Goal: Task Accomplishment & Management: Manage account settings

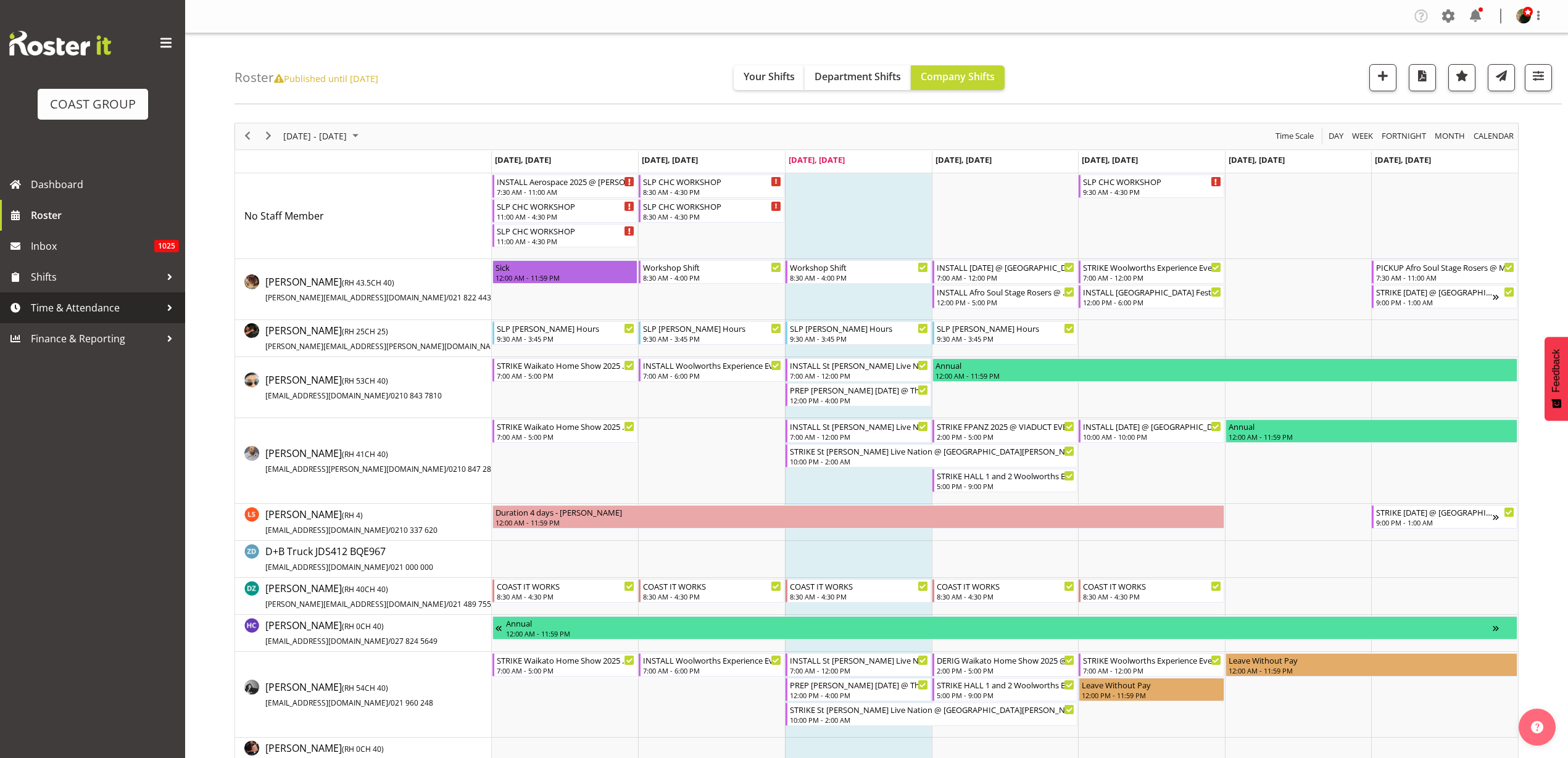
click at [59, 310] on span "Time & Attendance" at bounding box center [95, 308] width 129 height 19
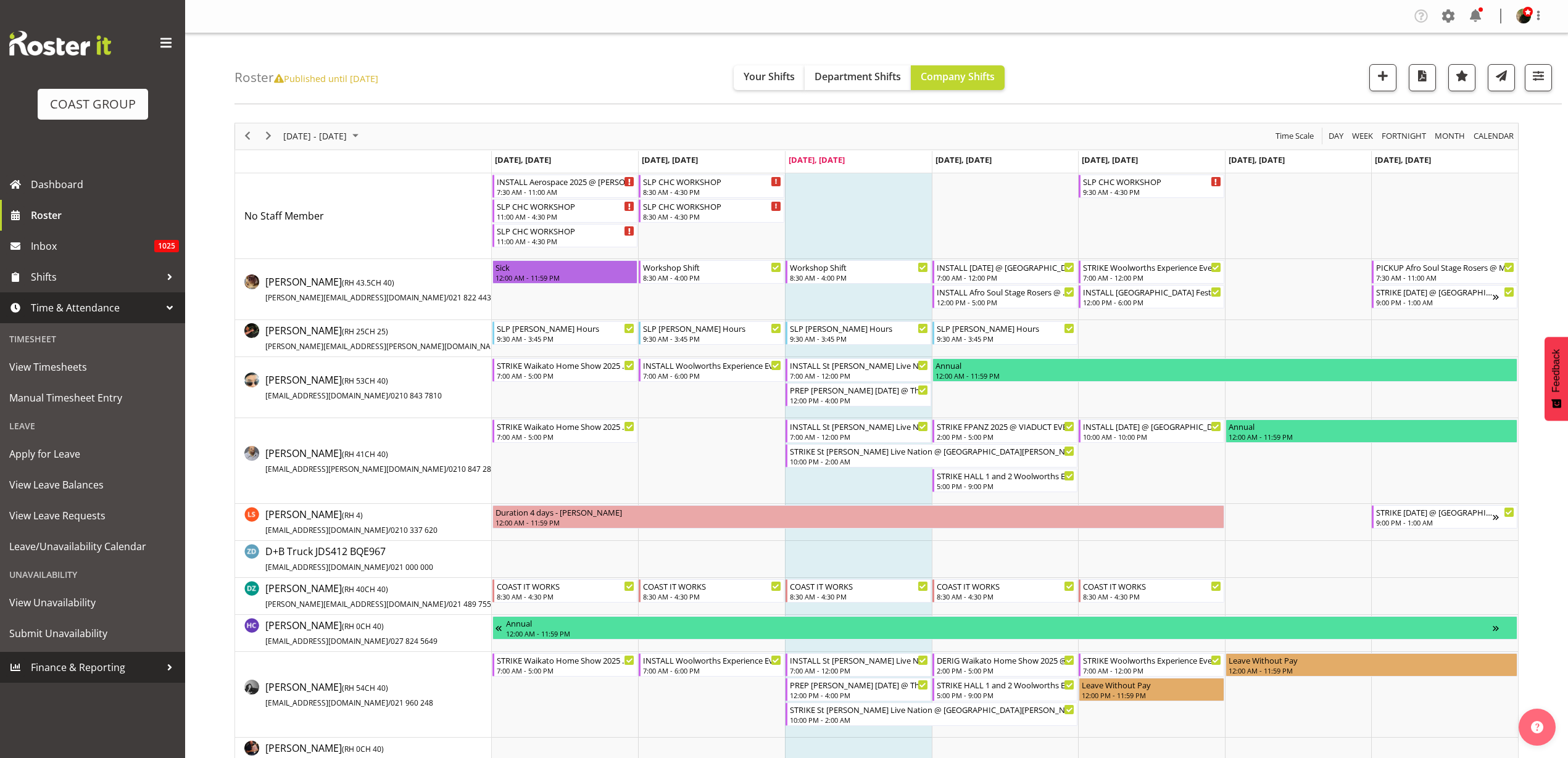
click at [46, 673] on span "Finance & Reporting" at bounding box center [95, 667] width 129 height 19
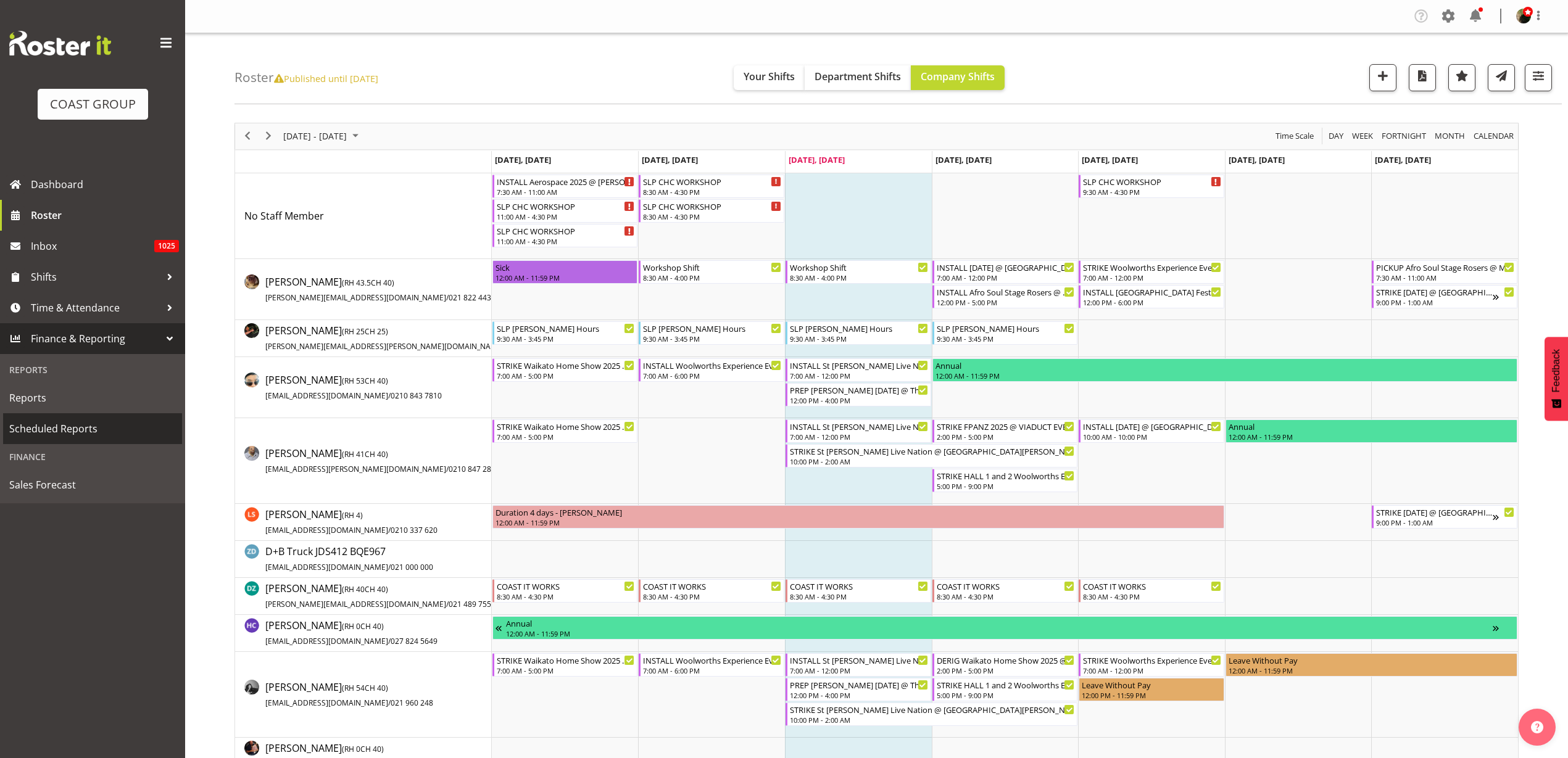
click at [53, 428] on span "Scheduled Reports" at bounding box center [92, 428] width 167 height 19
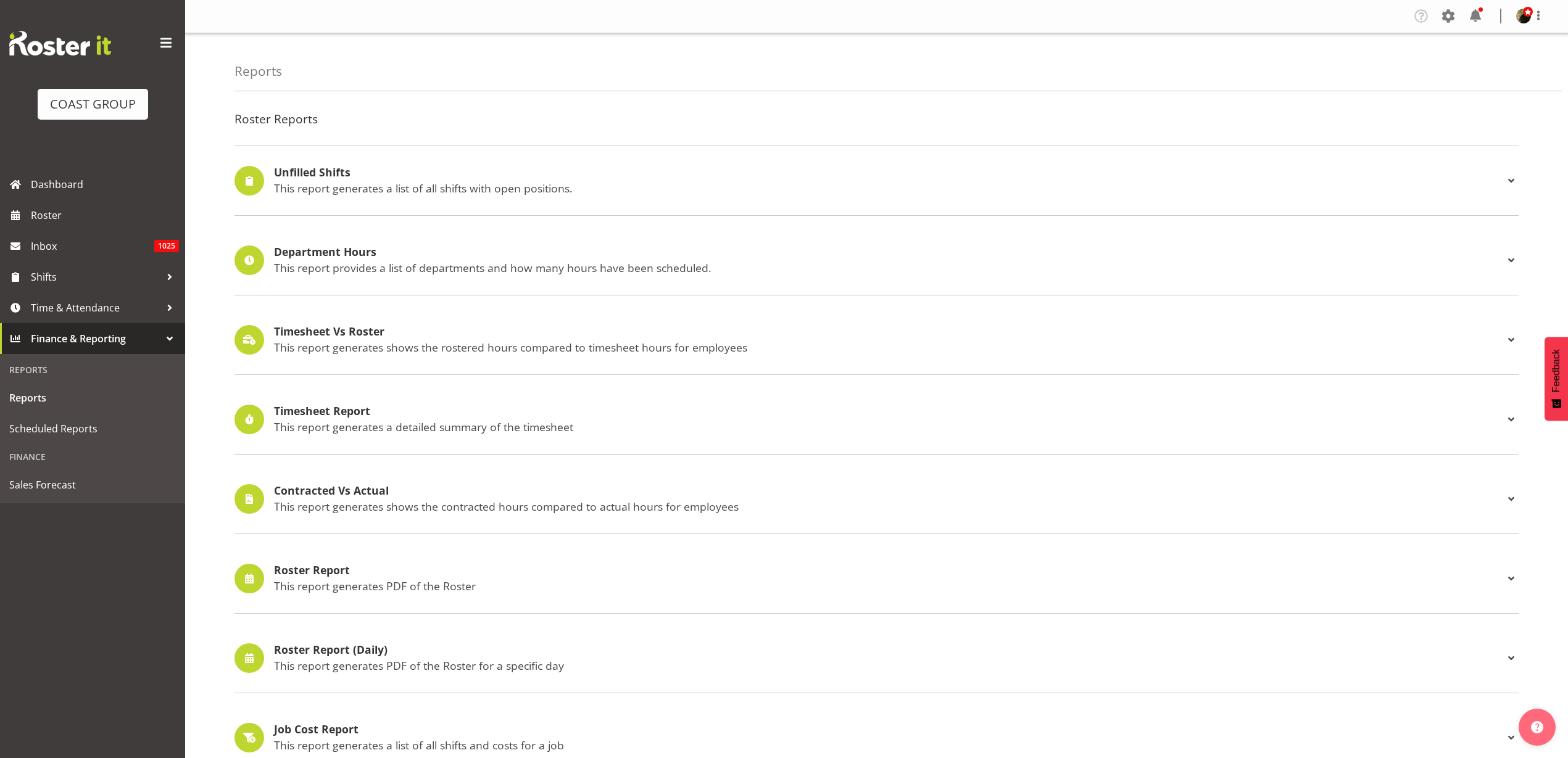
select select "8"
select select "2025"
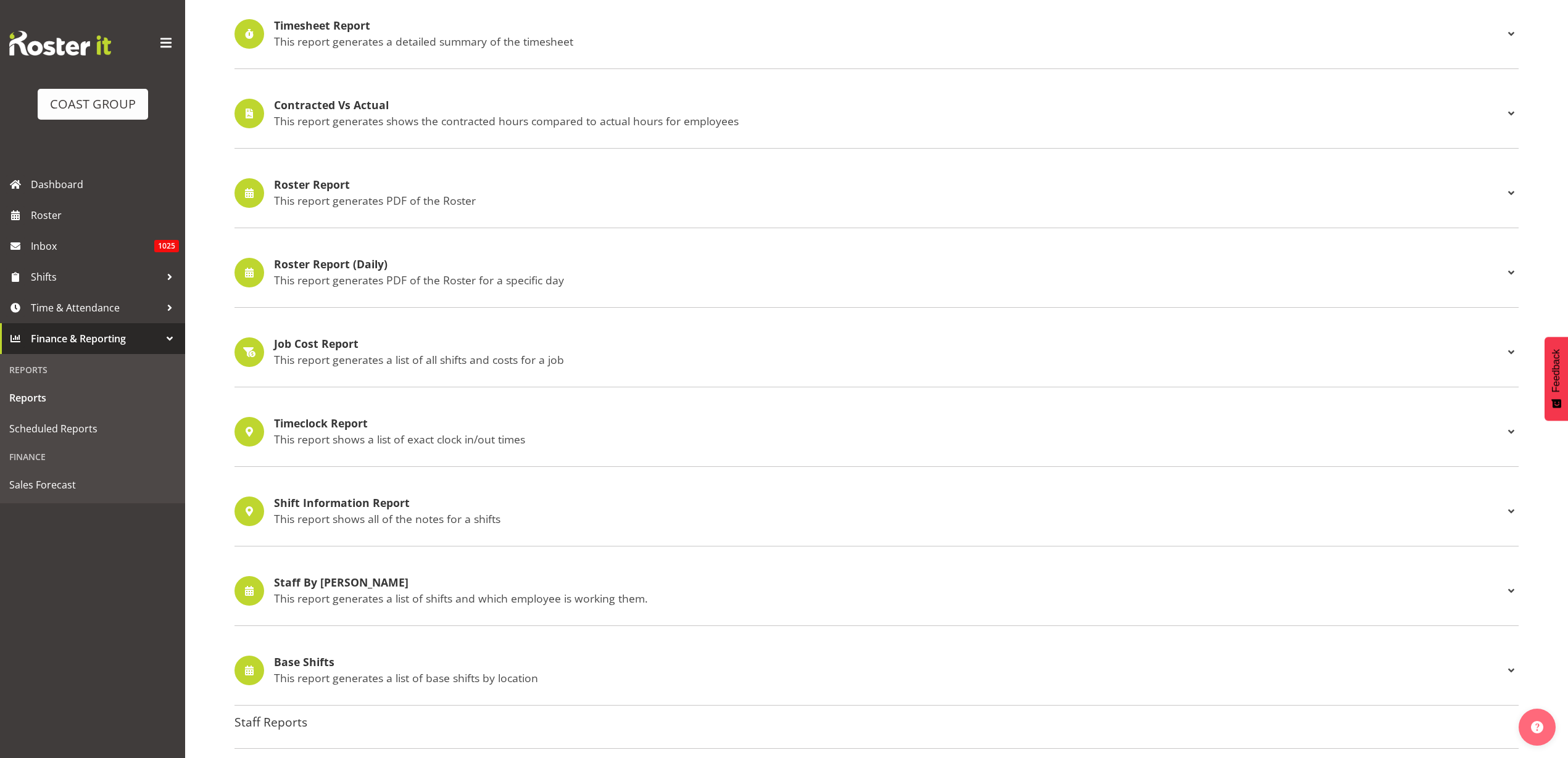
scroll to position [386, 0]
click at [379, 348] on h4 "Job Cost Report" at bounding box center [888, 344] width 1230 height 12
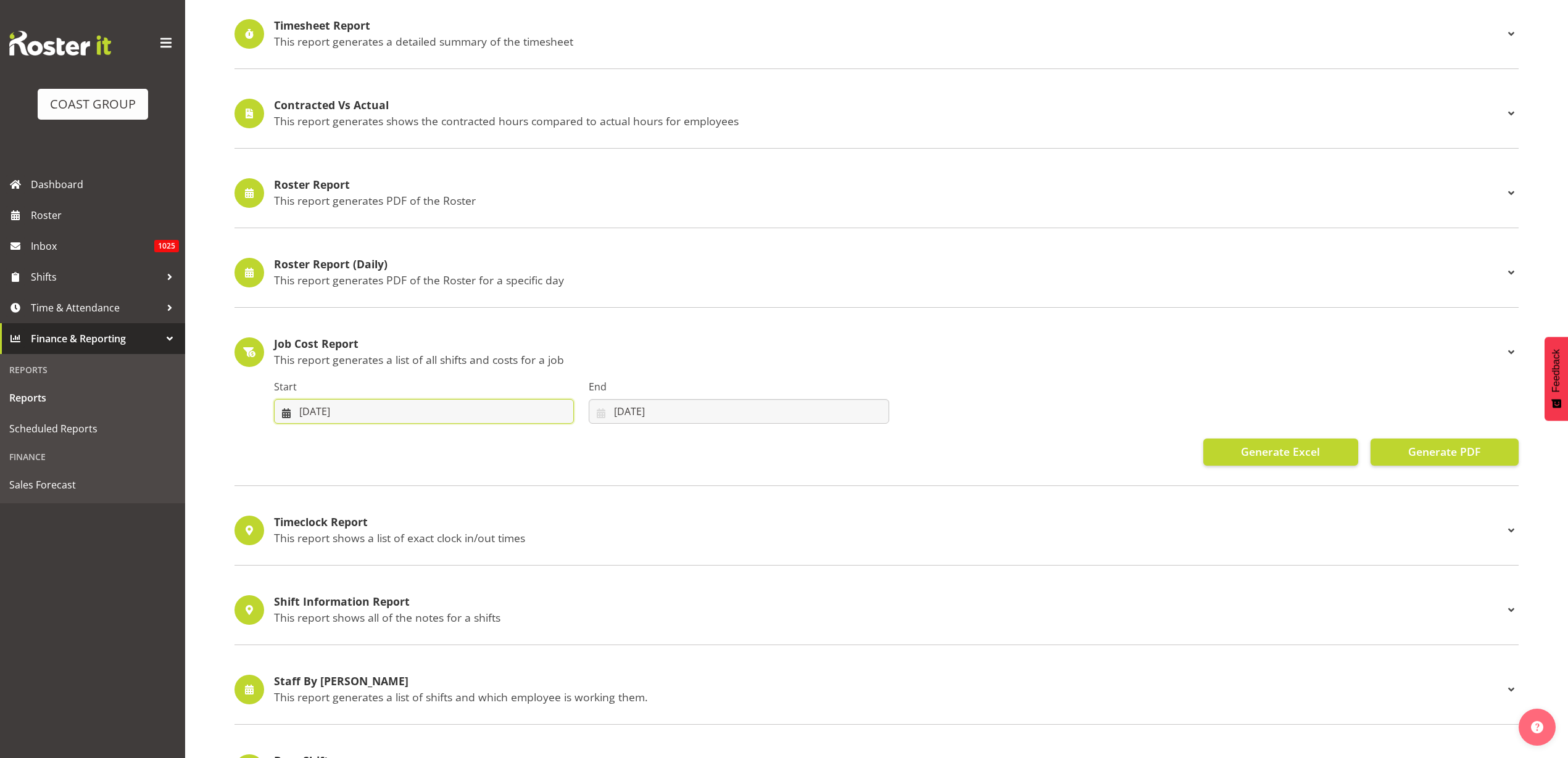
click at [317, 414] on input "08/09/2025" at bounding box center [423, 411] width 300 height 24
click at [311, 447] on link at bounding box center [299, 447] width 31 height 24
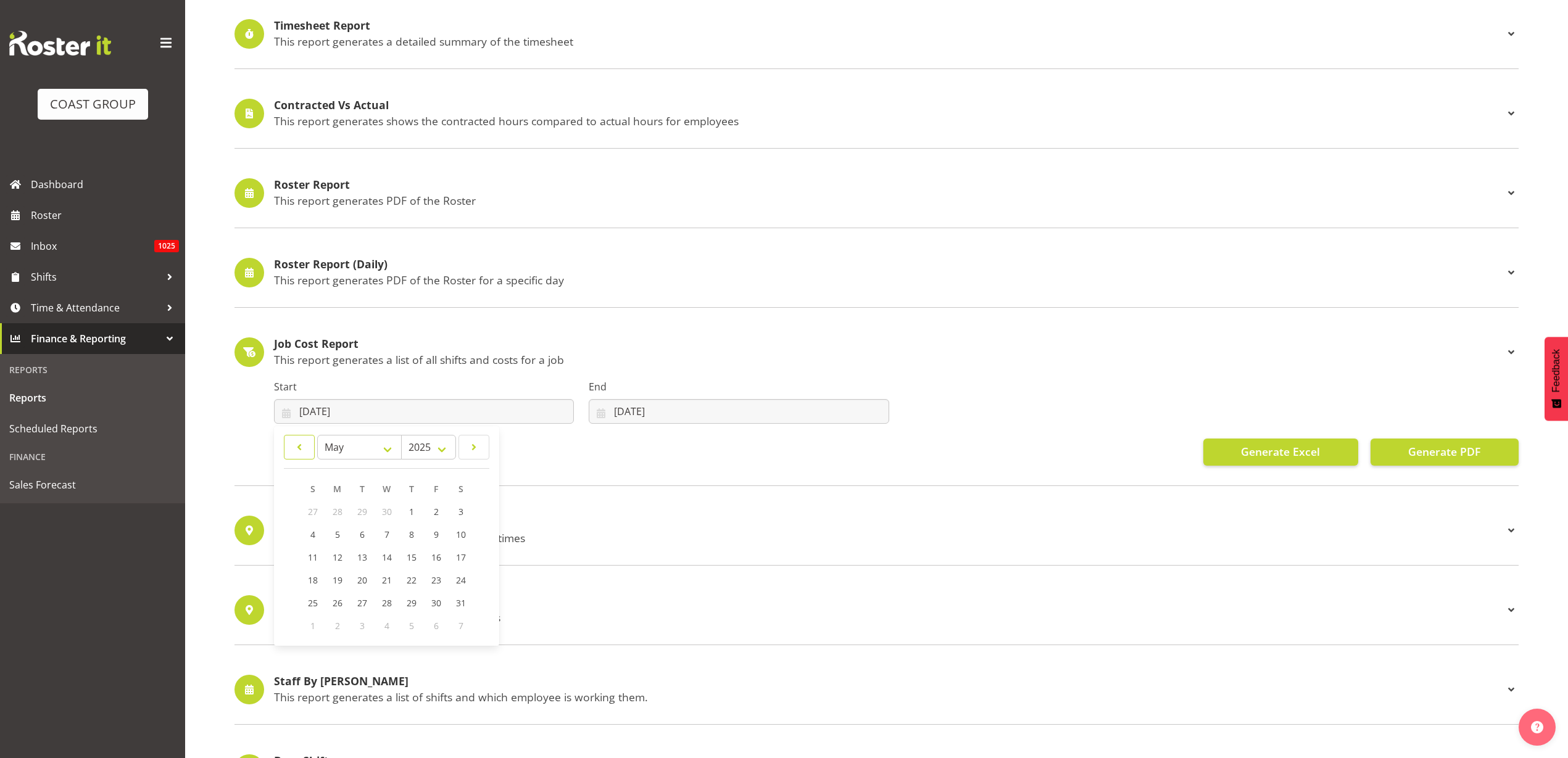
click at [311, 447] on link at bounding box center [299, 447] width 31 height 24
select select "3"
click at [364, 511] on span "1" at bounding box center [363, 512] width 5 height 11
type input "01/04/2025"
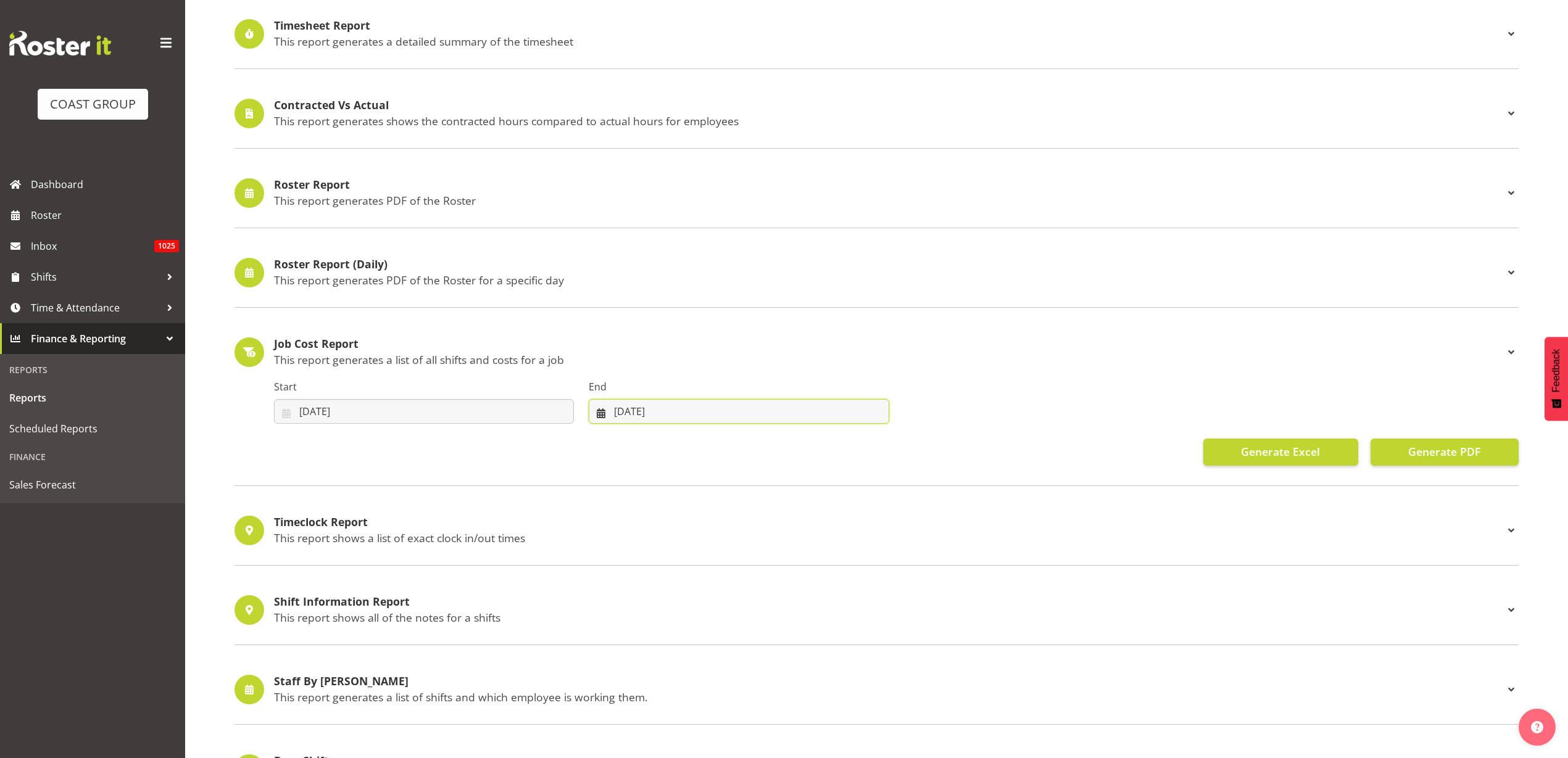
click at [681, 414] on input "08/10/2025" at bounding box center [738, 411] width 300 height 24
click at [606, 452] on span at bounding box center [614, 447] width 15 height 15
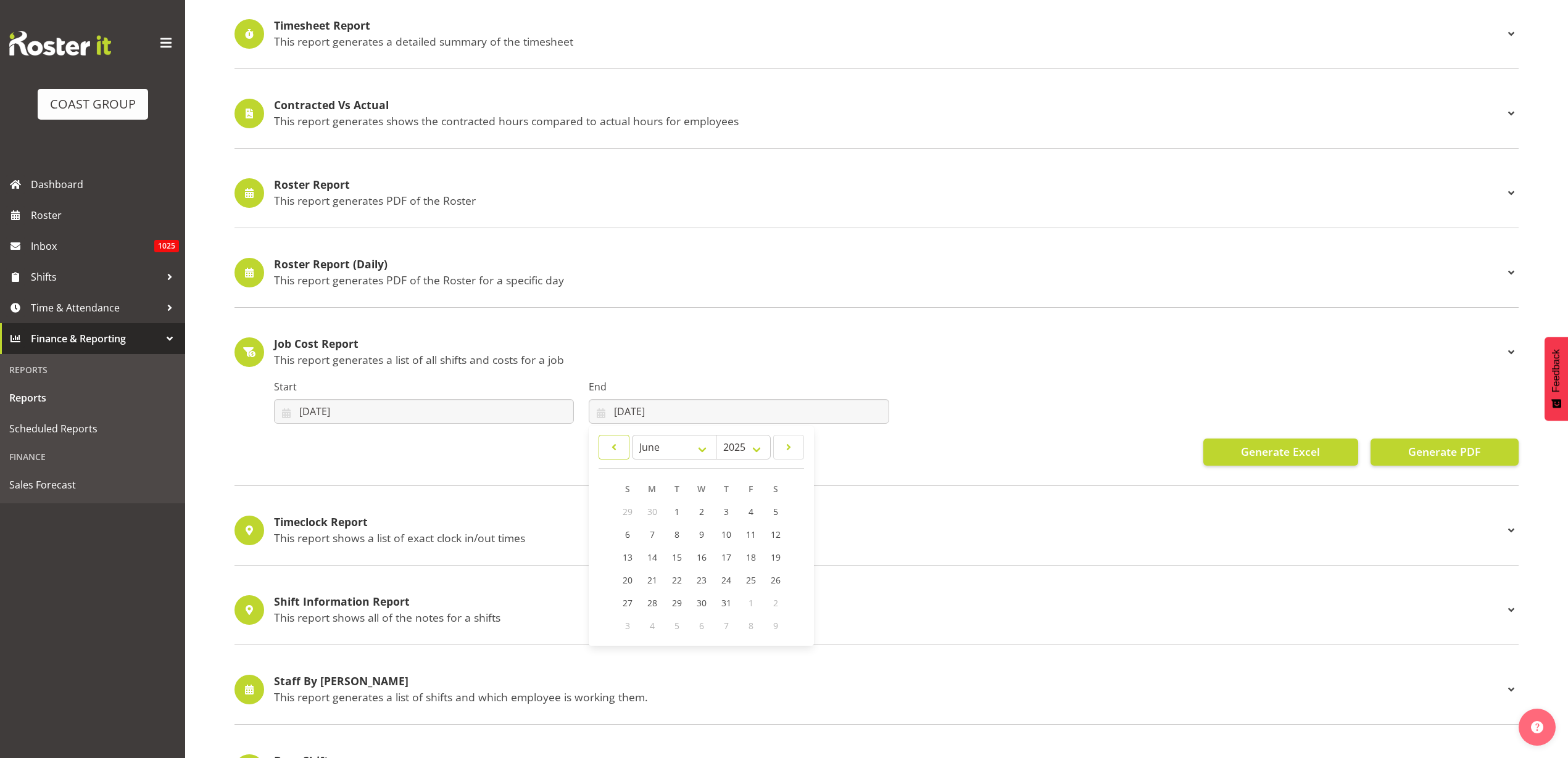
click at [606, 452] on span at bounding box center [614, 447] width 15 height 15
select select "3"
click at [707, 601] on link "30" at bounding box center [701, 603] width 24 height 23
type input "30/04/2025"
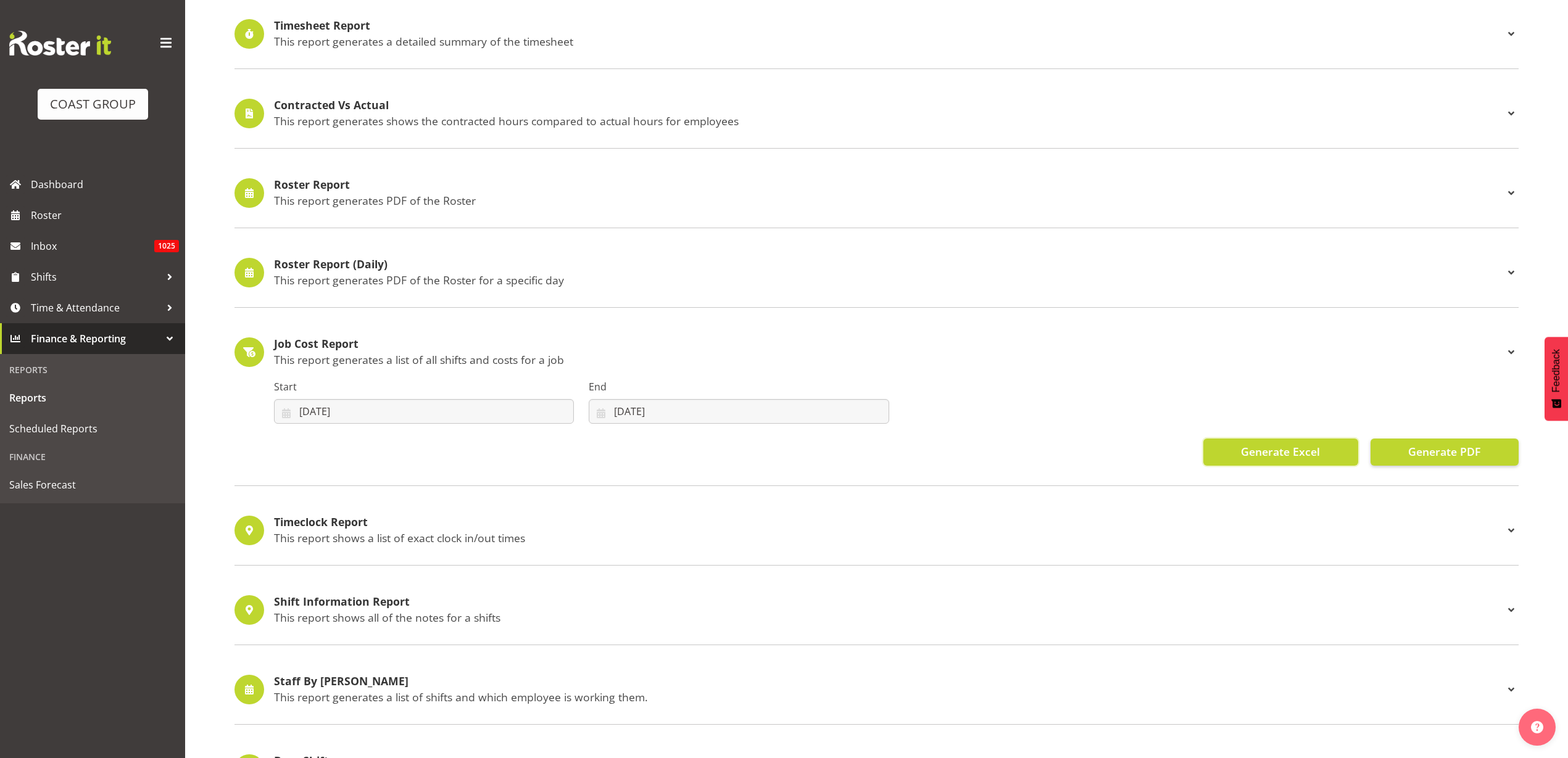
click at [1301, 453] on span "Generate Excel" at bounding box center [1280, 452] width 79 height 16
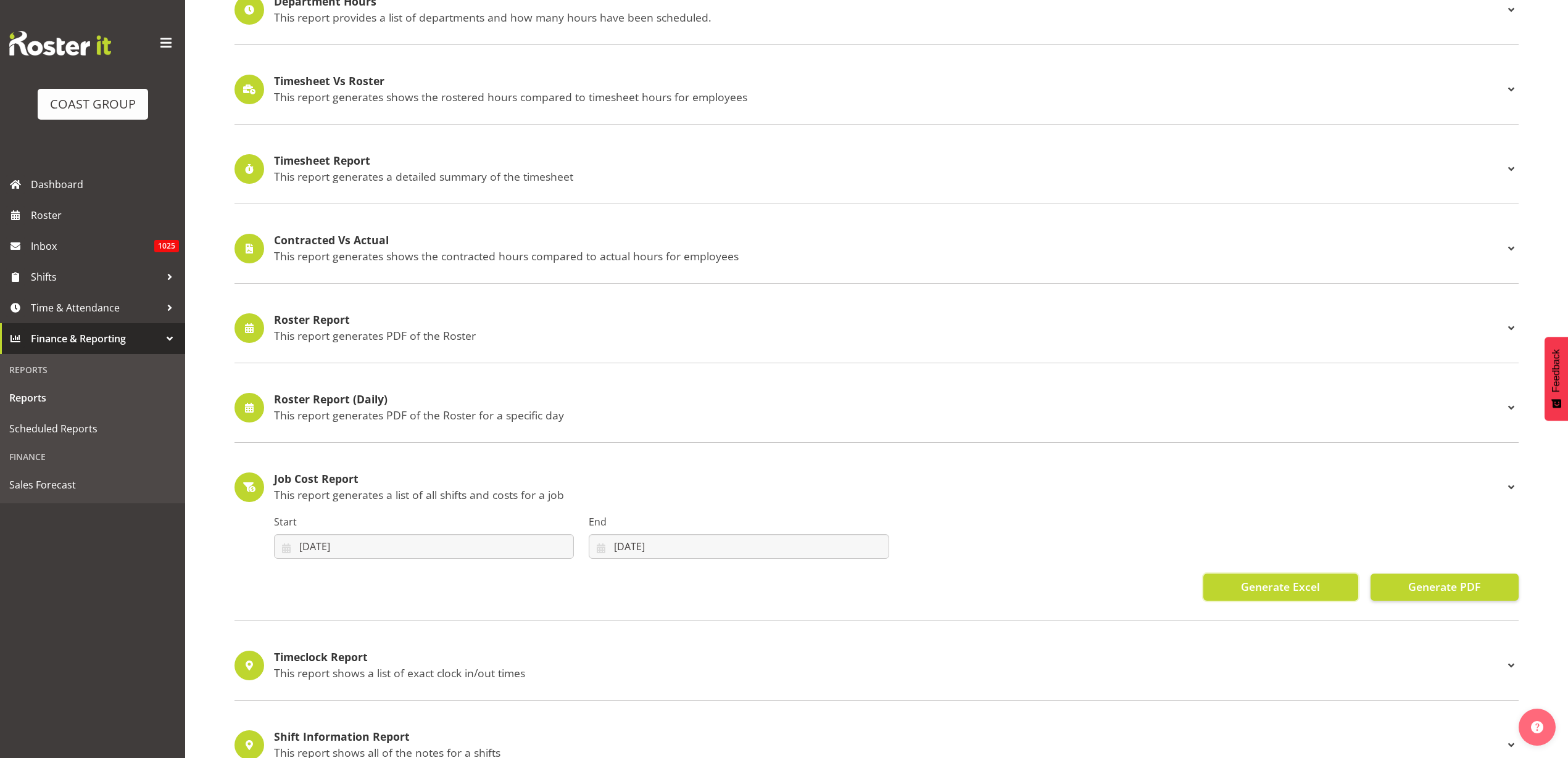
scroll to position [232, 0]
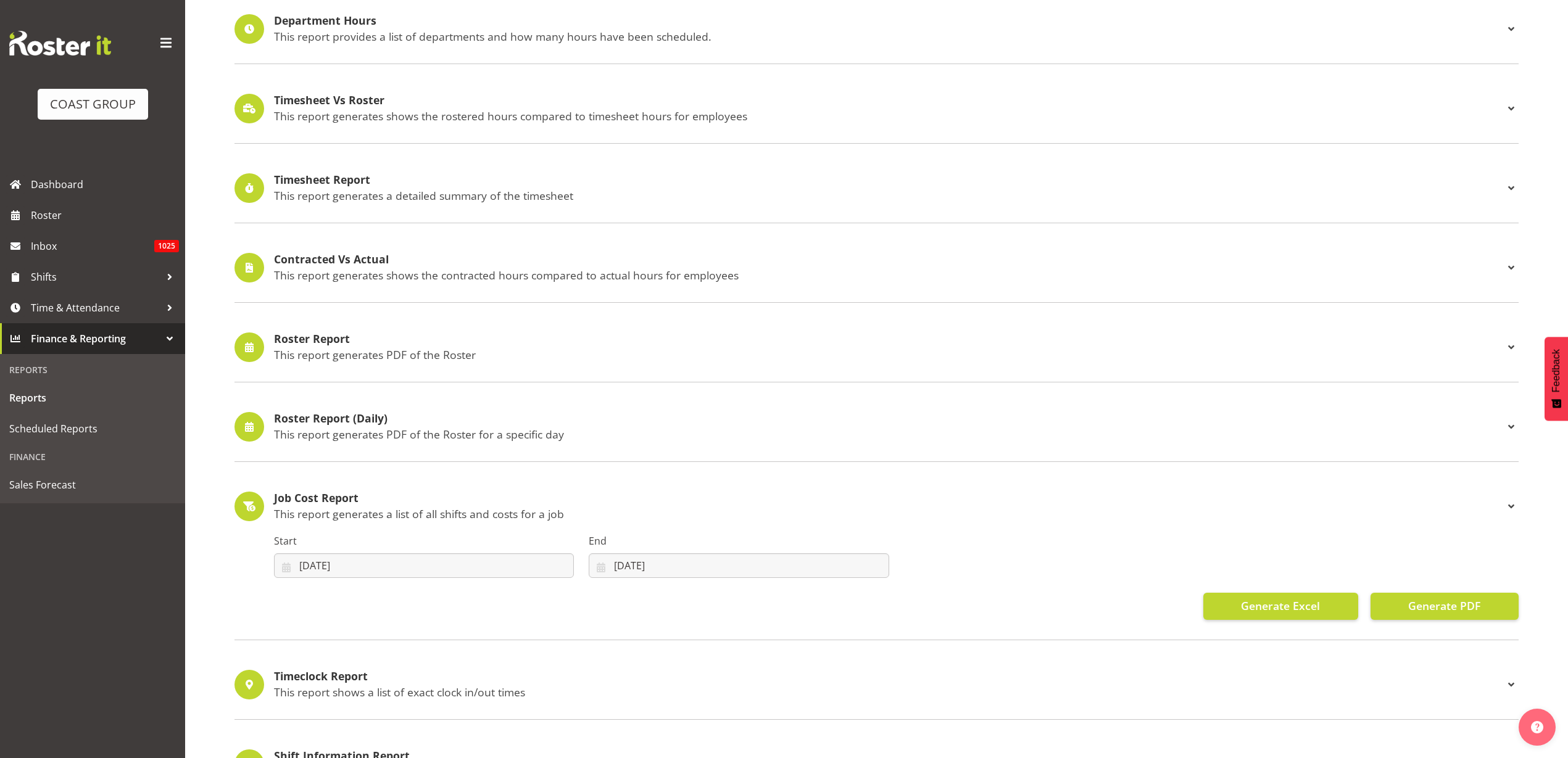
click at [402, 195] on p "This report generates a detailed summary of the timesheet" at bounding box center [888, 195] width 1230 height 14
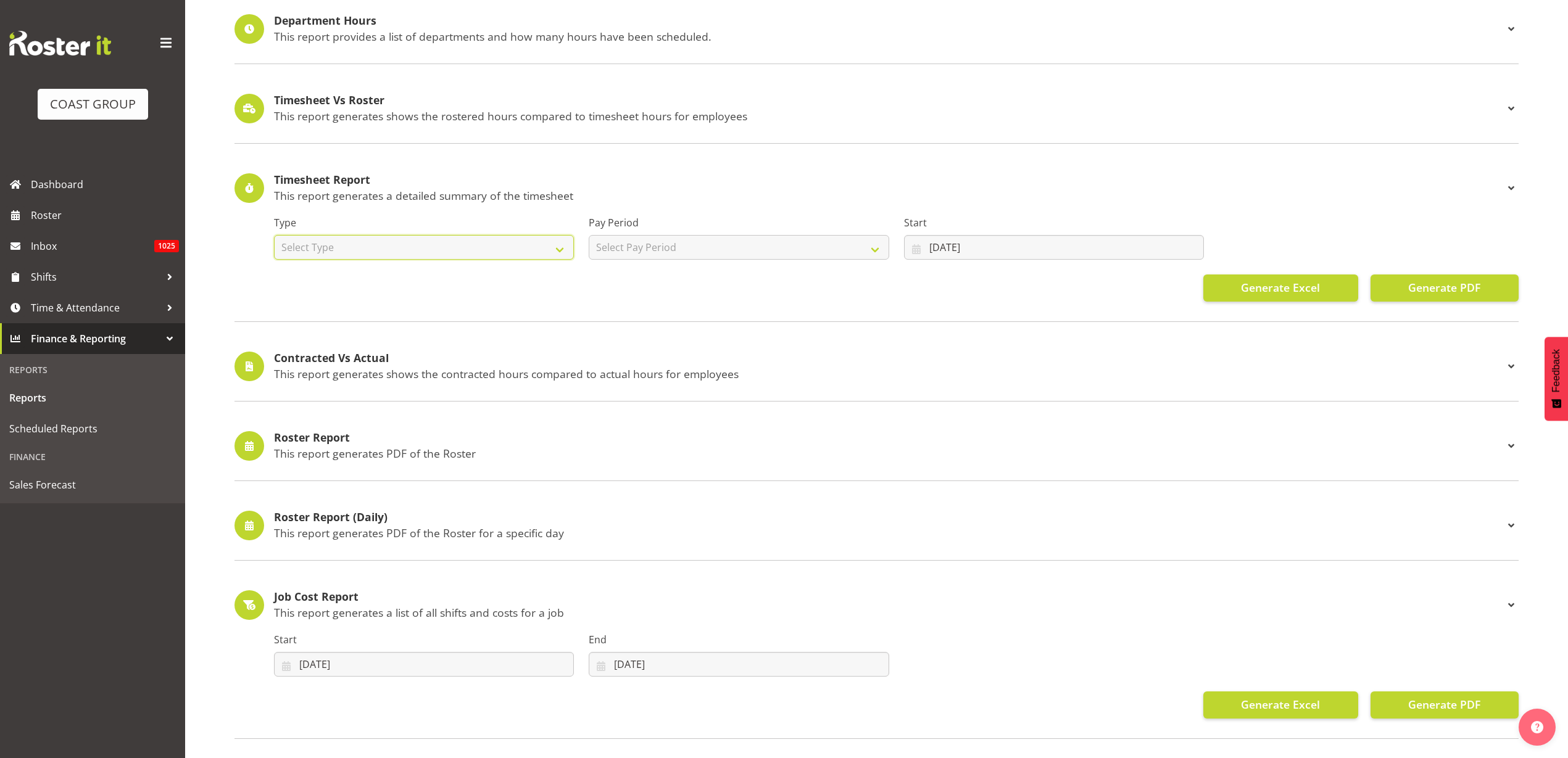
click at [451, 245] on select "Select Type Summary Detailed" at bounding box center [423, 247] width 300 height 24
select select "summary"
click at [274, 235] on select "Select Type Summary Detailed" at bounding box center [423, 247] width 300 height 24
click at [675, 239] on select "Select Pay Period SLP LTD EHS LTD DW LTD VEHICLES Carlton Events Hamilton 120 L…" at bounding box center [738, 247] width 300 height 24
select select "6"
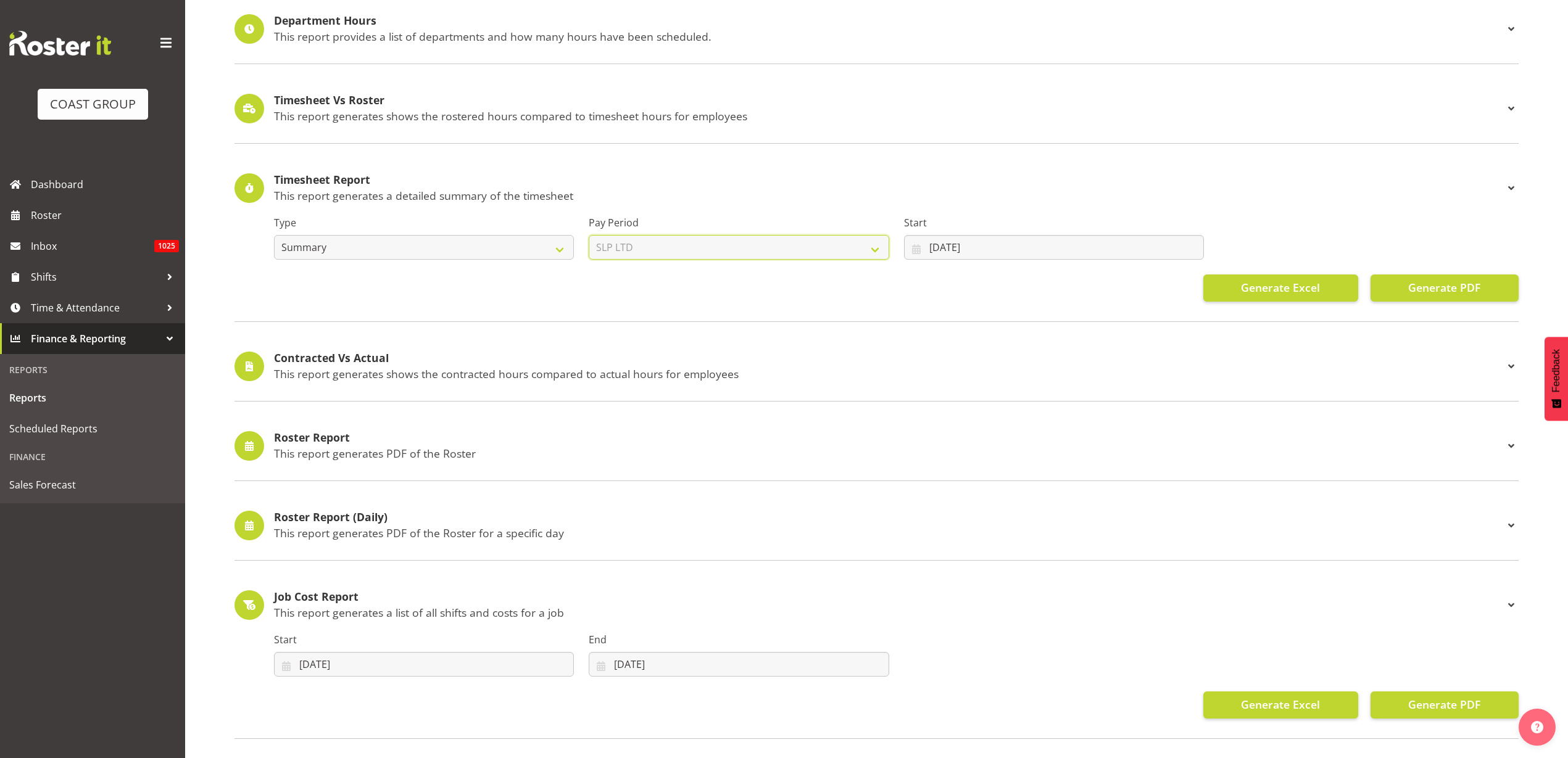
click at [589, 235] on select "Select Pay Period SLP LTD EHS LTD DW LTD VEHICLES Carlton Events Hamilton 120 L…" at bounding box center [738, 247] width 300 height 24
click at [962, 243] on input "08/07/2025" at bounding box center [1053, 247] width 300 height 24
click at [924, 281] on span at bounding box center [929, 283] width 15 height 15
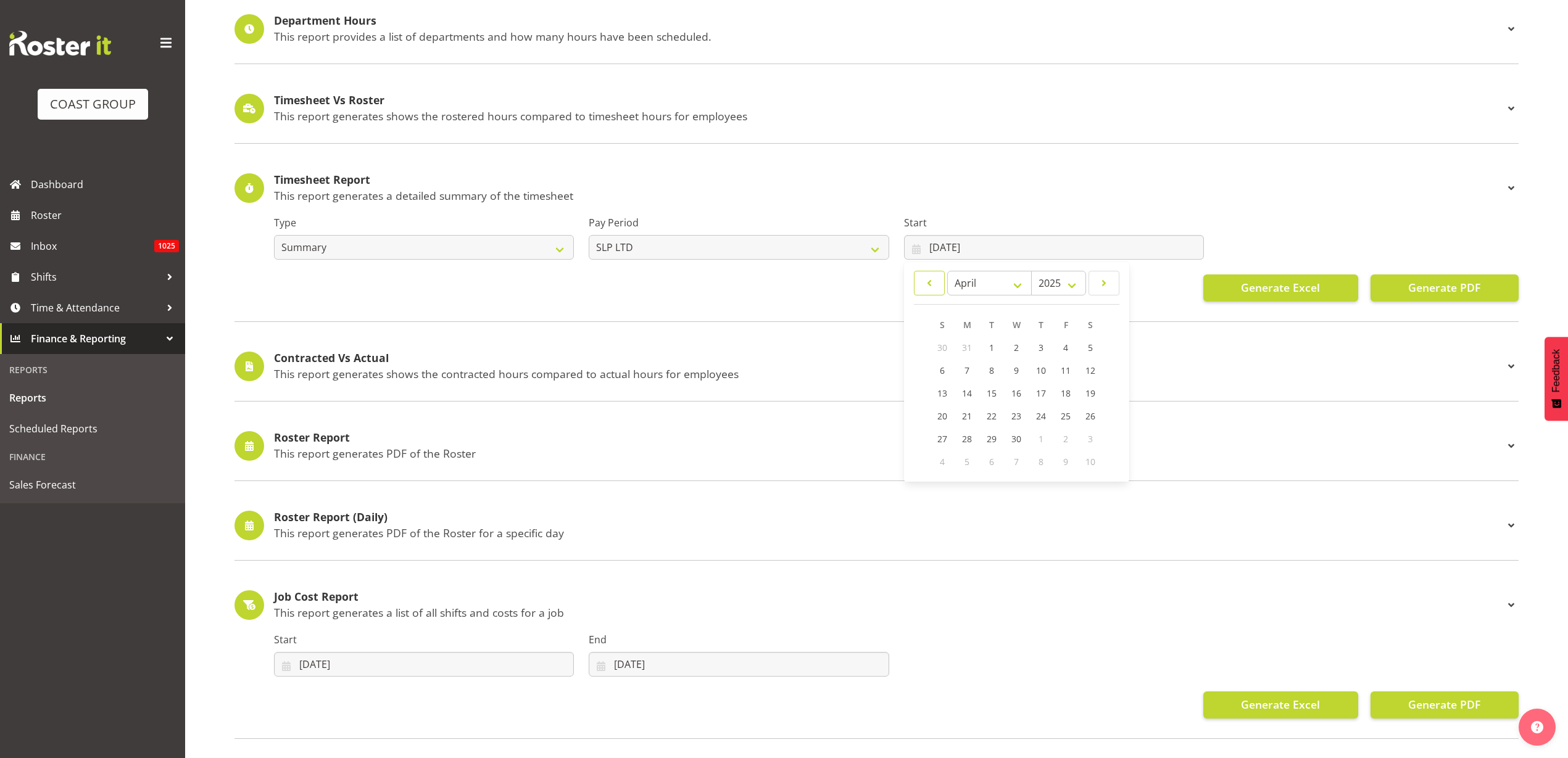
click at [924, 281] on span at bounding box center [929, 283] width 15 height 15
click at [1109, 280] on span at bounding box center [1104, 283] width 15 height 15
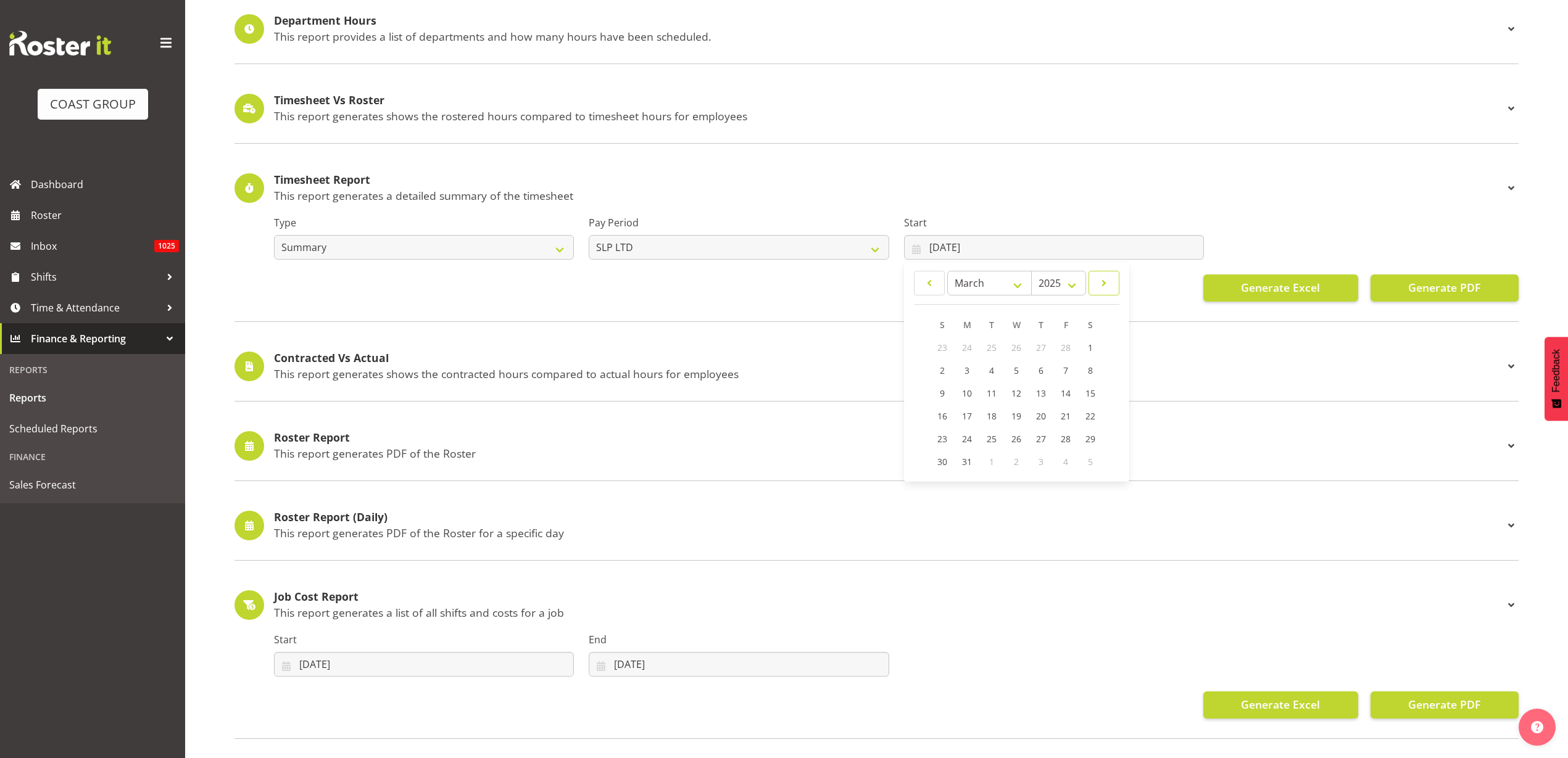
click at [1109, 280] on span at bounding box center [1104, 283] width 15 height 15
select select "3"
click at [994, 347] on link "1" at bounding box center [992, 348] width 24 height 23
type input "01/04/2025"
click at [1434, 290] on span "Generate PDF" at bounding box center [1444, 288] width 72 height 16
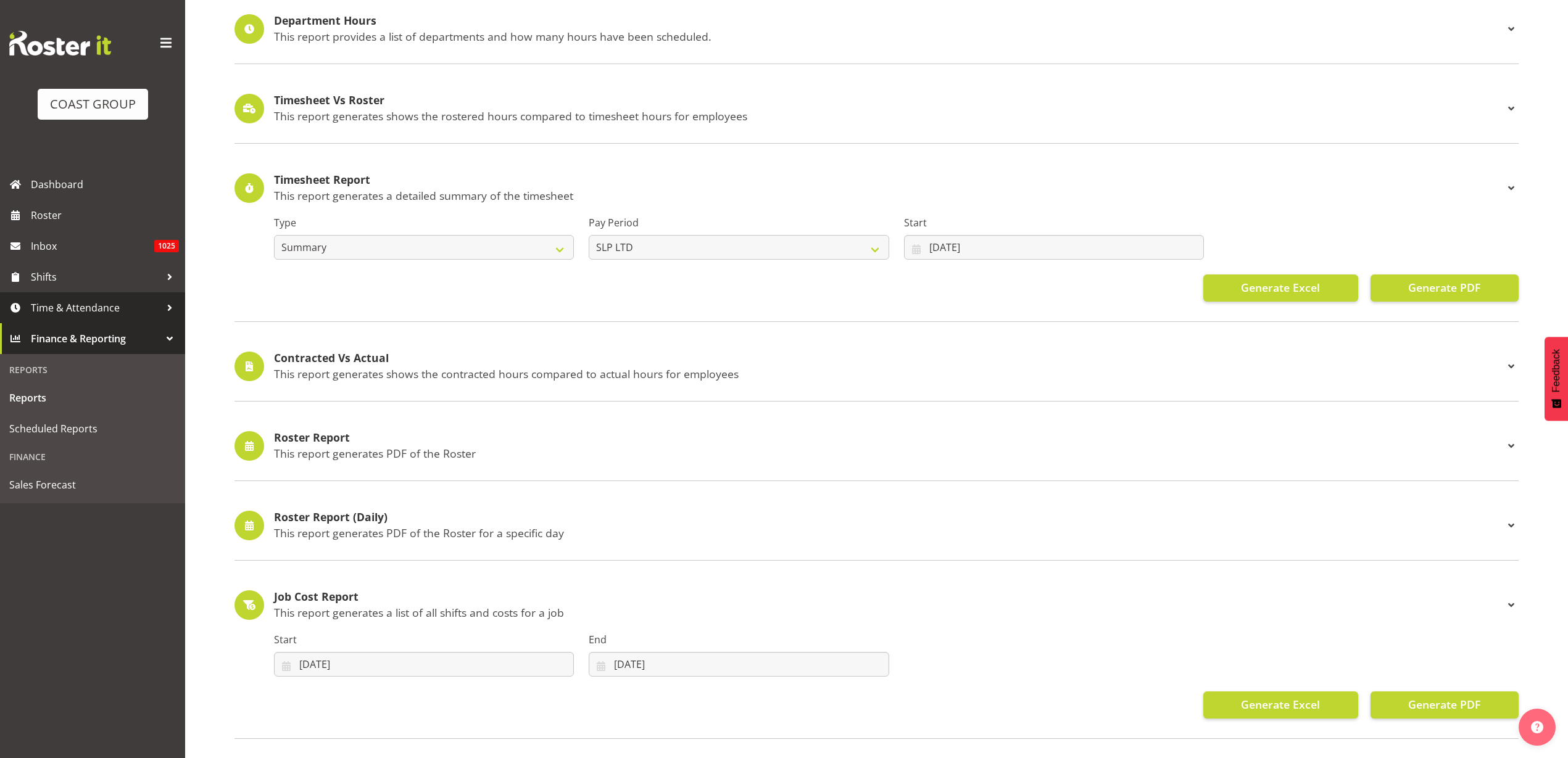
click at [112, 305] on span "Time & Attendance" at bounding box center [95, 308] width 129 height 19
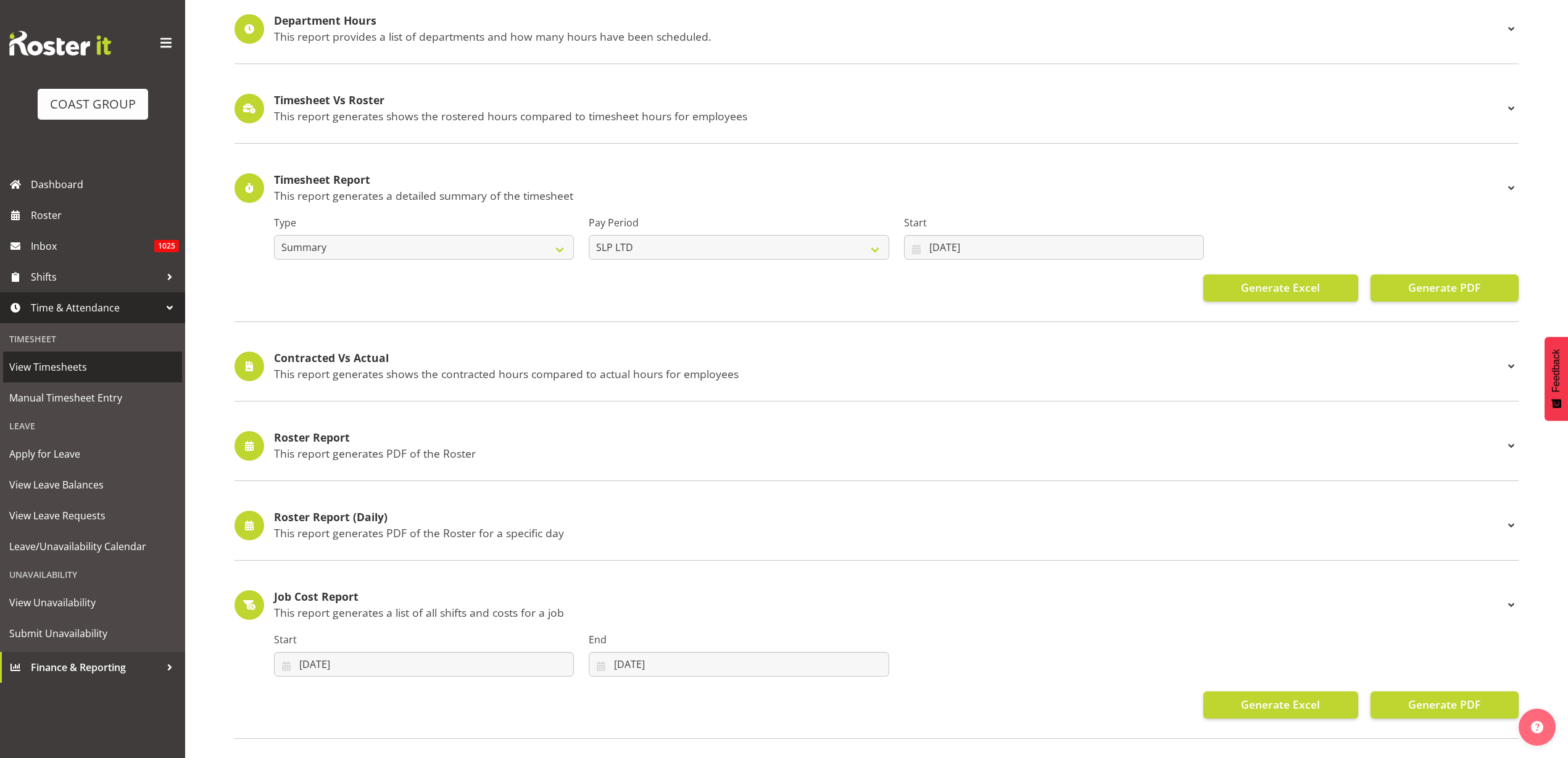
click at [71, 366] on span "View Timesheets" at bounding box center [92, 366] width 167 height 19
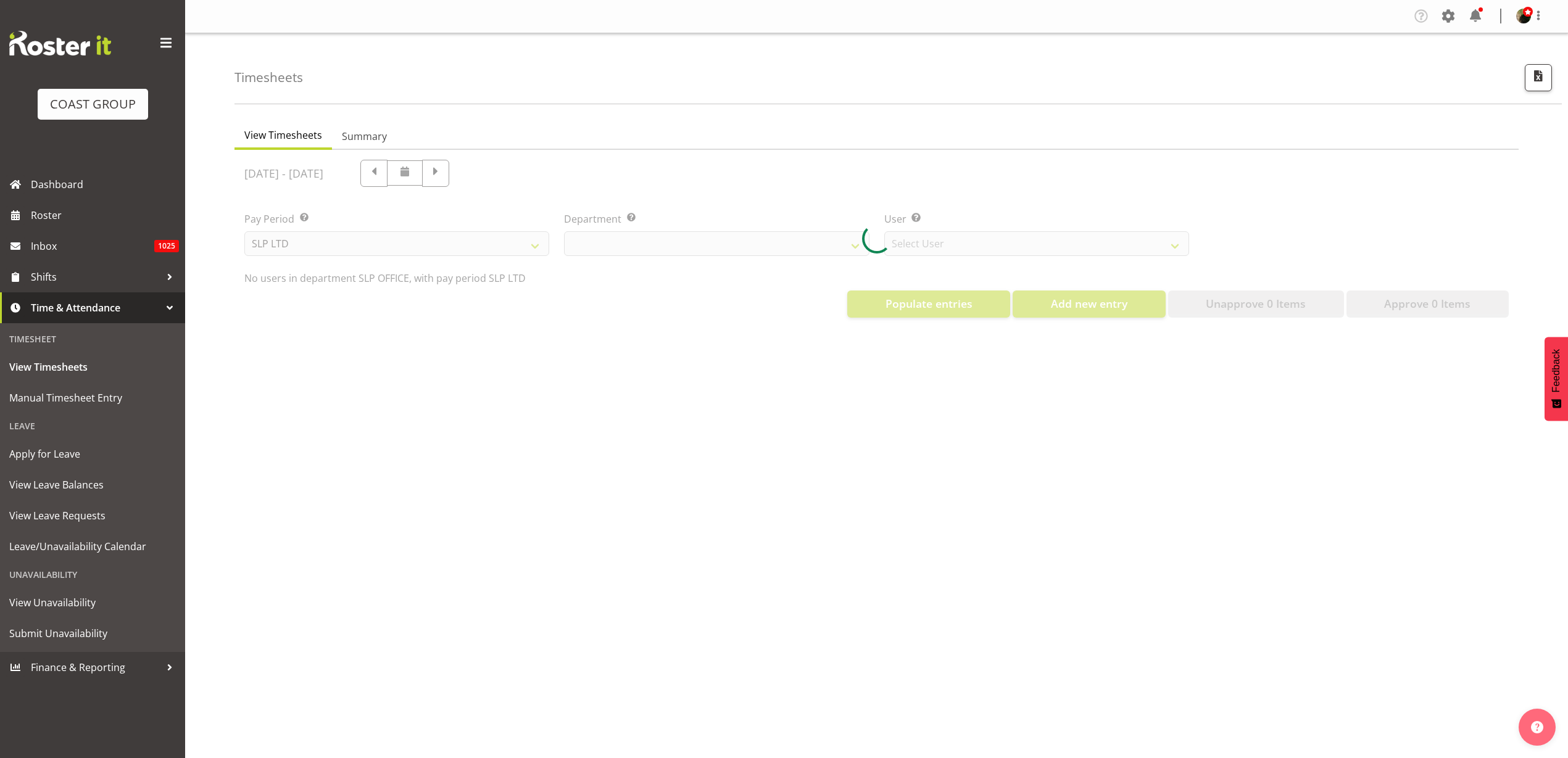
select select "25"
select select "7496"
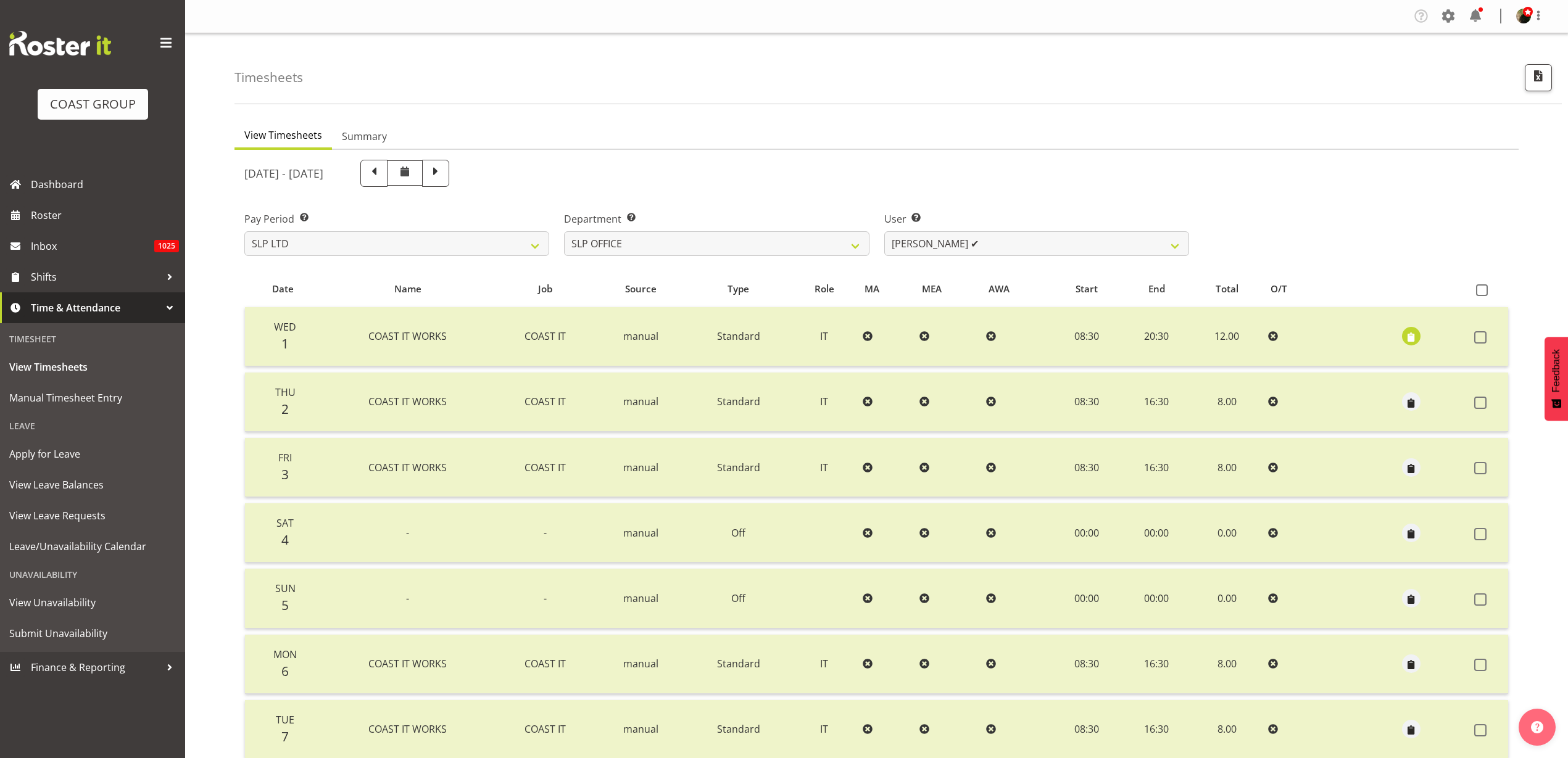
click at [412, 172] on span at bounding box center [405, 171] width 15 height 15
click at [637, 240] on select "SLP CHC SLP OFFICE SLP PRODUCTION SLP TRADE" at bounding box center [716, 244] width 305 height 24
select select "390"
click at [564, 232] on select "SLP CHC SLP OFFICE SLP PRODUCTION SLP TRADE" at bounding box center [716, 244] width 305 height 24
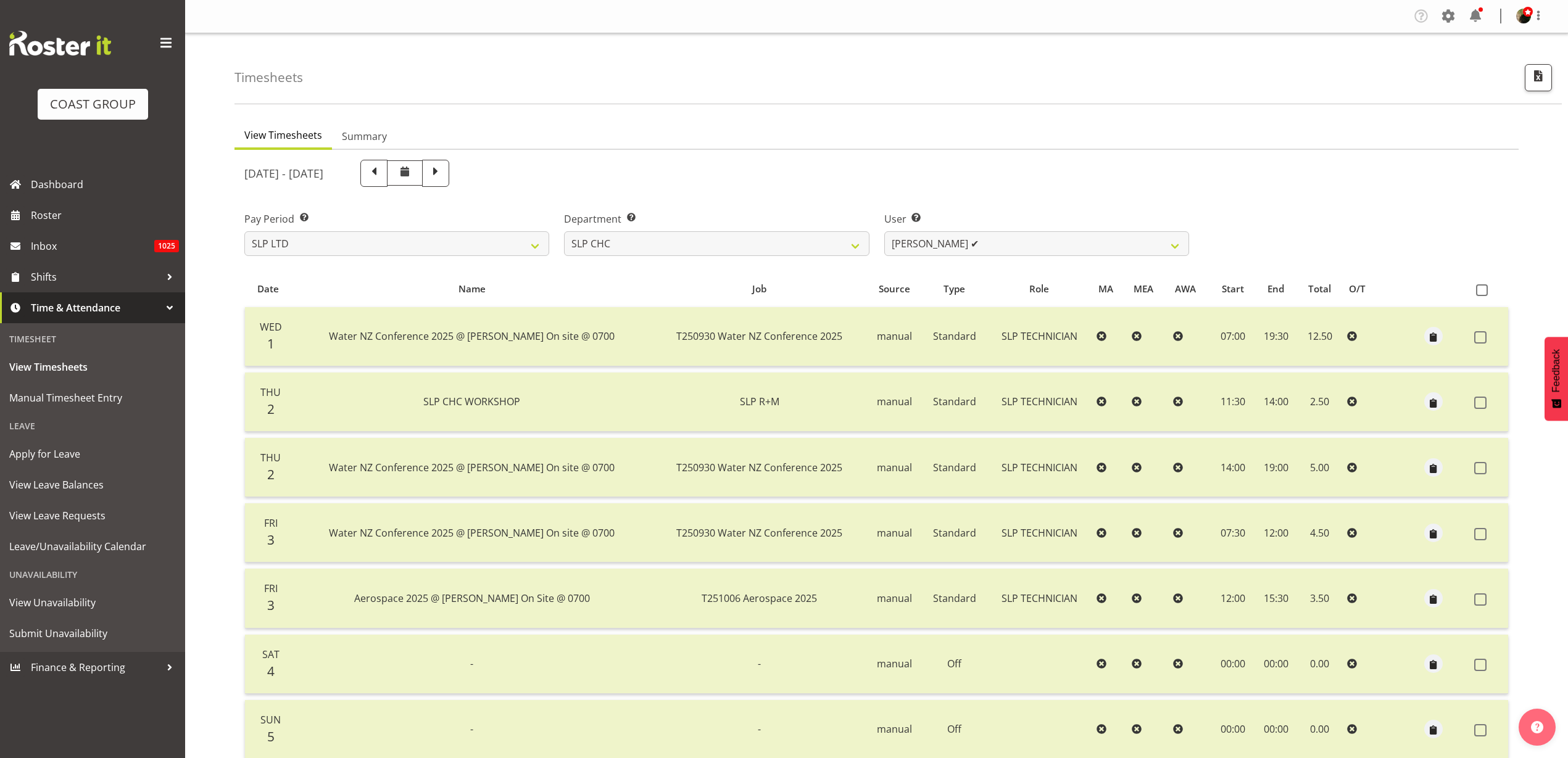
click at [388, 168] on span at bounding box center [373, 173] width 27 height 27
select select
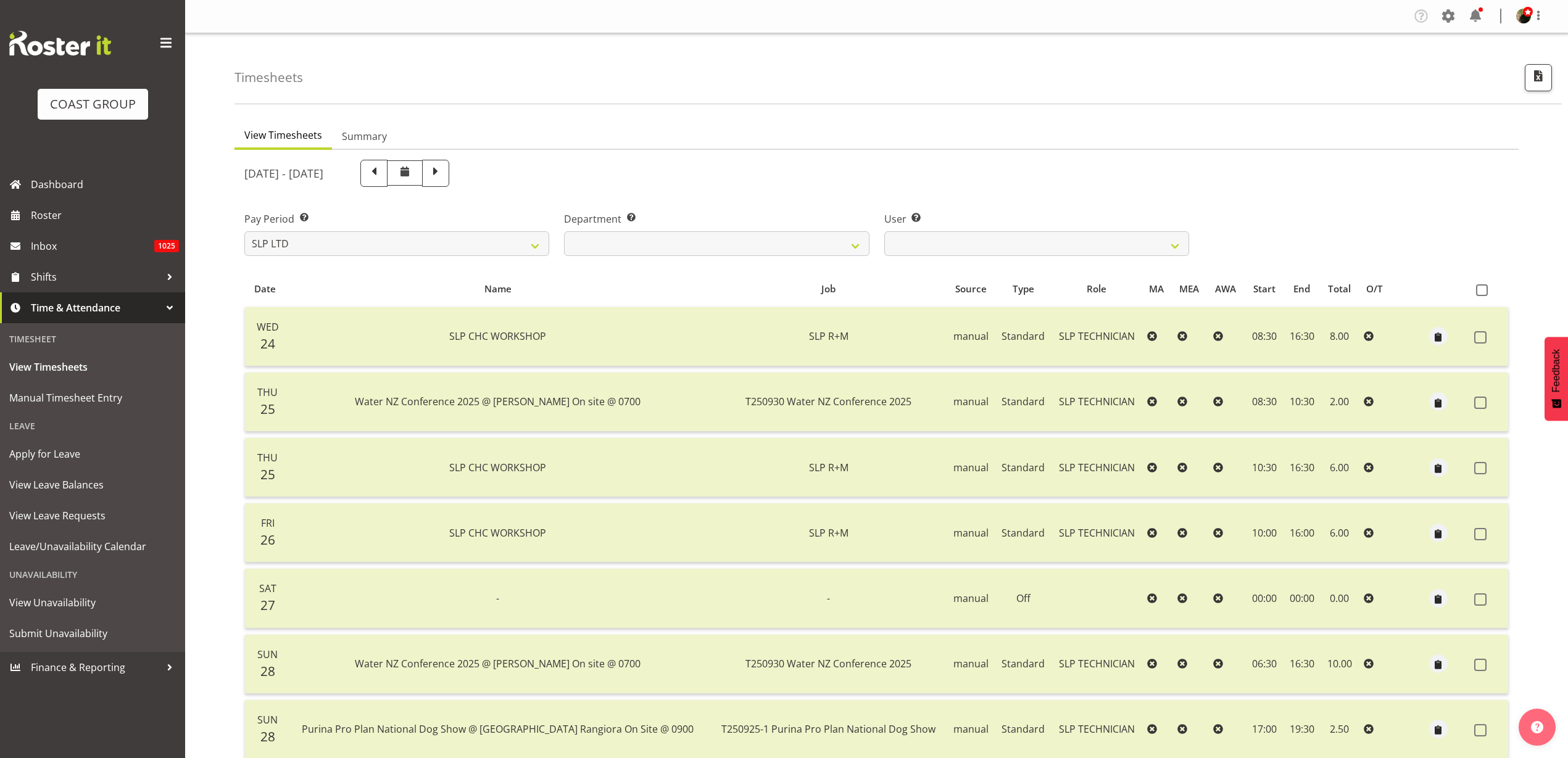
click at [382, 171] on span at bounding box center [374, 172] width 16 height 16
select select
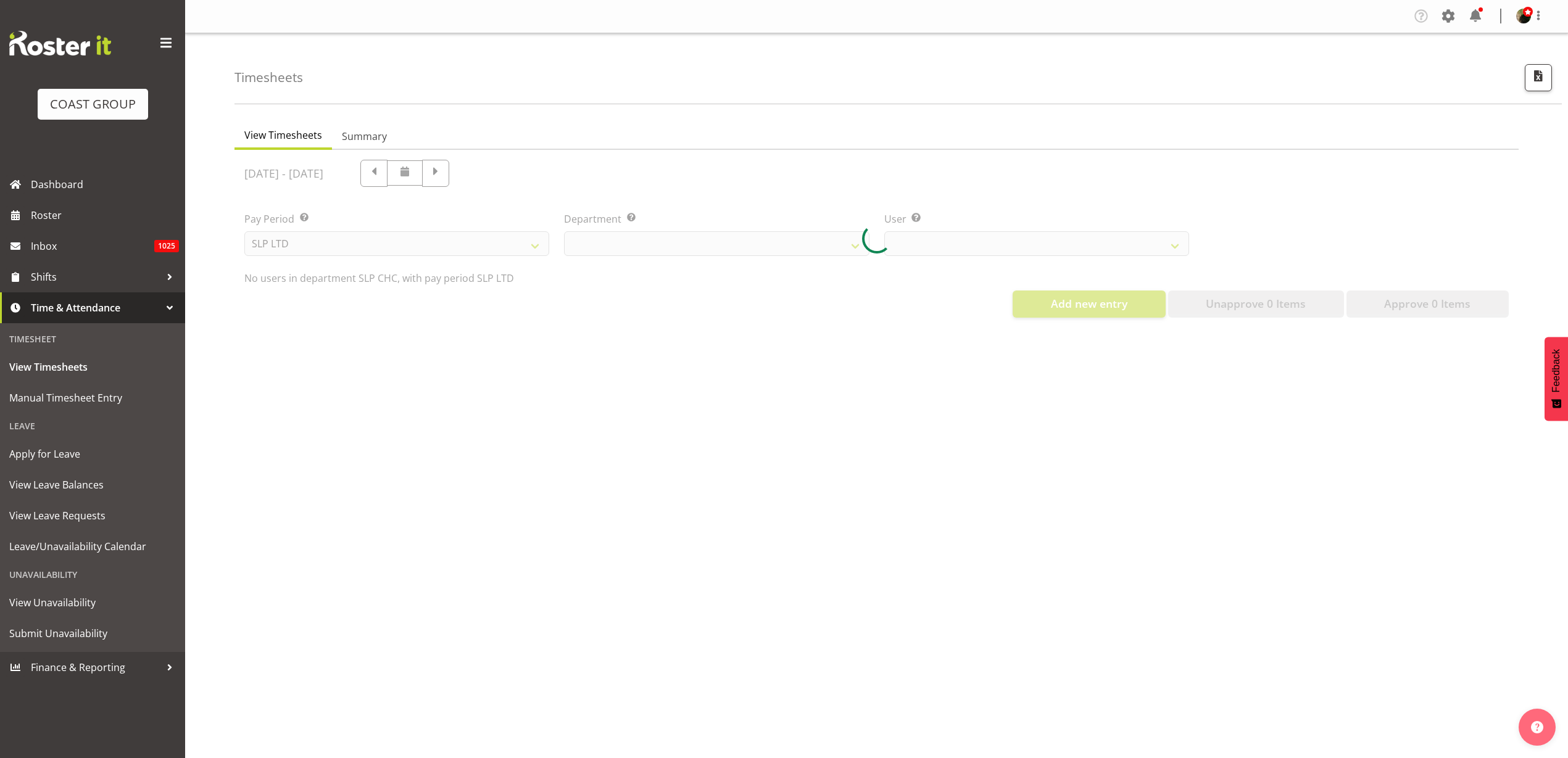
click at [495, 176] on div at bounding box center [877, 239] width 1284 height 178
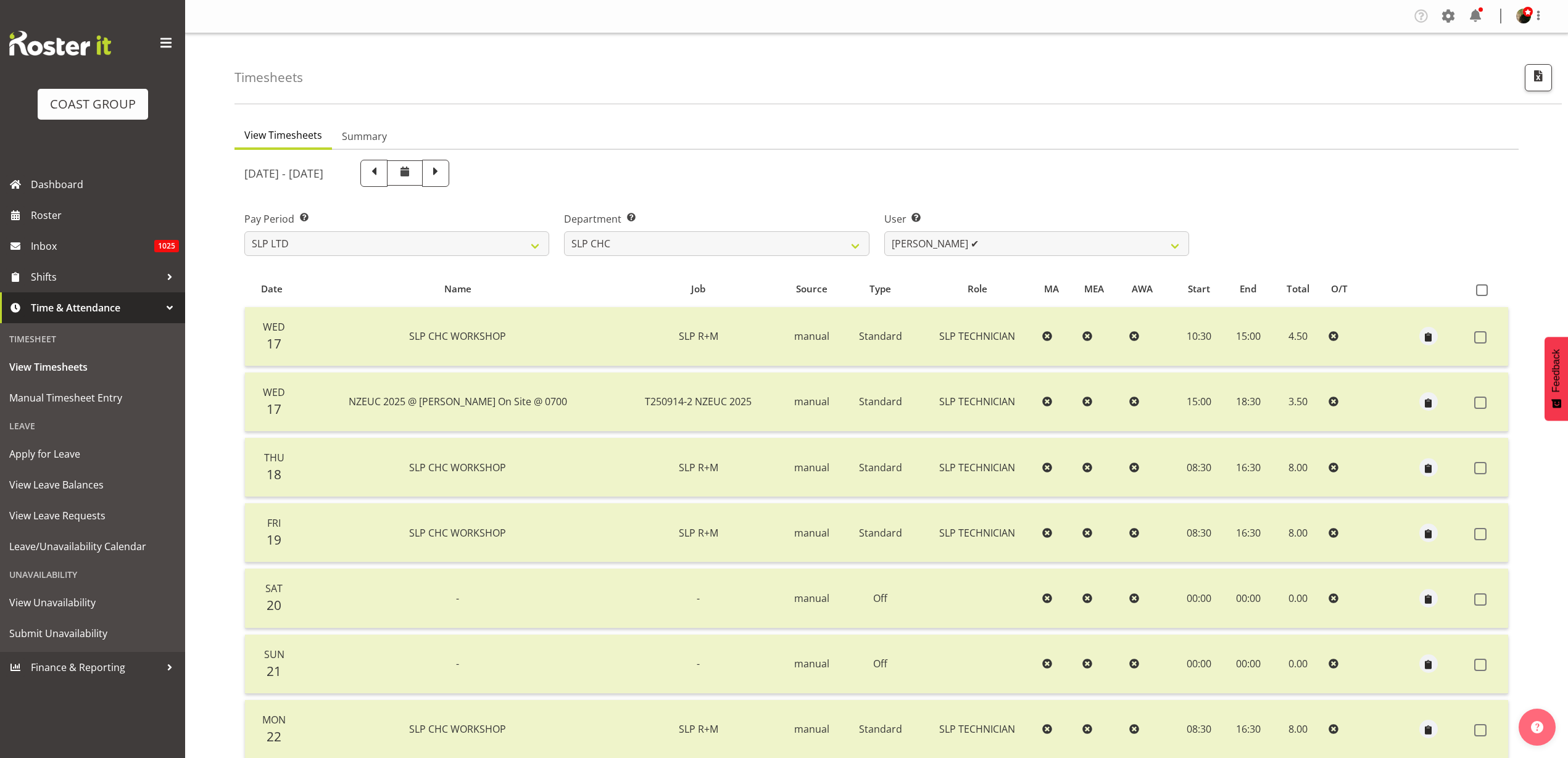
click at [382, 171] on span at bounding box center [374, 172] width 16 height 16
select select
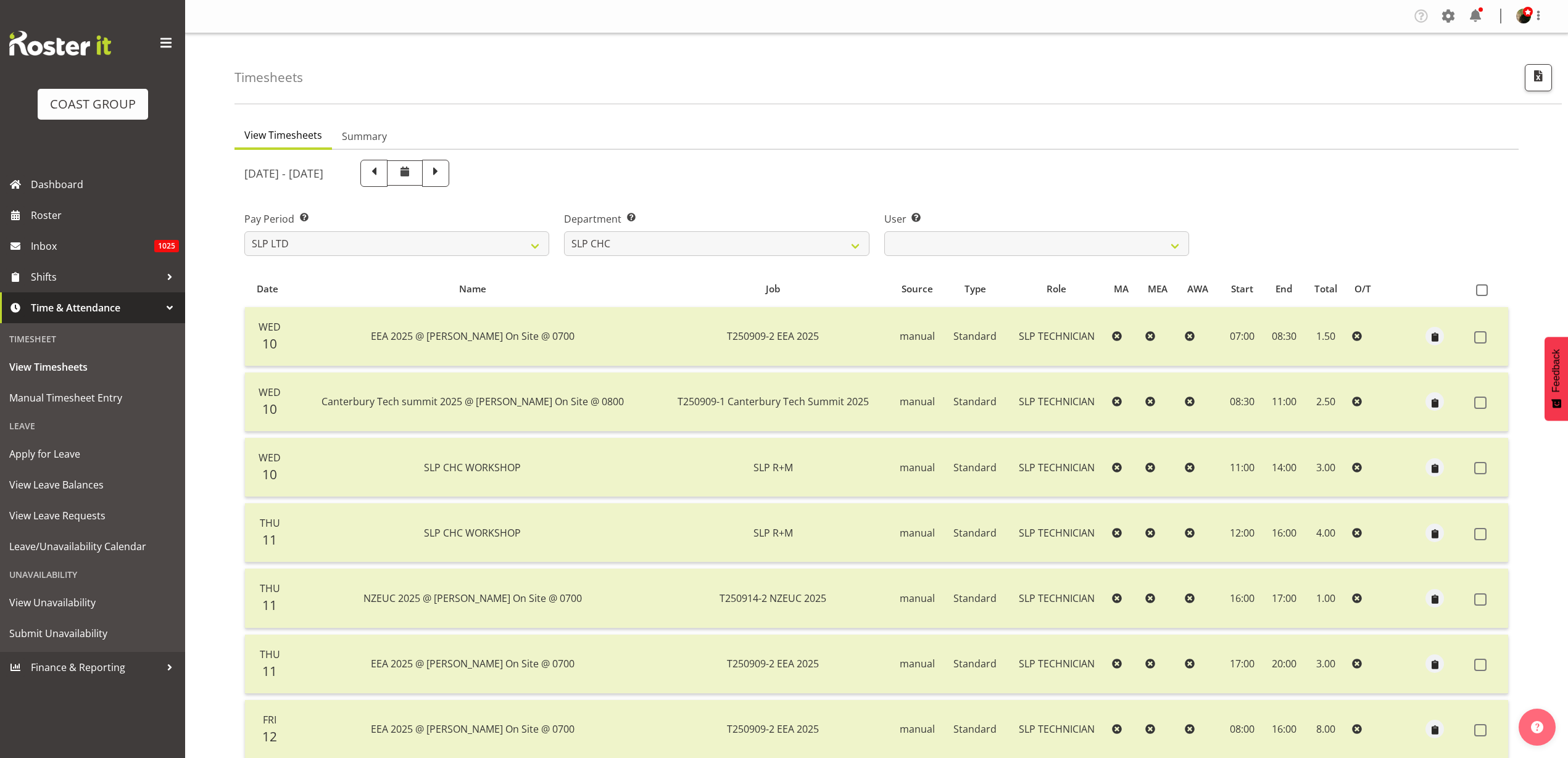
click at [382, 172] on span at bounding box center [374, 172] width 16 height 16
select select
click at [382, 175] on span at bounding box center [374, 172] width 16 height 16
select select
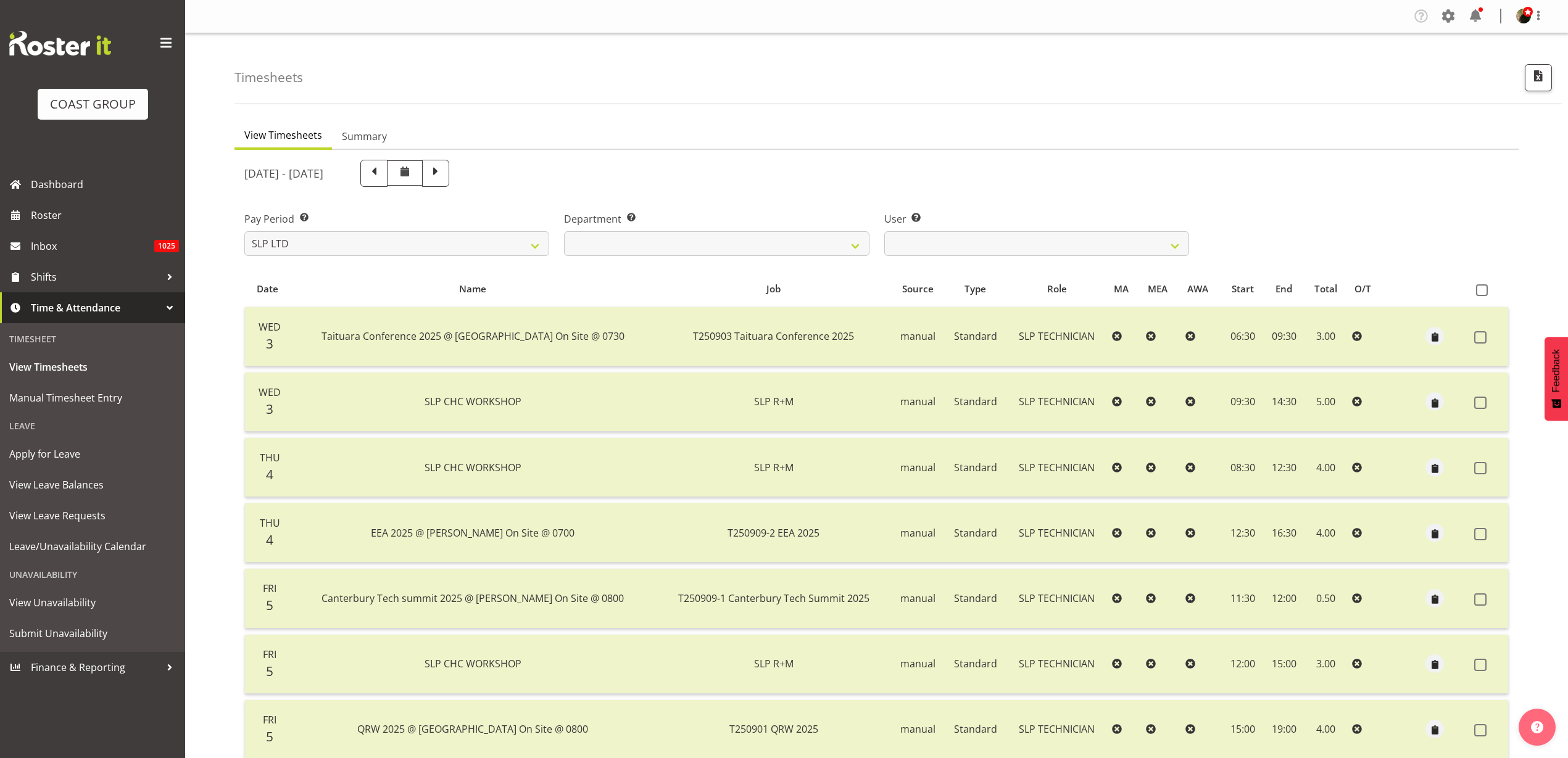
select select
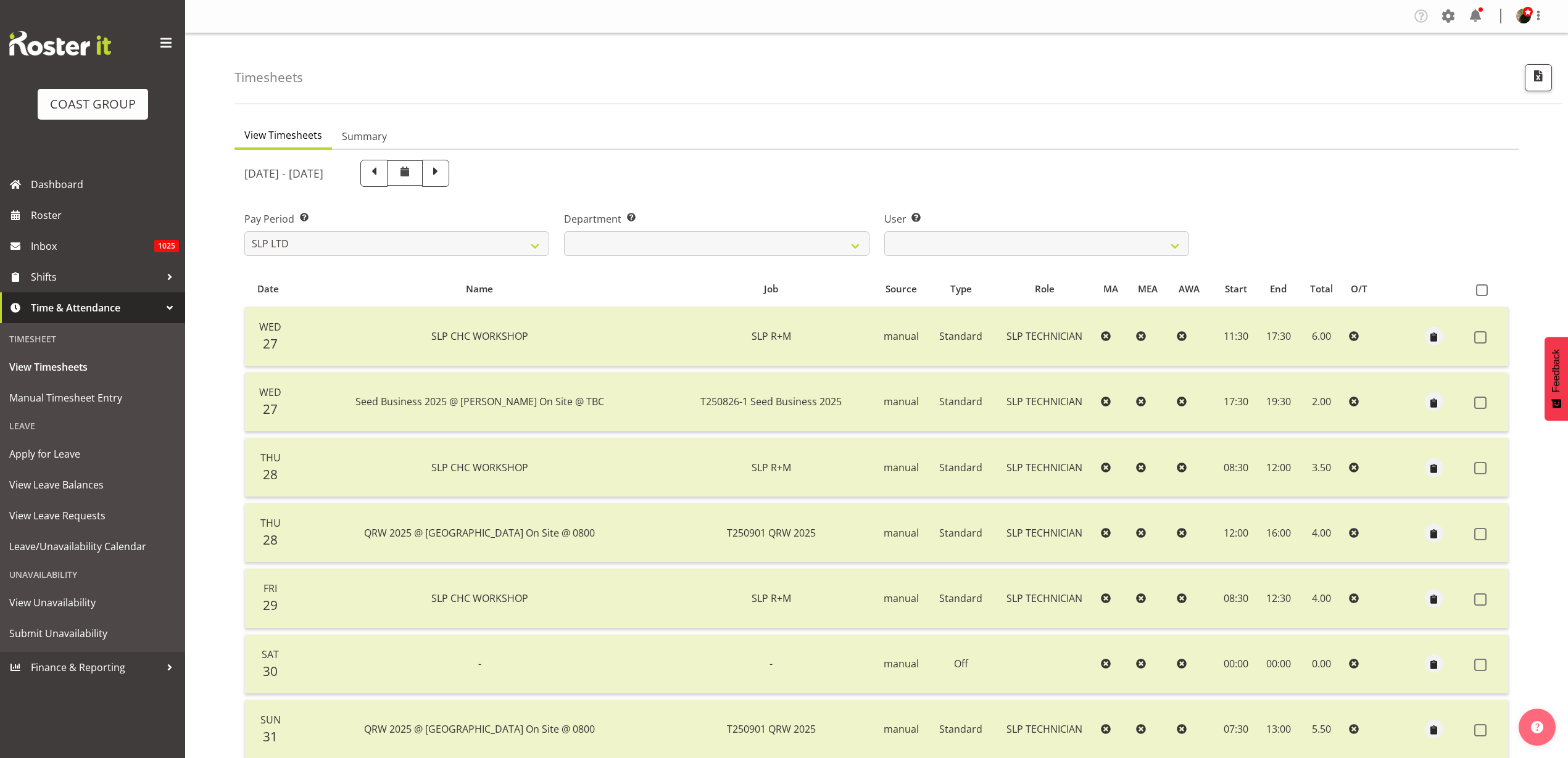
click at [382, 170] on span at bounding box center [374, 172] width 16 height 16
select select
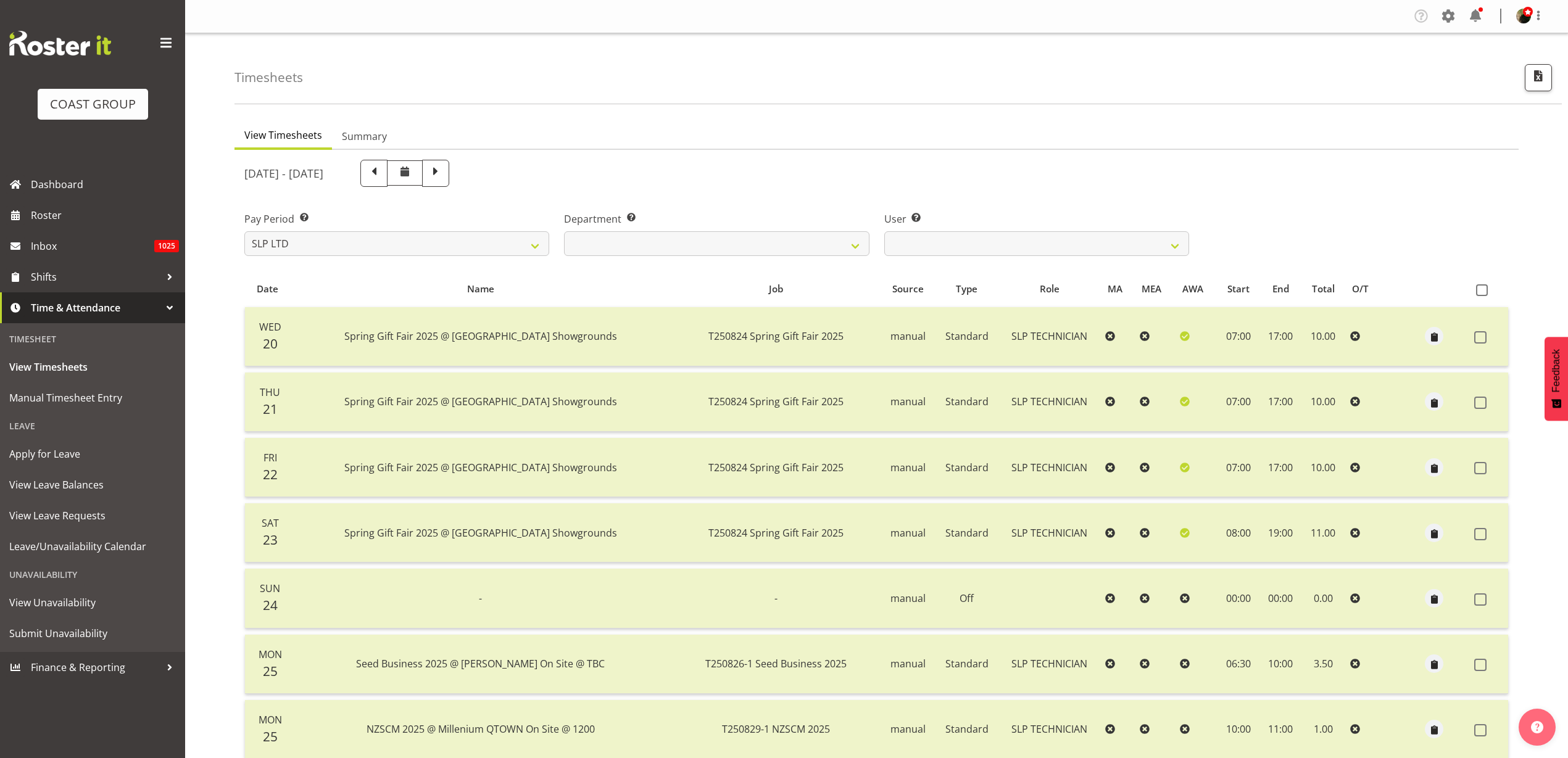
click at [382, 174] on span at bounding box center [374, 172] width 16 height 16
select select
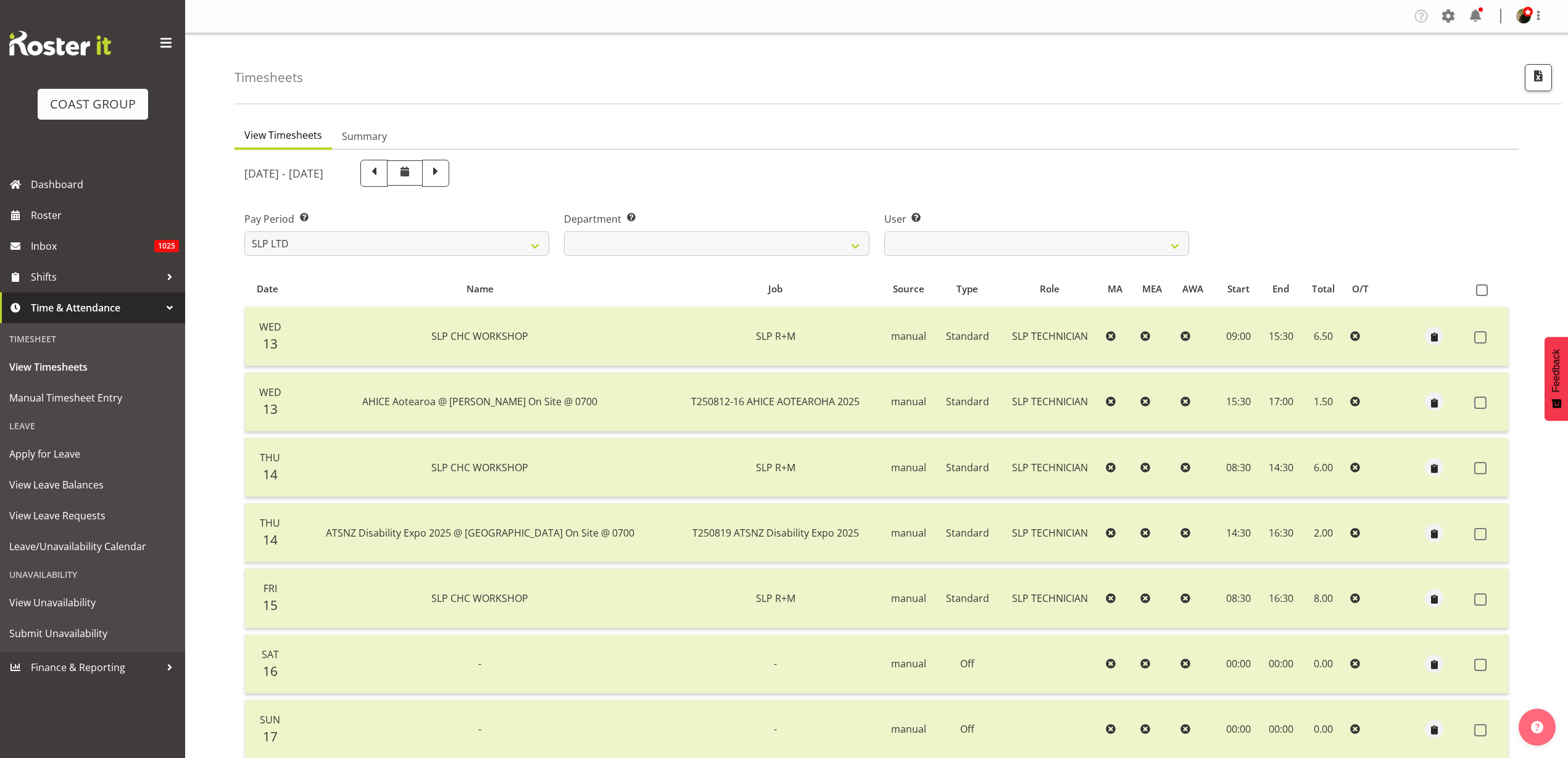
click at [382, 171] on span at bounding box center [374, 172] width 16 height 16
select select
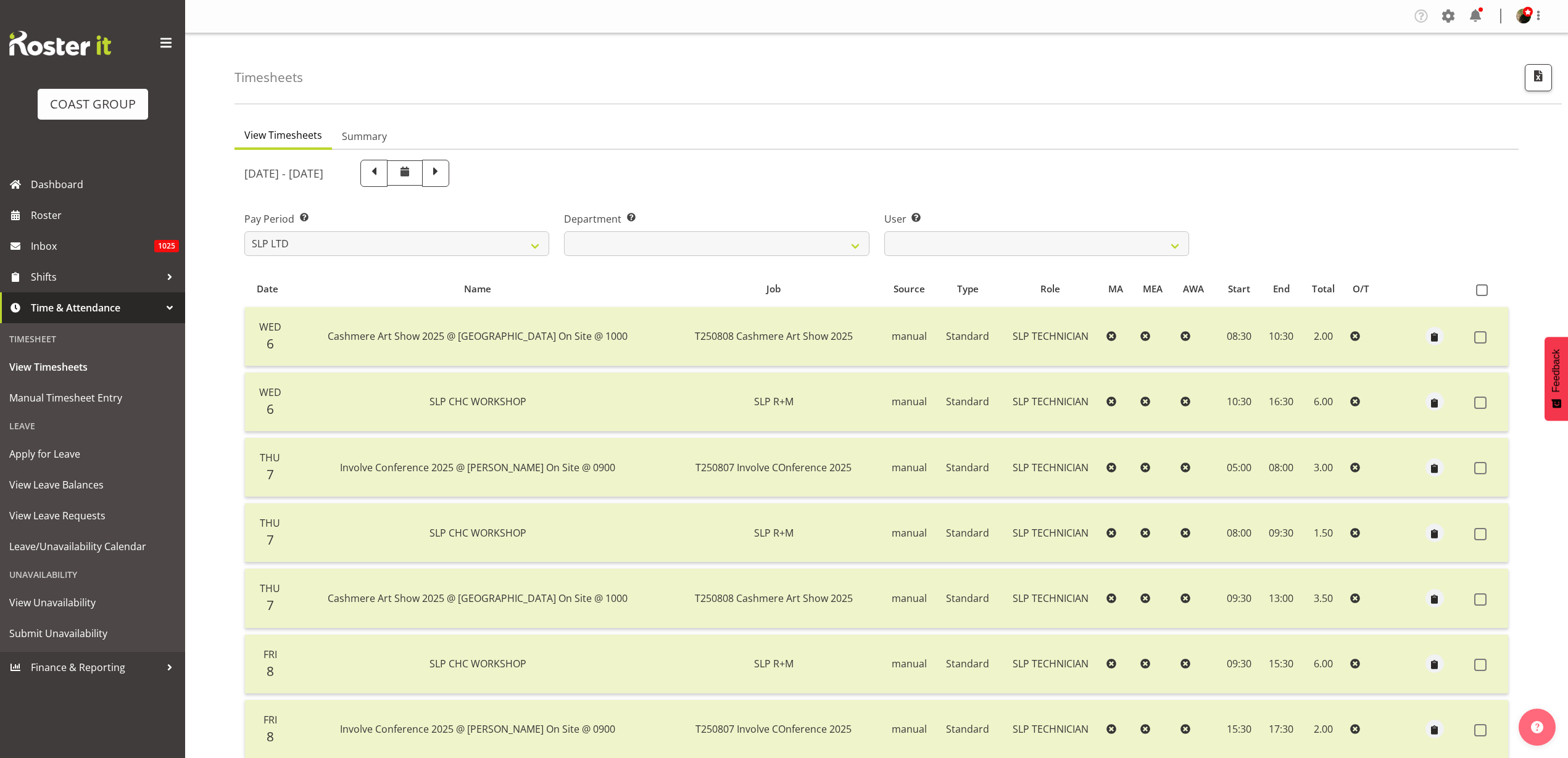
click at [382, 174] on span at bounding box center [374, 172] width 16 height 16
select select
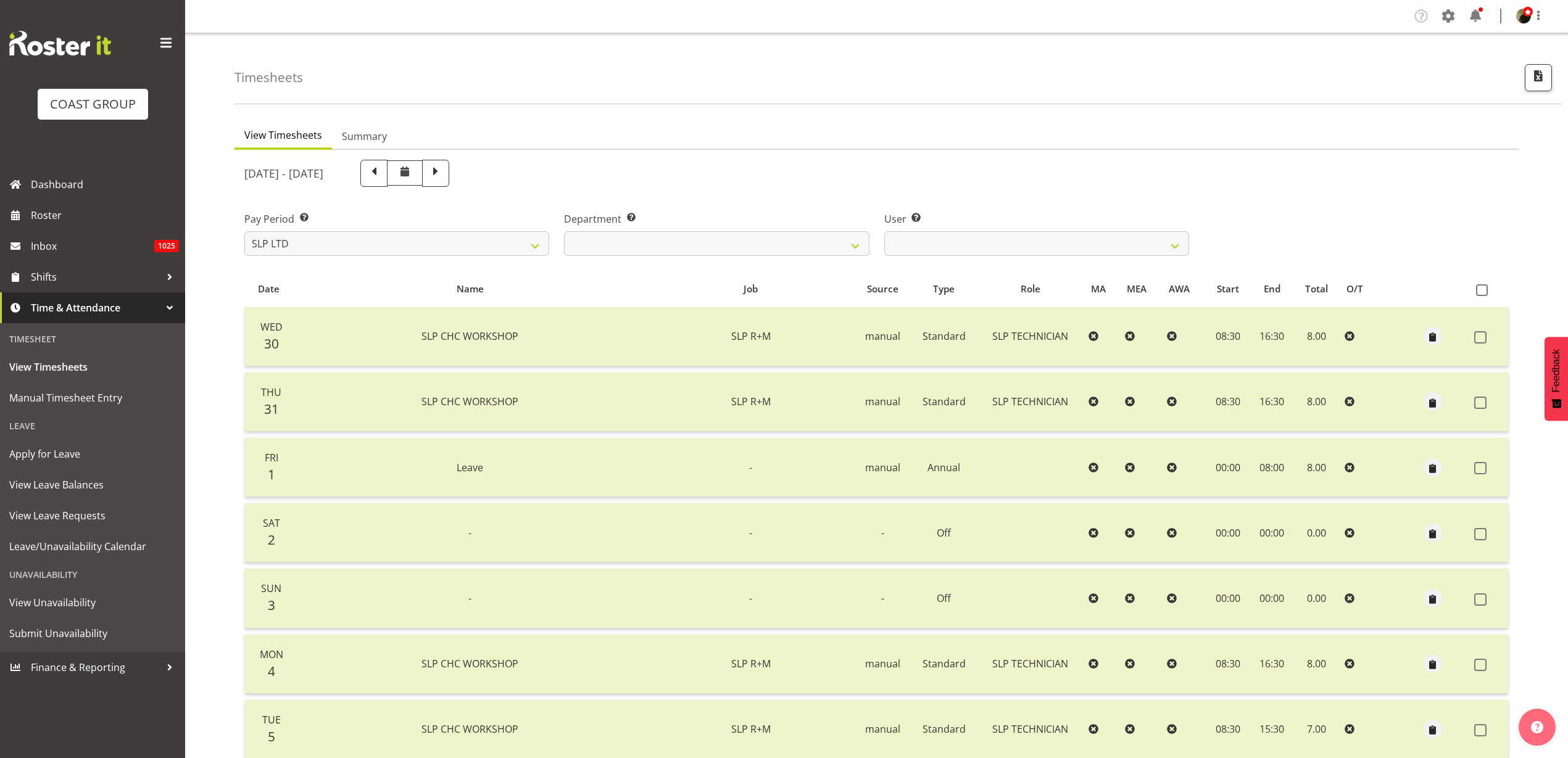
click at [382, 171] on span at bounding box center [374, 172] width 16 height 16
select select
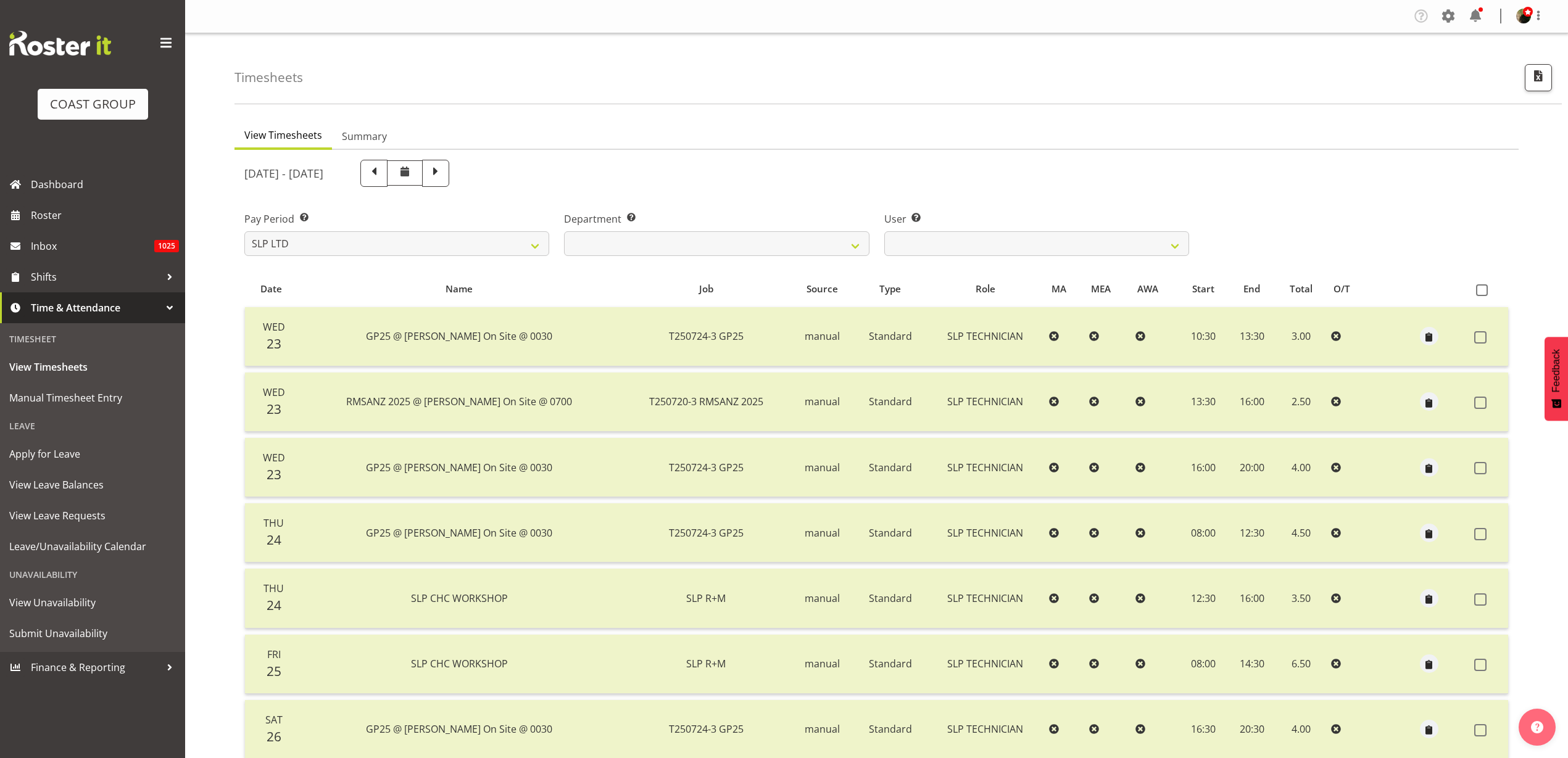
click at [382, 173] on span at bounding box center [374, 172] width 16 height 16
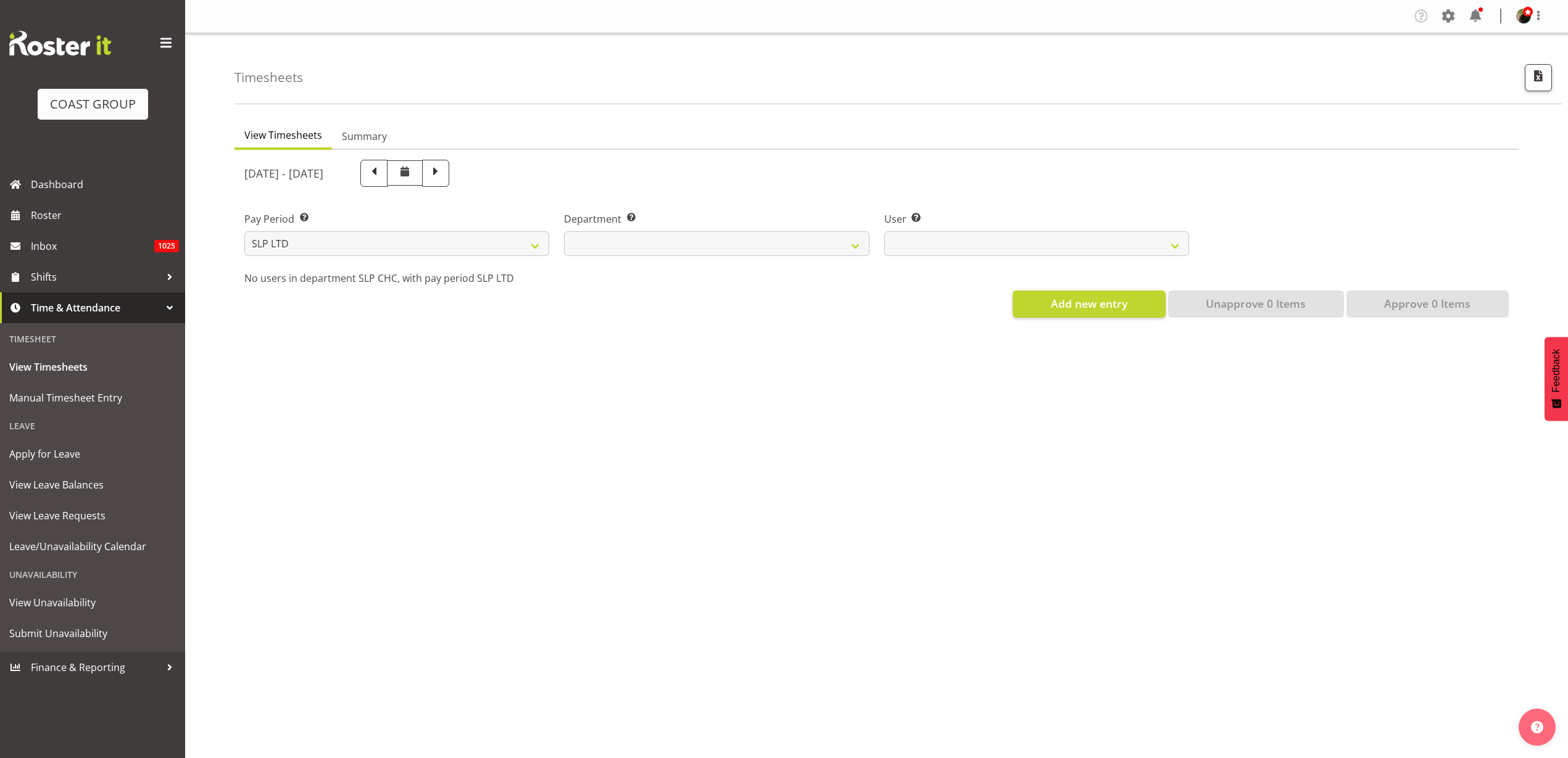
select select
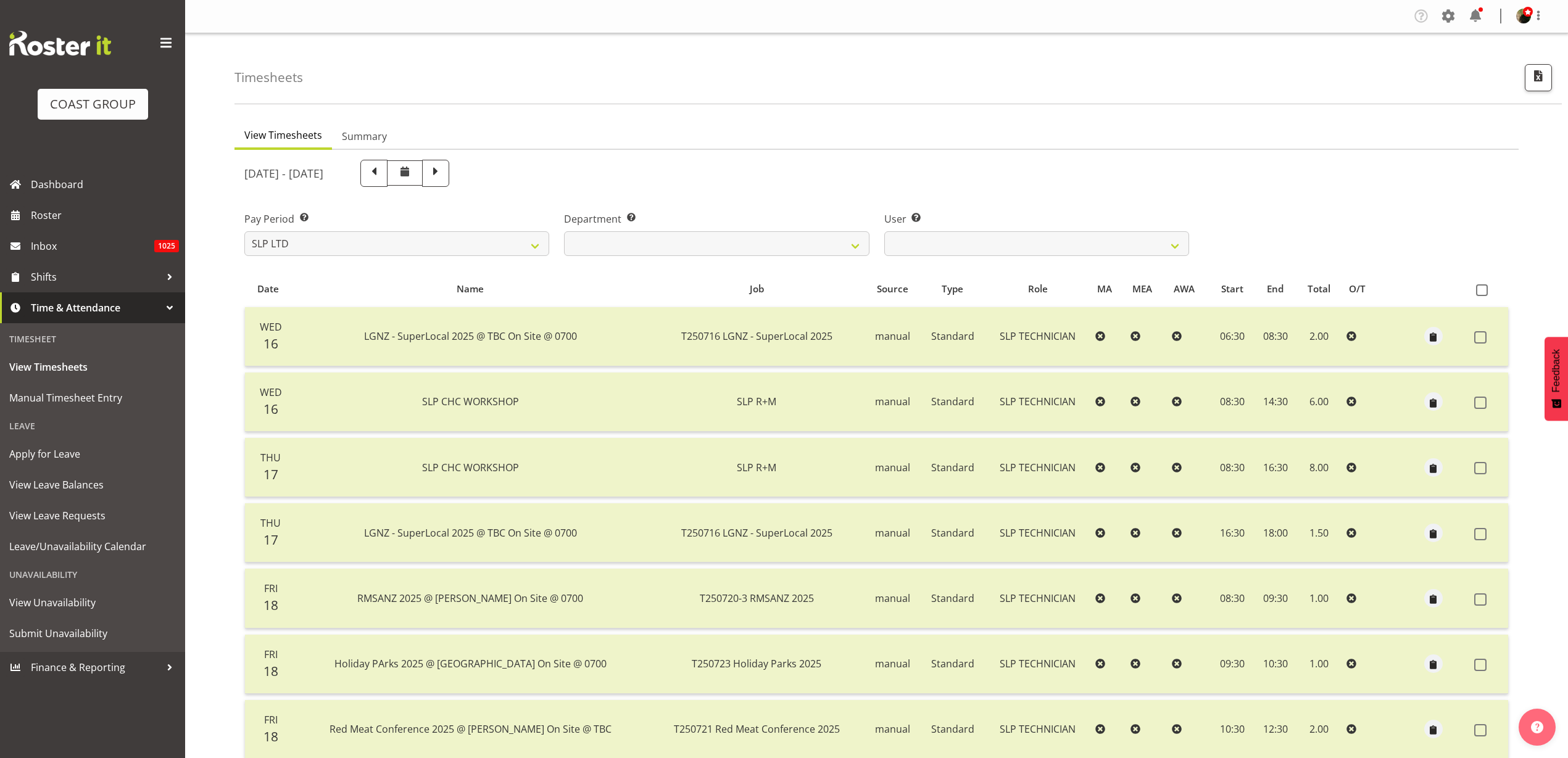
click at [382, 175] on span at bounding box center [374, 172] width 16 height 16
select select
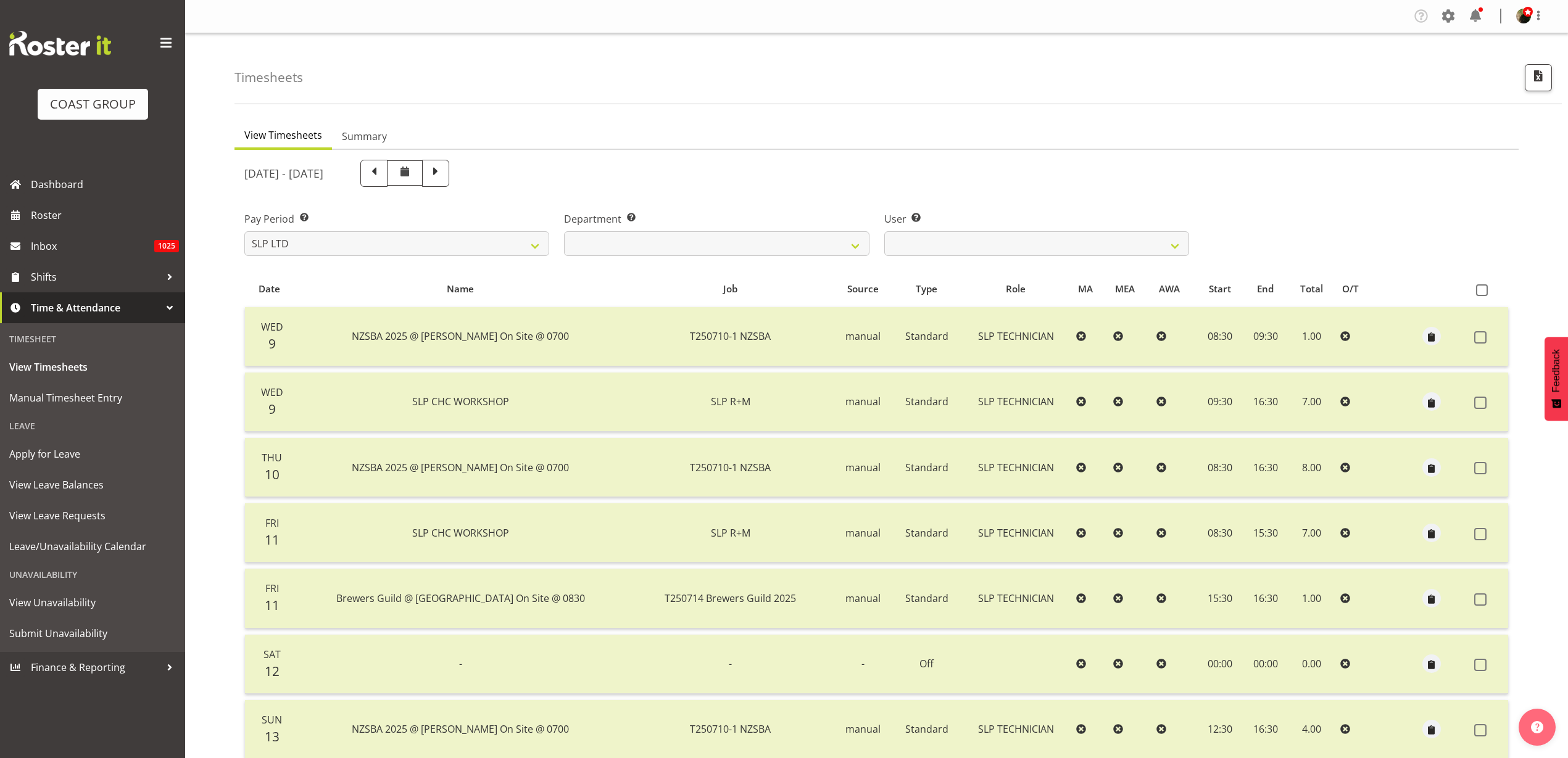
click at [382, 175] on span at bounding box center [374, 172] width 16 height 16
select select
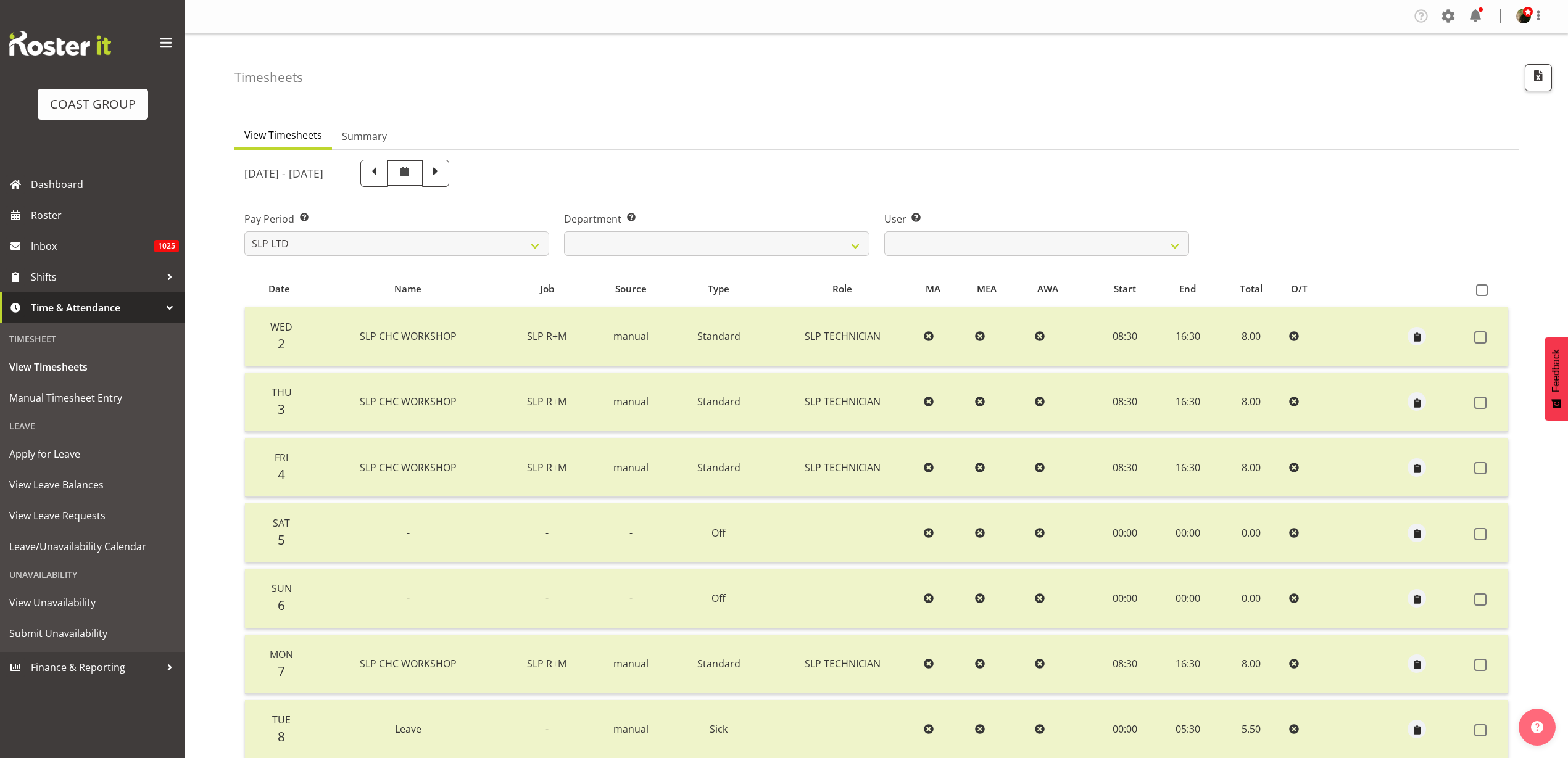
click at [388, 181] on span at bounding box center [373, 173] width 27 height 27
select select
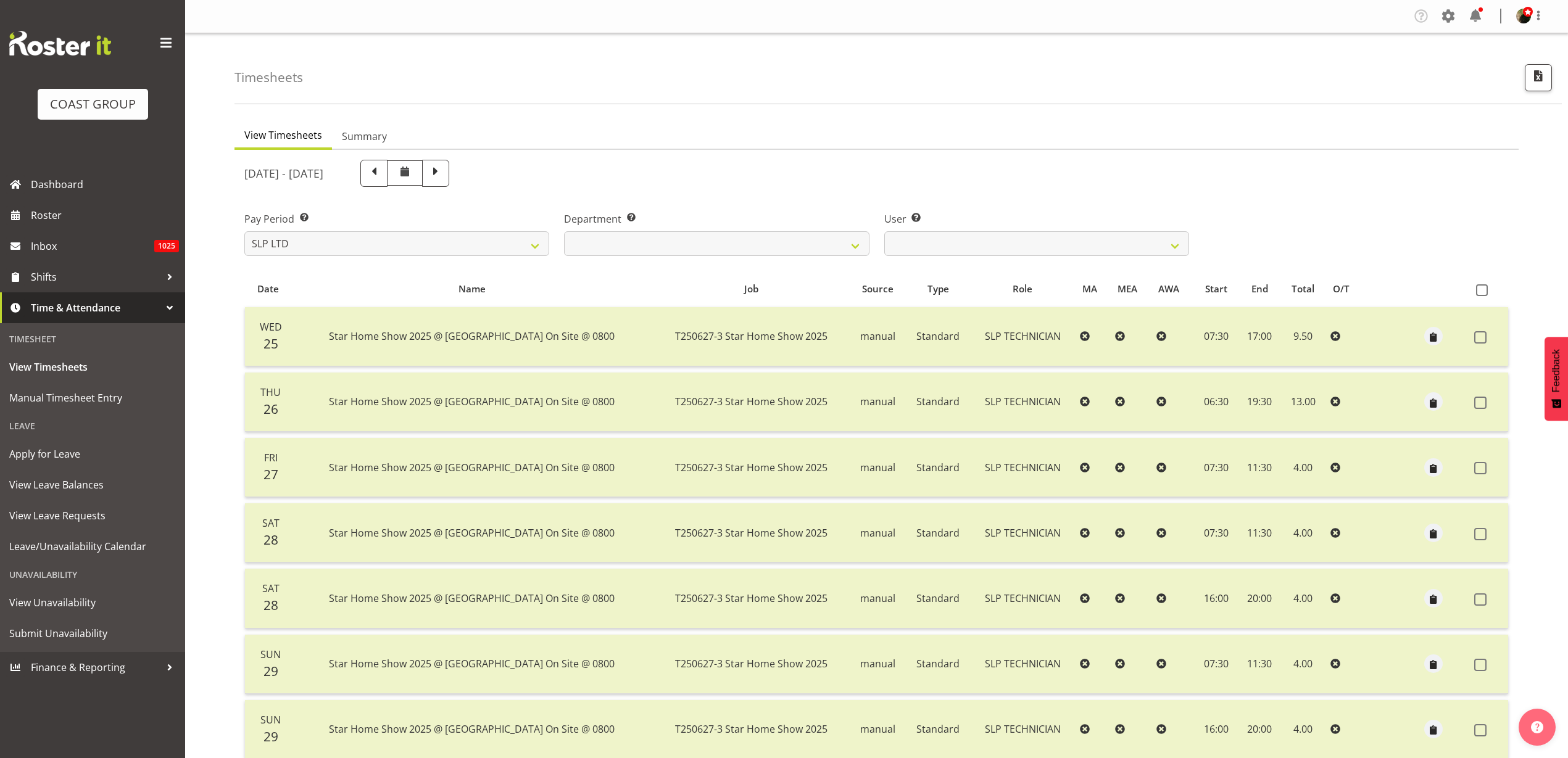
click at [382, 174] on span at bounding box center [374, 172] width 16 height 16
select select
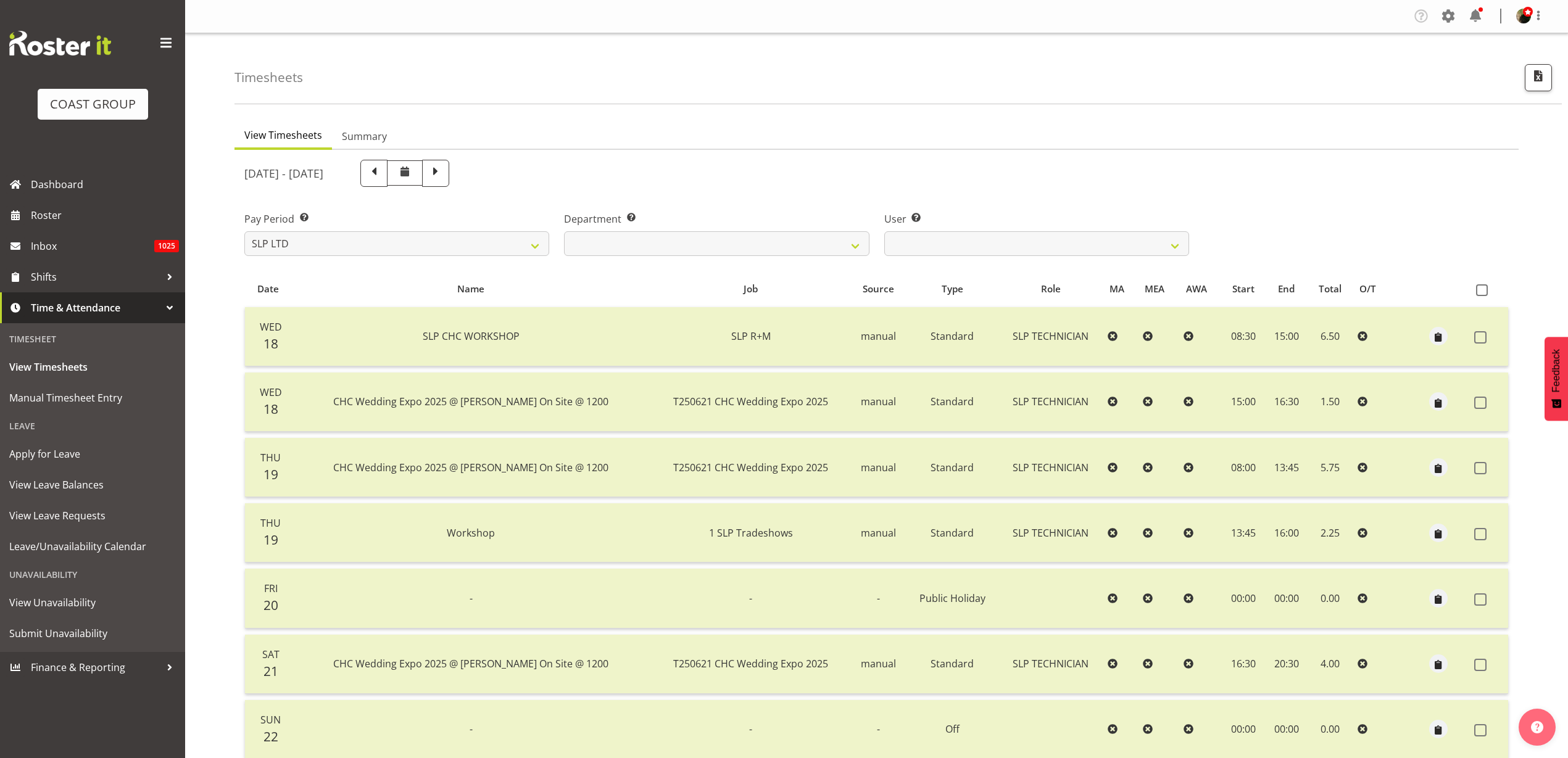
click at [382, 171] on span at bounding box center [374, 172] width 16 height 16
select select
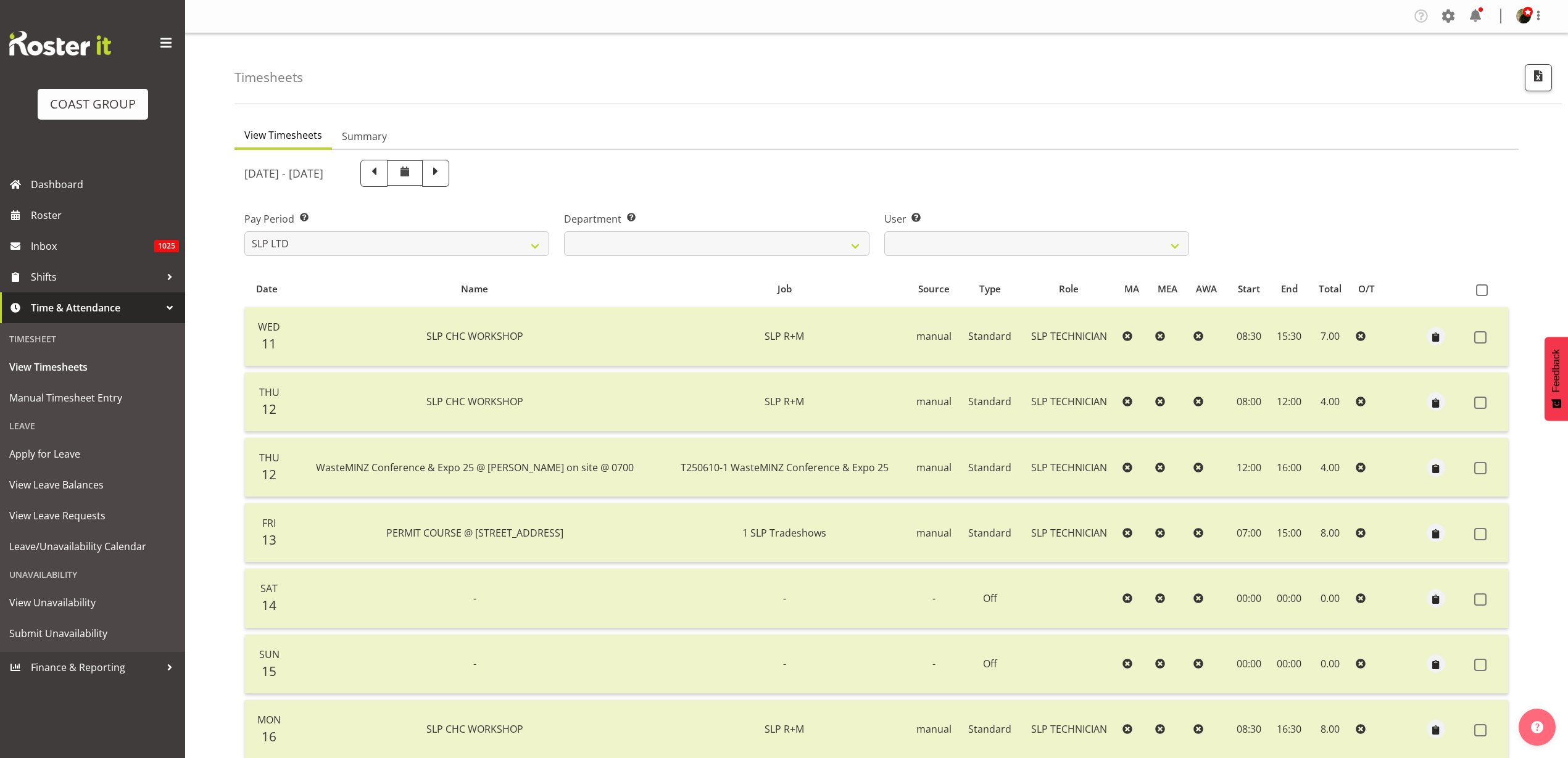
click at [382, 173] on span at bounding box center [374, 172] width 16 height 16
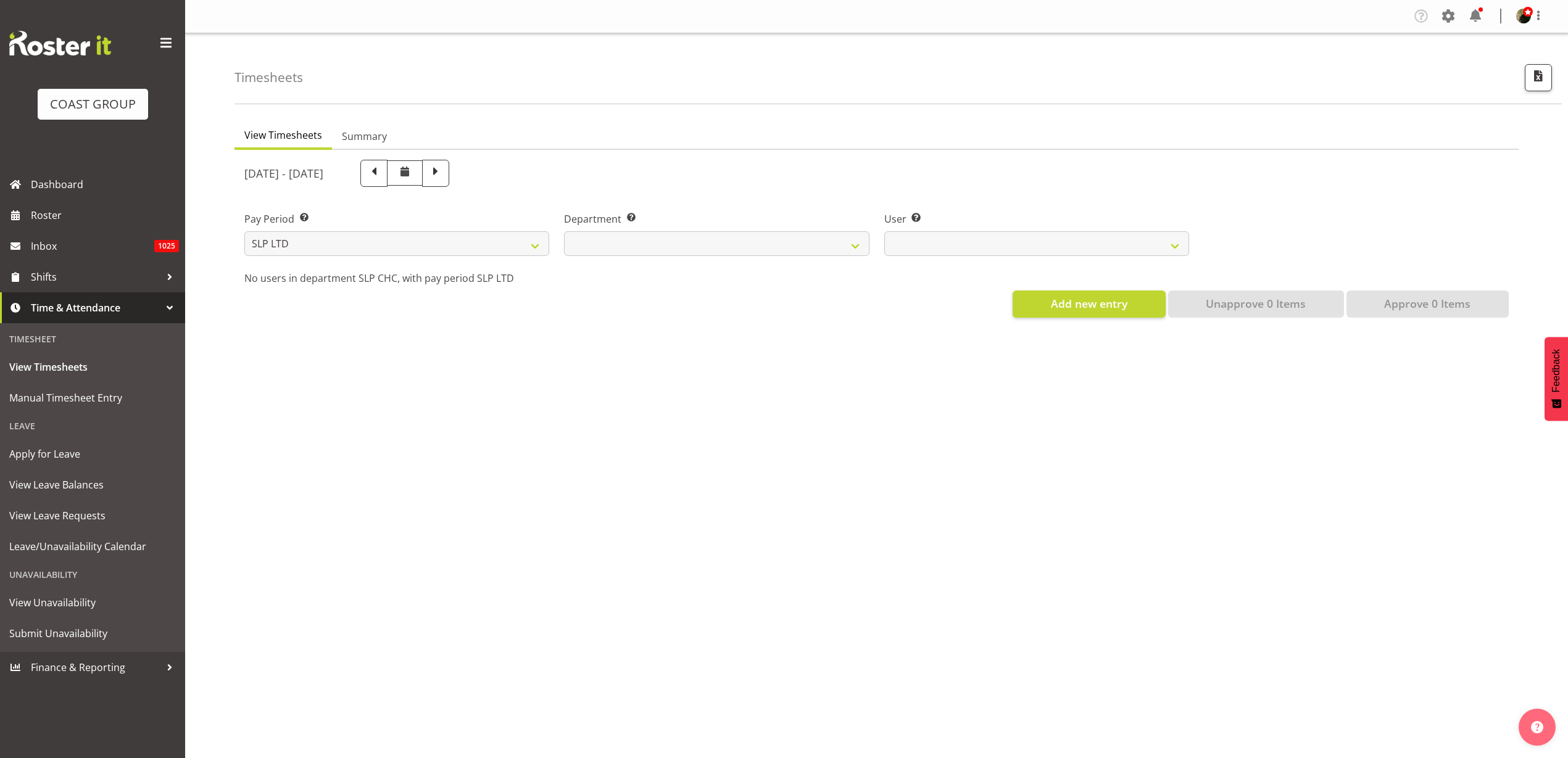
select select
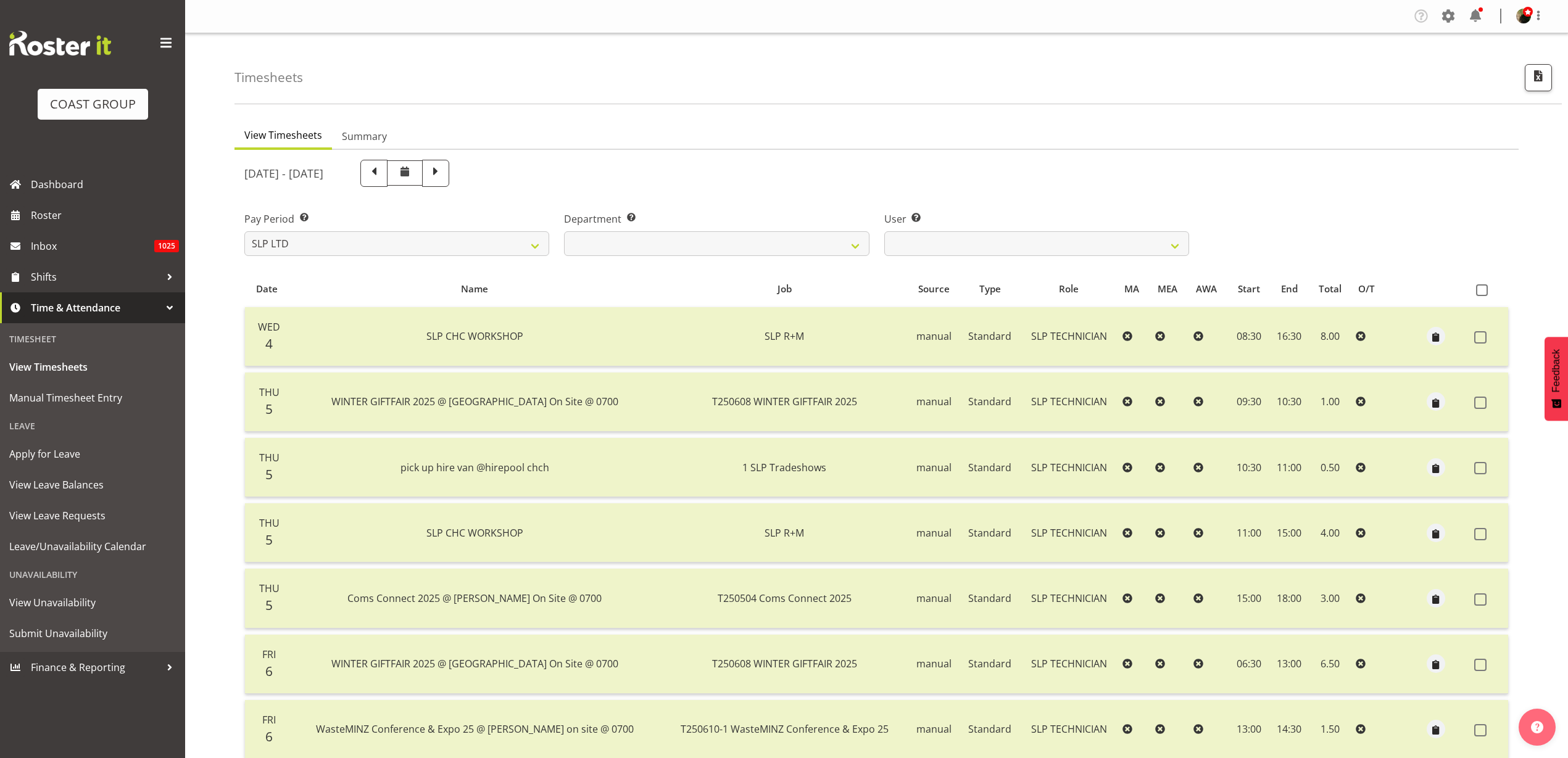
click at [382, 171] on span at bounding box center [374, 172] width 16 height 16
select select
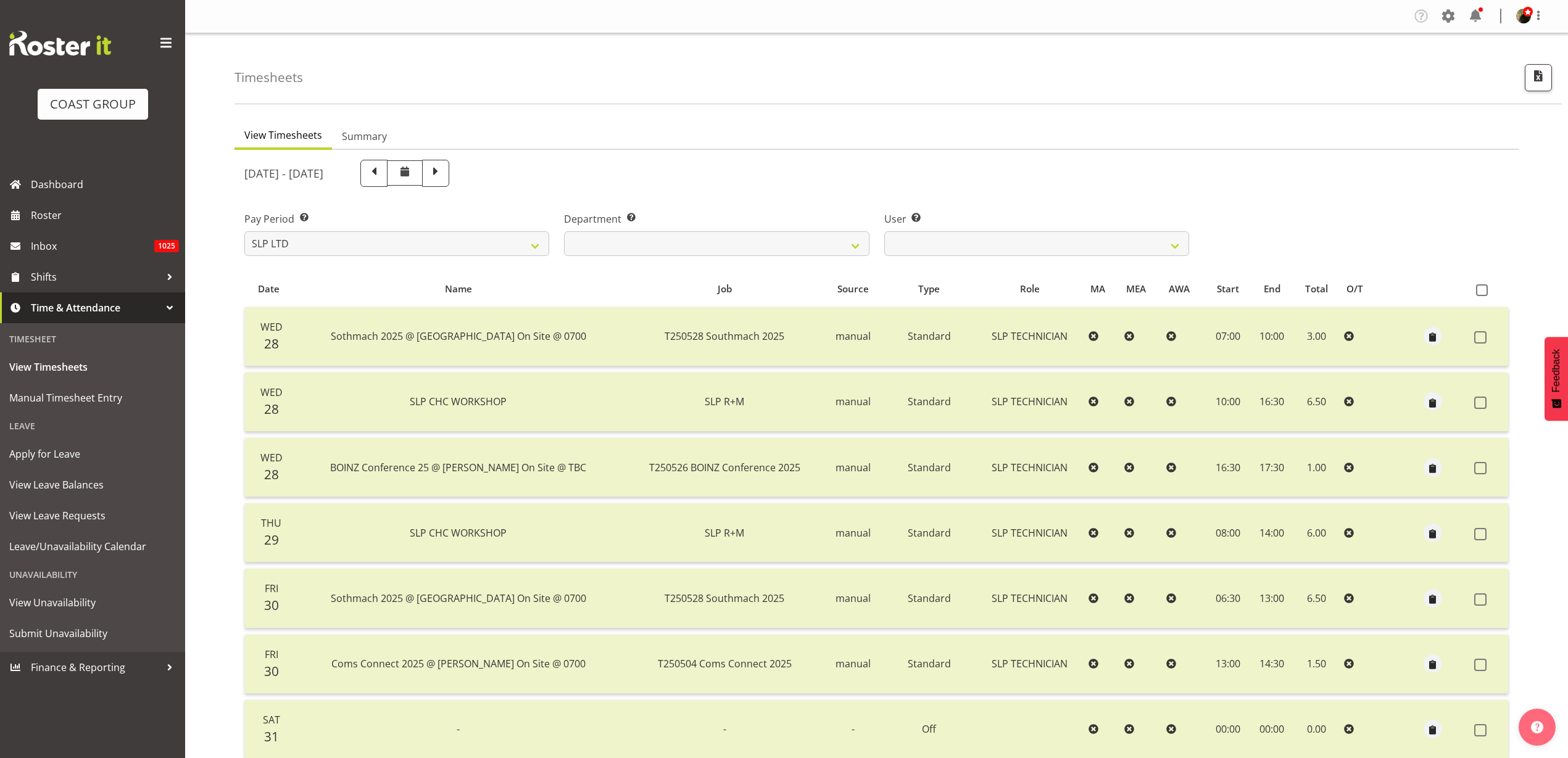
click at [382, 171] on span at bounding box center [374, 172] width 16 height 16
select select
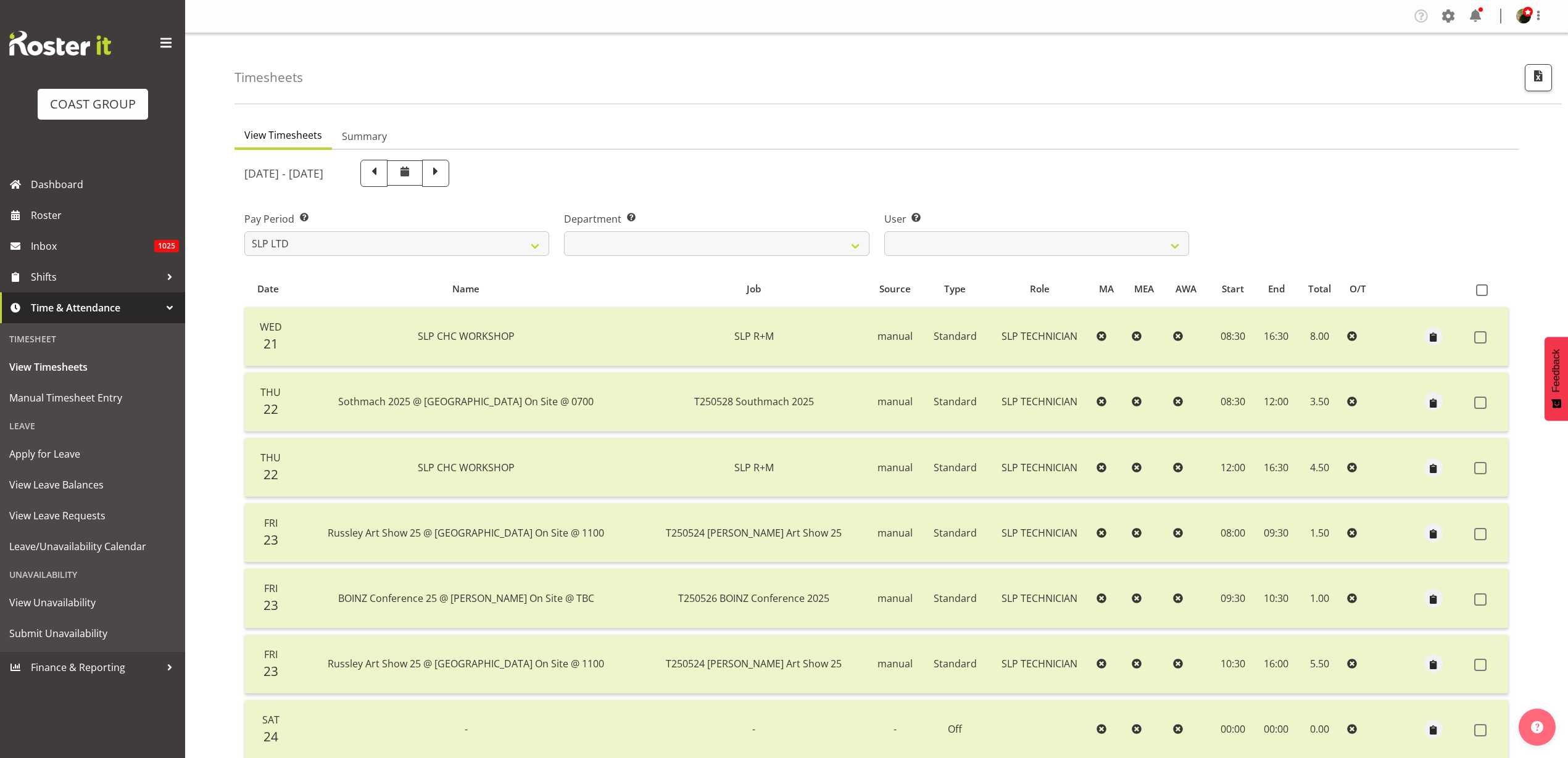
click at [382, 171] on span at bounding box center [374, 172] width 16 height 16
select select
click at [382, 173] on span at bounding box center [374, 172] width 16 height 16
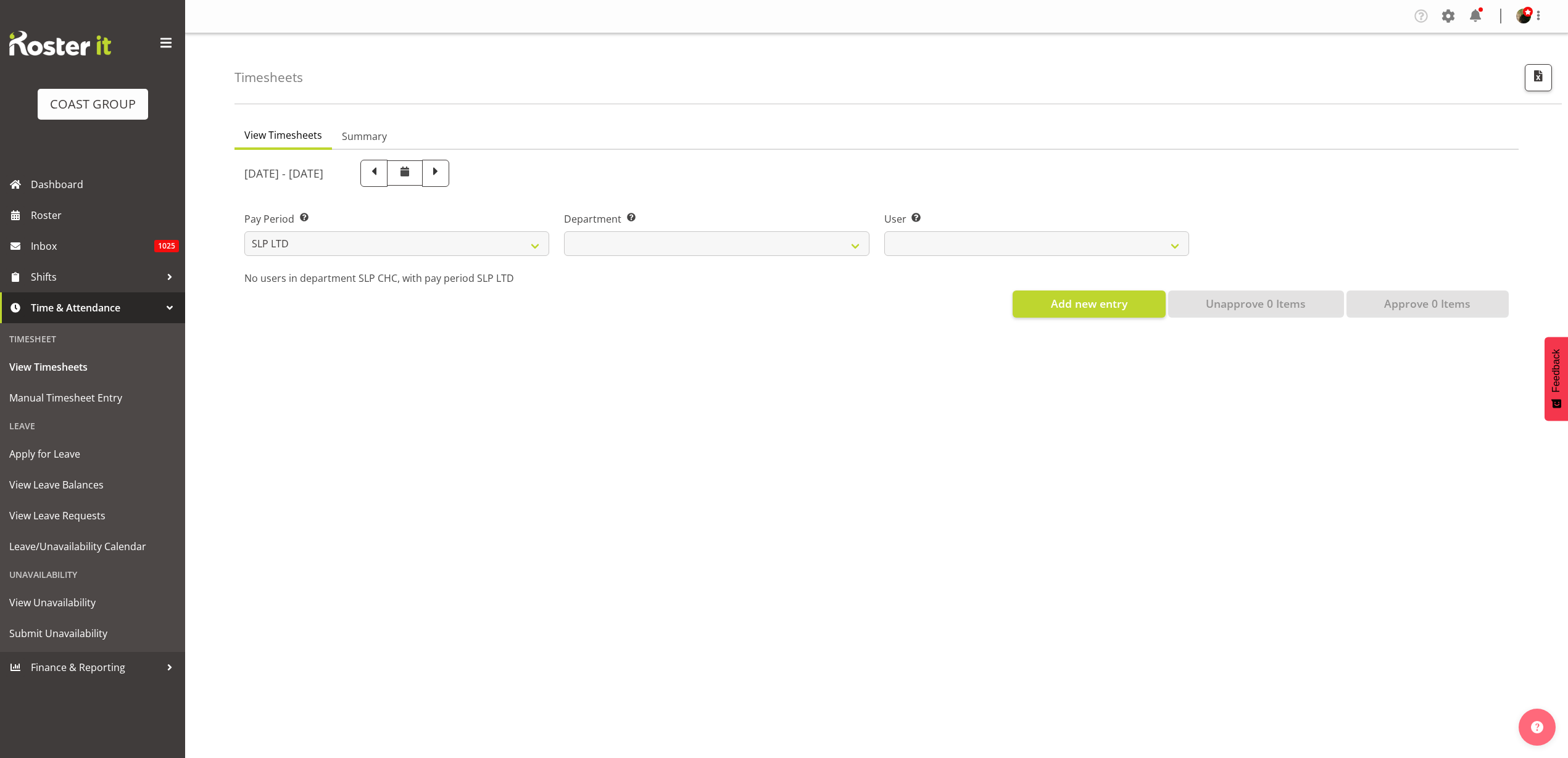
select select
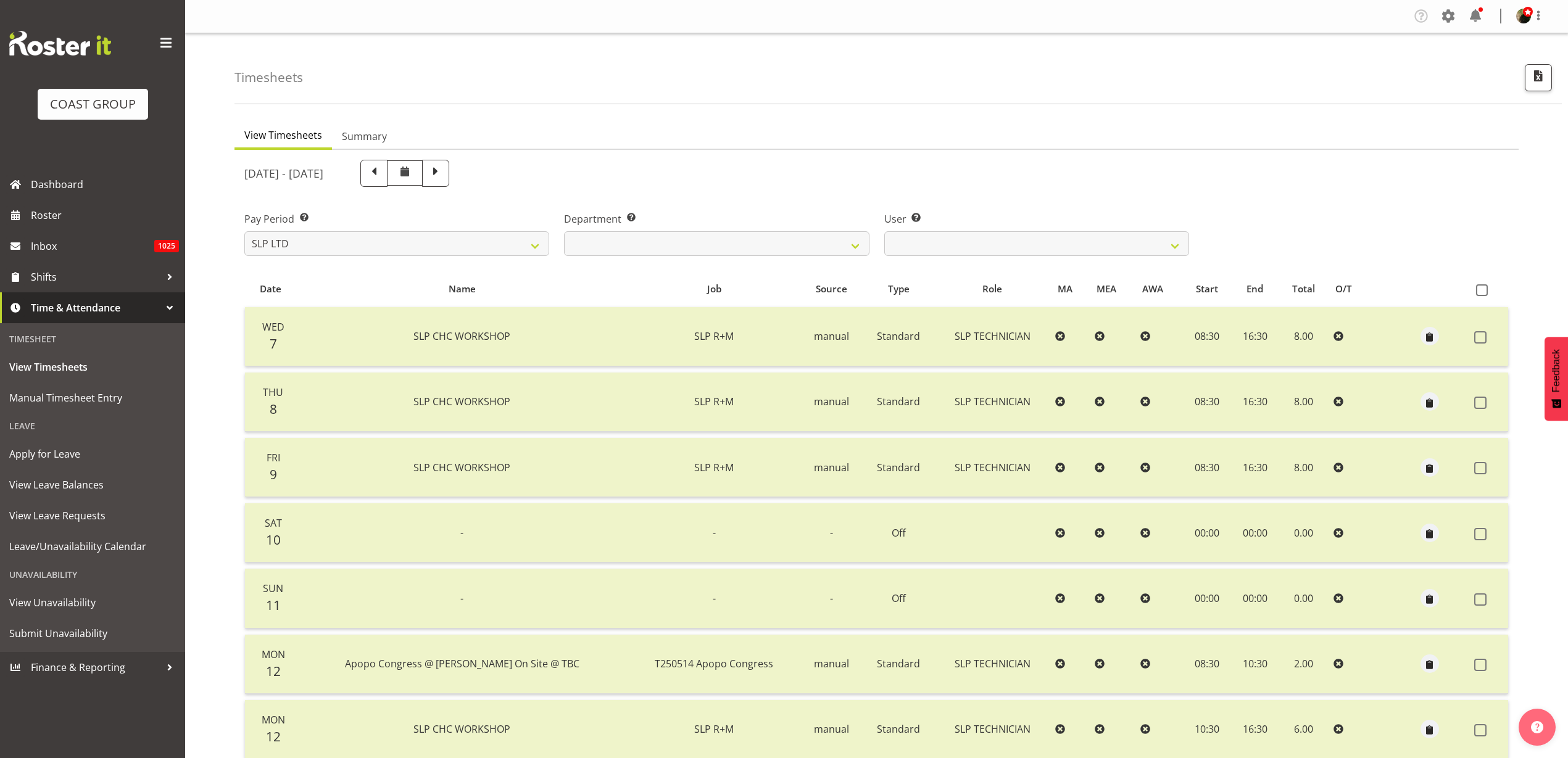
click at [382, 175] on span at bounding box center [374, 172] width 16 height 16
select select
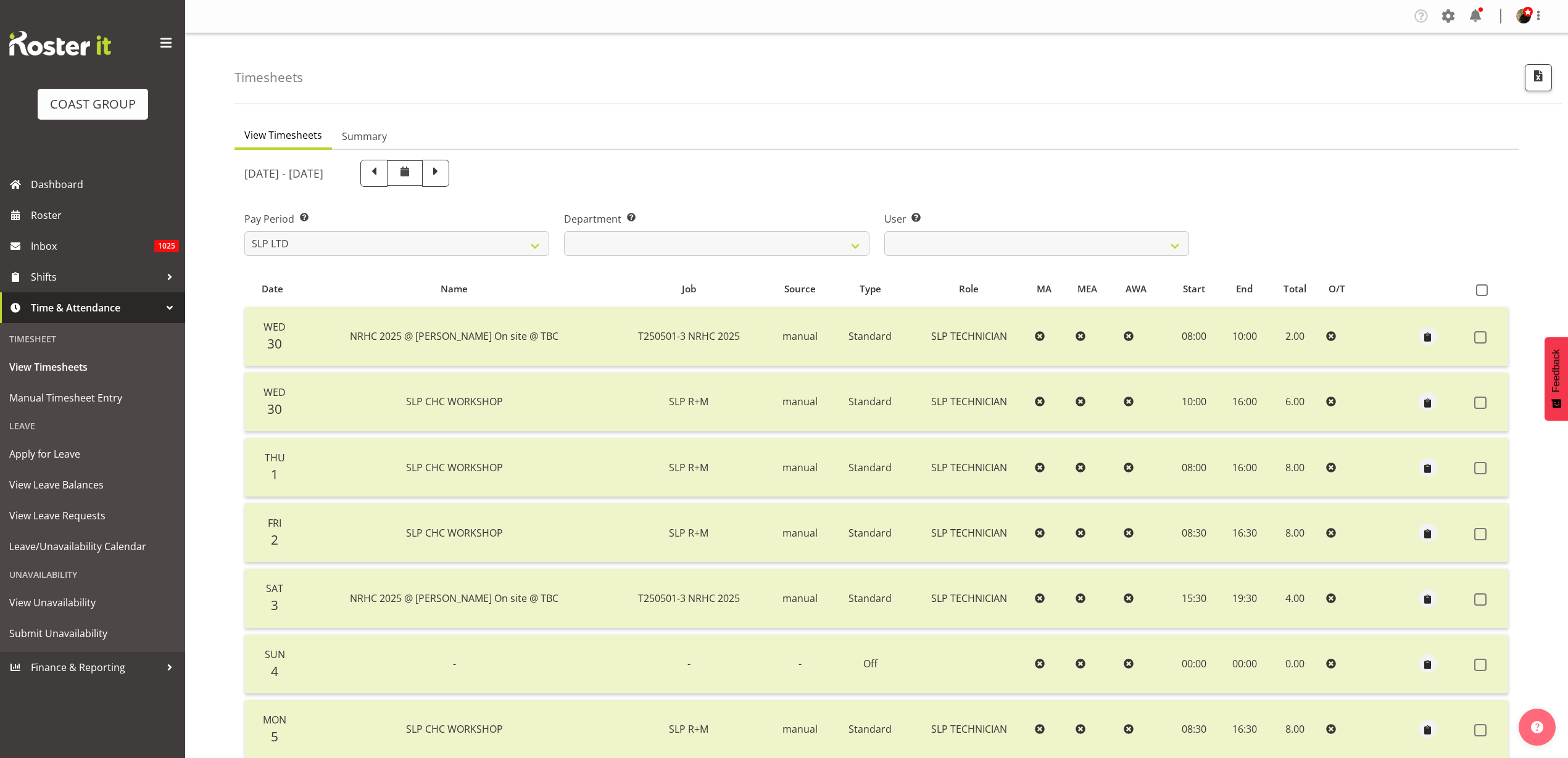
click at [382, 170] on span at bounding box center [374, 172] width 16 height 16
select select
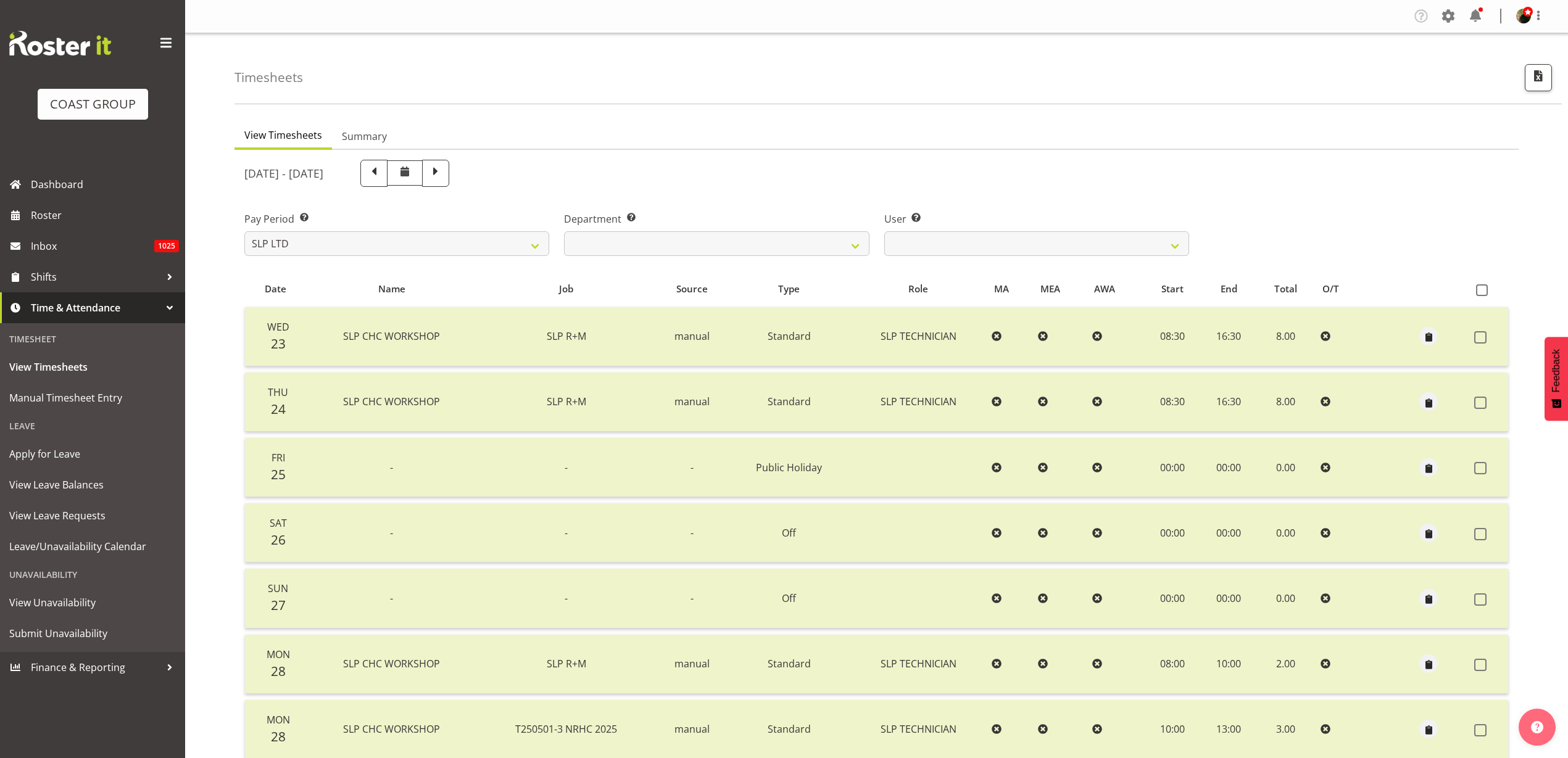
click at [382, 175] on span at bounding box center [374, 172] width 16 height 16
select select
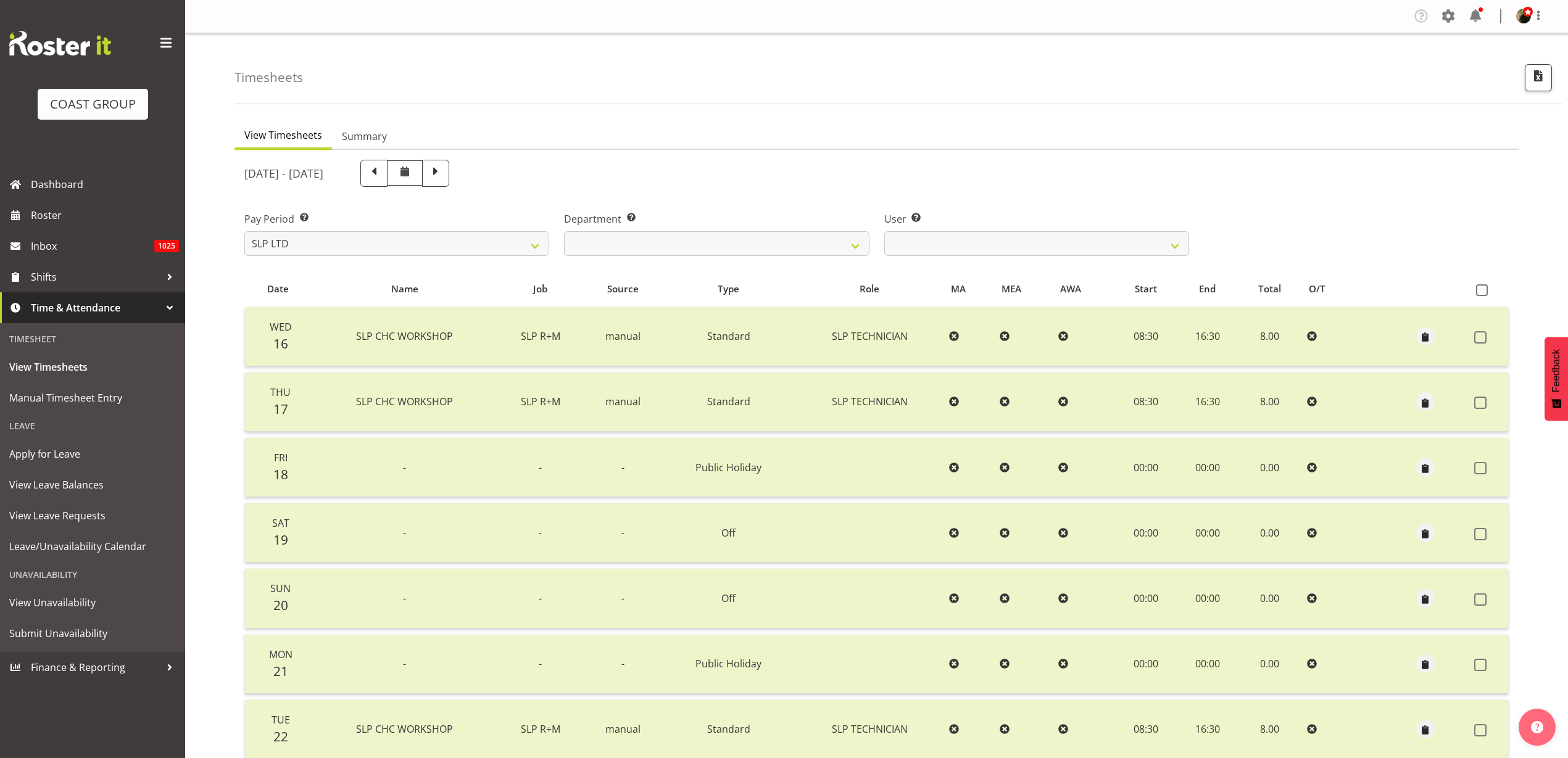
click at [382, 175] on span at bounding box center [374, 172] width 16 height 16
select select
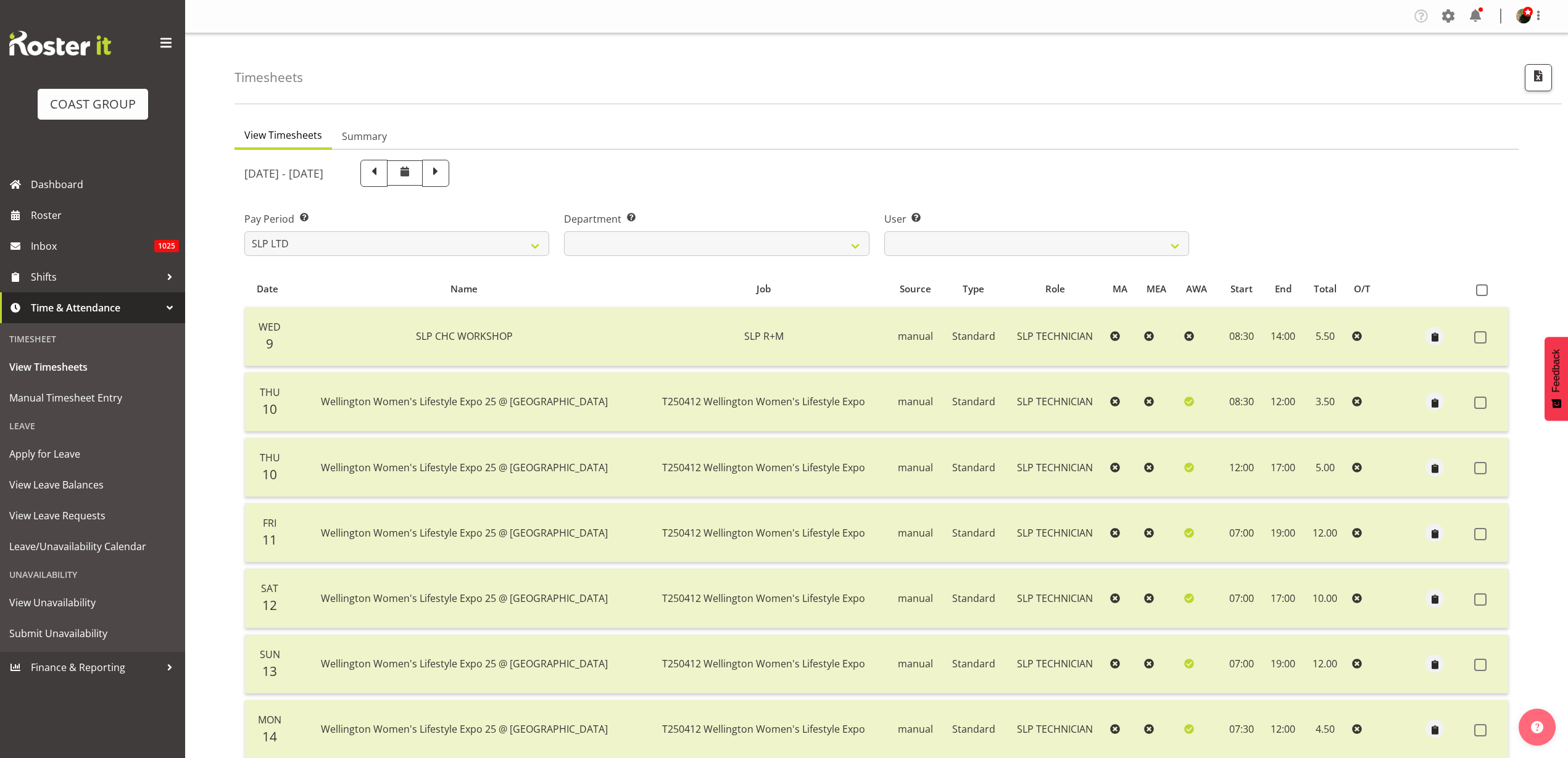
click at [388, 181] on span at bounding box center [373, 173] width 27 height 27
select select
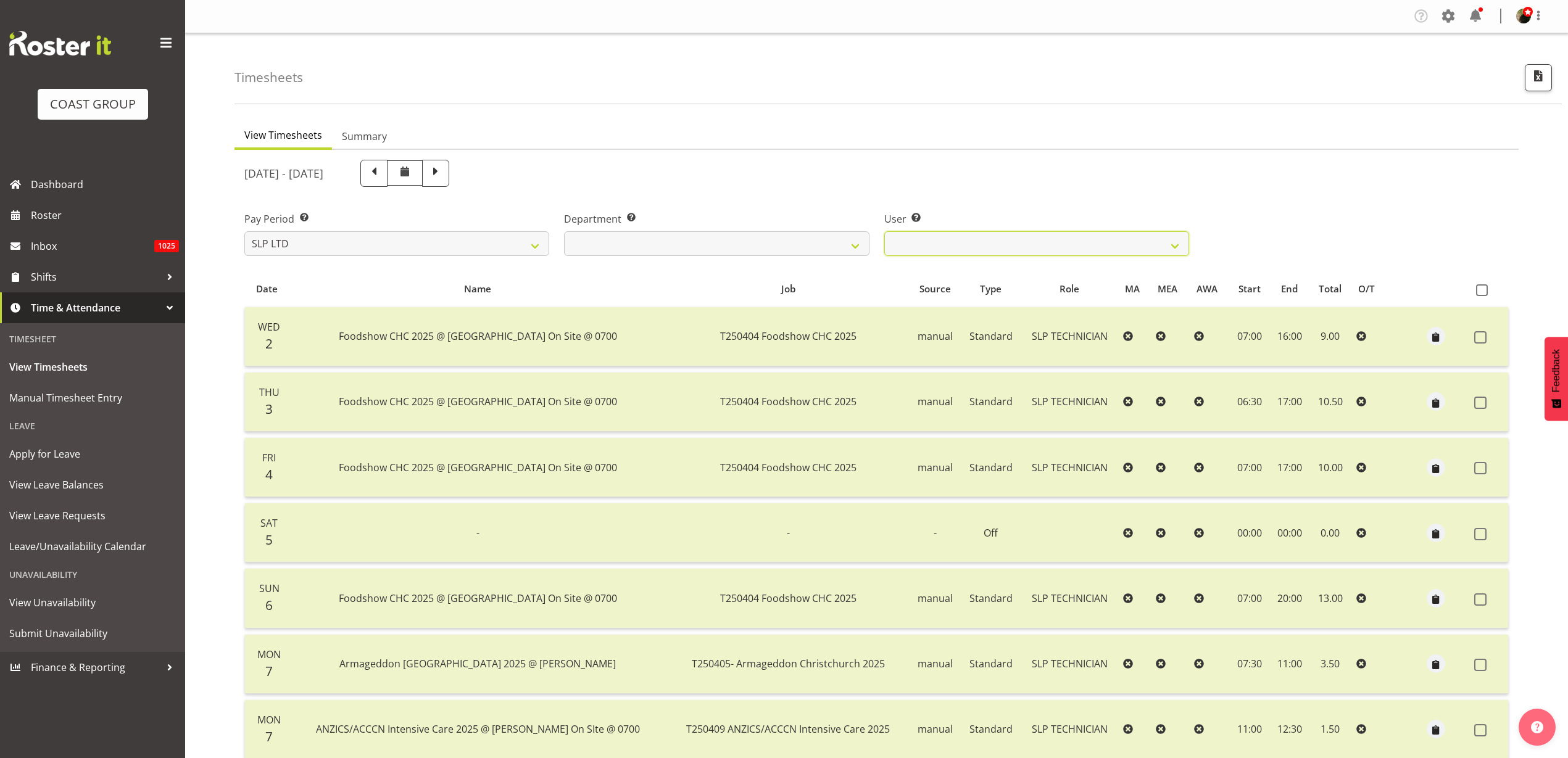
click at [1070, 242] on select "Rosey McKimmie ✔ Shaun Dalgetty ✔ Stuart Korunic ✔" at bounding box center [1036, 244] width 305 height 24
select select "263"
click at [884, 232] on select "Rosey McKimmie ✔ Shaun Dalgetty ✔ Stuart Korunic ✔" at bounding box center [1036, 244] width 305 height 24
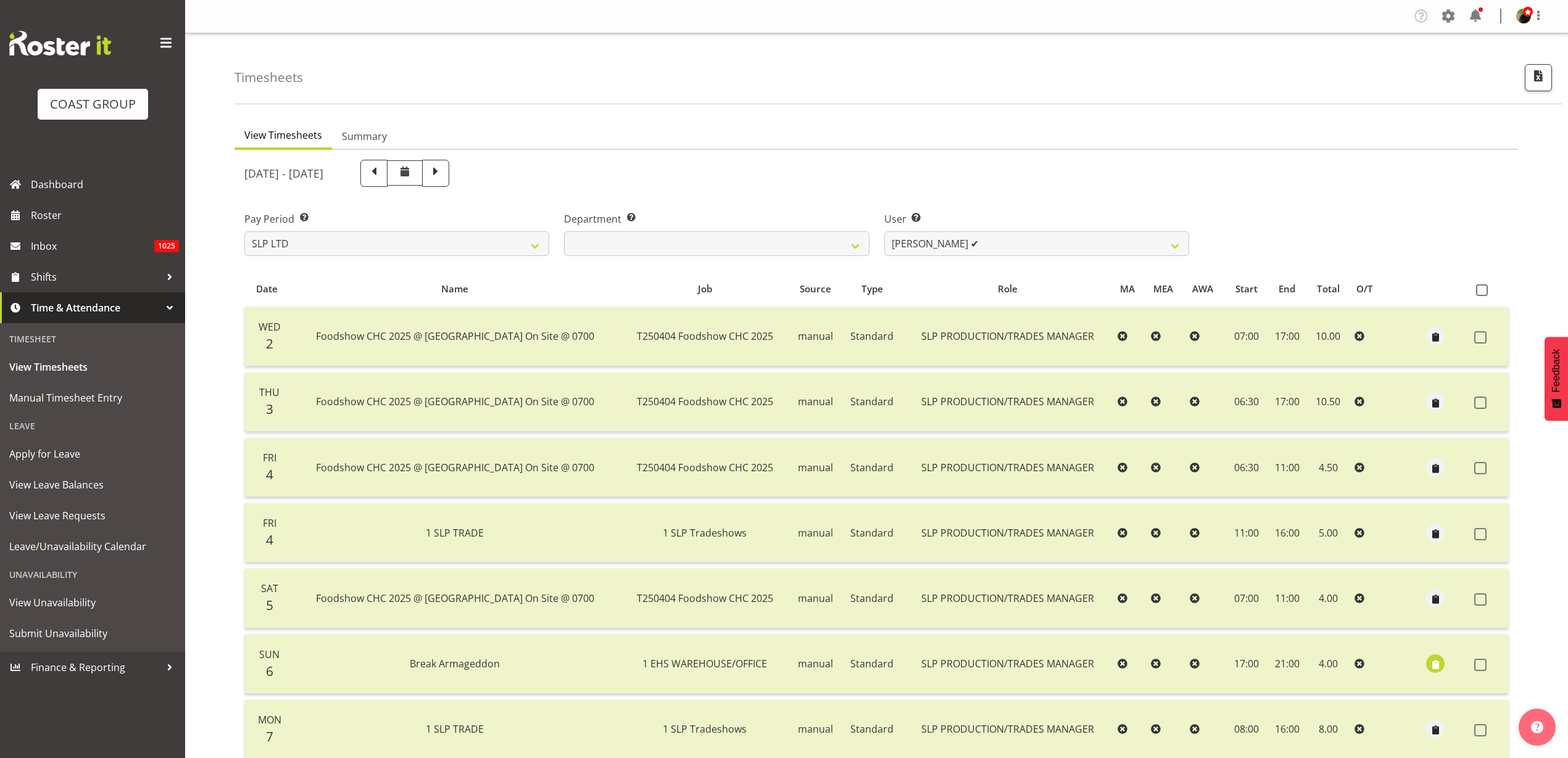
click at [382, 167] on span at bounding box center [374, 172] width 16 height 16
select select
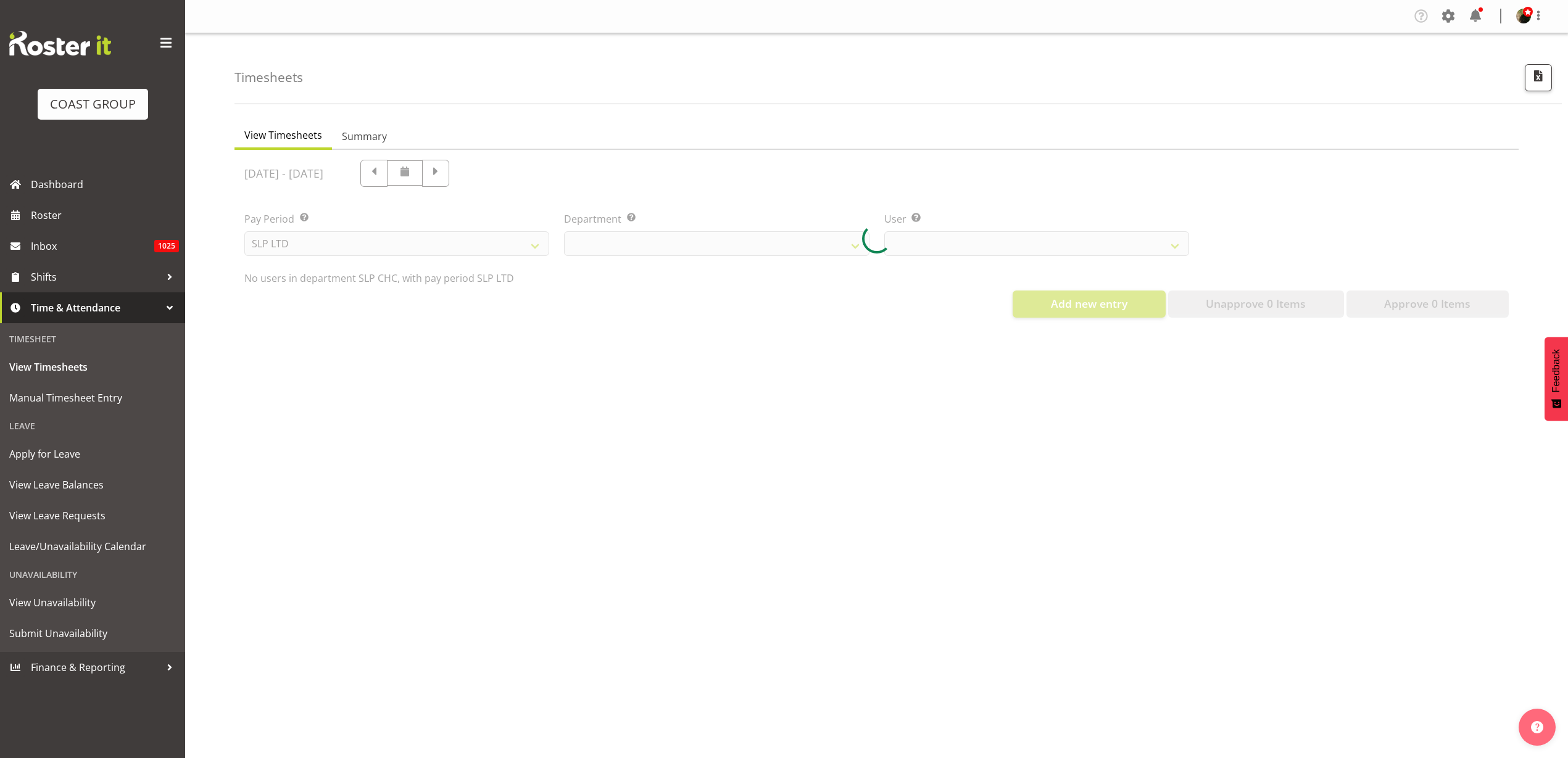
select select "263"
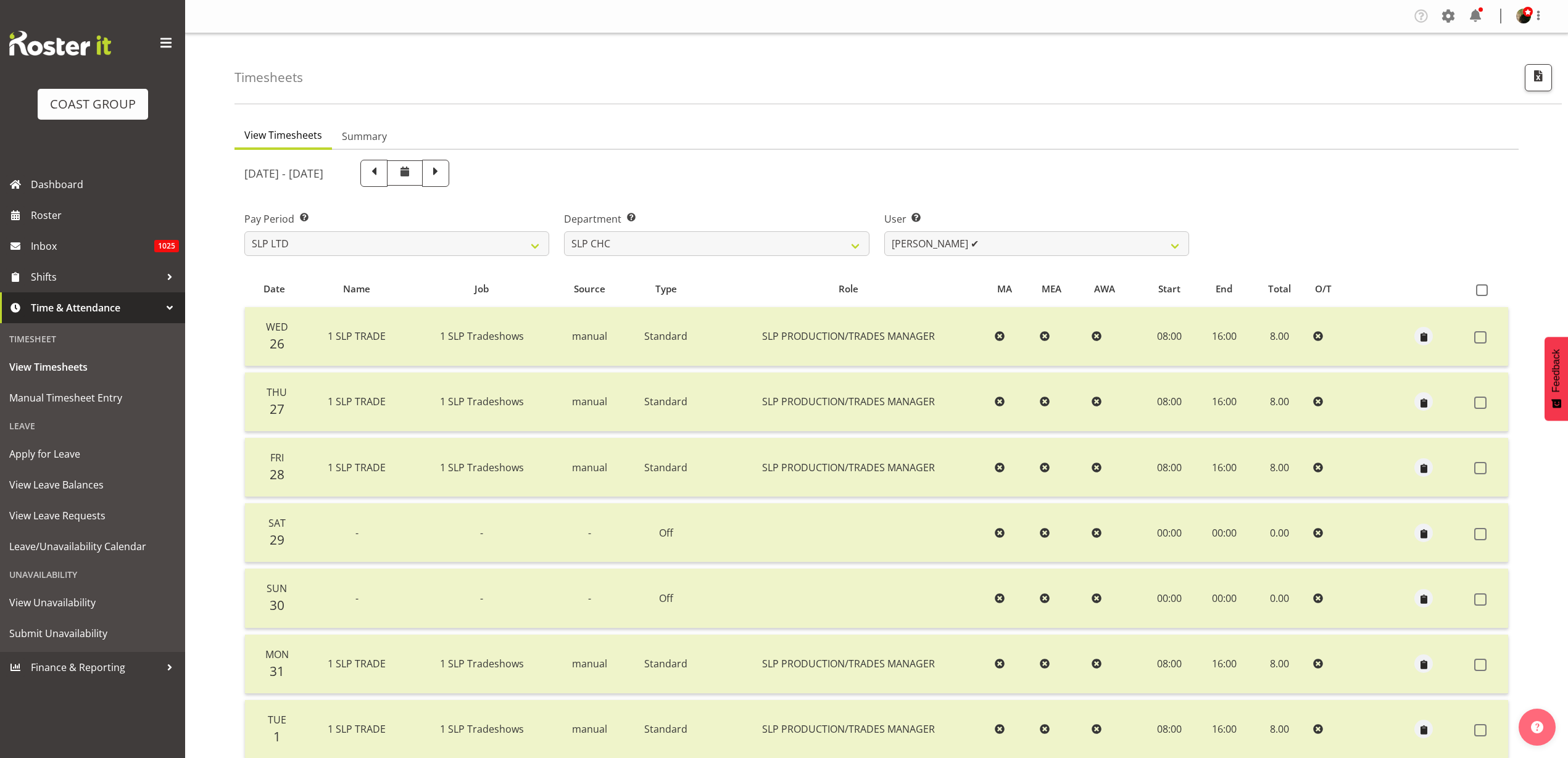
scroll to position [102, 0]
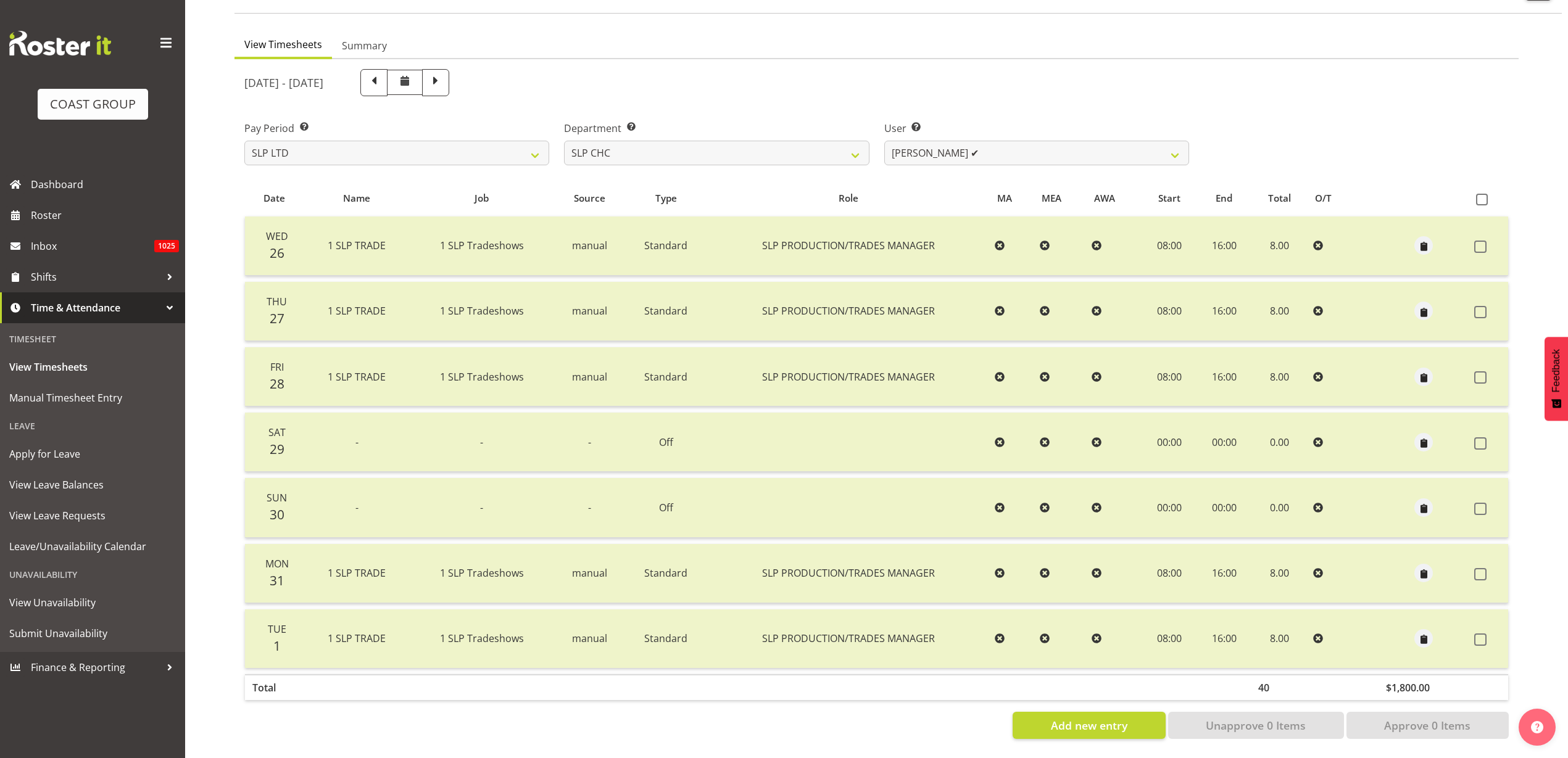
click at [444, 73] on span at bounding box center [436, 81] width 16 height 16
select select
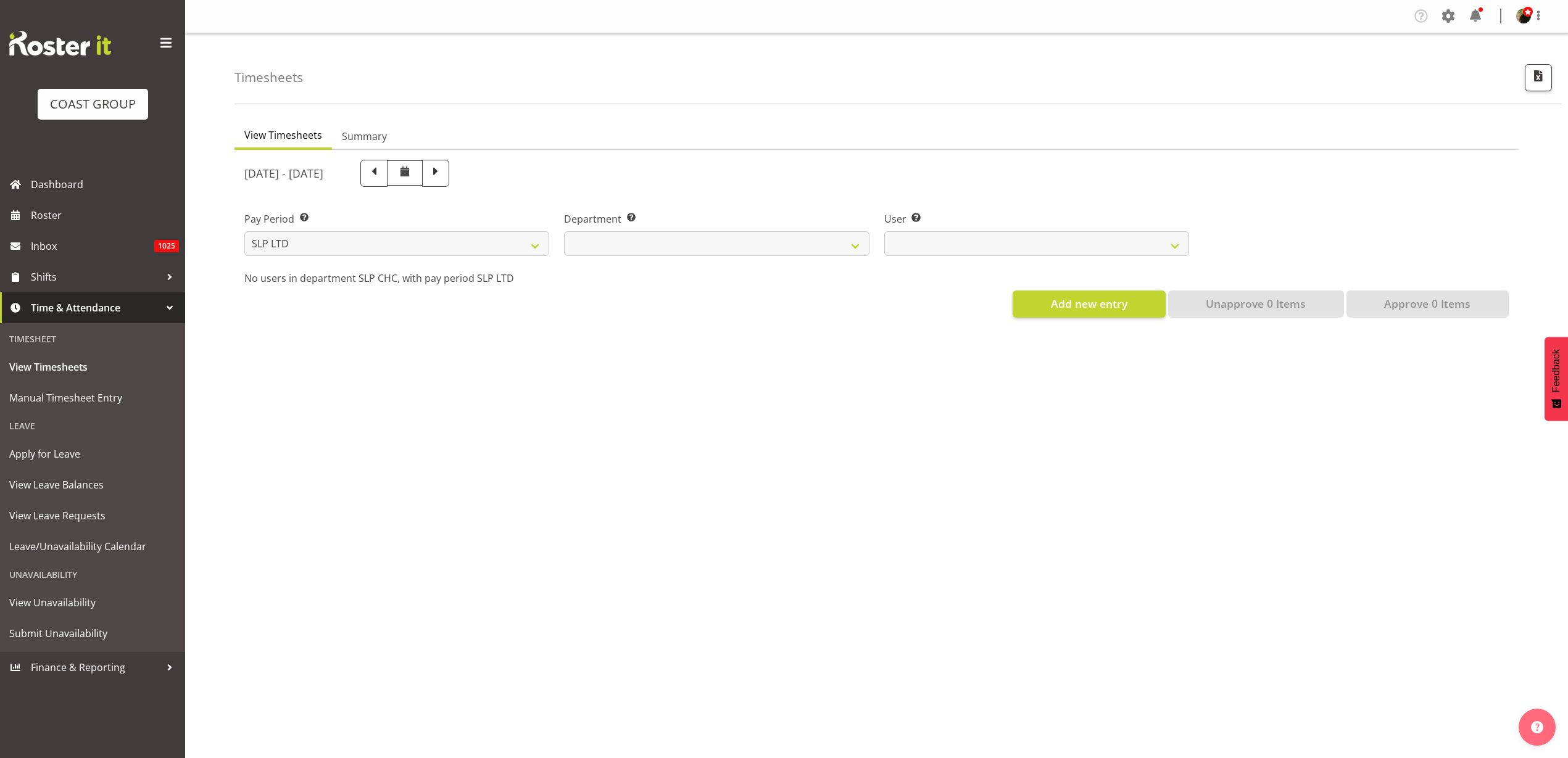
scroll to position [0, 0]
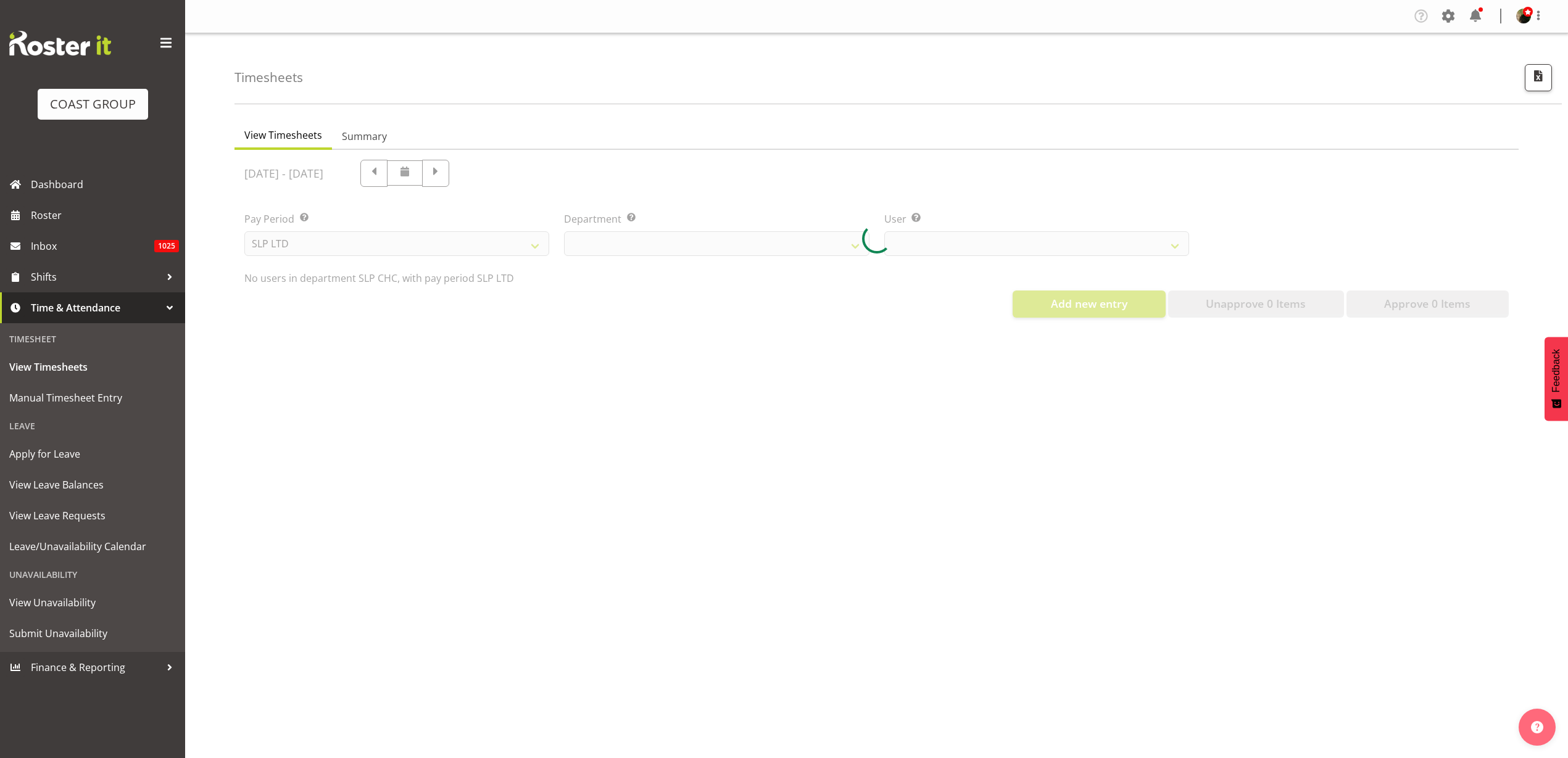
select select "263"
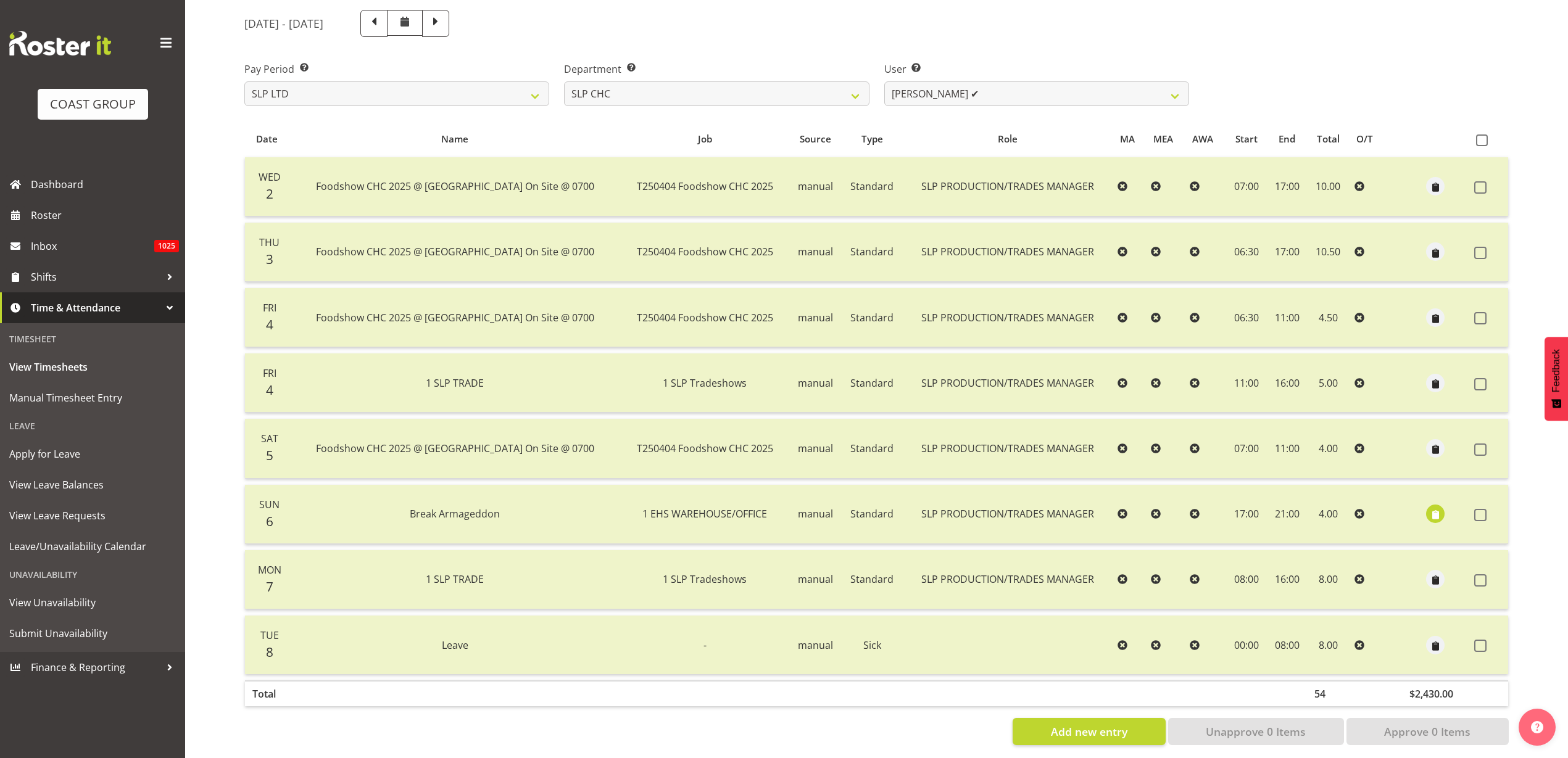
scroll to position [168, 0]
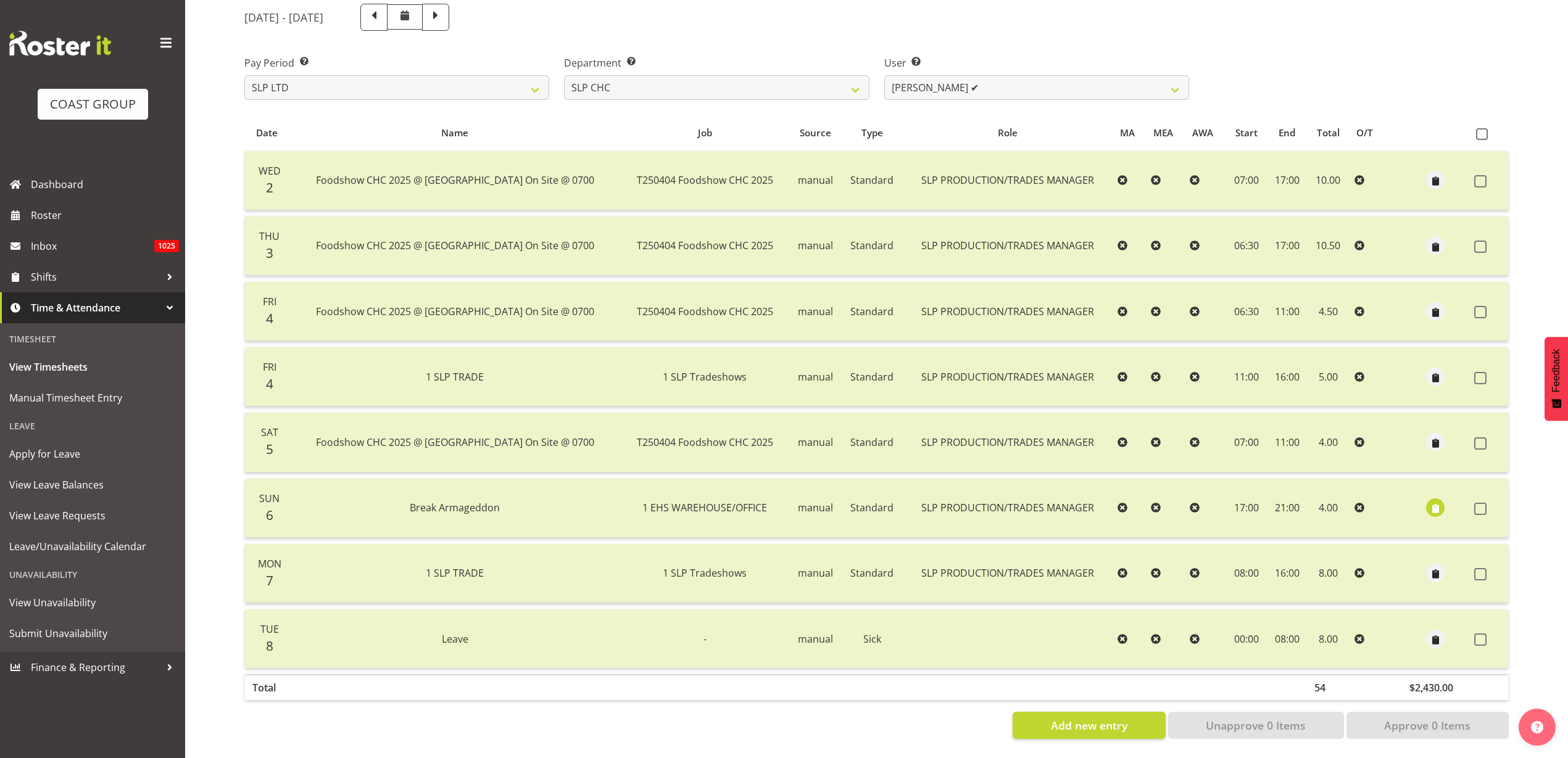
click at [444, 9] on span at bounding box center [436, 16] width 16 height 16
select select
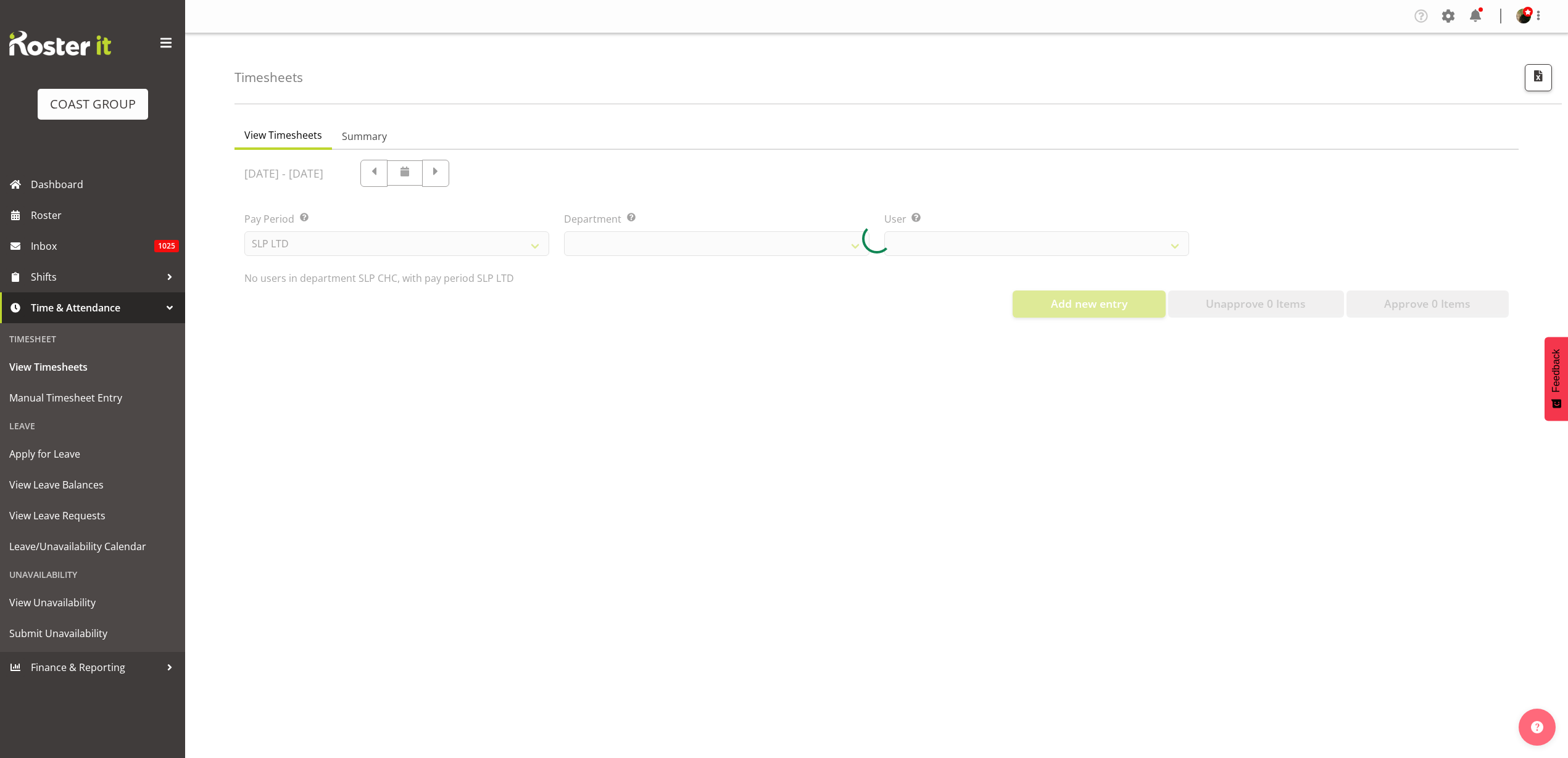
select select "263"
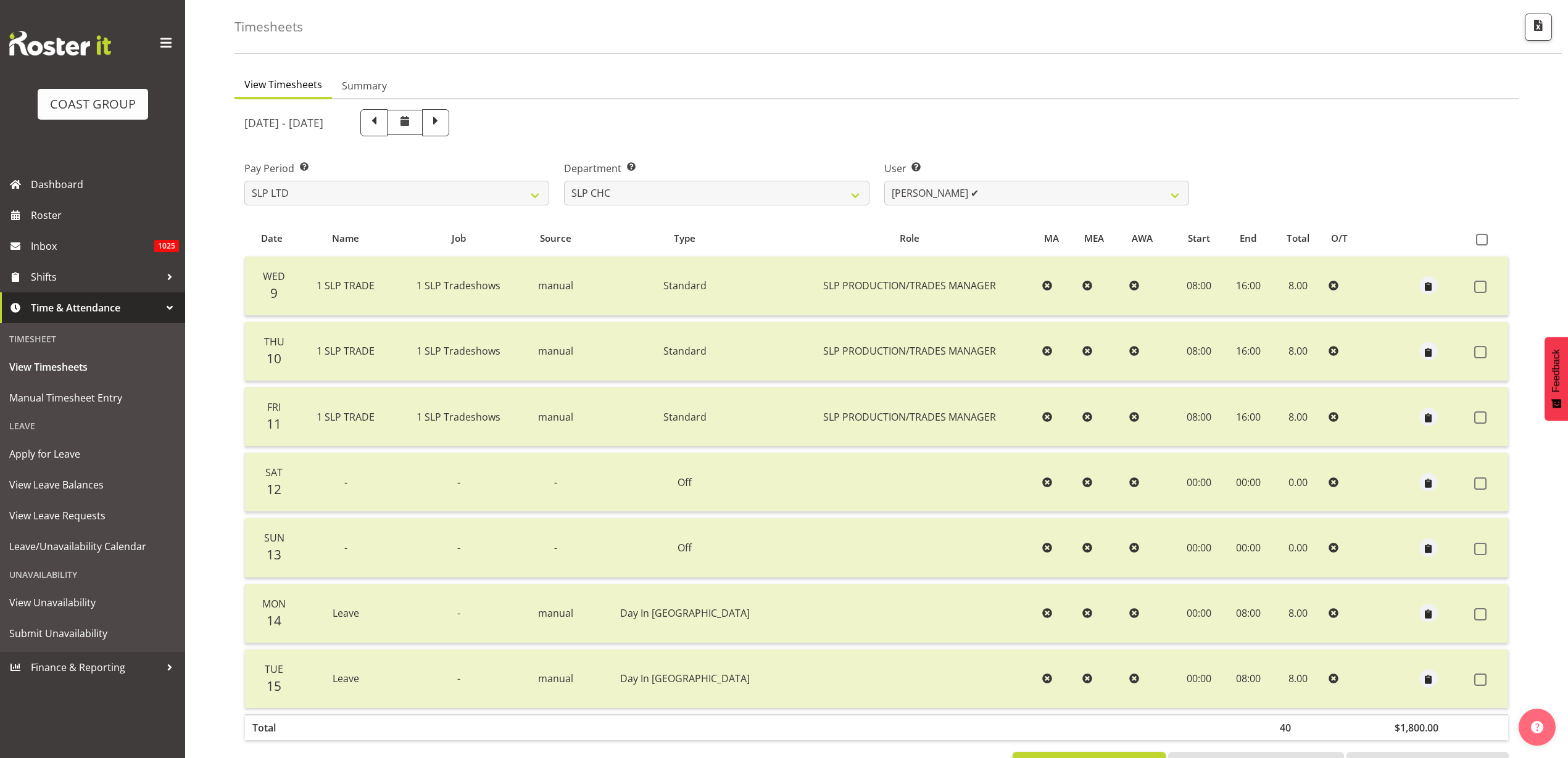
scroll to position [102, 0]
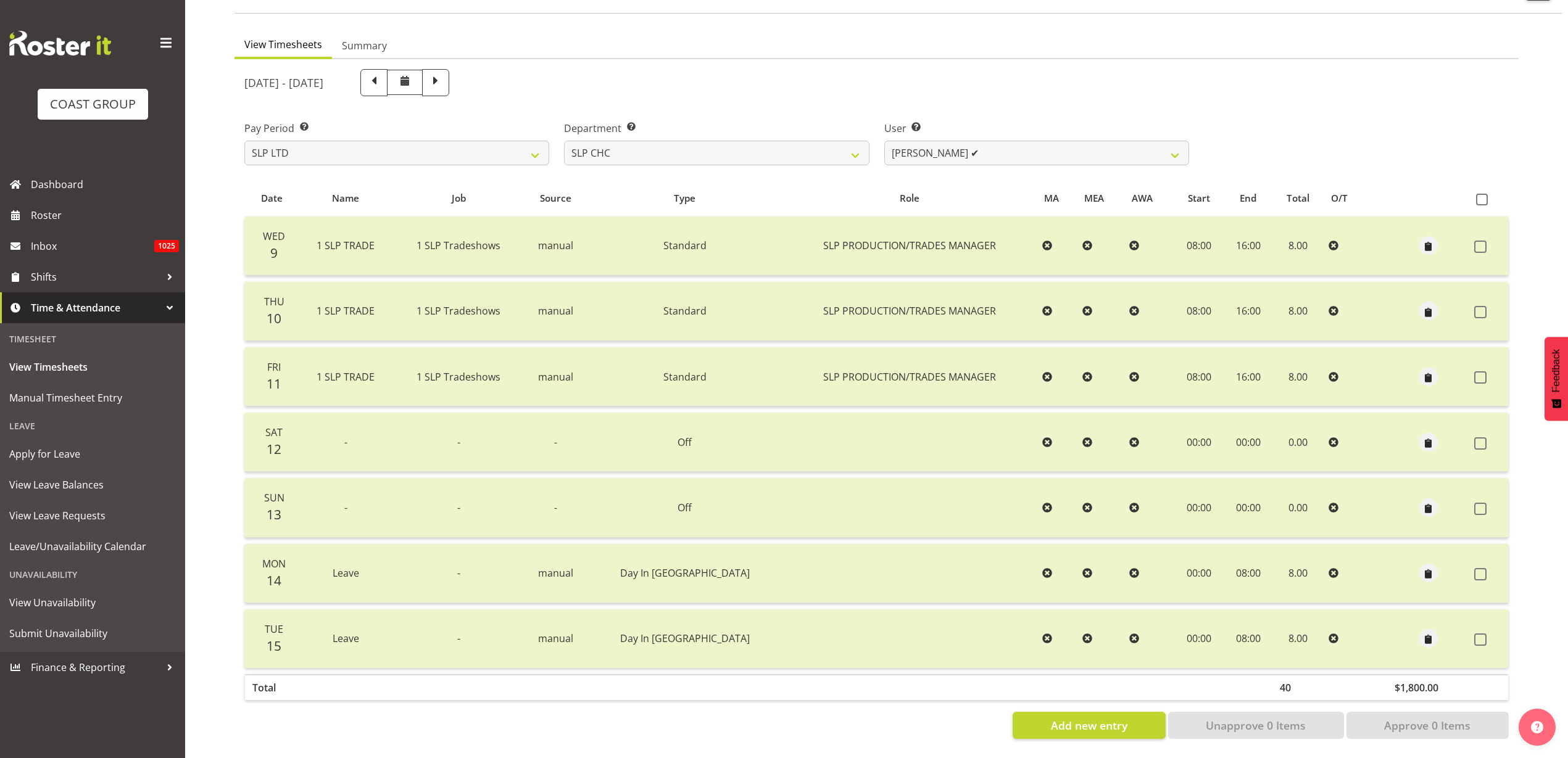
click at [444, 73] on span at bounding box center [436, 81] width 16 height 16
select select
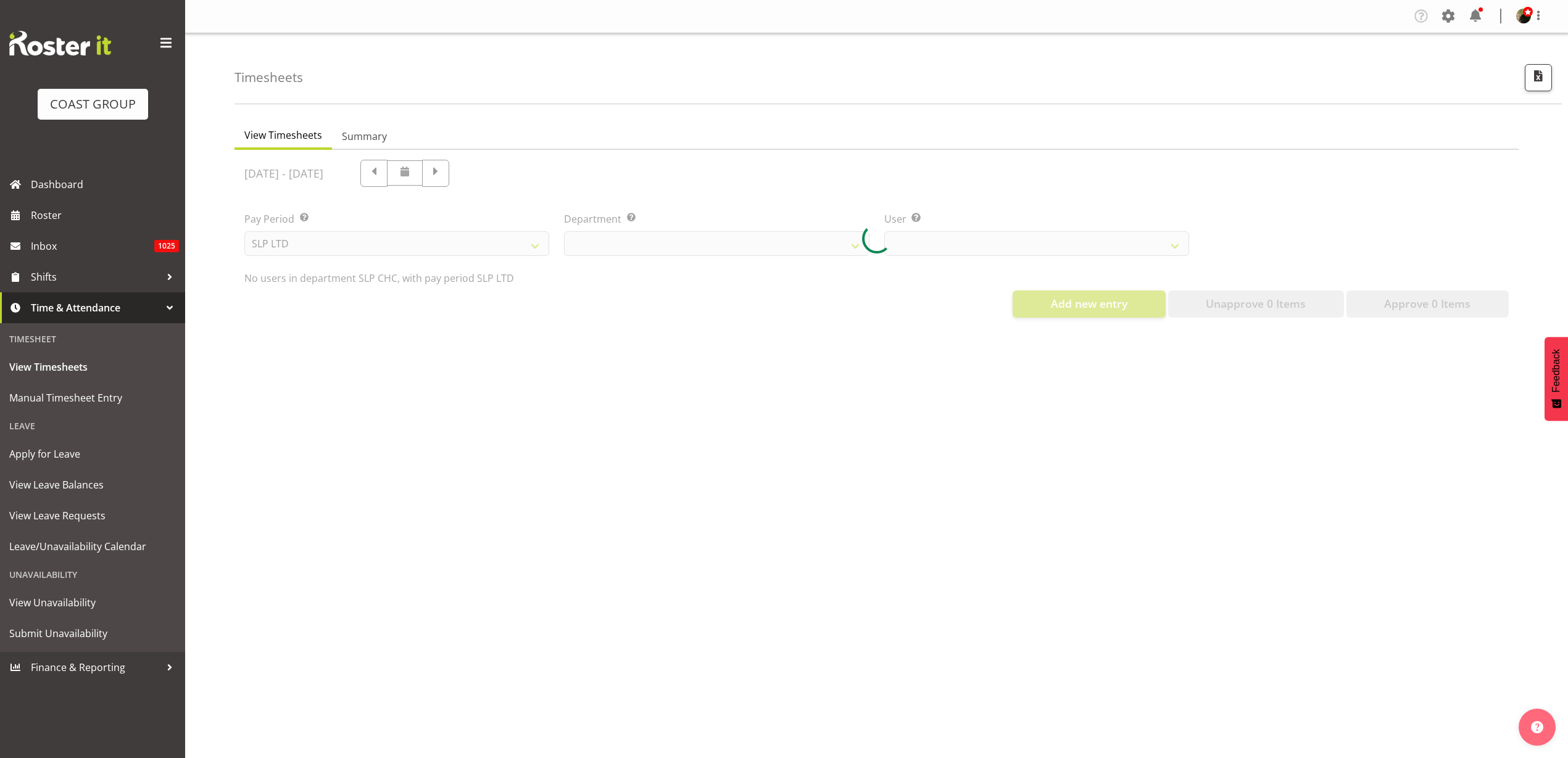
scroll to position [0, 0]
select select "263"
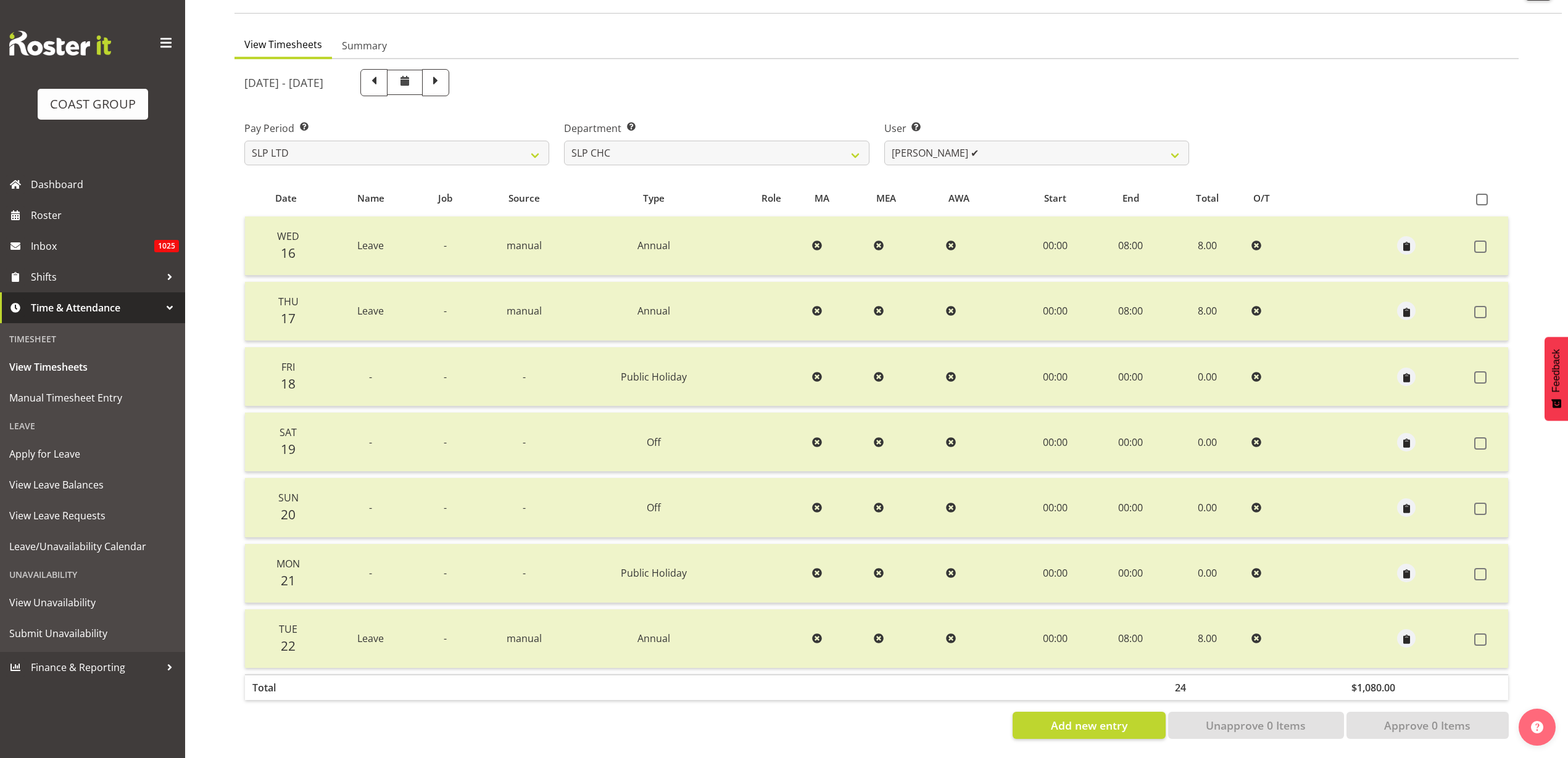
scroll to position [102, 0]
click at [444, 73] on span at bounding box center [436, 81] width 16 height 16
select select
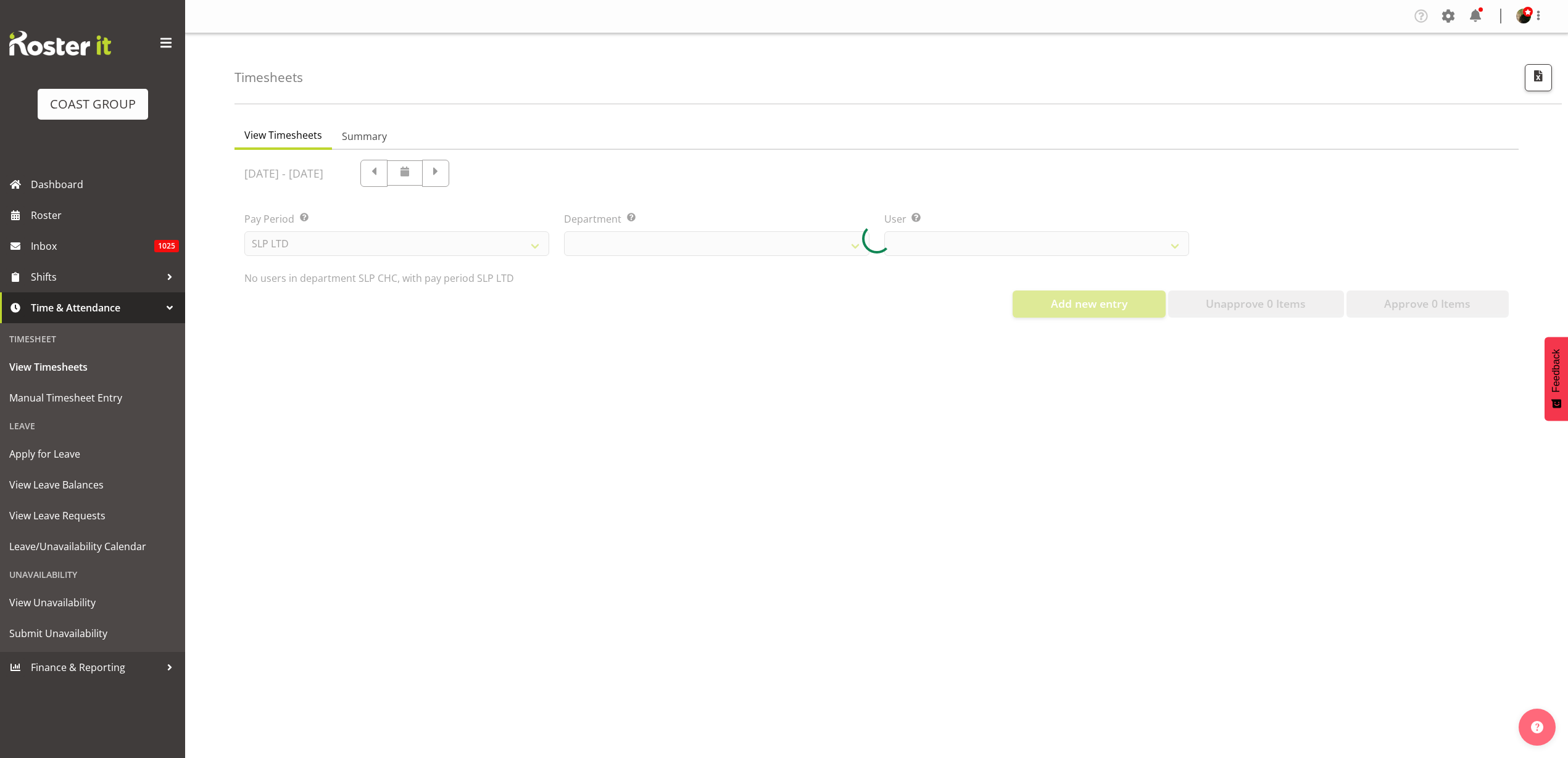
scroll to position [0, 0]
select select "263"
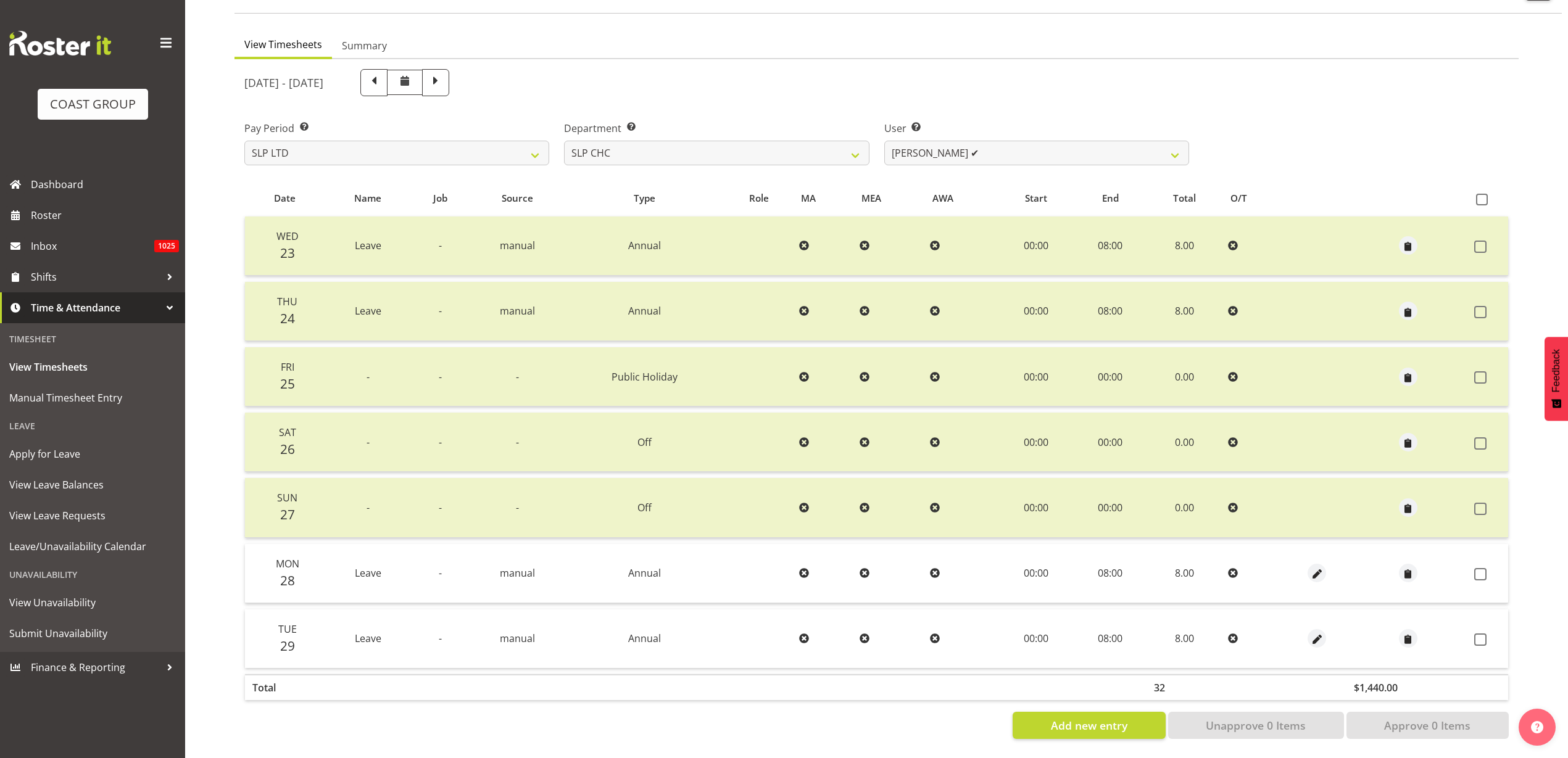
scroll to position [102, 0]
click at [444, 73] on span at bounding box center [436, 81] width 16 height 16
select select
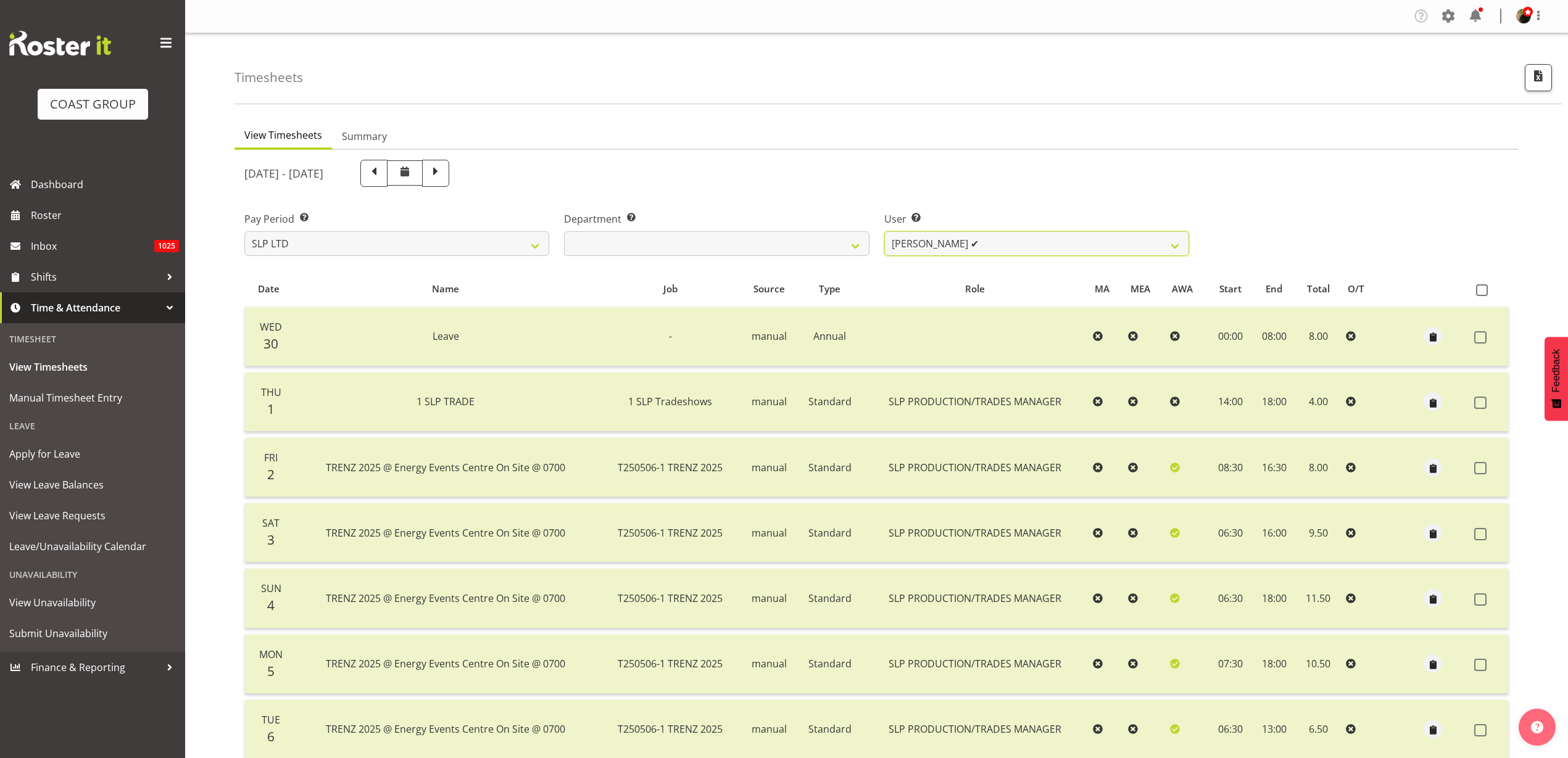
click at [1046, 237] on select "Rosey McKimmie ✔ Shaun Dalgetty ✔ Stuart Korunic ✔" at bounding box center [1036, 244] width 305 height 24
select select "5538"
click at [884, 232] on select "Rosey McKimmie ✔ Shaun Dalgetty ✔ Stuart Korunic ✔" at bounding box center [1036, 244] width 305 height 24
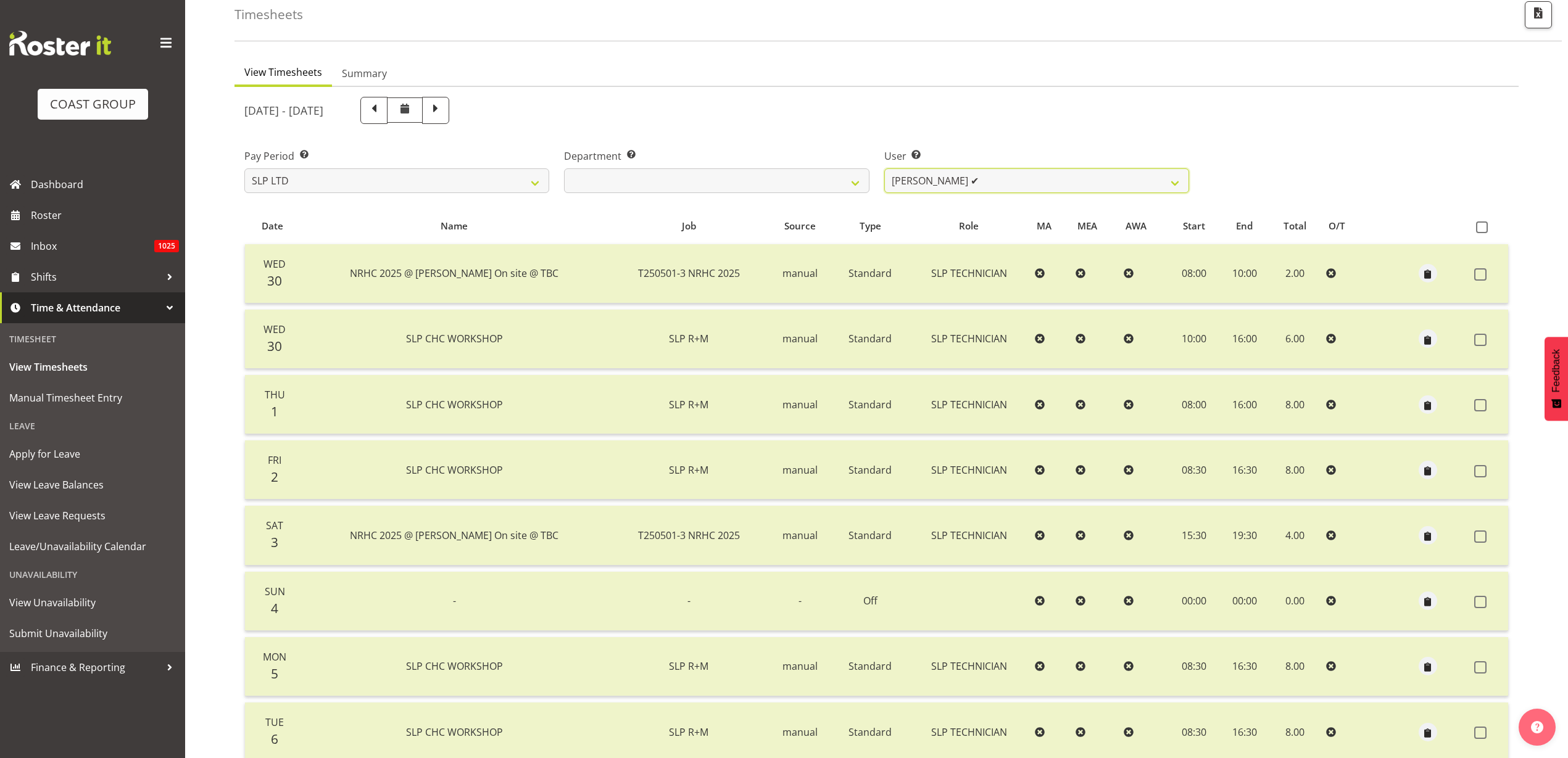
scroll to position [168, 0]
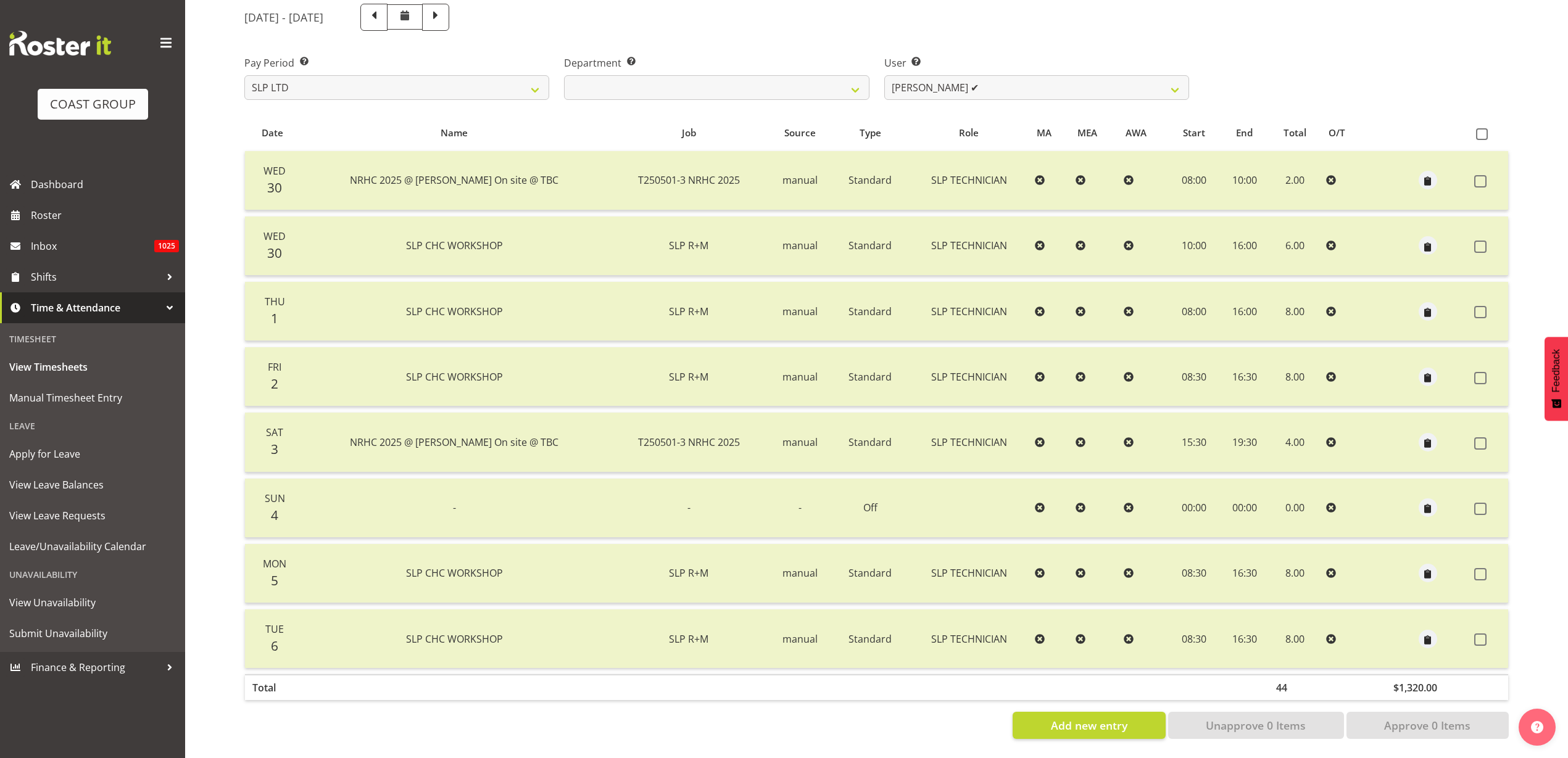
click at [382, 9] on span at bounding box center [374, 16] width 16 height 16
select select
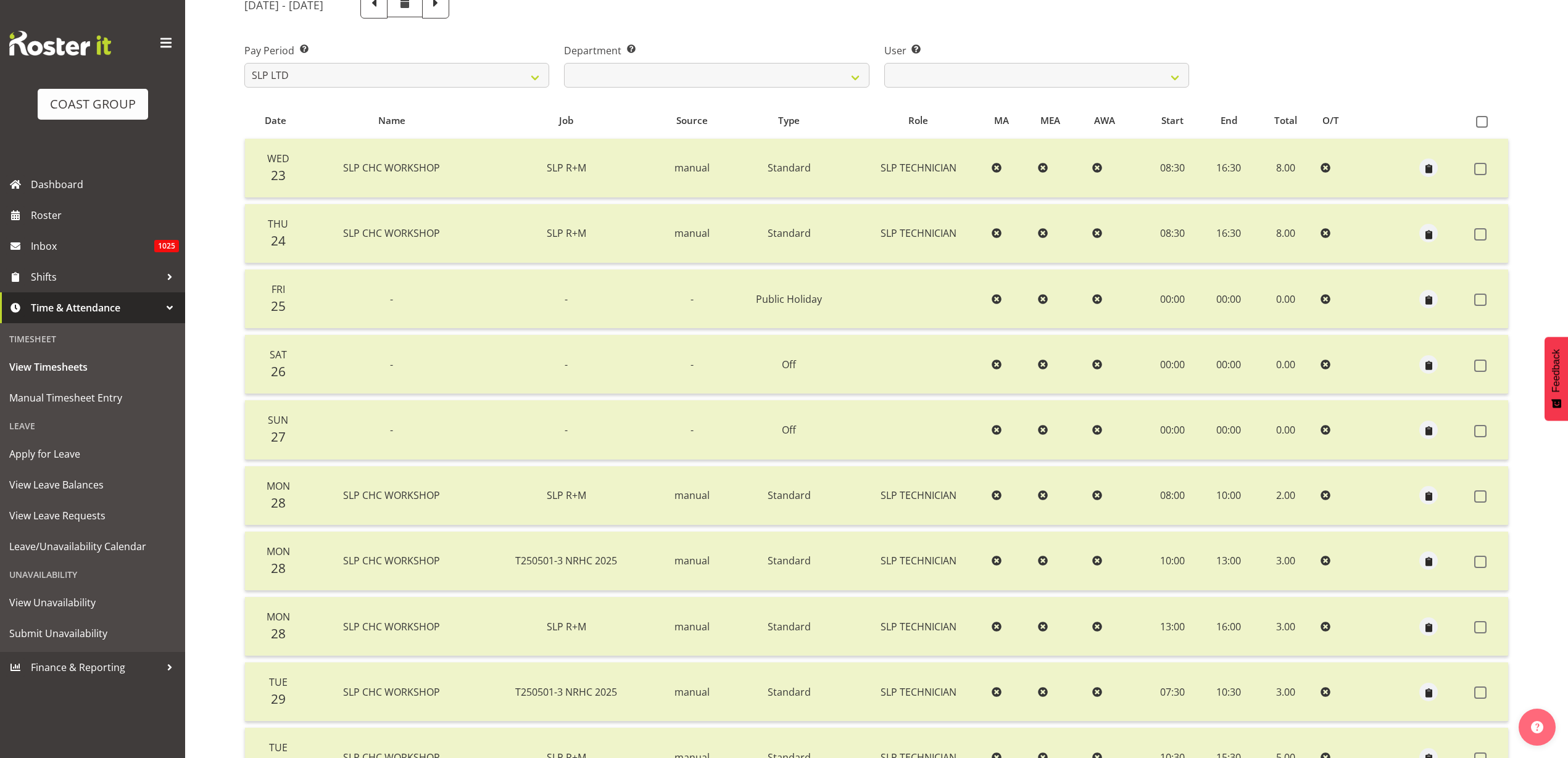
scroll to position [77, 0]
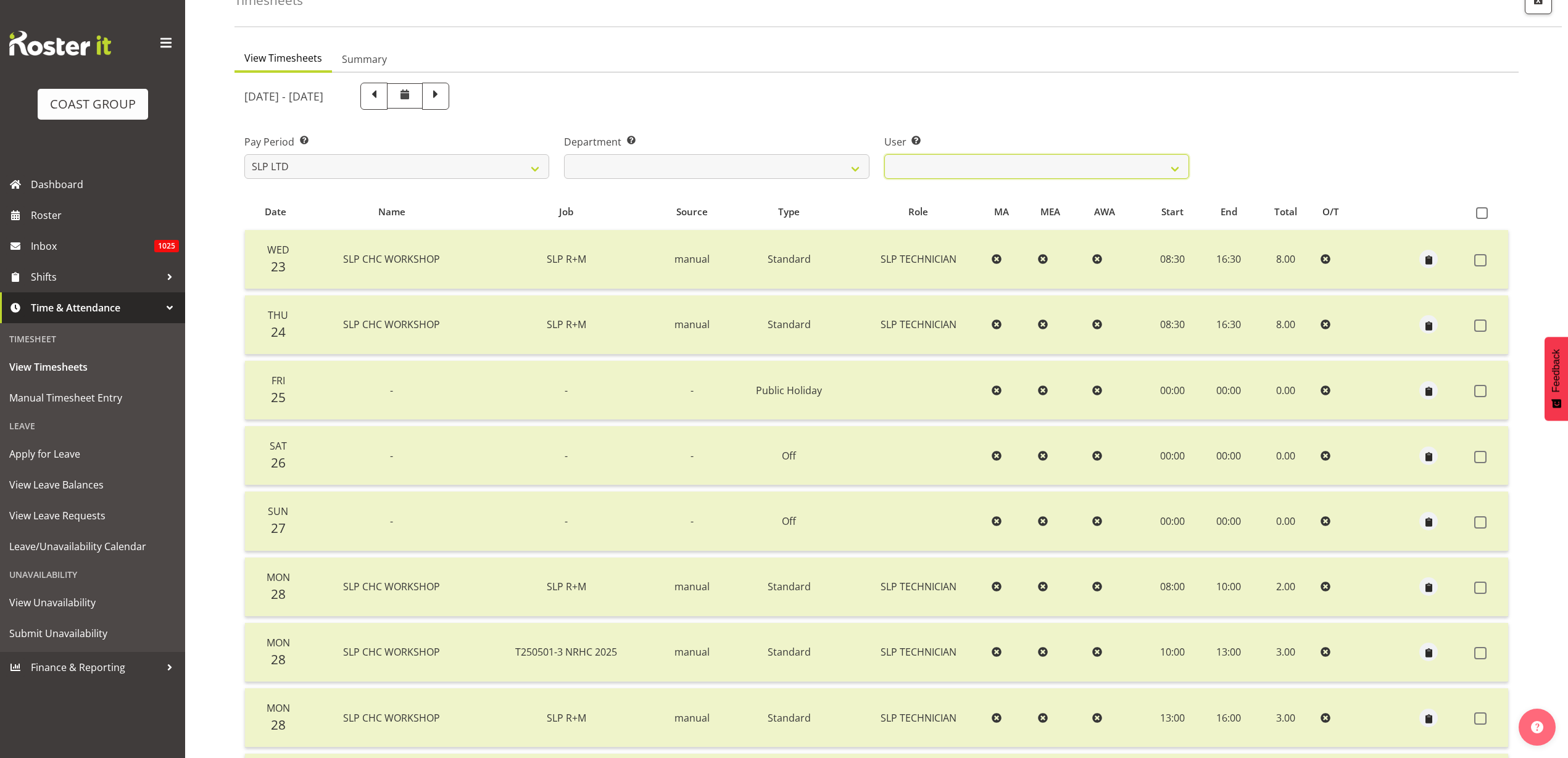
click at [988, 162] on select "Rosey McKimmie ✔ Shaun Dalgetty ✔ Stuart Korunic ✔" at bounding box center [1036, 167] width 305 height 24
click at [382, 93] on span at bounding box center [374, 95] width 16 height 16
select select
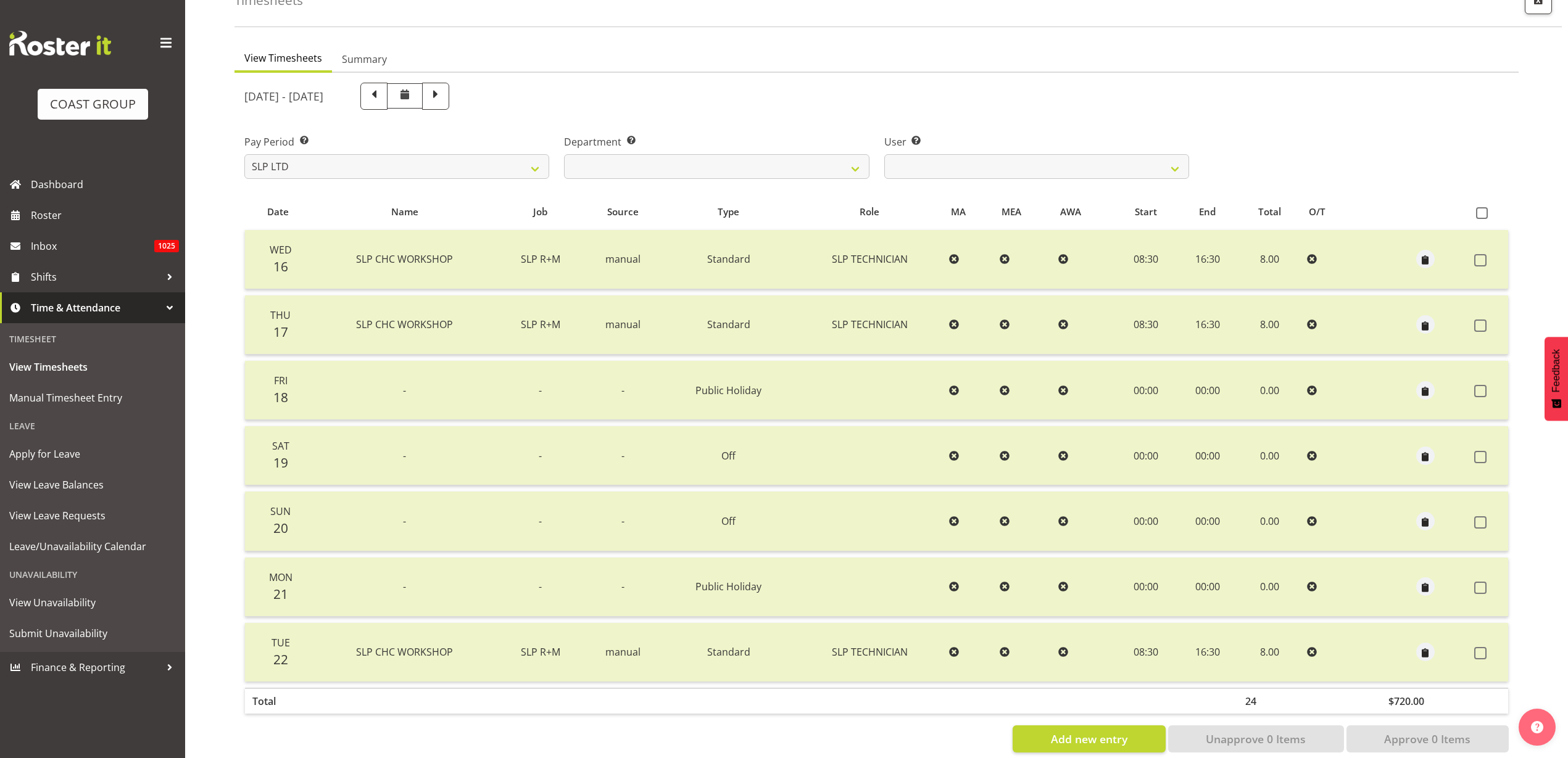
click at [382, 93] on span at bounding box center [374, 95] width 16 height 16
select select
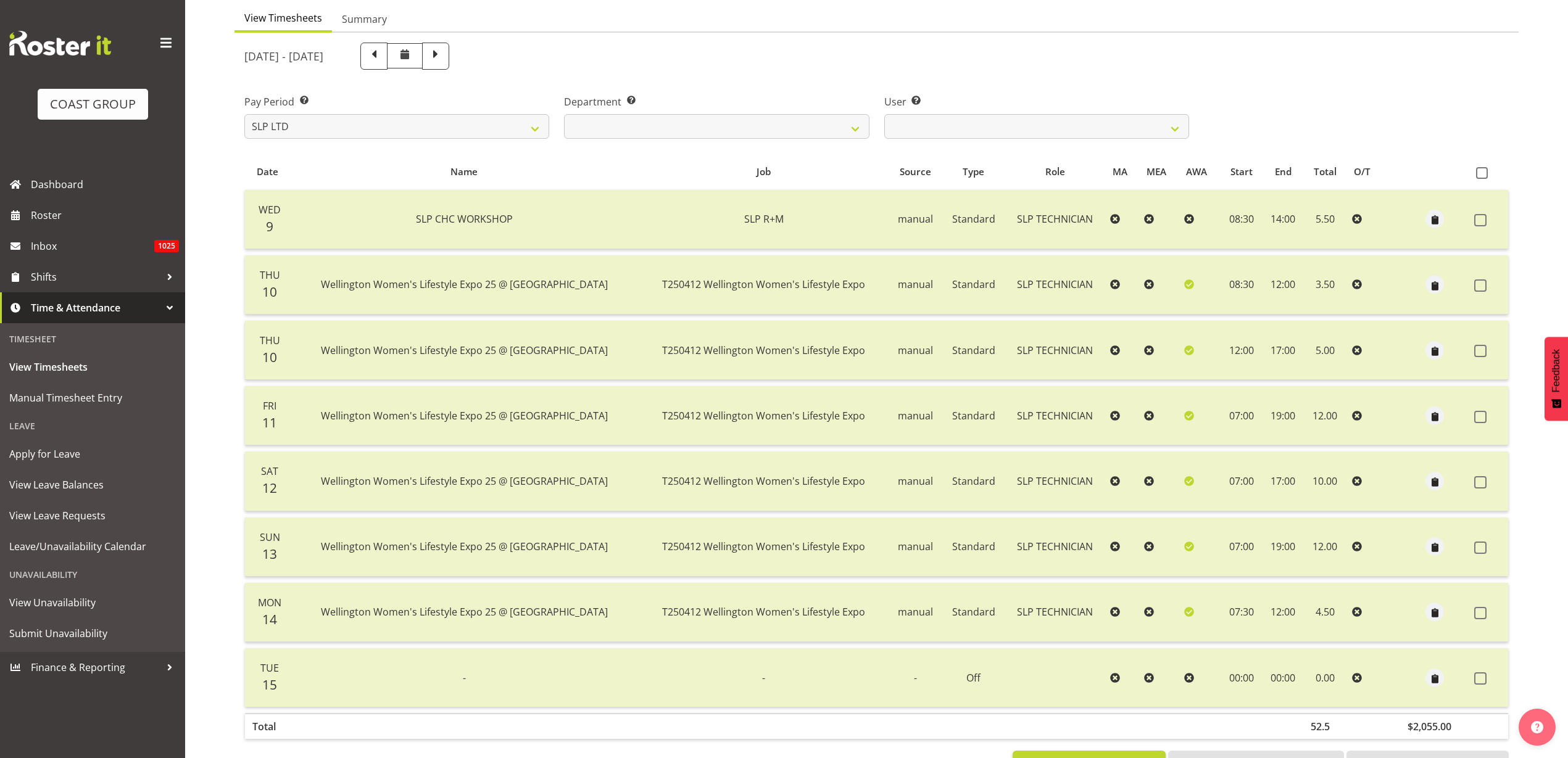
scroll to position [91, 0]
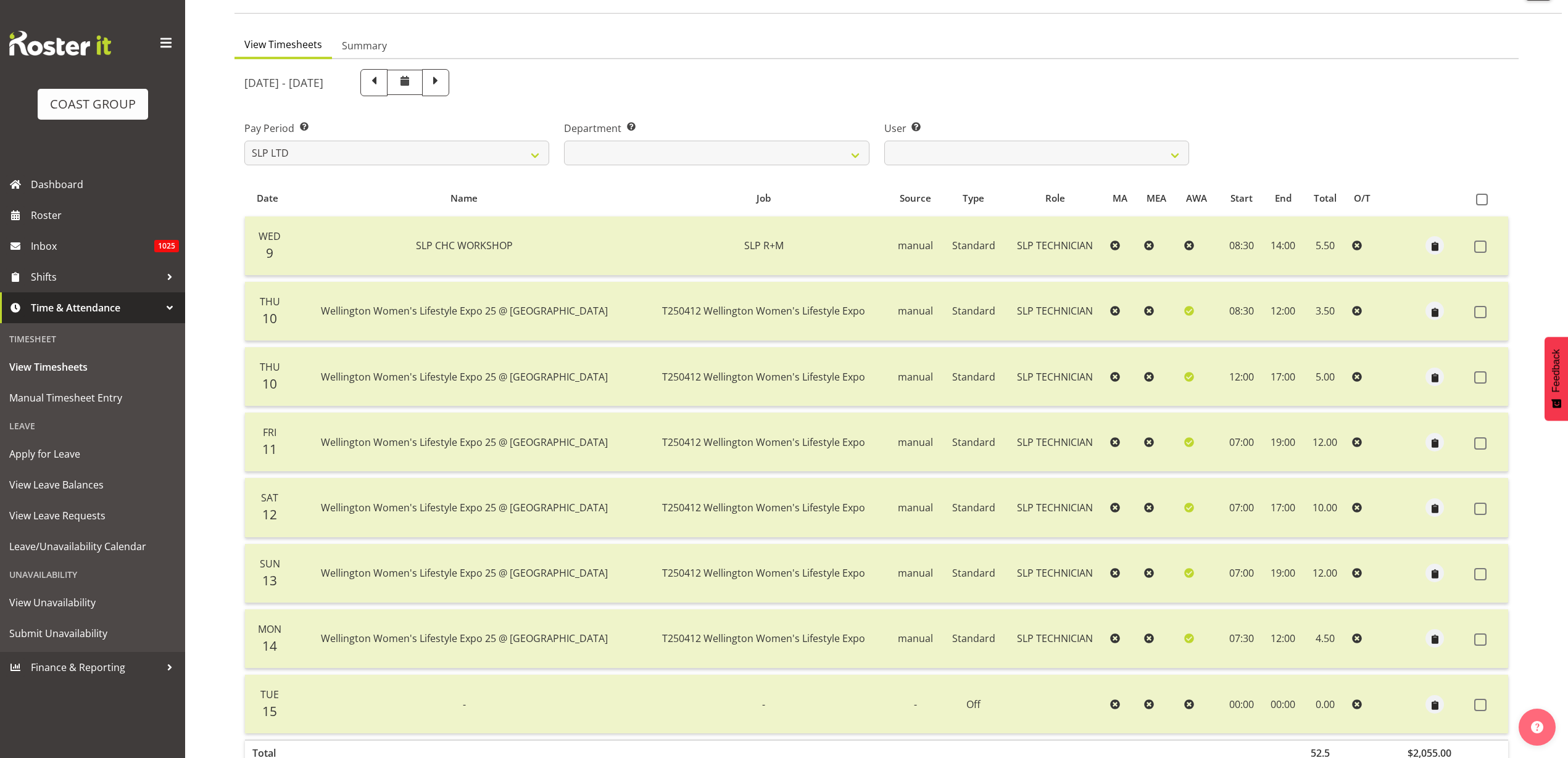
click at [382, 77] on span at bounding box center [374, 81] width 16 height 16
select select
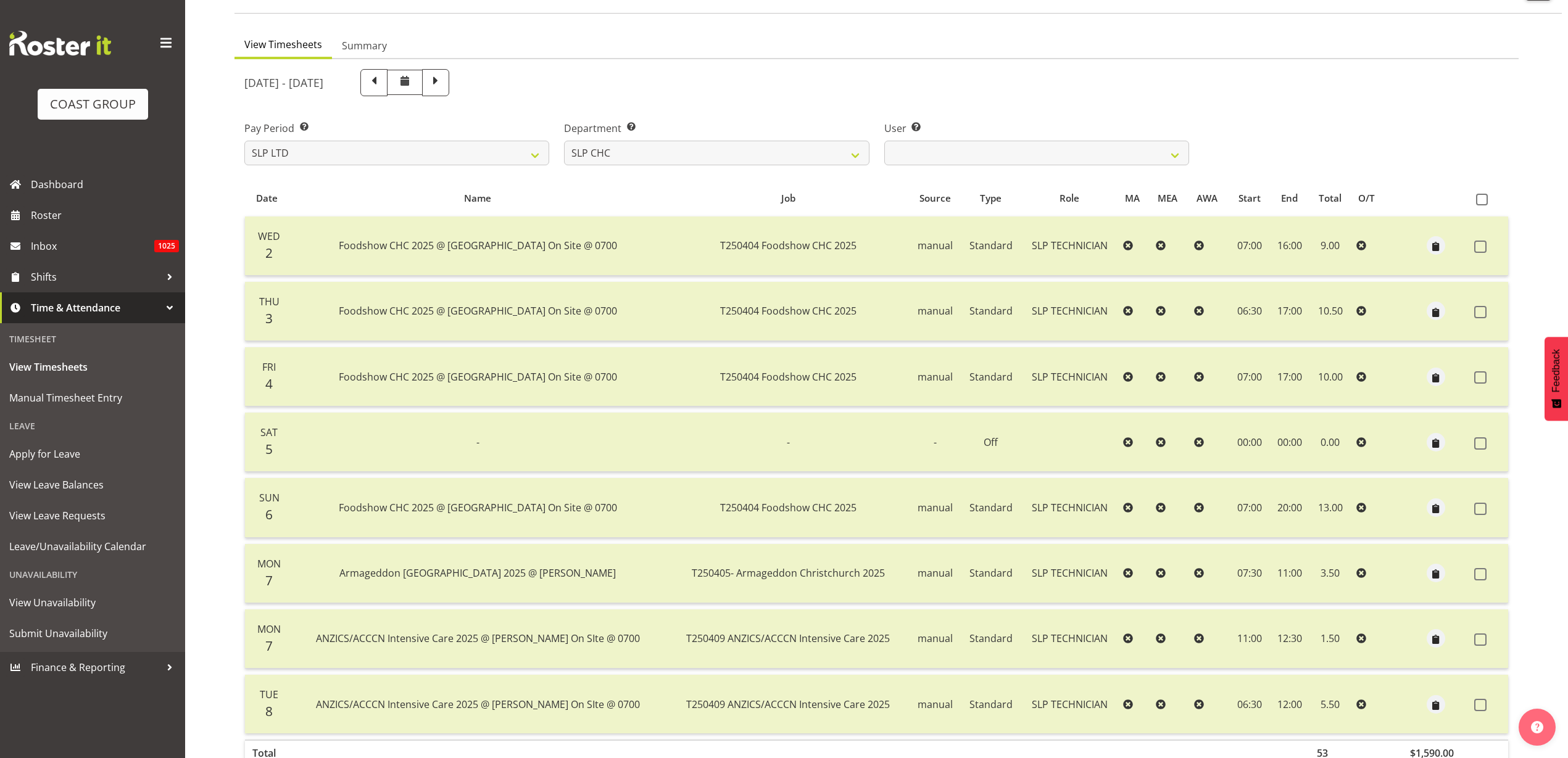
click at [382, 80] on span at bounding box center [374, 81] width 16 height 16
select select
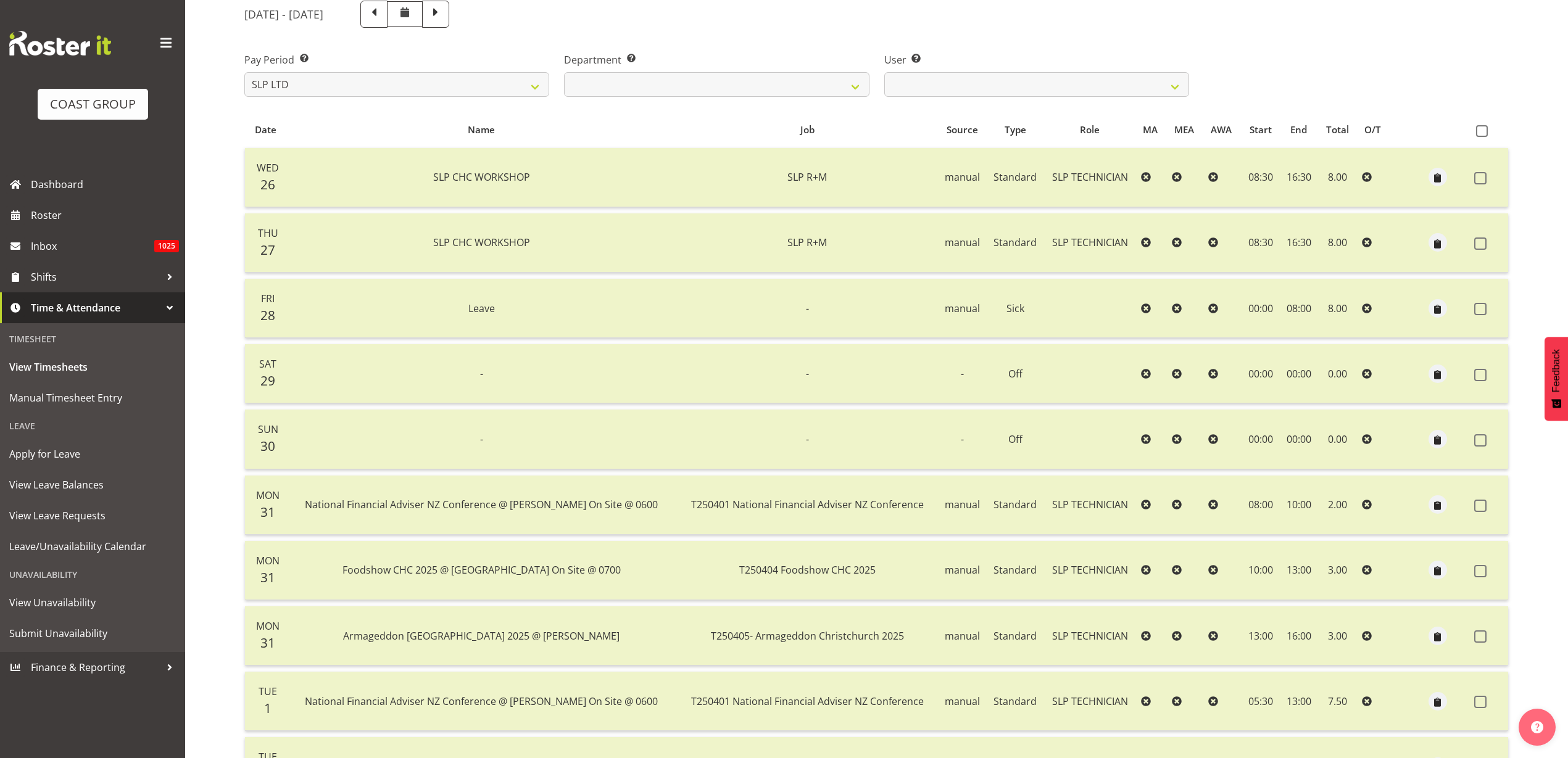
scroll to position [68, 0]
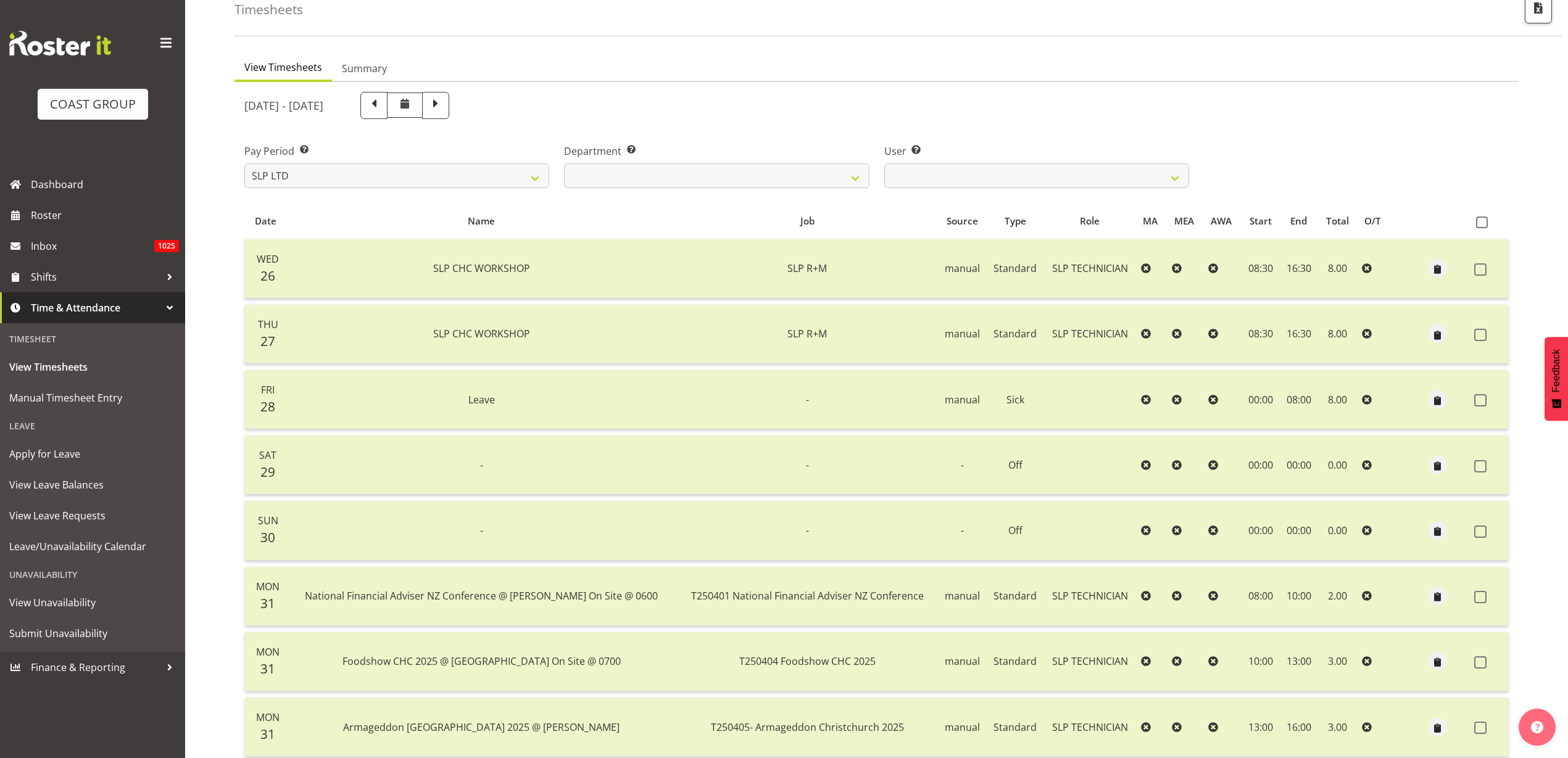
click at [444, 105] on span at bounding box center [436, 104] width 16 height 16
select select
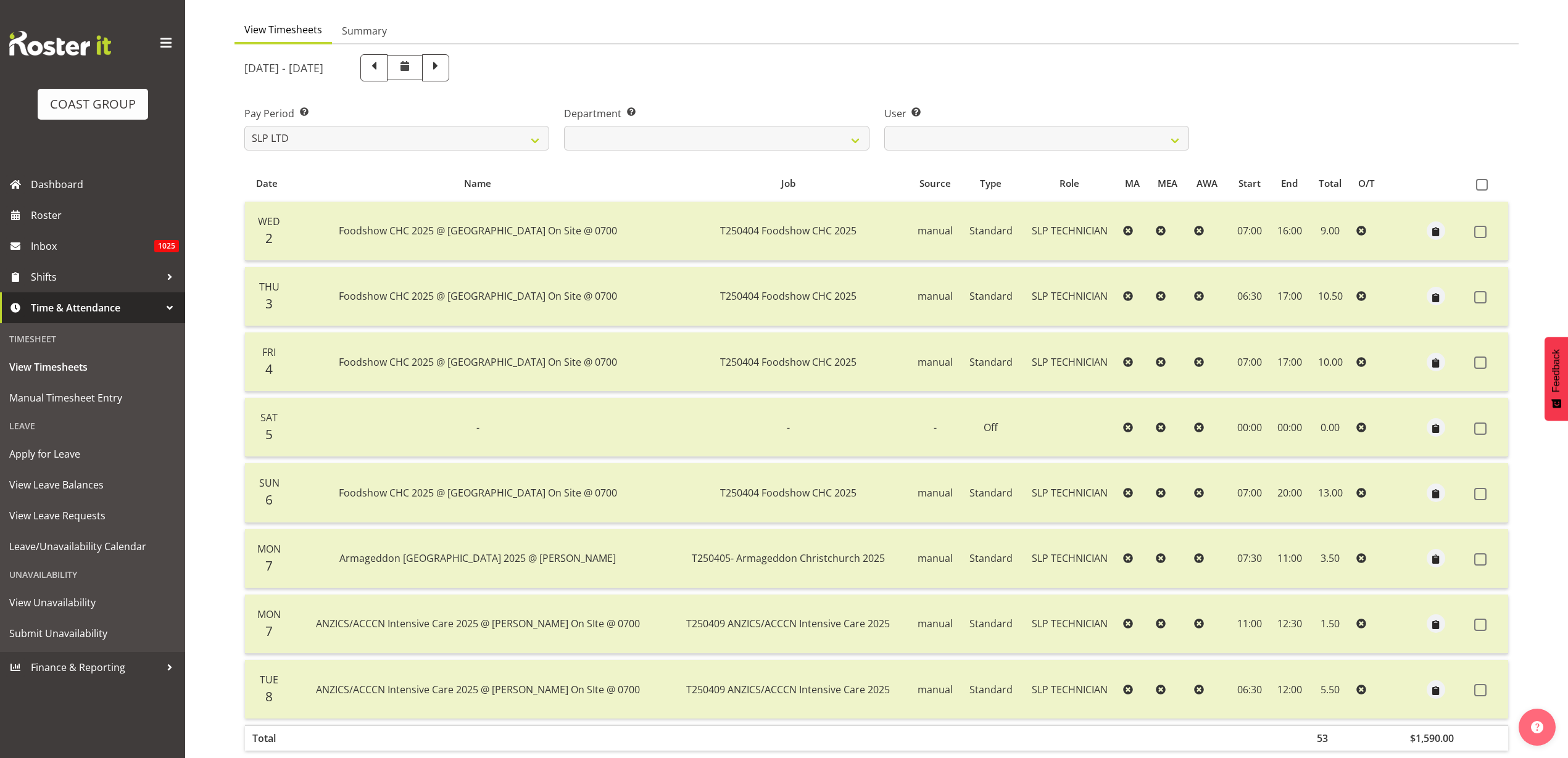
scroll to position [14, 0]
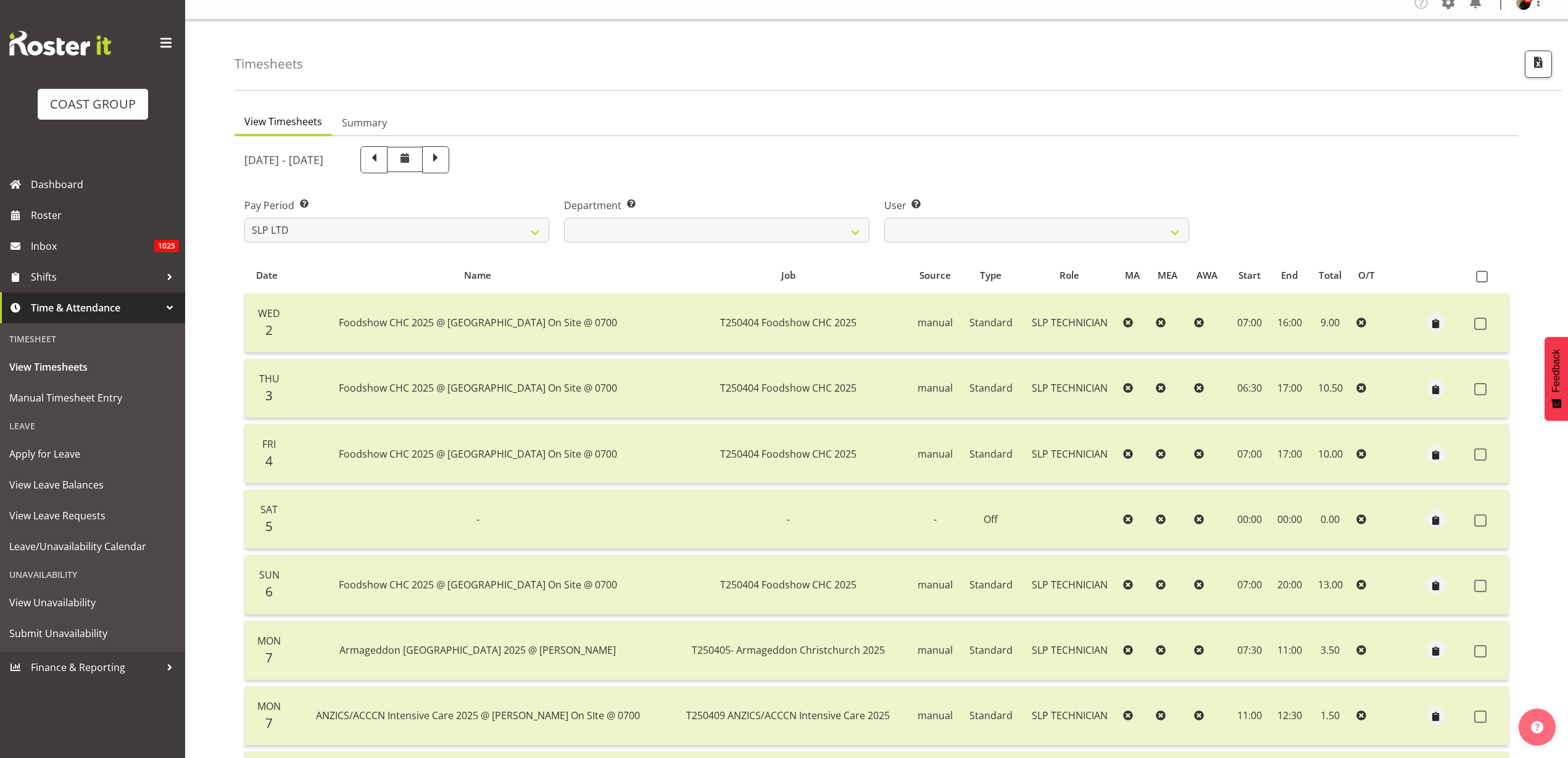
click at [444, 158] on span at bounding box center [436, 158] width 16 height 16
select select
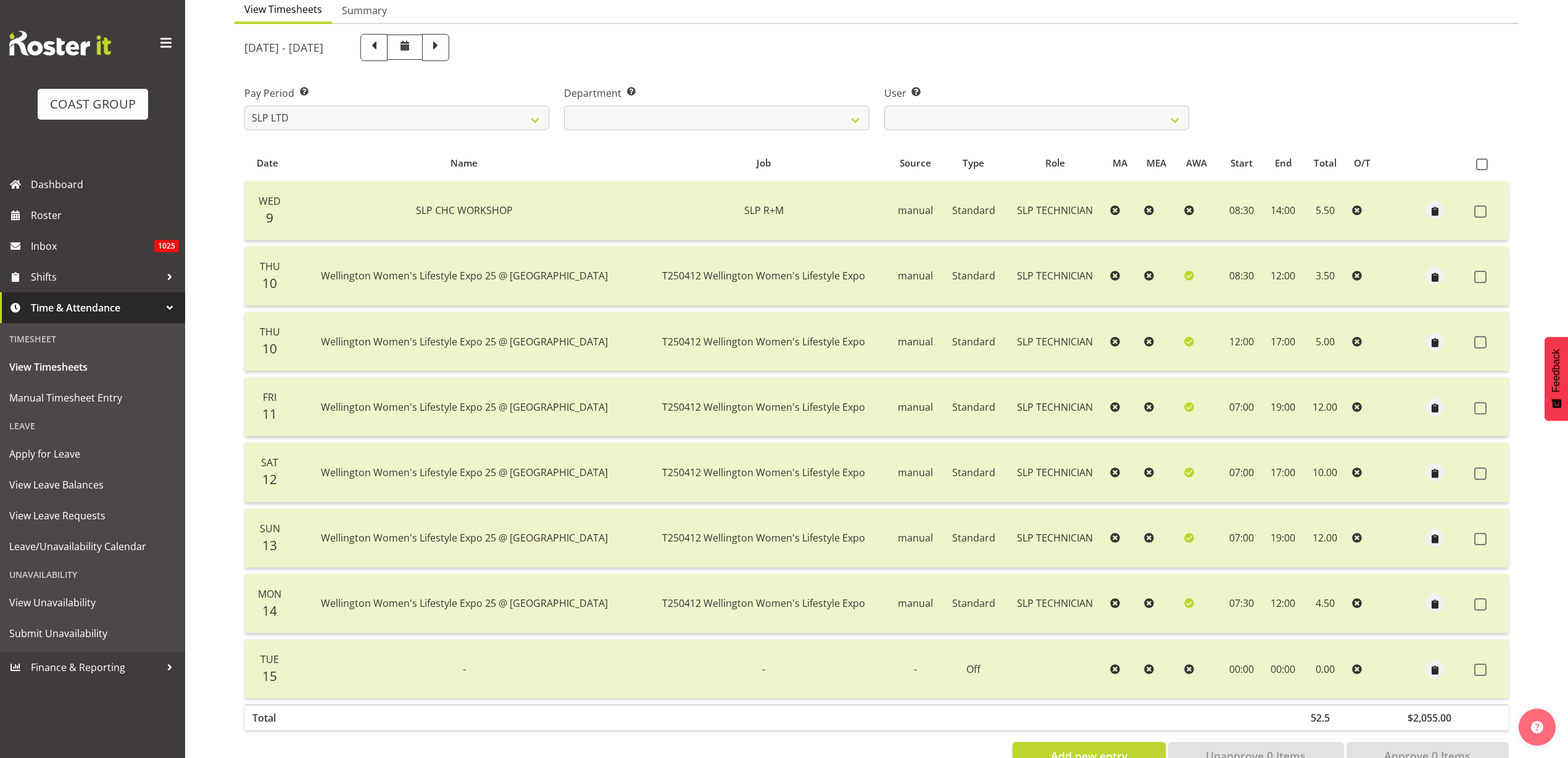
scroll to position [91, 0]
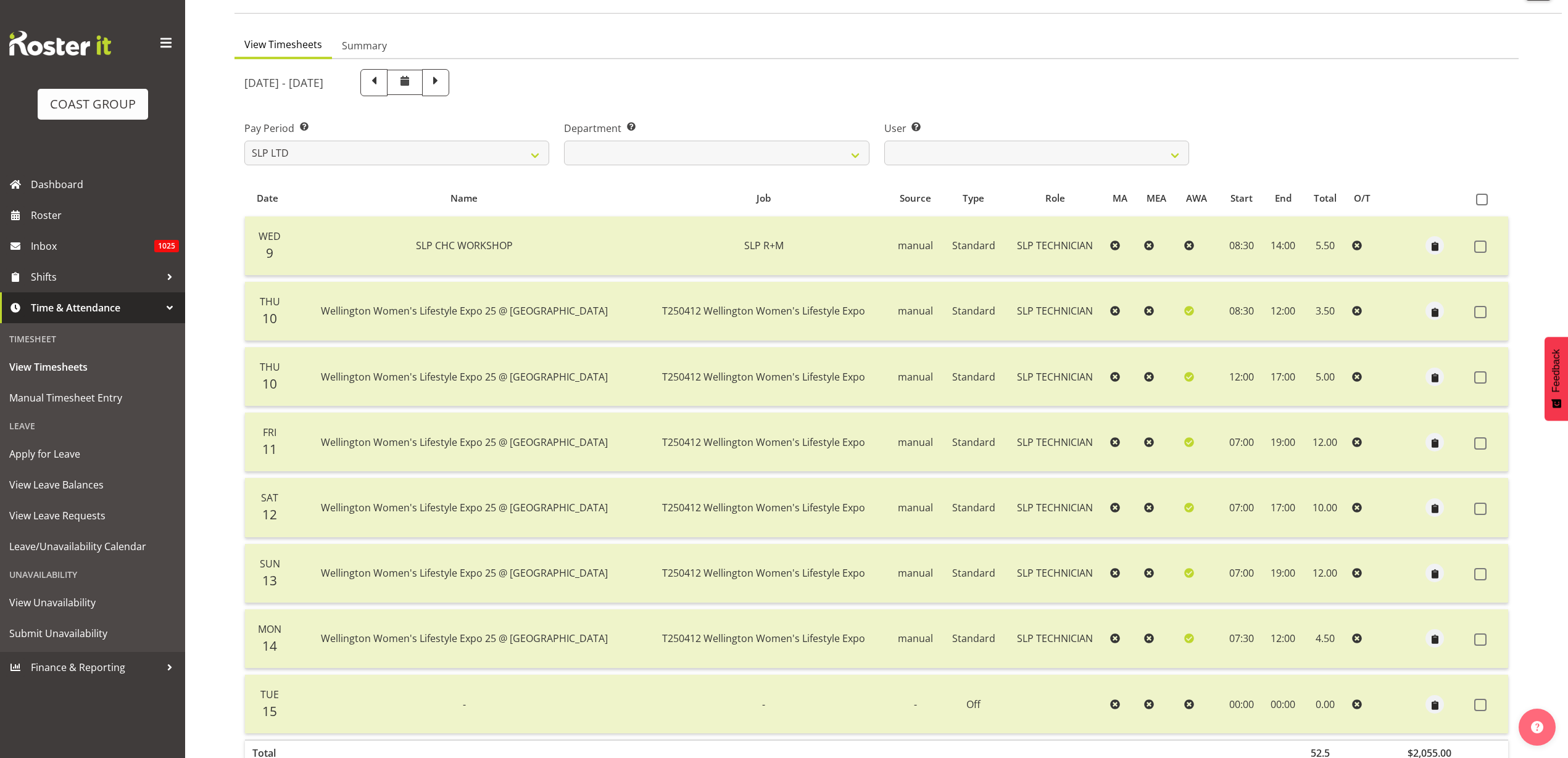
click at [444, 82] on span at bounding box center [436, 81] width 16 height 16
select select
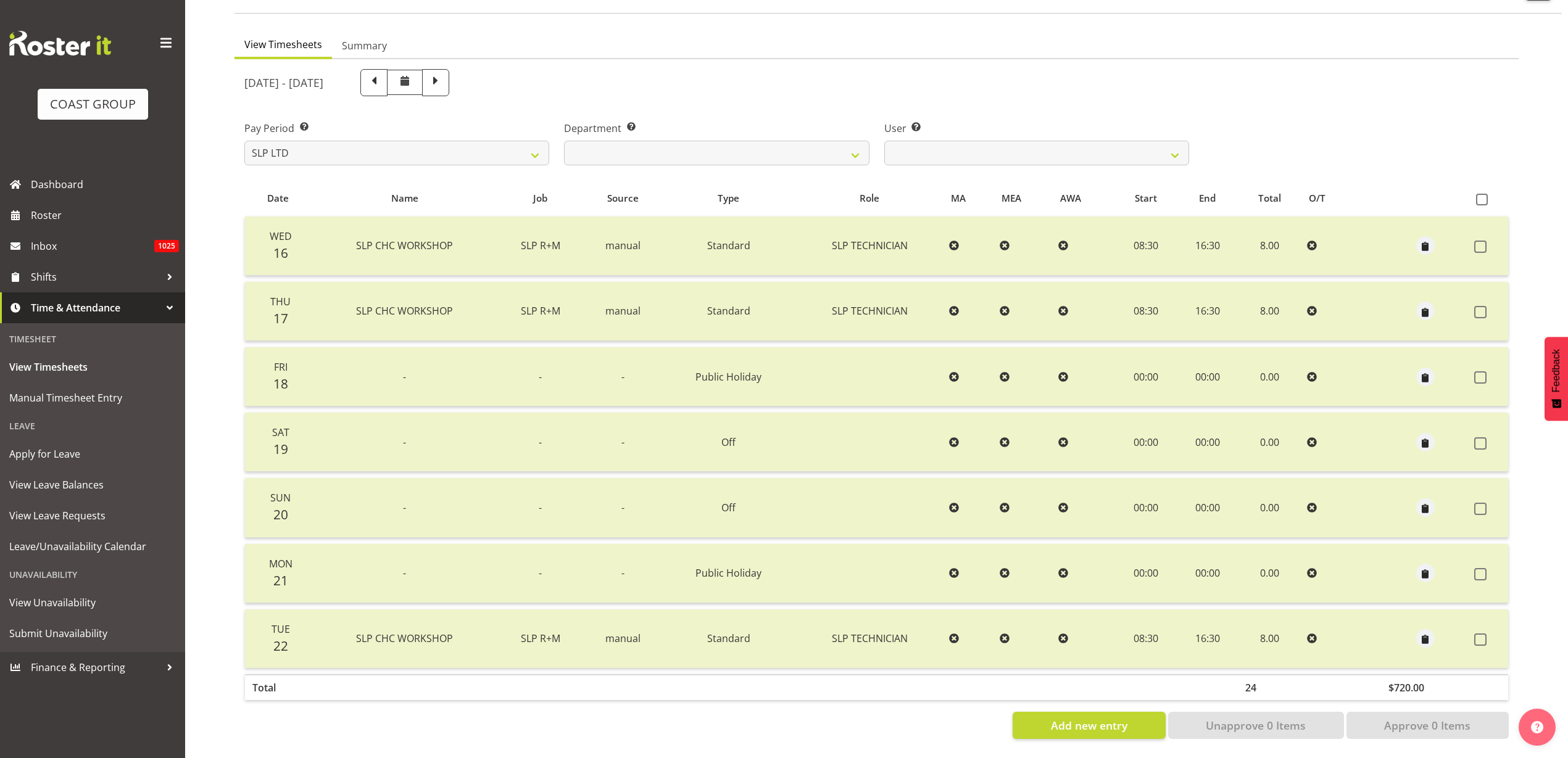
scroll to position [102, 0]
click at [444, 73] on span at bounding box center [436, 81] width 16 height 16
select select
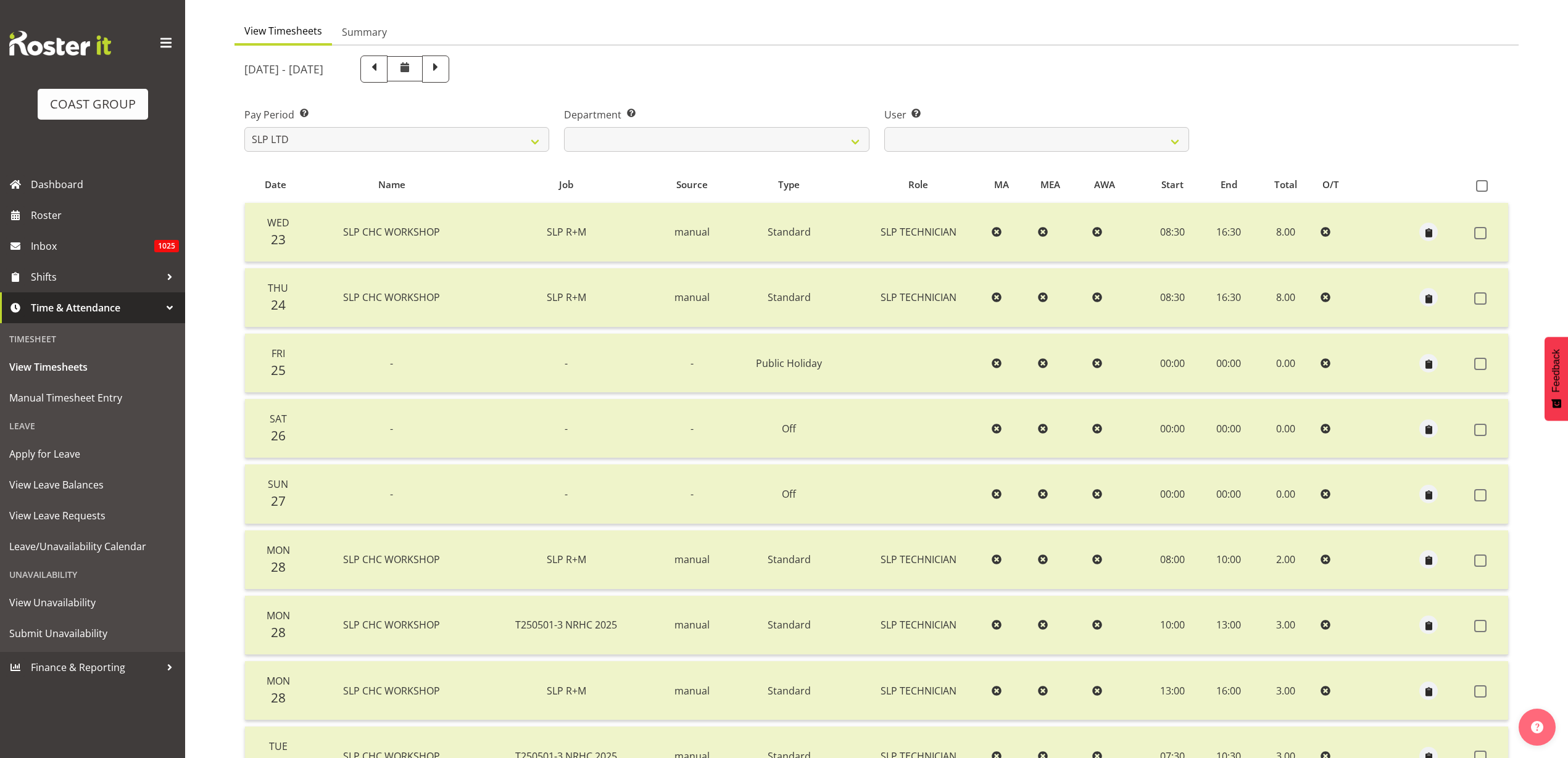
scroll to position [77, 0]
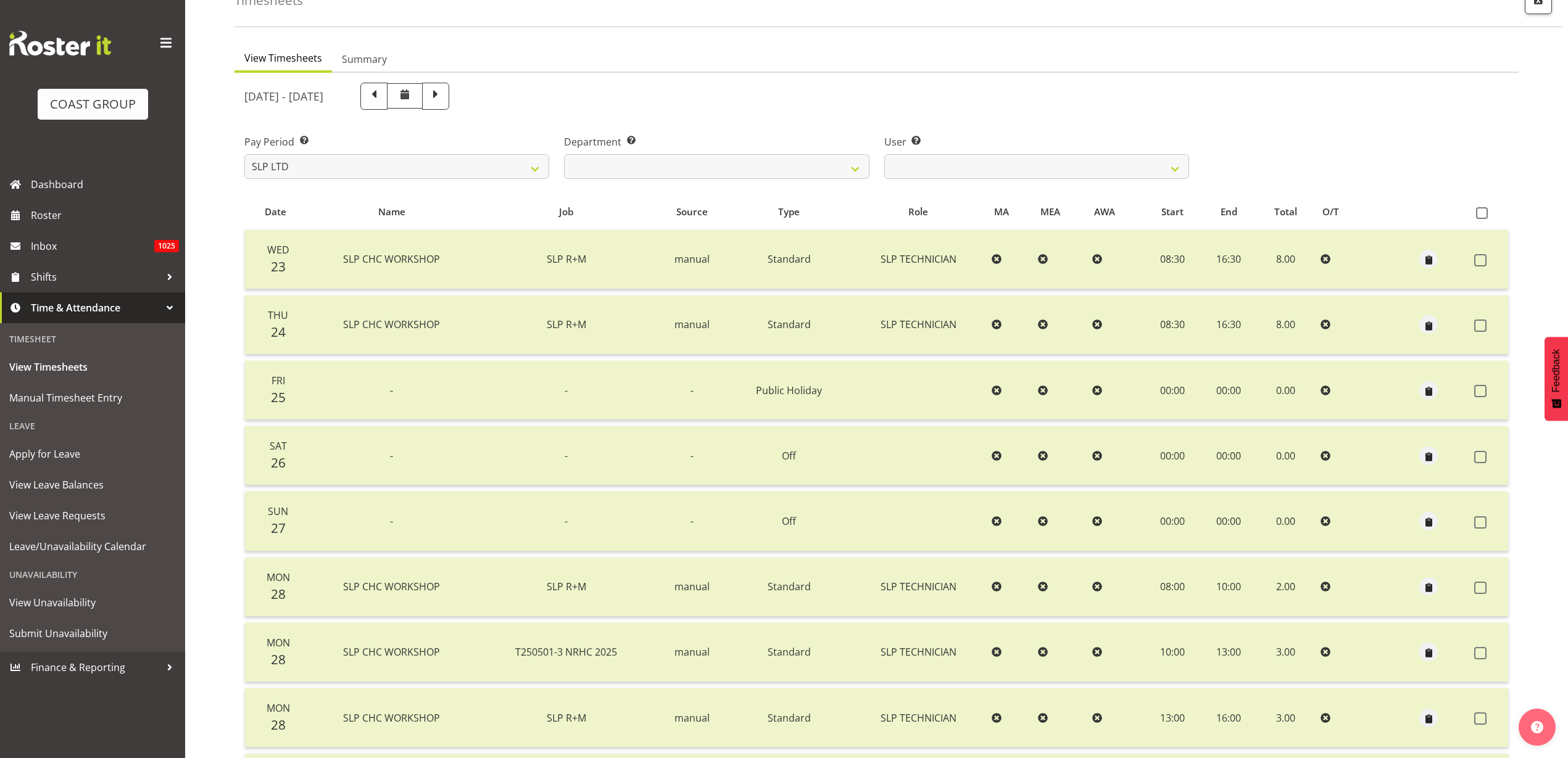
click at [444, 93] on span at bounding box center [436, 95] width 16 height 16
select select
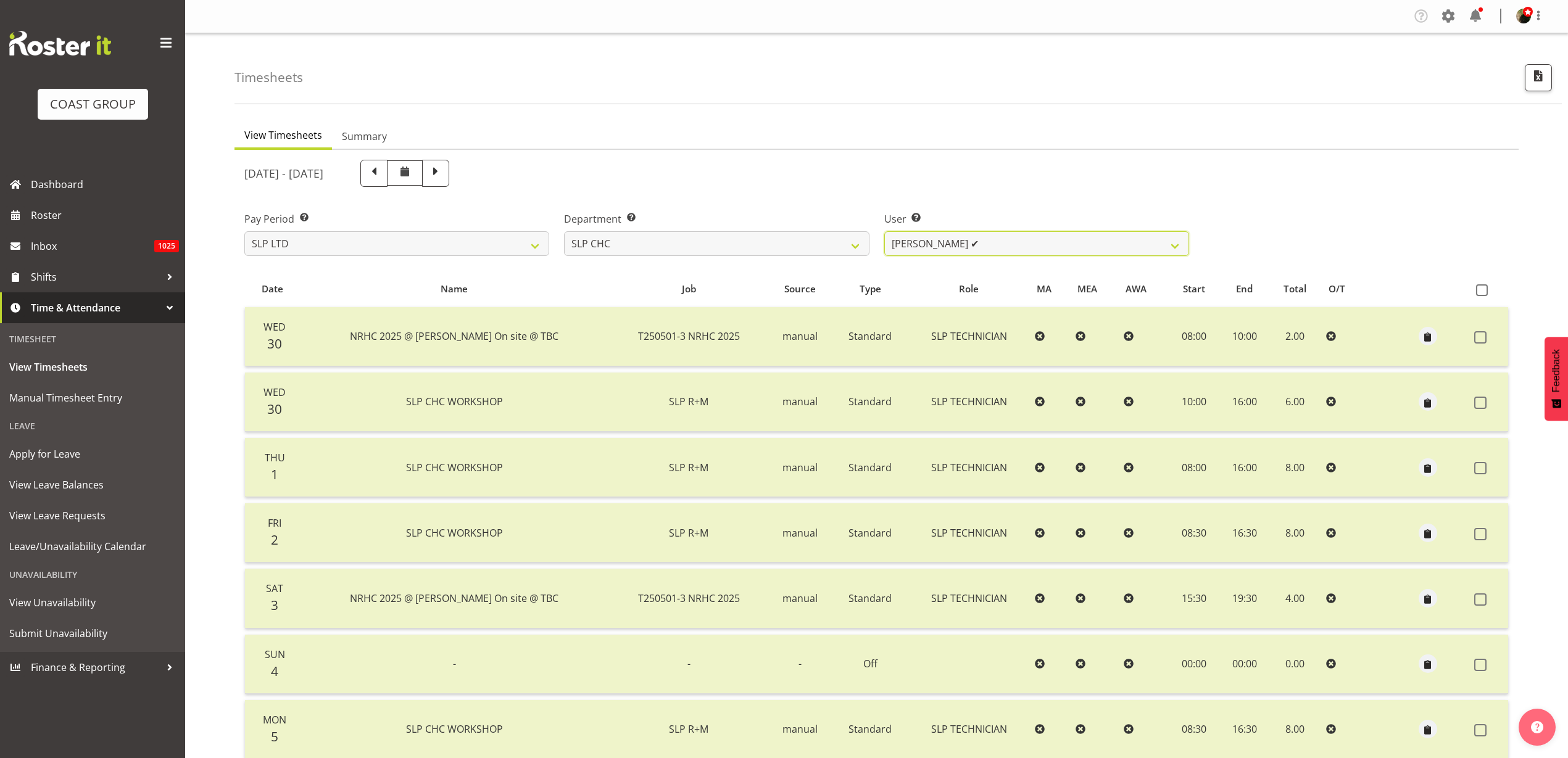
click at [1031, 241] on select "Rosey McKimmie ✔ Shaun Dalgetty ✔ Stuart Korunic ✔" at bounding box center [1036, 244] width 305 height 24
select select "5115"
click at [884, 232] on select "Rosey McKimmie ✔ Shaun Dalgetty ✔ Stuart Korunic ✔" at bounding box center [1036, 244] width 305 height 24
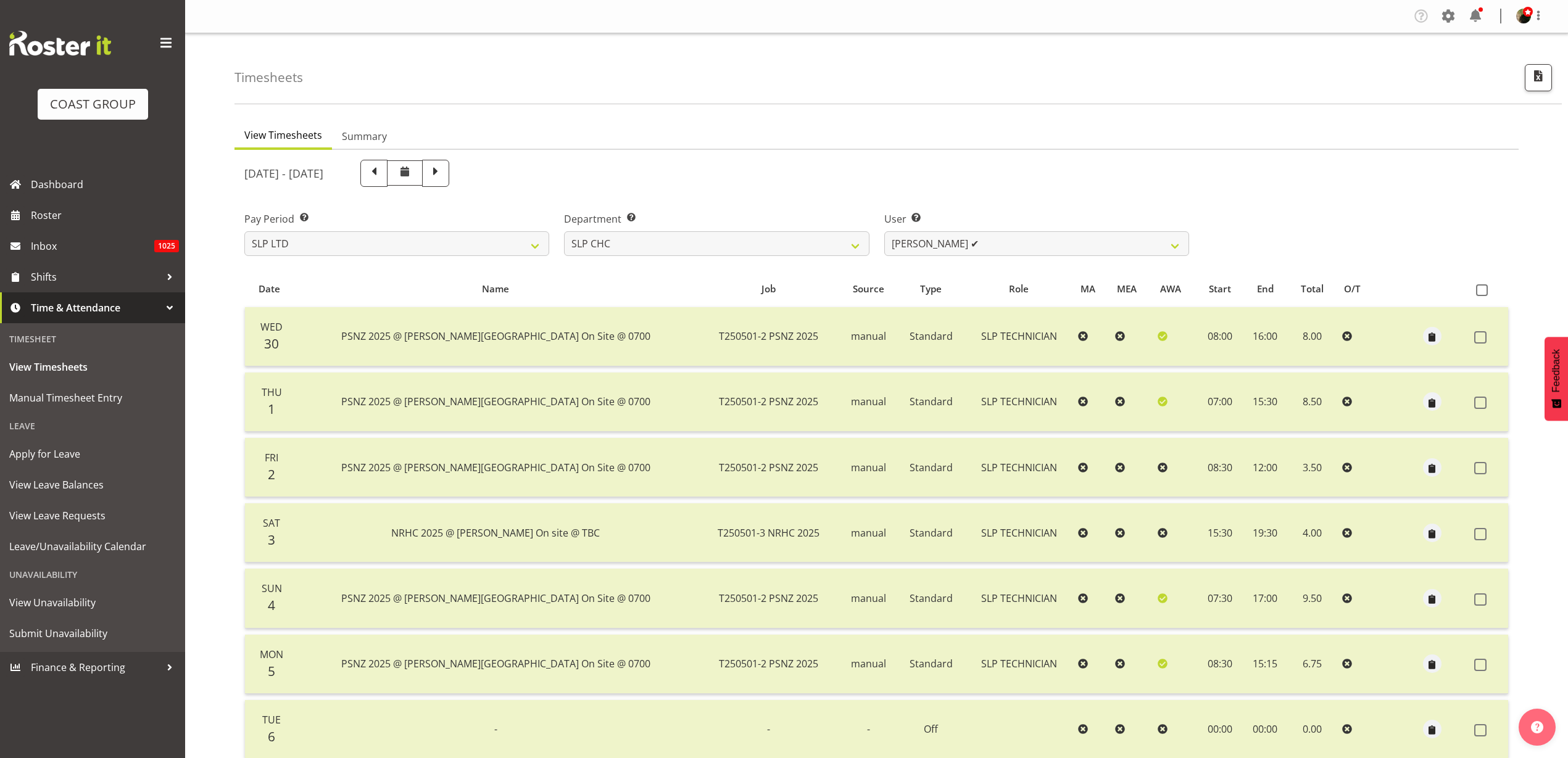
click at [382, 173] on span at bounding box center [374, 172] width 16 height 16
select select
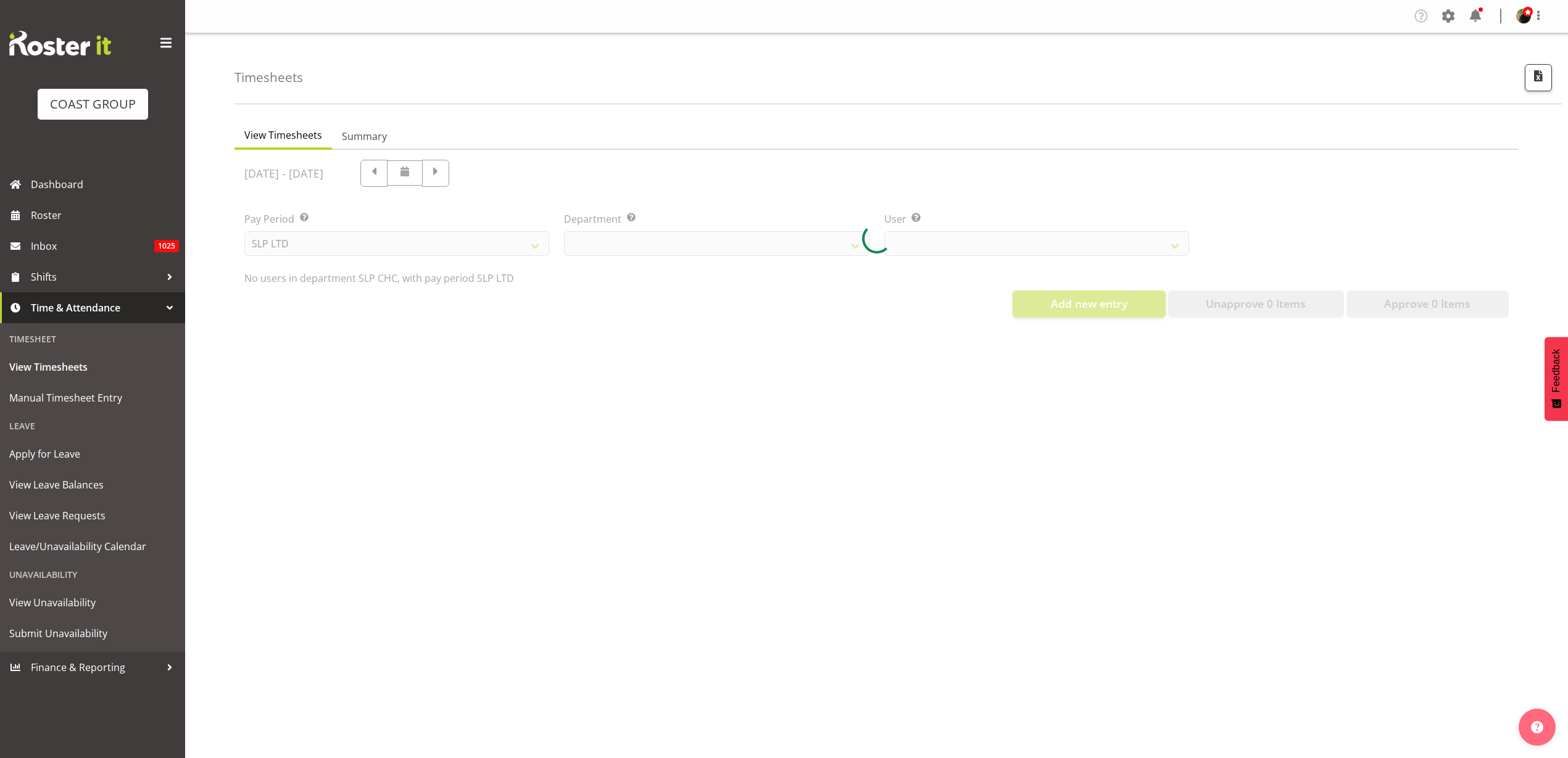
select select "5115"
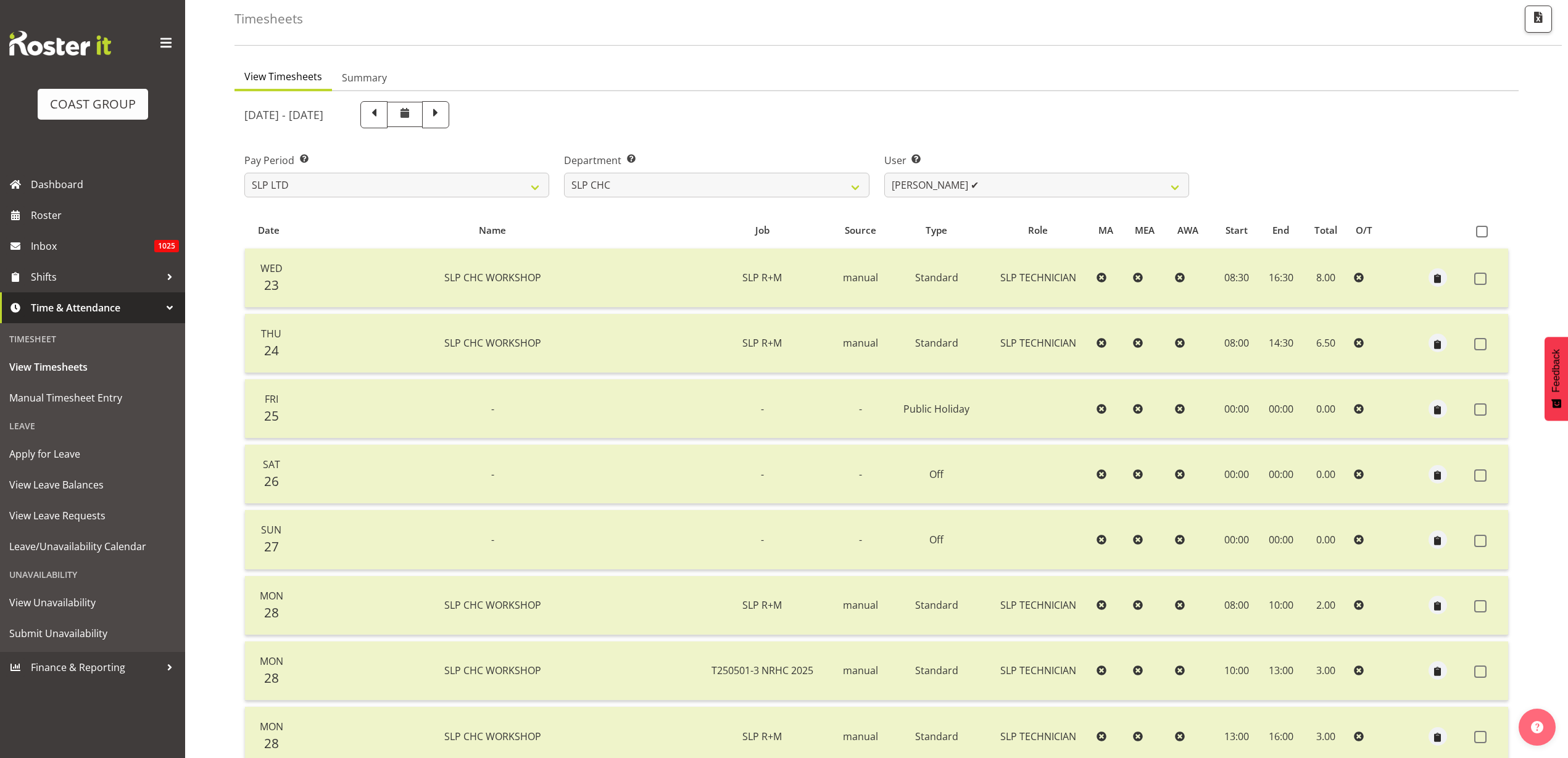
scroll to position [56, 0]
click at [382, 113] on span at bounding box center [374, 116] width 16 height 16
select select
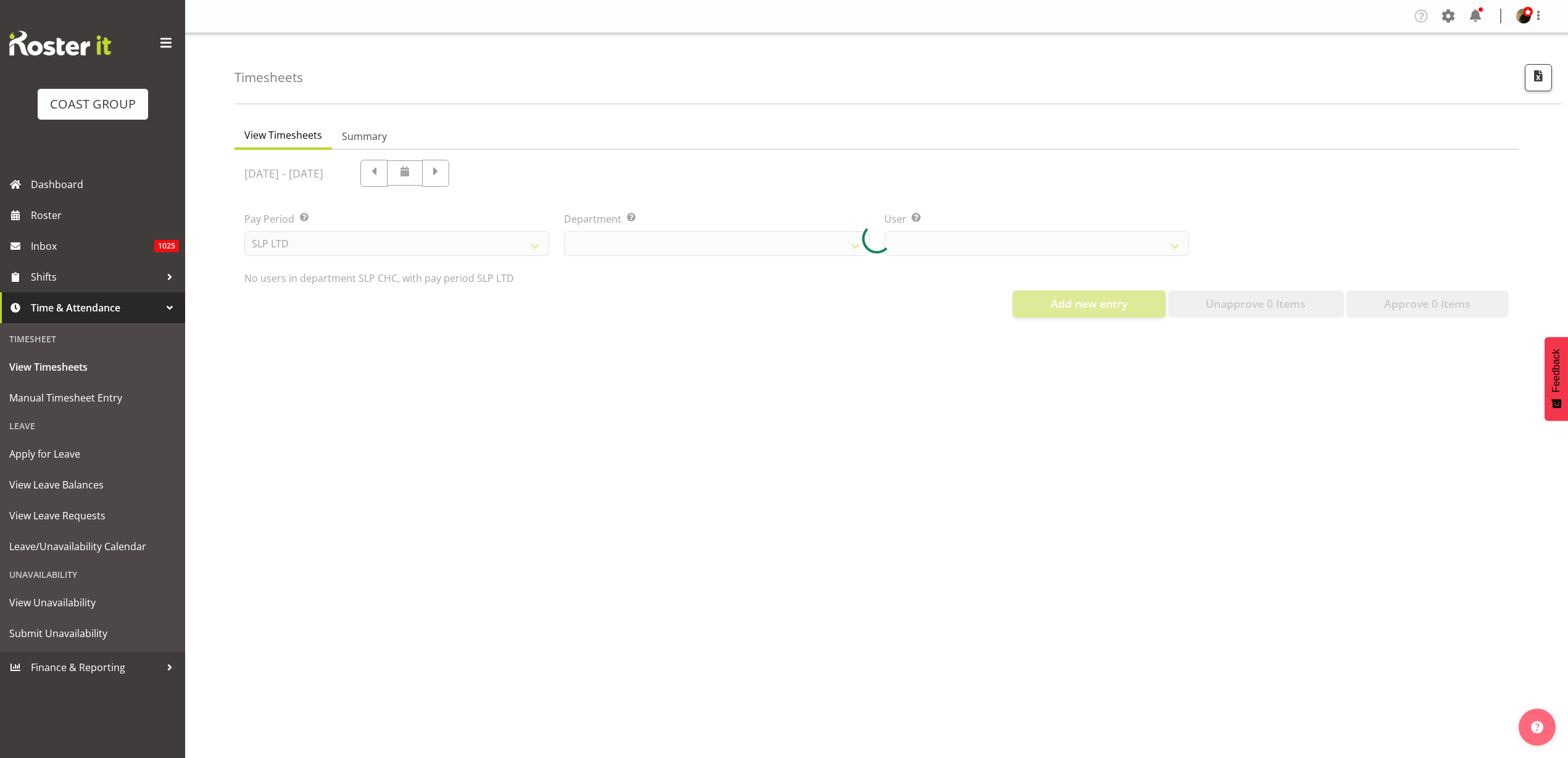
select select "5115"
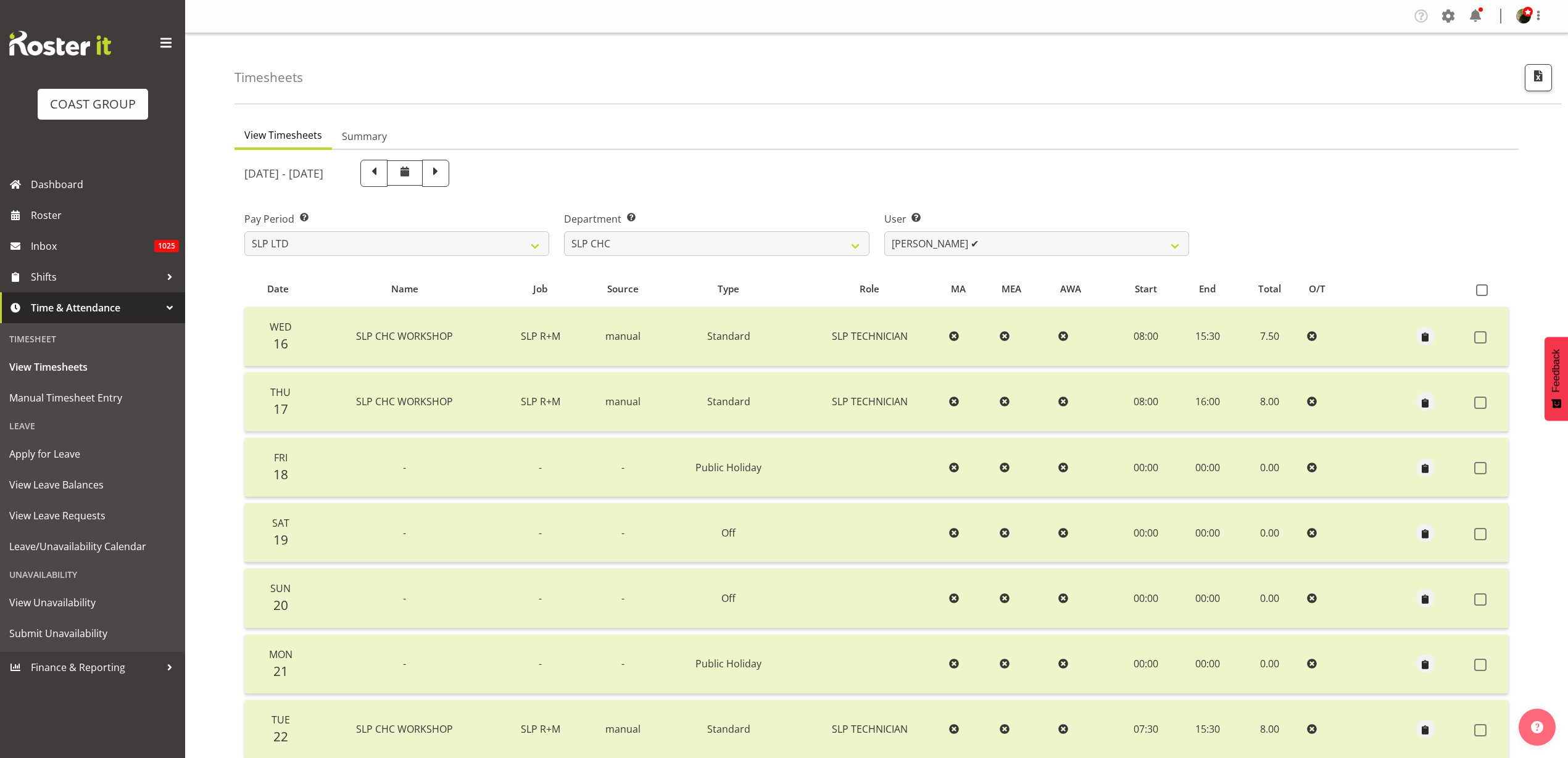
click at [382, 173] on span at bounding box center [374, 172] width 16 height 16
select select
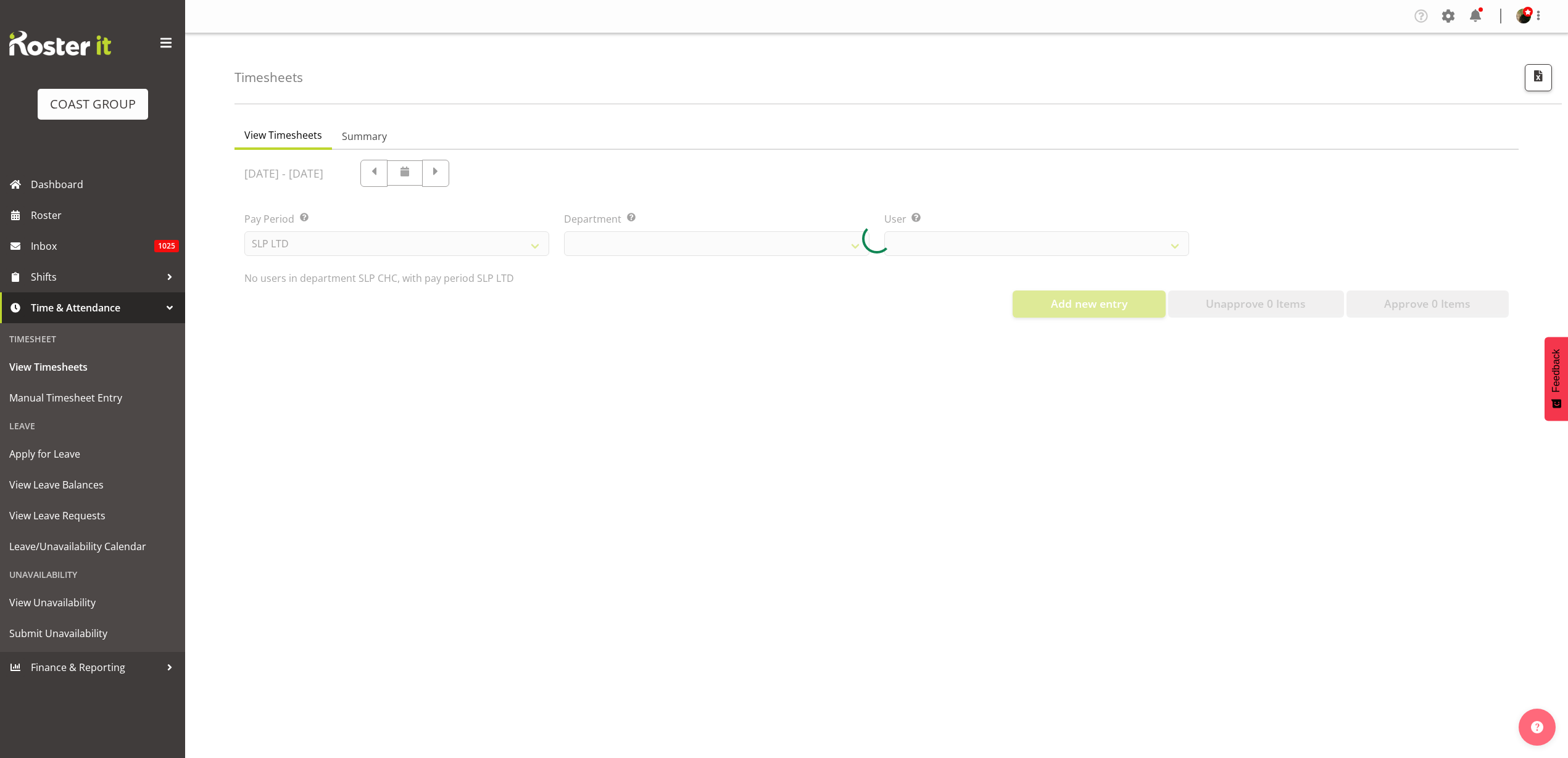
select select "5115"
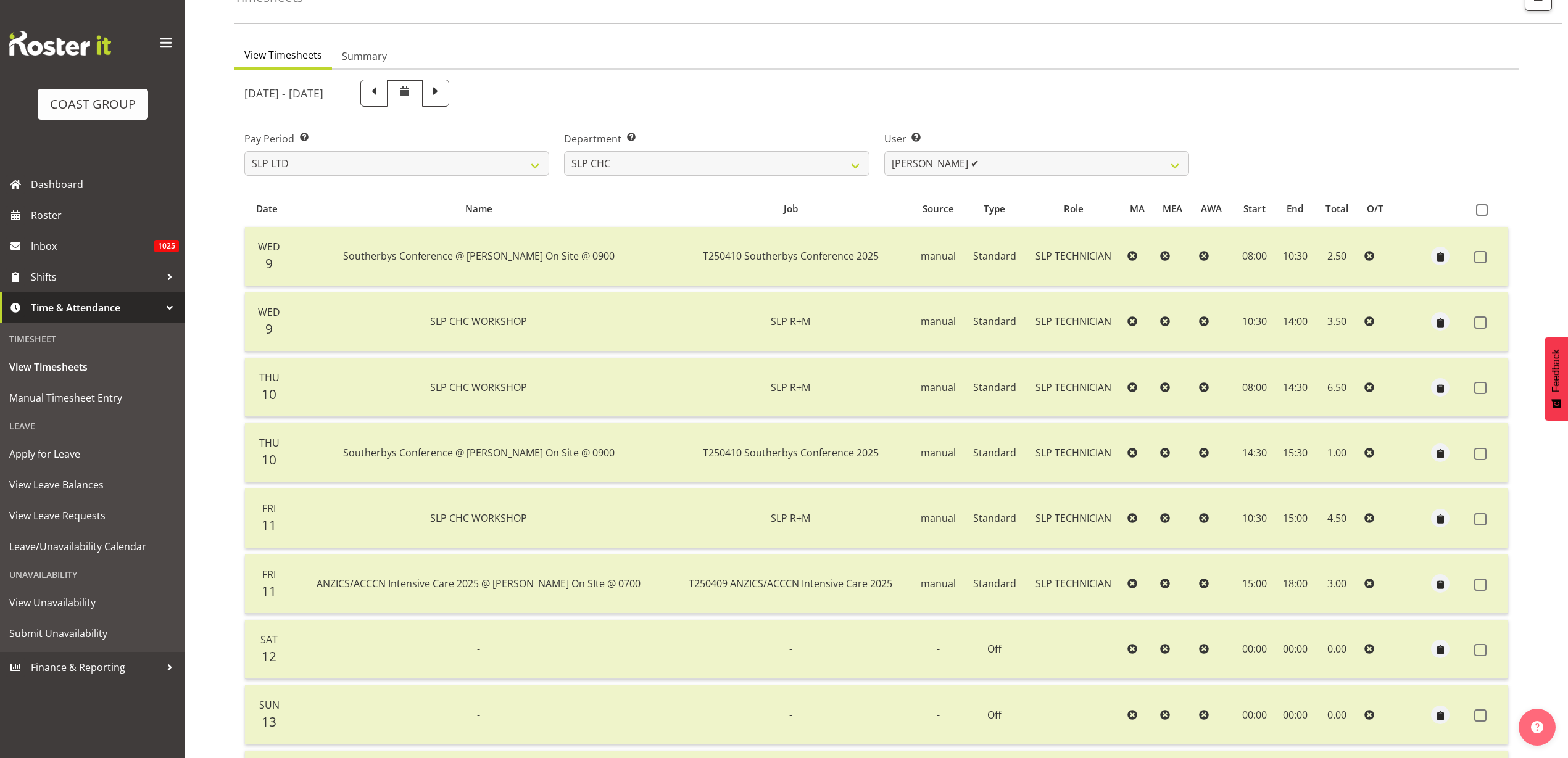
scroll to position [77, 0]
click at [382, 91] on span at bounding box center [374, 95] width 16 height 16
select select
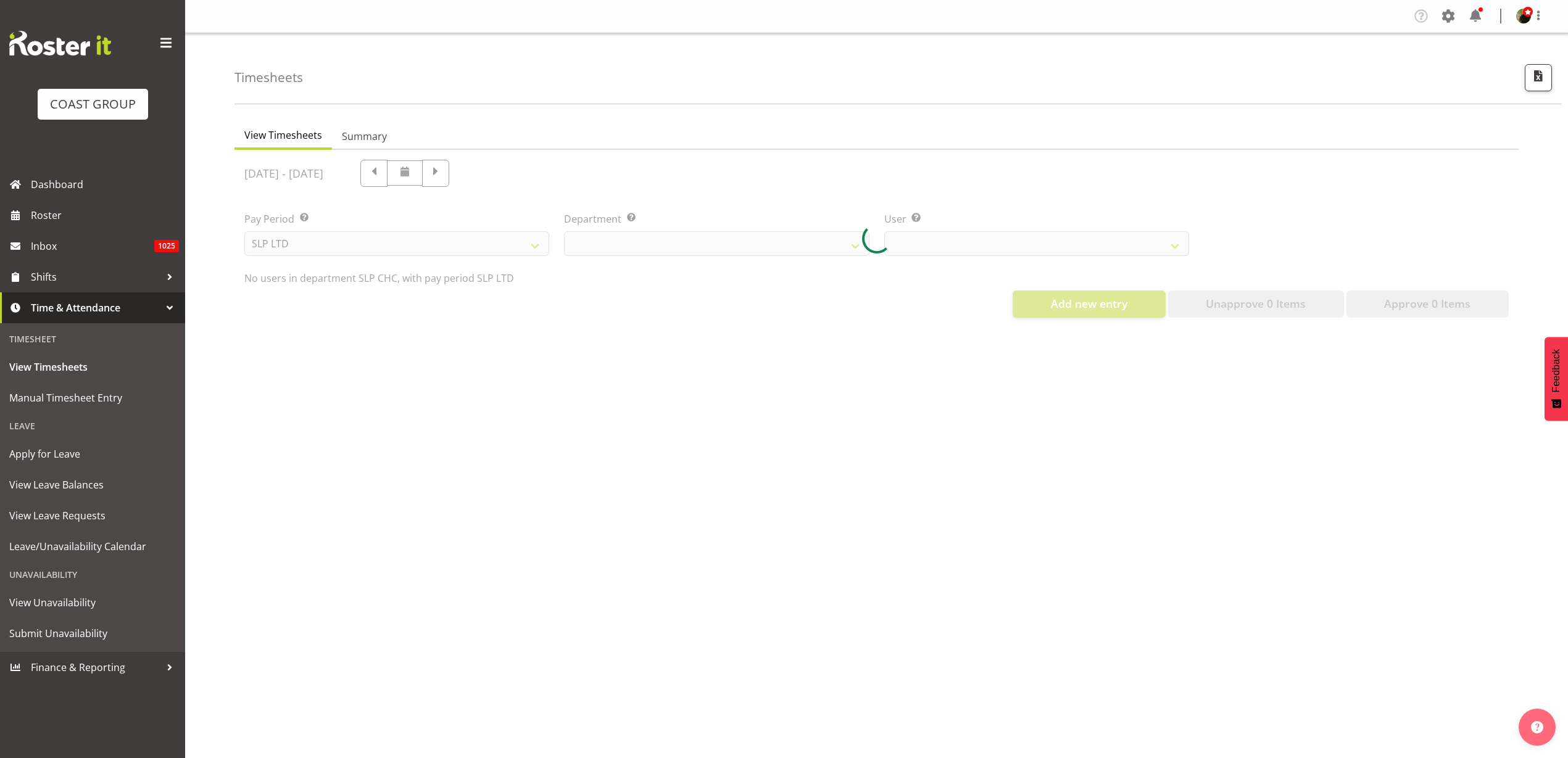
scroll to position [0, 0]
select select "5115"
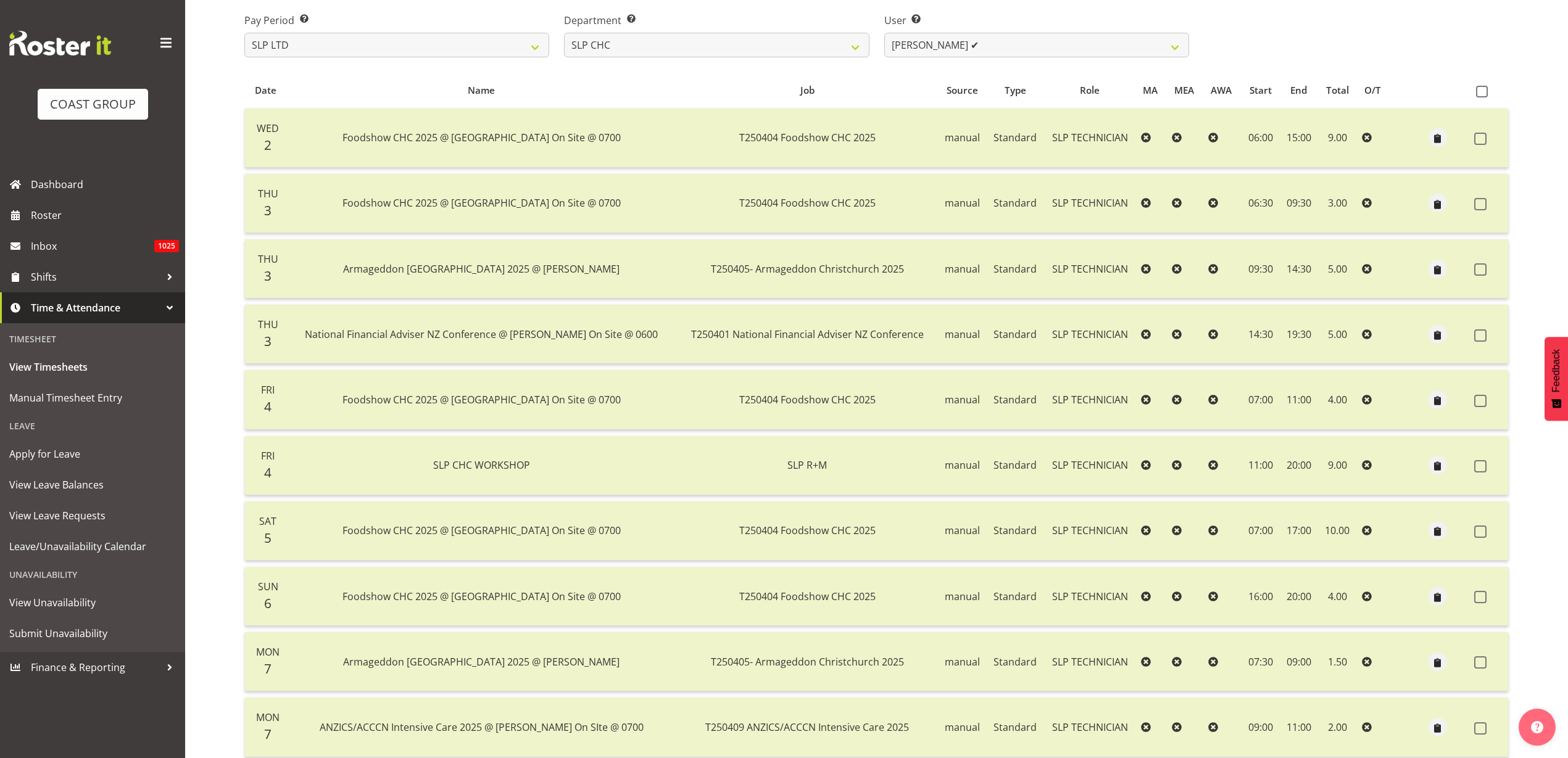
scroll to position [45, 0]
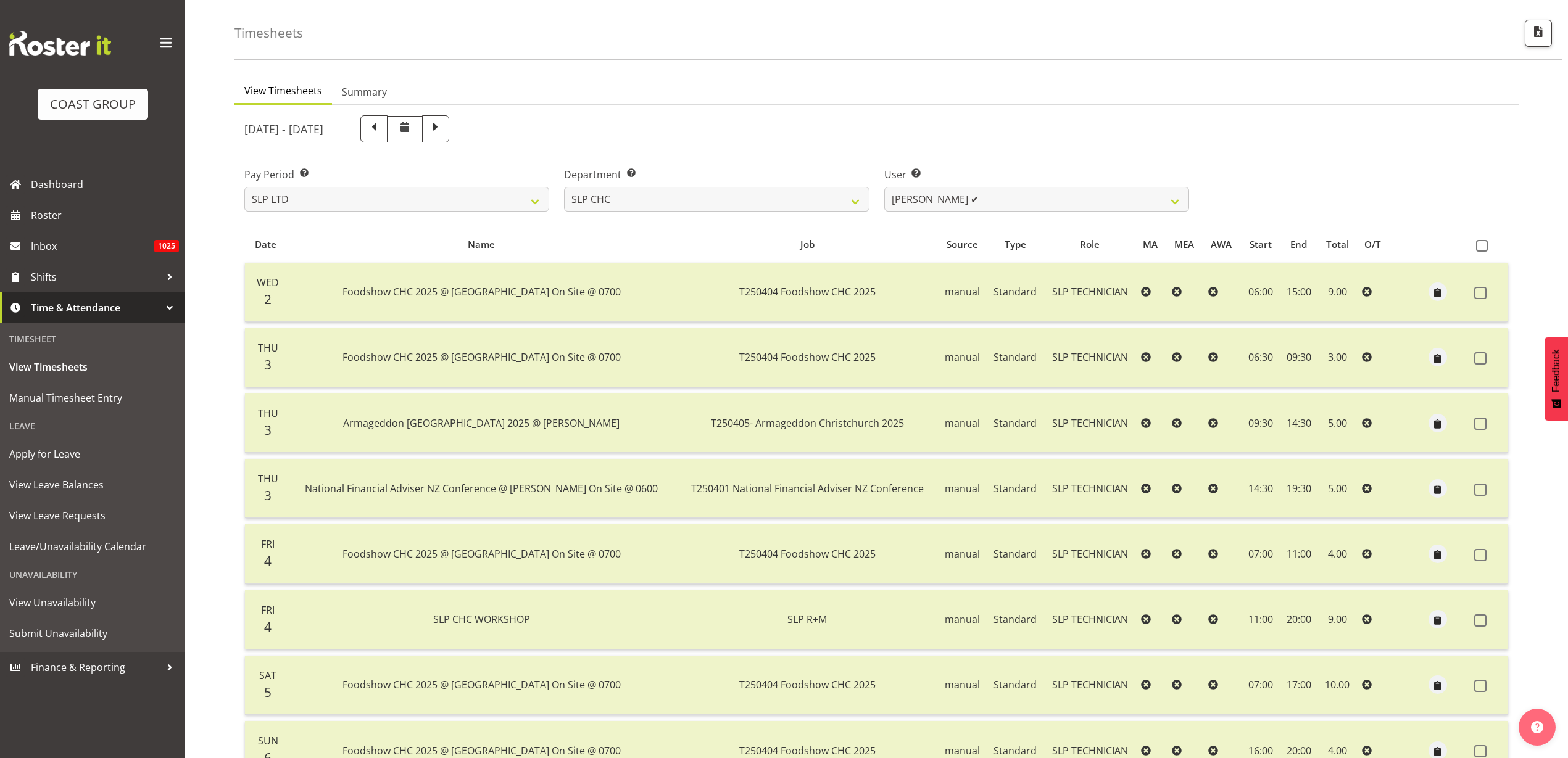
click at [382, 128] on span at bounding box center [374, 128] width 16 height 16
select select
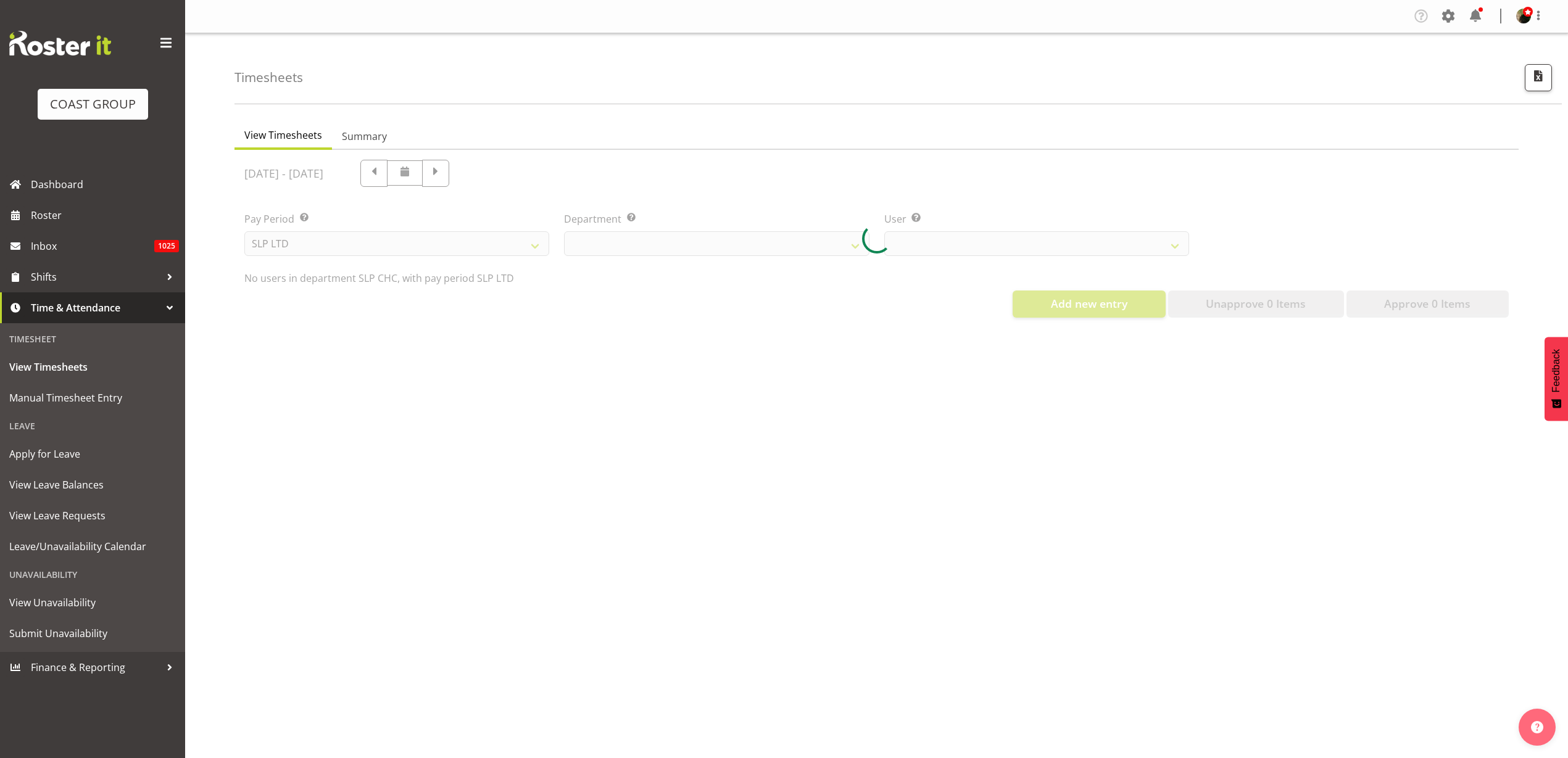
select select "5115"
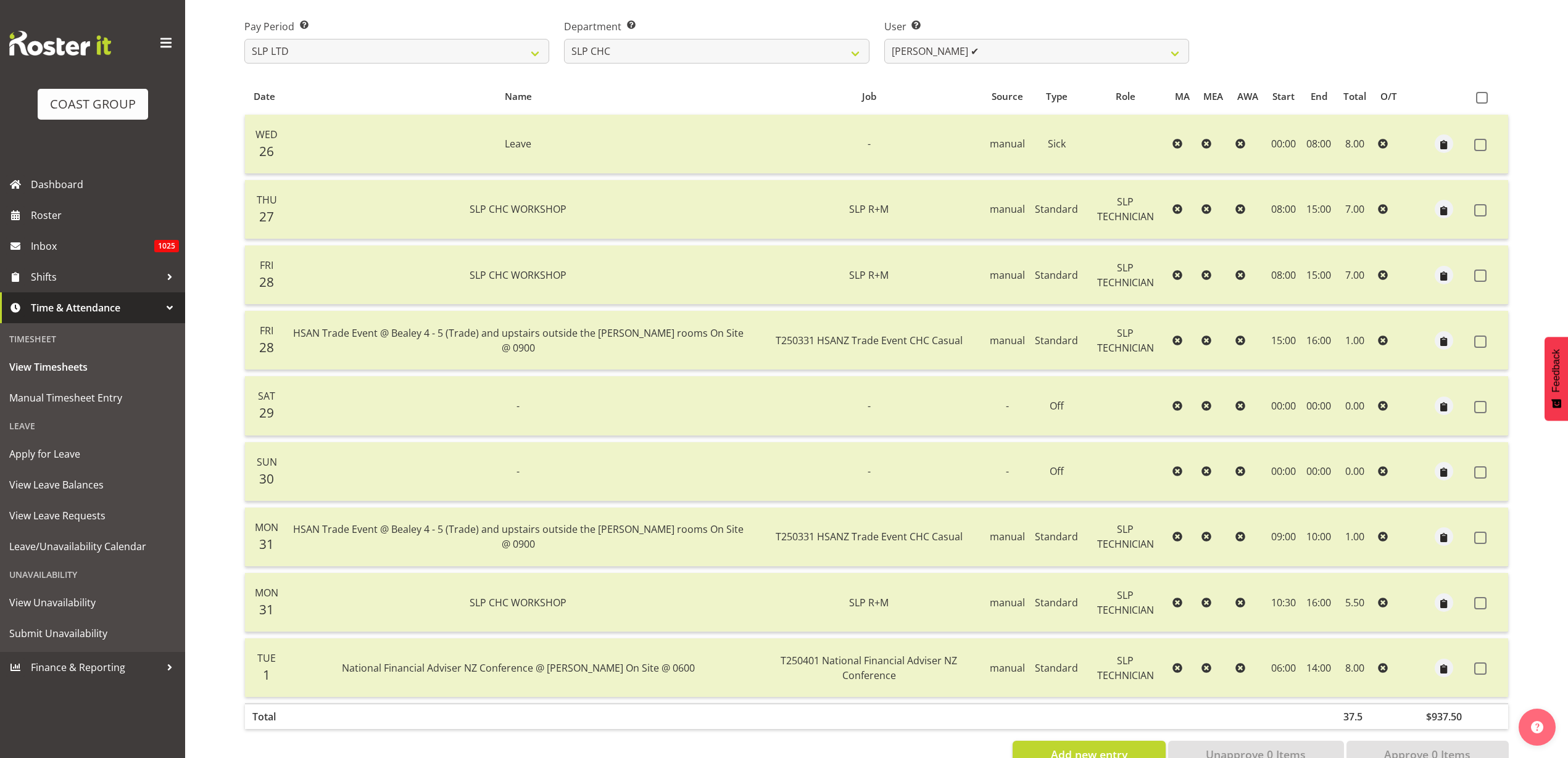
scroll to position [233, 0]
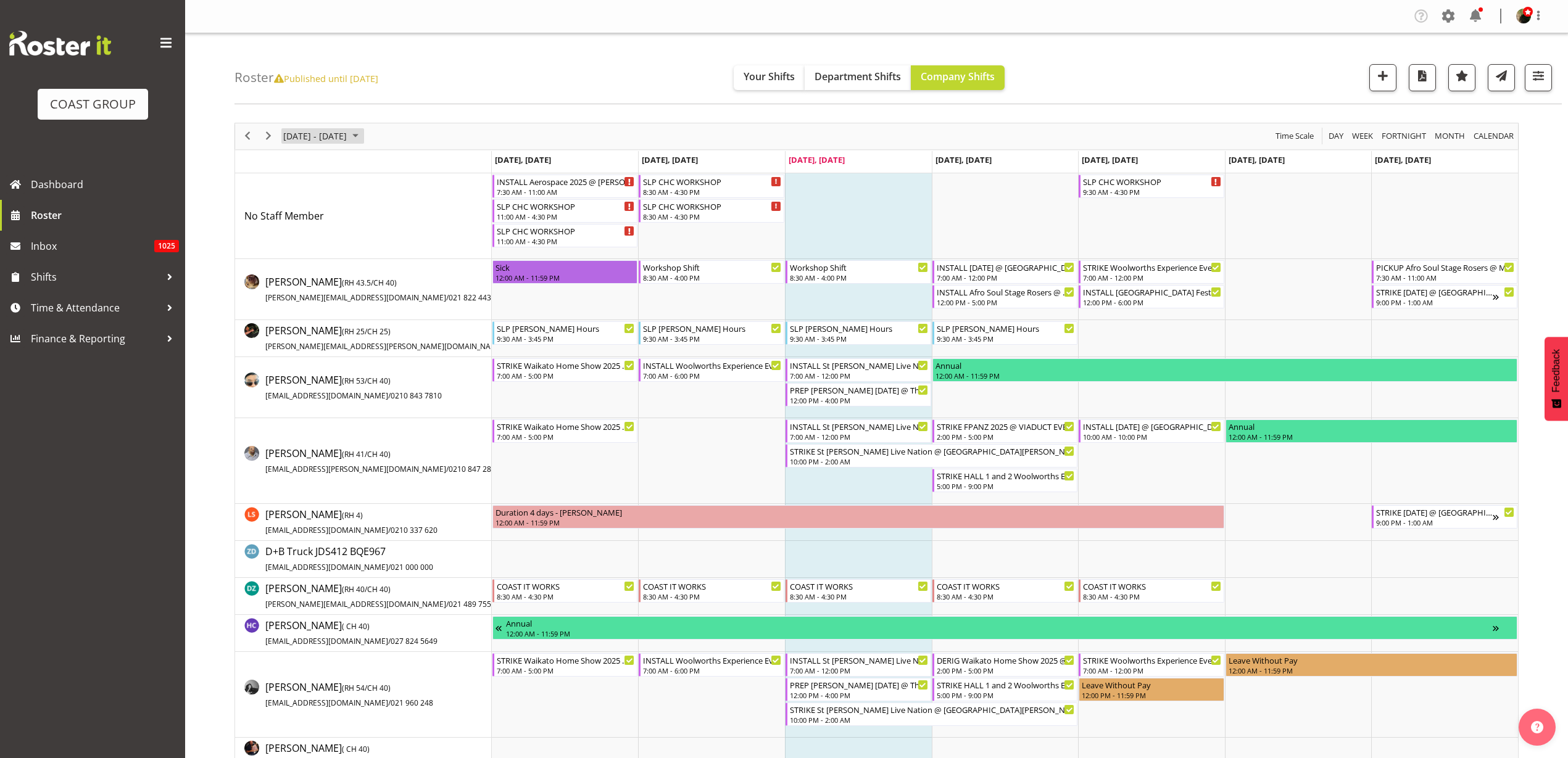
click at [308, 131] on span "October 06 - 12, 2025" at bounding box center [315, 136] width 66 height 15
click at [356, 250] on span "16" at bounding box center [355, 251] width 19 height 19
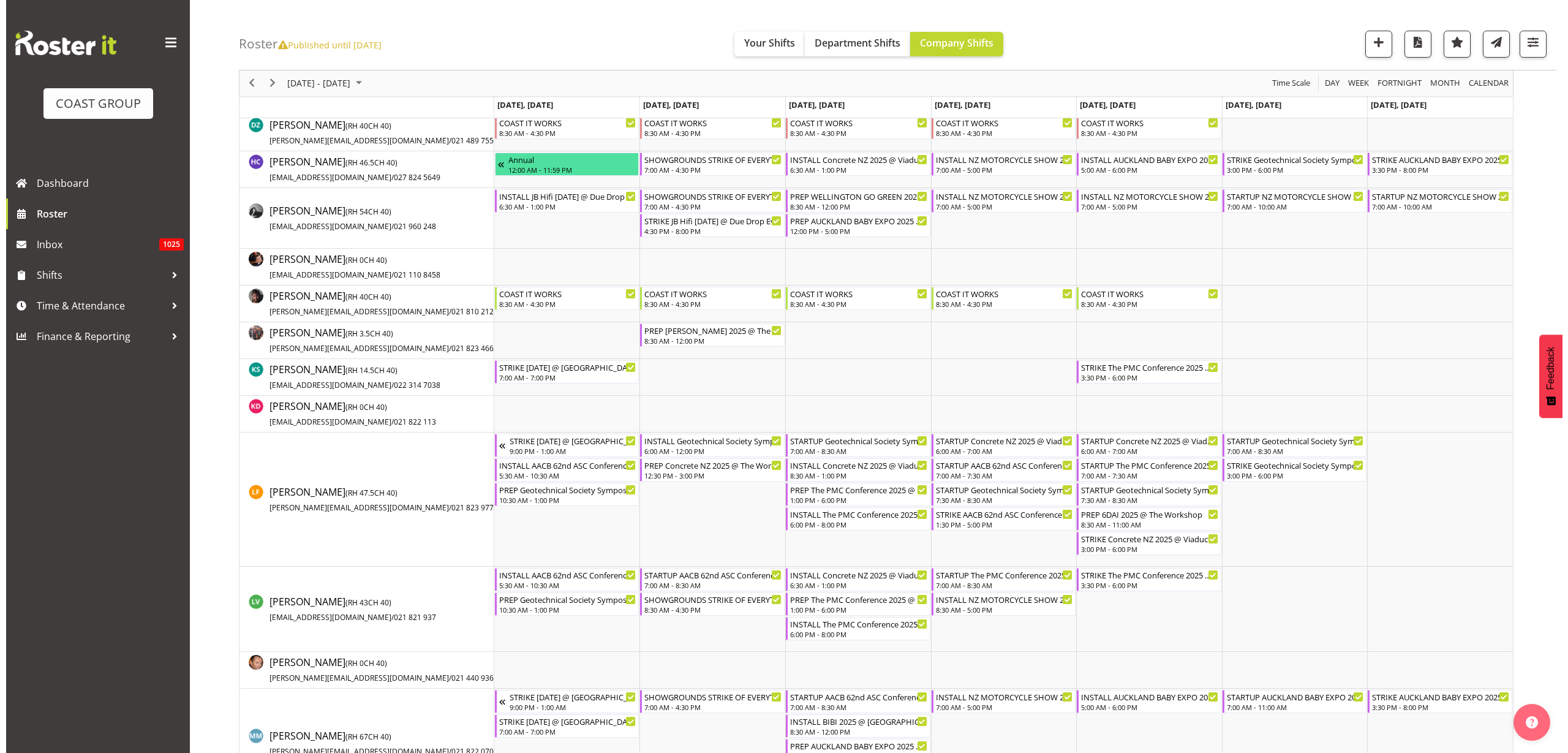
scroll to position [460, 0]
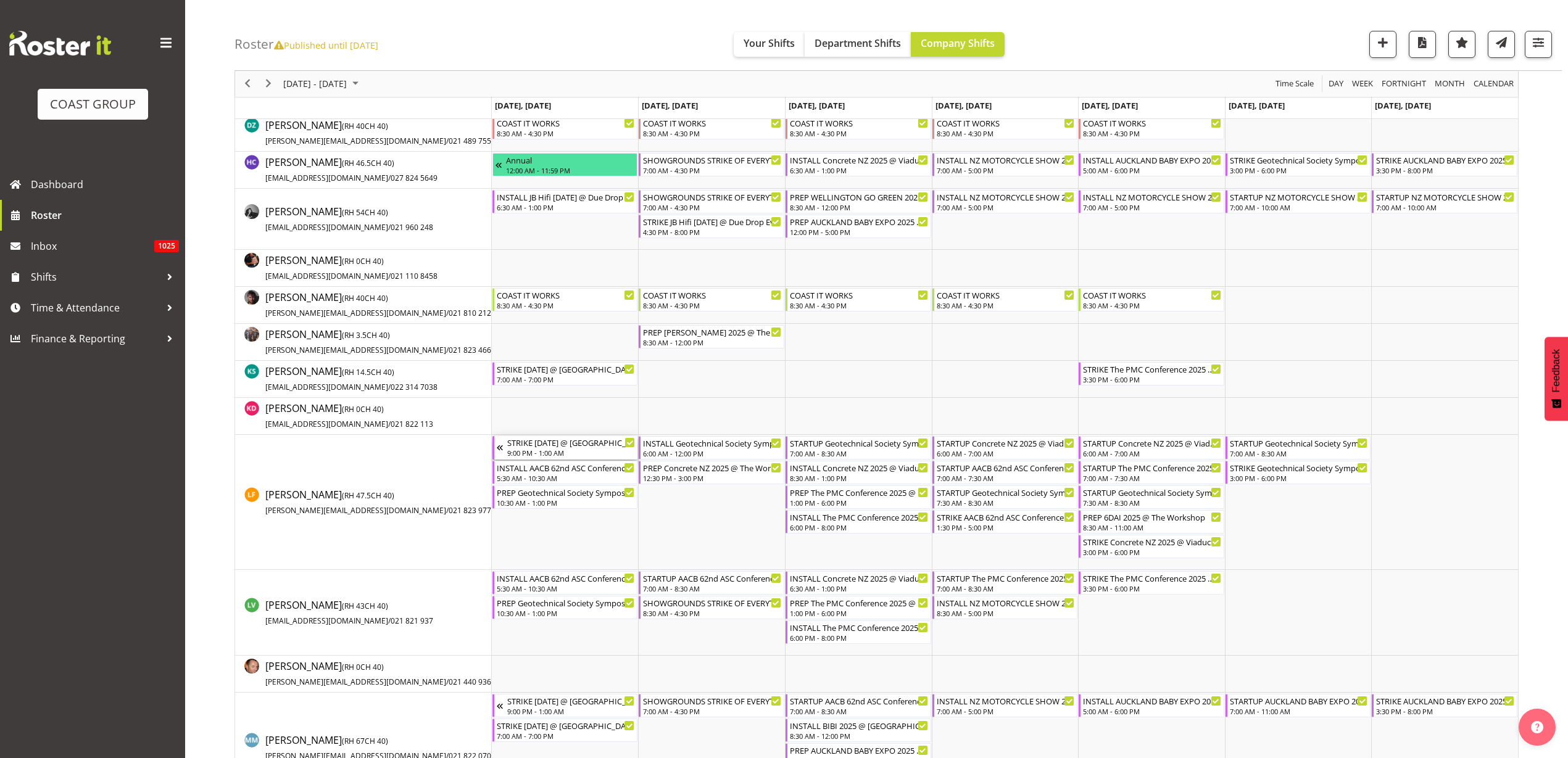
click at [534, 448] on div "STRIKE Diwali 2025 @ Aotea Square On Site @ 2130 9:00 PM - 1:00 AM" at bounding box center [571, 448] width 128 height 24
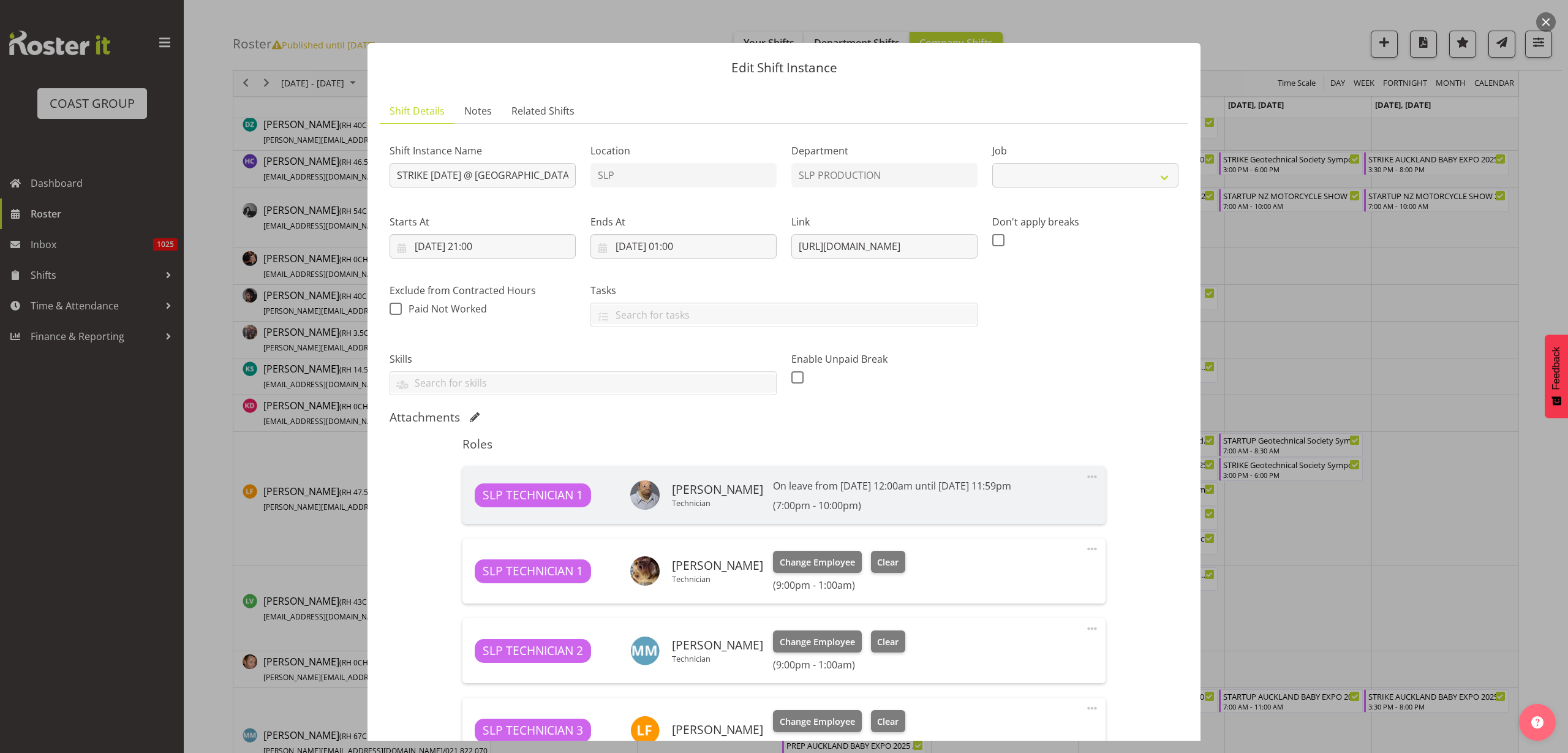
select select "10126"
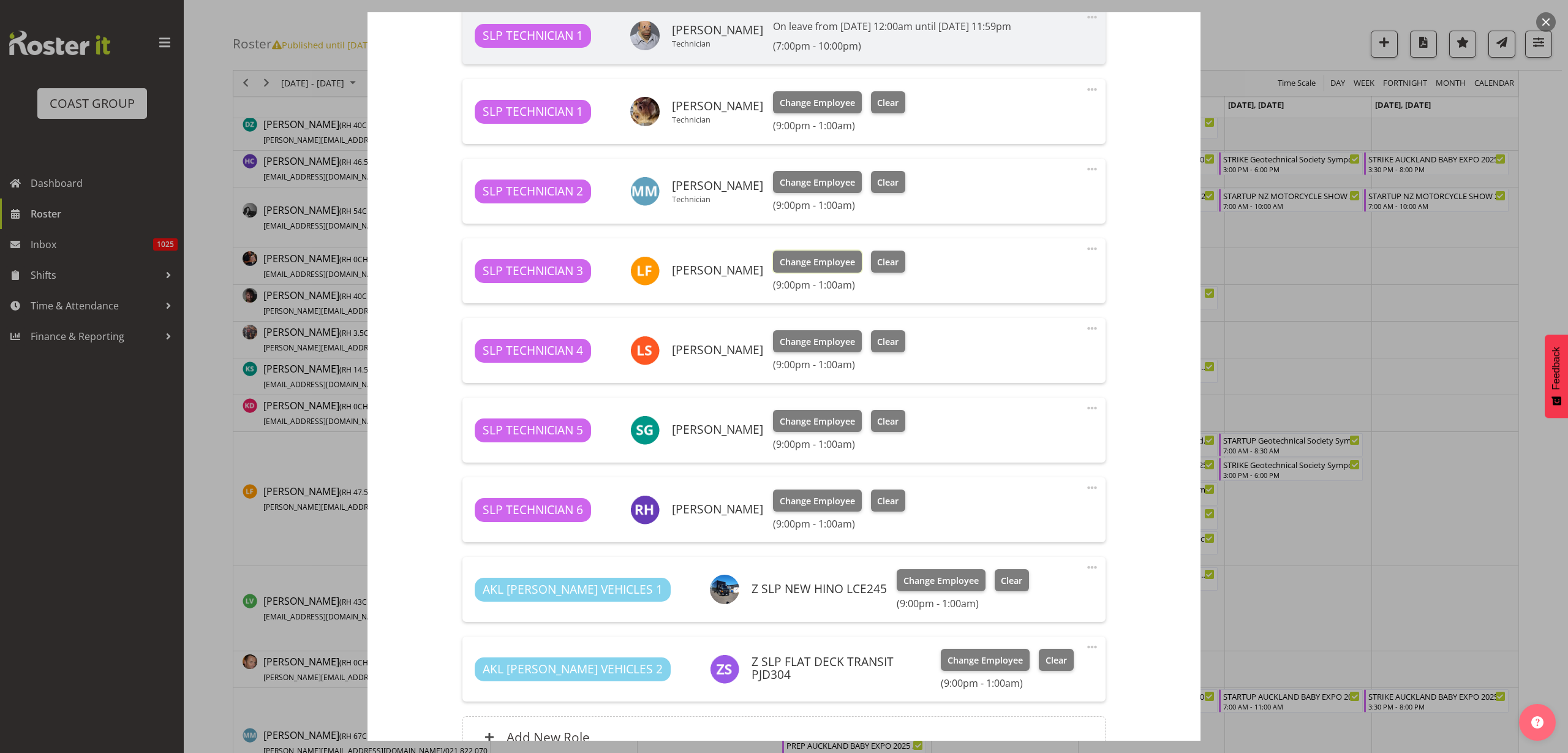
click at [811, 264] on span "Change Employee" at bounding box center [817, 262] width 75 height 14
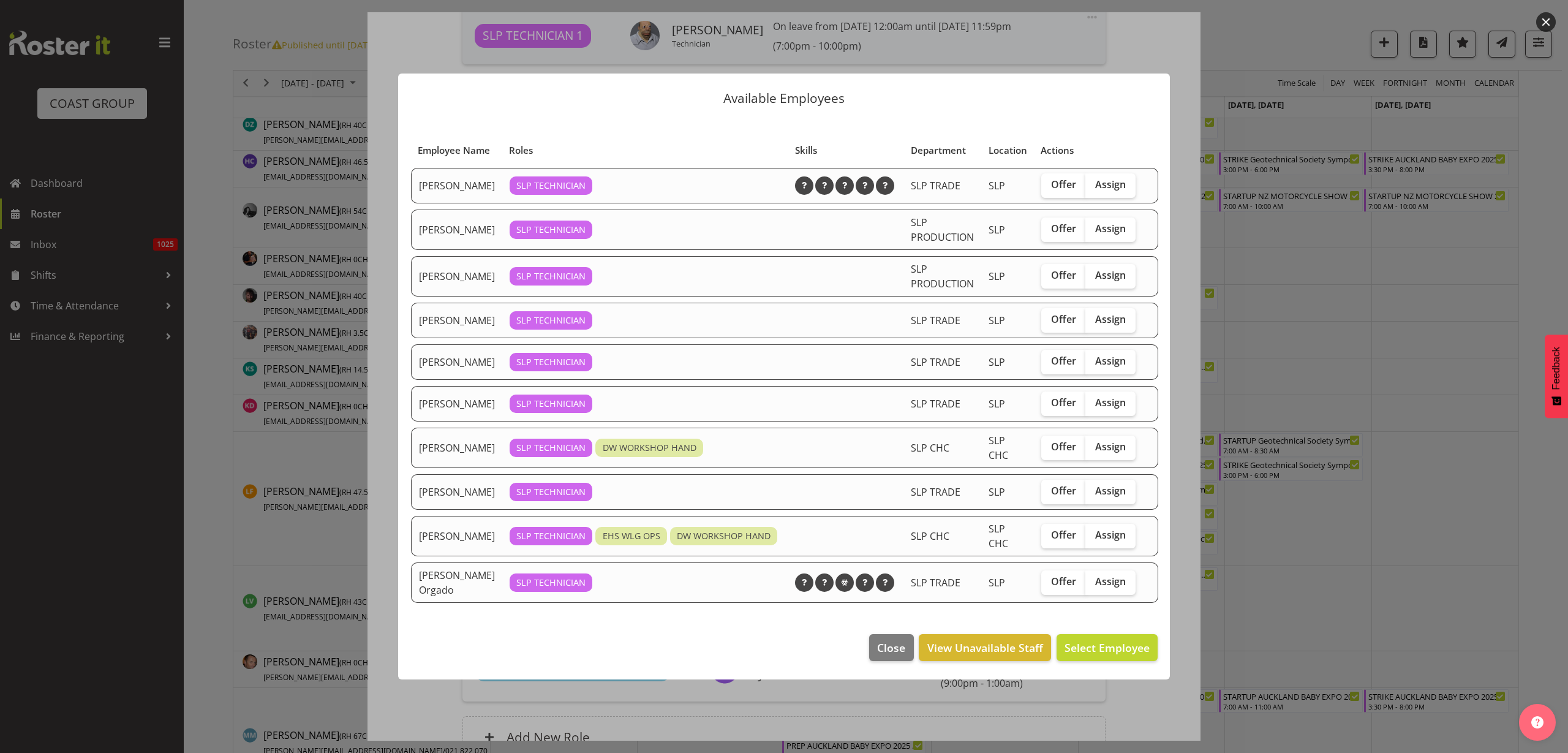
click at [1116, 178] on span "Assign" at bounding box center [1111, 184] width 31 height 12
click at [1093, 181] on input "Assign" at bounding box center [1090, 185] width 8 height 8
checkbox input "true"
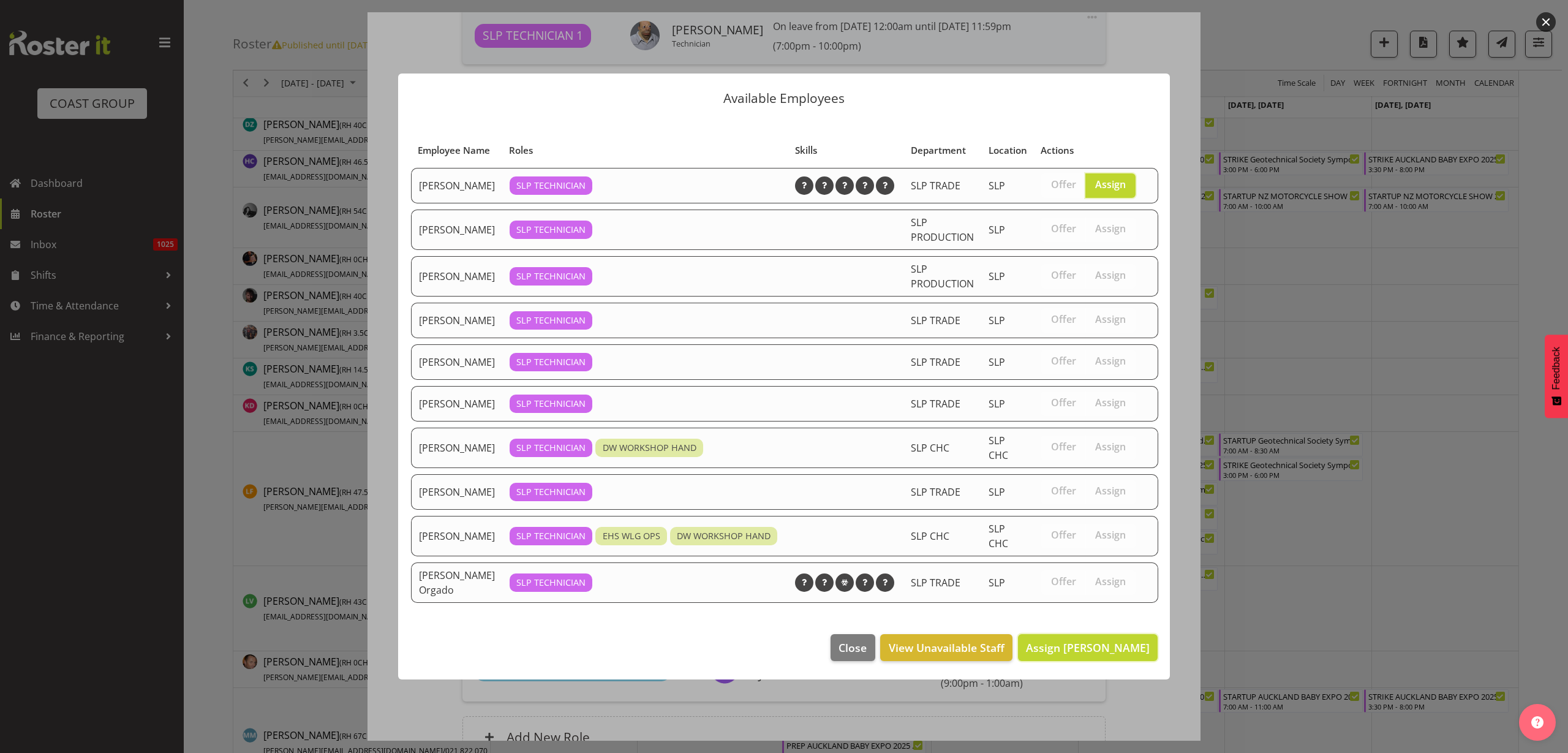
click at [1120, 655] on span "Assign Jesse Hawira" at bounding box center [1087, 648] width 123 height 15
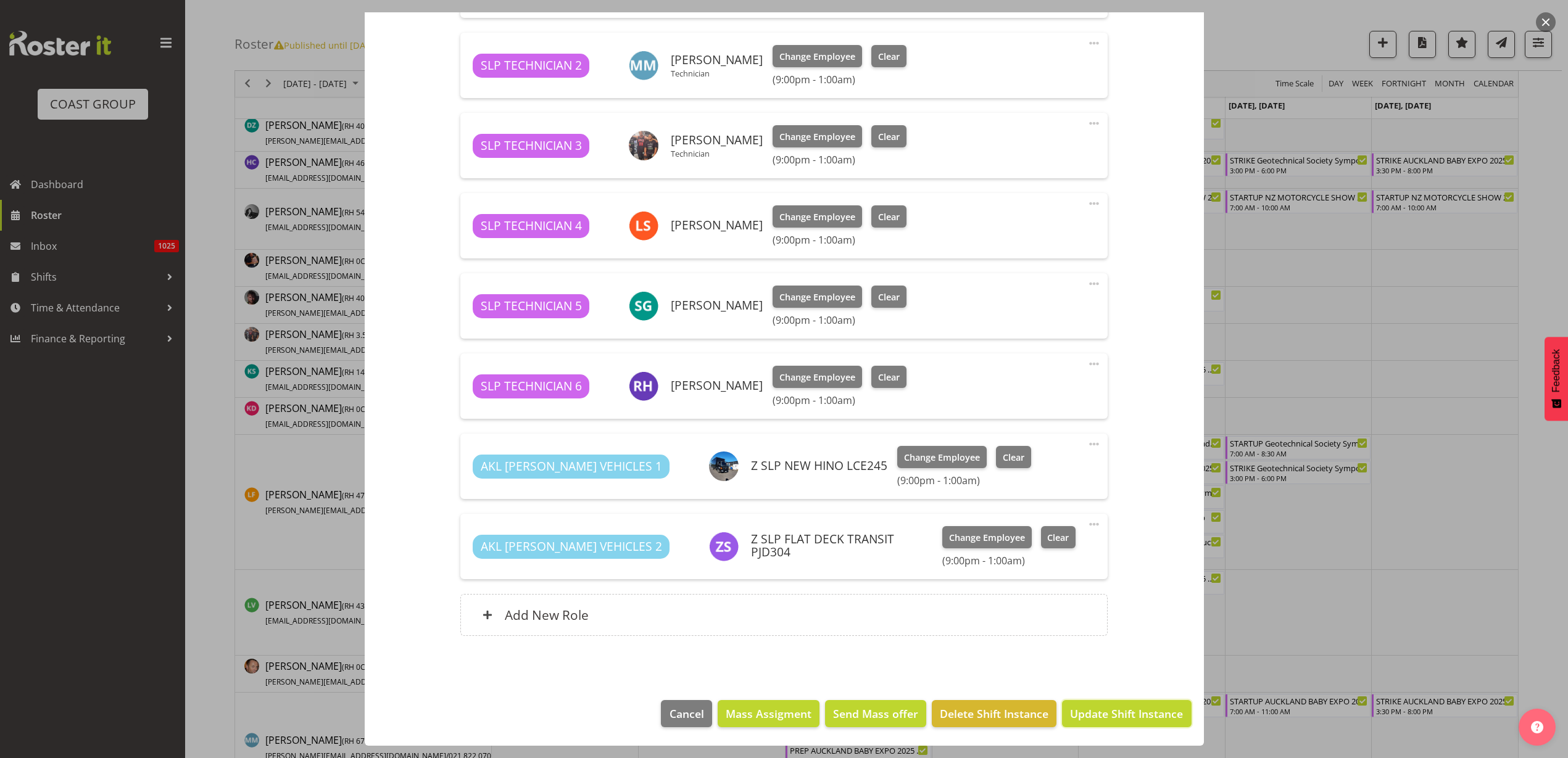
click at [1097, 717] on span "Update Shift Instance" at bounding box center [1127, 714] width 113 height 16
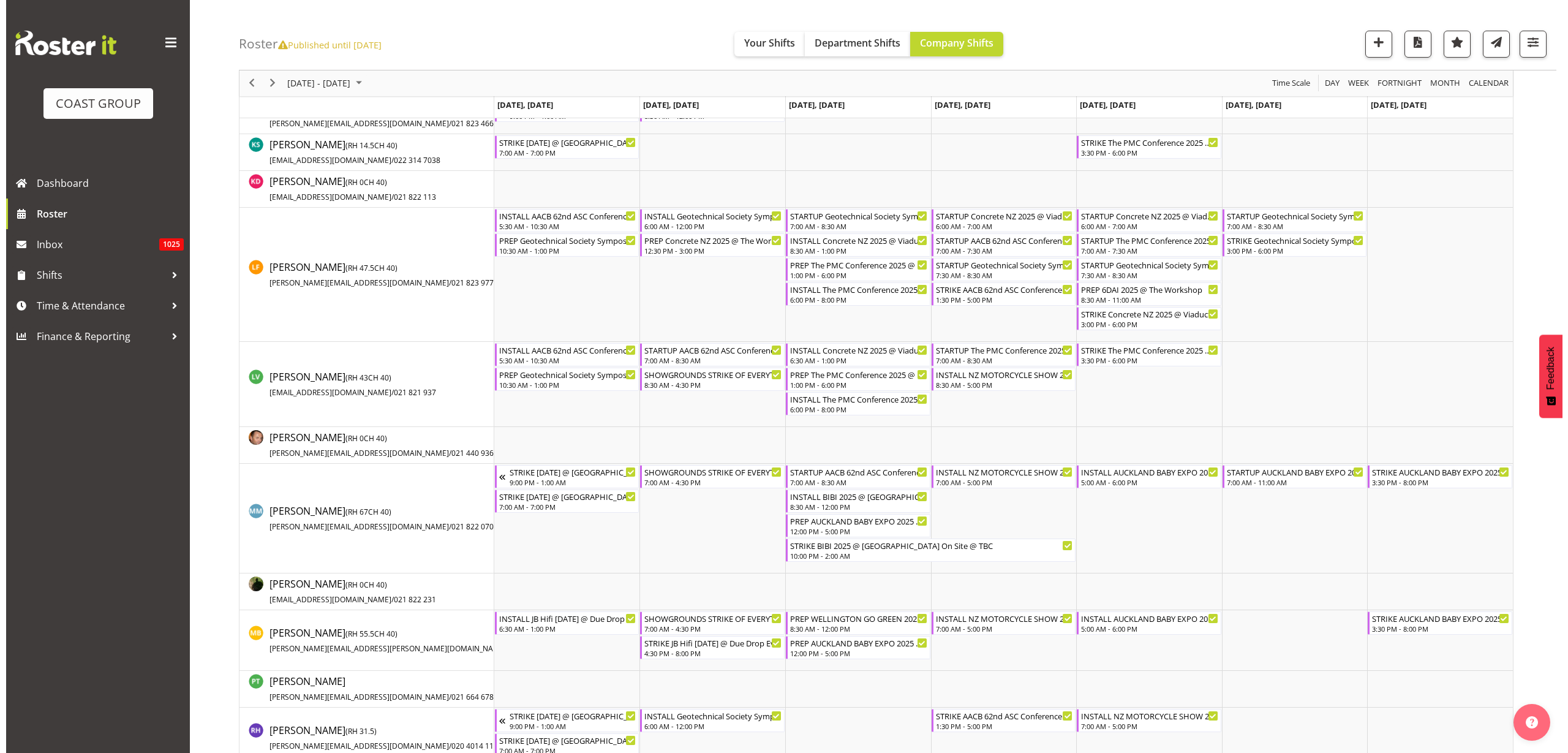
scroll to position [680, 0]
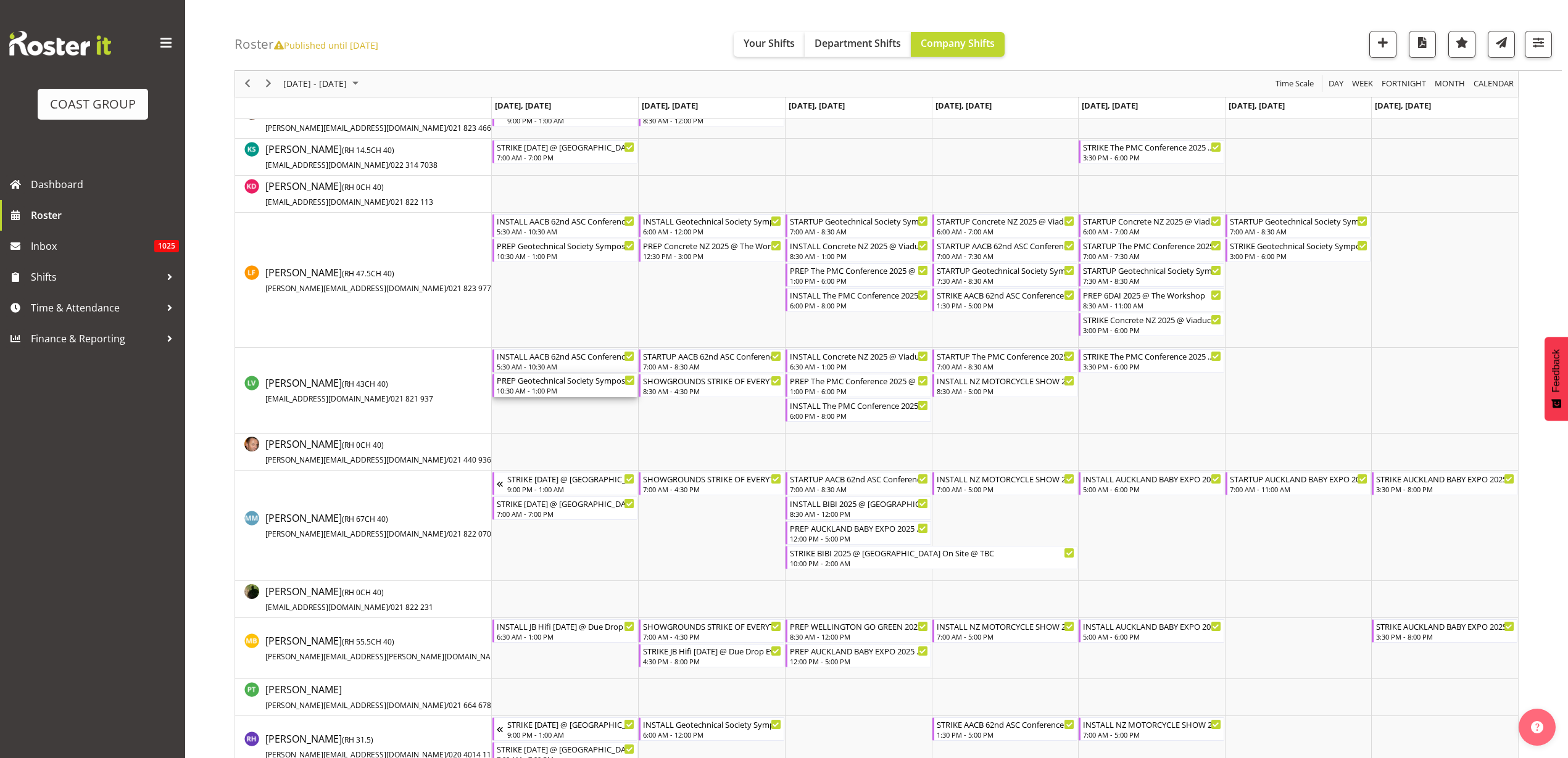
click at [528, 382] on div "PREP Geotechnical Society Symposium 2025 @ The Workshop" at bounding box center [566, 379] width 139 height 12
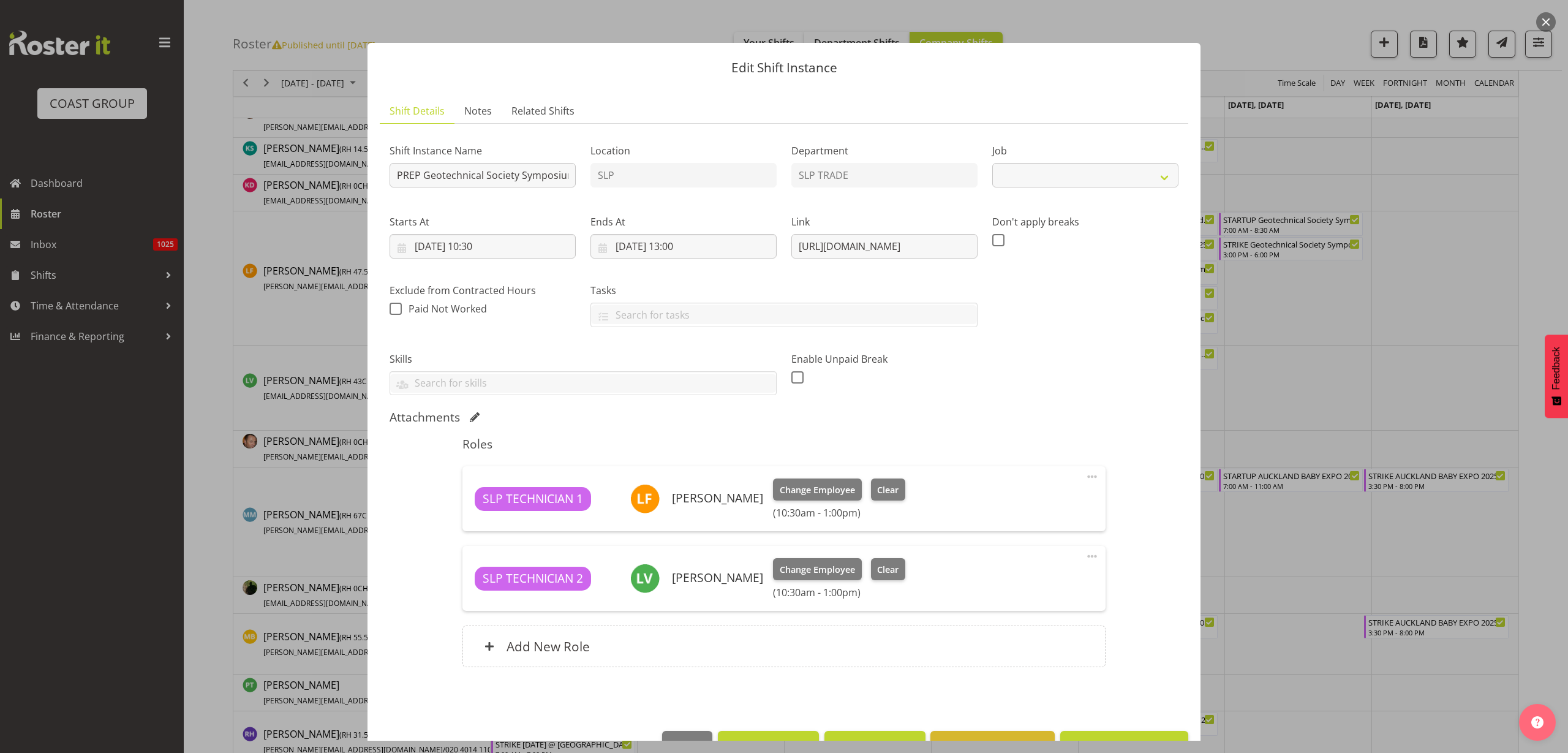
select select "10714"
click at [889, 498] on button "Clear" at bounding box center [888, 489] width 35 height 22
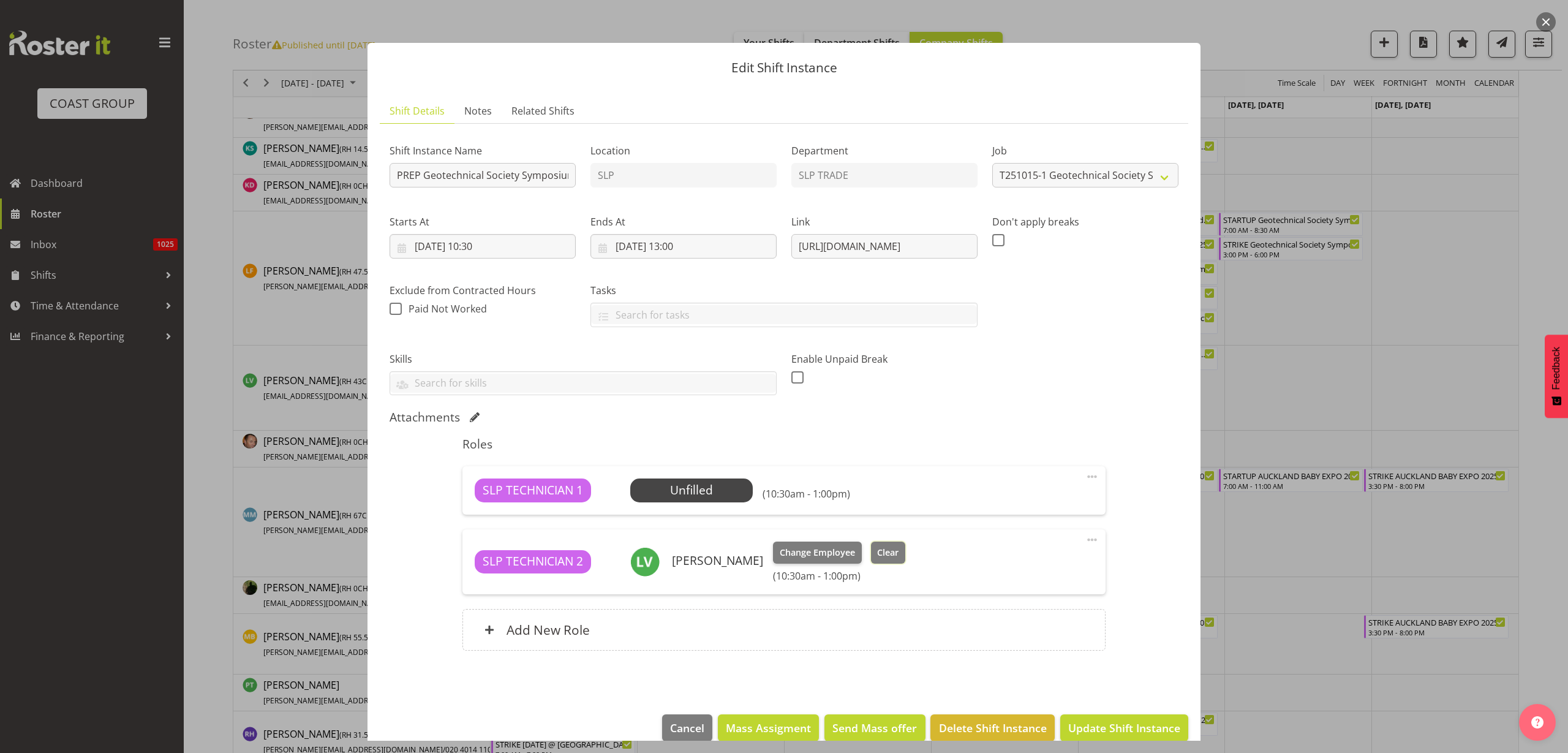
click at [902, 556] on button "Clear" at bounding box center [888, 552] width 35 height 22
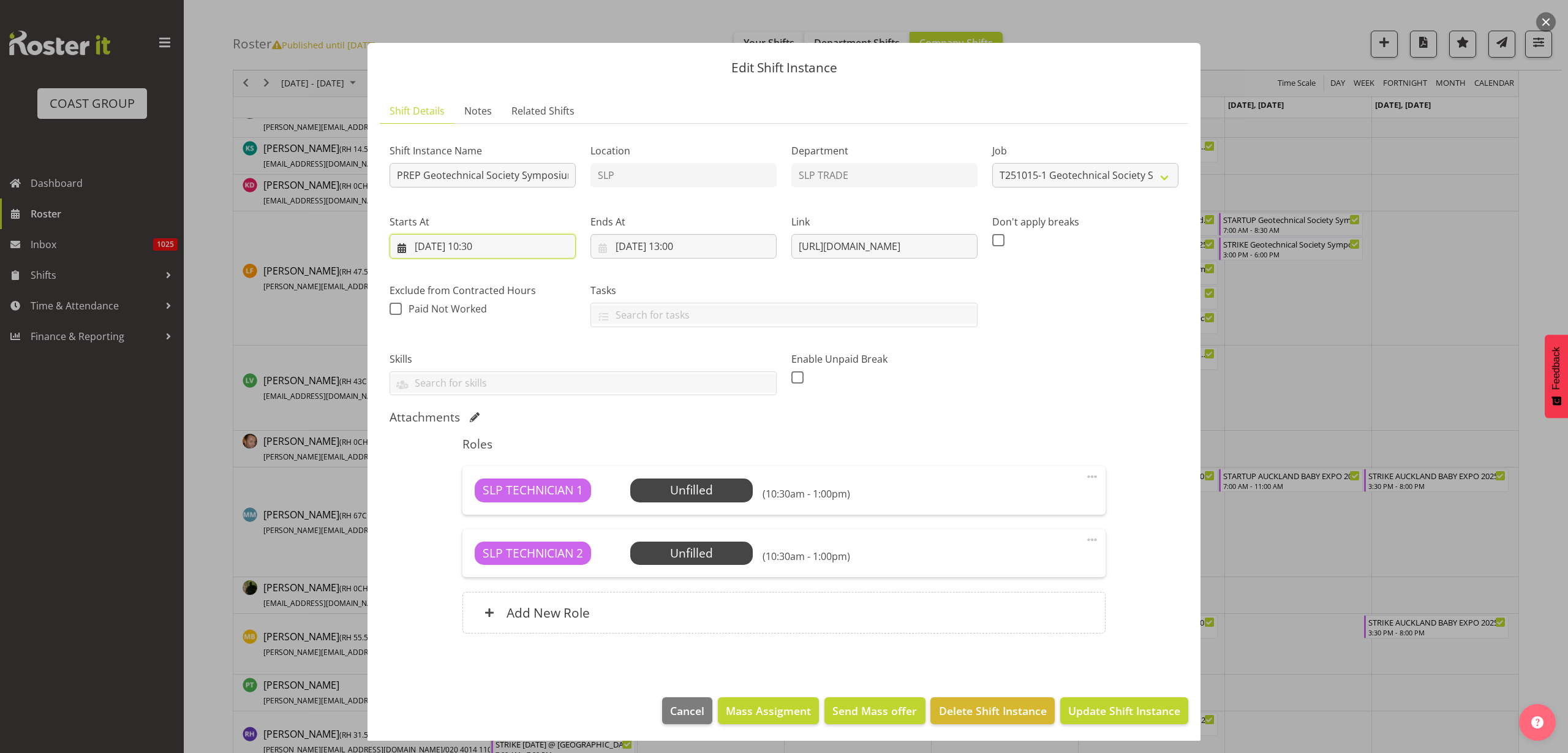
click at [458, 243] on input "13/10/2025, 10:30" at bounding box center [482, 246] width 186 height 24
drag, startPoint x: 478, startPoint y: 390, endPoint x: 498, endPoint y: 372, distance: 26.9
click at [478, 390] on link "14" at bounding box center [473, 392] width 24 height 23
type input "14/10/2025, 10:30"
click at [652, 247] on input "13/10/2025, 13:00" at bounding box center [683, 246] width 186 height 24
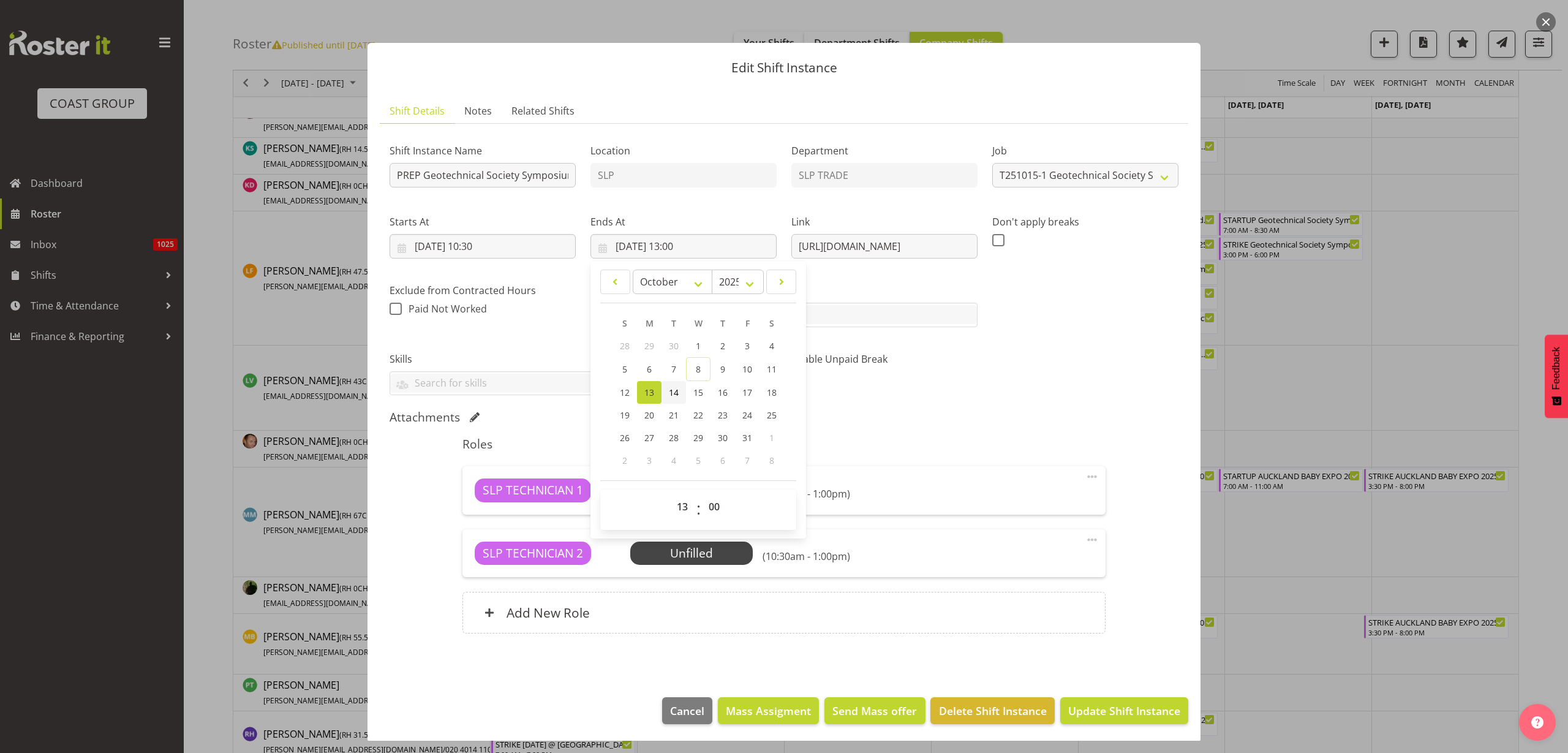
click at [675, 387] on span "14" at bounding box center [673, 392] width 10 height 11
type input "14/10/2025, 13:00"
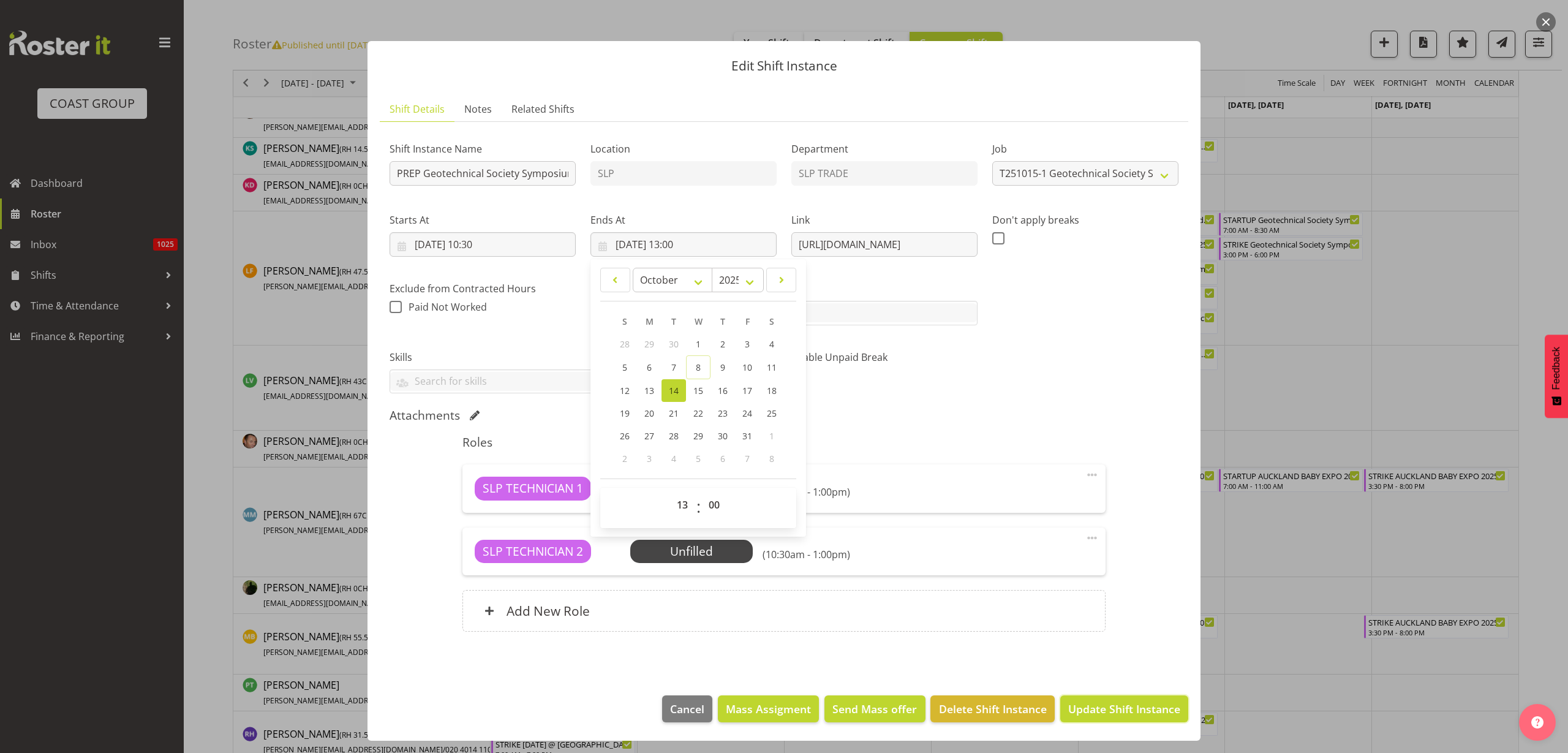
click at [1113, 703] on span "Update Shift Instance" at bounding box center [1124, 709] width 112 height 16
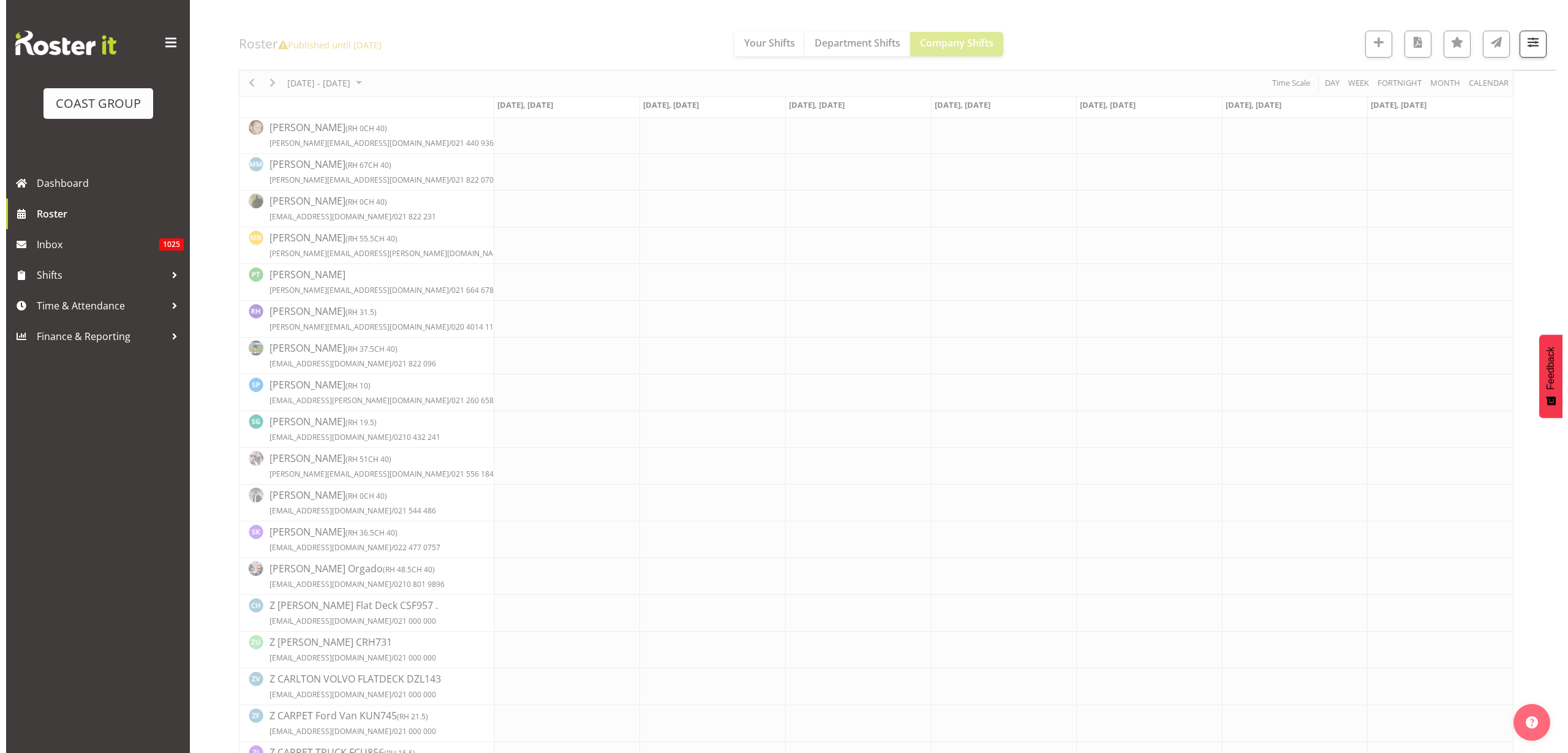
scroll to position [0, 0]
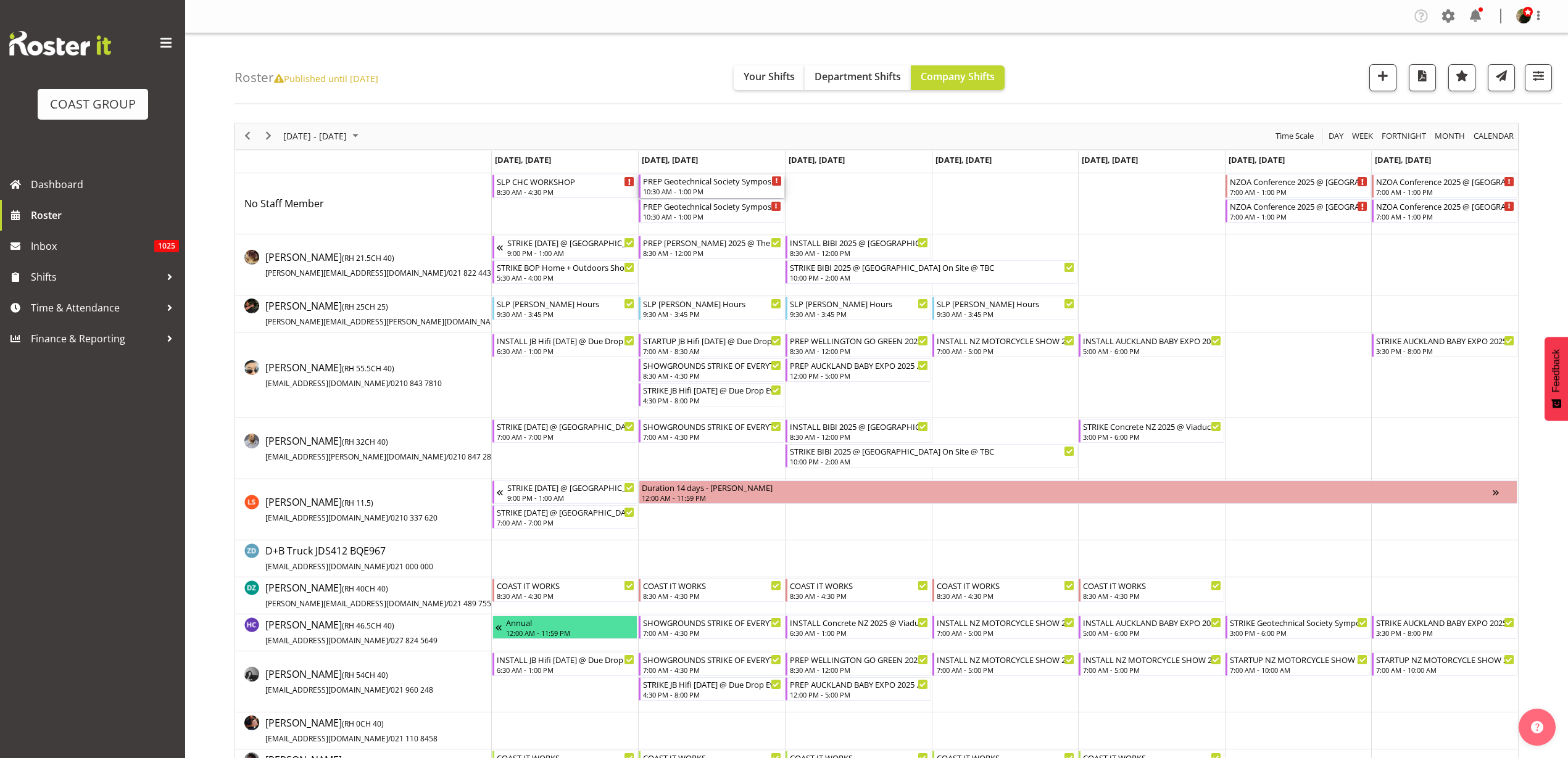
click at [701, 188] on div "10:30 AM - 1:00 PM" at bounding box center [712, 191] width 139 height 10
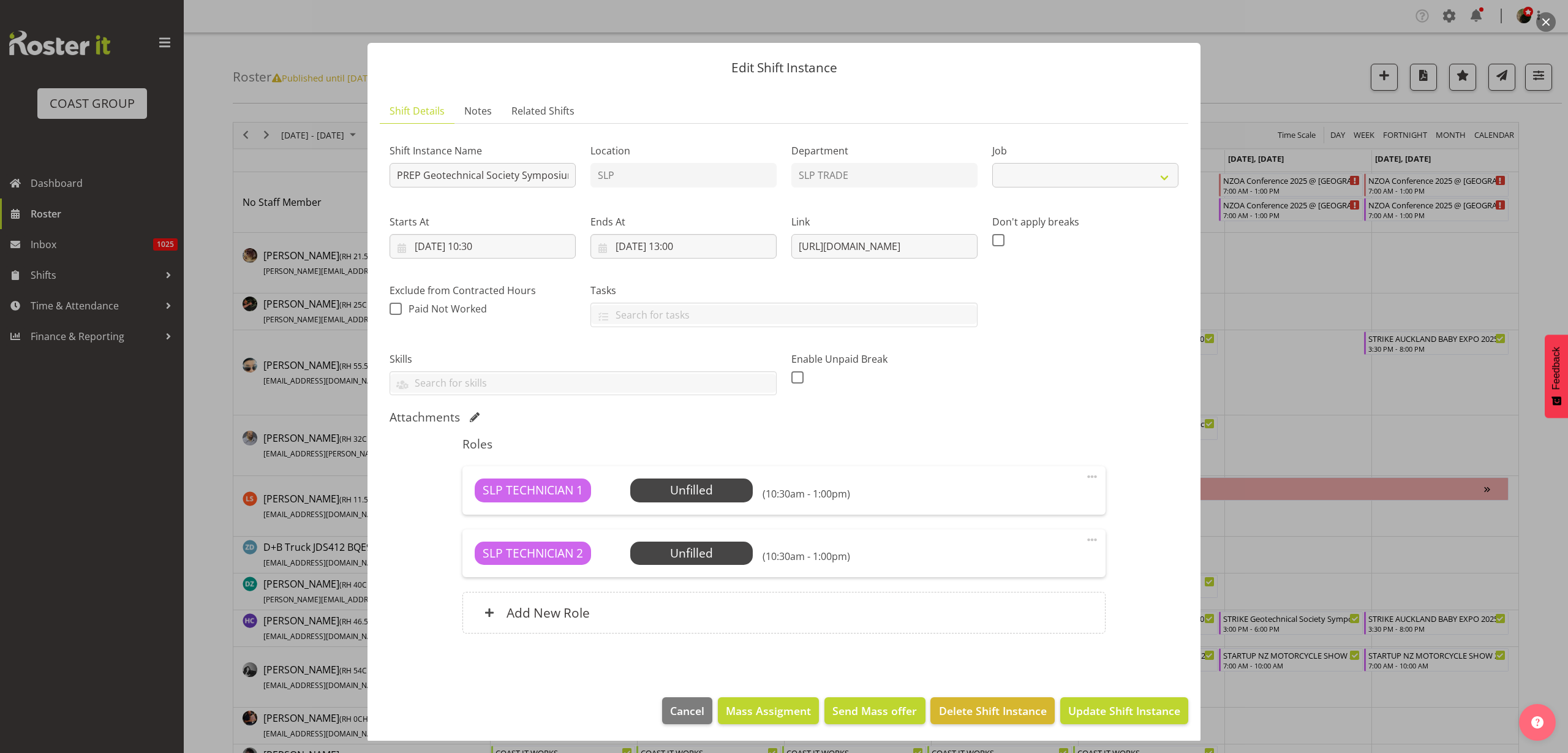
select select "10714"
drag, startPoint x: 790, startPoint y: 242, endPoint x: 1269, endPoint y: 233, distance: 479.1
click at [1269, 233] on div "Edit Shift Instance Shift Details Notes Related Shifts Shift Instance Name PREP…" at bounding box center [784, 376] width 1568 height 753
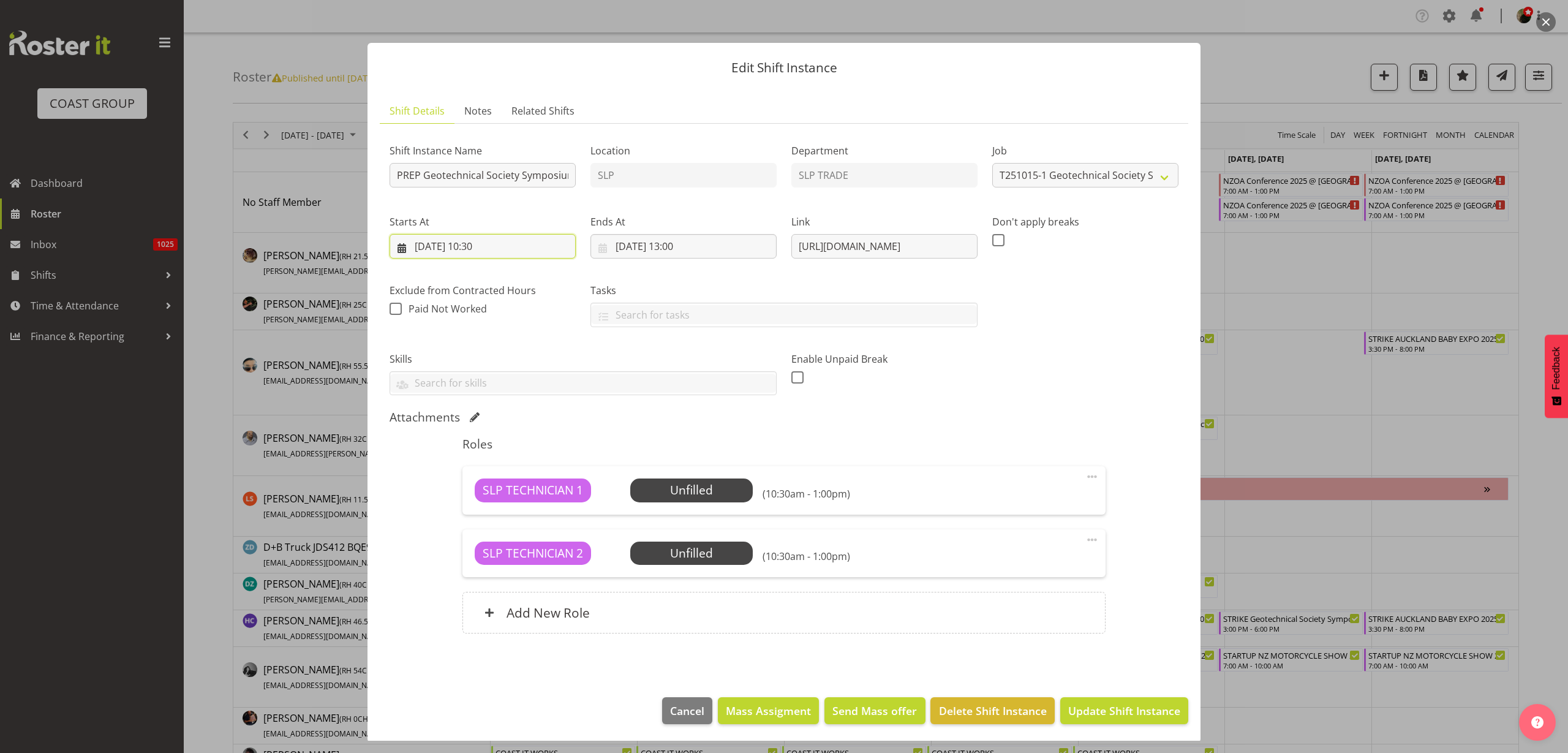
click at [457, 243] on input "14/10/2025, 10:30" at bounding box center [482, 246] width 186 height 24
click at [444, 387] on span "13" at bounding box center [448, 392] width 10 height 11
type input "13/10/2025, 10:30"
click at [481, 508] on select "00 01 02 03 04 05 06 07 08 09 10 11 12 13 14 15 16 17 18 19 20 21 22 23" at bounding box center [483, 507] width 27 height 24
select select "13"
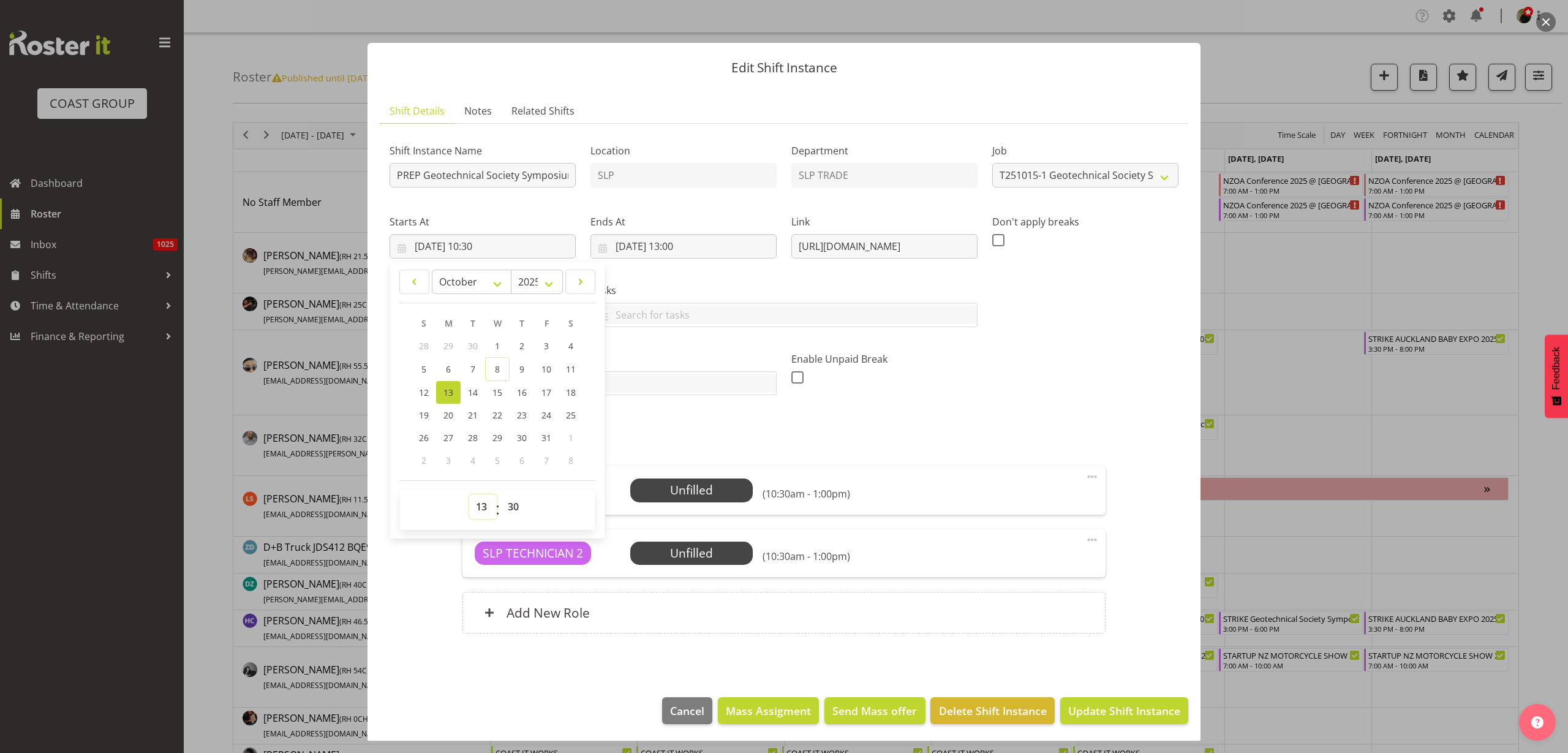
click at [469, 495] on select "00 01 02 03 04 05 06 07 08 09 10 11 12 13 14 15 16 17 18 19 20 21 22 23" at bounding box center [483, 507] width 27 height 24
type input "13/10/2025, 13:30"
select select "0"
type input "13/10/2025, 13:00"
click at [665, 245] on input "14/10/2025, 13:00" at bounding box center [683, 246] width 186 height 24
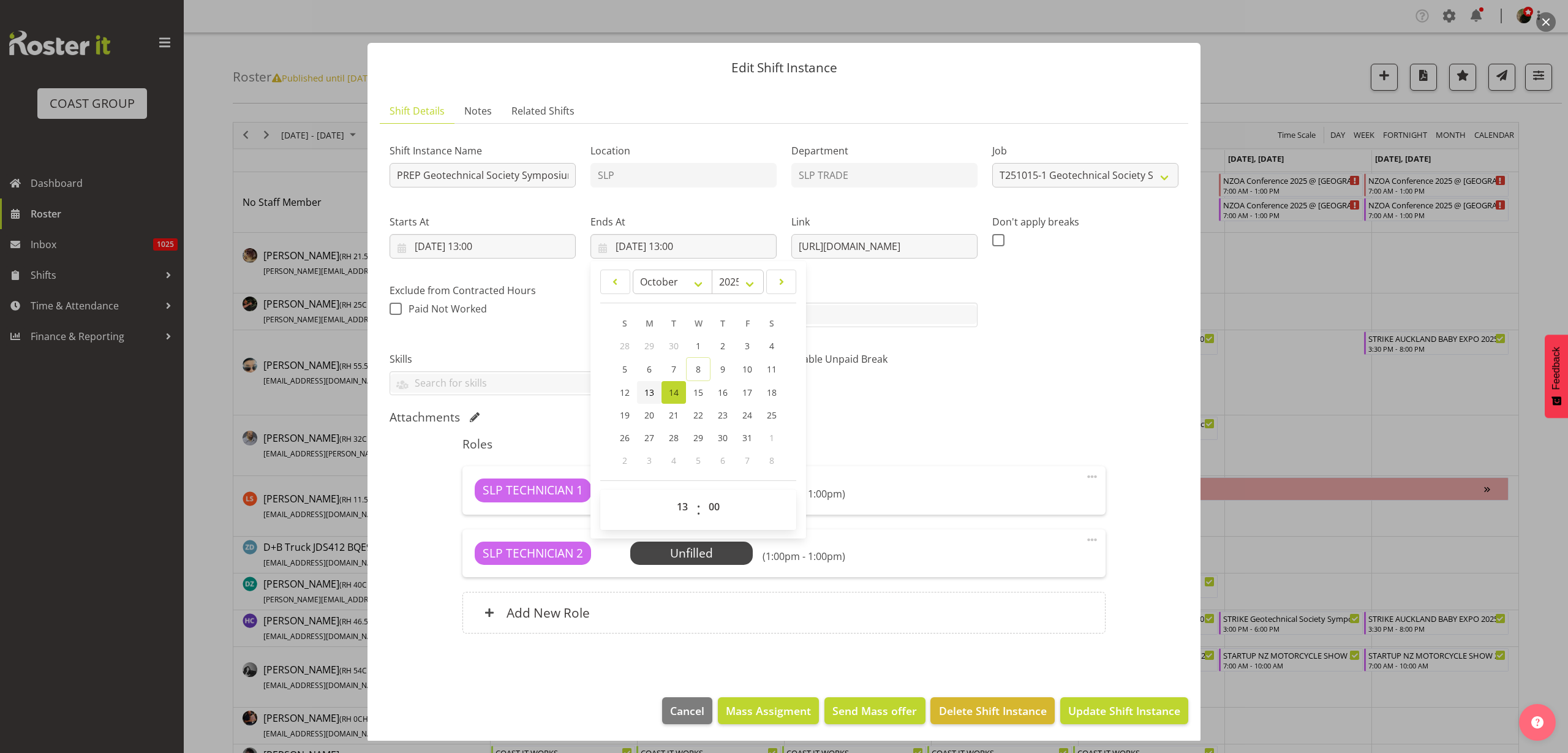
click at [650, 393] on span "13" at bounding box center [649, 392] width 10 height 11
type input "13/10/2025, 13:00"
click at [682, 508] on select "00 01 02 03 04 05 06 07 08 09 10 11 12 13 14 15 16 17 18 19 20 21 22 23" at bounding box center [684, 507] width 27 height 24
select select "15"
click at [670, 495] on select "00 01 02 03 04 05 06 07 08 09 10 11 12 13 14 15 16 17 18 19 20 21 22 23" at bounding box center [684, 507] width 27 height 24
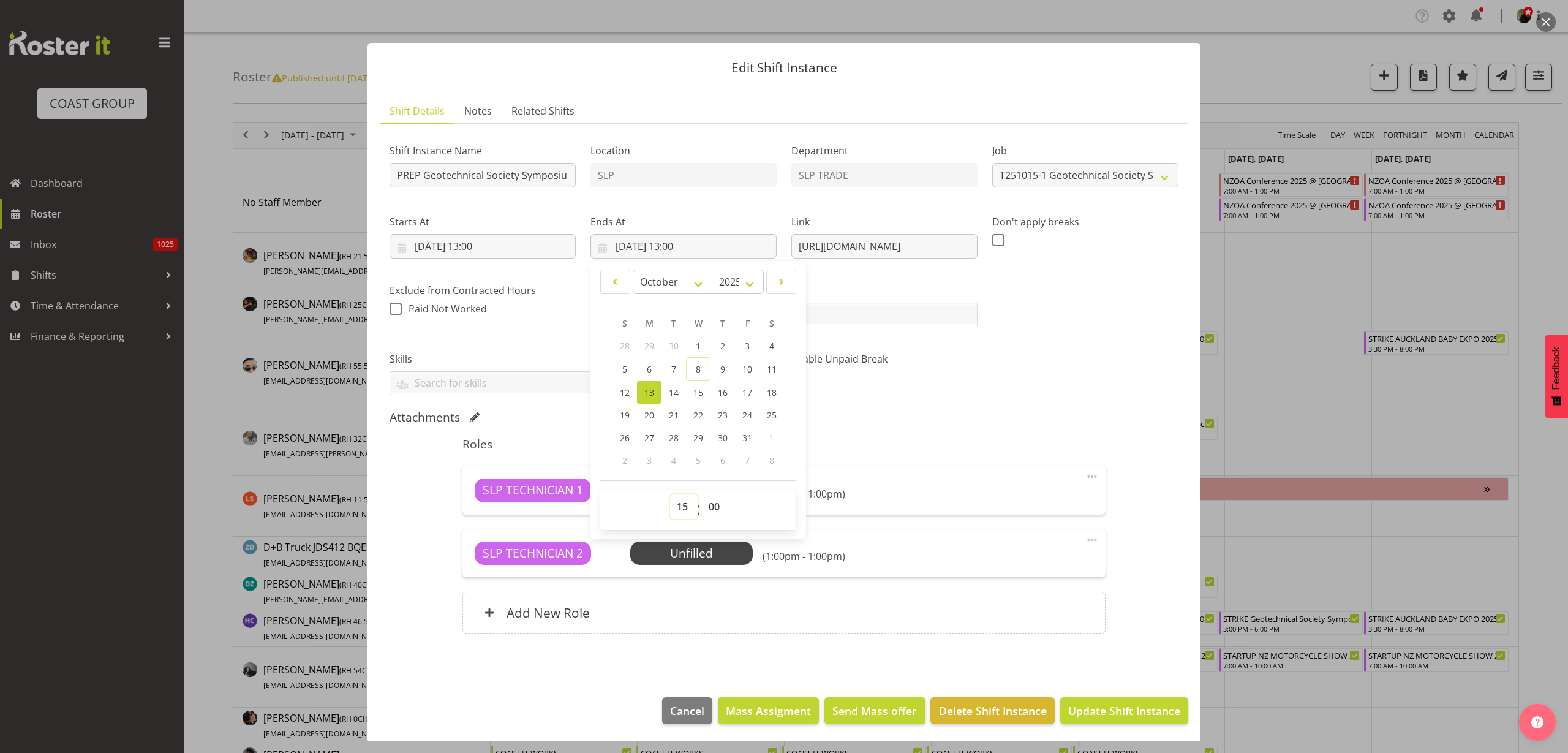
type input "13/10/2025, 15:00"
drag, startPoint x: 789, startPoint y: 243, endPoint x: 1256, endPoint y: 245, distance: 467.0
click at [1256, 245] on div "Edit Shift Instance Shift Details Notes Related Shifts Shift Instance Name PREP…" at bounding box center [784, 376] width 1568 height 753
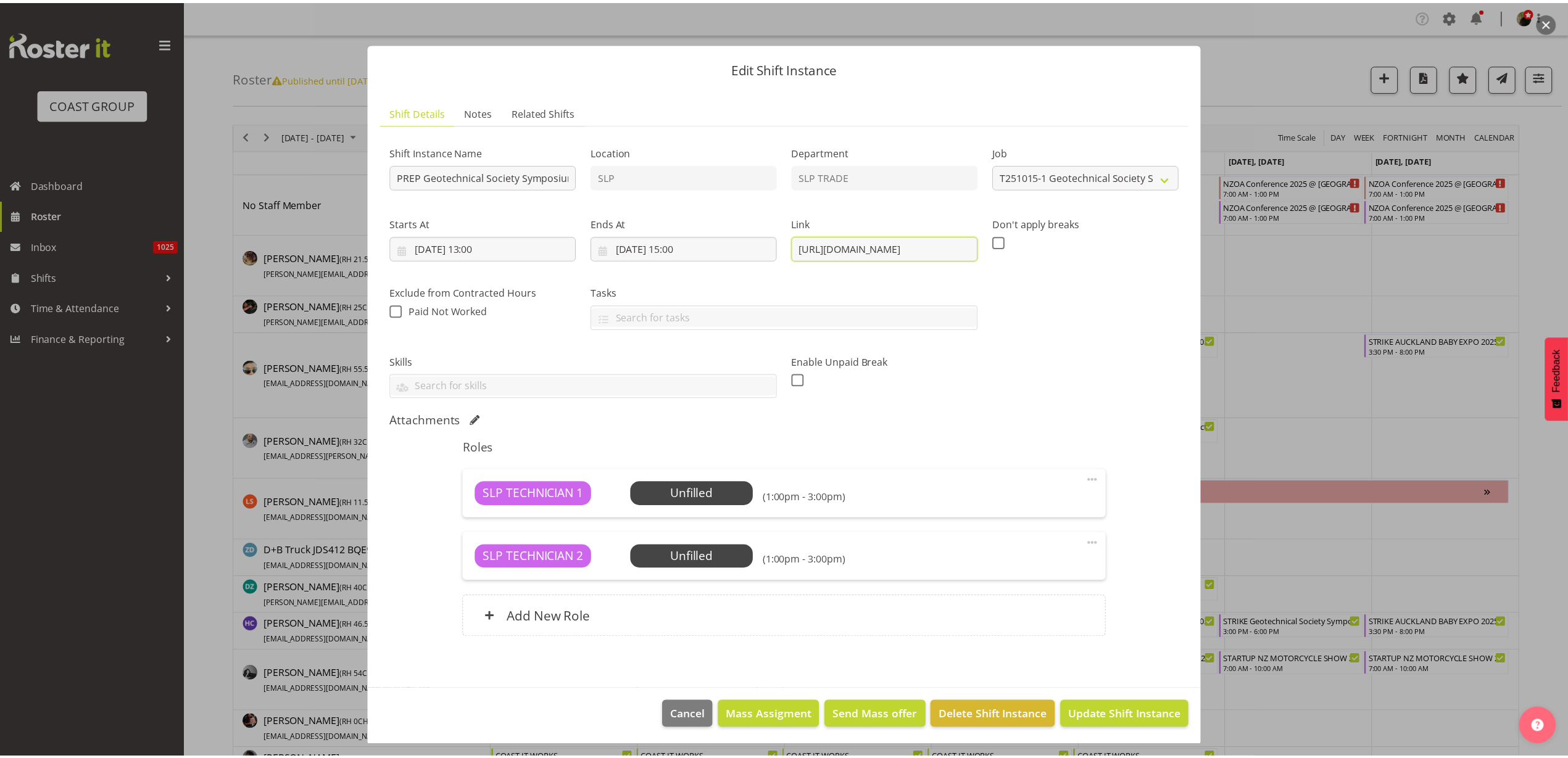
scroll to position [0, 0]
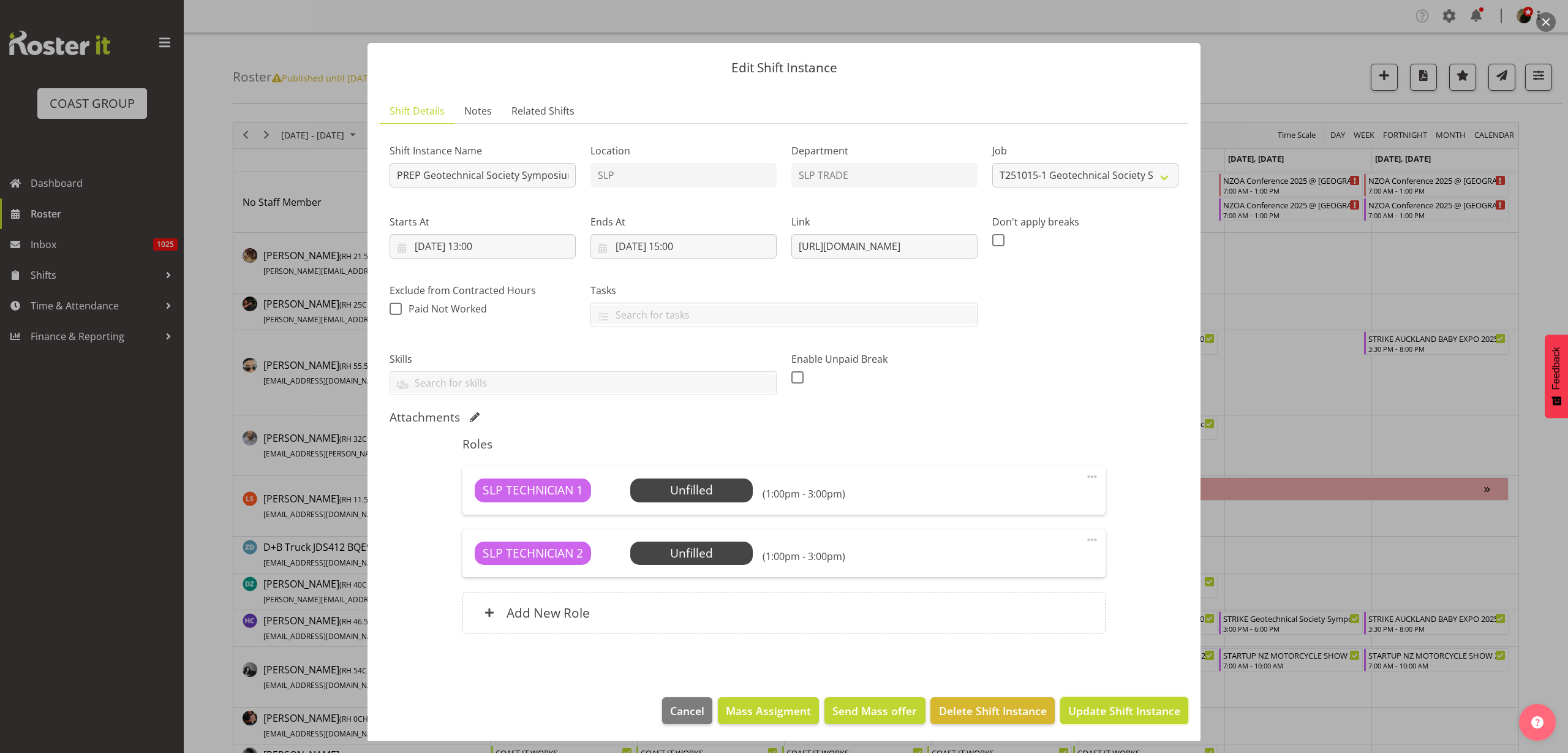
click at [1117, 706] on span "Update Shift Instance" at bounding box center [1124, 711] width 112 height 16
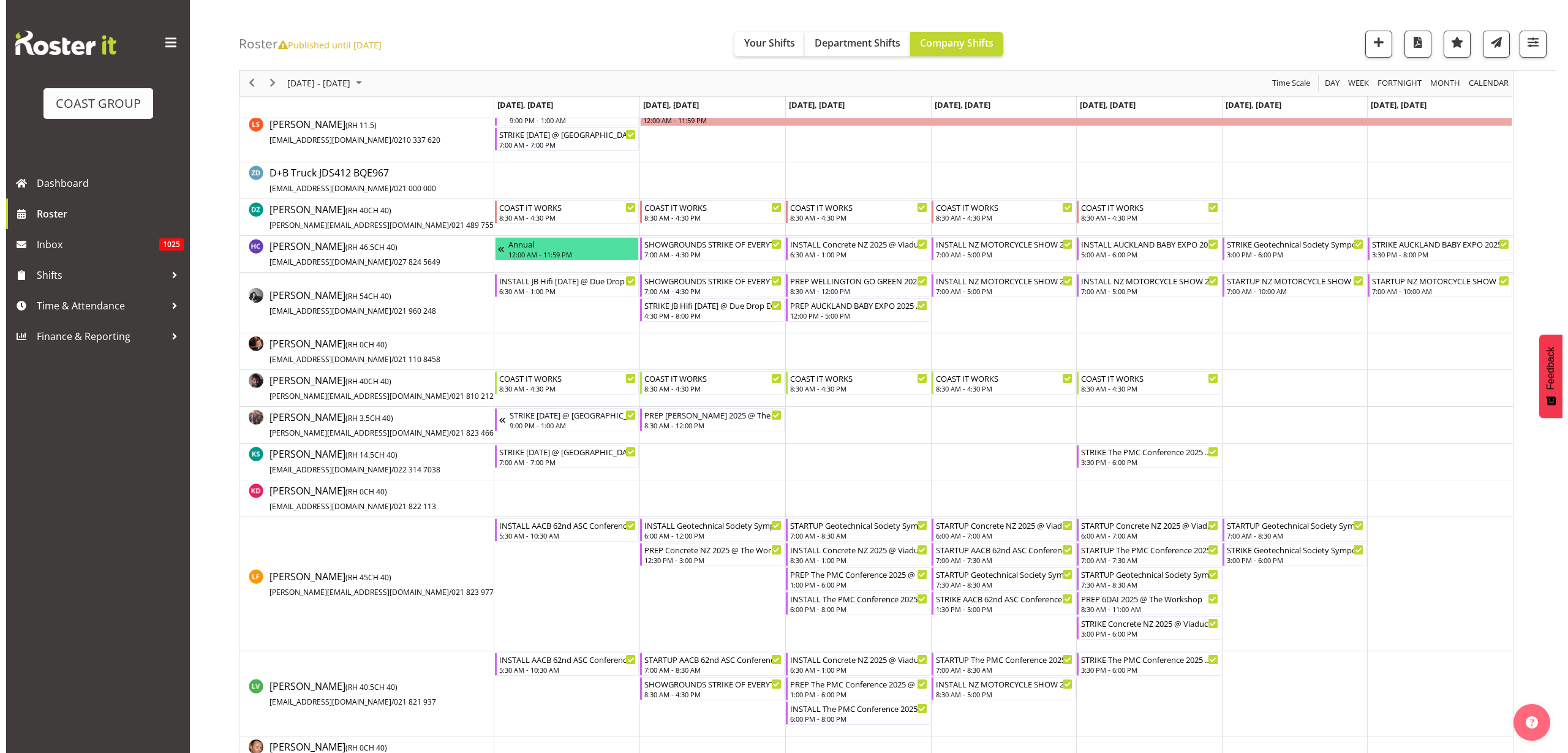
scroll to position [536, 0]
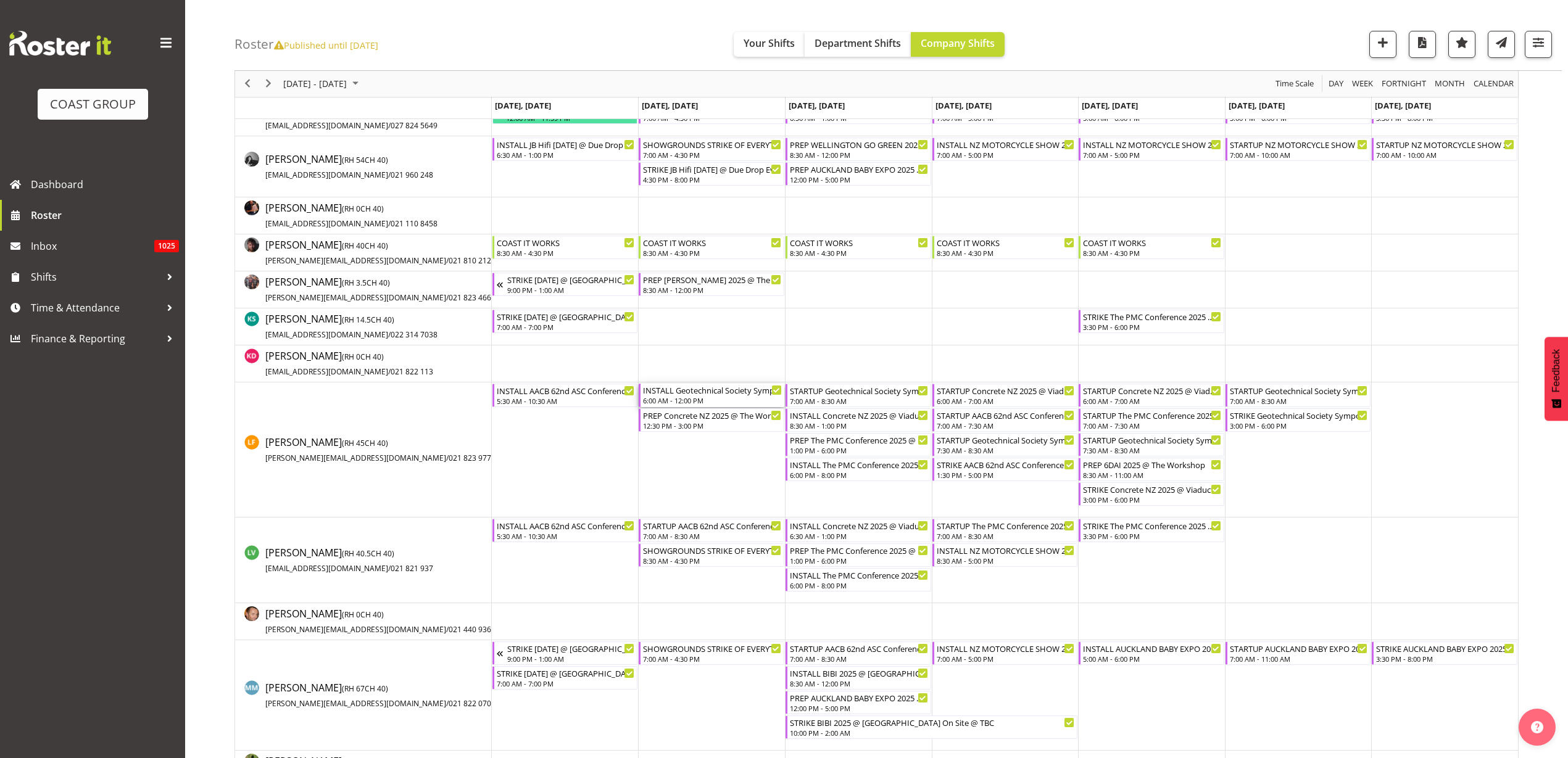
click at [703, 395] on div "INSTALL Geotechnical Society Symposium 2025 @ [GEOGRAPHIC_DATA] On Site @ 0700" at bounding box center [712, 389] width 139 height 12
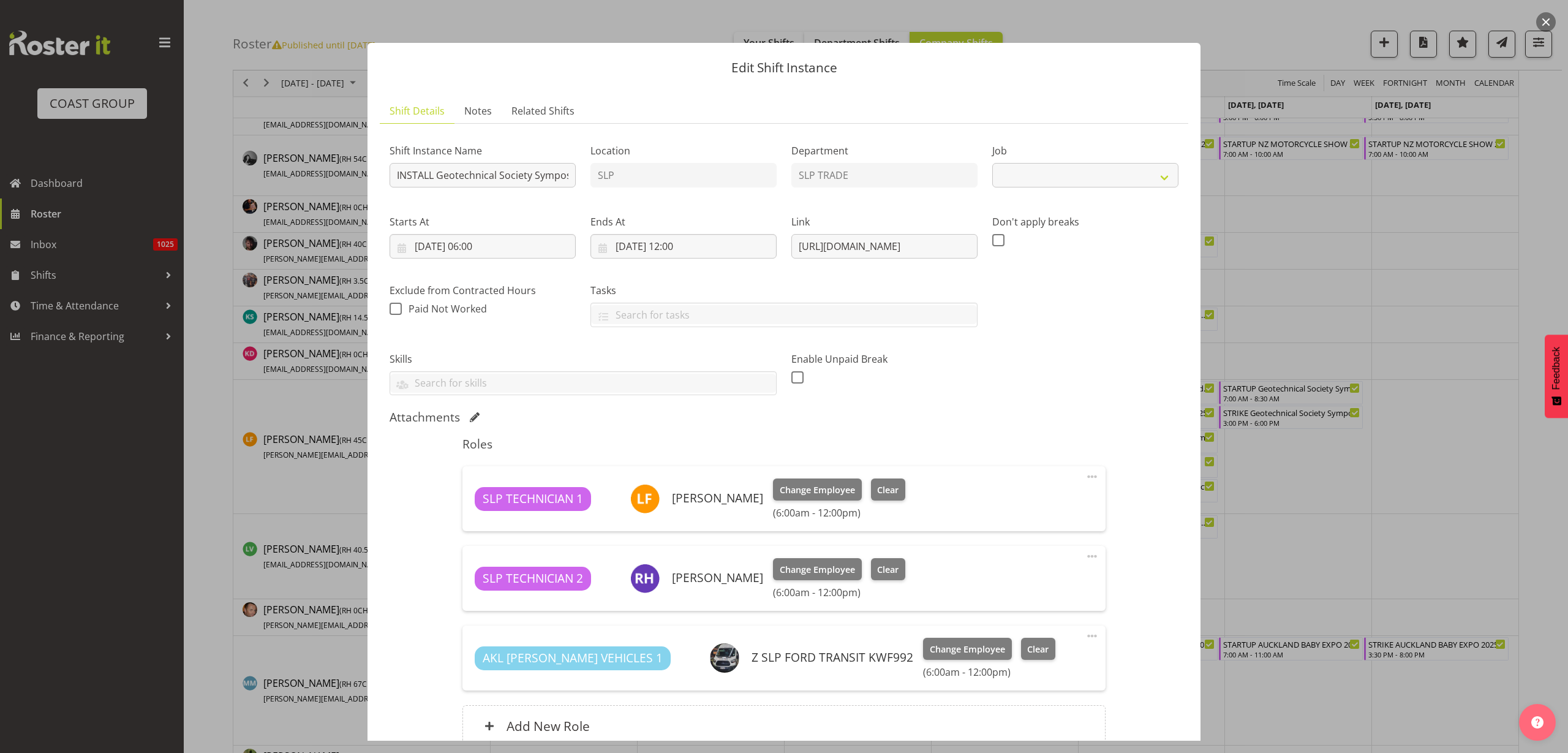
select select "10714"
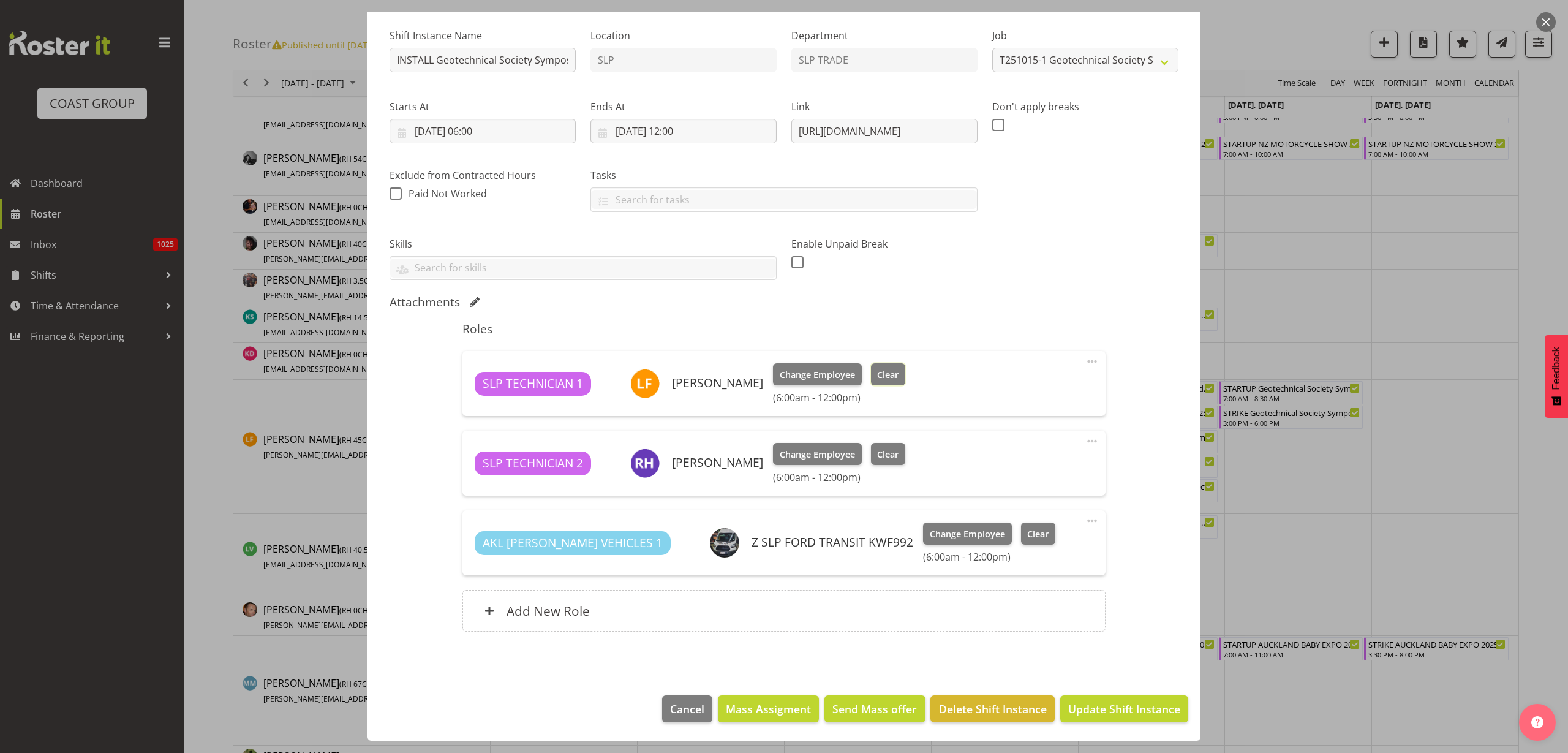
click at [886, 371] on span "Clear" at bounding box center [887, 374] width 22 height 14
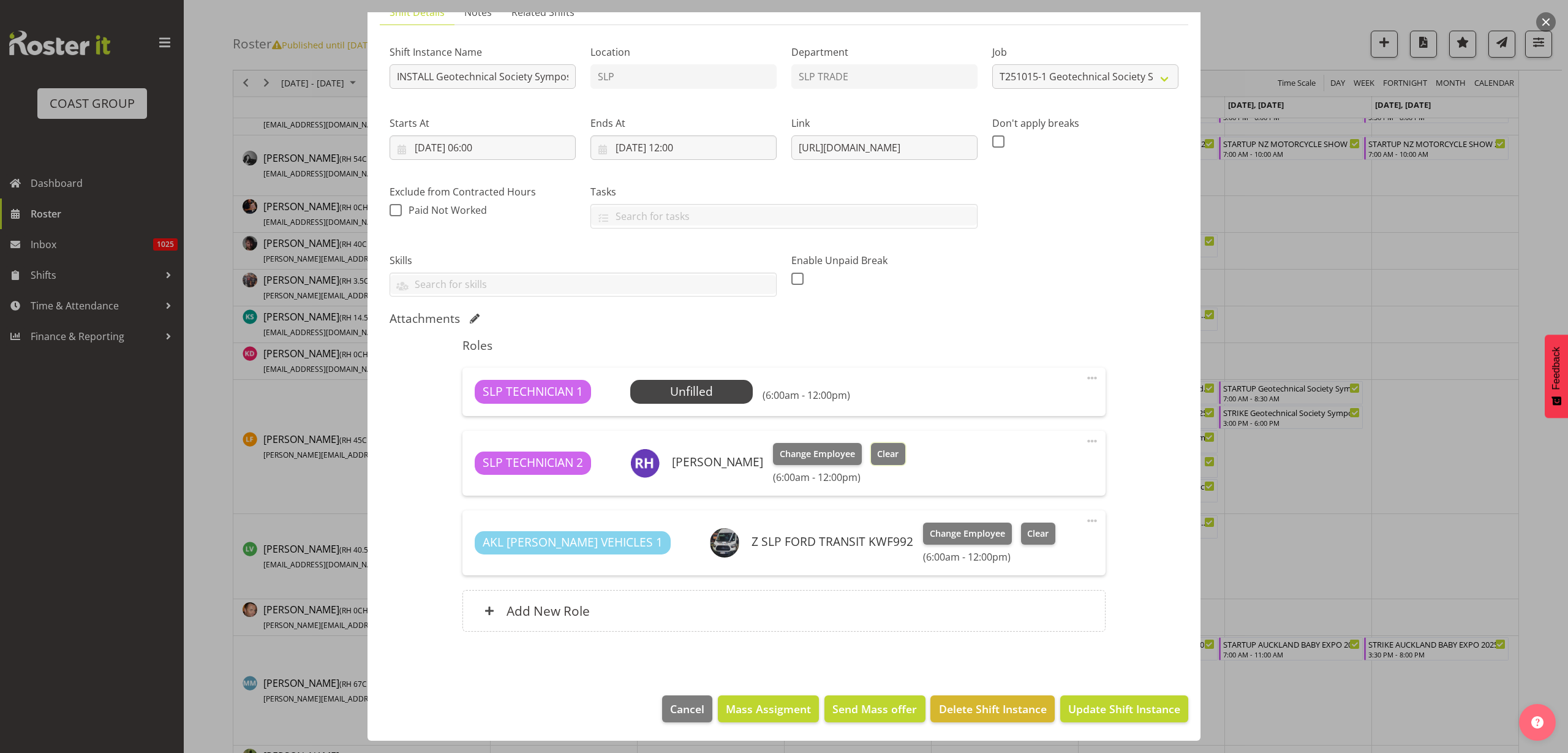
click at [881, 450] on span "Clear" at bounding box center [887, 454] width 22 height 14
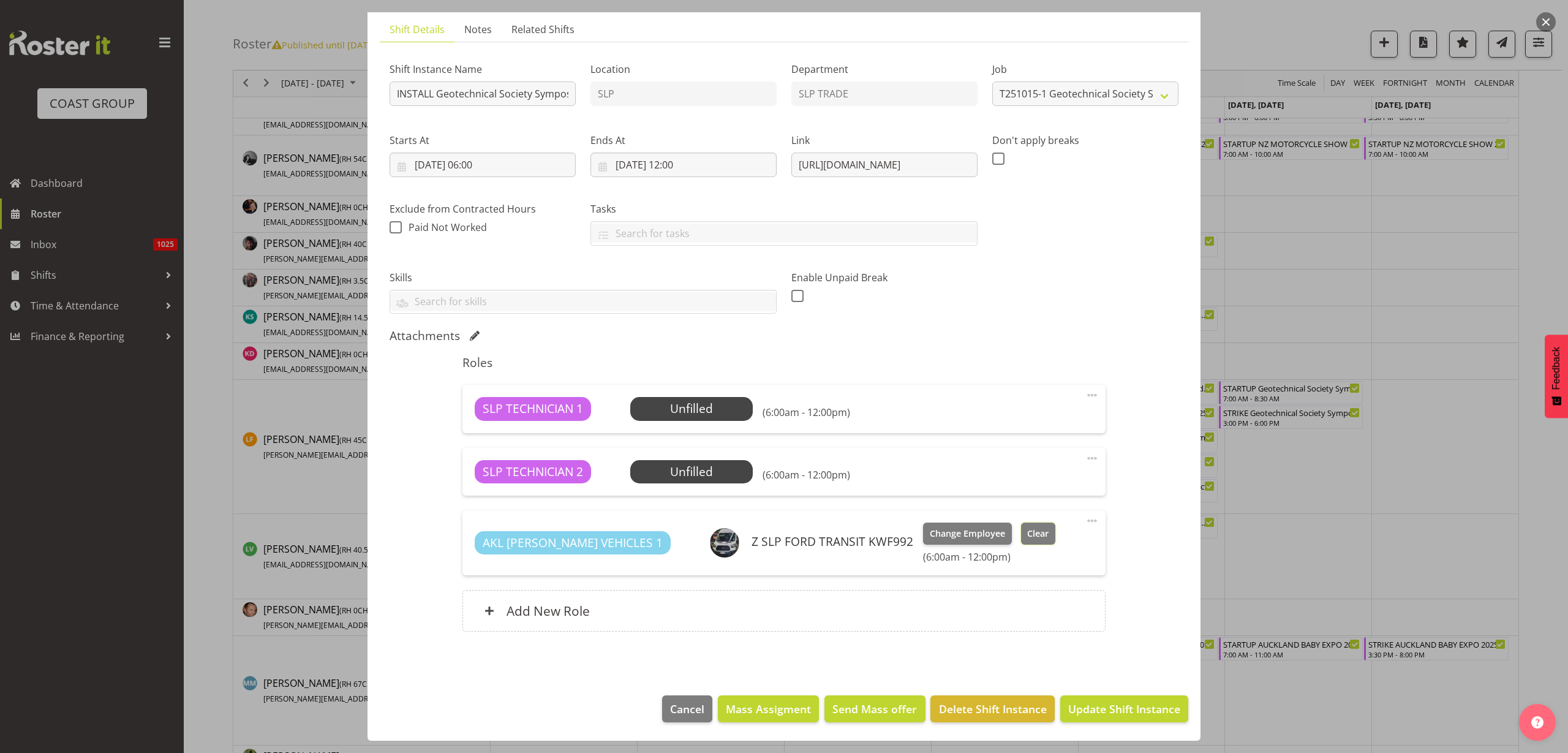
click at [1027, 540] on span "Clear" at bounding box center [1037, 533] width 22 height 14
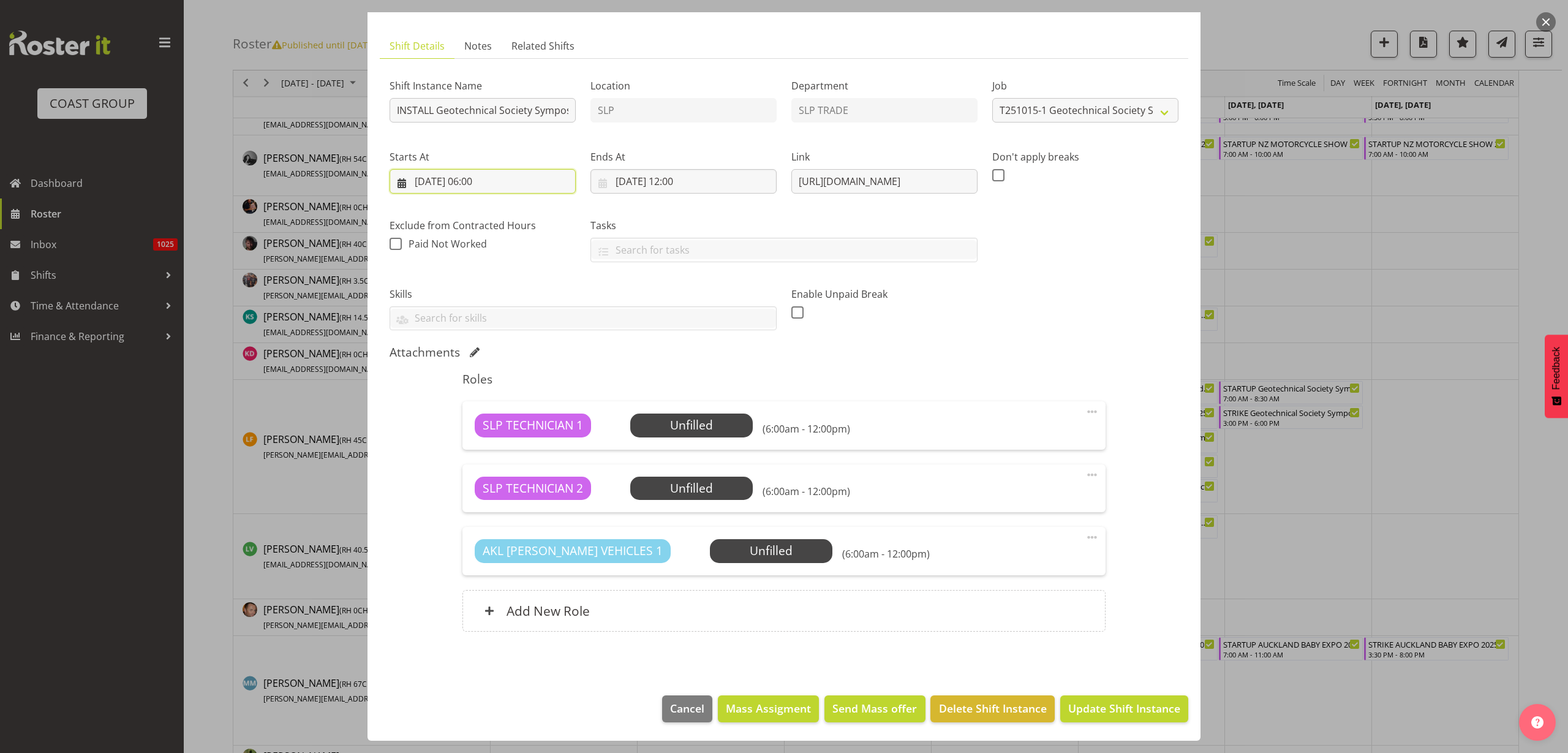
click at [480, 182] on input "14/10/2025, 06:00" at bounding box center [482, 182] width 186 height 24
click at [493, 325] on span "15" at bounding box center [498, 328] width 10 height 11
type input "15/10/2025, 06:00"
click at [677, 181] on input "14/10/2025, 12:00" at bounding box center [683, 182] width 186 height 24
click at [694, 324] on span "15" at bounding box center [699, 328] width 10 height 11
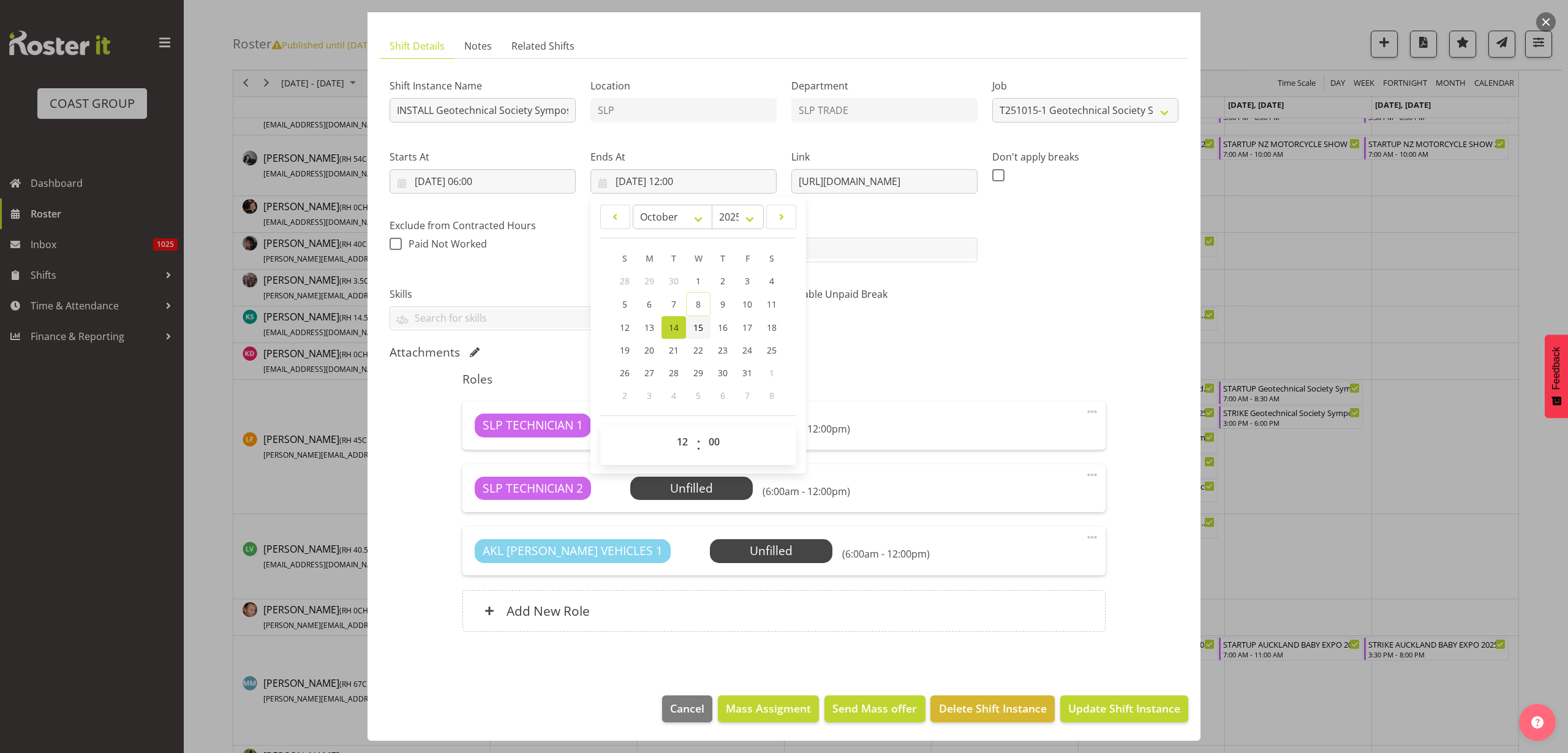
type input "15/10/2025, 12:00"
click at [1099, 711] on span "Update Shift Instance" at bounding box center [1124, 709] width 112 height 16
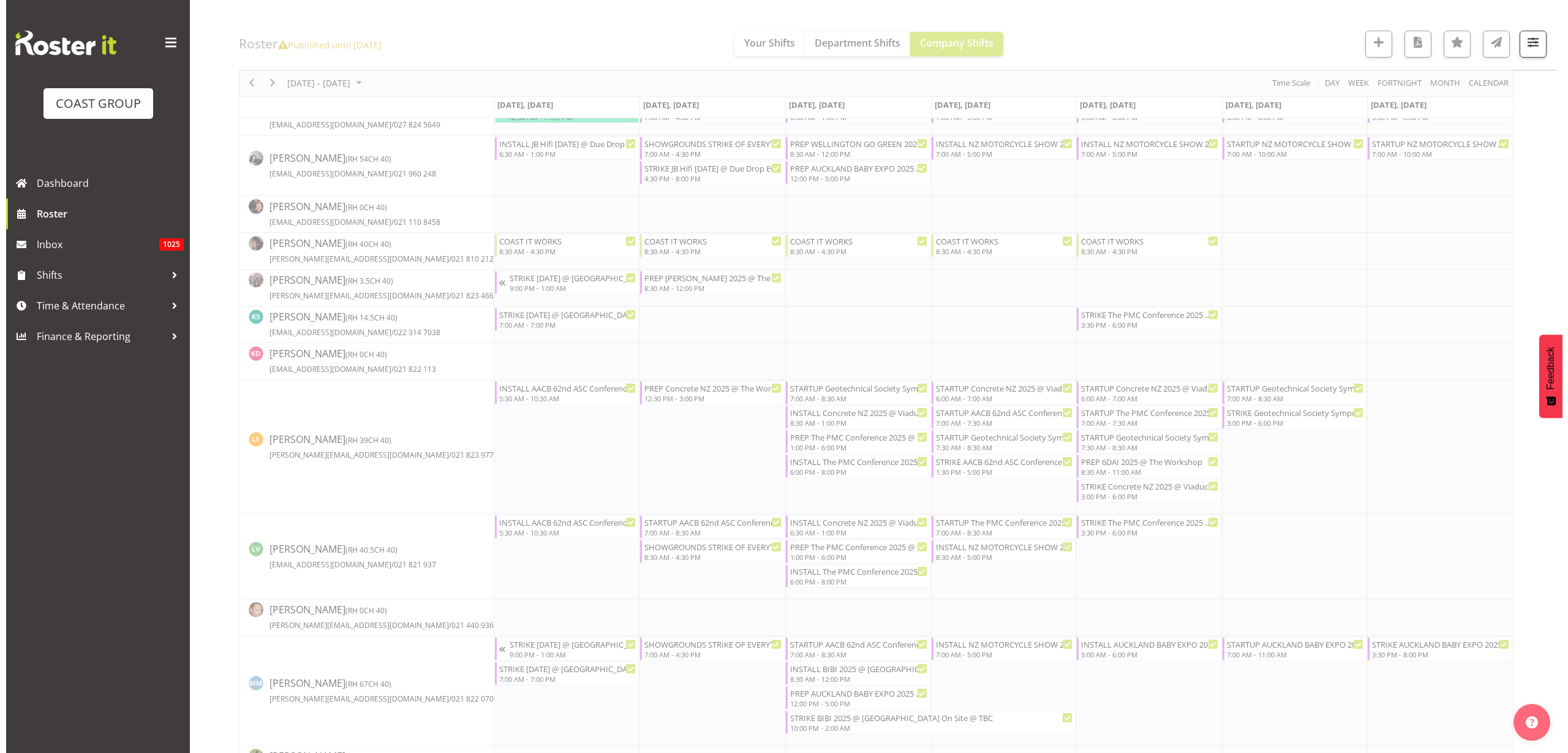
scroll to position [0, 0]
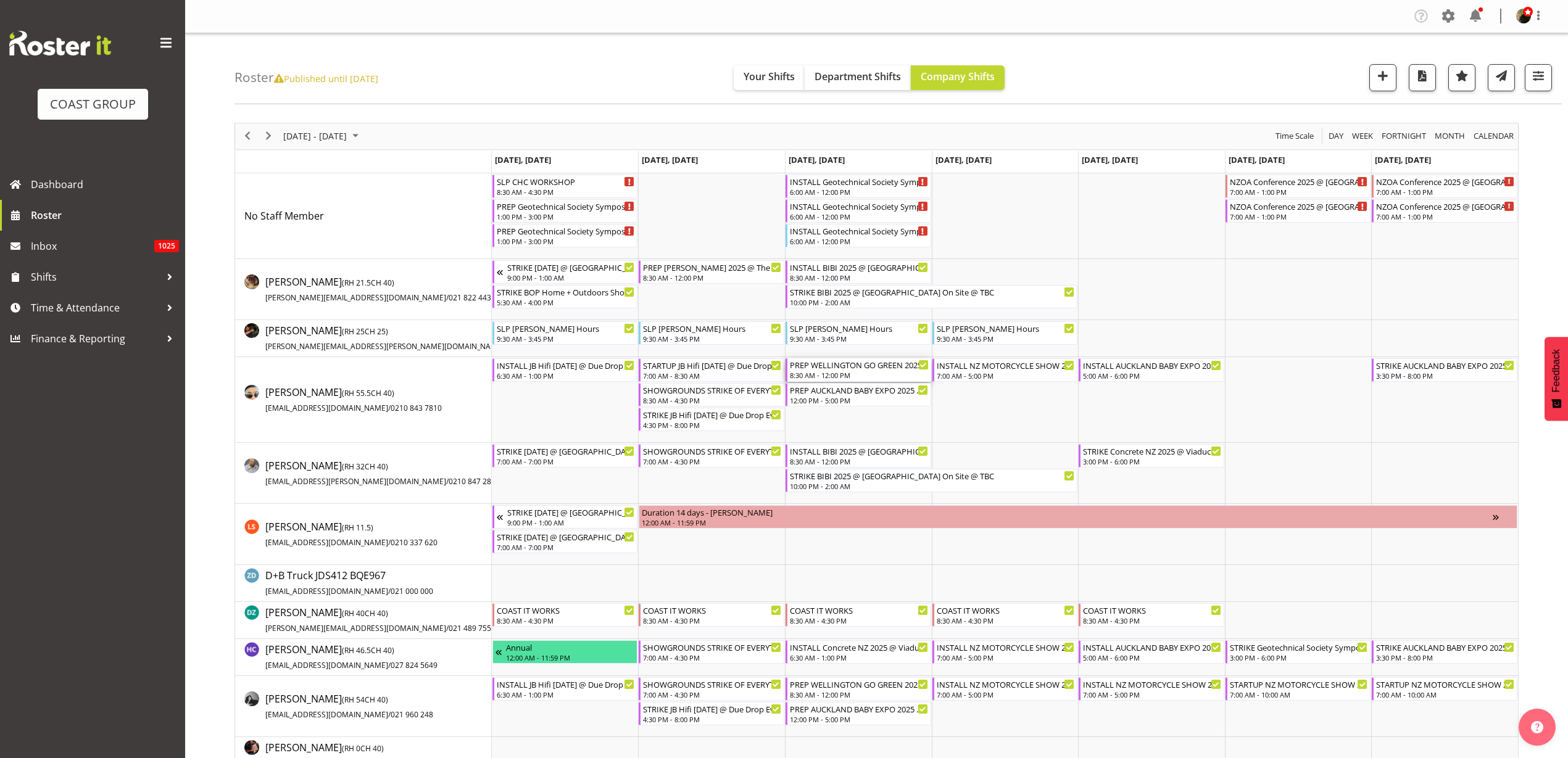
click at [861, 369] on div "PREP WELLINGTON GO GREEN 2025 and FREIGHT @ The WORKSHOP" at bounding box center [859, 364] width 139 height 12
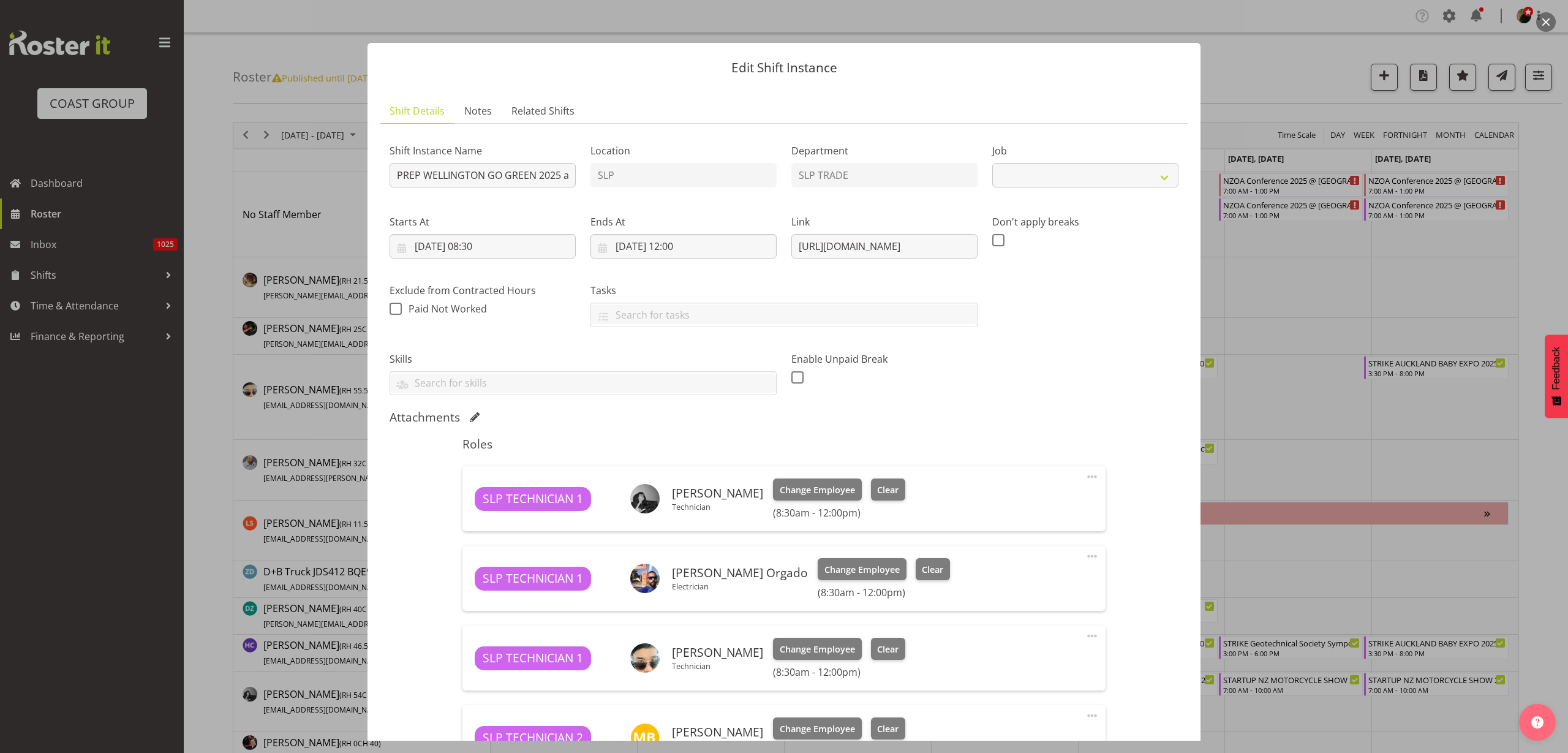
select select "9338"
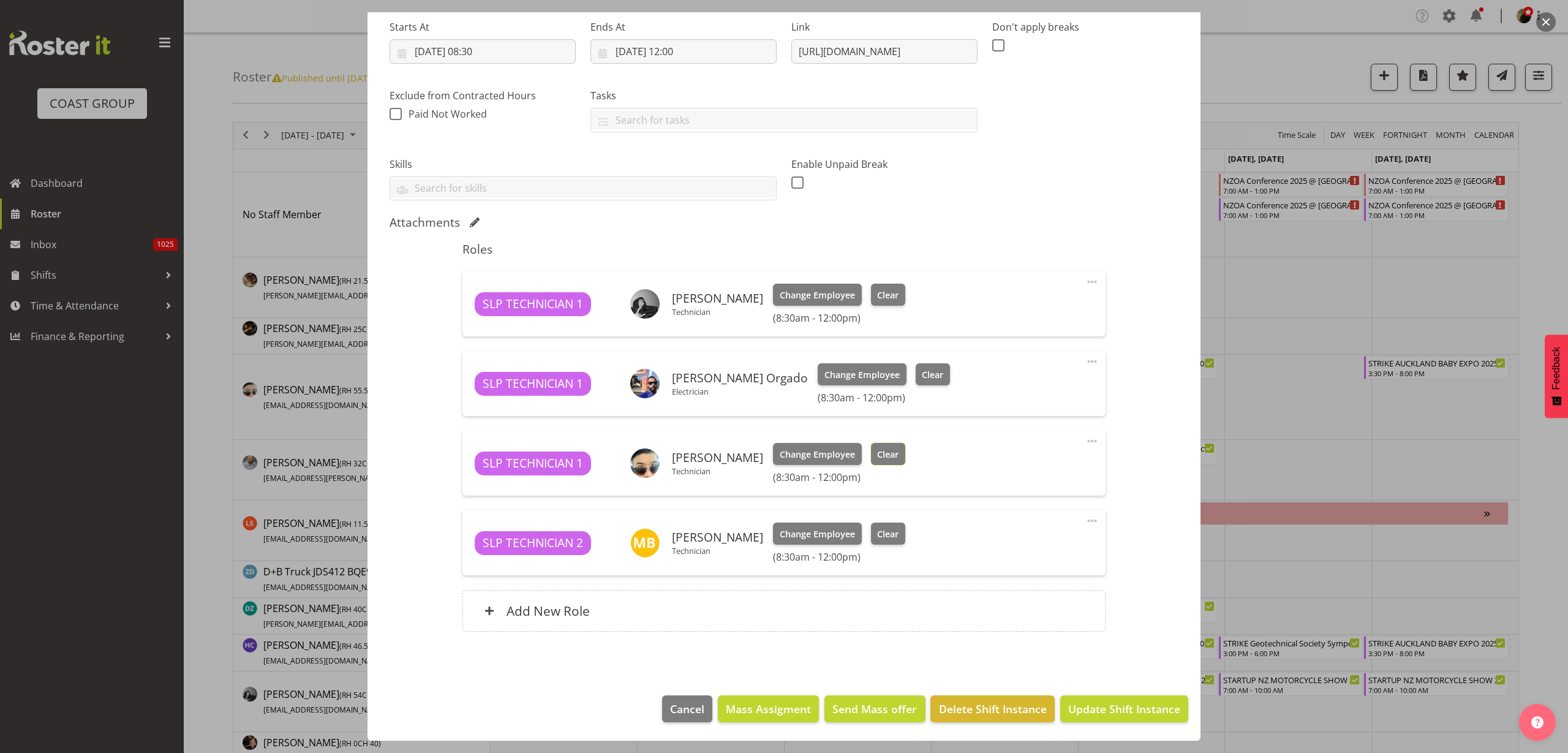
click at [886, 456] on span "Clear" at bounding box center [887, 454] width 22 height 14
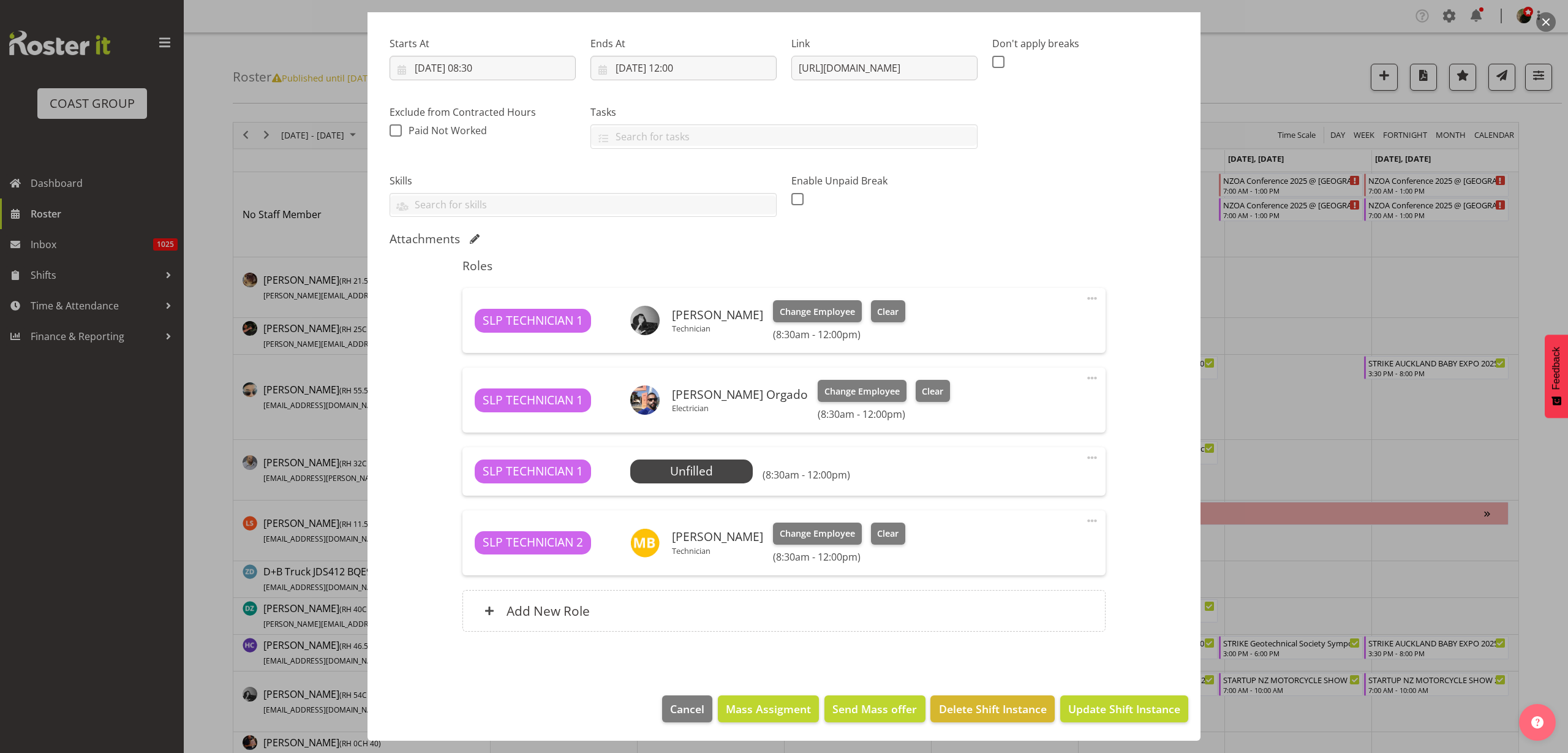
scroll to position [178, 0]
click at [877, 529] on span "Clear" at bounding box center [887, 533] width 22 height 14
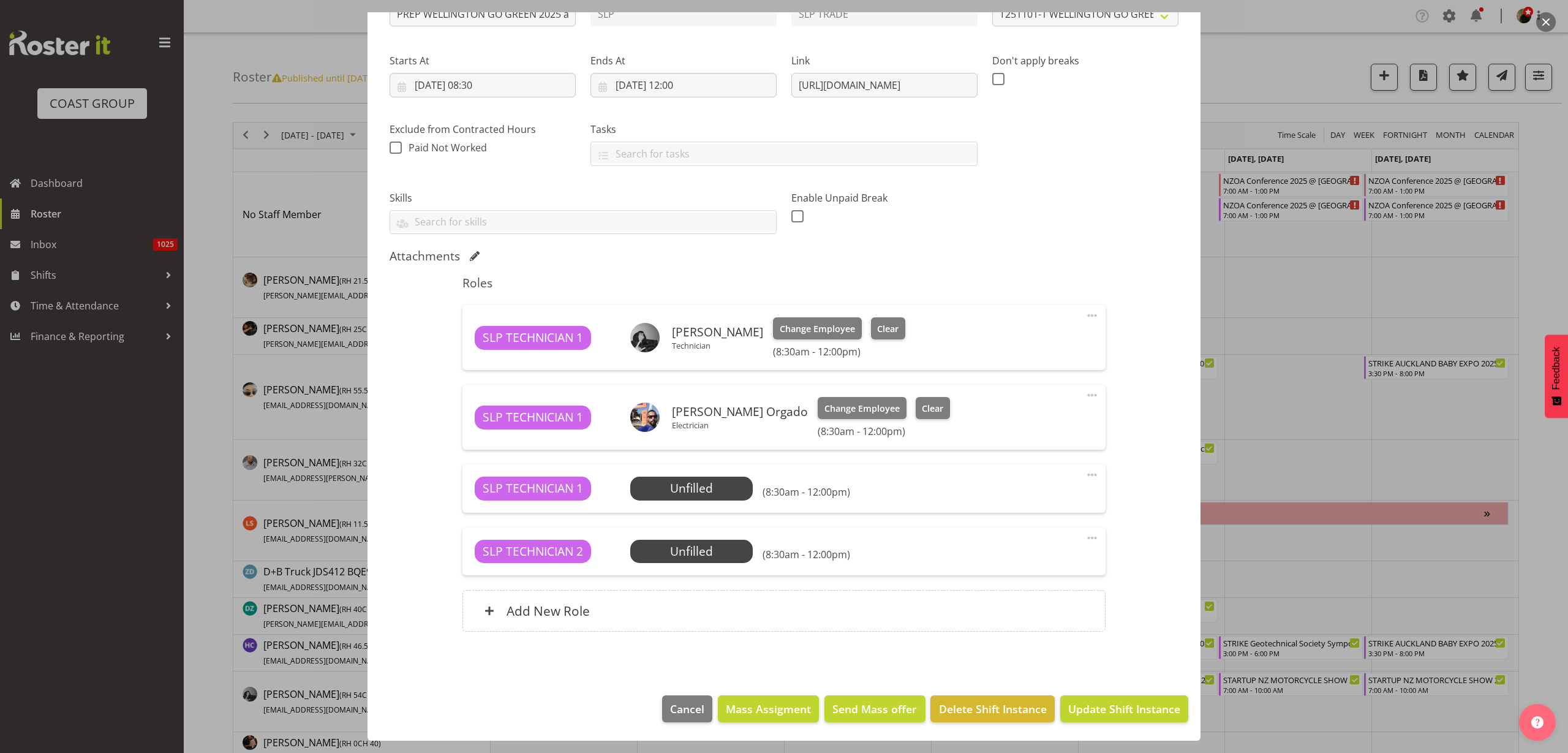
click at [1085, 538] on span at bounding box center [1092, 538] width 15 height 15
click at [1015, 613] on link "Delete" at bounding box center [1040, 609] width 118 height 22
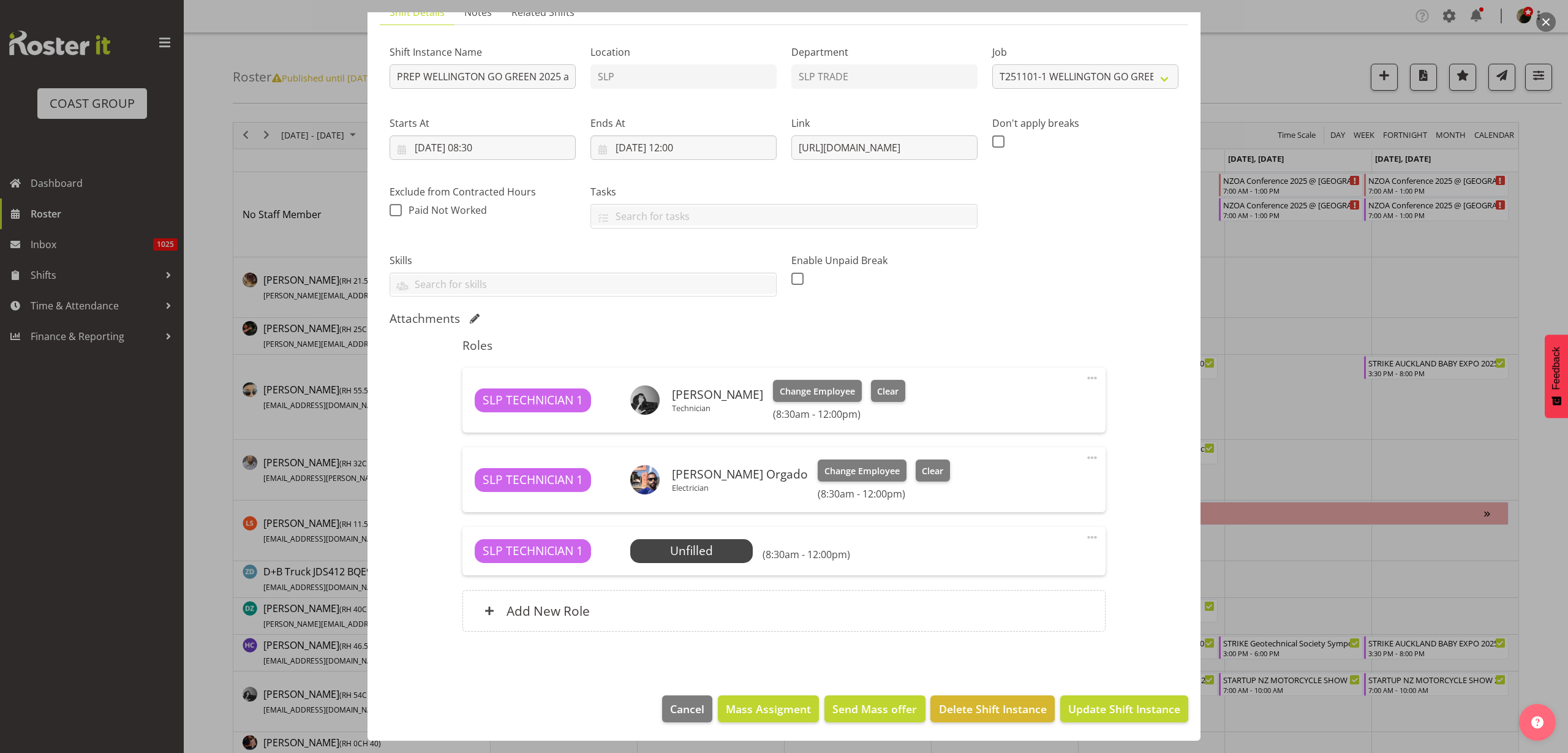
scroll to position [98, 0]
click at [1086, 537] on span at bounding box center [1092, 538] width 15 height 15
click at [1031, 602] on link "Delete" at bounding box center [1040, 608] width 118 height 22
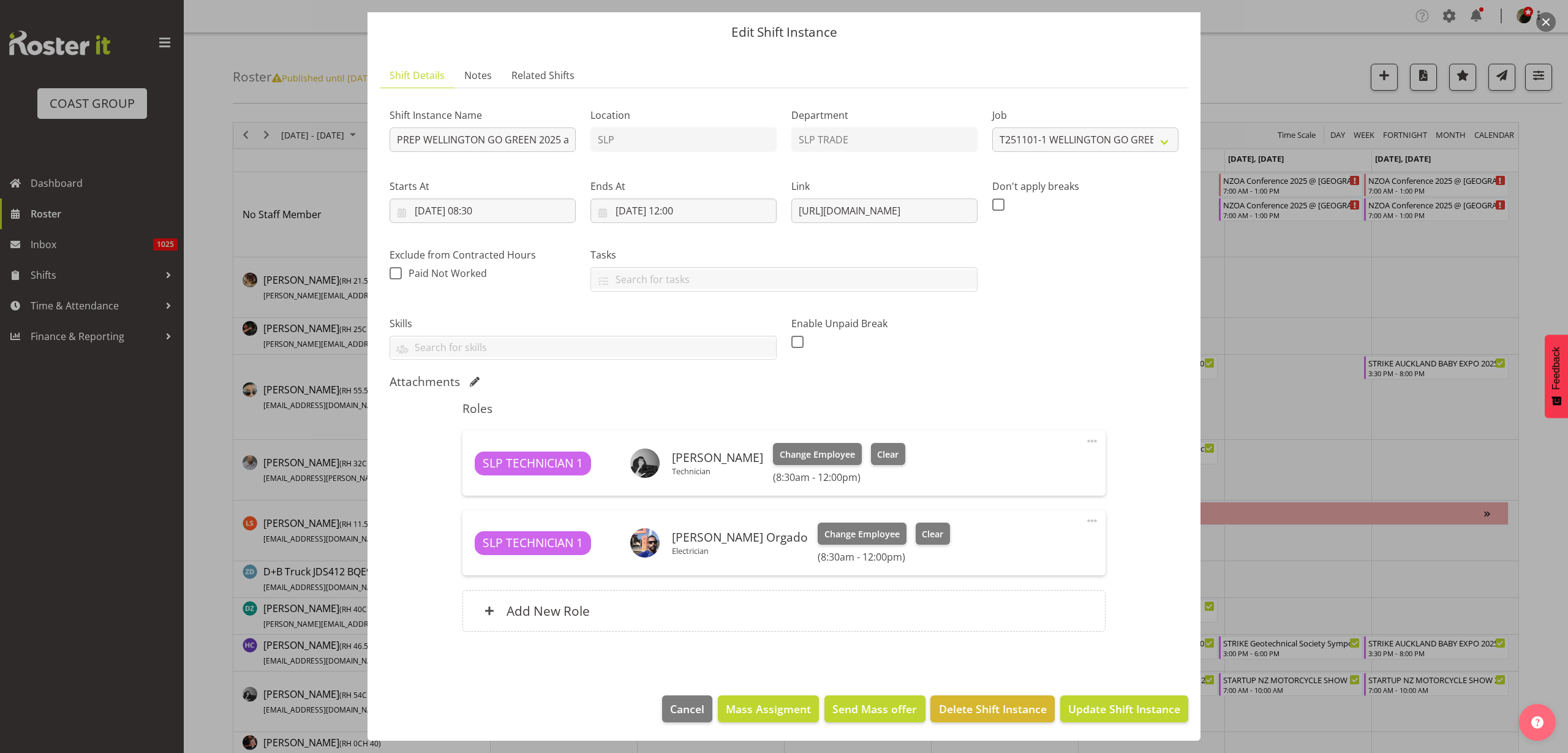
scroll to position [36, 0]
click at [1136, 706] on span "Update Shift Instance" at bounding box center [1124, 709] width 112 height 16
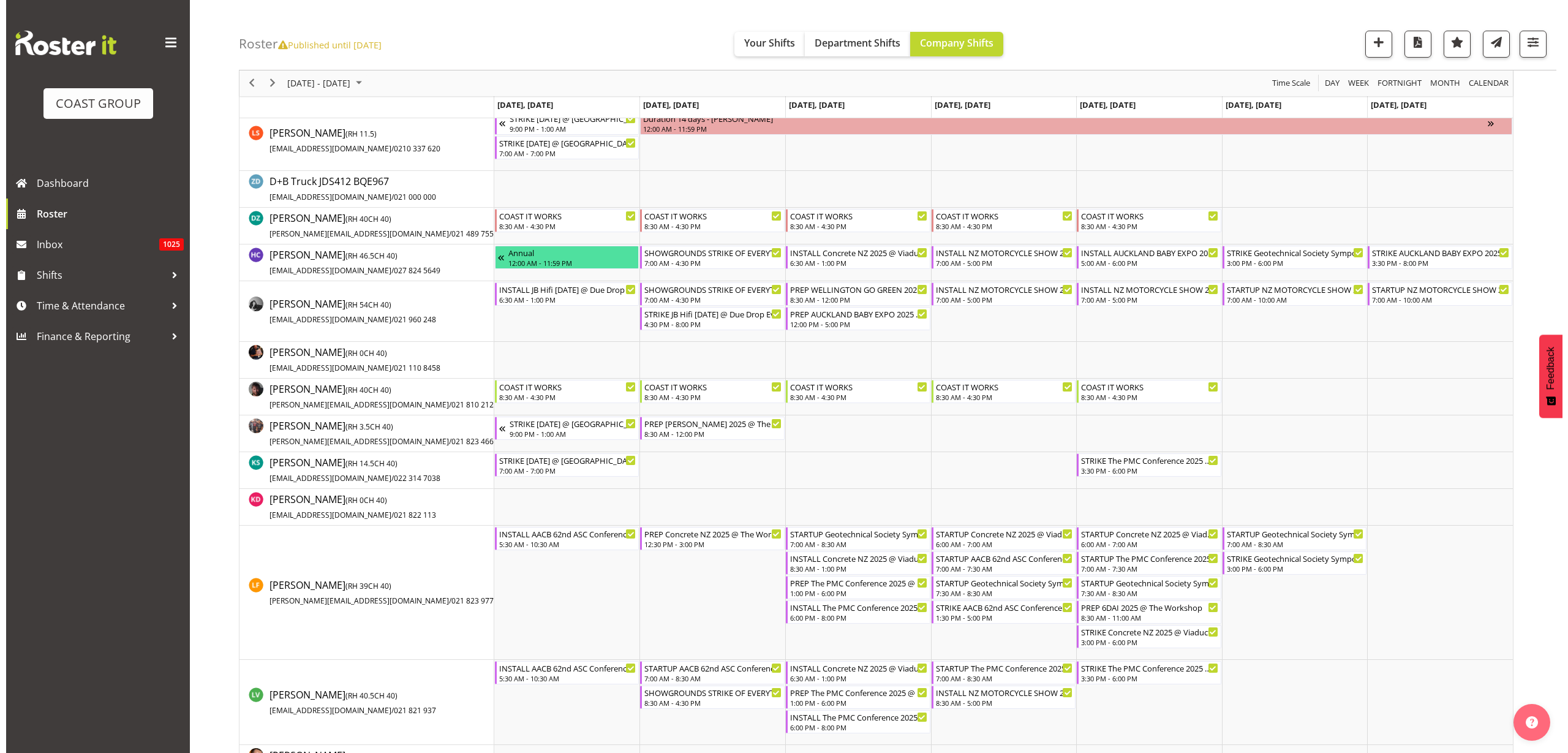
scroll to position [460, 0]
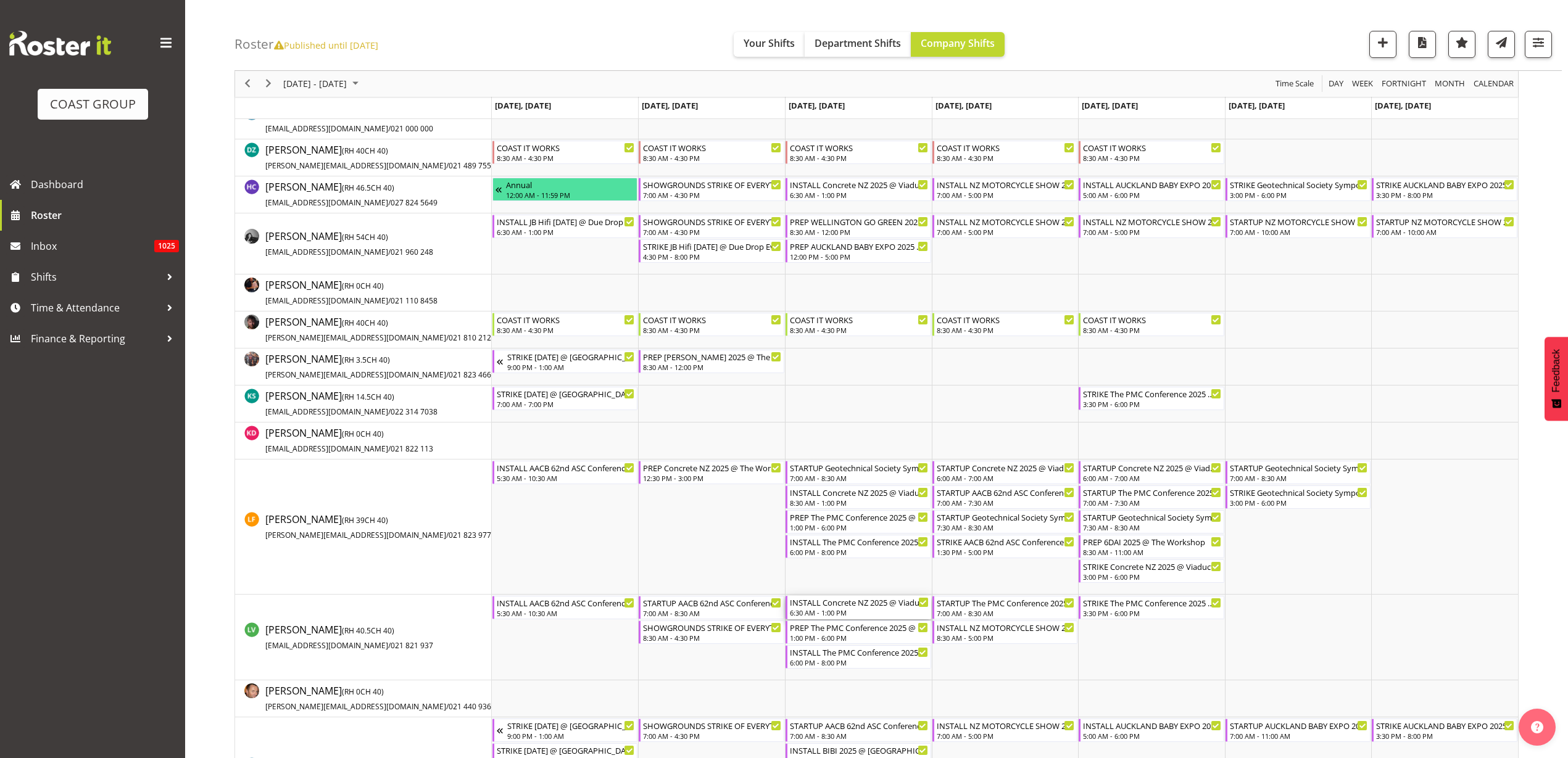
click at [834, 609] on div "6:30 AM - 1:00 PM" at bounding box center [859, 613] width 139 height 10
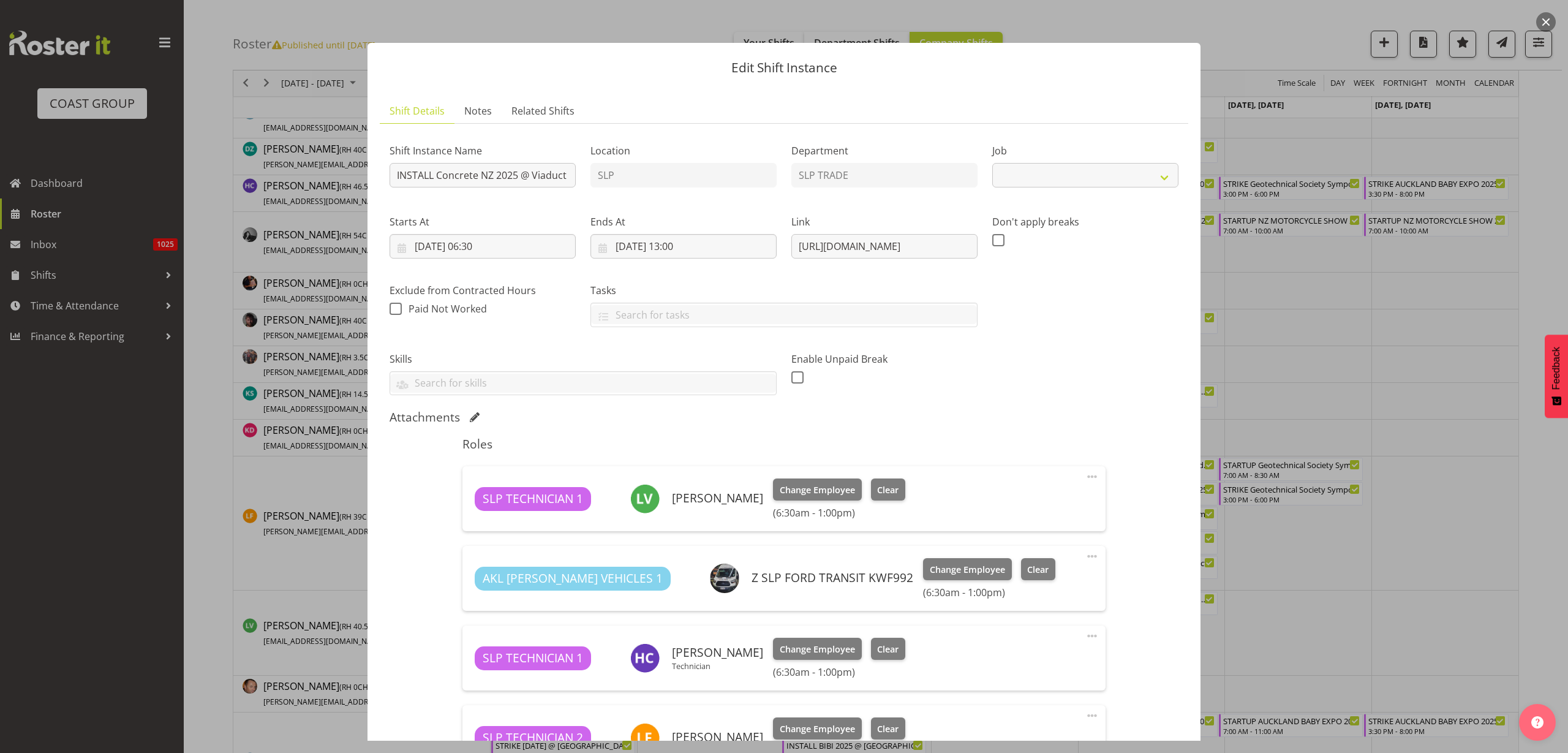
select select "10548"
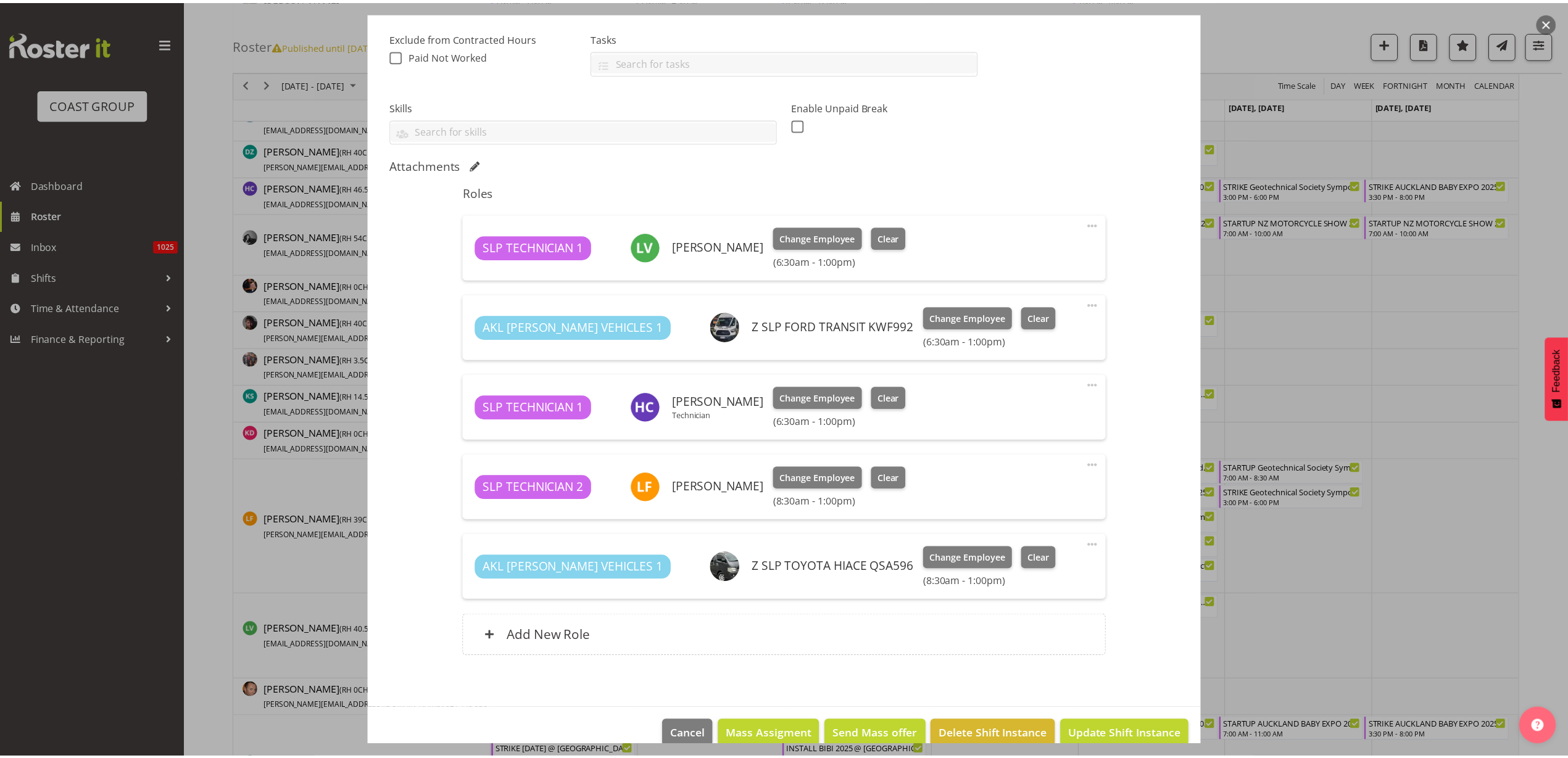
scroll to position [276, 0]
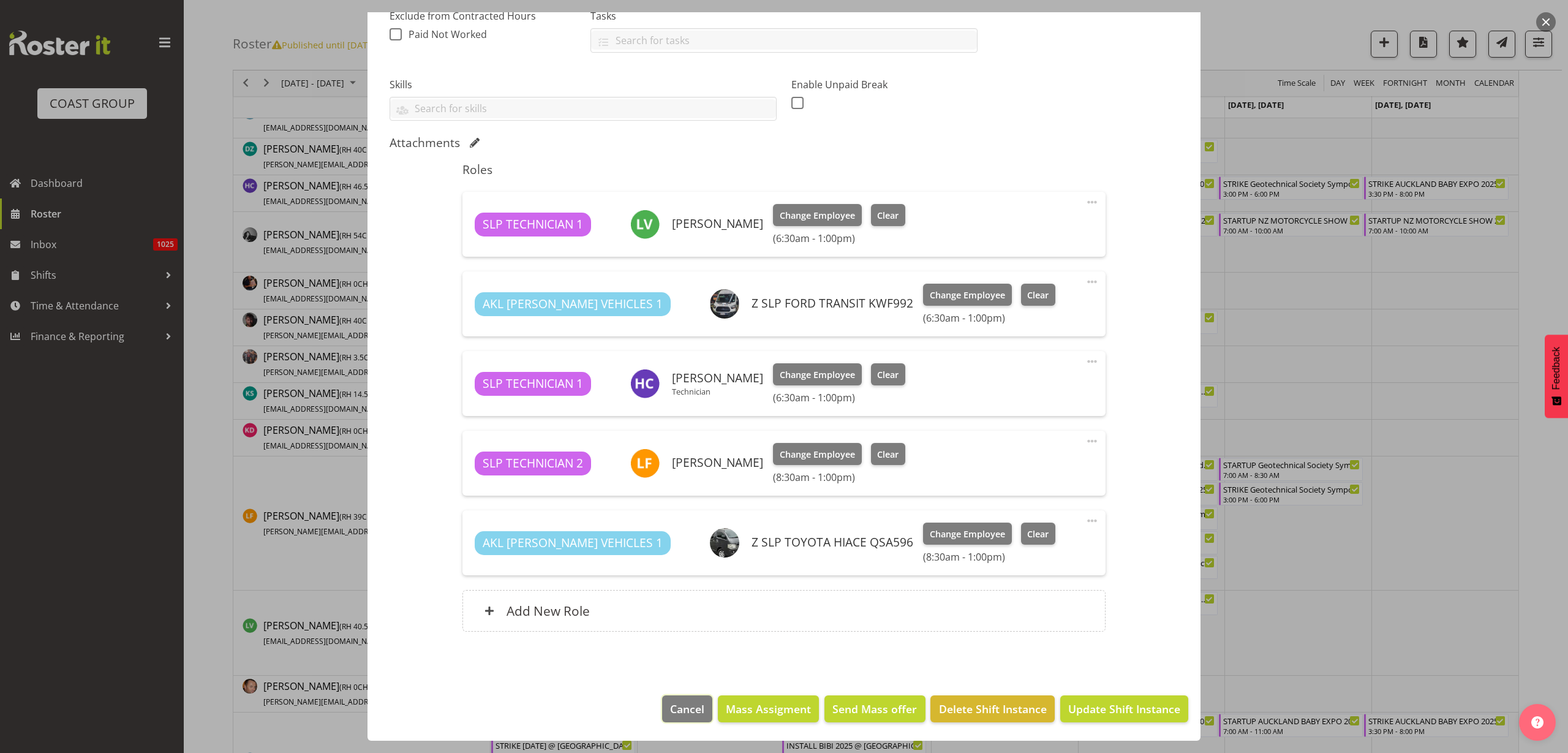
click at [670, 708] on span "Cancel" at bounding box center [687, 709] width 35 height 16
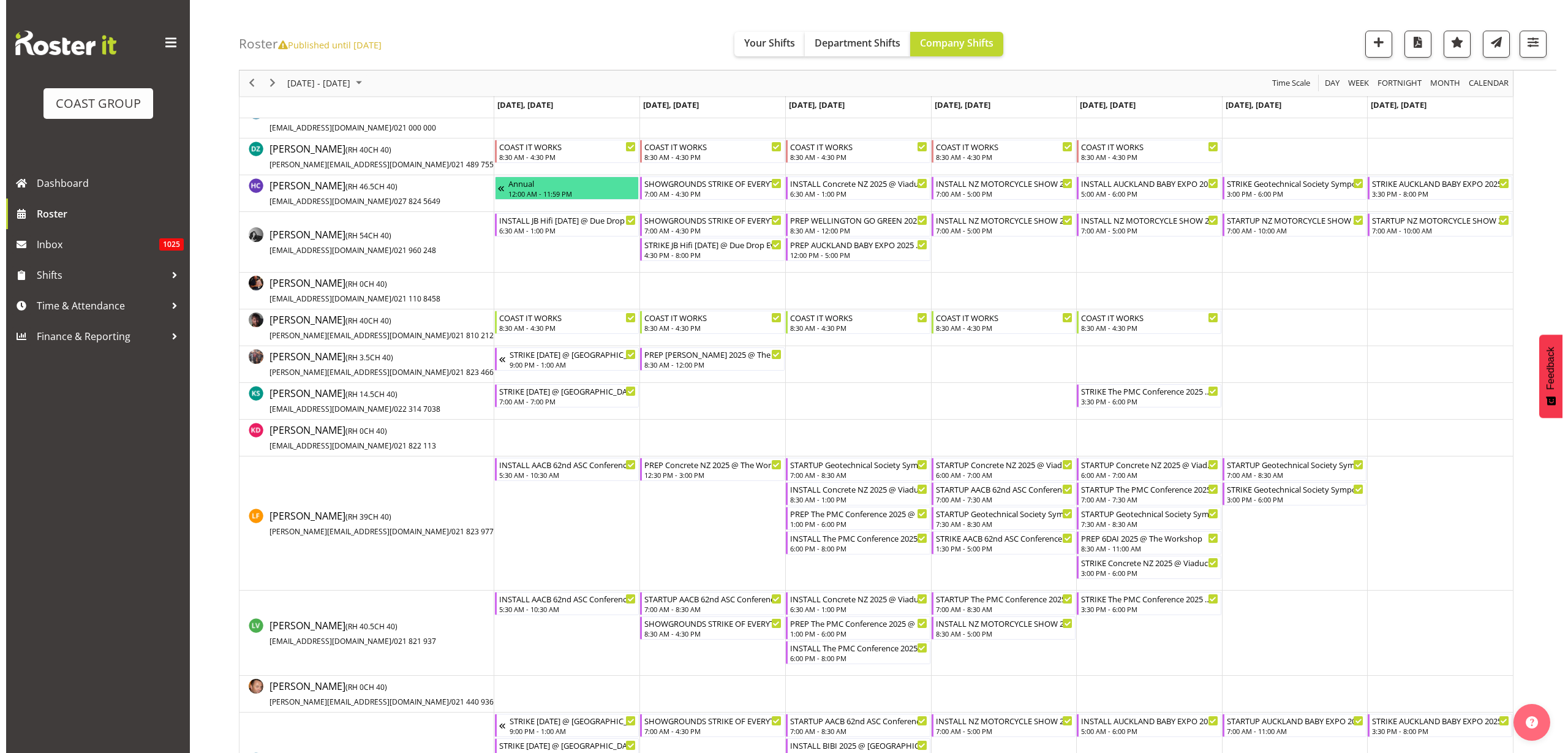
scroll to position [628, 0]
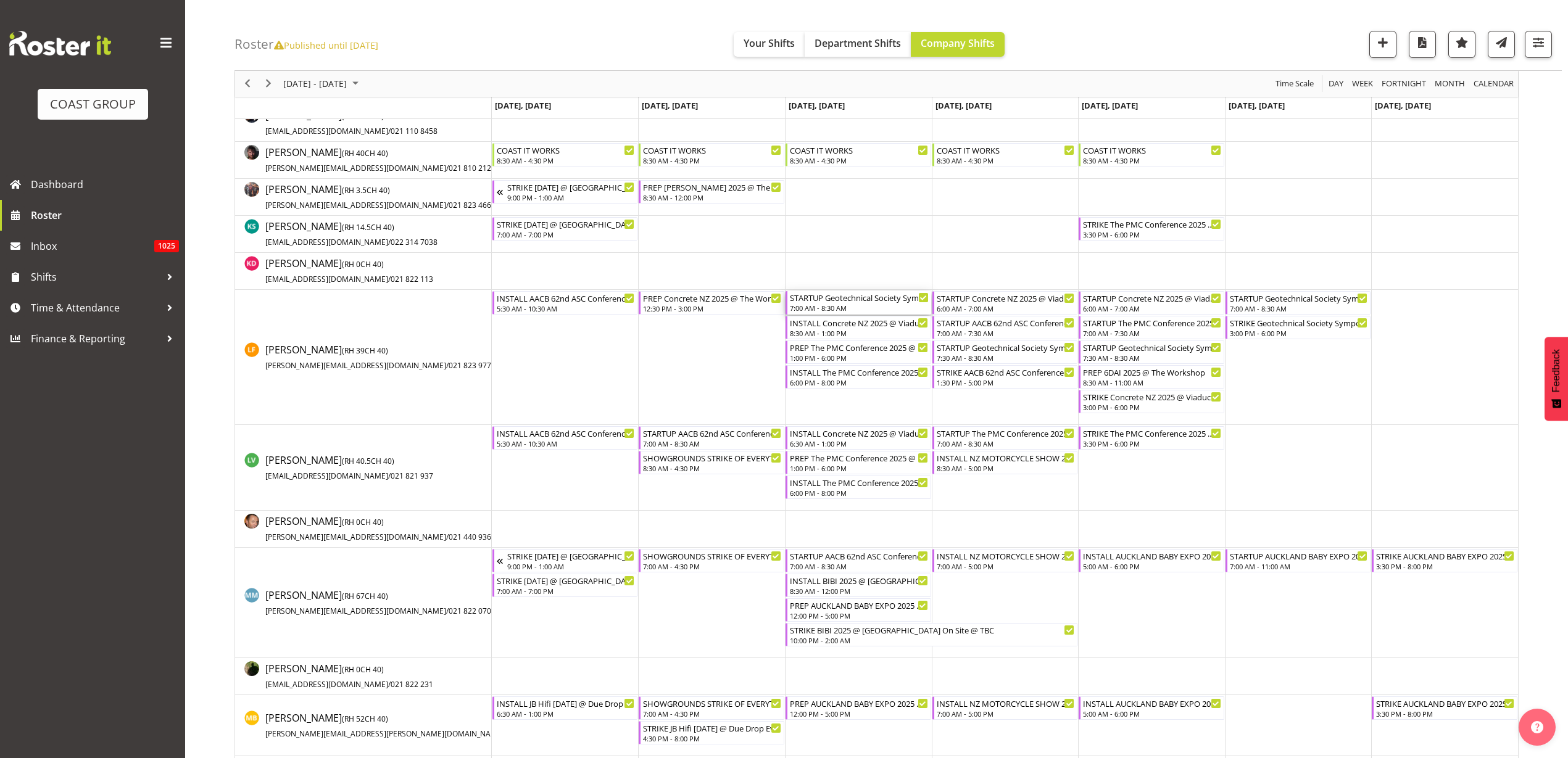
click at [834, 301] on div "STARTUP Geotechnical Society Symposium 2025 @ [GEOGRAPHIC_DATA]" at bounding box center [859, 297] width 139 height 12
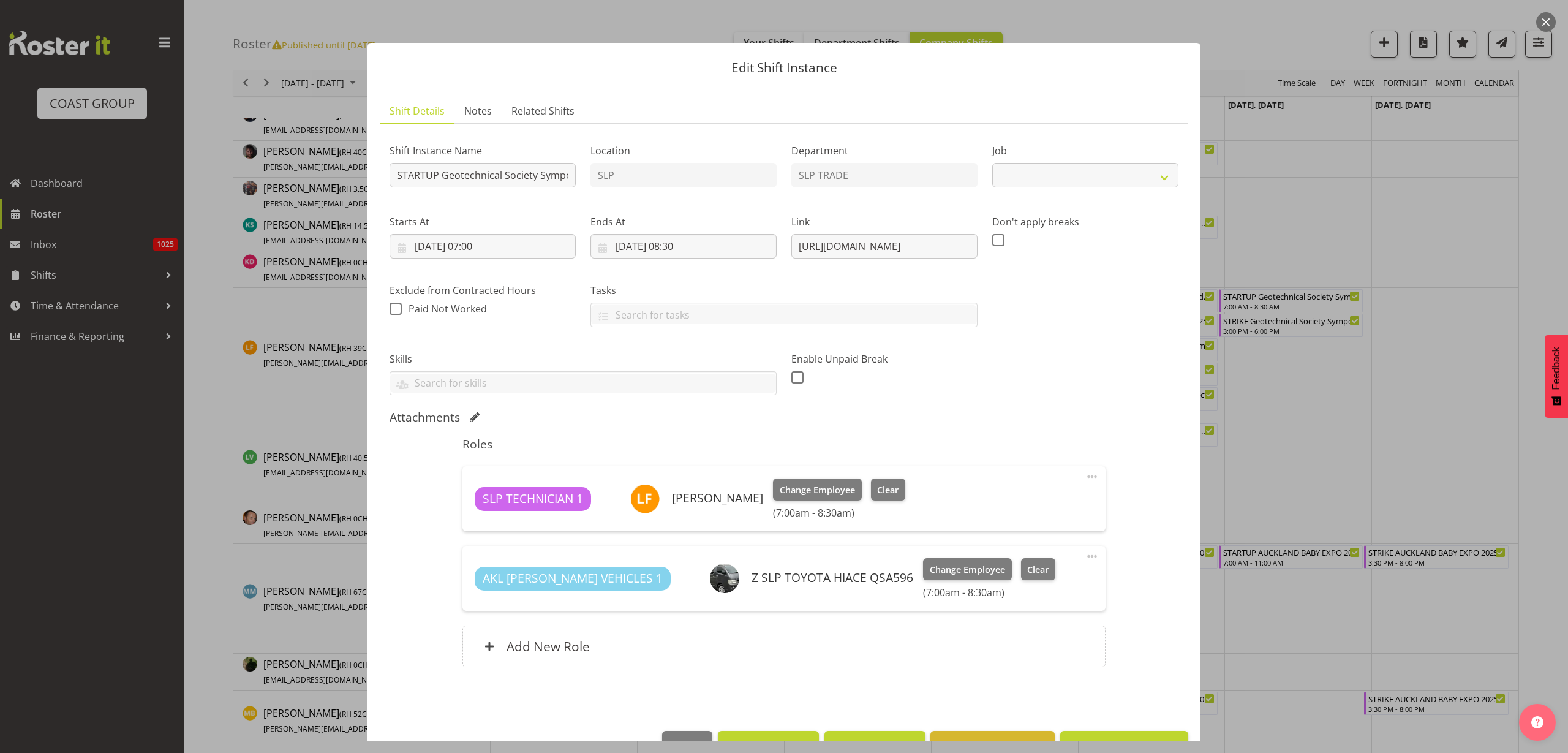
select select "10714"
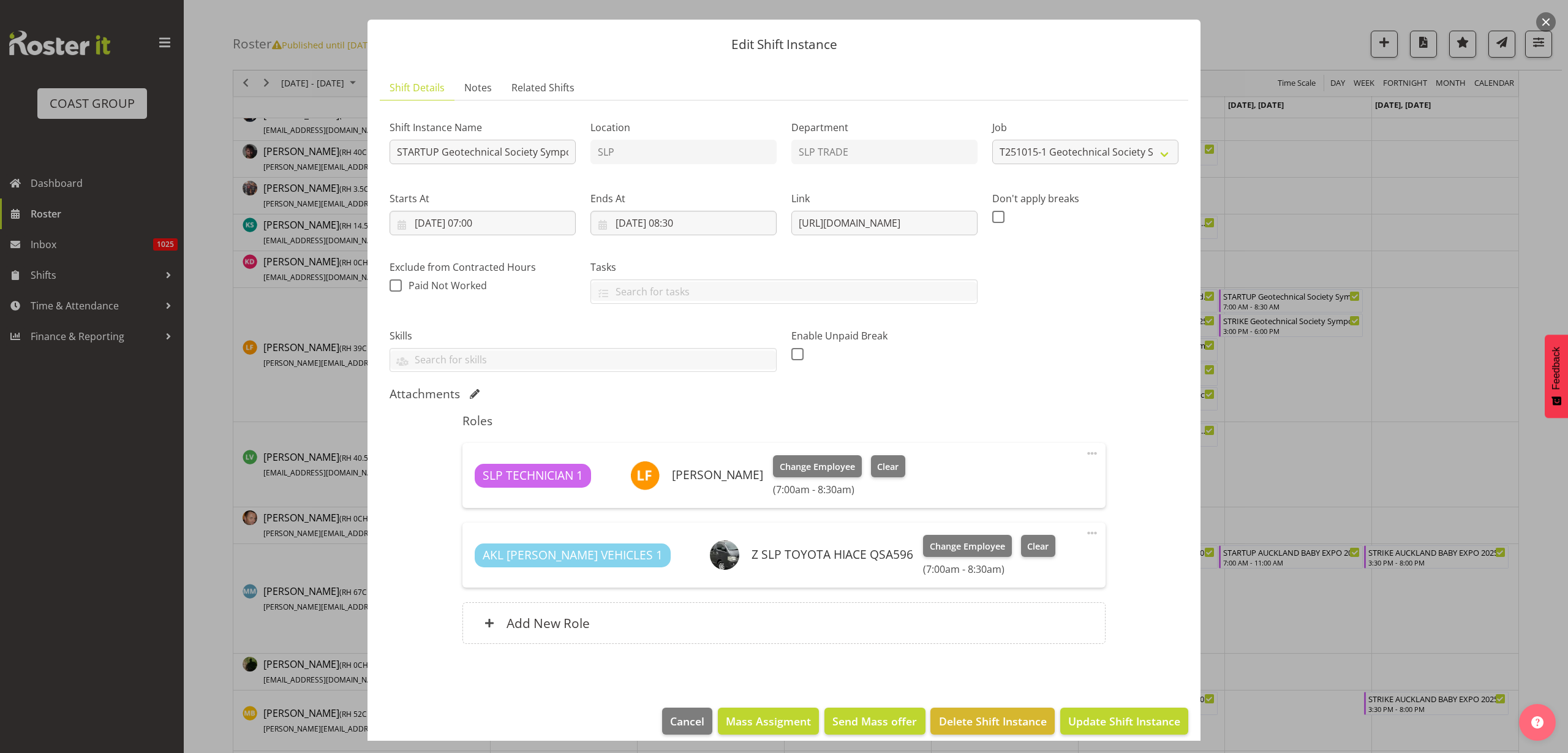
scroll to position [36, 0]
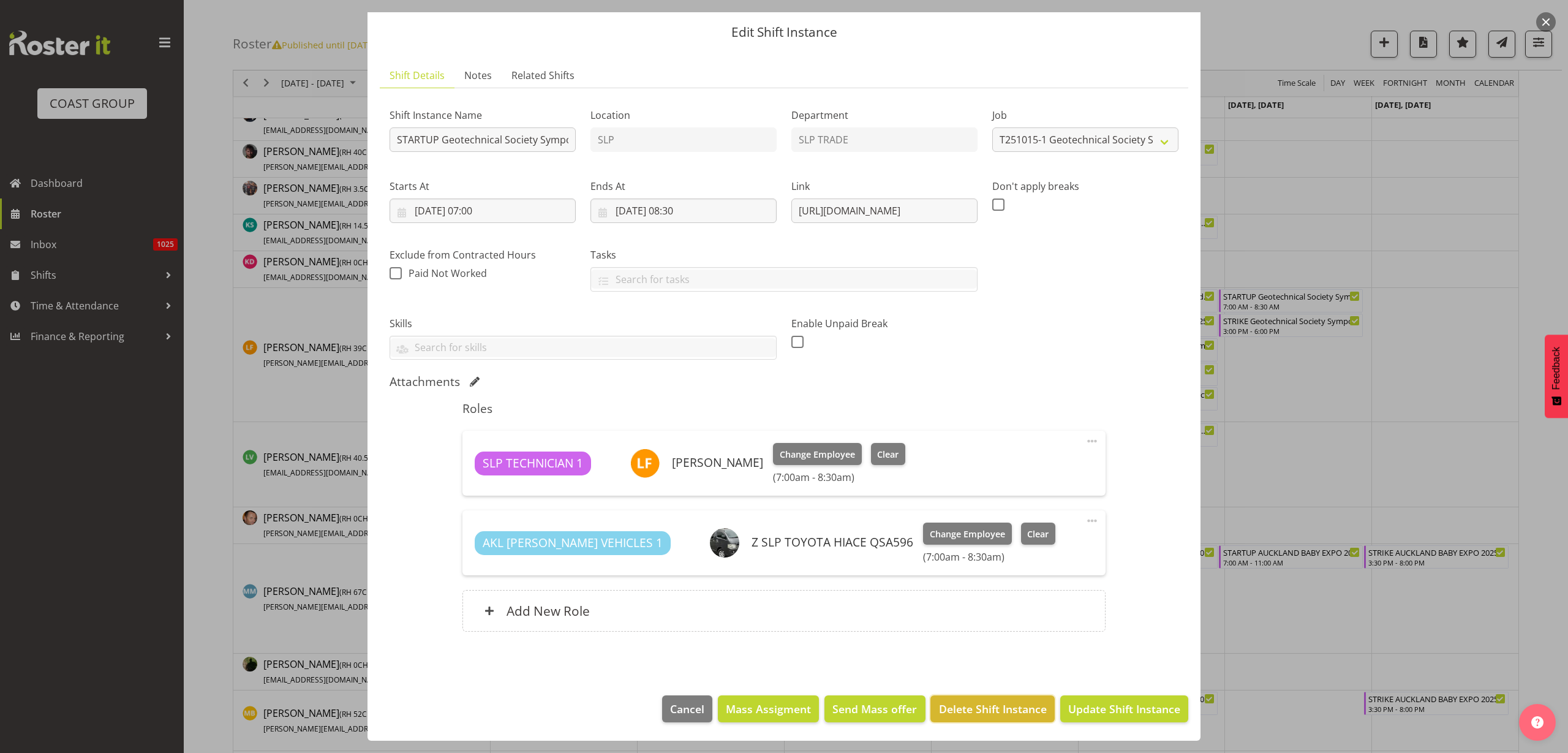
click at [988, 717] on button "Delete Shift Instance" at bounding box center [991, 709] width 123 height 27
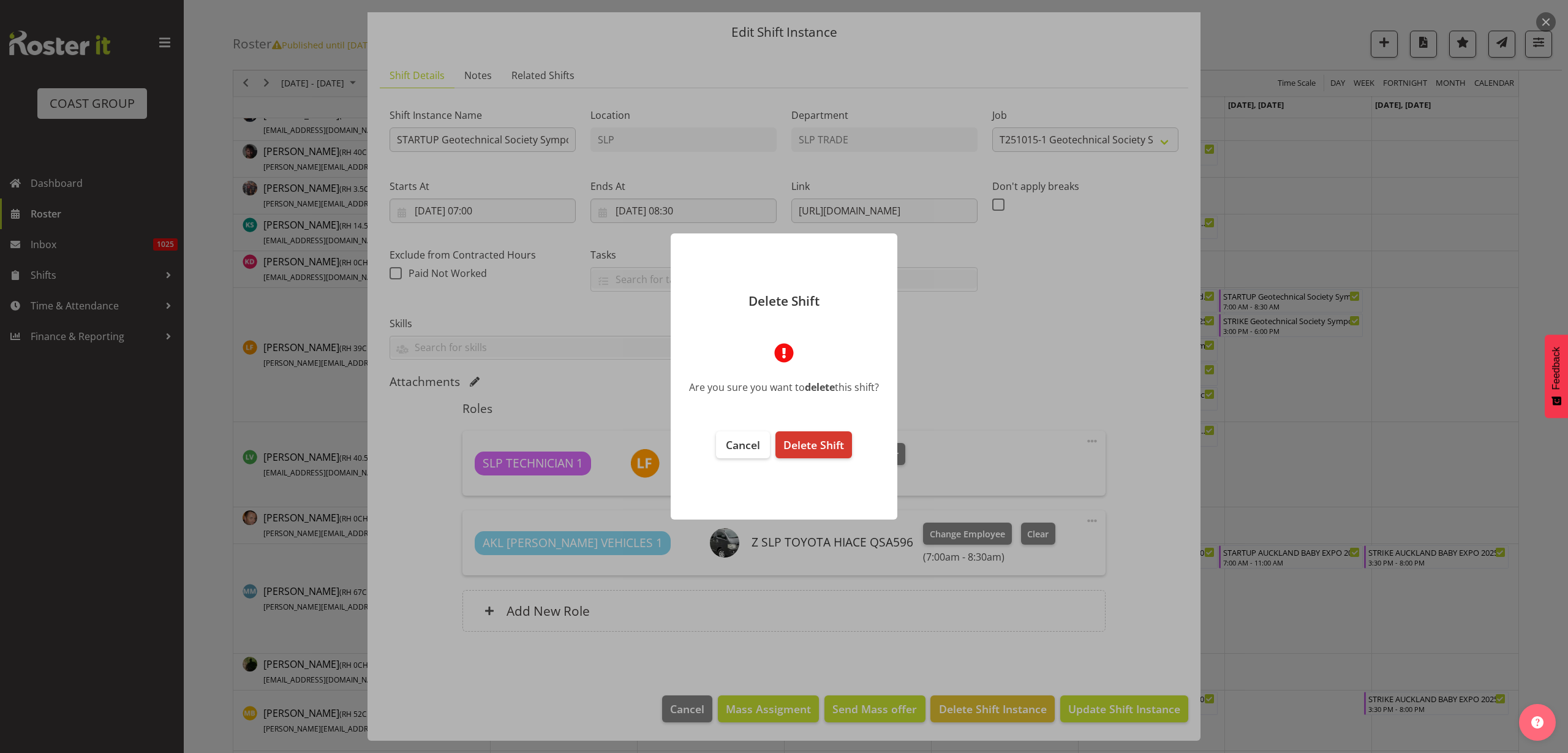
click at [803, 445] on span "Delete Shift" at bounding box center [813, 445] width 60 height 15
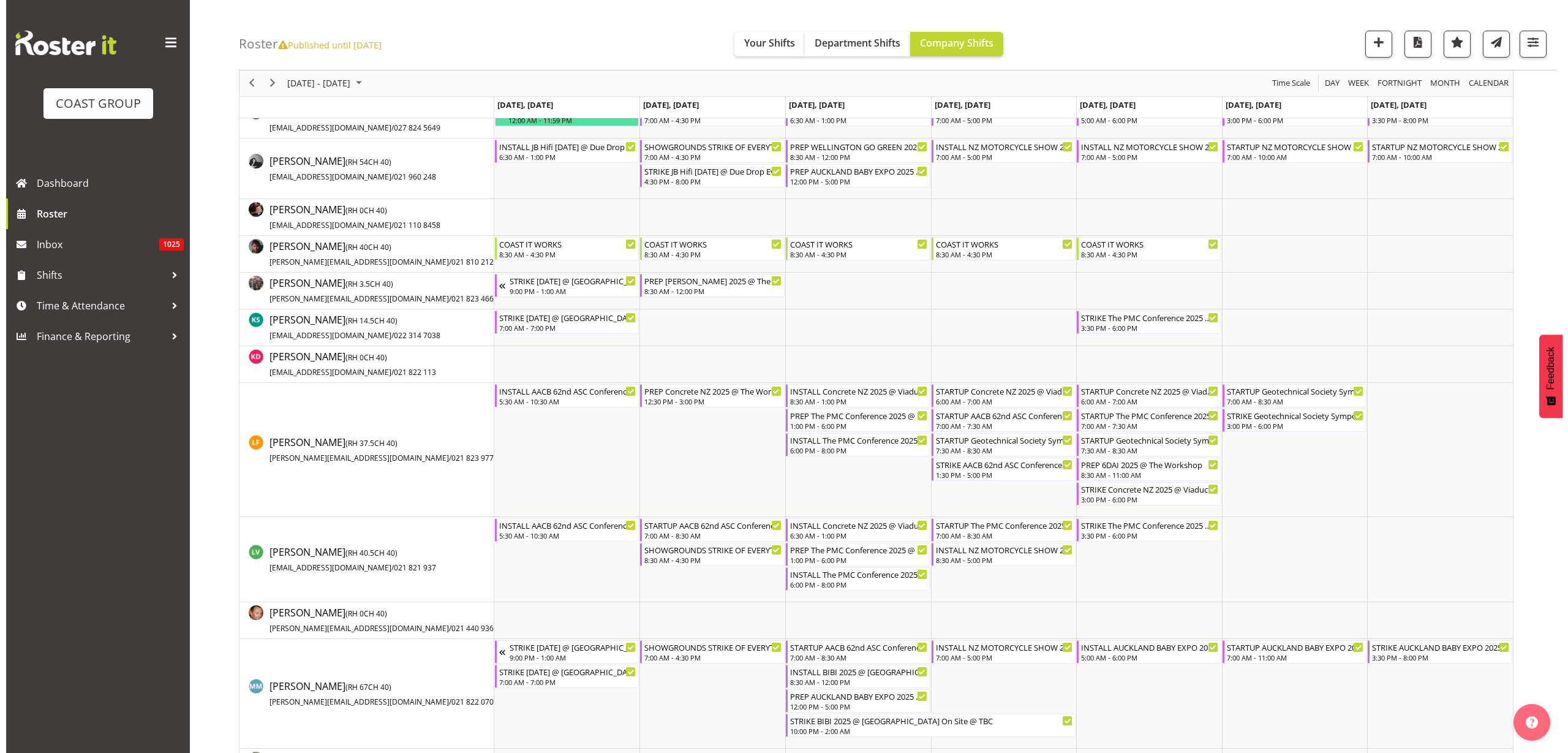
scroll to position [536, 0]
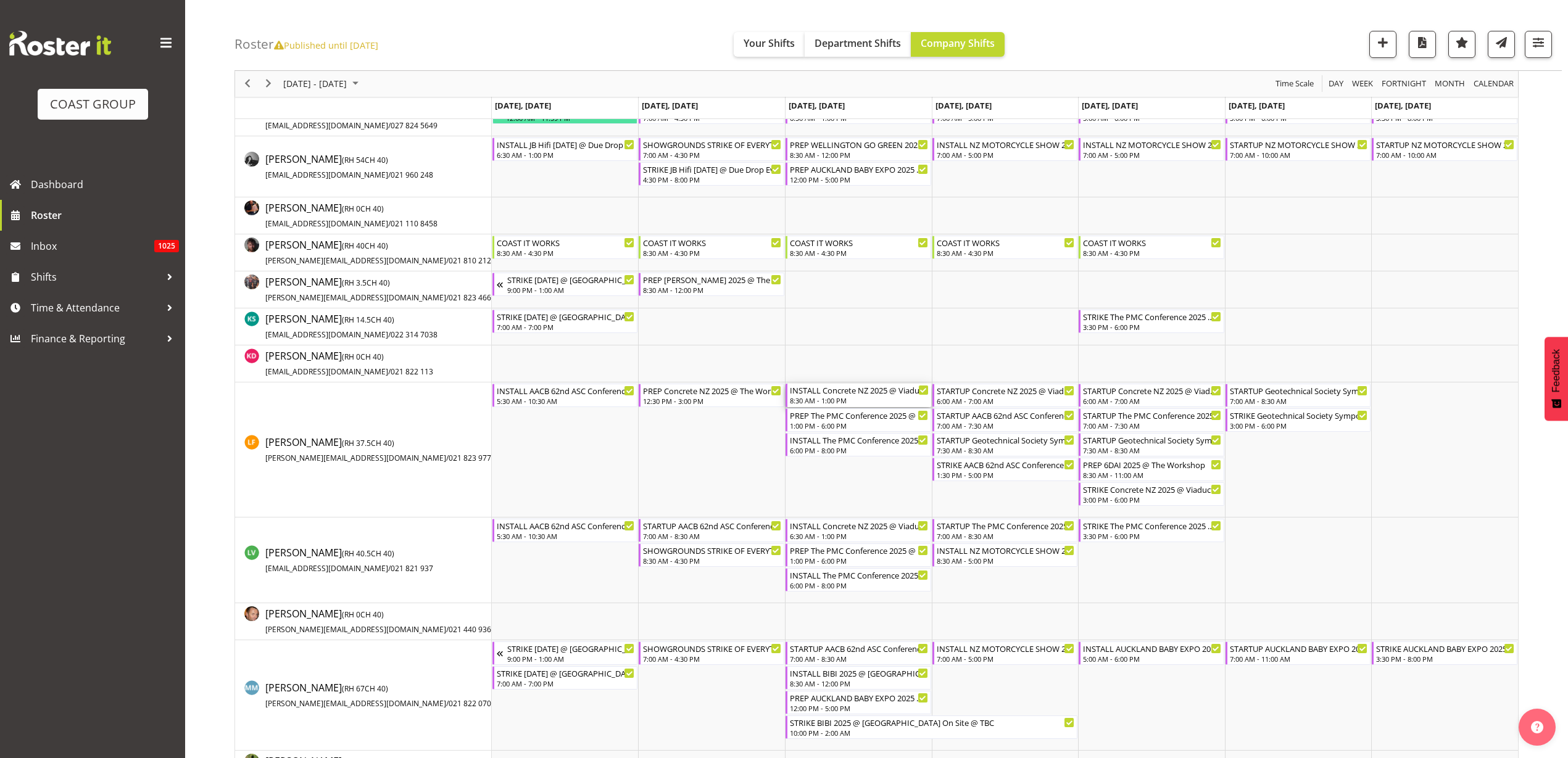
click at [842, 390] on div "INSTALL Concrete NZ 2025 @ Viaduct Events Center On Site @ 0700" at bounding box center [859, 389] width 139 height 12
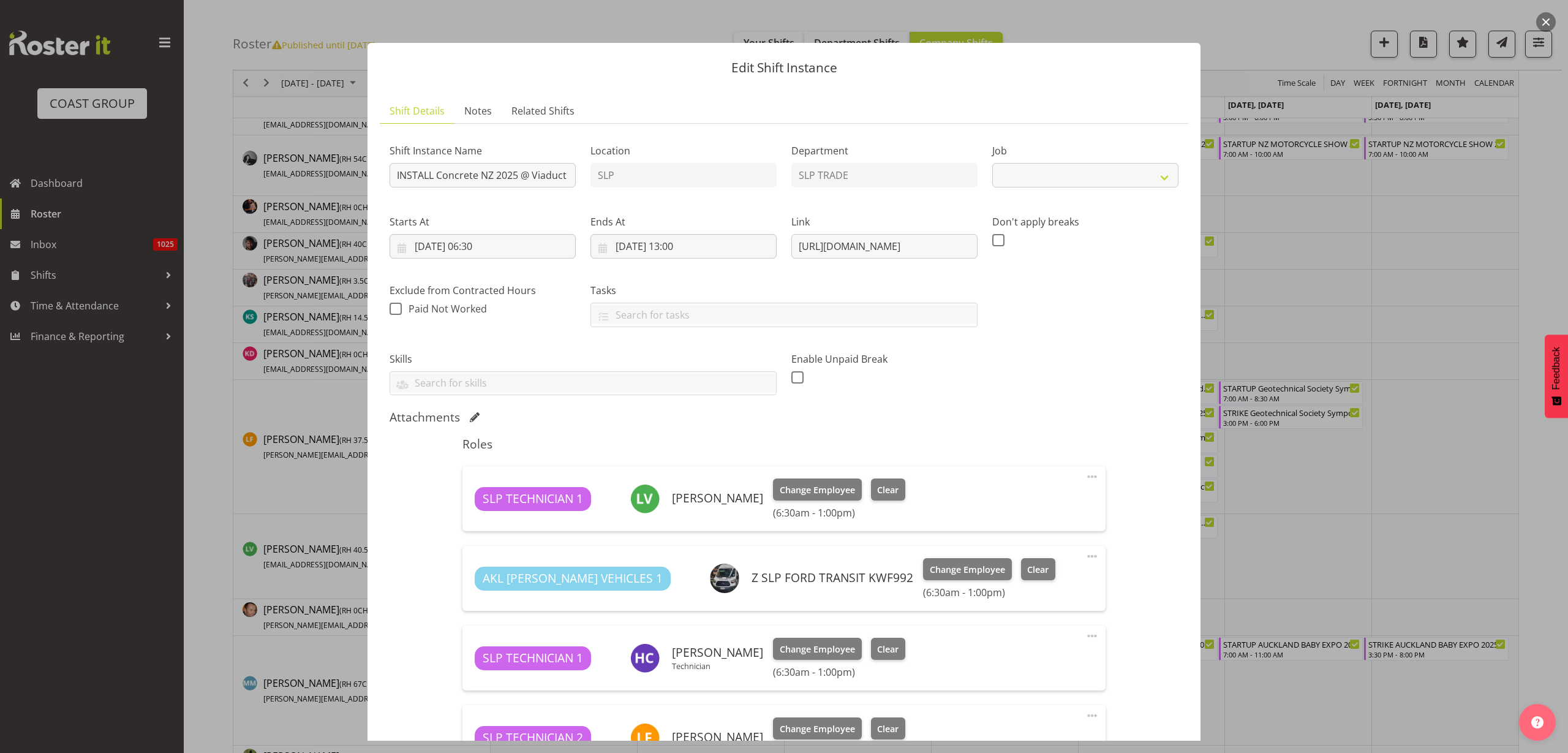
select select "10548"
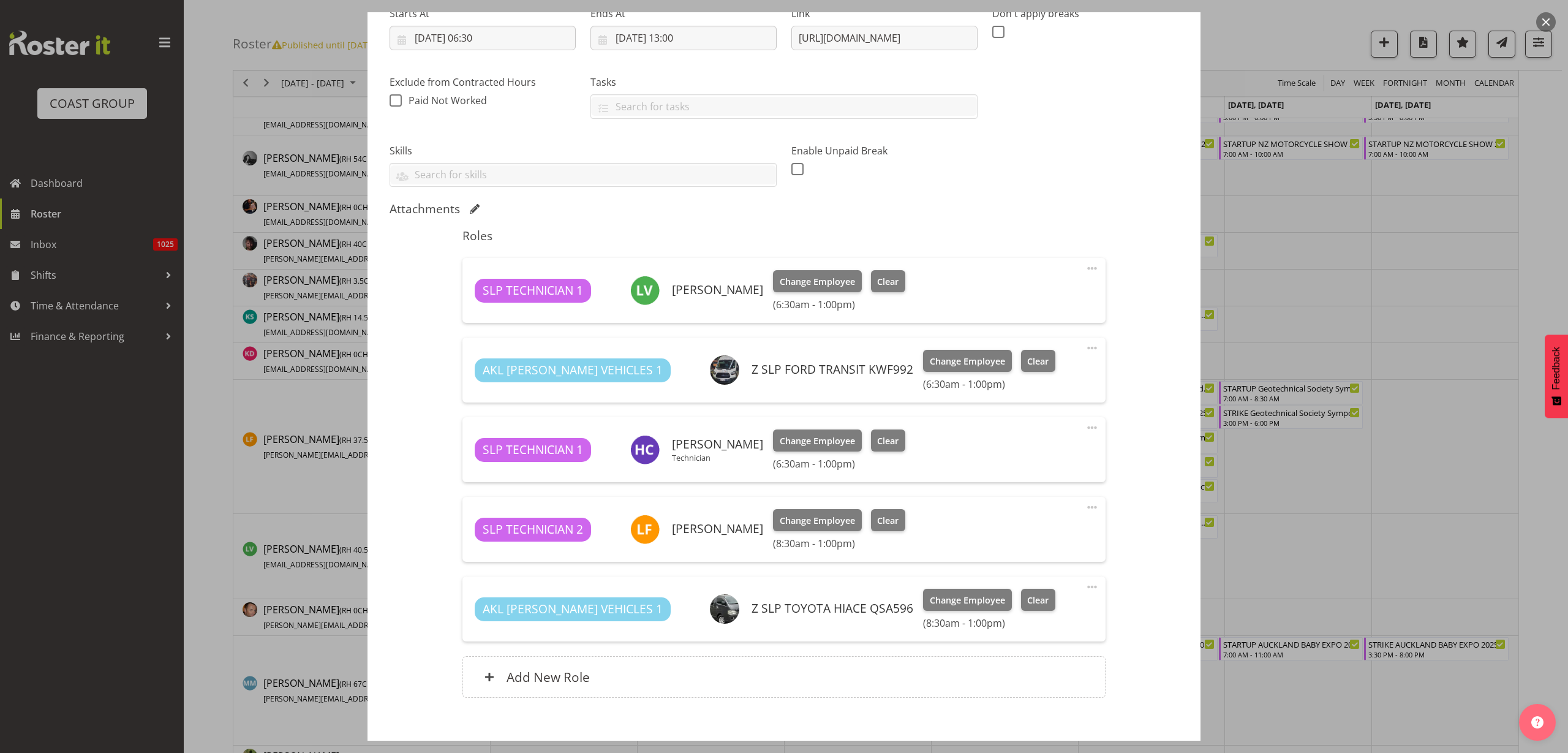
scroll to position [230, 0]
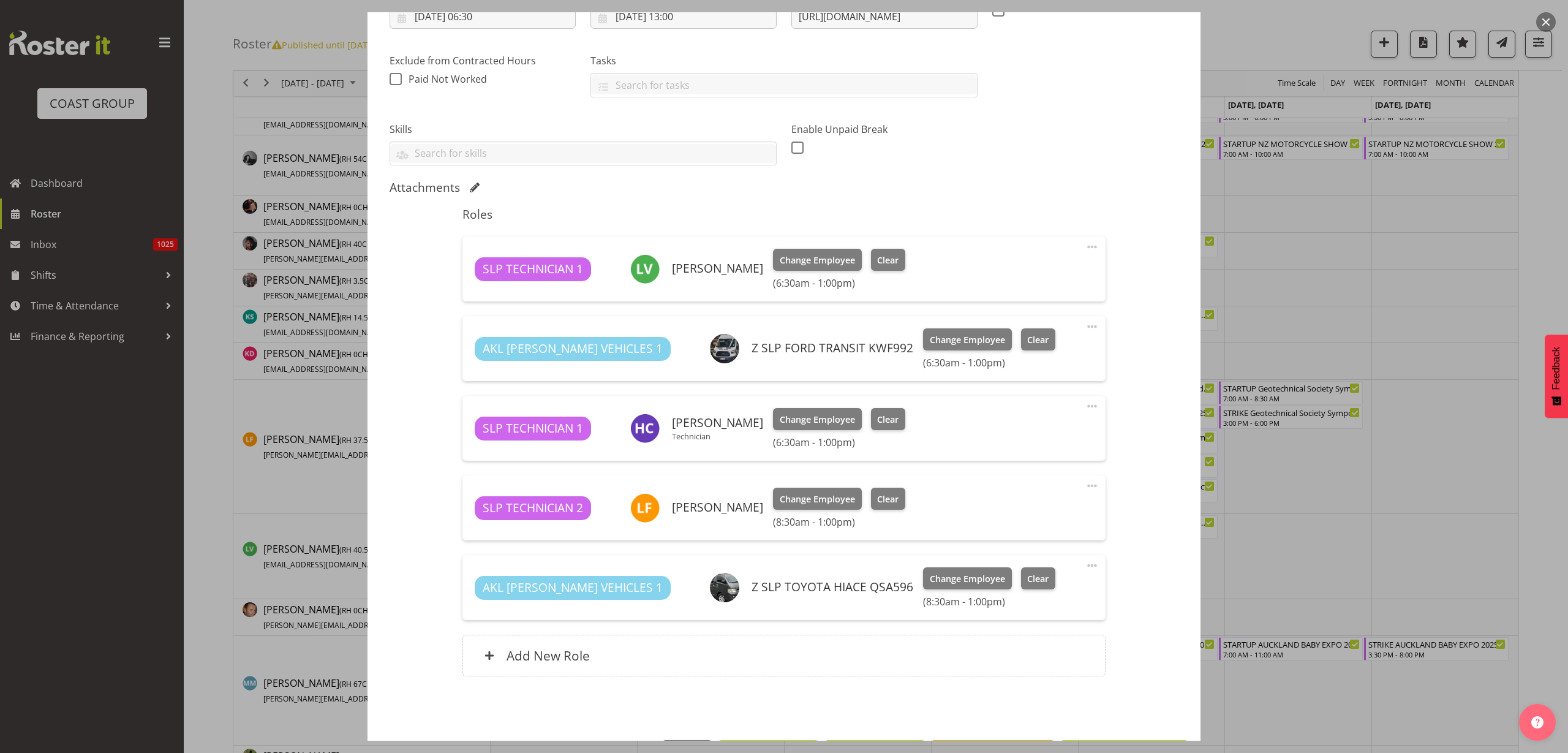
click at [1085, 567] on span at bounding box center [1092, 566] width 15 height 15
click at [1035, 638] on link "Delete" at bounding box center [1040, 636] width 118 height 22
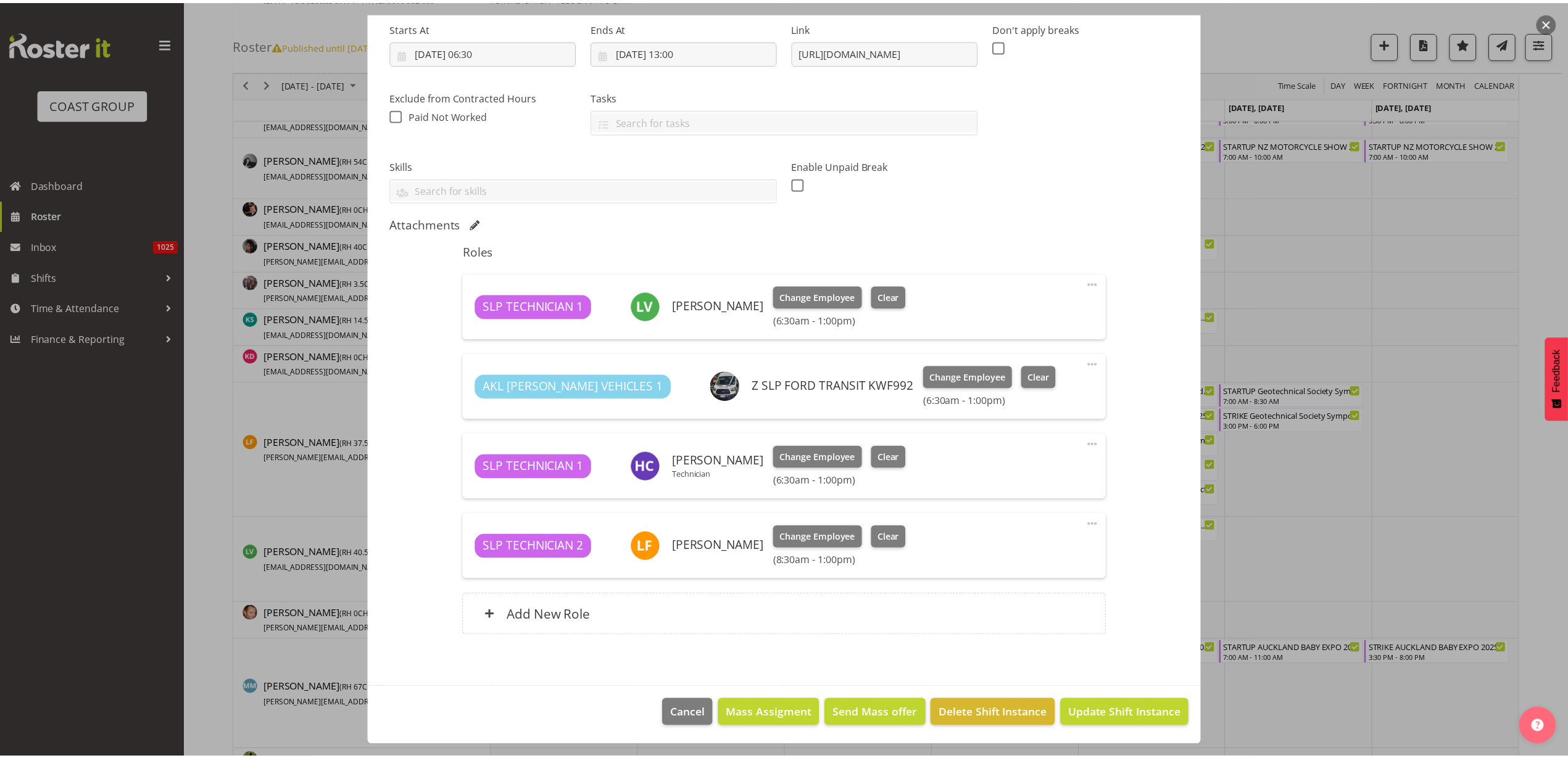
scroll to position [196, 0]
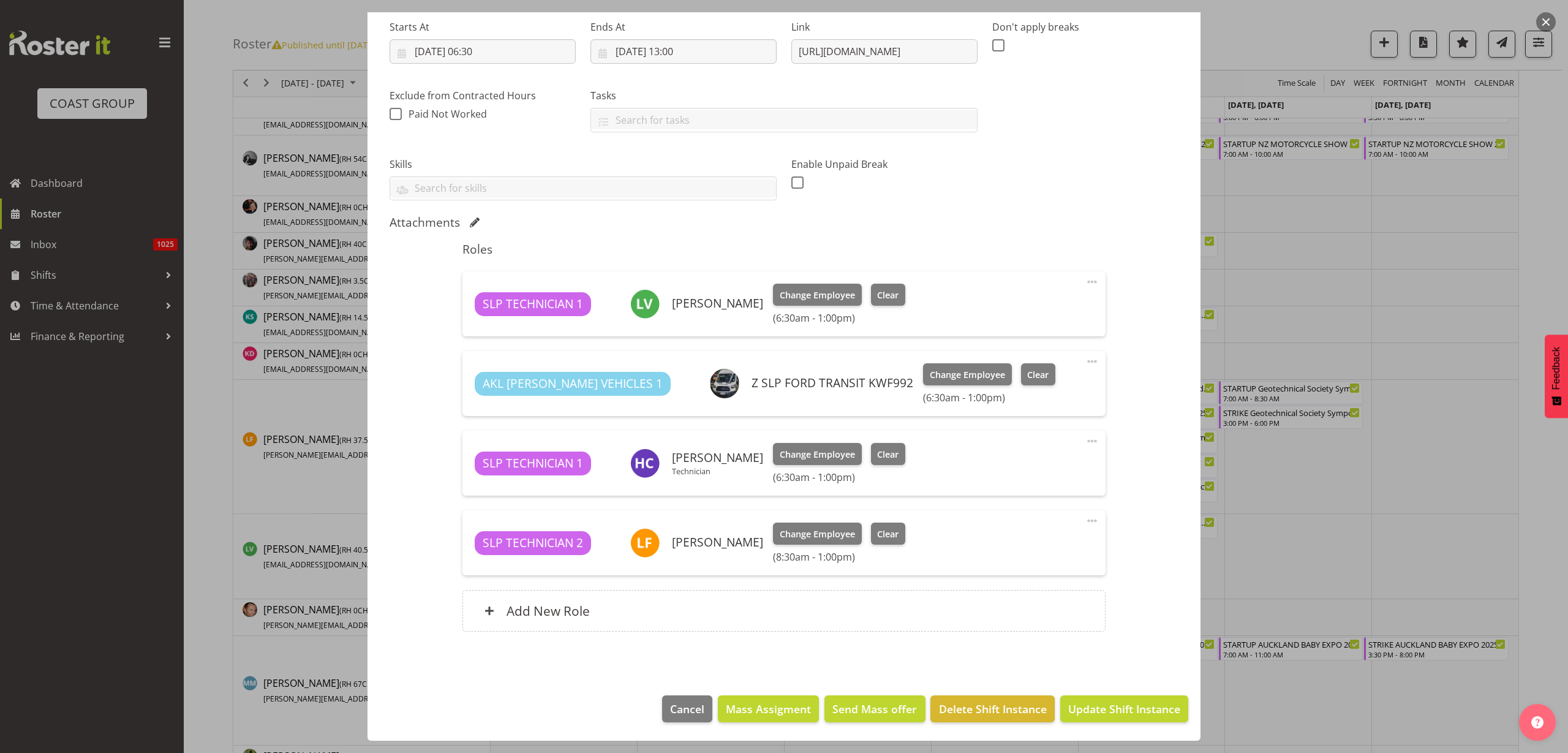
click at [1085, 518] on span at bounding box center [1092, 521] width 15 height 15
click at [999, 545] on link "Edit" at bounding box center [1040, 547] width 118 height 22
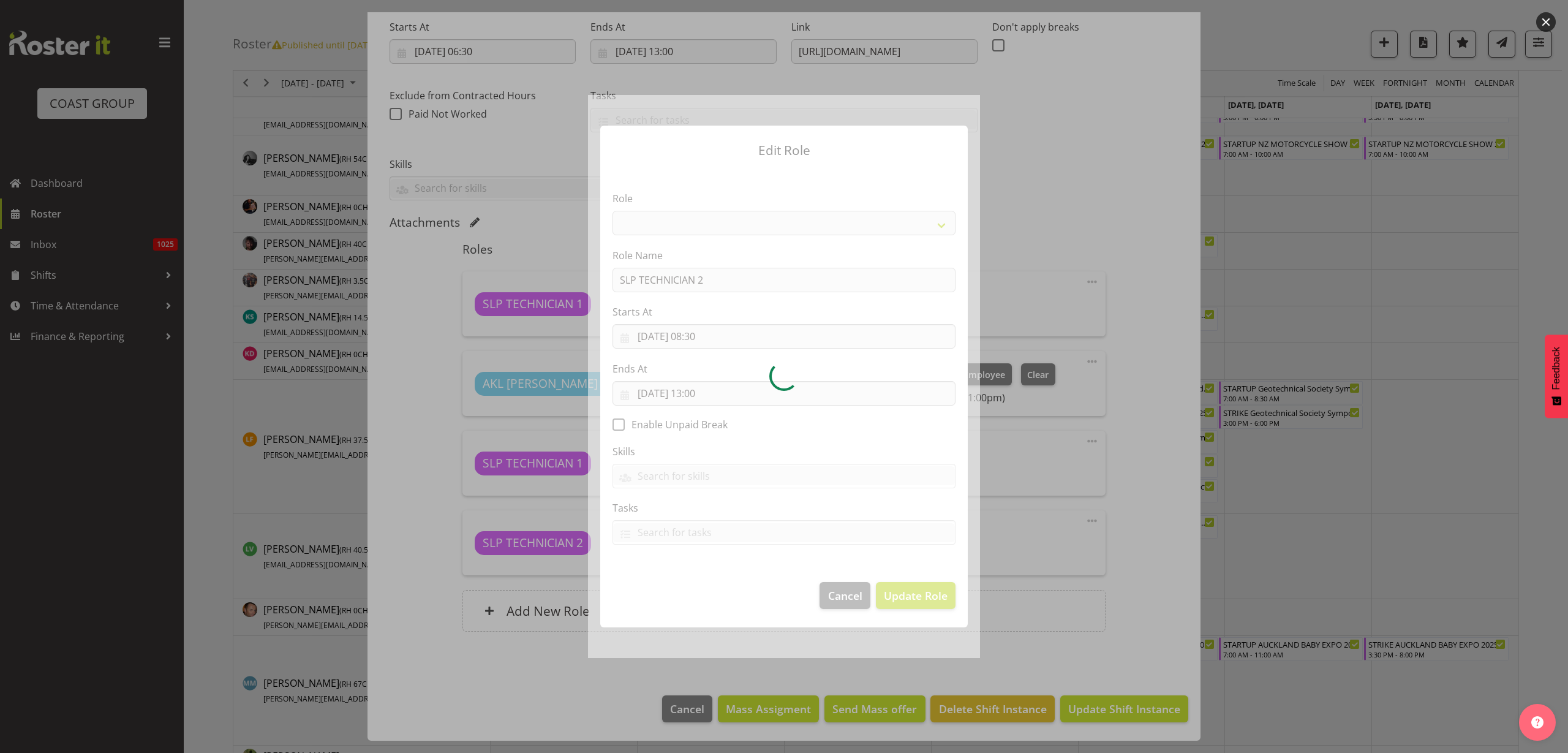
select select "123"
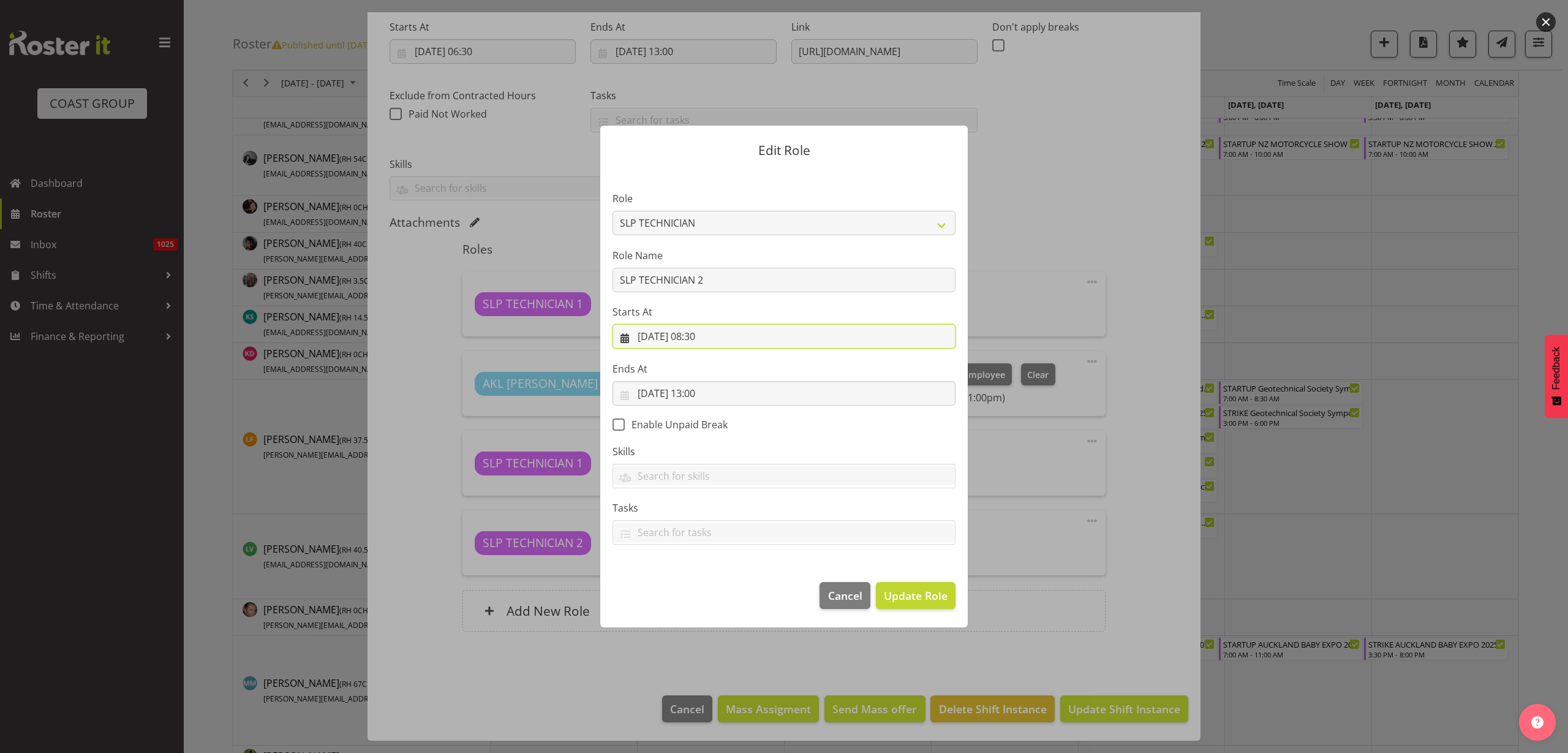
click at [700, 333] on input "15/10/2025, 08:30" at bounding box center [783, 337] width 343 height 24
click at [705, 595] on select "00 01 02 03 04 05 06 07 08 09 10 11 12 13 14 15 16 17 18 19 20 21 22 23" at bounding box center [710, 596] width 27 height 24
select select "6"
click at [696, 584] on select "00 01 02 03 04 05 06 07 08 09 10 11 12 13 14 15 16 17 18 19 20 21 22 23" at bounding box center [710, 596] width 27 height 24
type input "15/10/2025, 06:30"
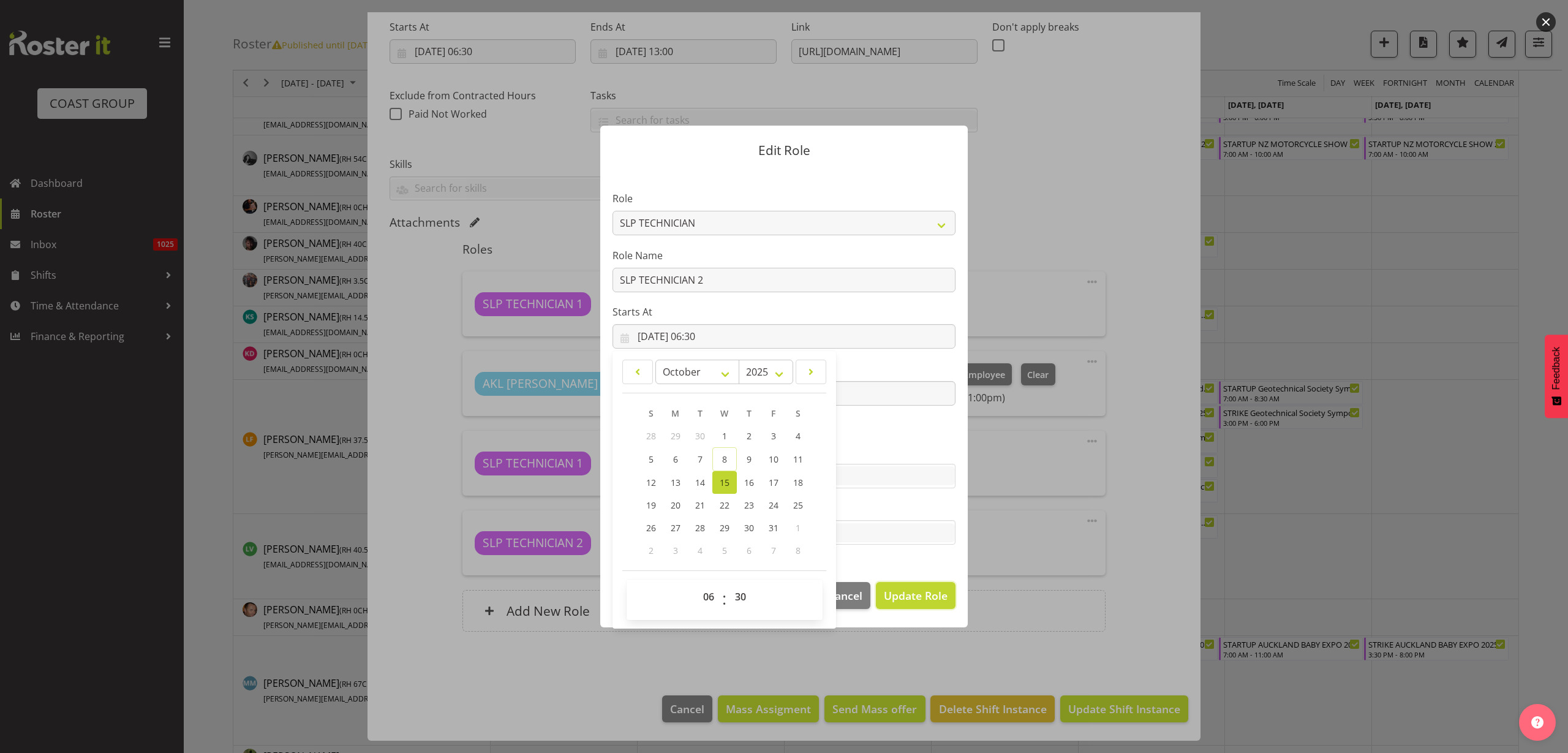
click at [907, 597] on span "Update Role" at bounding box center [915, 596] width 64 height 16
select select
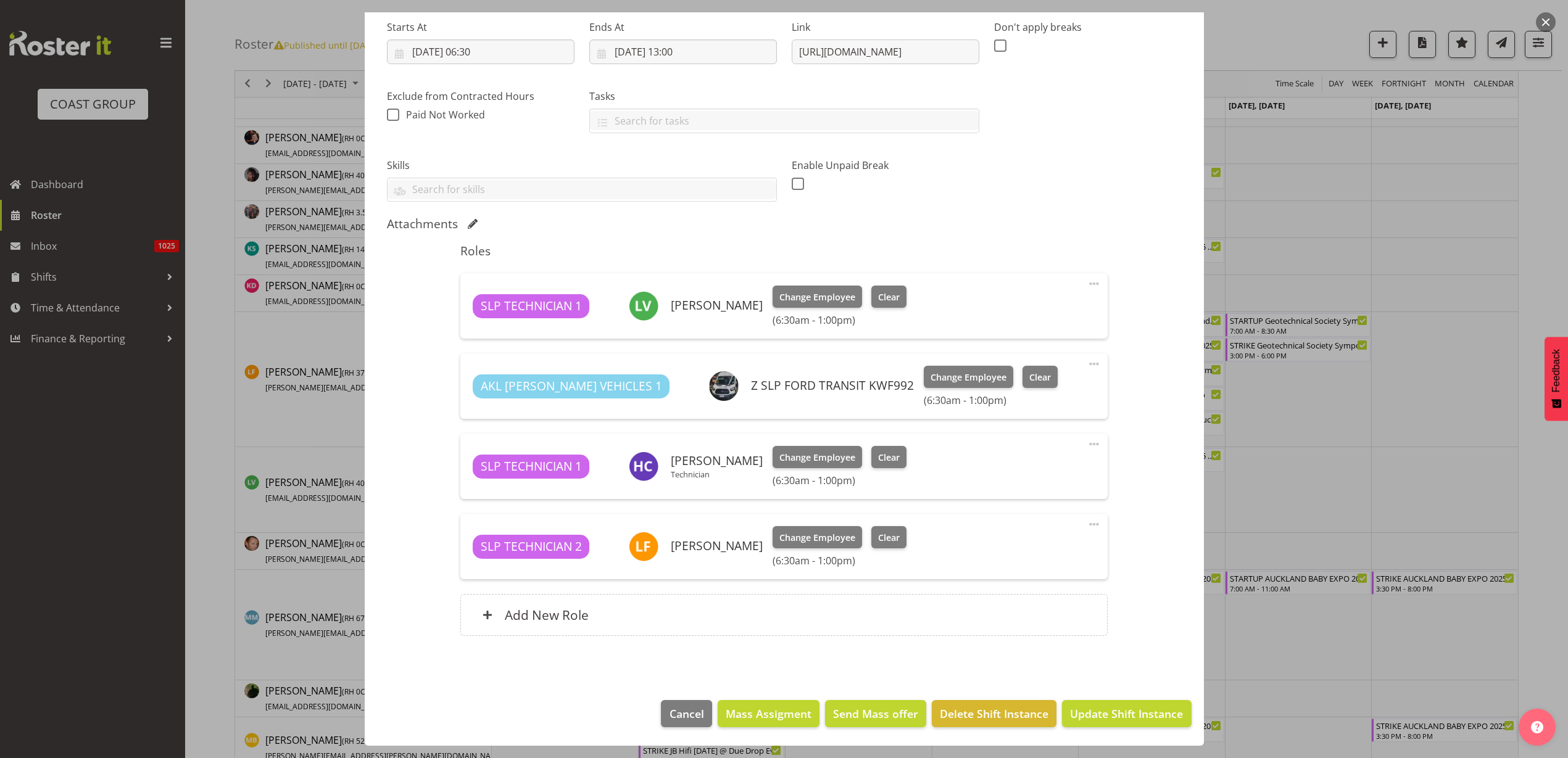
scroll to position [694, 0]
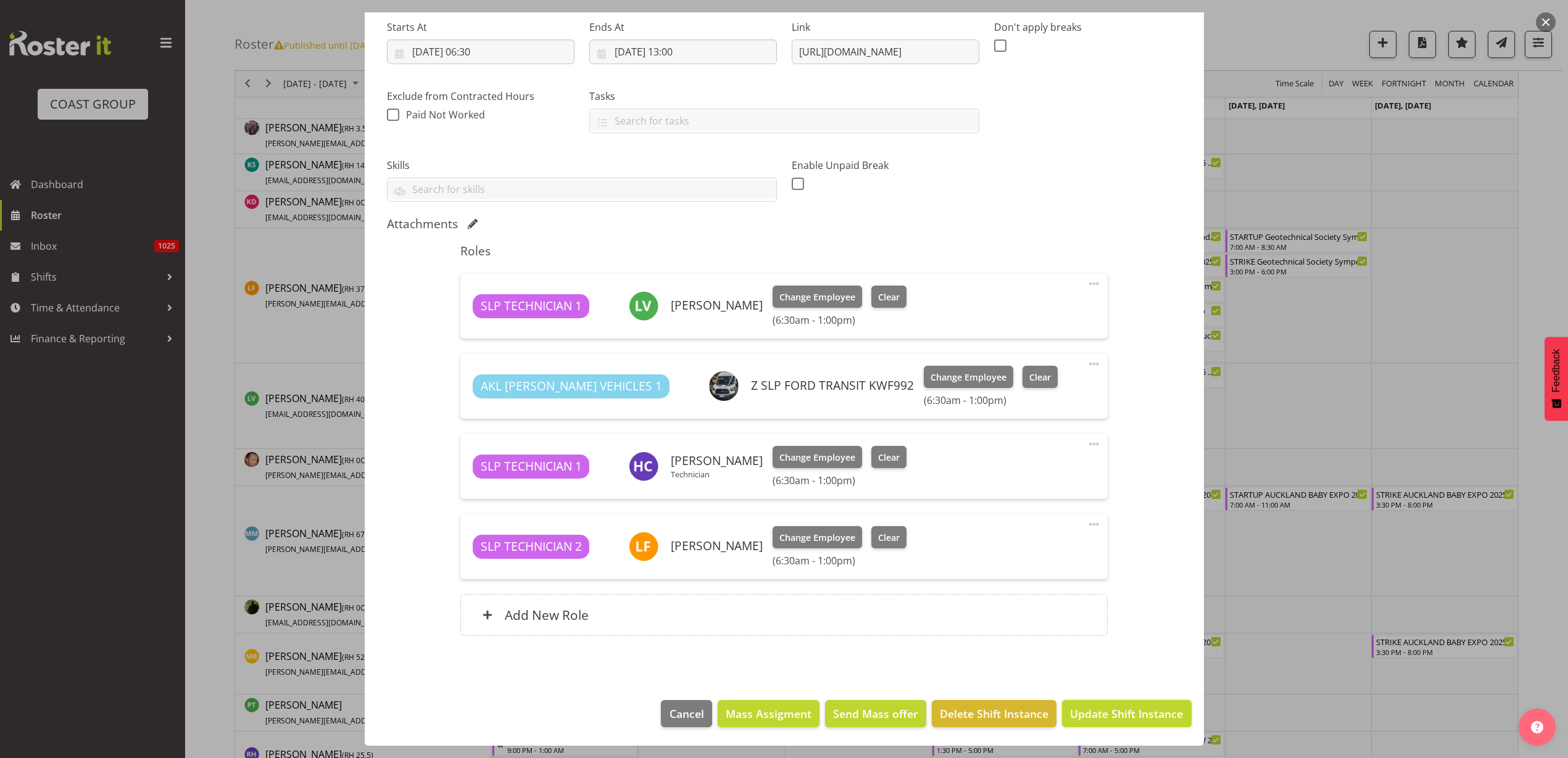
click at [1128, 717] on span "Update Shift Instance" at bounding box center [1127, 714] width 113 height 16
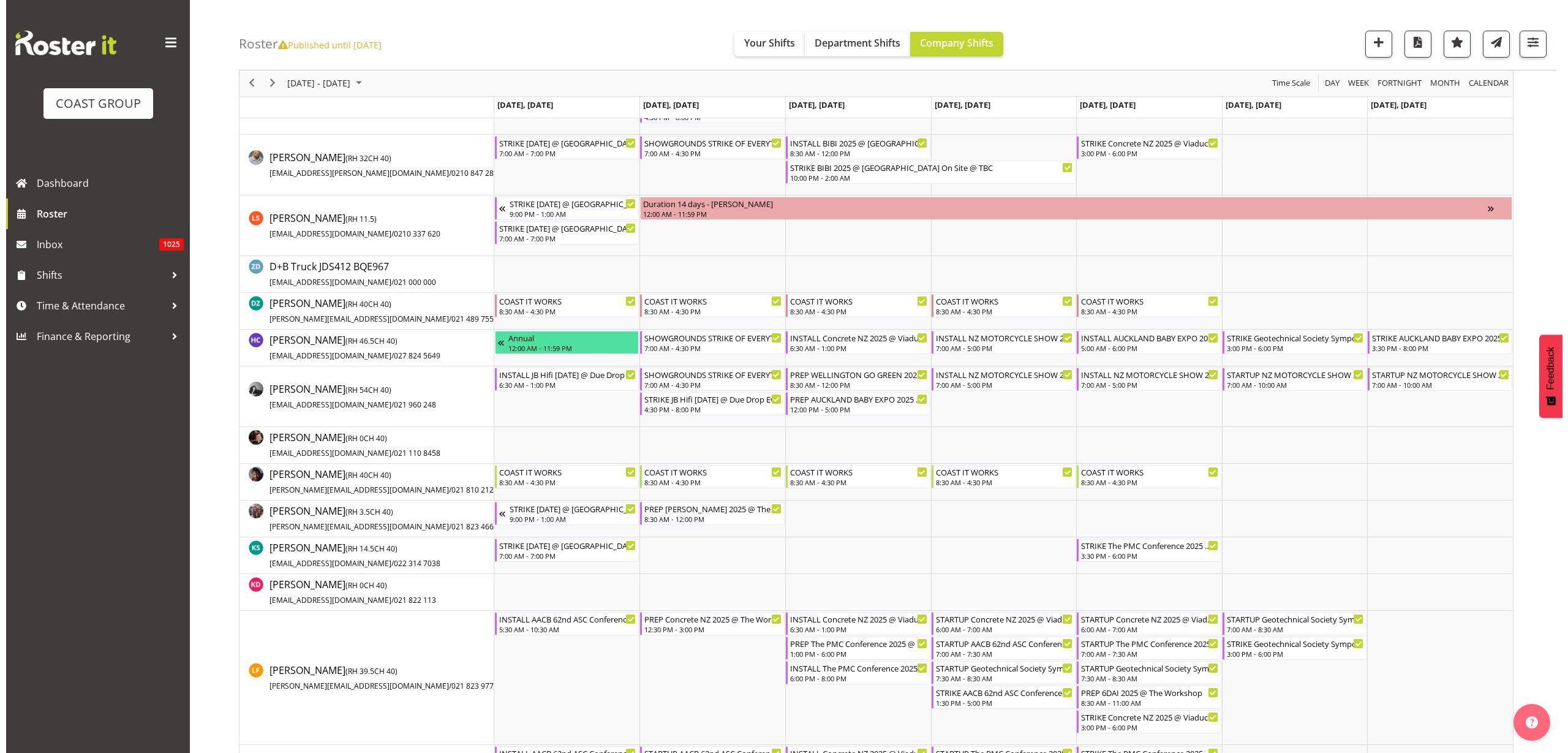
scroll to position [0, 0]
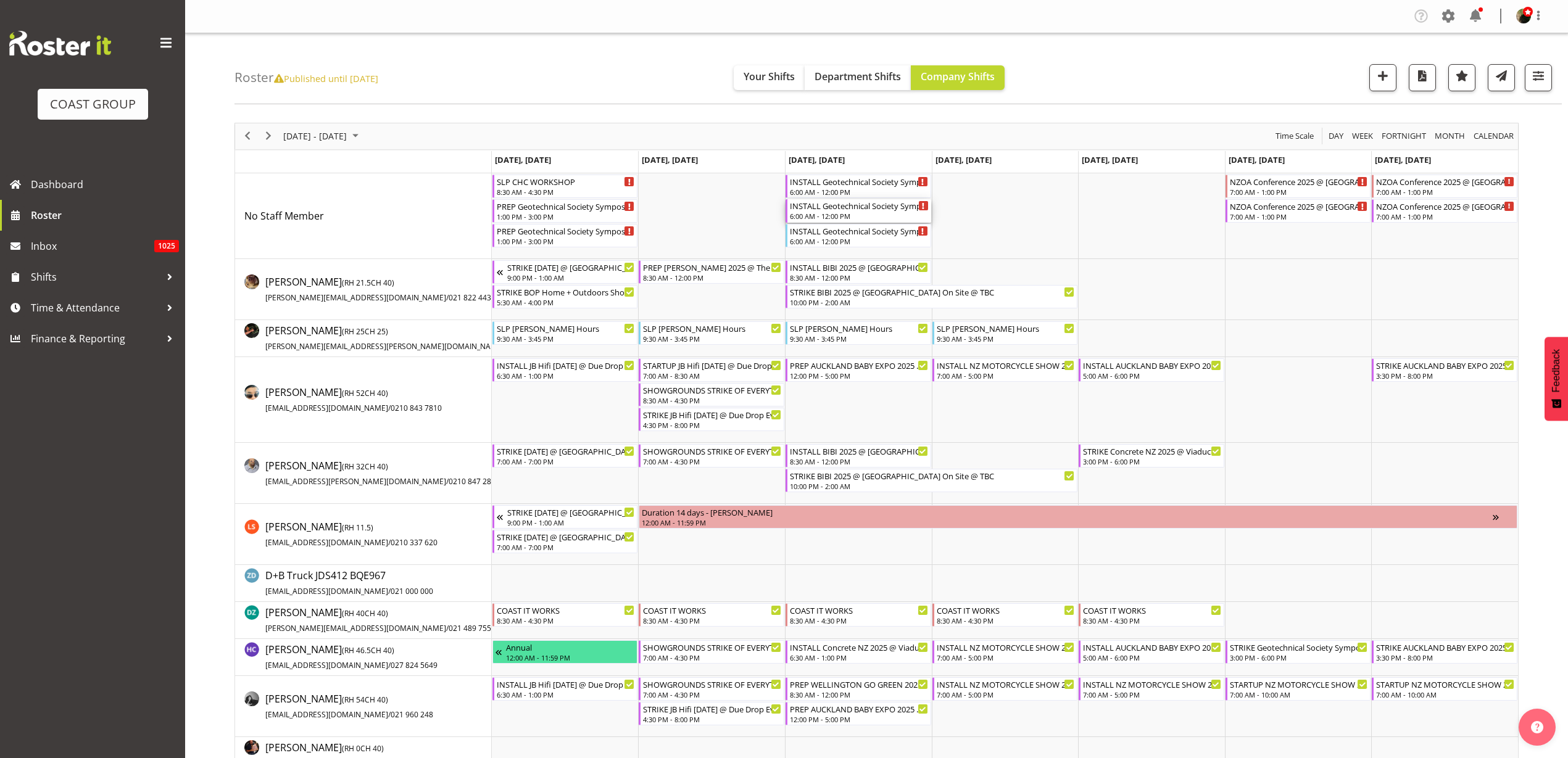
click at [837, 215] on div "6:00 AM - 12:00 PM" at bounding box center [859, 216] width 139 height 10
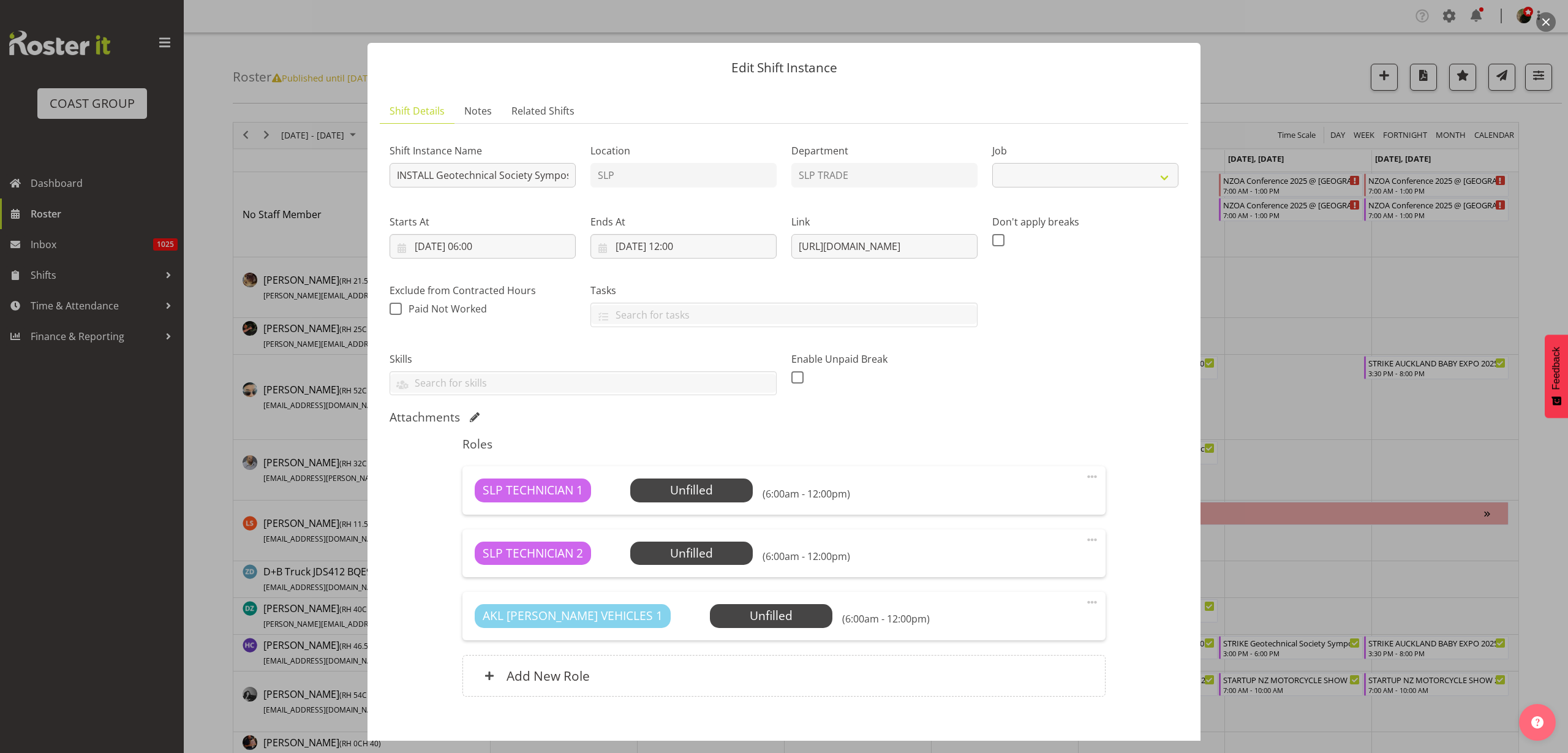
select select "10714"
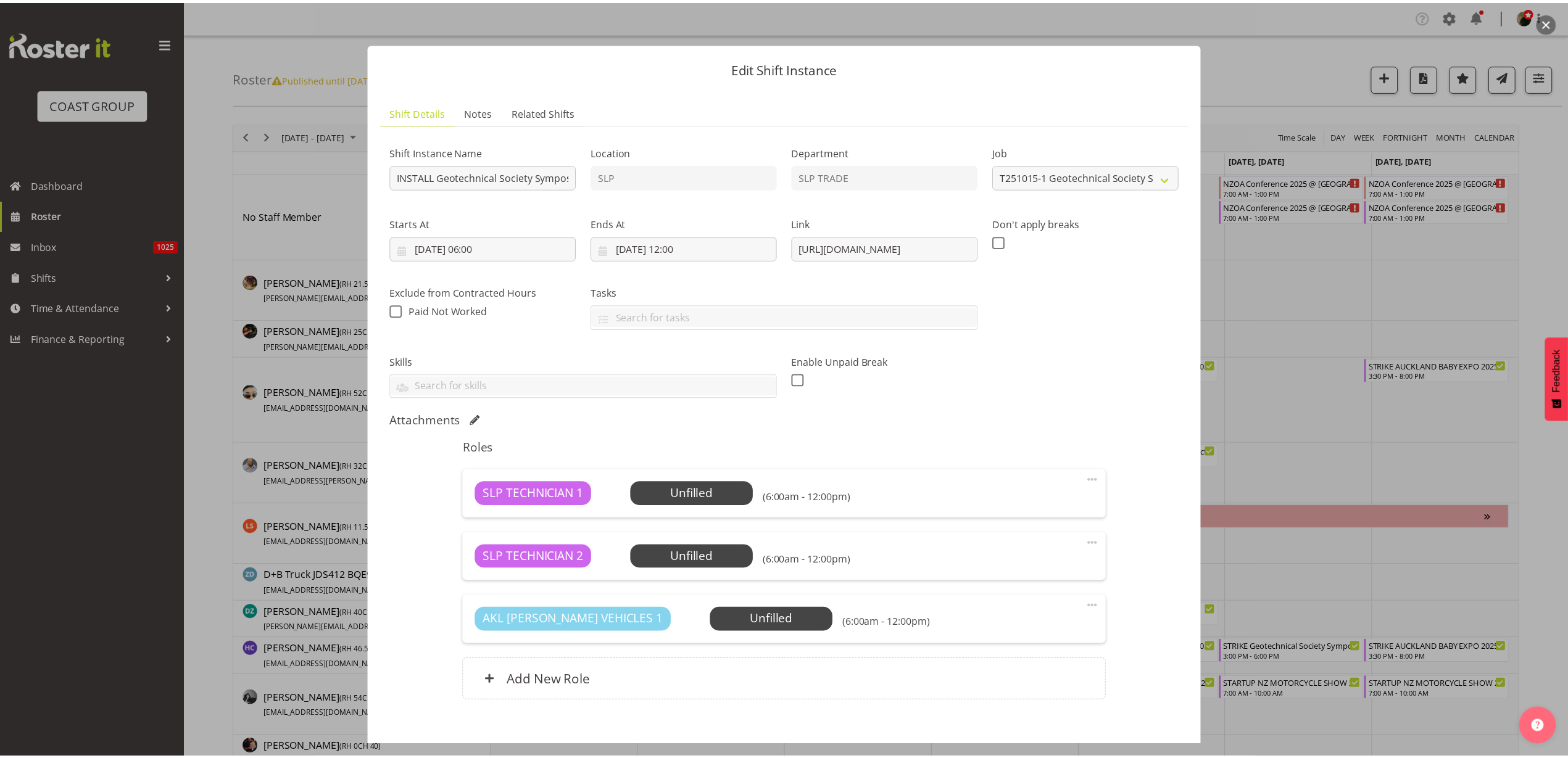
scroll to position [65, 0]
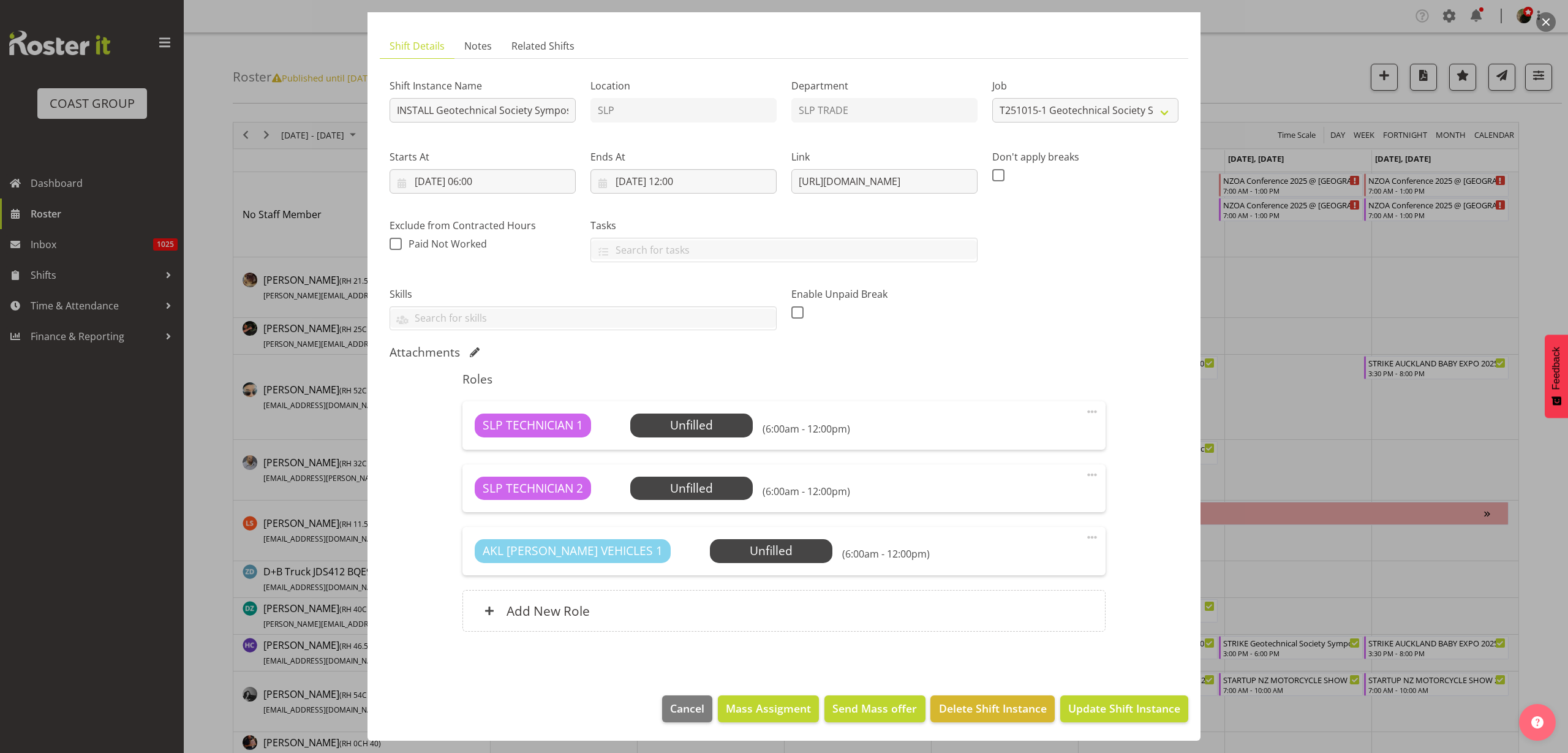
click at [648, 616] on div "Add New Role" at bounding box center [783, 611] width 643 height 42
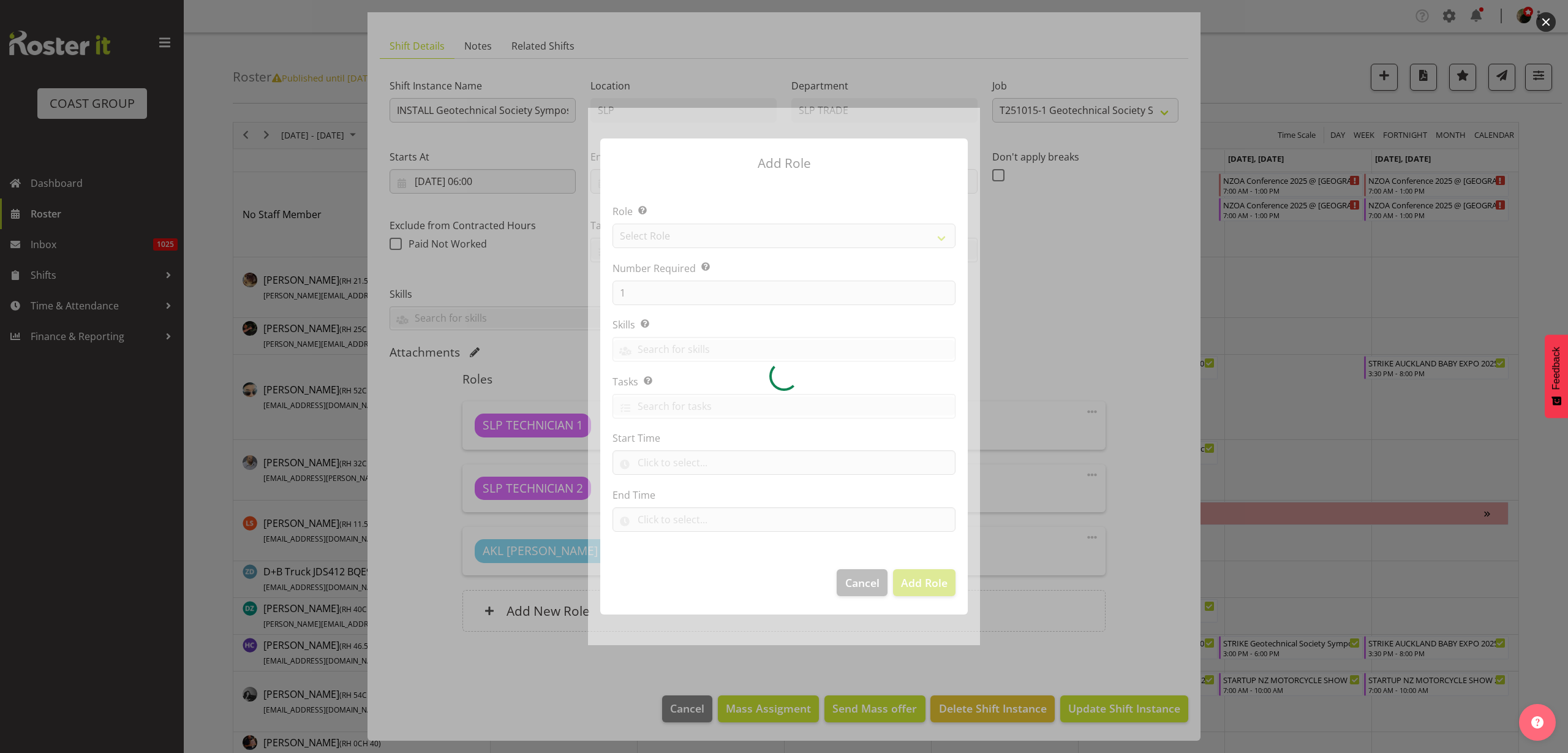
click at [694, 231] on div at bounding box center [784, 377] width 392 height 538
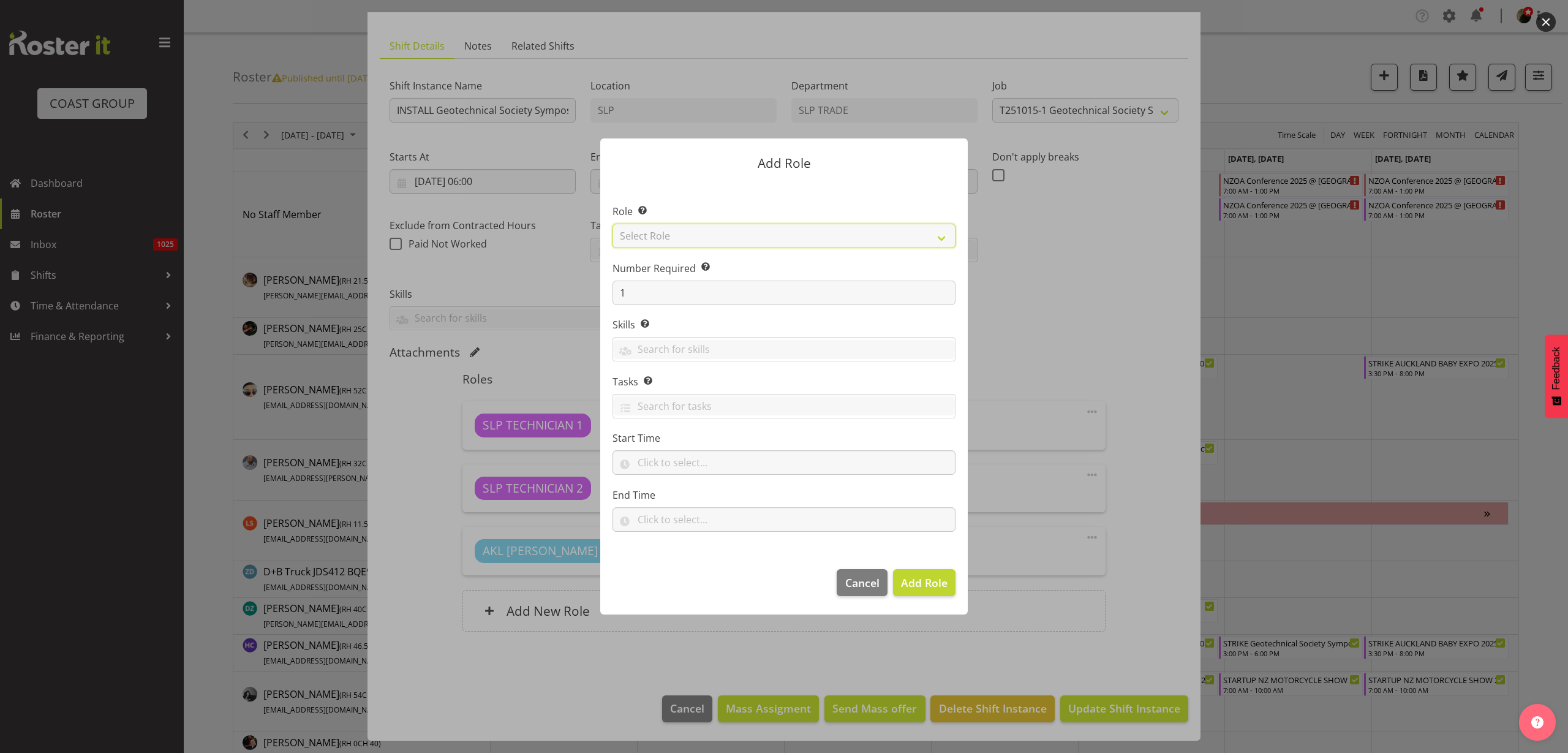
click at [702, 233] on select "Select Role ACCOUNT MANAGER ACCOUNT MANAGER DW ACCOUNTS AKL DIANNA VEHICLES AKL…" at bounding box center [783, 236] width 343 height 24
select select "123"
click at [612, 224] on select "Select Role ACCOUNT MANAGER ACCOUNT MANAGER DW ACCOUNTS AKL DIANNA VEHICLES AKL…" at bounding box center [783, 236] width 343 height 24
click at [928, 588] on span "Add Role" at bounding box center [924, 583] width 47 height 15
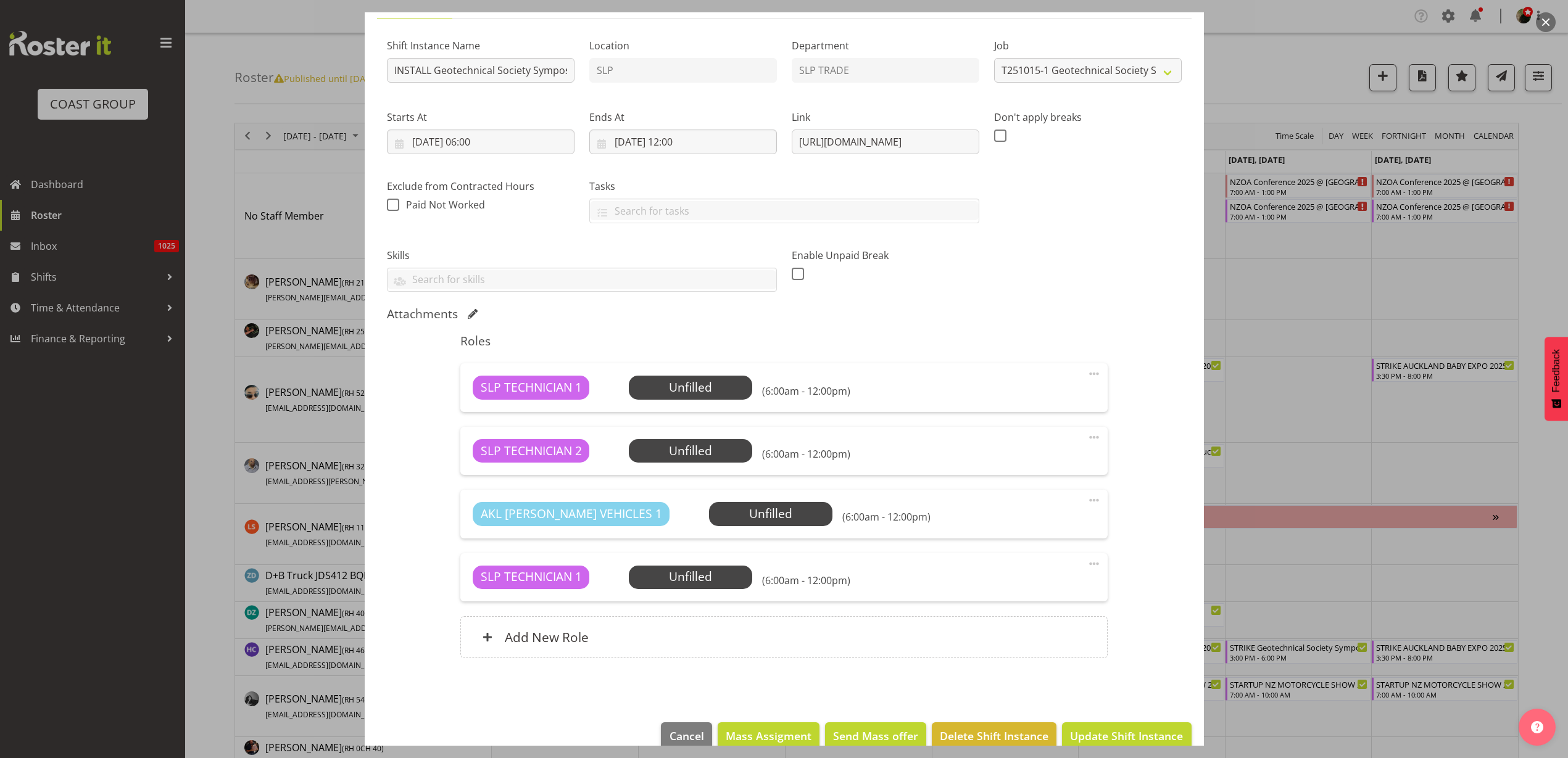
scroll to position [128, 0]
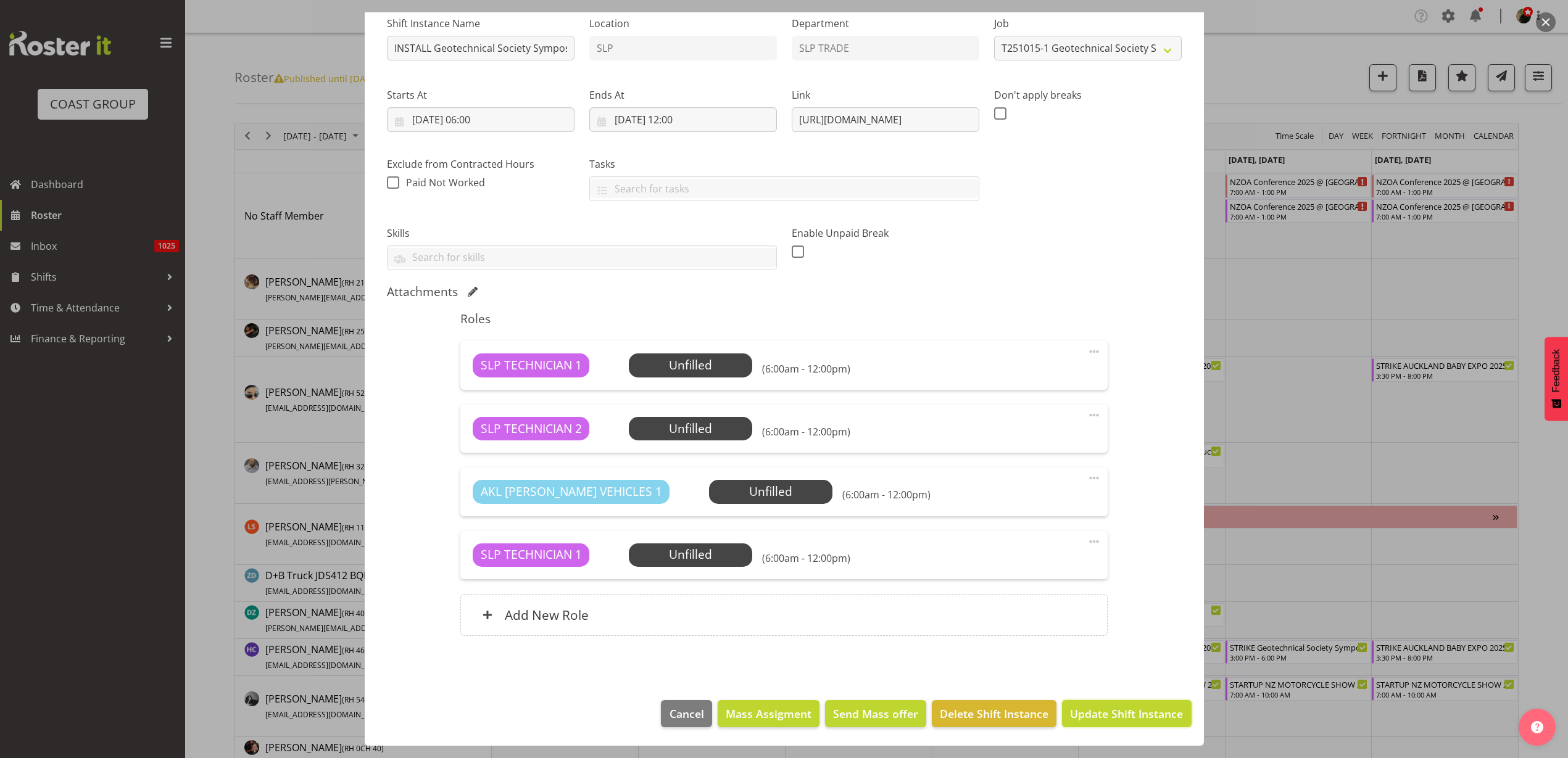
click at [1149, 715] on span "Update Shift Instance" at bounding box center [1127, 714] width 113 height 16
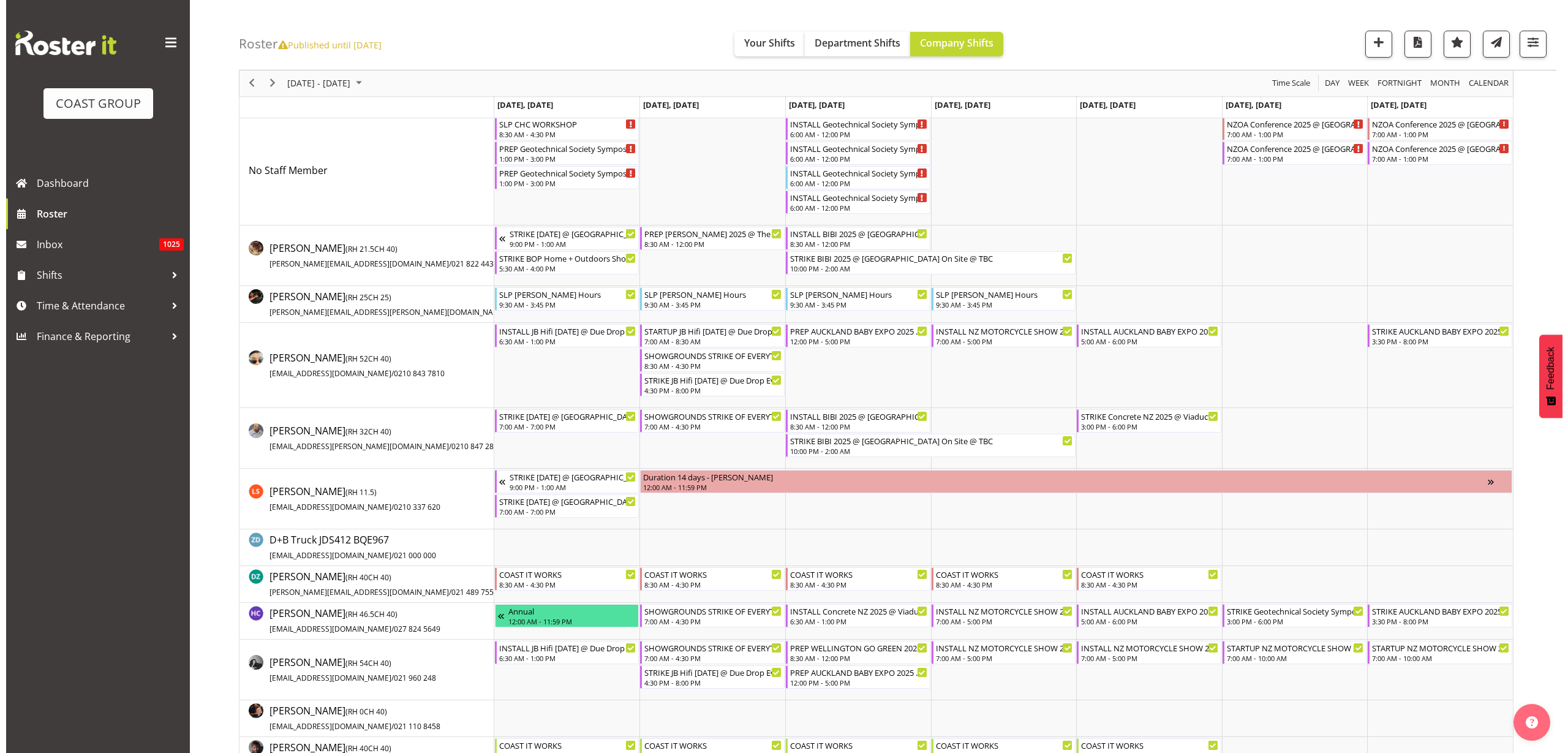
scroll to position [77, 0]
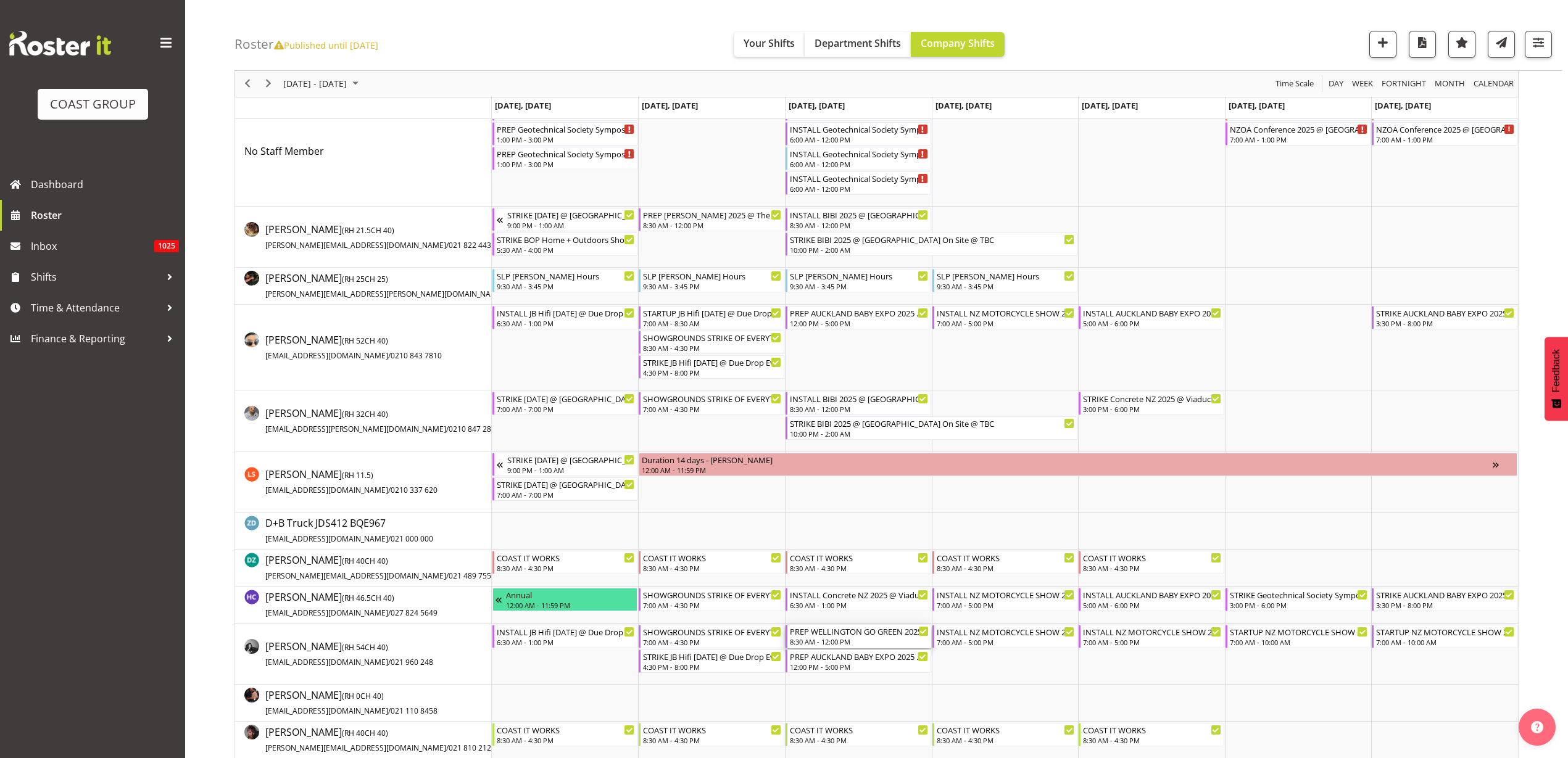
click at [847, 642] on div "8:30 AM - 12:00 PM" at bounding box center [859, 642] width 139 height 10
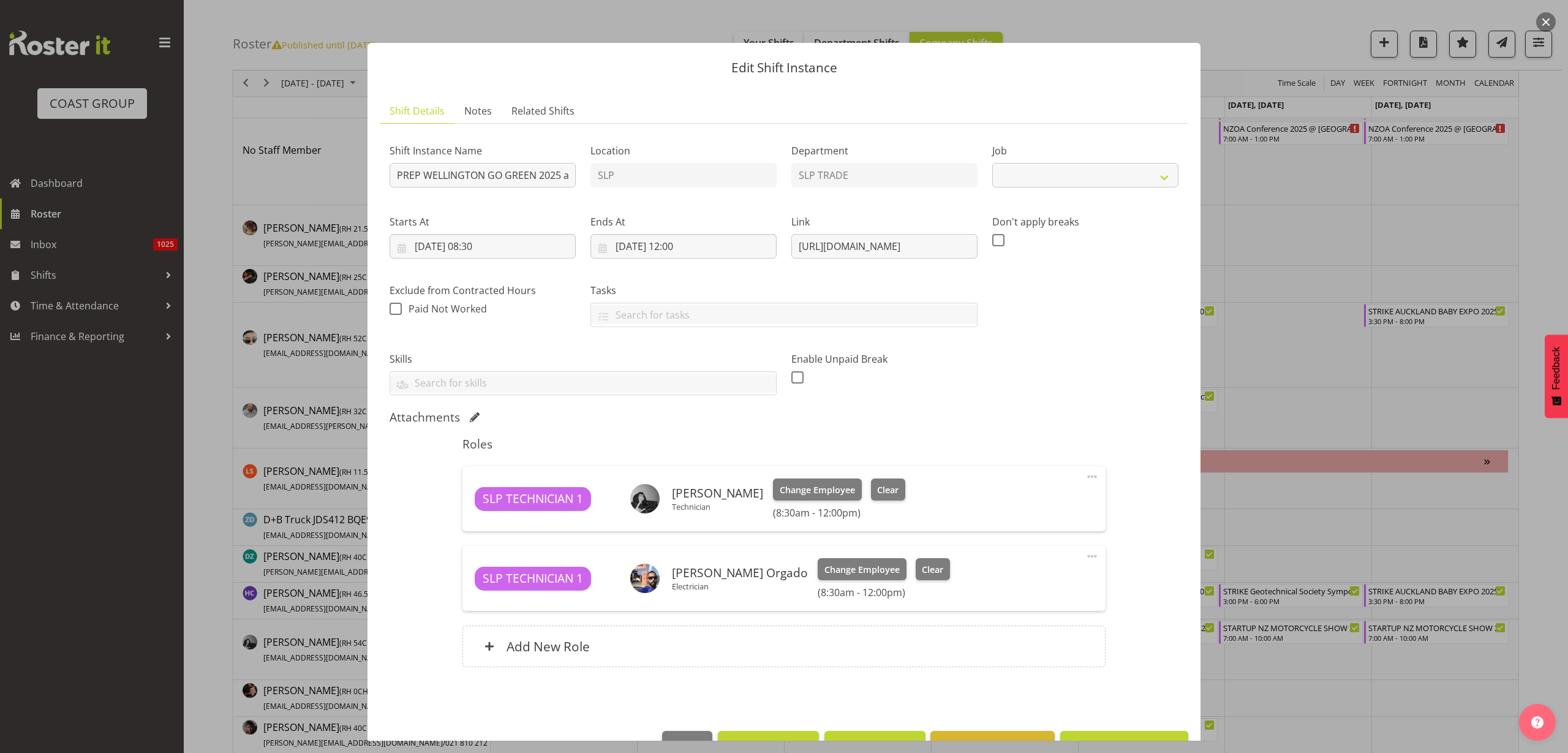
select select "9338"
click at [453, 233] on div "Starts At 15/10/2025, 08:30 January February March April May June July August S…" at bounding box center [482, 236] width 186 height 44
click at [456, 243] on input "15/10/2025, 08:30" at bounding box center [482, 246] width 186 height 24
click at [447, 393] on span "13" at bounding box center [448, 392] width 10 height 11
type input "13/10/2025, 08:30"
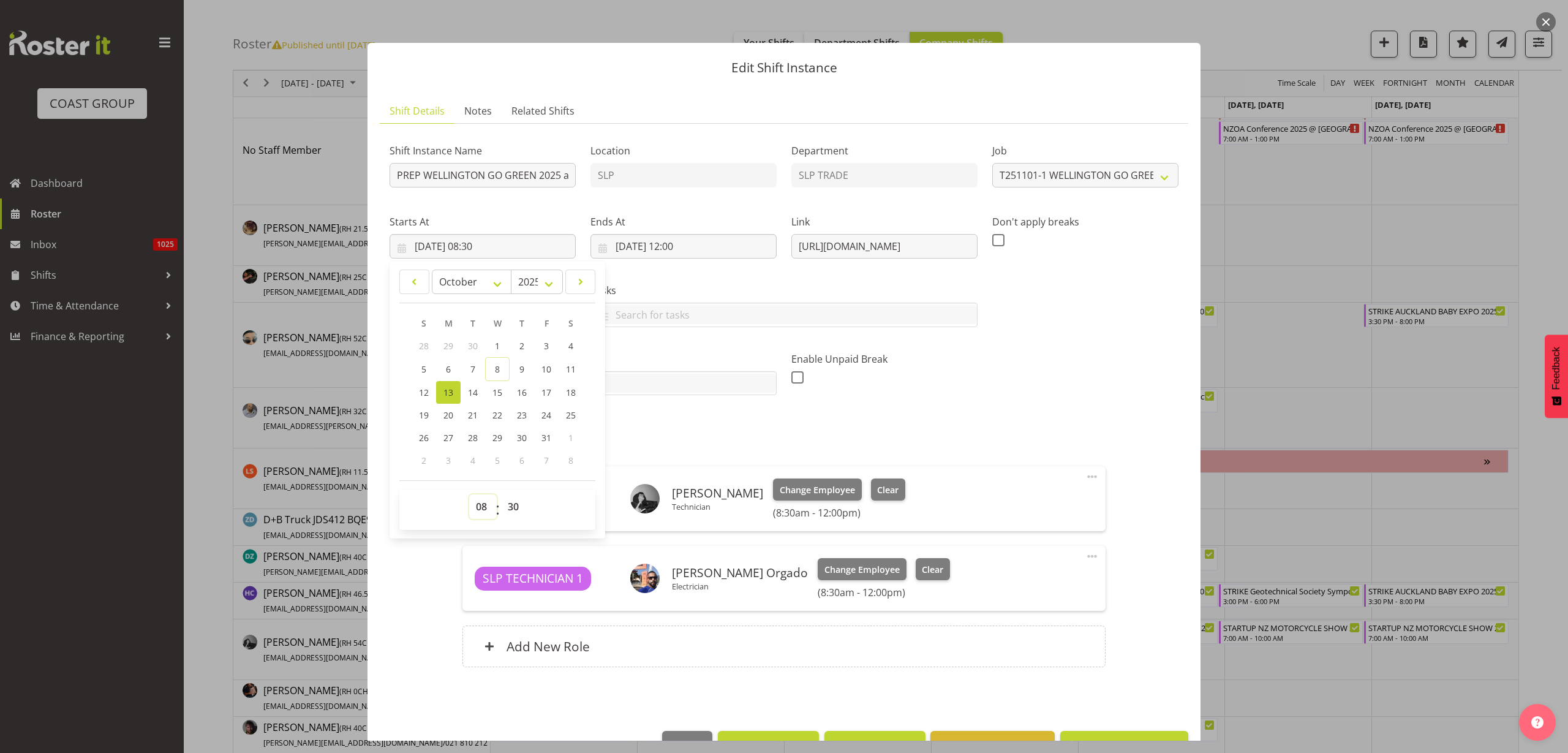
click at [485, 510] on select "00 01 02 03 04 05 06 07 08 09 10 11 12 13 14 15 16 17 18 19 20 21 22 23" at bounding box center [483, 507] width 27 height 24
select select "13"
click at [469, 495] on select "00 01 02 03 04 05 06 07 08 09 10 11 12 13 14 15 16 17 18 19 20 21 22 23" at bounding box center [483, 507] width 27 height 24
type input "13/10/2025, 13:30"
select select "0"
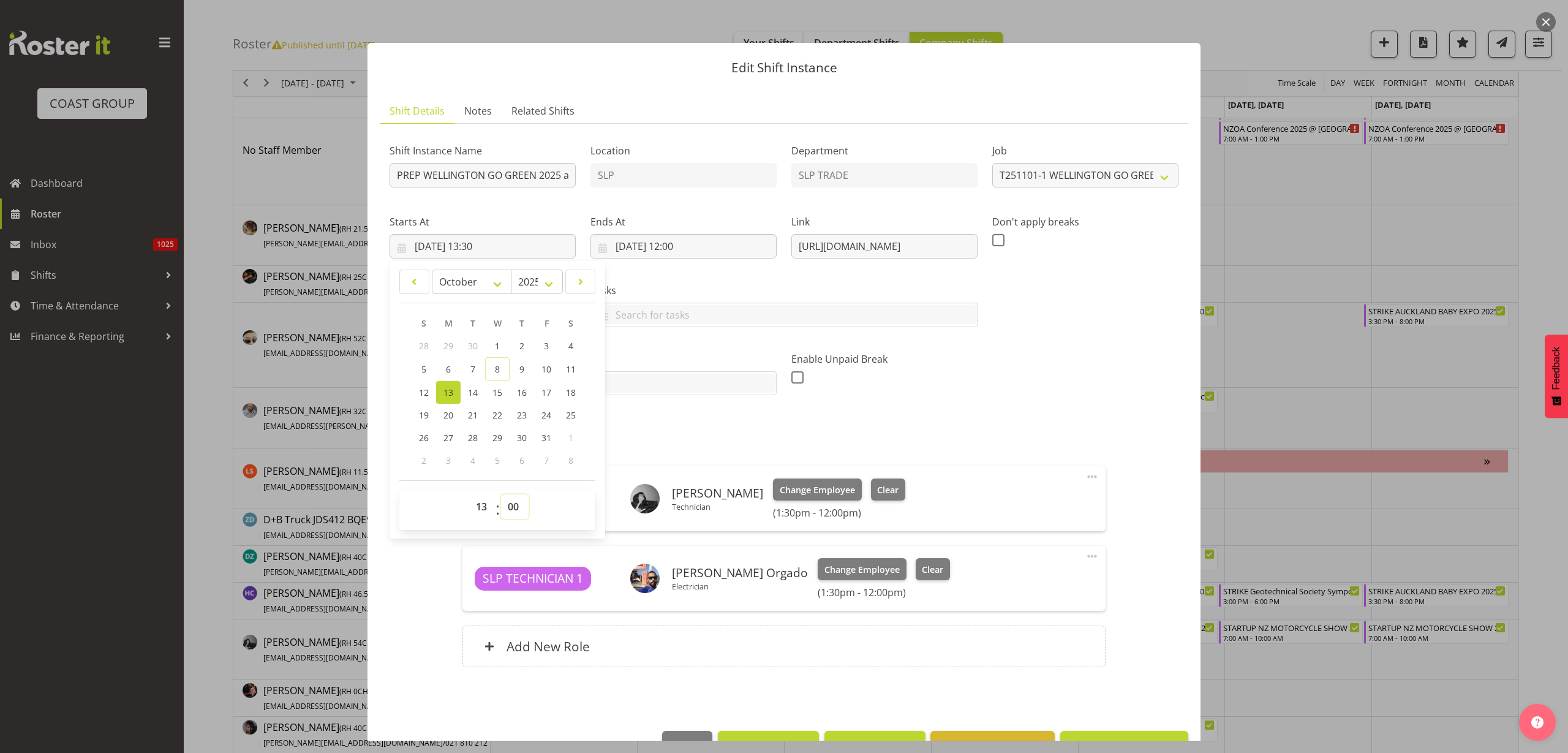
type input "13/10/2025, 13:00"
click at [657, 245] on input "15/10/2025, 12:00" at bounding box center [683, 246] width 186 height 24
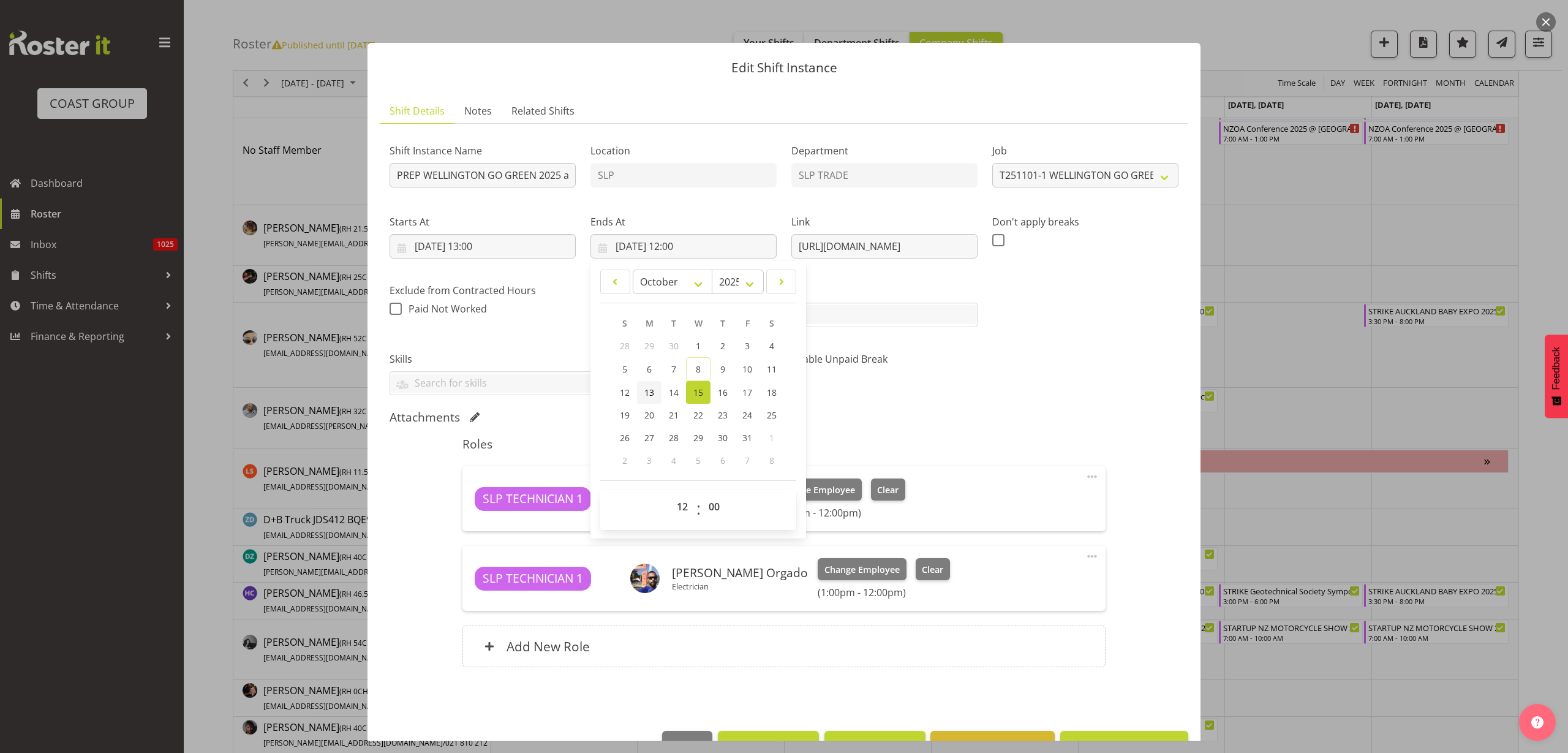
click at [644, 391] on span "13" at bounding box center [649, 392] width 10 height 11
type input "13/10/2025, 12:00"
click at [678, 508] on select "00 01 02 03 04 05 06 07 08 09 10 11 12 13 14 15 16 17 18 19 20 21 22 23" at bounding box center [684, 507] width 27 height 24
select select "17"
click at [670, 495] on select "00 01 02 03 04 05 06 07 08 09 10 11 12 13 14 15 16 17 18 19 20 21 22 23" at bounding box center [684, 507] width 27 height 24
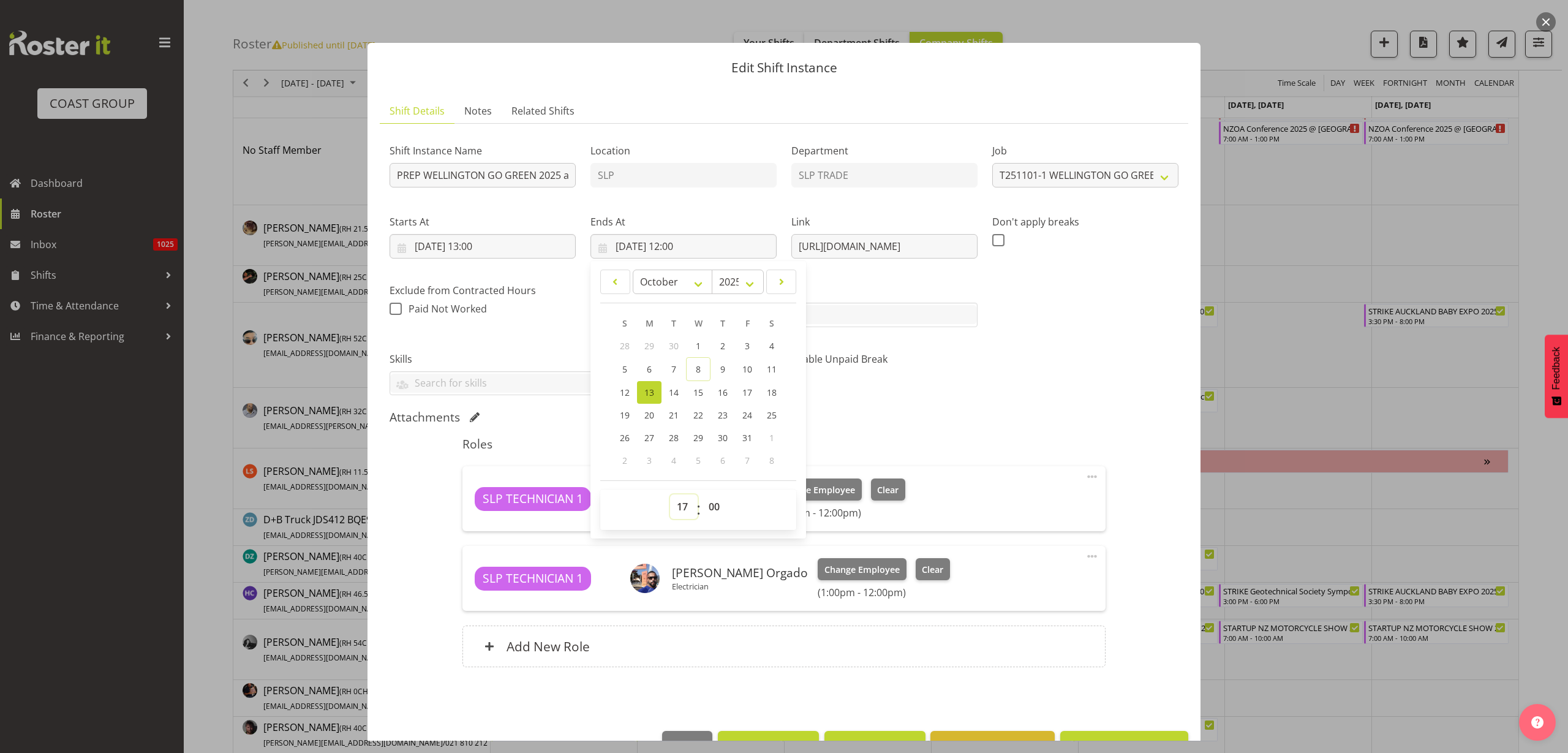
type input "13/10/2025, 17:00"
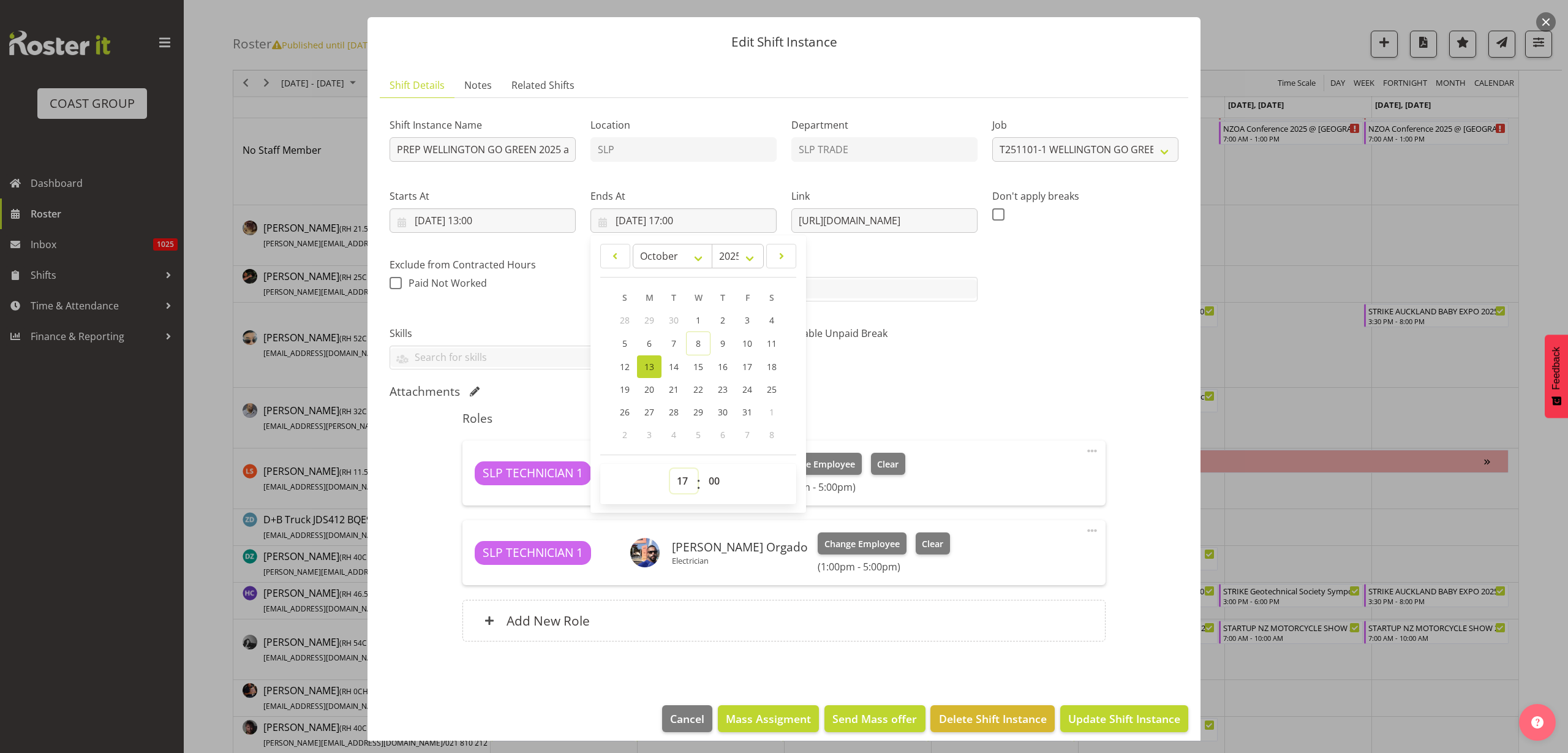
scroll to position [36, 0]
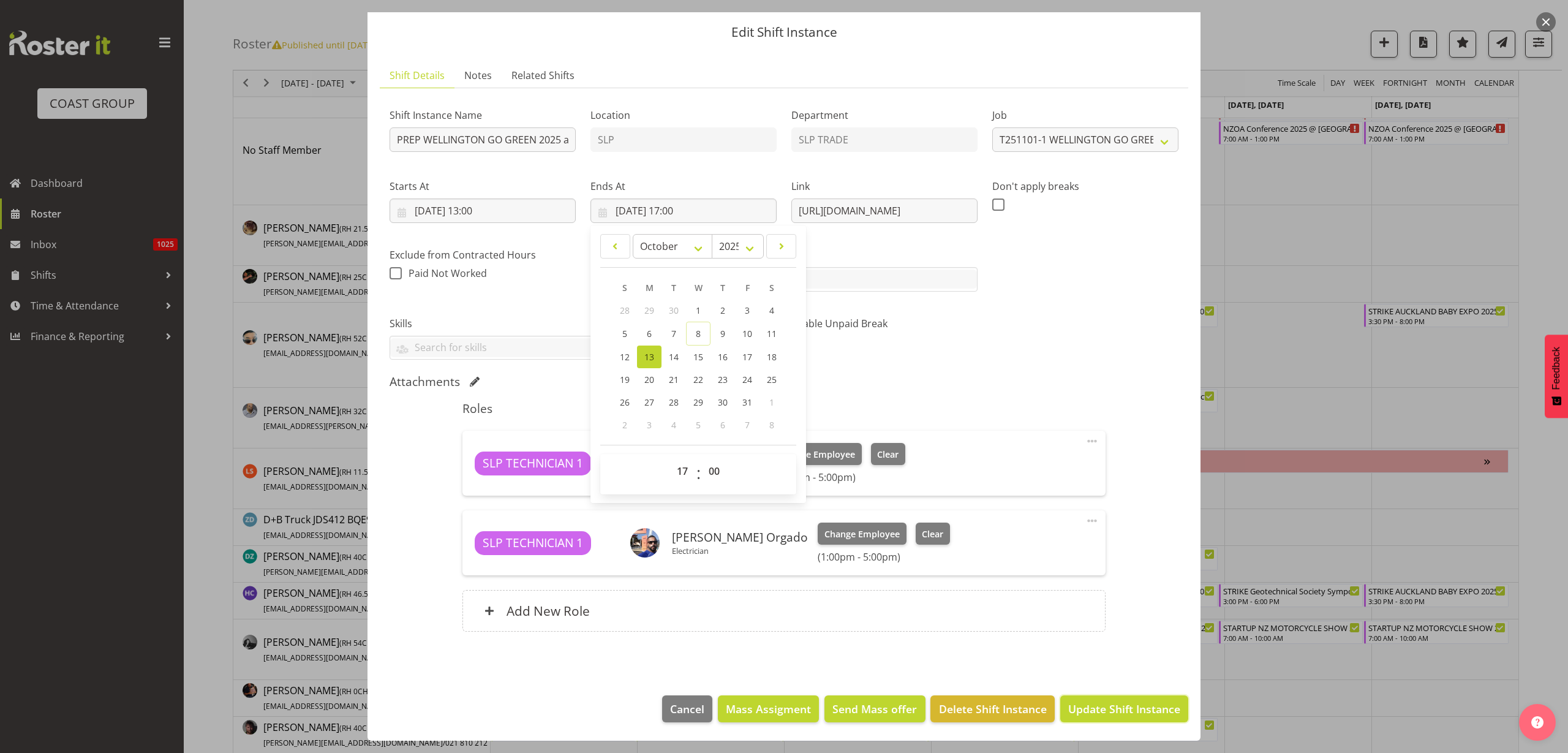
click at [1141, 707] on span "Update Shift Instance" at bounding box center [1124, 709] width 112 height 16
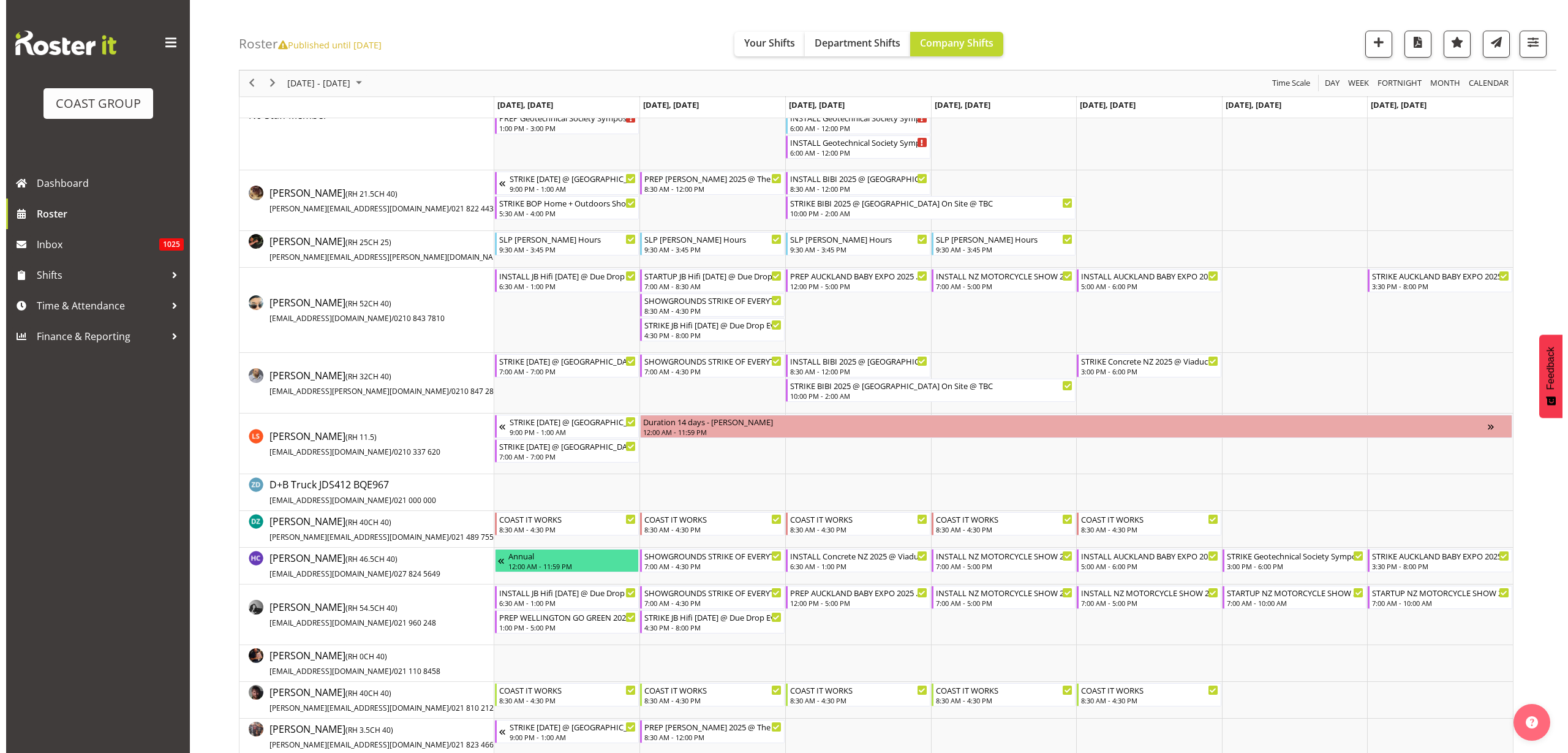
scroll to position [0, 0]
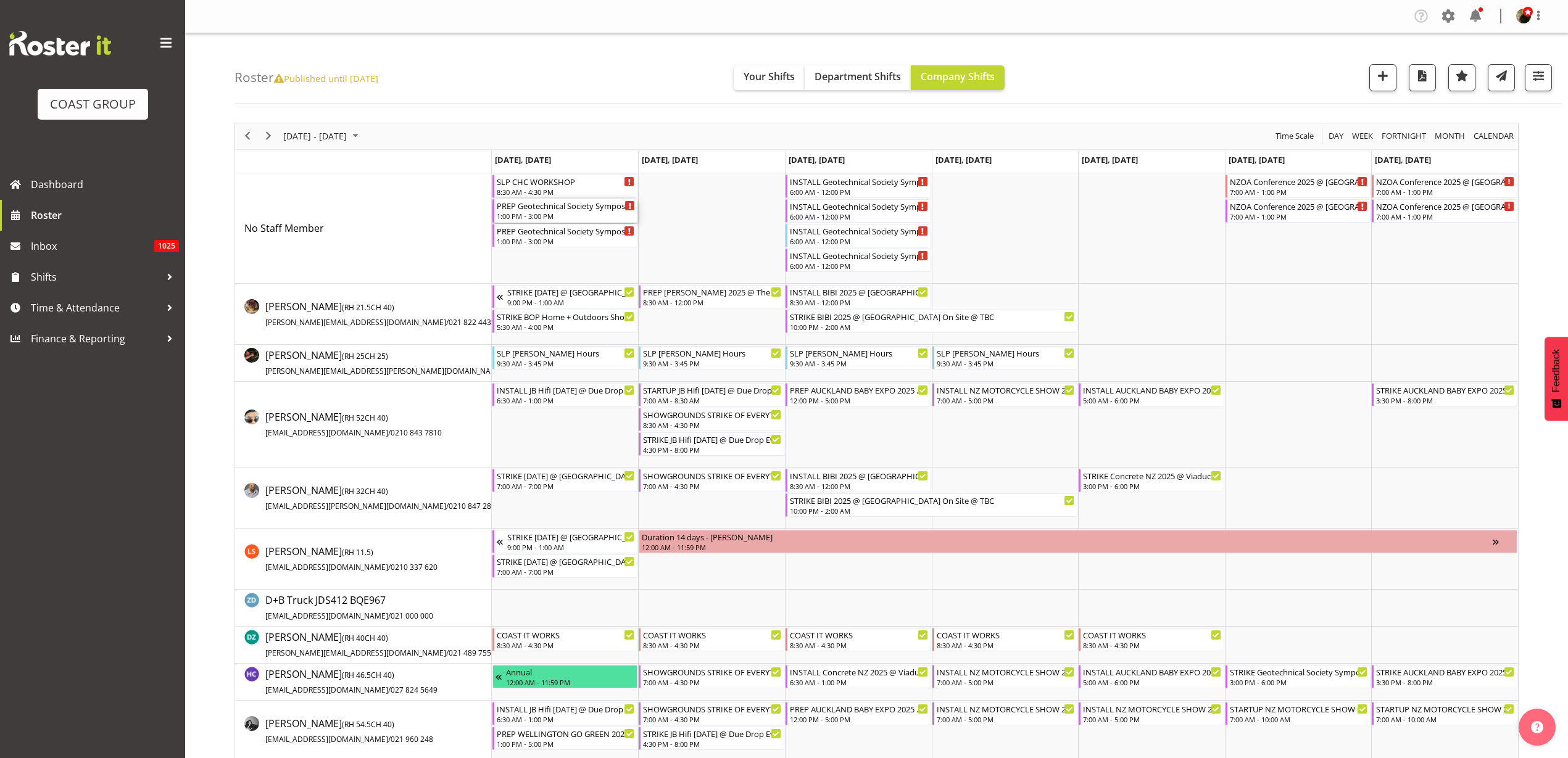
click at [545, 209] on div "PREP Geotechnical Society Symposium 2025 @ The Workshop" at bounding box center [566, 205] width 139 height 12
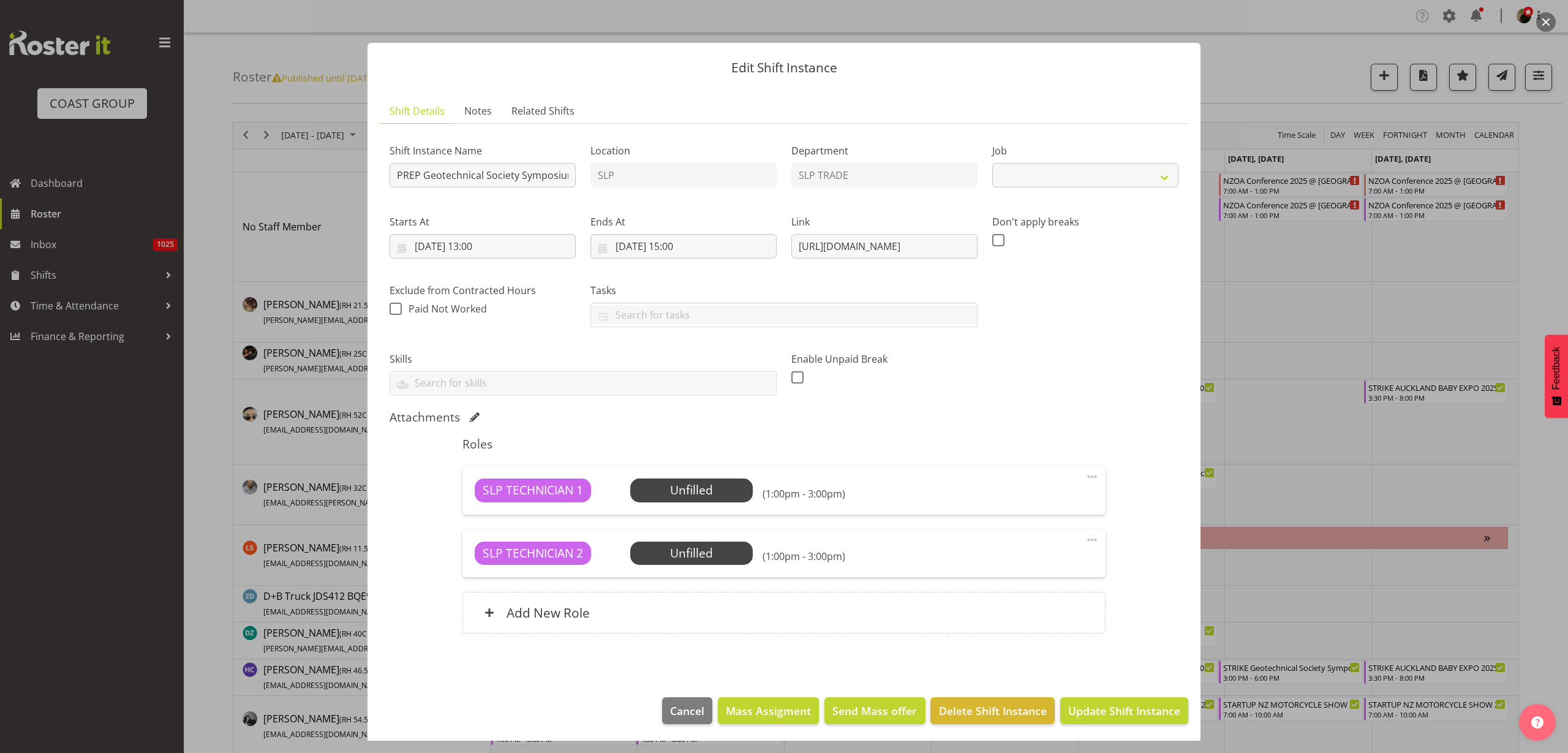
select select "10714"
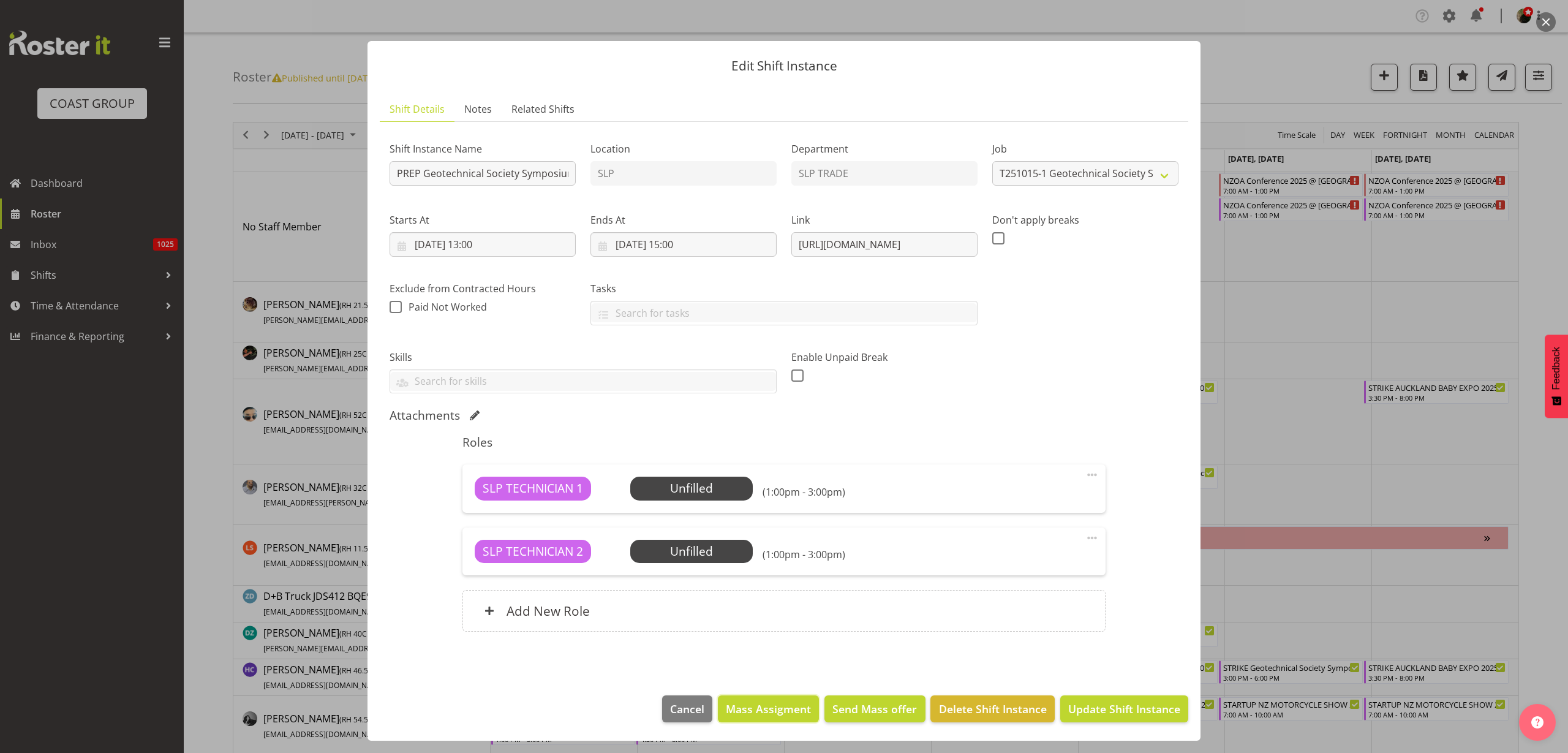
click at [757, 709] on span "Mass Assigment" at bounding box center [769, 709] width 85 height 16
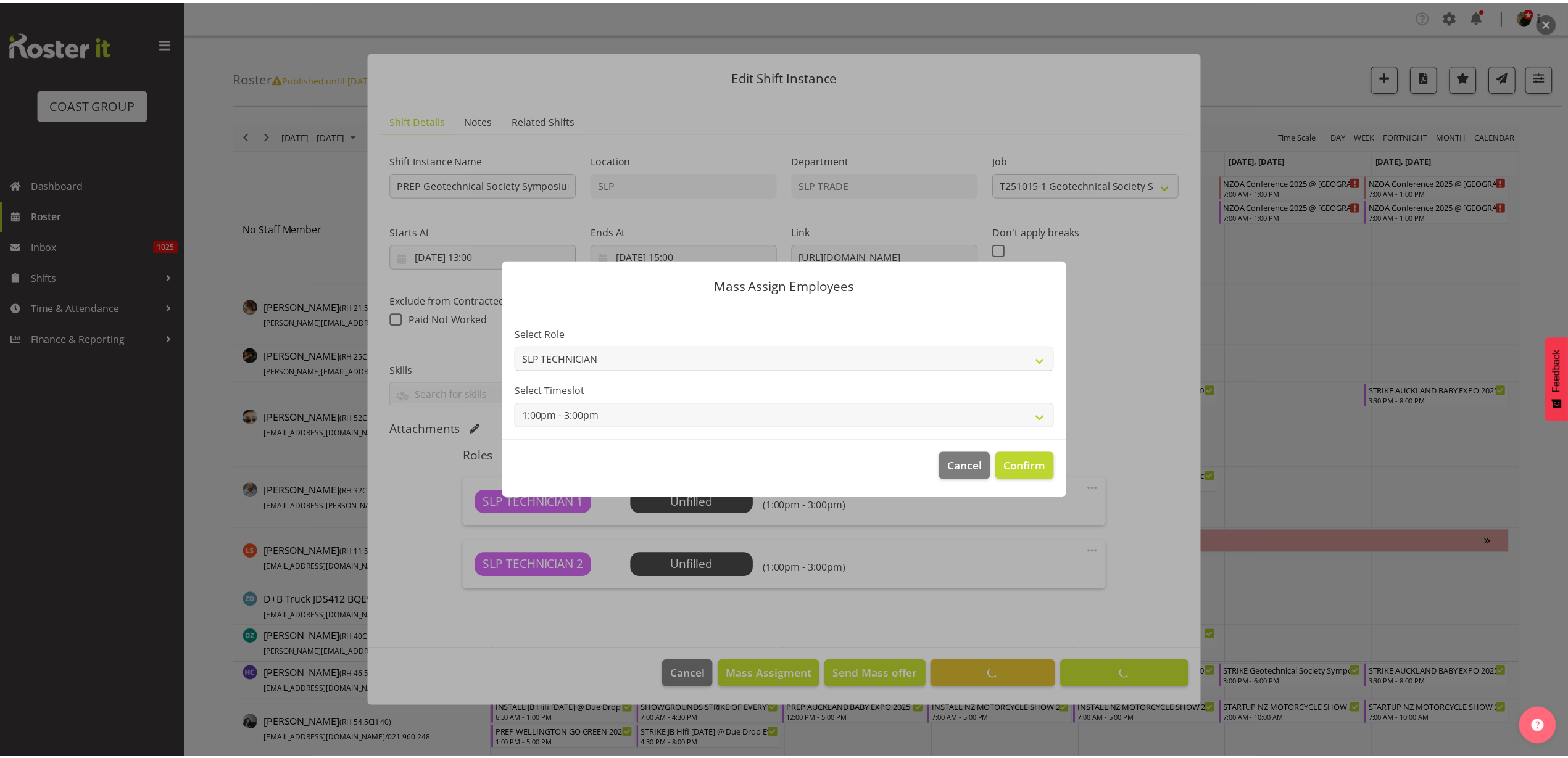
scroll to position [0, 0]
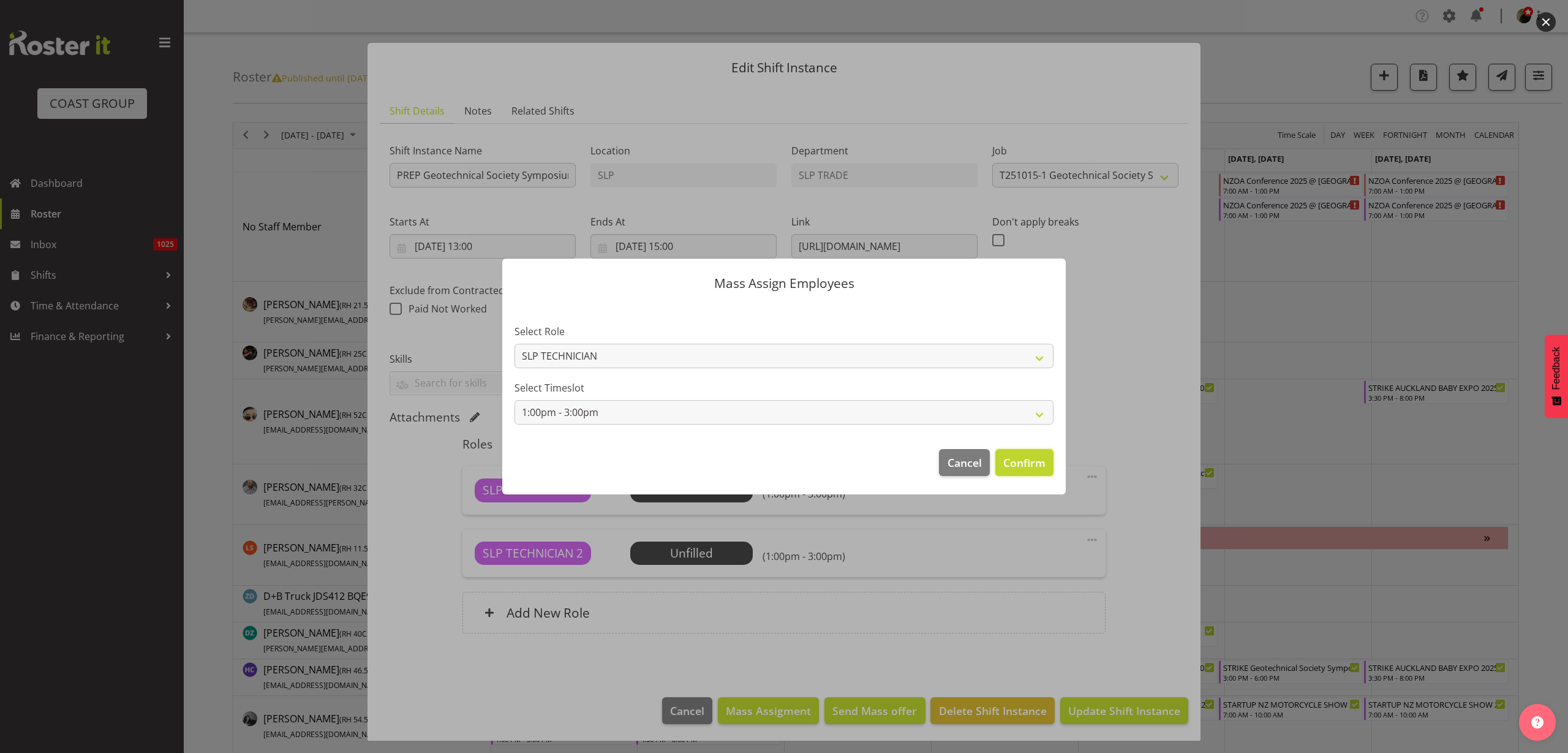
click at [1019, 464] on span "Confirm" at bounding box center [1024, 462] width 42 height 16
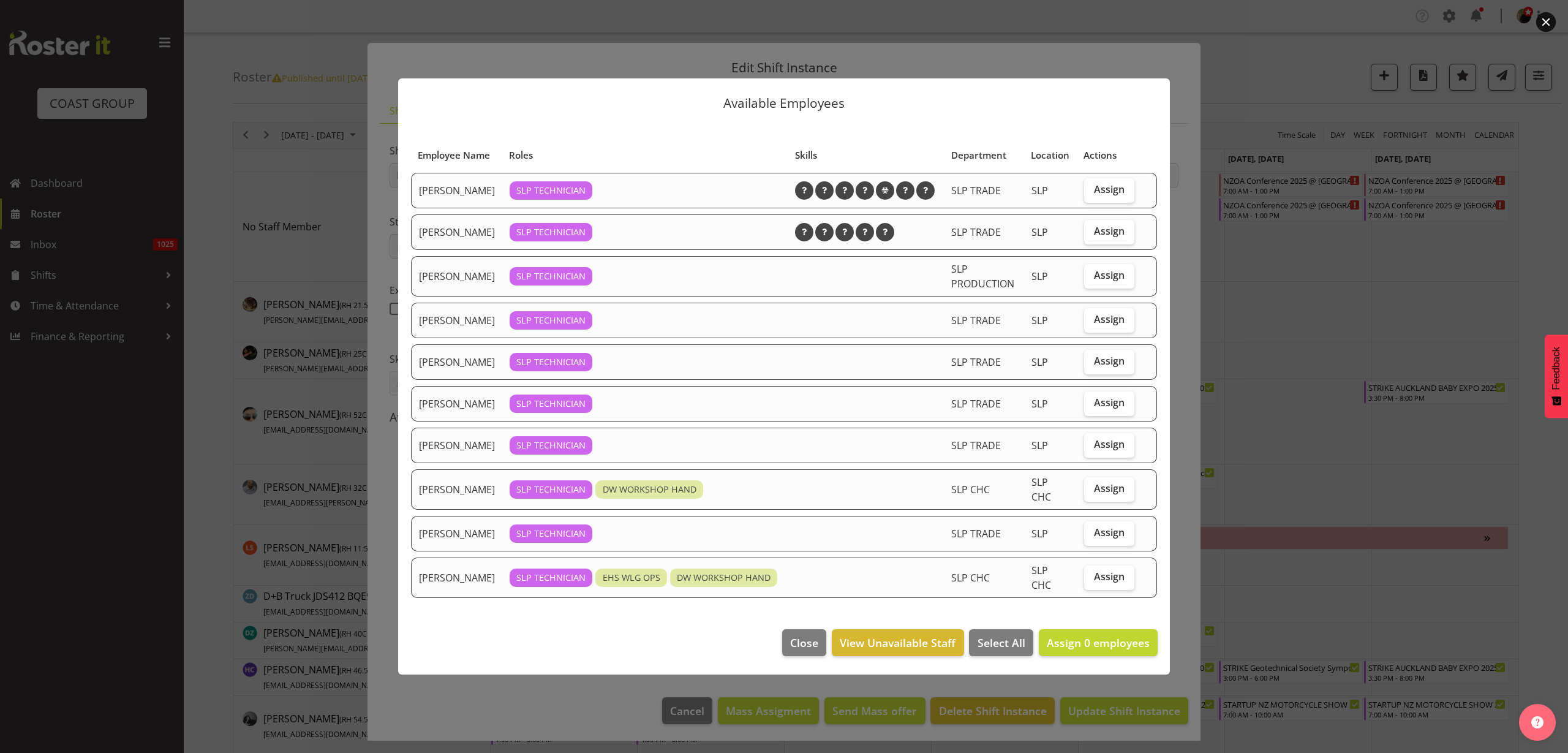
click at [1108, 185] on span "Assign" at bounding box center [1109, 189] width 31 height 12
click at [1092, 186] on input "Assign" at bounding box center [1088, 190] width 8 height 8
checkbox input "true"
click at [1116, 404] on span "Assign" at bounding box center [1109, 402] width 31 height 12
click at [1092, 404] on input "Assign" at bounding box center [1088, 403] width 8 height 8
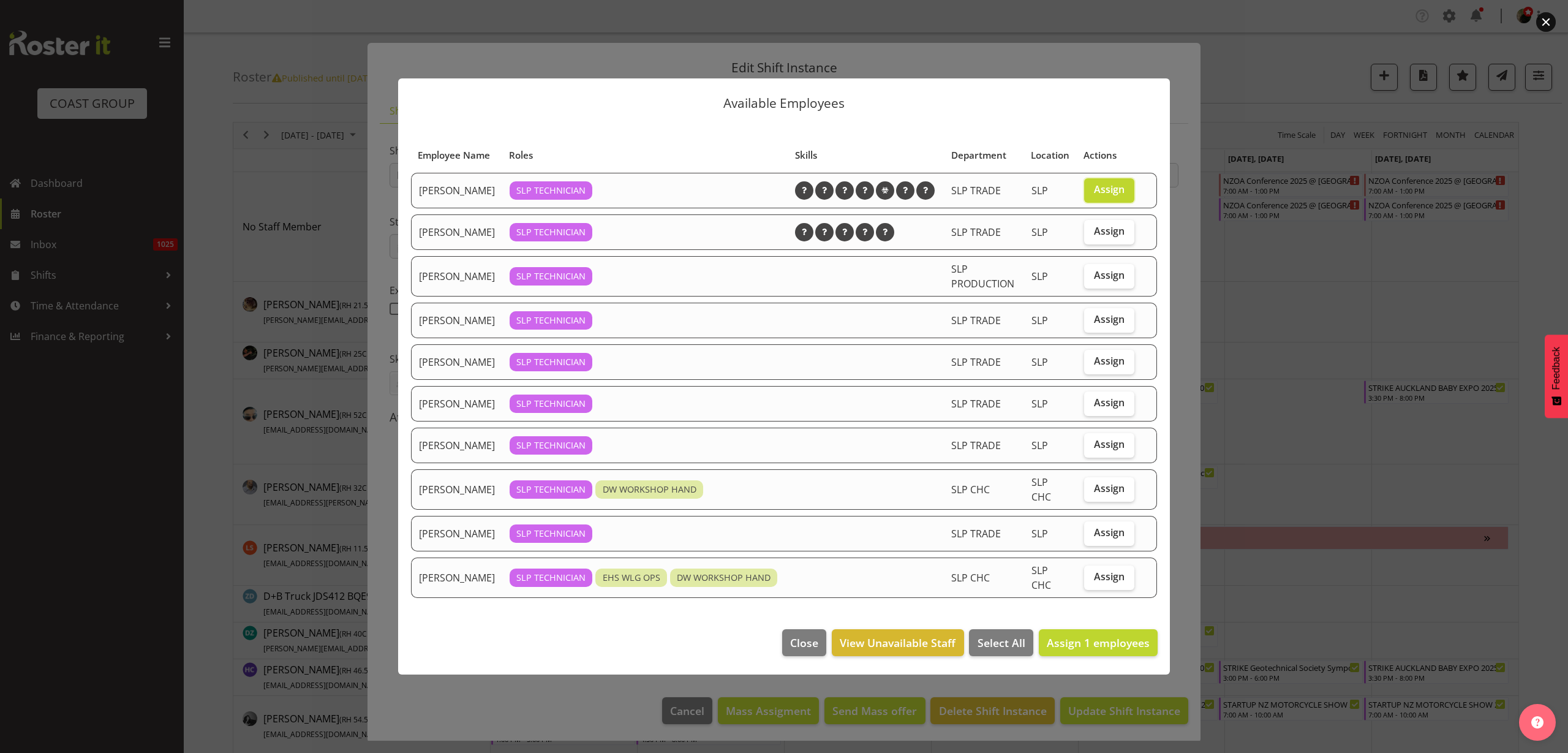
checkbox input "true"
click at [1107, 648] on span "Assign 2 employees" at bounding box center [1099, 642] width 103 height 15
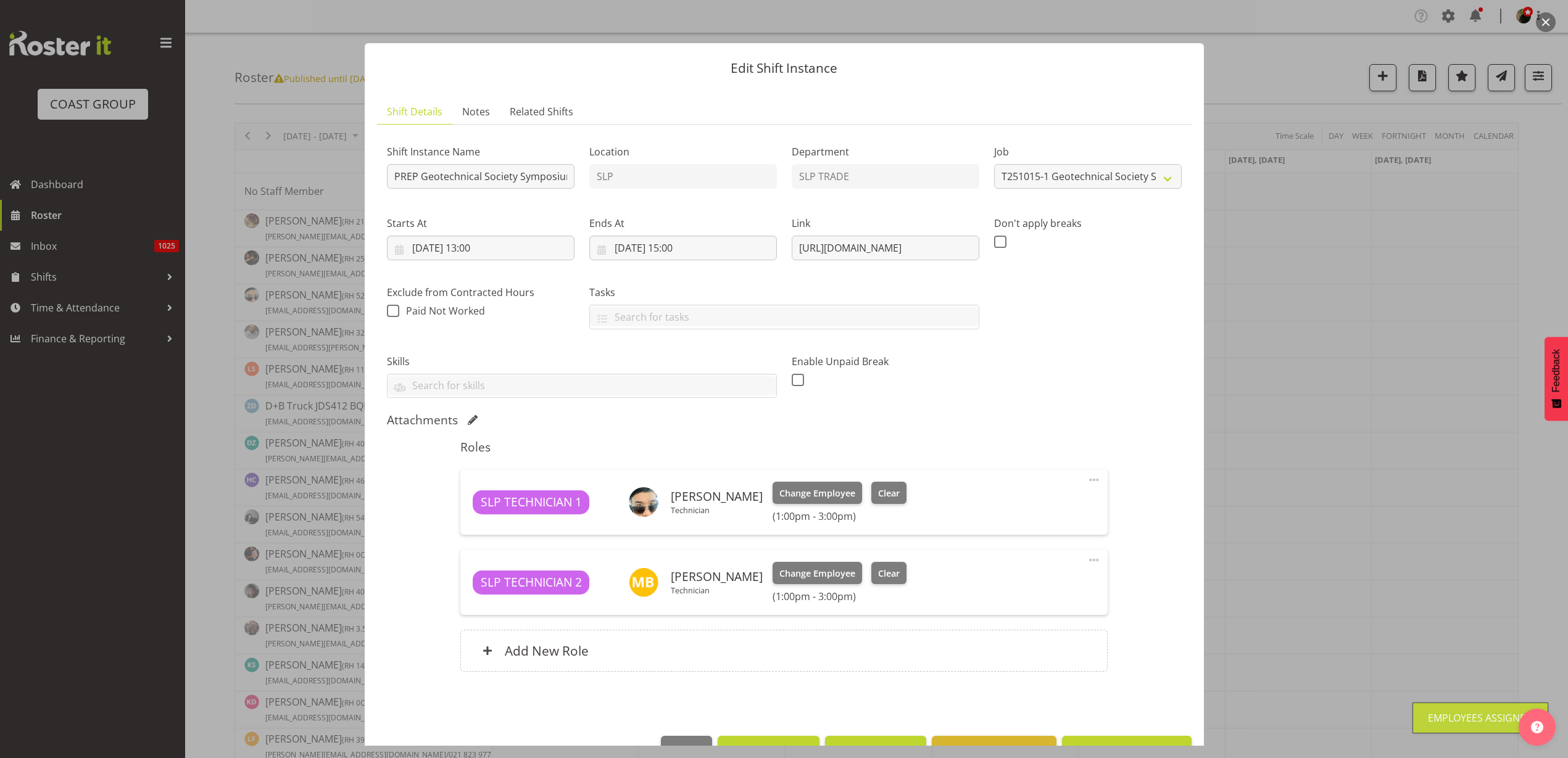
scroll to position [36, 0]
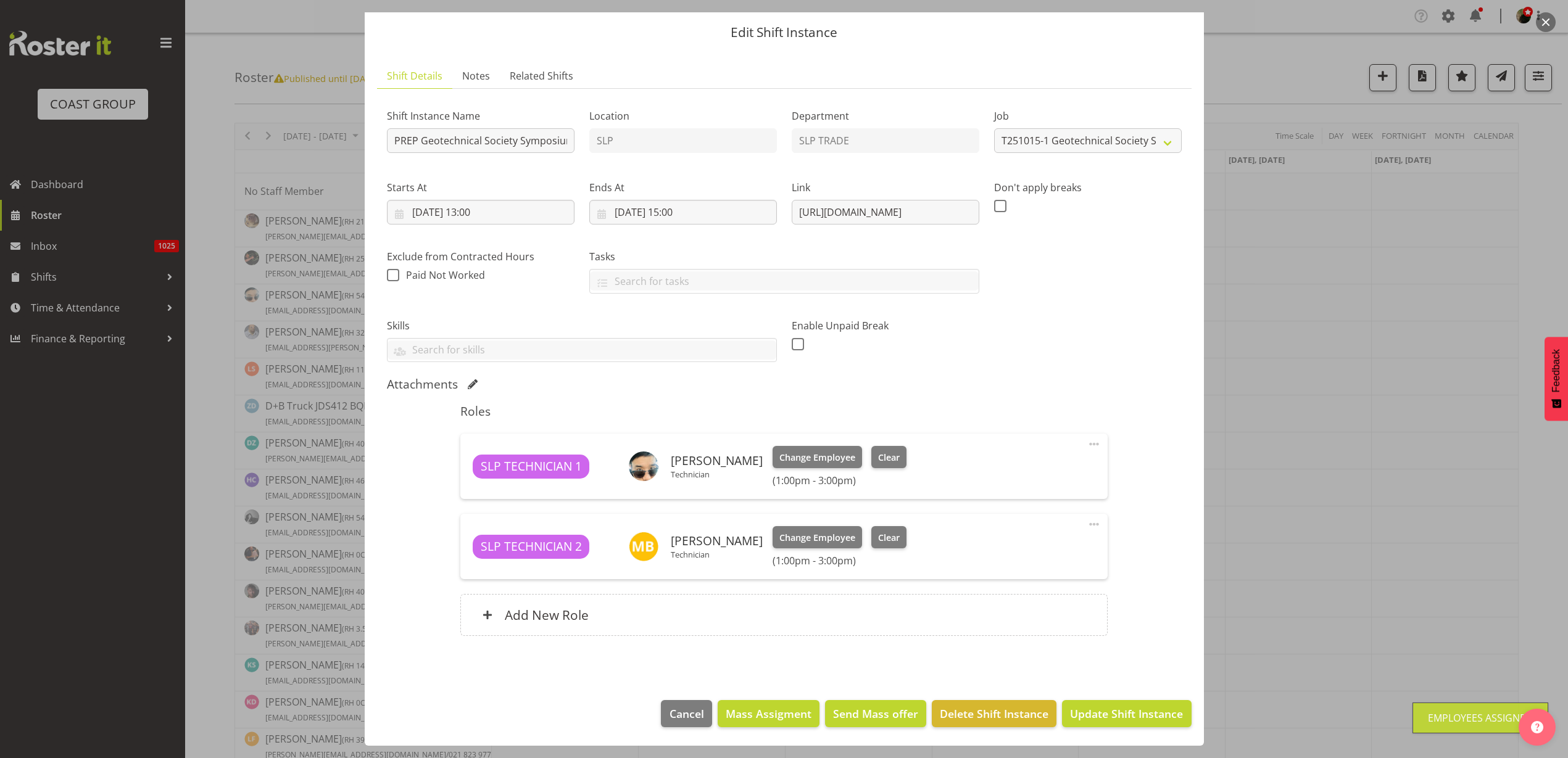
click at [0, 0] on div "Timeline Week of October 16, 2025" at bounding box center [0, 0] width 0 height 0
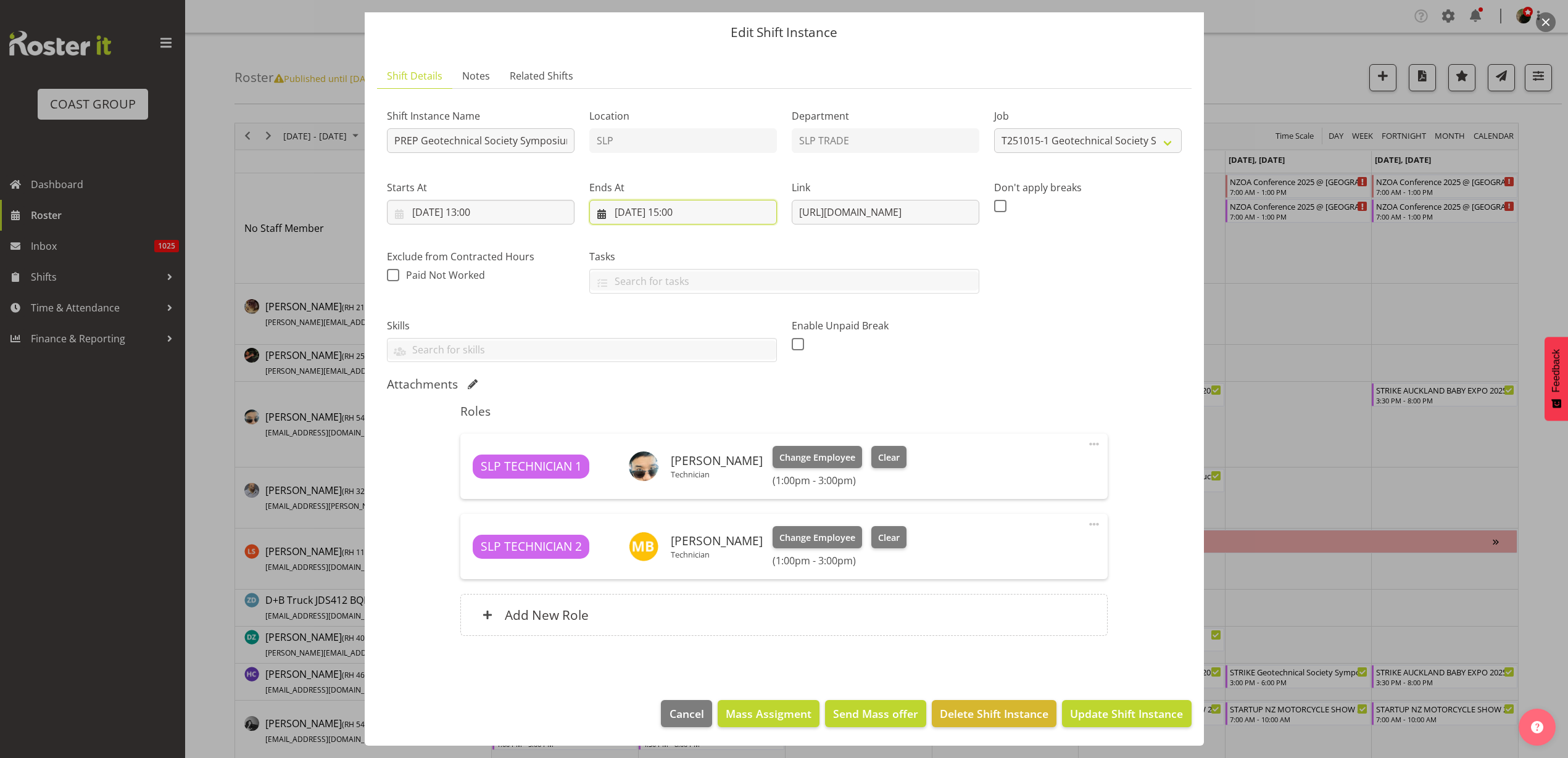
click at [675, 211] on input "13/10/2025, 15:00" at bounding box center [683, 212] width 188 height 24
click at [679, 476] on select "00 01 02 03 04 05 06 07 08 09 10 11 12 13 14 15 16 17 18 19 20 21 22 23" at bounding box center [684, 474] width 28 height 24
select select "17"
click at [670, 462] on select "00 01 02 03 04 05 06 07 08 09 10 11 12 13 14 15 16 17 18 19 20 21 22 23" at bounding box center [684, 474] width 28 height 24
type input "13/10/2025, 17:00"
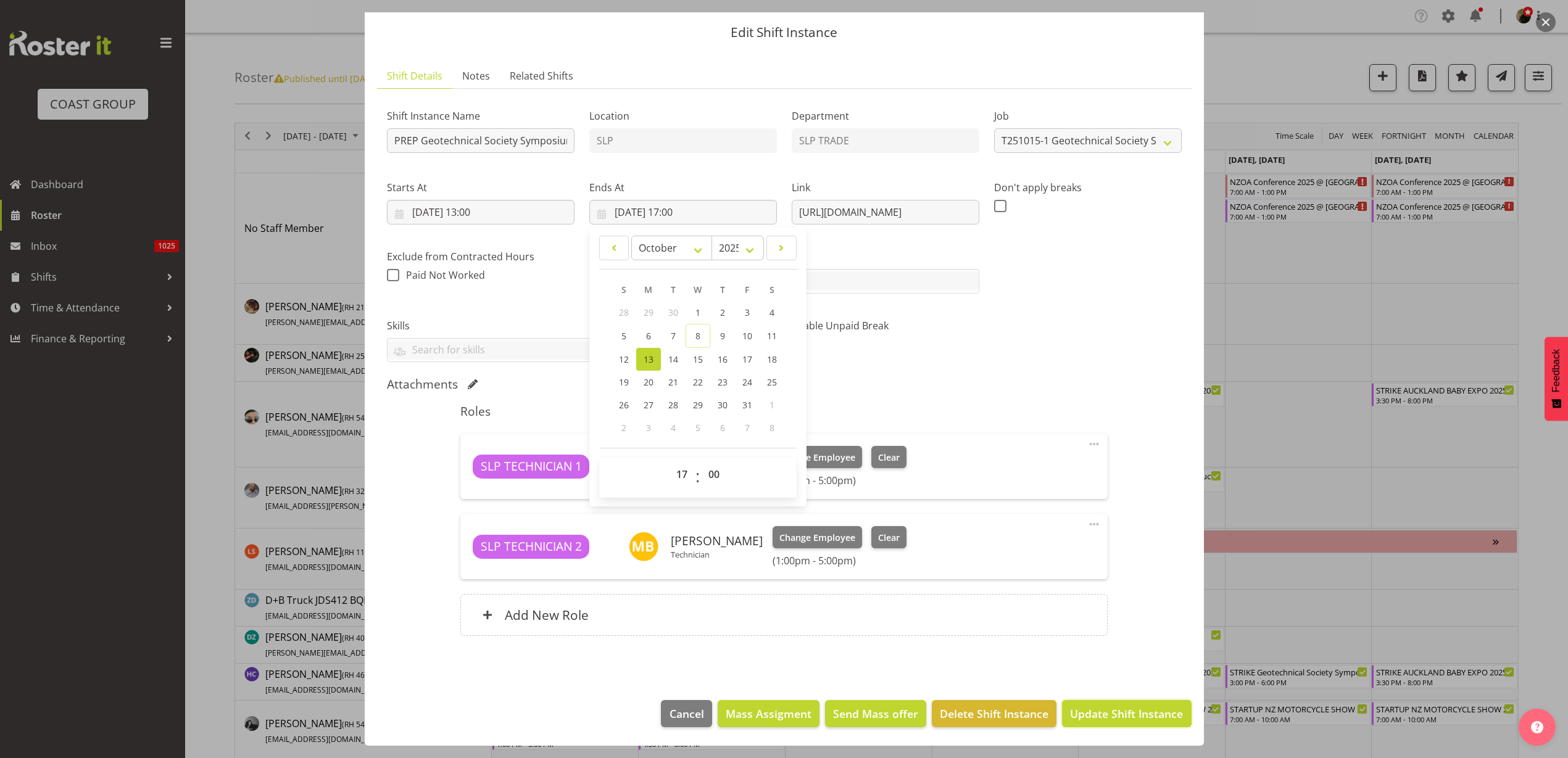
click at [1111, 715] on span "Update Shift Instance" at bounding box center [1127, 714] width 113 height 16
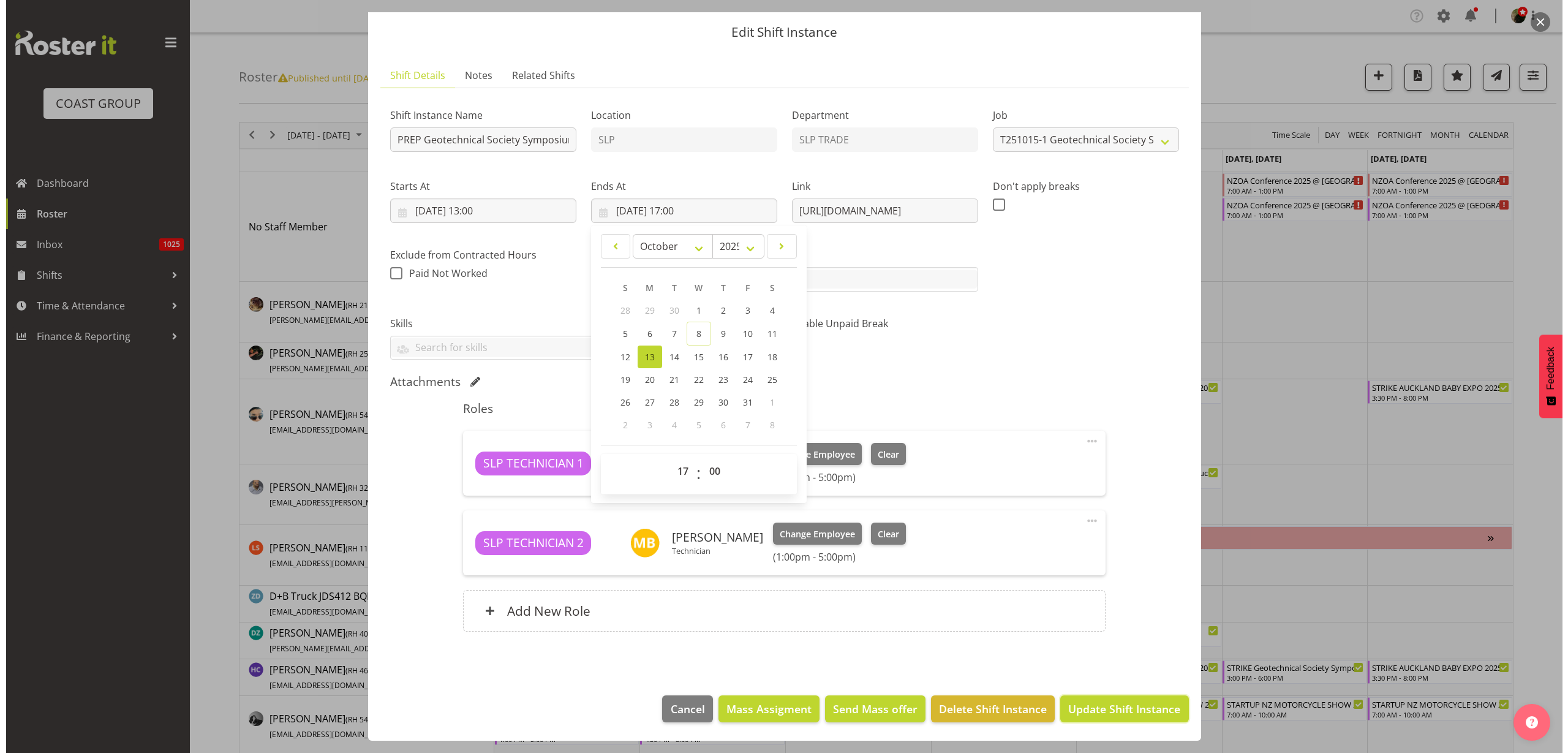
scroll to position [0, 0]
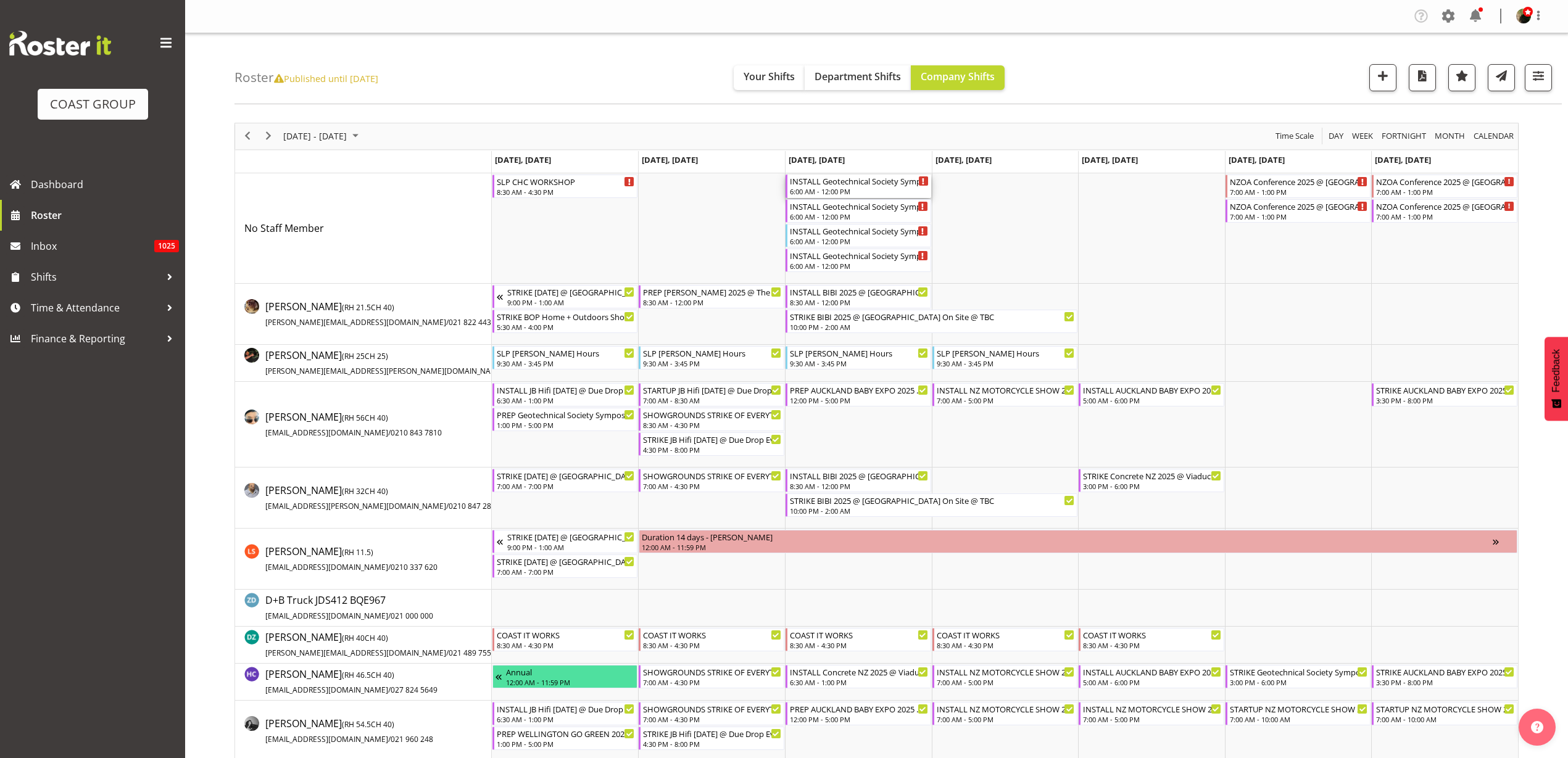
click at [839, 186] on div "INSTALL Geotechnical Society Symposium 2025 @ [GEOGRAPHIC_DATA] On Site @ 0700" at bounding box center [859, 180] width 139 height 12
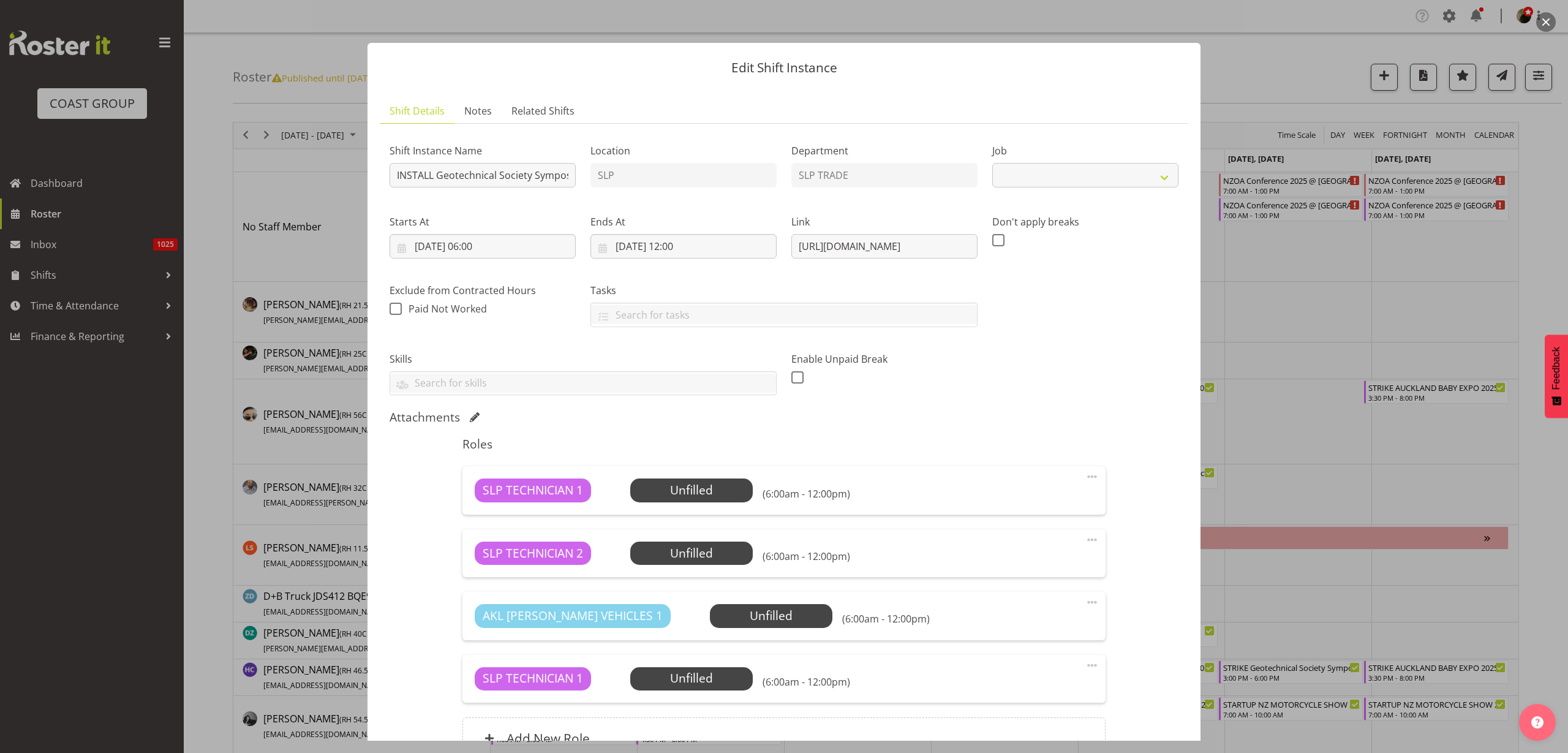
select select "10714"
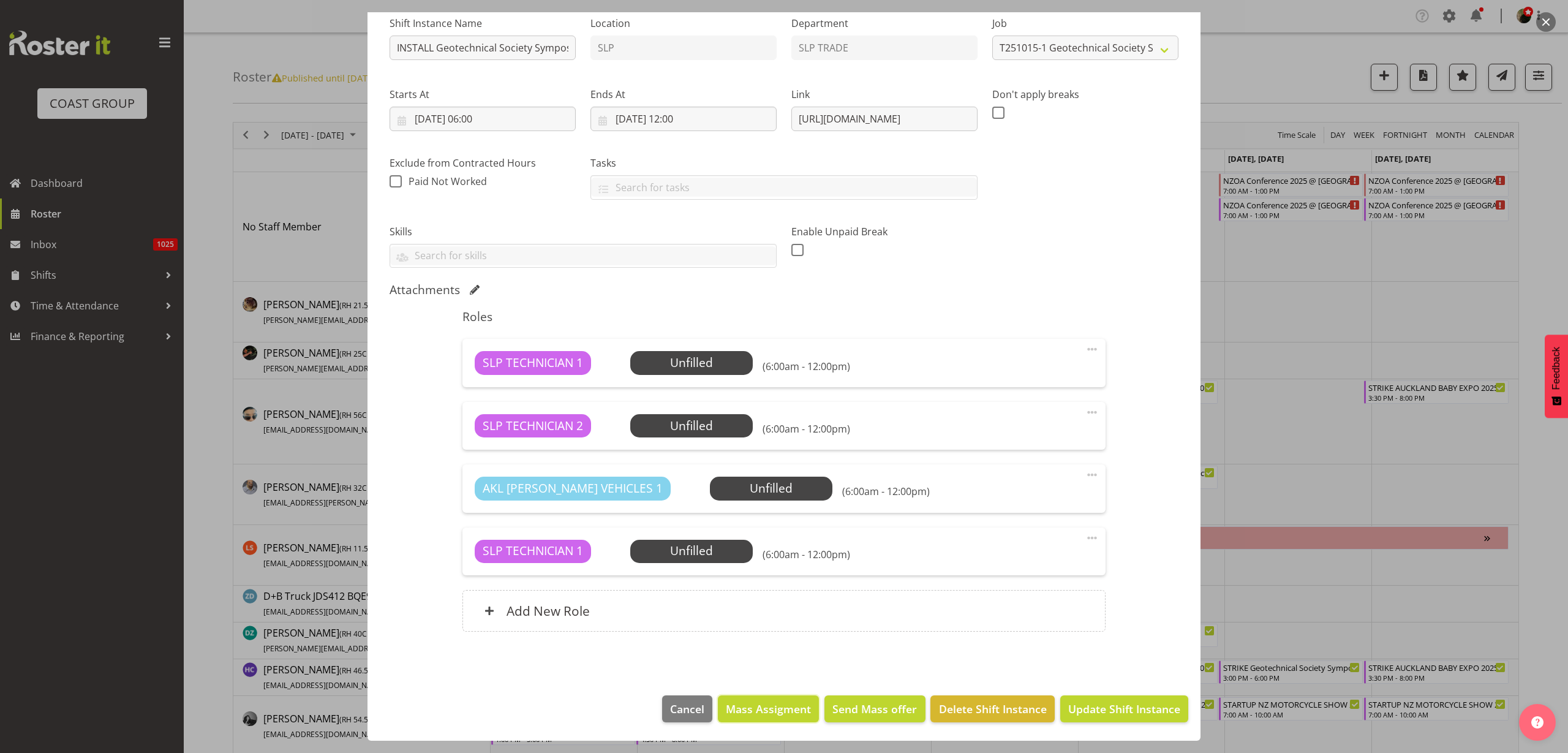
click at [753, 712] on span "Mass Assigment" at bounding box center [769, 709] width 85 height 16
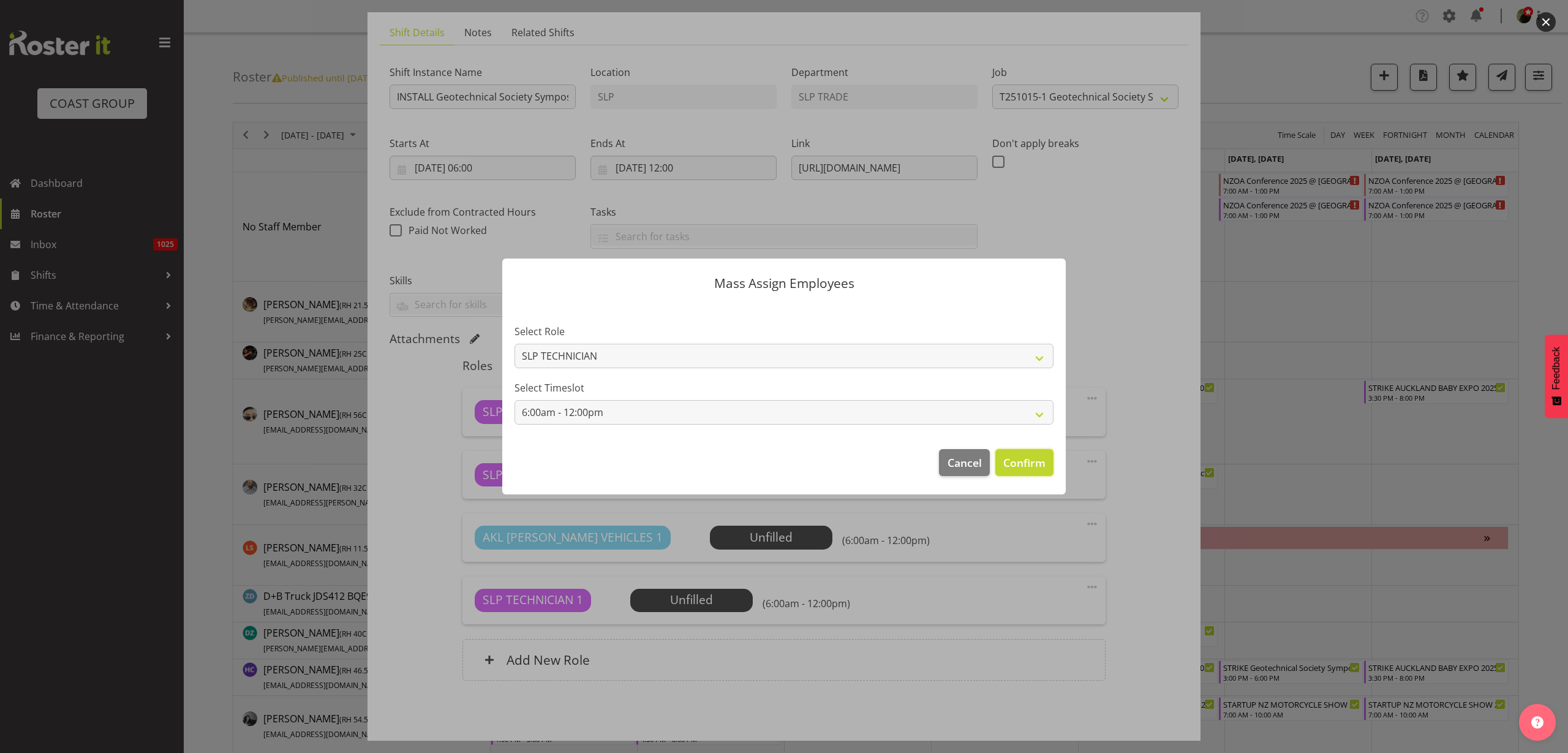
click at [1029, 462] on span "Confirm" at bounding box center [1024, 462] width 42 height 16
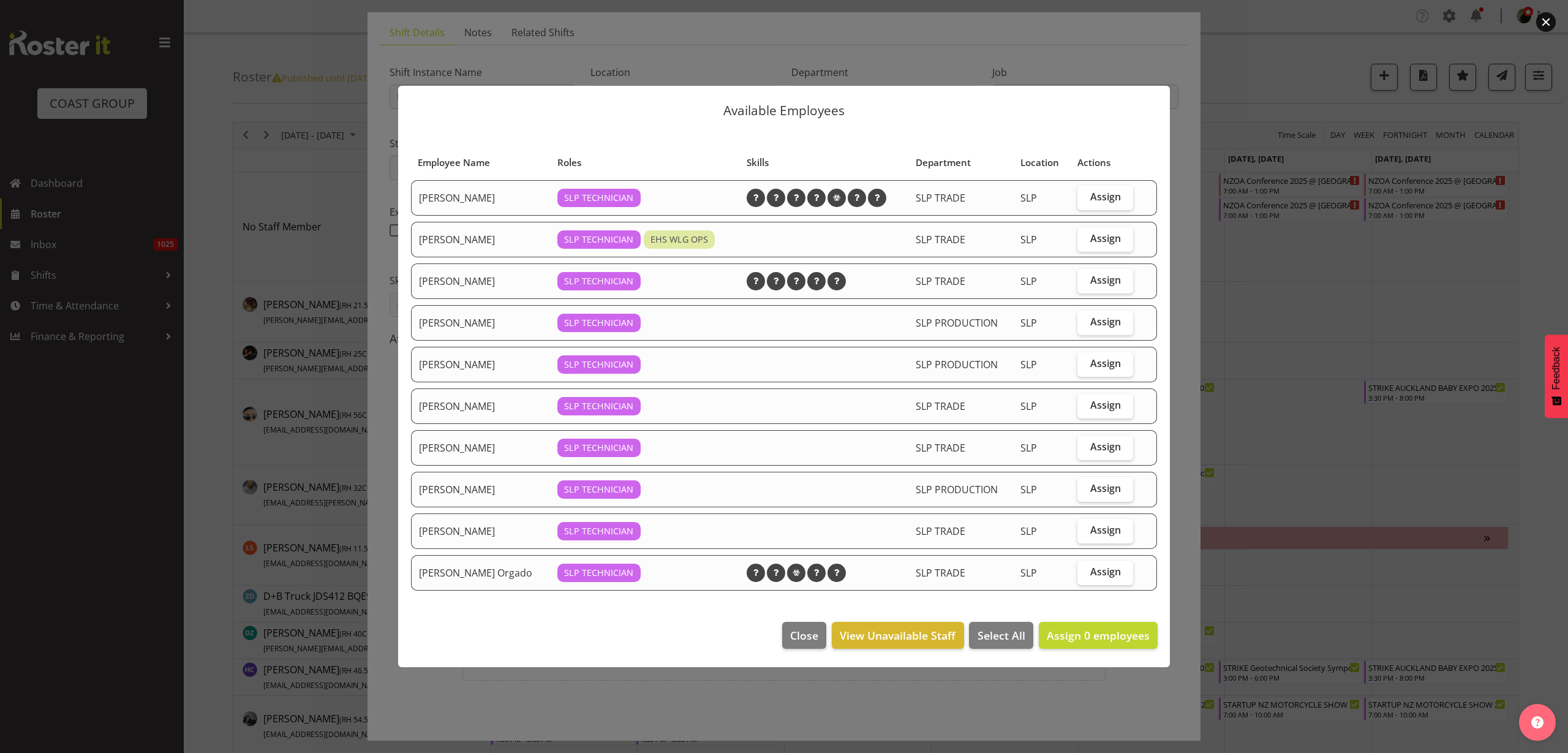
click at [1105, 196] on span "Assign" at bounding box center [1106, 196] width 31 height 12
click at [1086, 196] on input "Assign" at bounding box center [1082, 197] width 8 height 8
checkbox input "true"
click at [1100, 411] on span "Assign" at bounding box center [1106, 404] width 31 height 12
click at [1086, 409] on input "Assign" at bounding box center [1082, 405] width 8 height 8
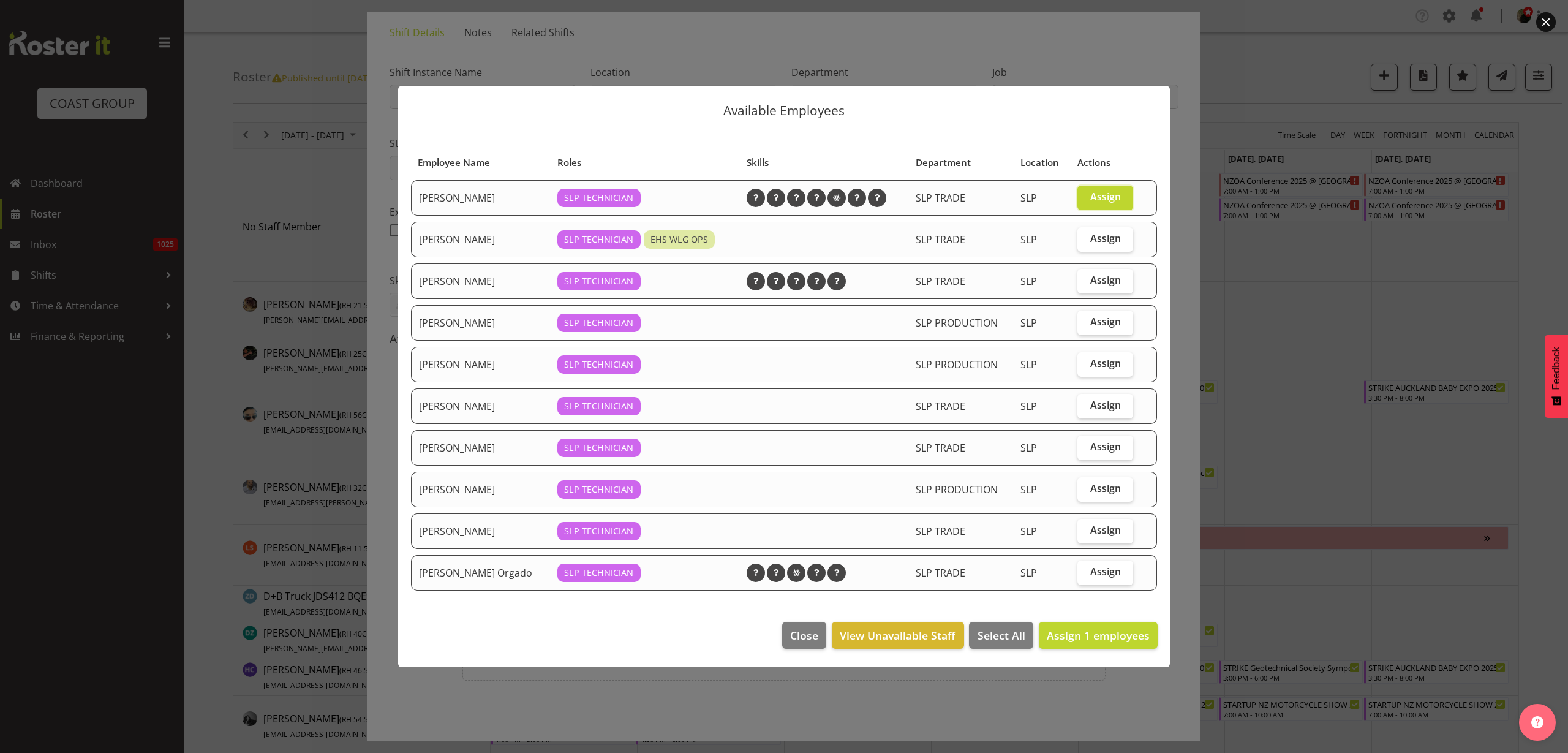
checkbox input "true"
click at [1098, 236] on span "Assign" at bounding box center [1106, 238] width 31 height 12
click at [1086, 236] on input "Assign" at bounding box center [1082, 239] width 8 height 8
checkbox input "true"
click at [1099, 636] on span "Assign 3 employees" at bounding box center [1099, 635] width 103 height 15
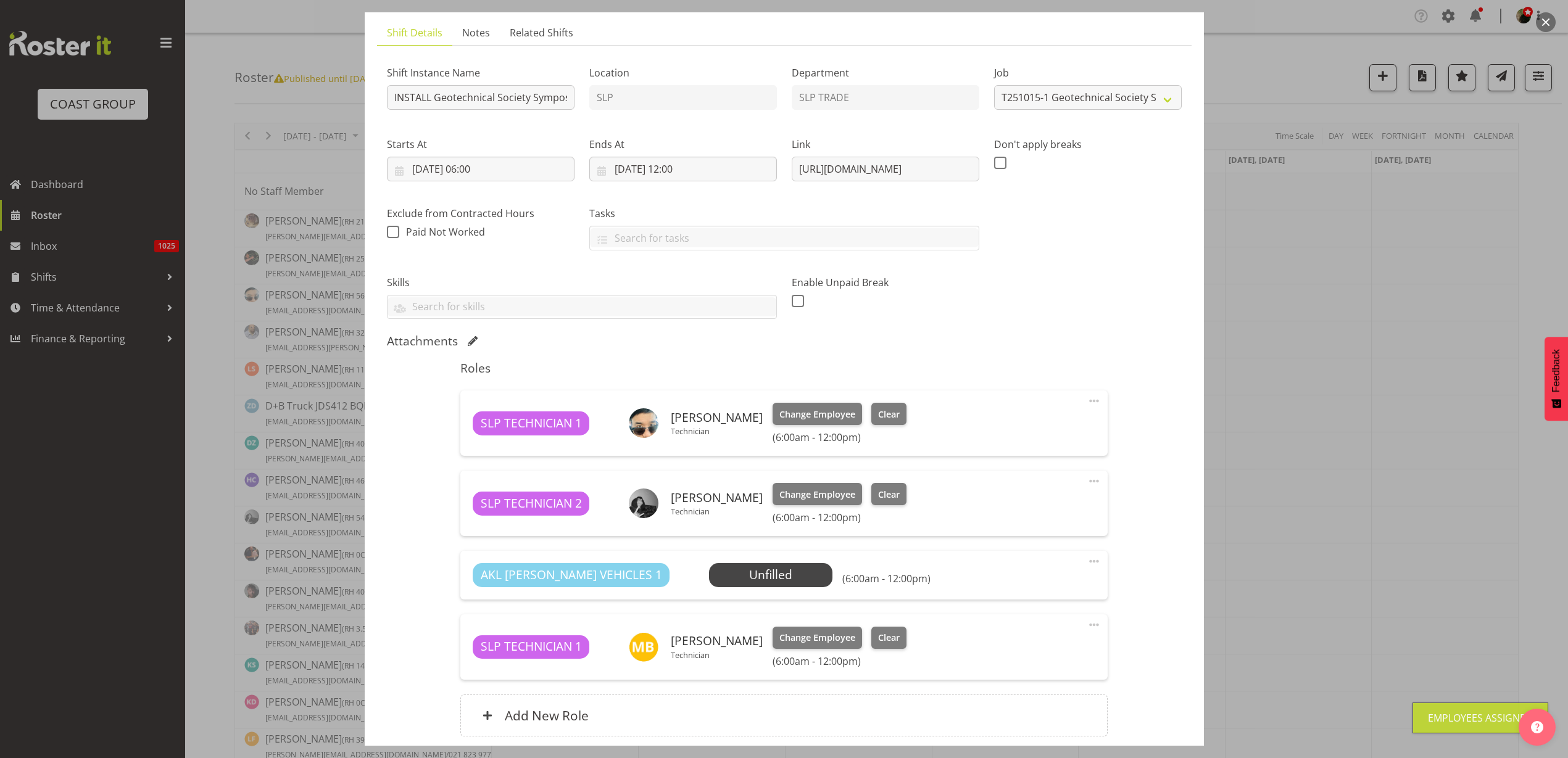
click at [0, 0] on span "Select Employee" at bounding box center [0, 0] width 0 height 0
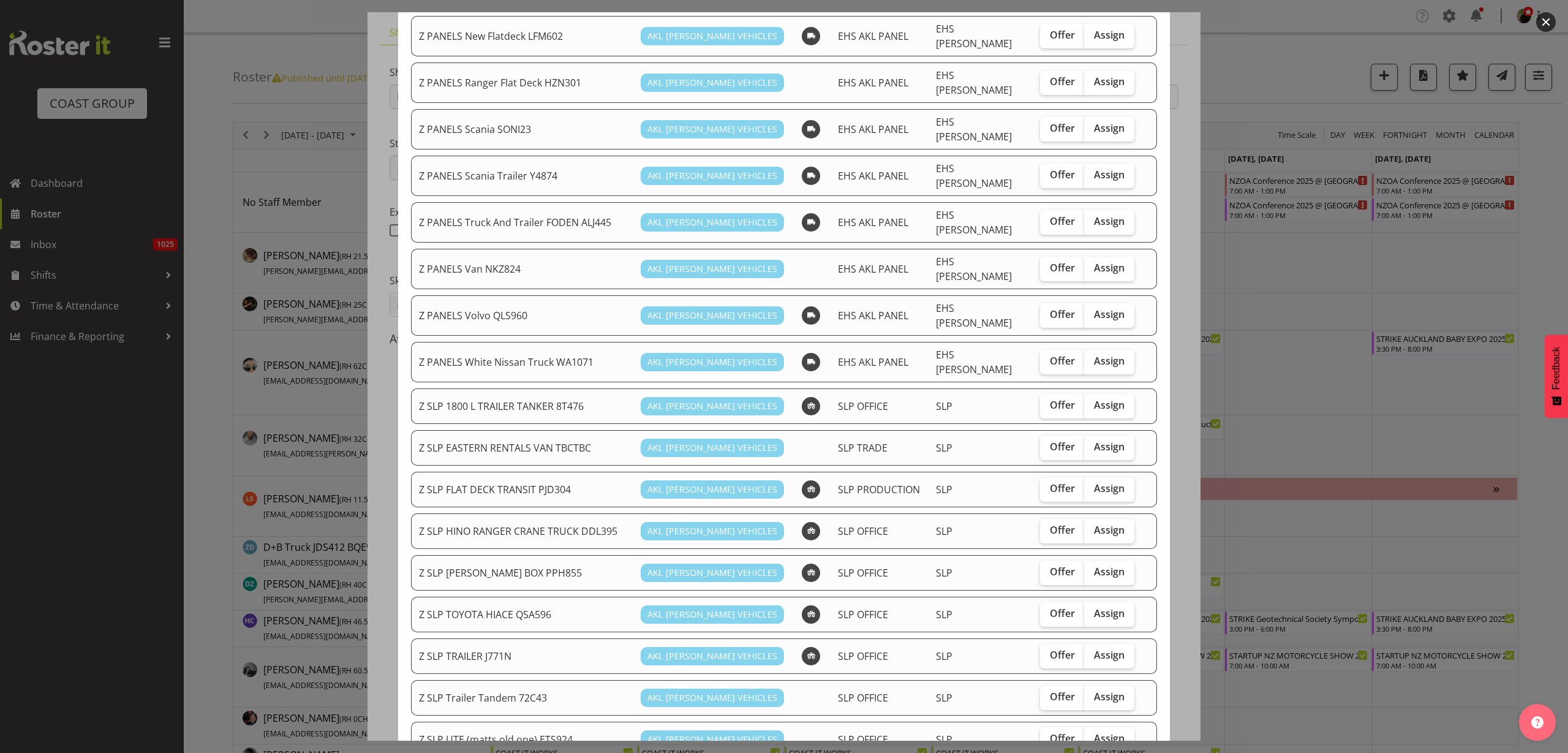
scroll to position [766, 0]
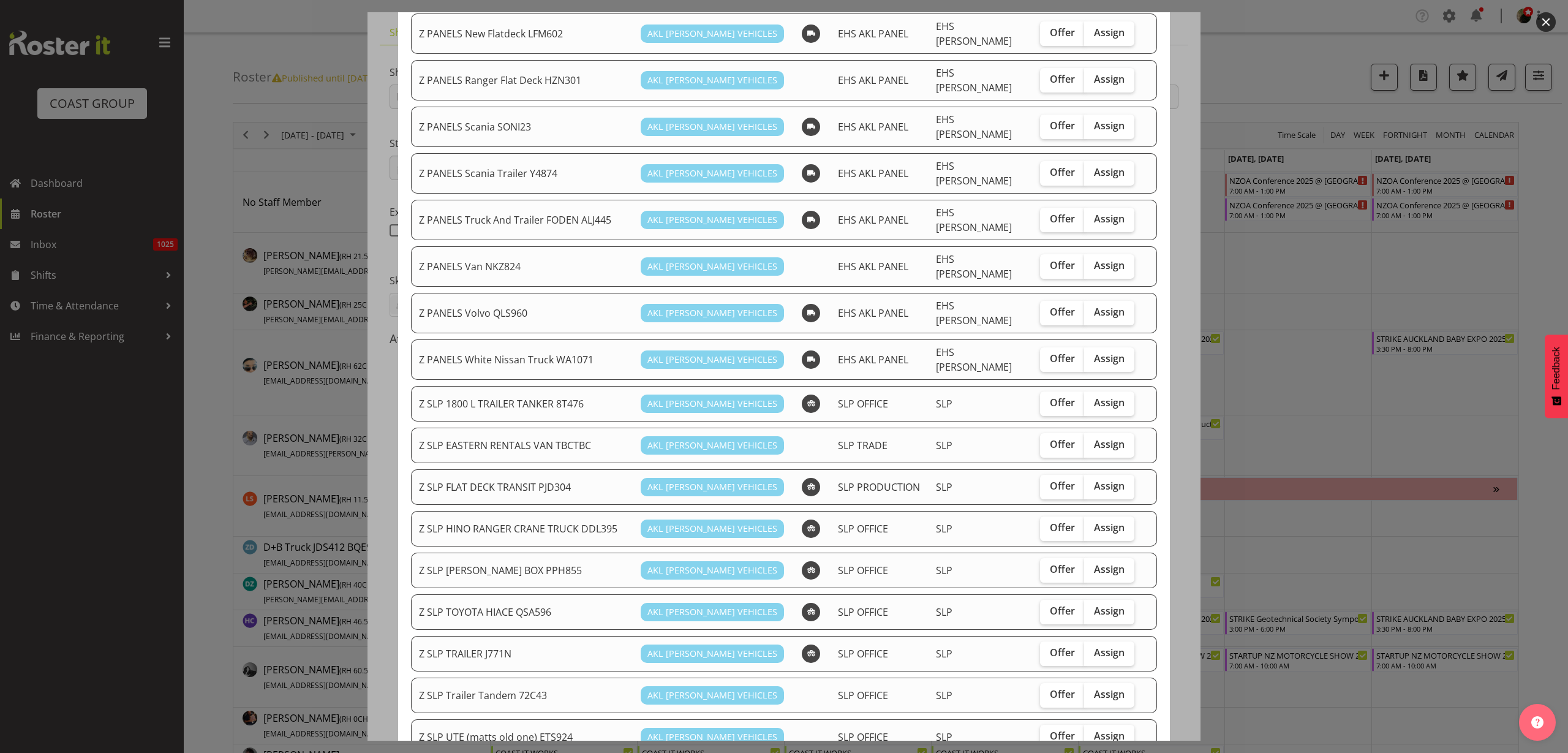
click at [1096, 604] on span "Assign" at bounding box center [1109, 610] width 31 height 12
click at [1092, 608] on input "Assign" at bounding box center [1088, 612] width 8 height 8
checkbox input "true"
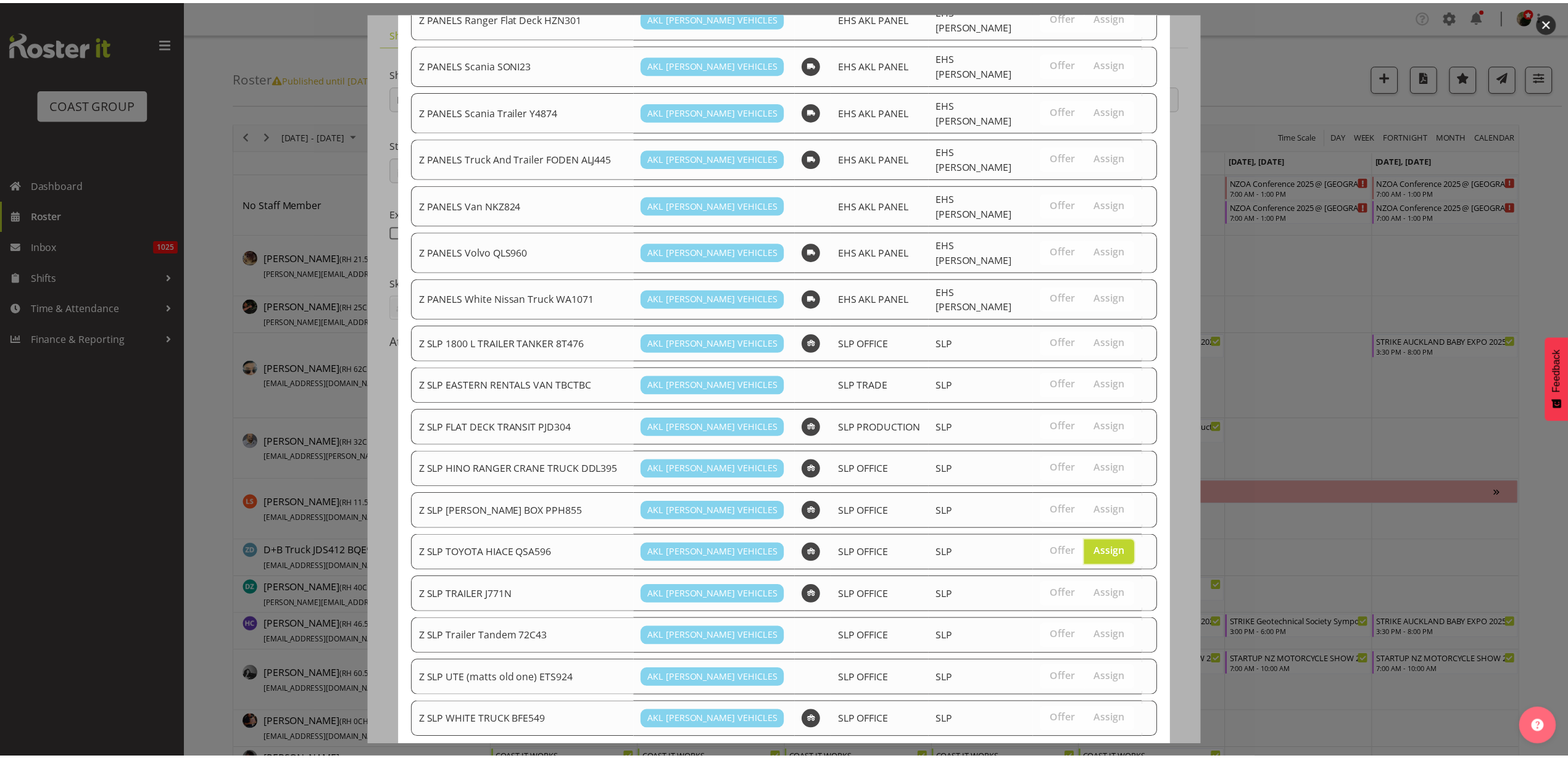
scroll to position [835, 0]
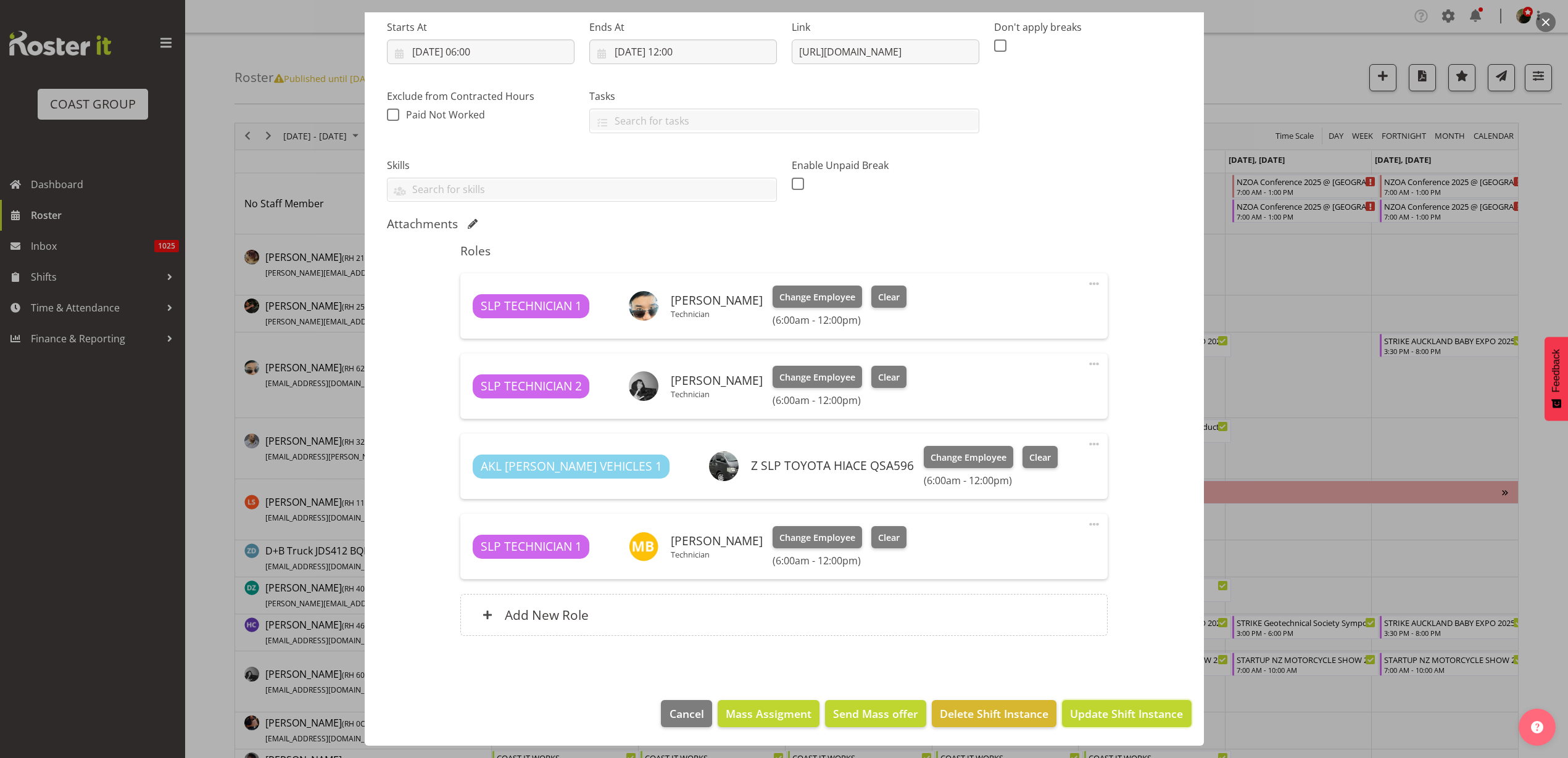
click at [1123, 713] on span "Update Shift Instance" at bounding box center [1127, 714] width 113 height 16
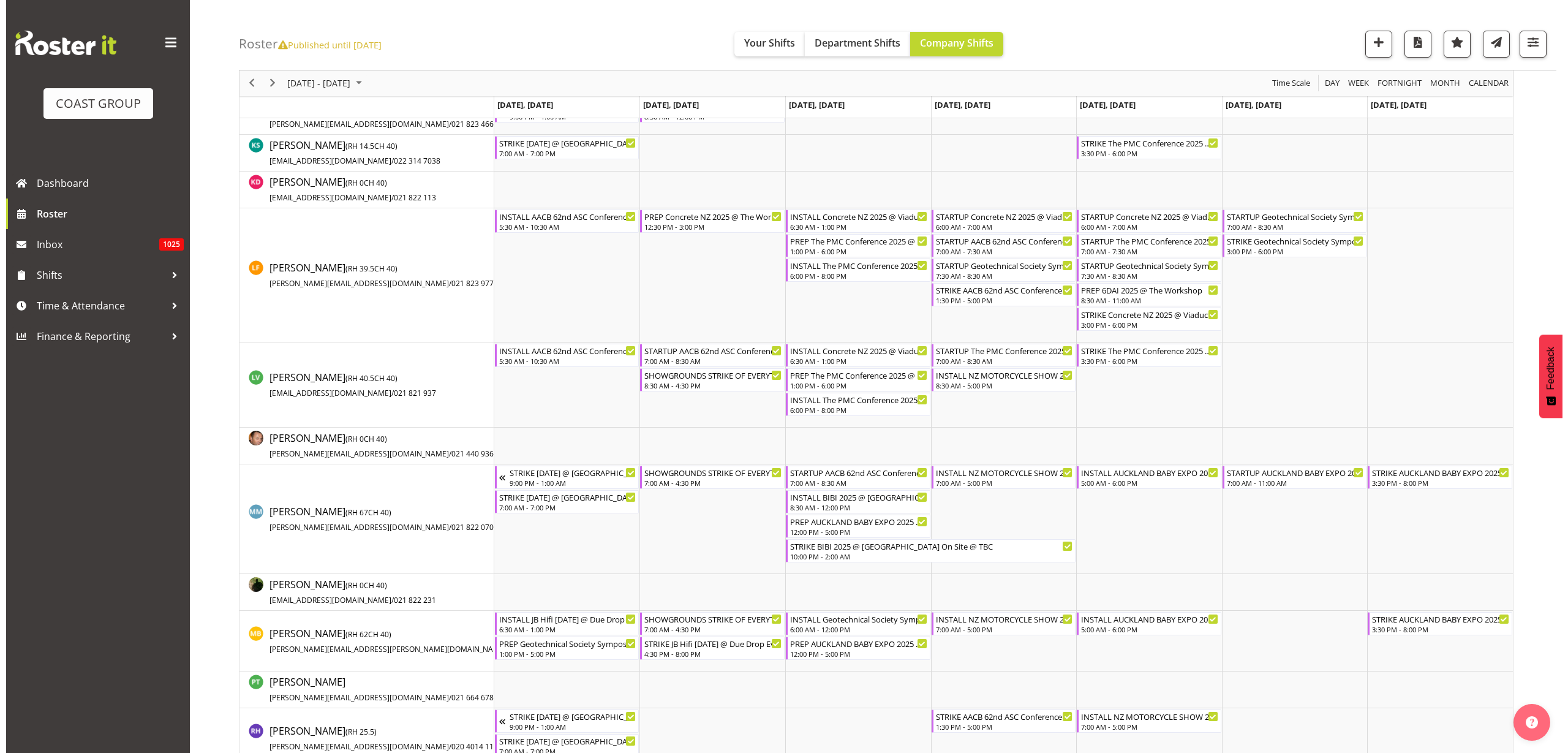
scroll to position [689, 0]
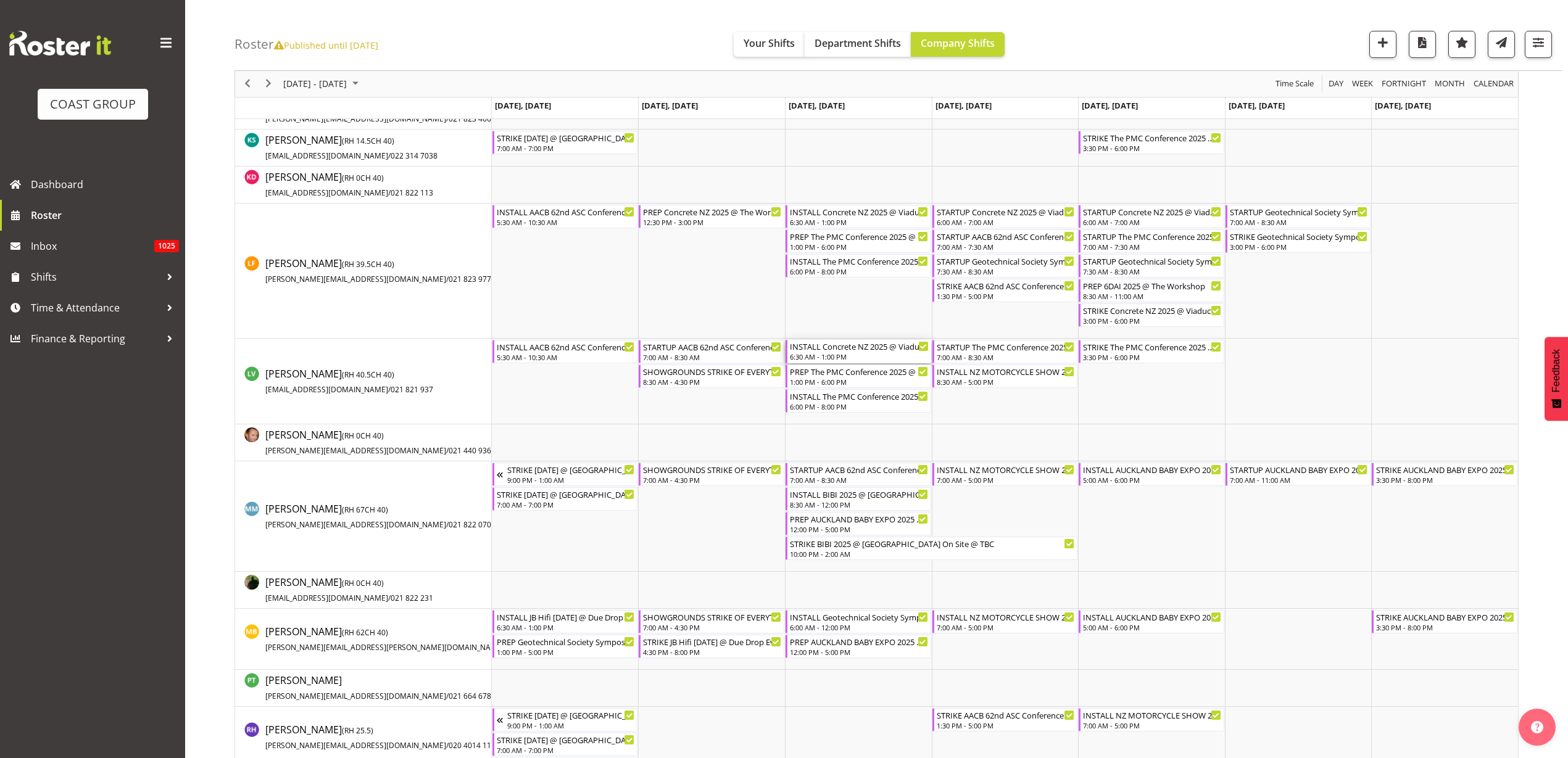
click at [847, 349] on div "INSTALL Concrete NZ 2025 @ Viaduct Events Center On Site @ 0700" at bounding box center [859, 345] width 139 height 12
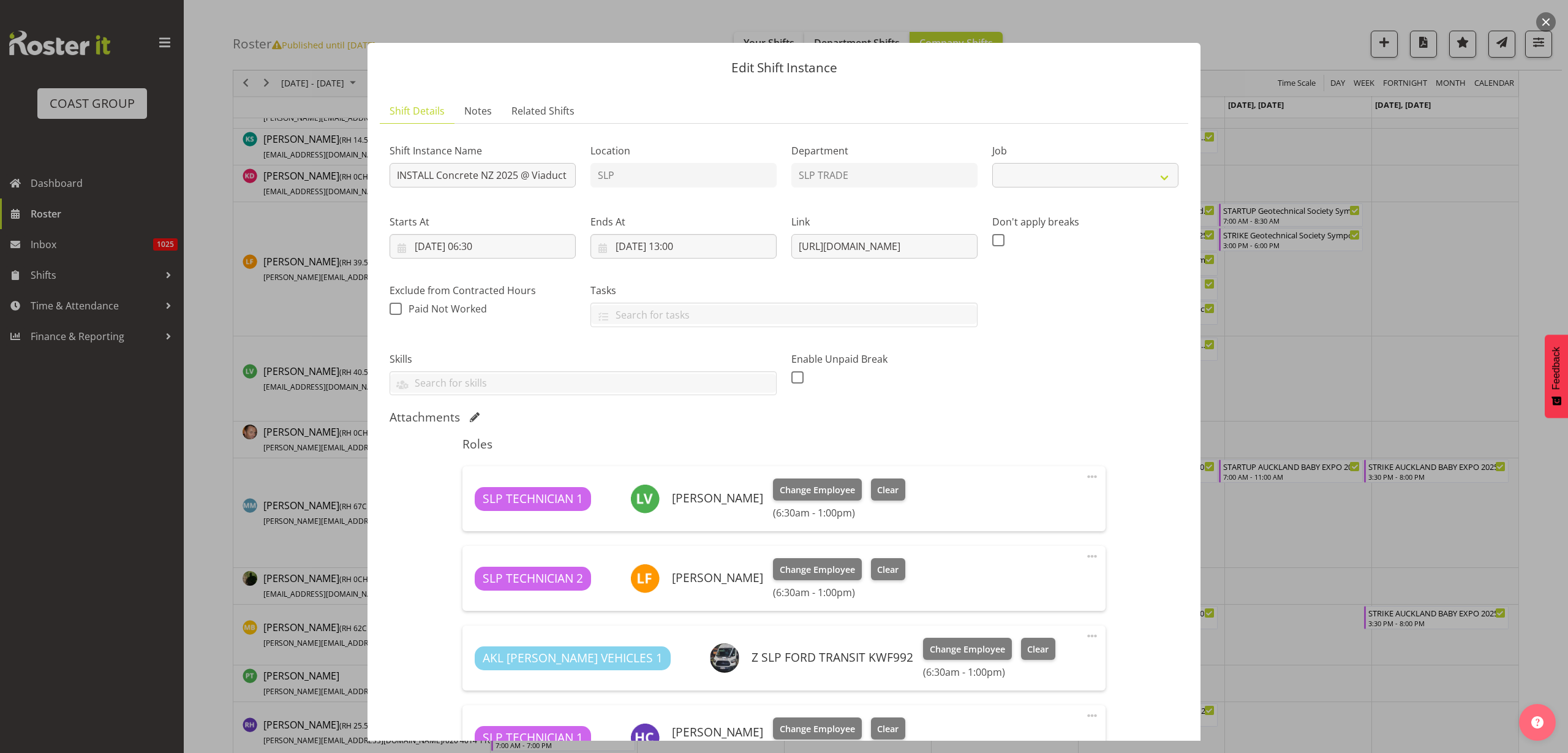
select select "10548"
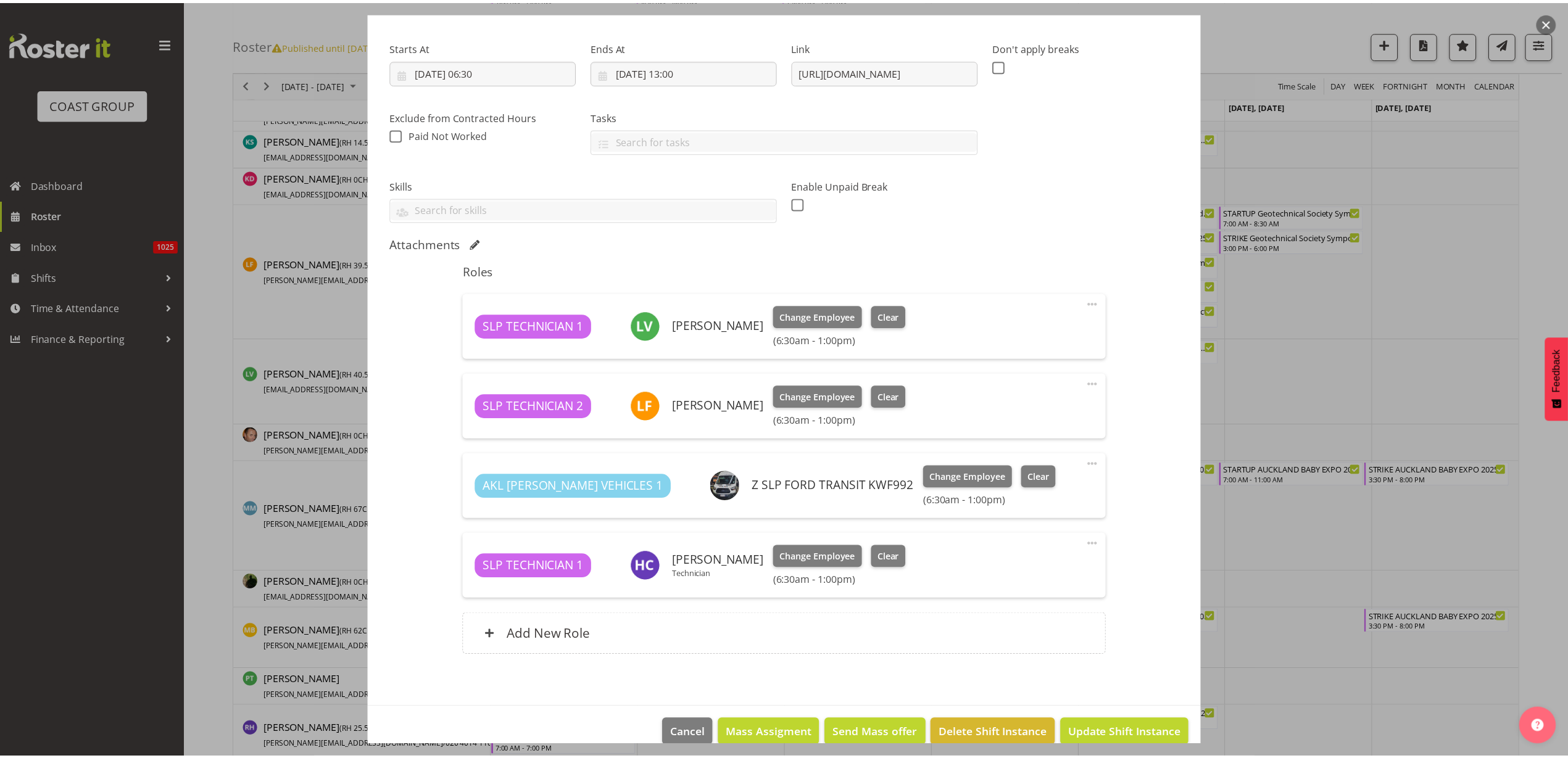
scroll to position [196, 0]
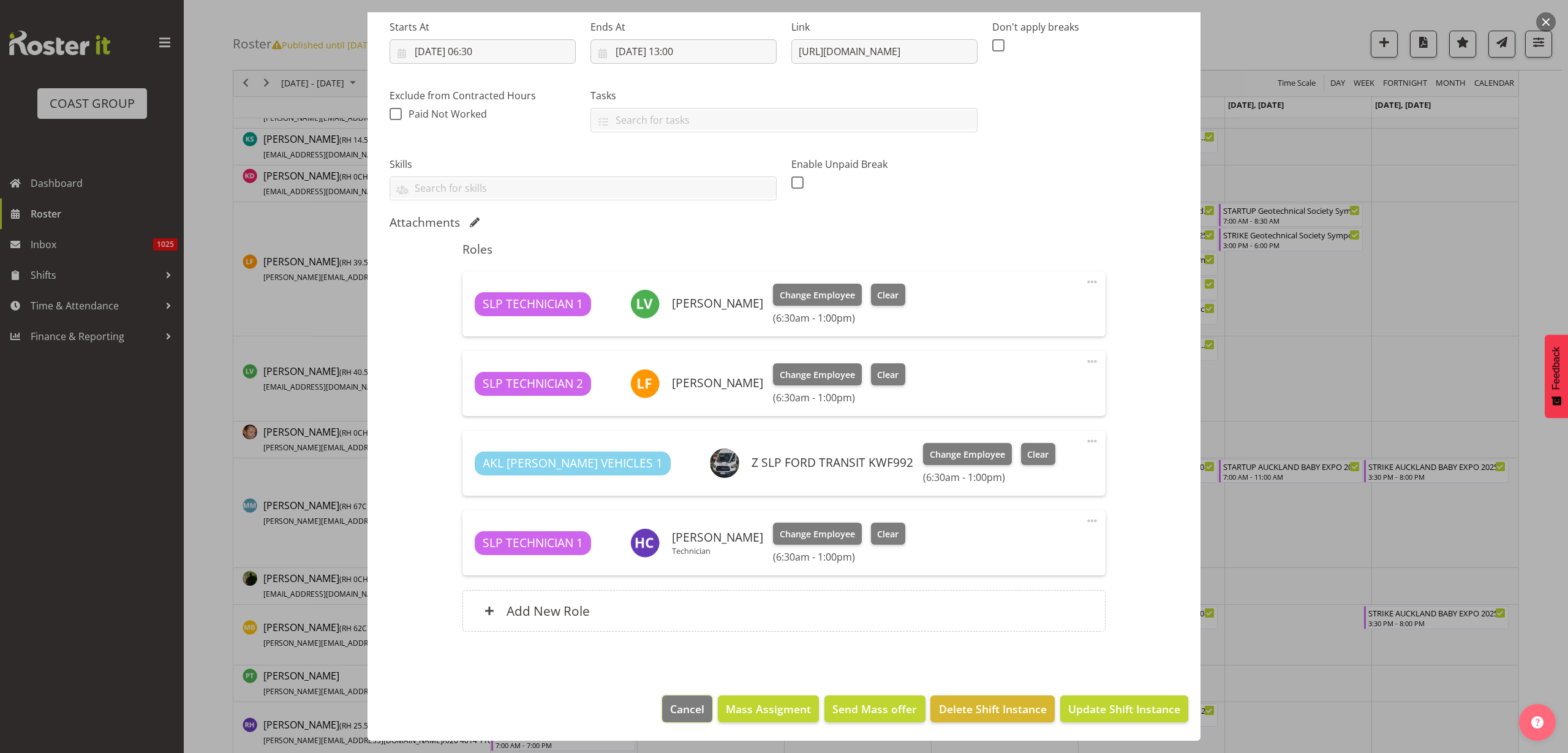
click at [670, 714] on span "Cancel" at bounding box center [687, 709] width 35 height 16
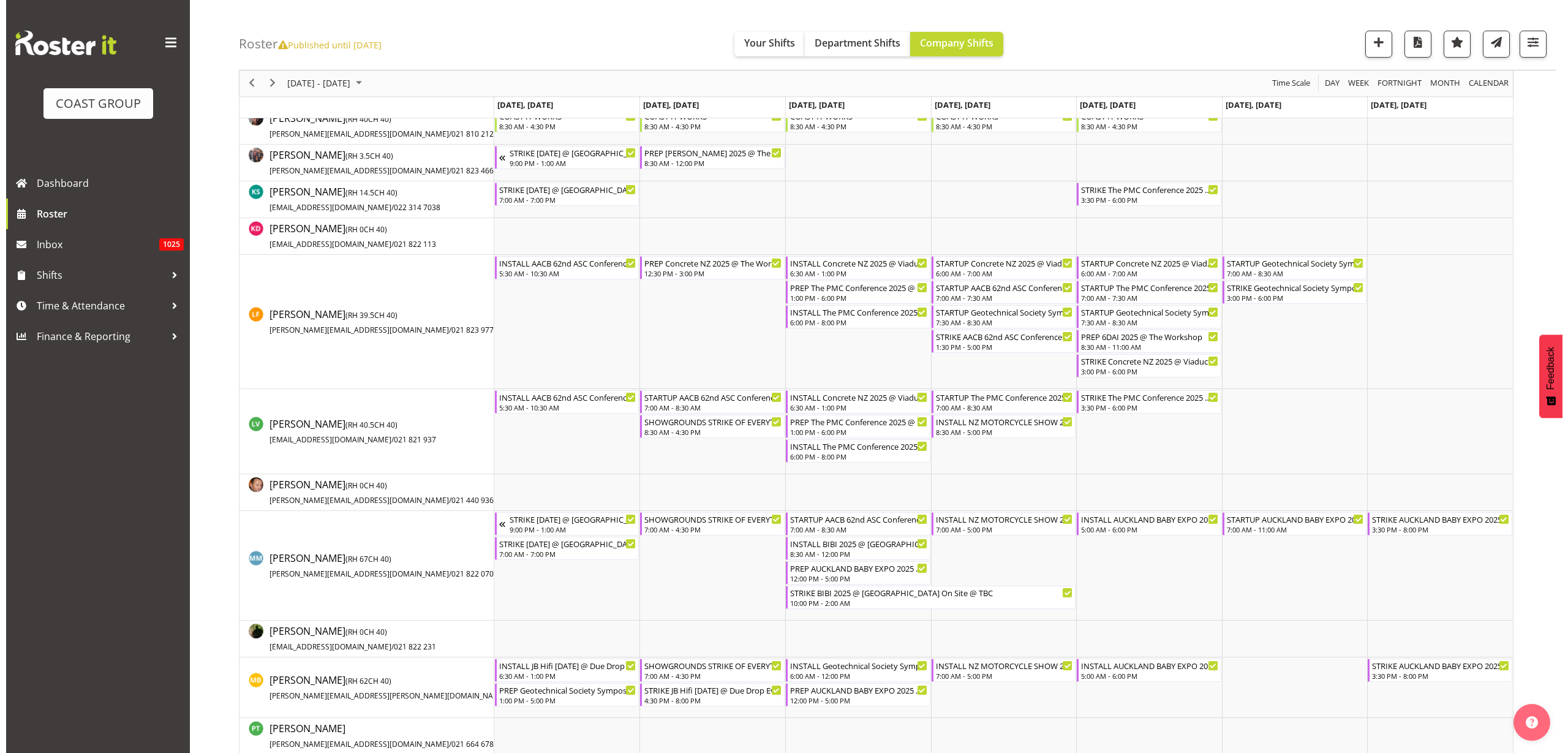
scroll to position [613, 0]
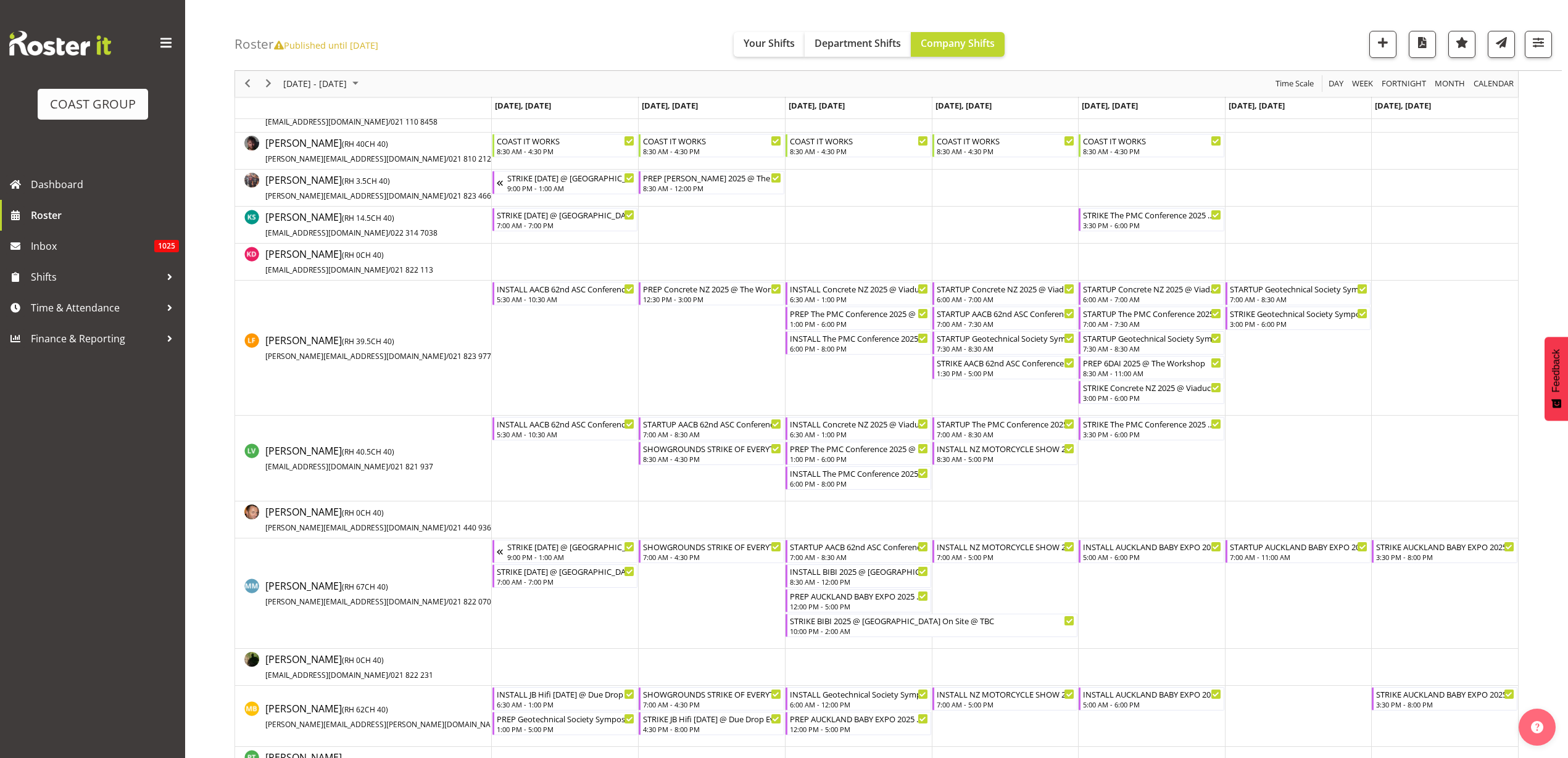
click at [840, 292] on div "INSTALL Concrete NZ 2025 @ Viaduct Events Center On Site @ 0700" at bounding box center [859, 288] width 138 height 12
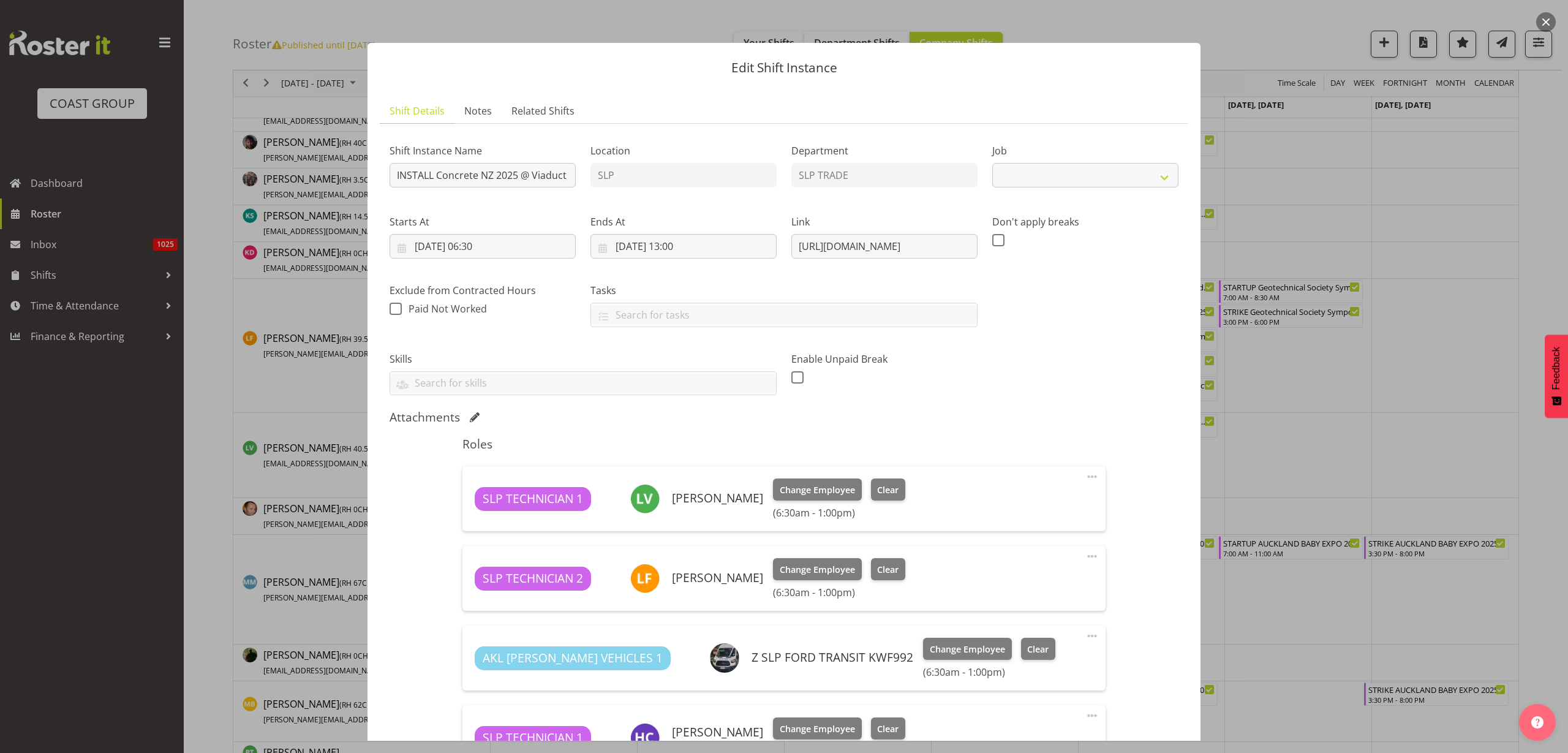
select select "10548"
drag, startPoint x: 790, startPoint y: 243, endPoint x: 1217, endPoint y: 233, distance: 427.1
click at [1217, 233] on div "Edit Shift Instance Shift Details Notes Related Shifts Shift Instance Name INST…" at bounding box center [784, 376] width 1568 height 753
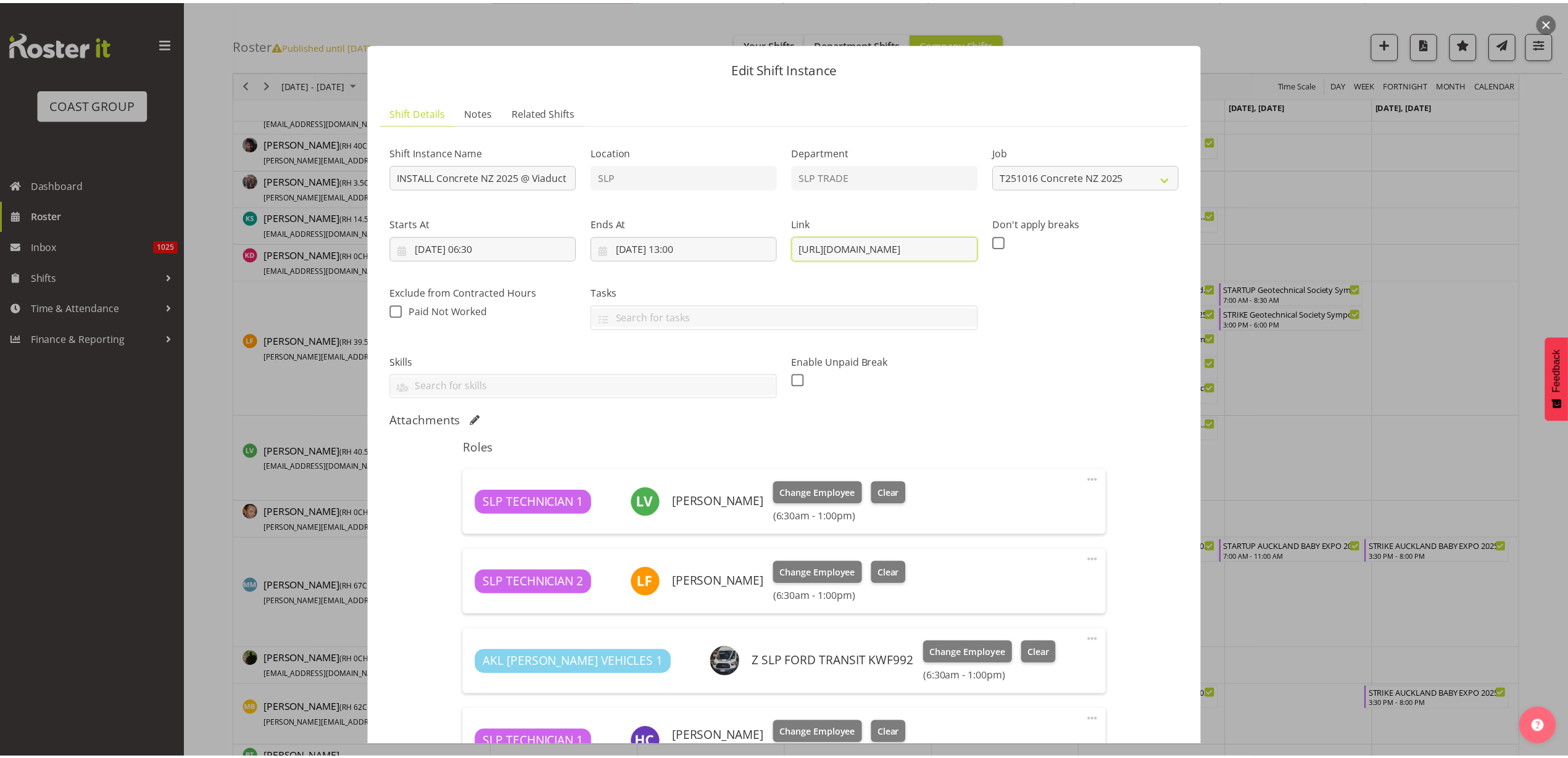
scroll to position [0, 0]
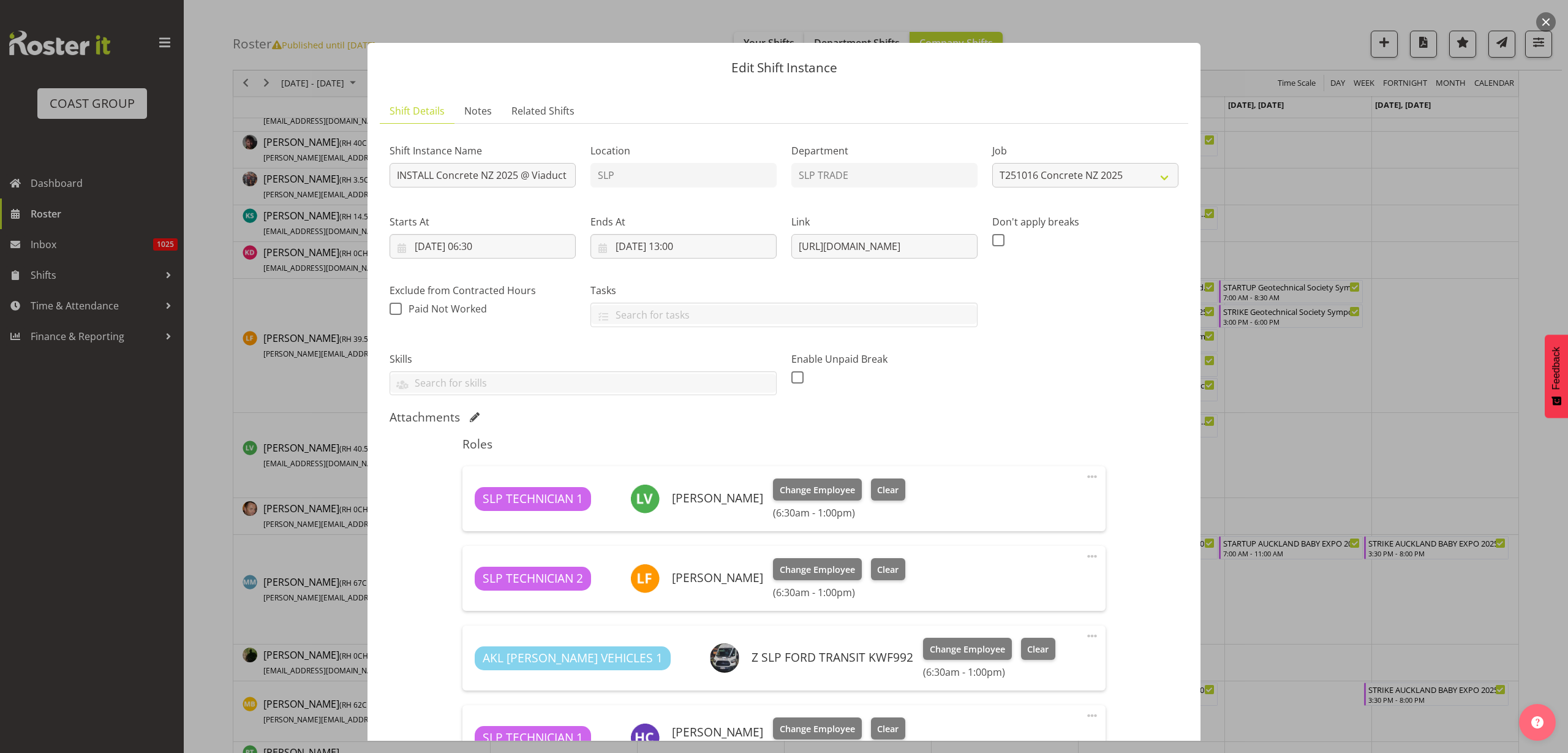
click at [1549, 21] on button "button" at bounding box center [1545, 22] width 19 height 19
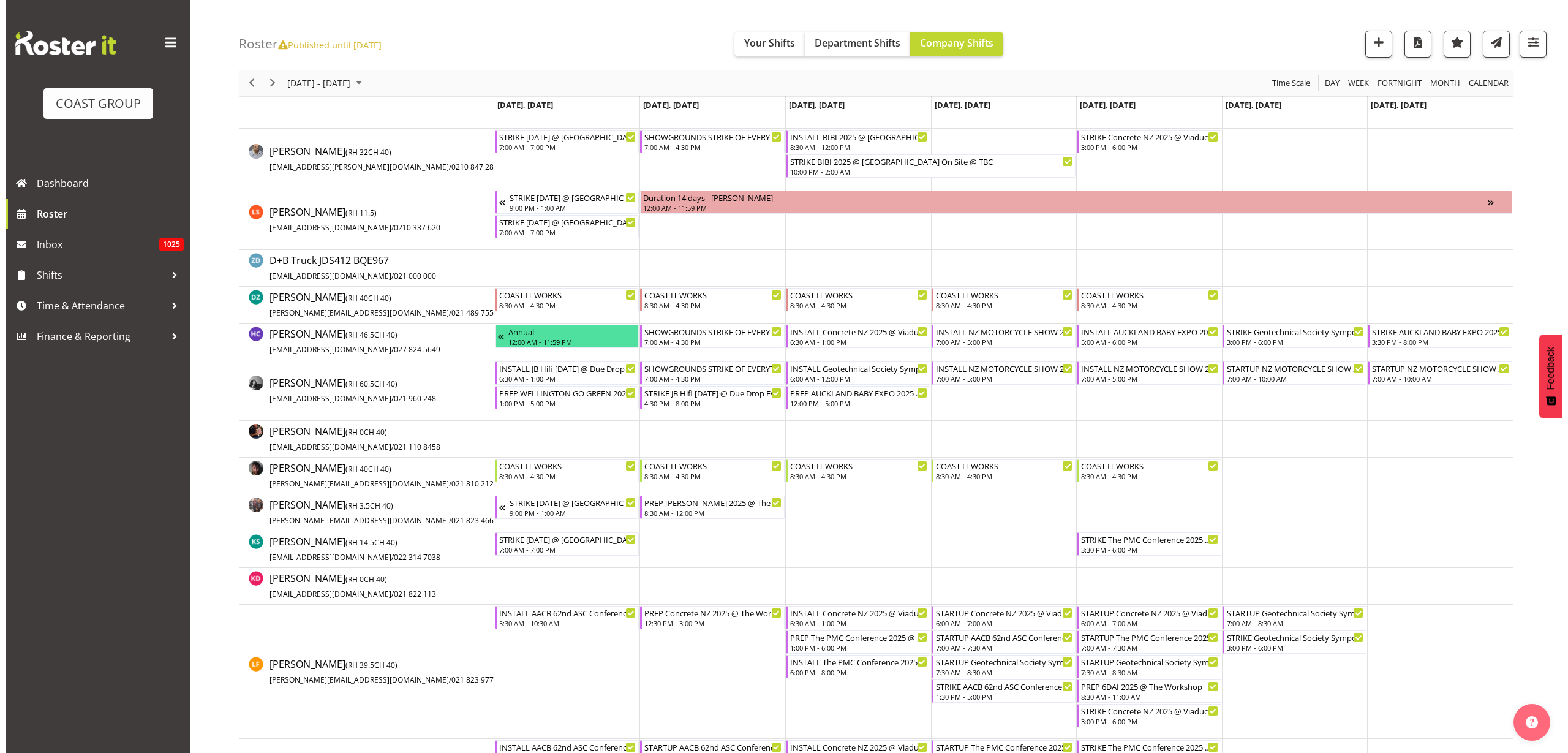
scroll to position [307, 0]
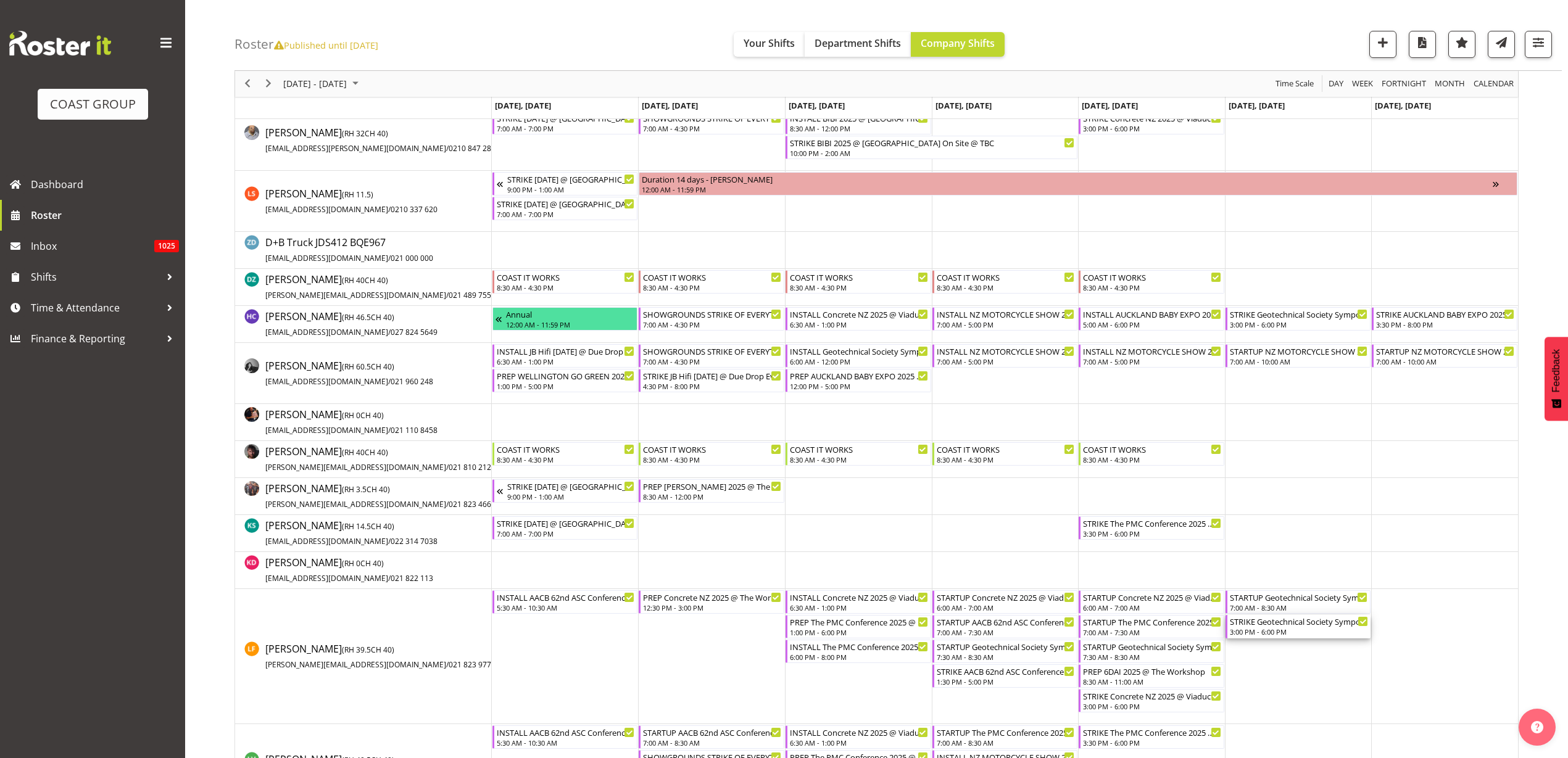
click at [1273, 631] on div "3:00 PM - 6:00 PM" at bounding box center [1299, 631] width 139 height 10
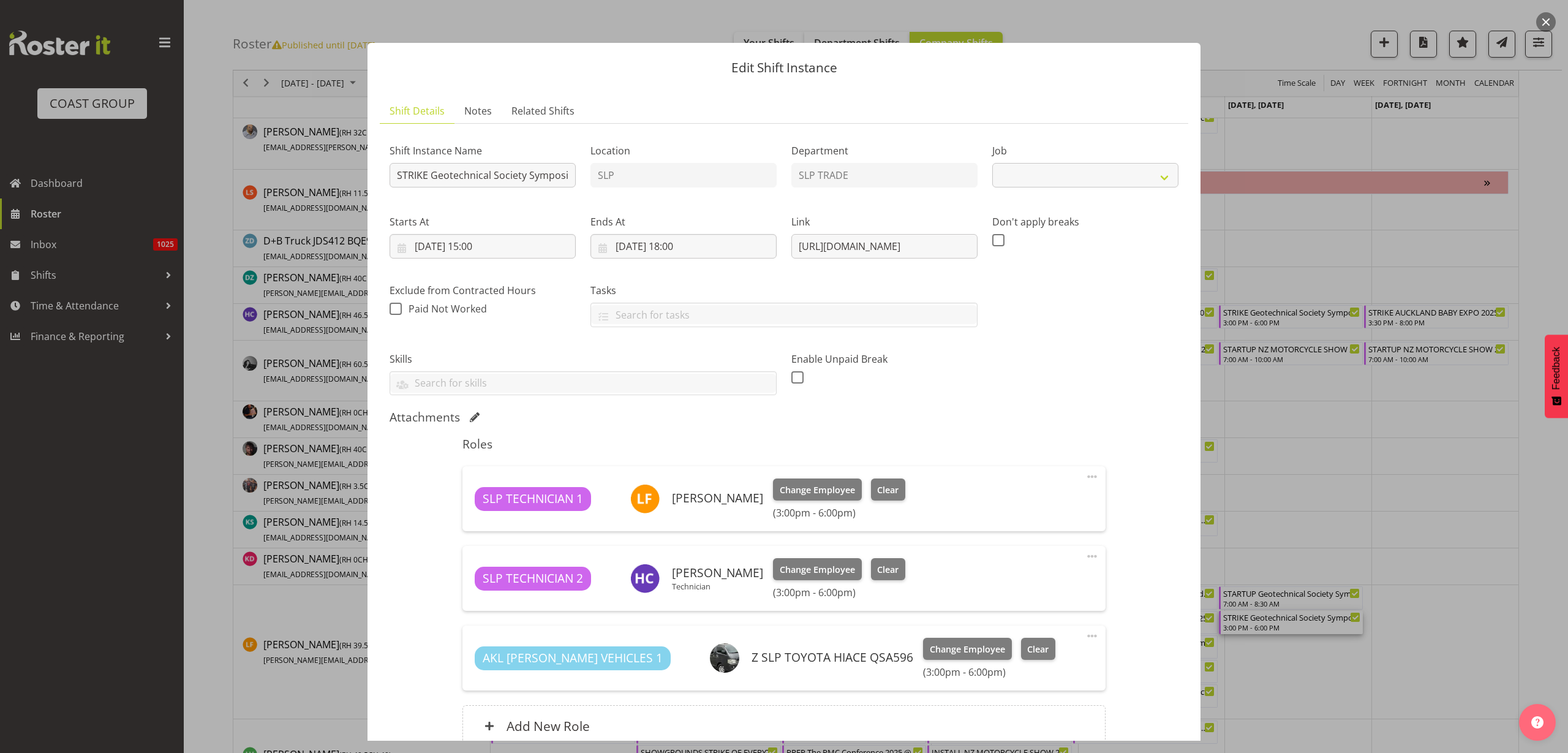
select select "10714"
click at [885, 493] on span "Clear" at bounding box center [887, 490] width 22 height 14
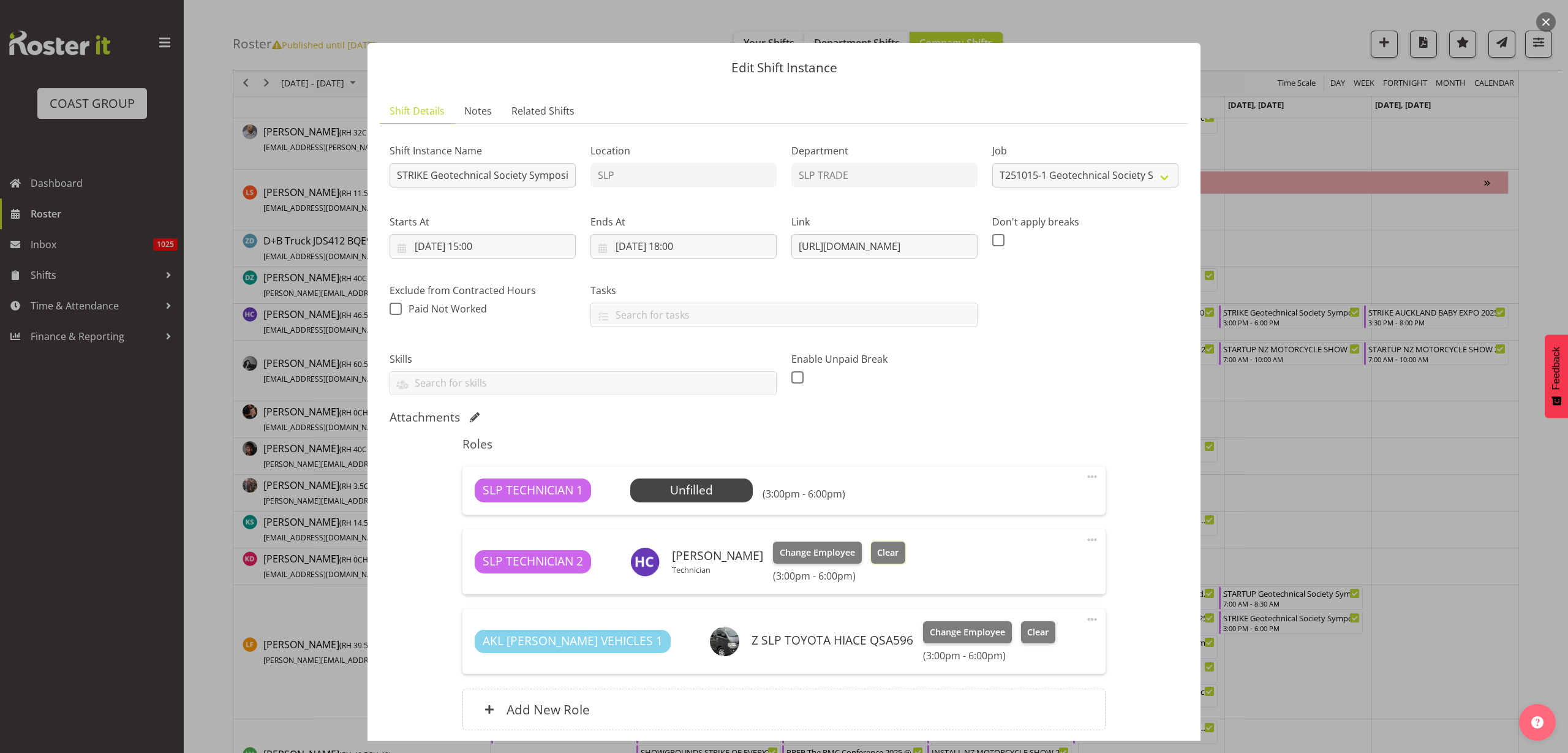
click at [882, 554] on span "Clear" at bounding box center [887, 553] width 22 height 14
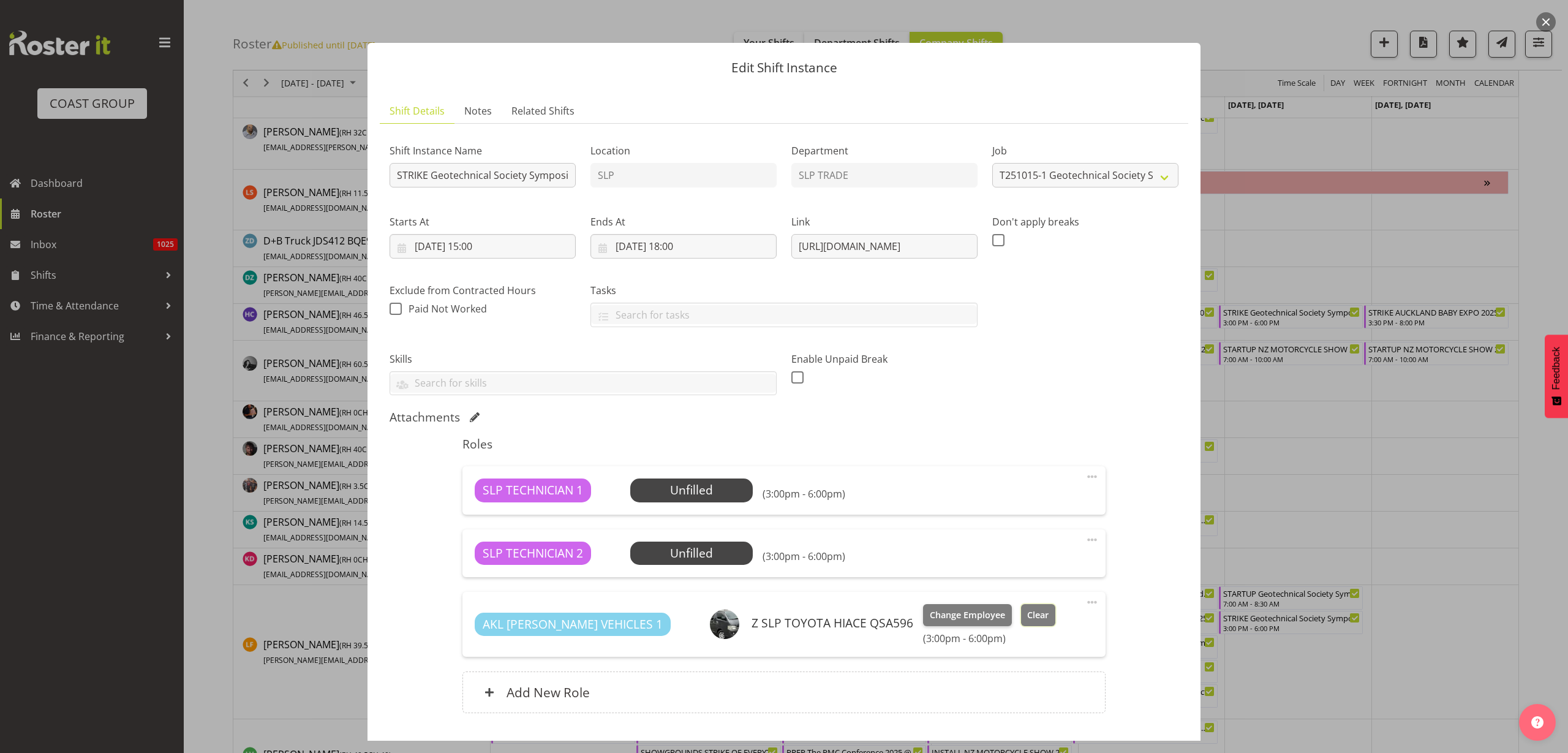
click at [1027, 620] on span "Clear" at bounding box center [1037, 615] width 22 height 14
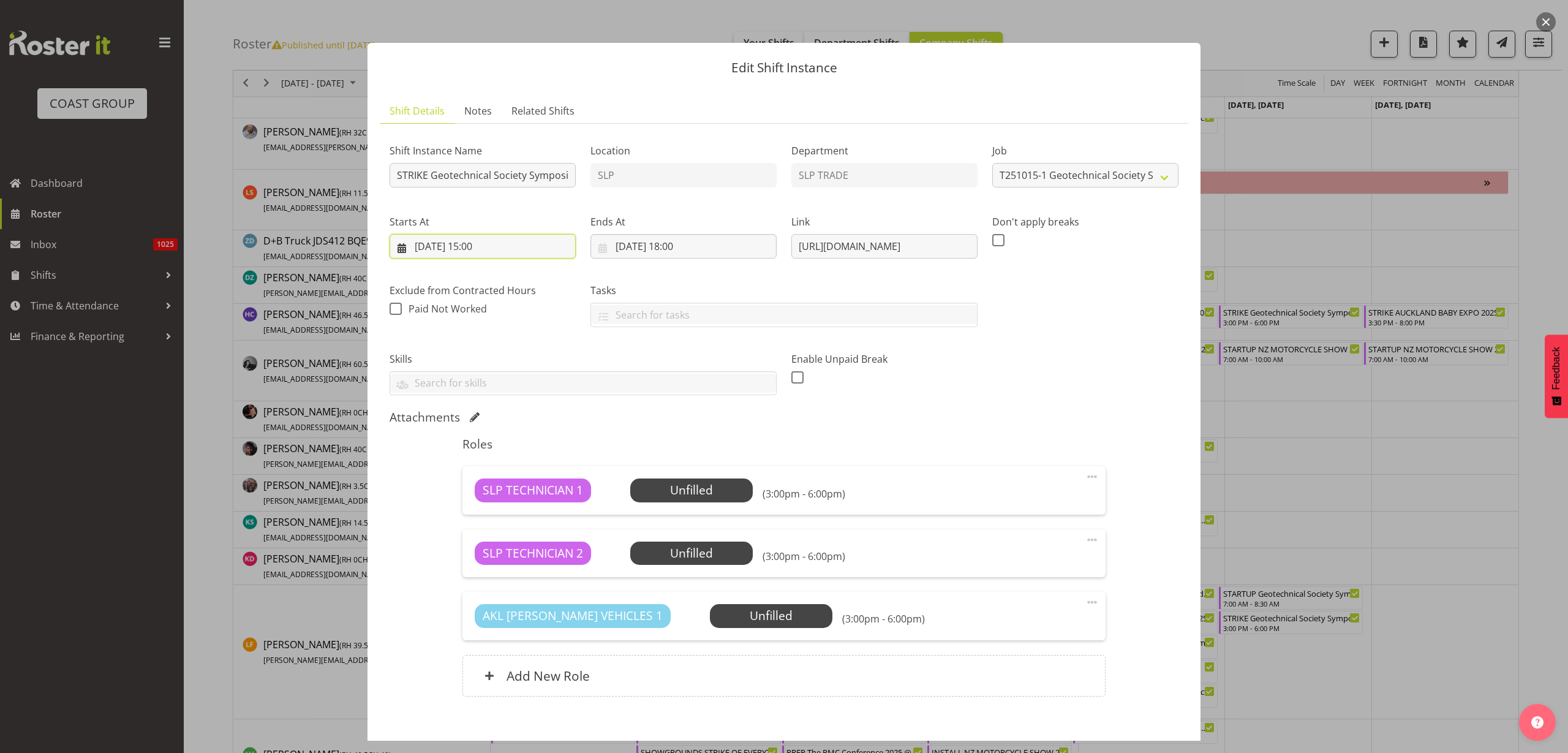
click at [504, 239] on input "18/10/2025, 15:00" at bounding box center [482, 246] width 186 height 24
click at [545, 389] on span "17" at bounding box center [546, 392] width 10 height 11
type input "[DATE] 15:00"
click at [694, 241] on input "18/10/2025, 18:00" at bounding box center [683, 246] width 186 height 24
click at [747, 387] on span "17" at bounding box center [747, 392] width 10 height 11
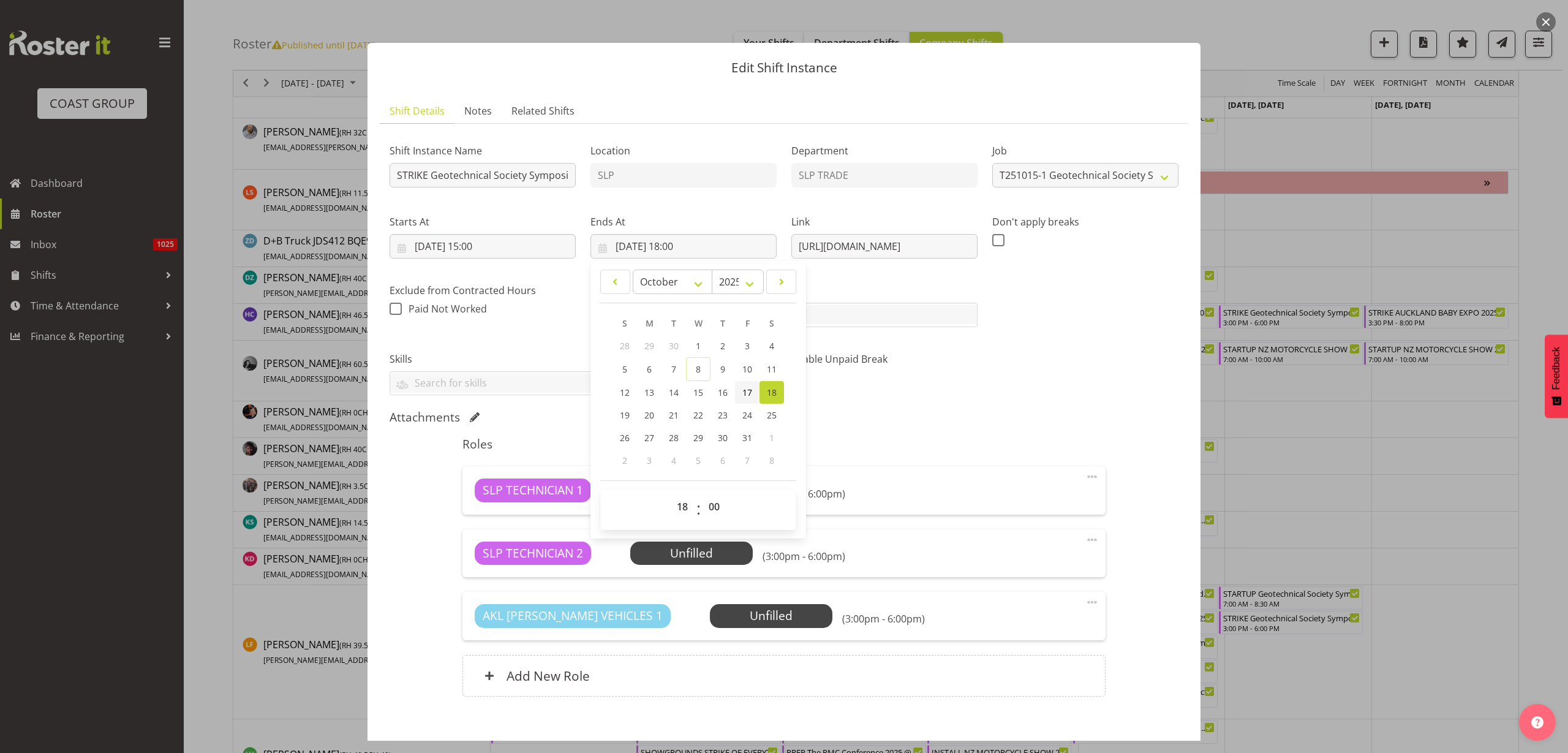
type input "[DATE] 18:00"
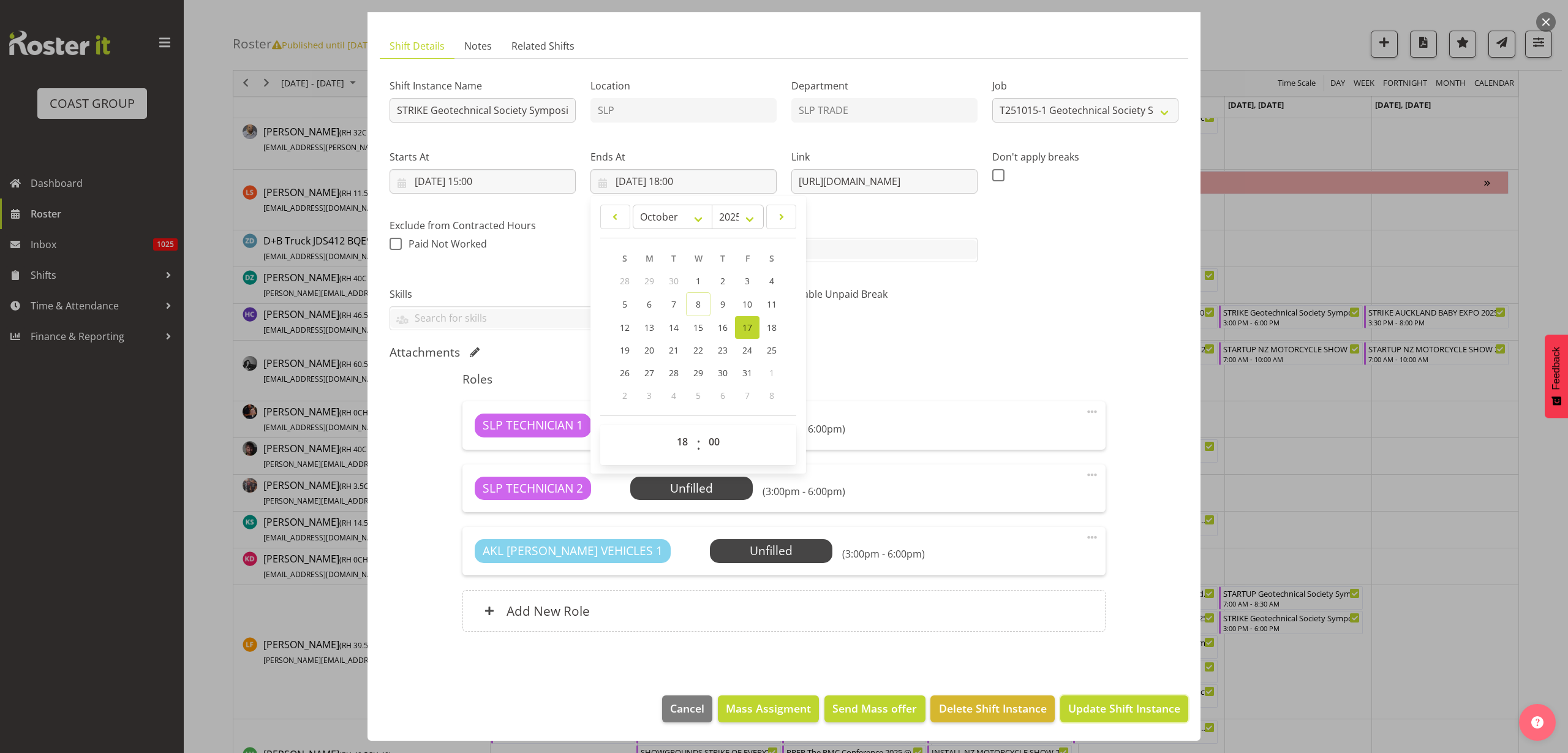
click at [1114, 707] on span "Update Shift Instance" at bounding box center [1124, 709] width 112 height 16
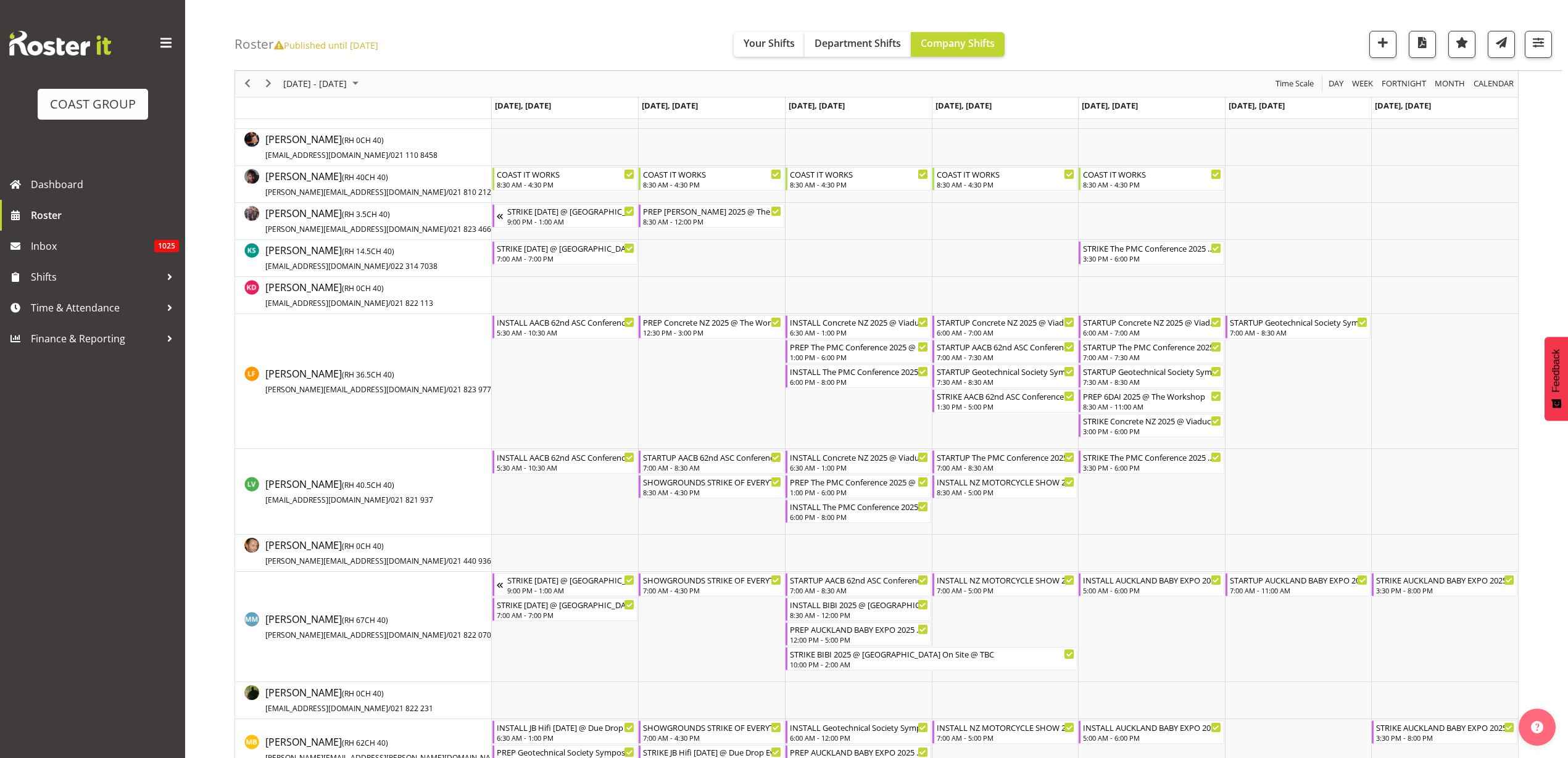
scroll to position [617, 0]
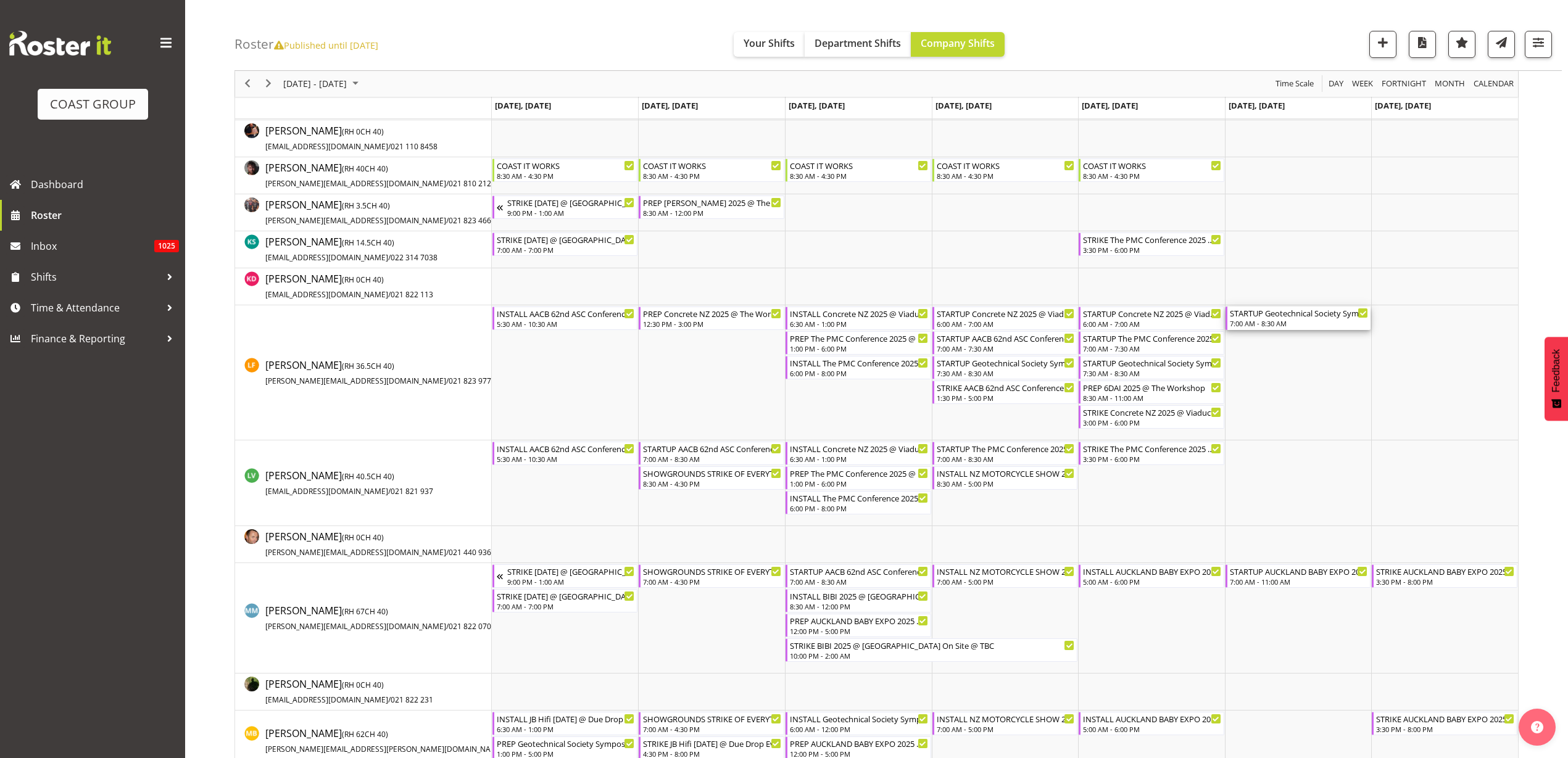
click at [1266, 319] on div "7:00 AM - 8:30 AM" at bounding box center [1299, 323] width 139 height 10
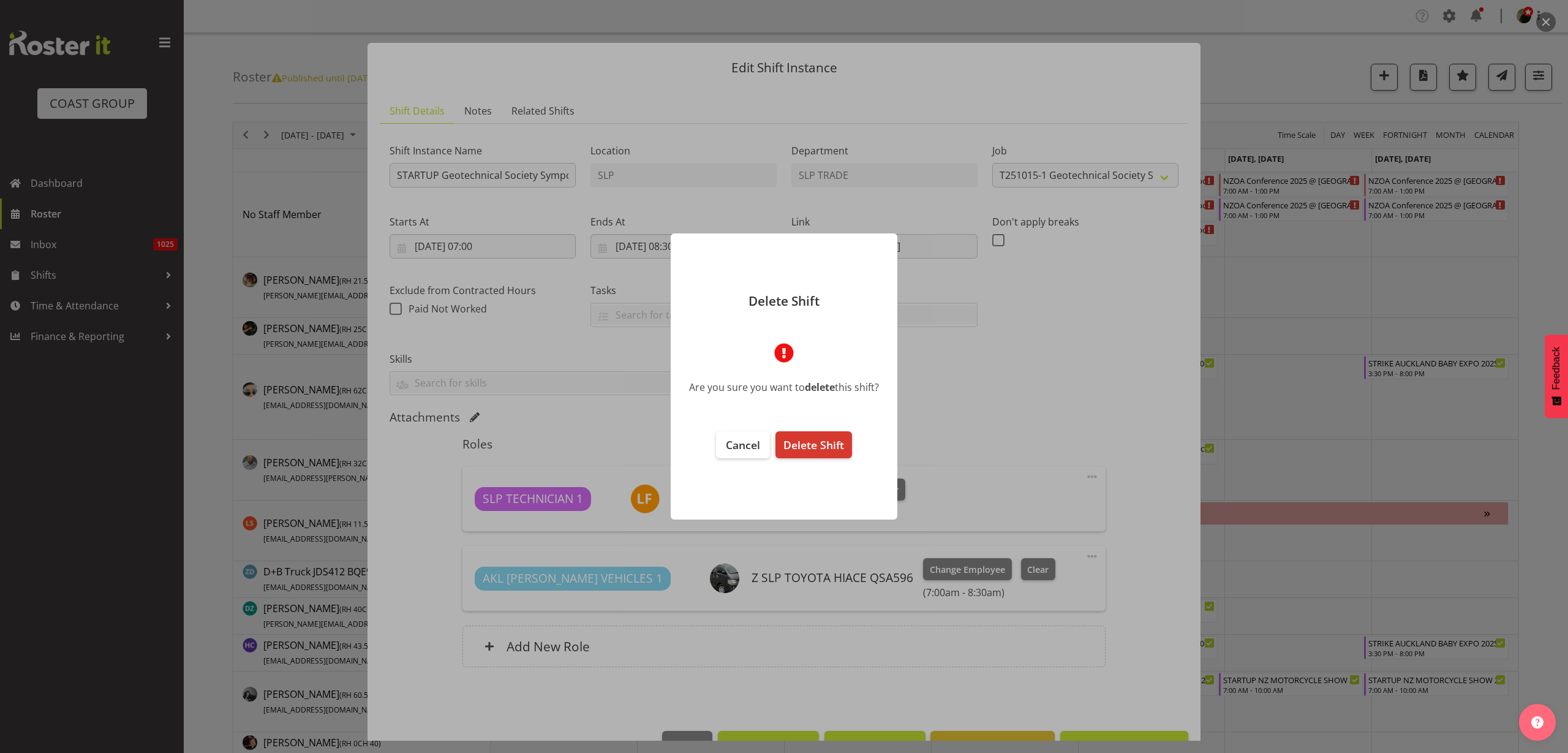
select select "10714"
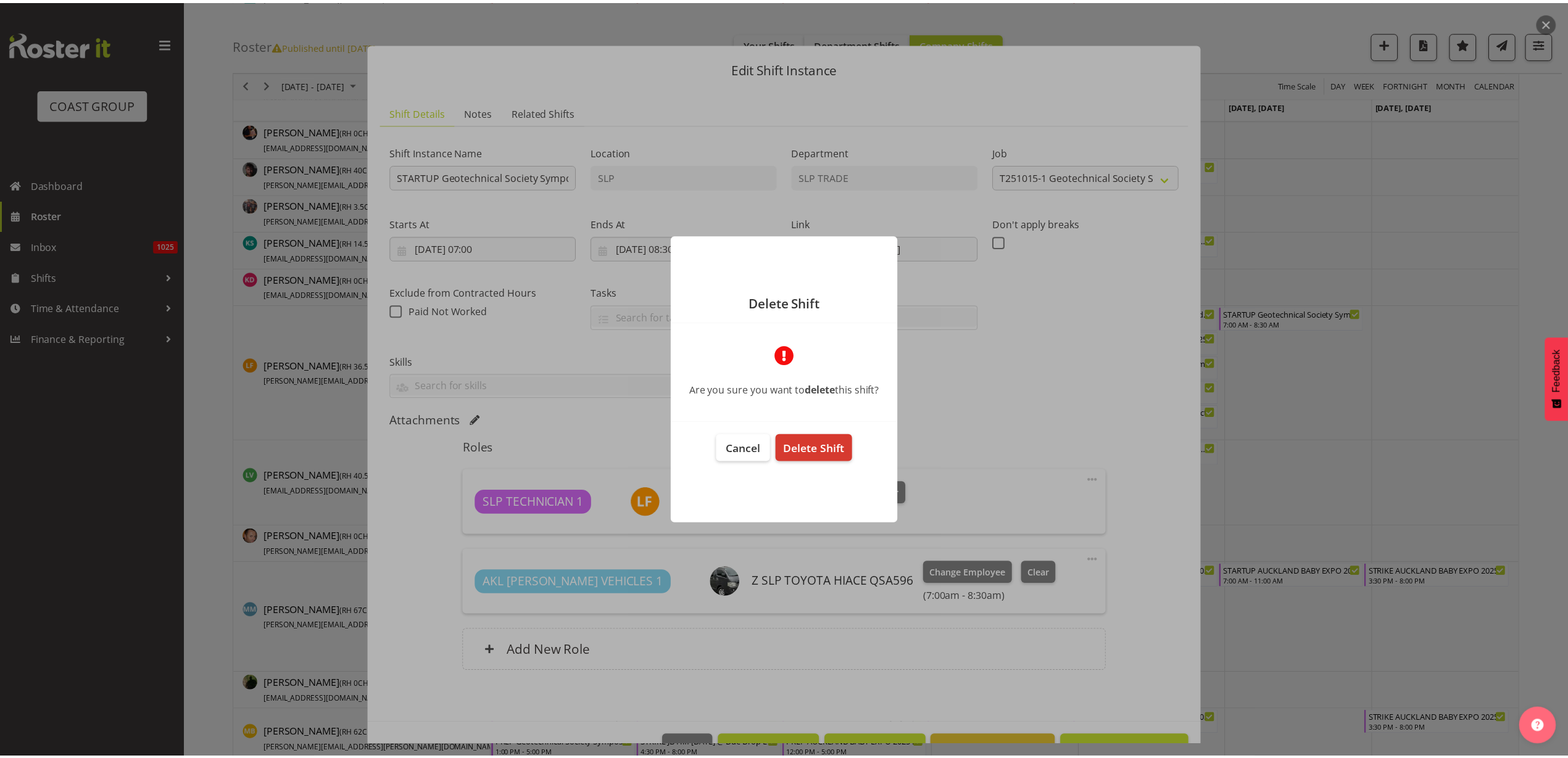
scroll to position [36, 0]
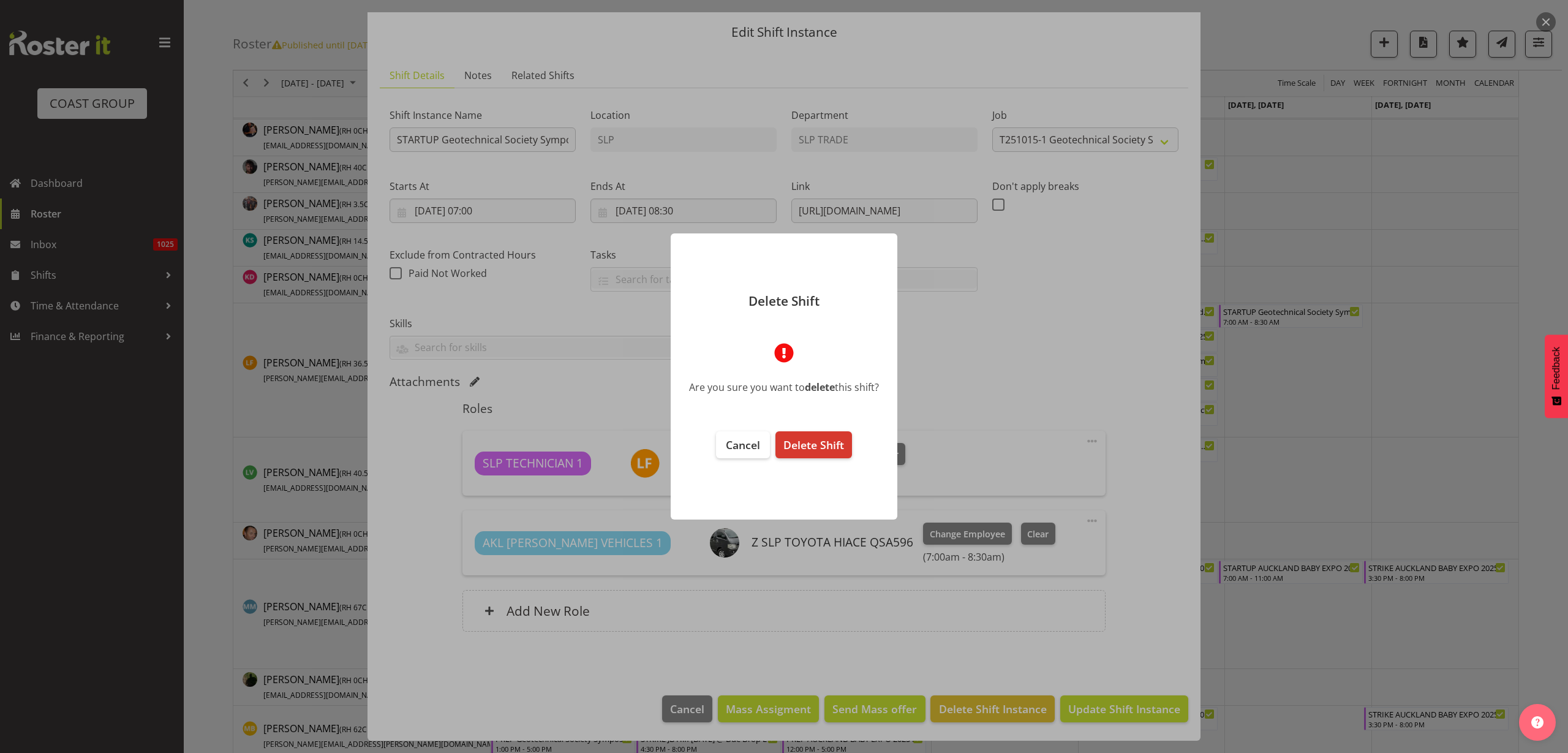
click at [809, 453] on button "Delete Shift" at bounding box center [813, 445] width 77 height 27
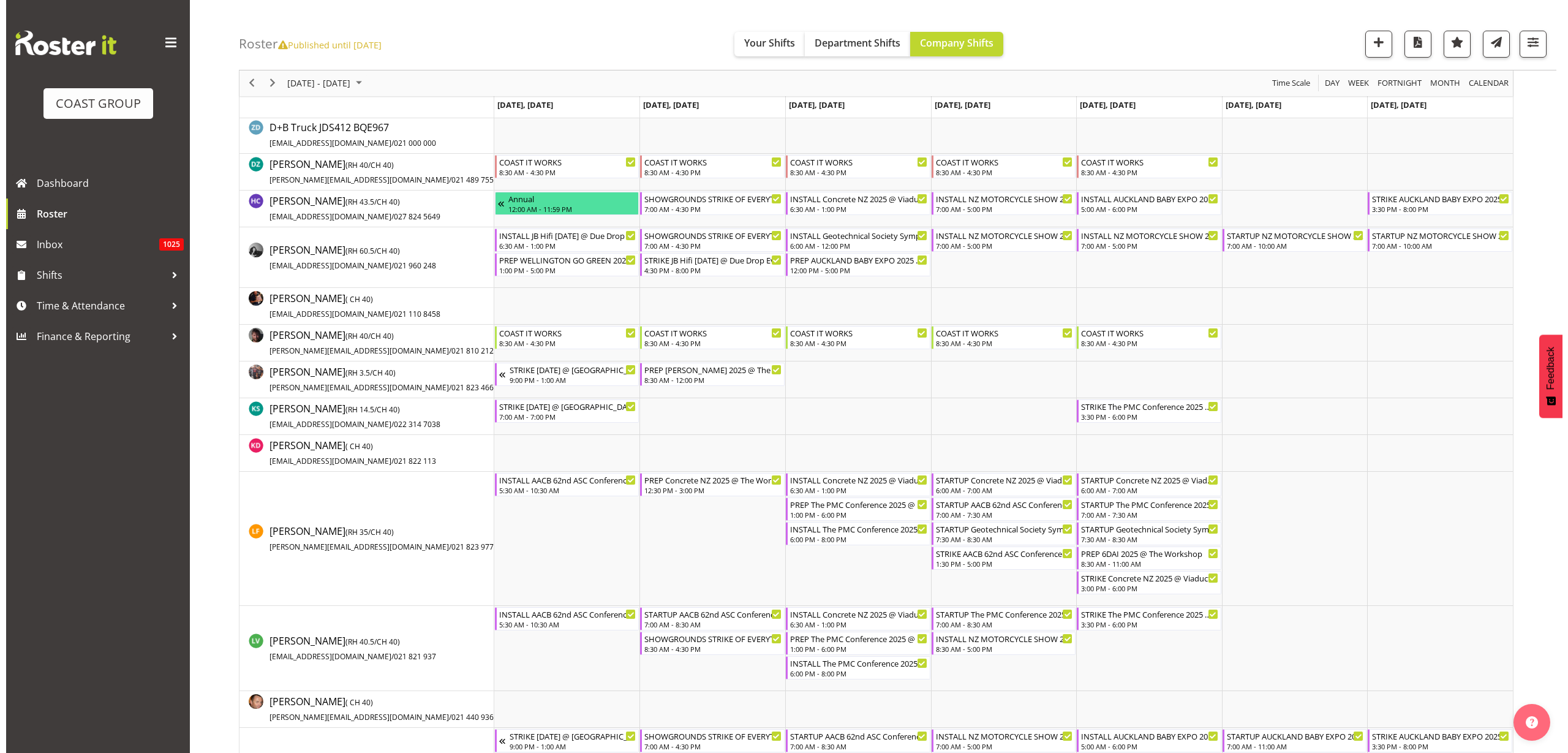
scroll to position [0, 0]
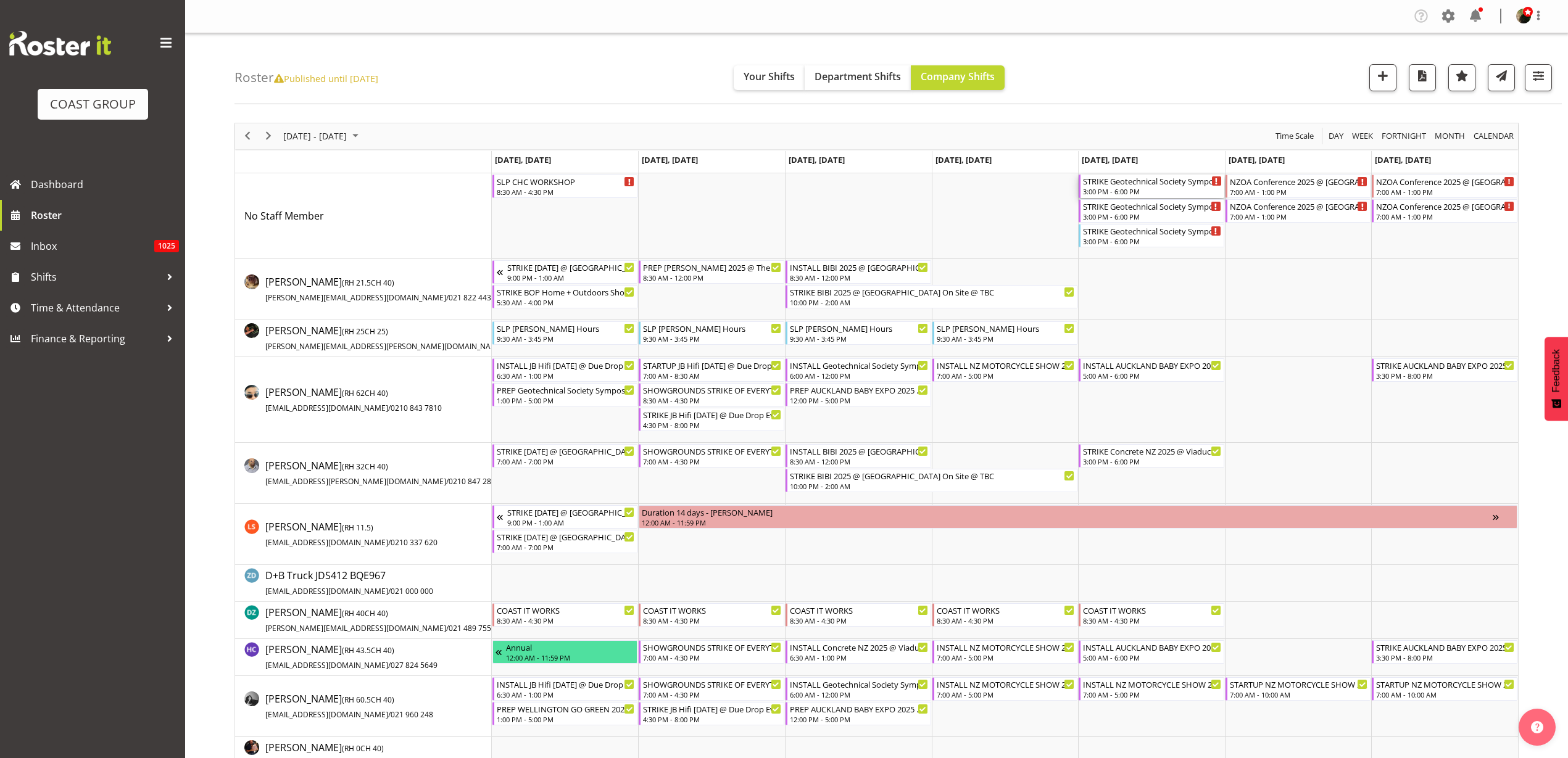
click at [1143, 192] on div "3:00 PM - 6:00 PM" at bounding box center [1153, 191] width 139 height 10
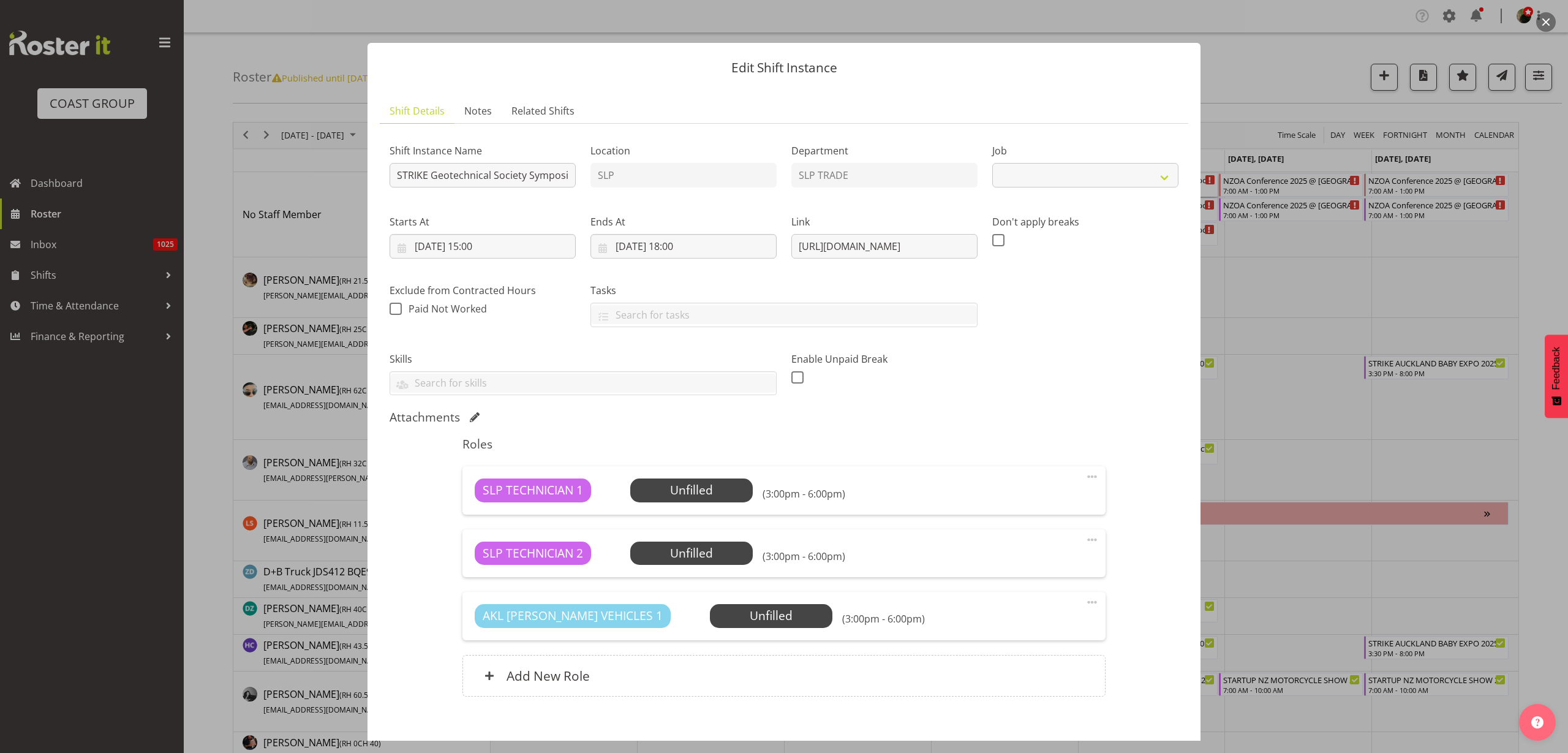
select select "10714"
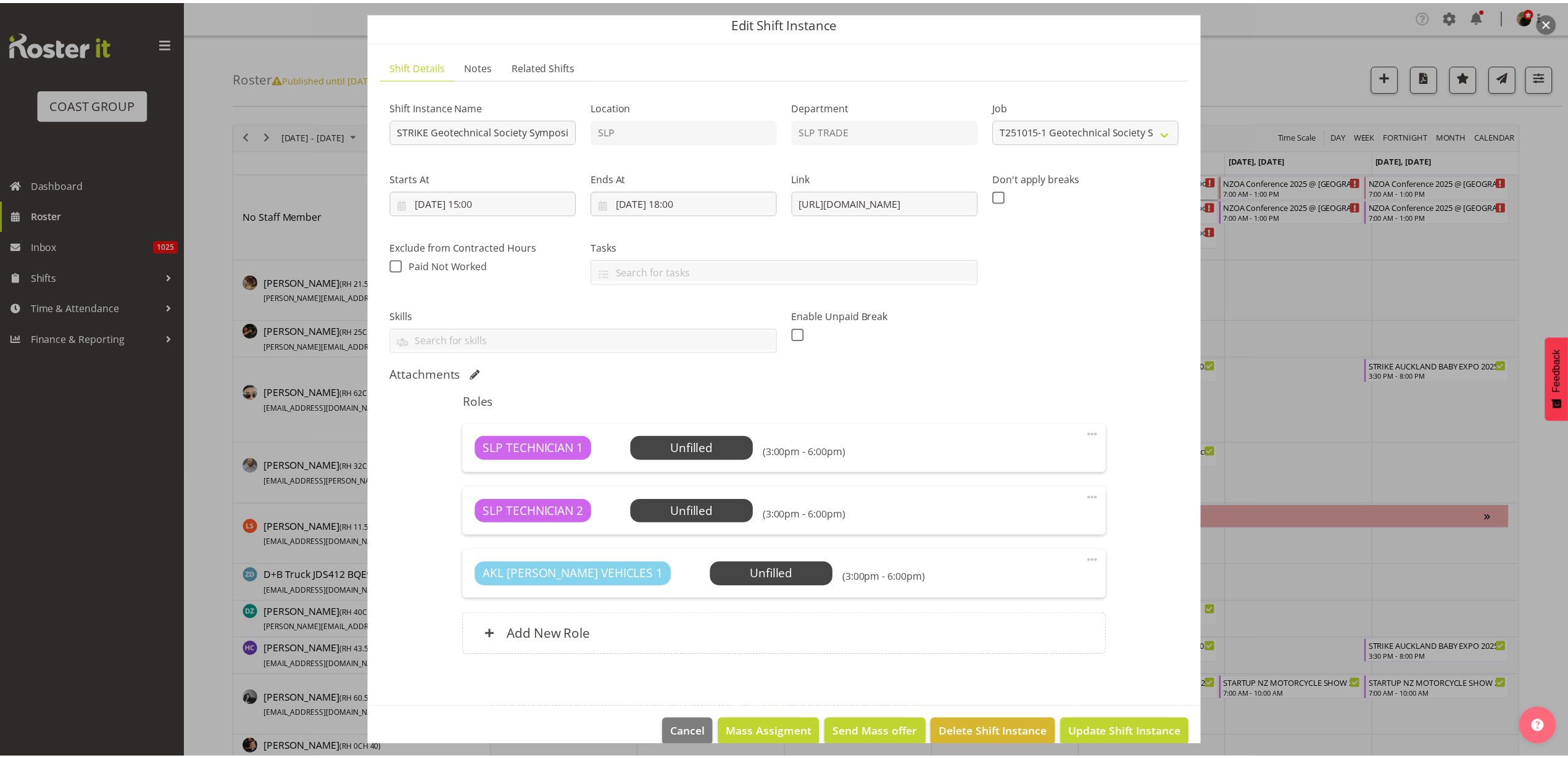
scroll to position [65, 0]
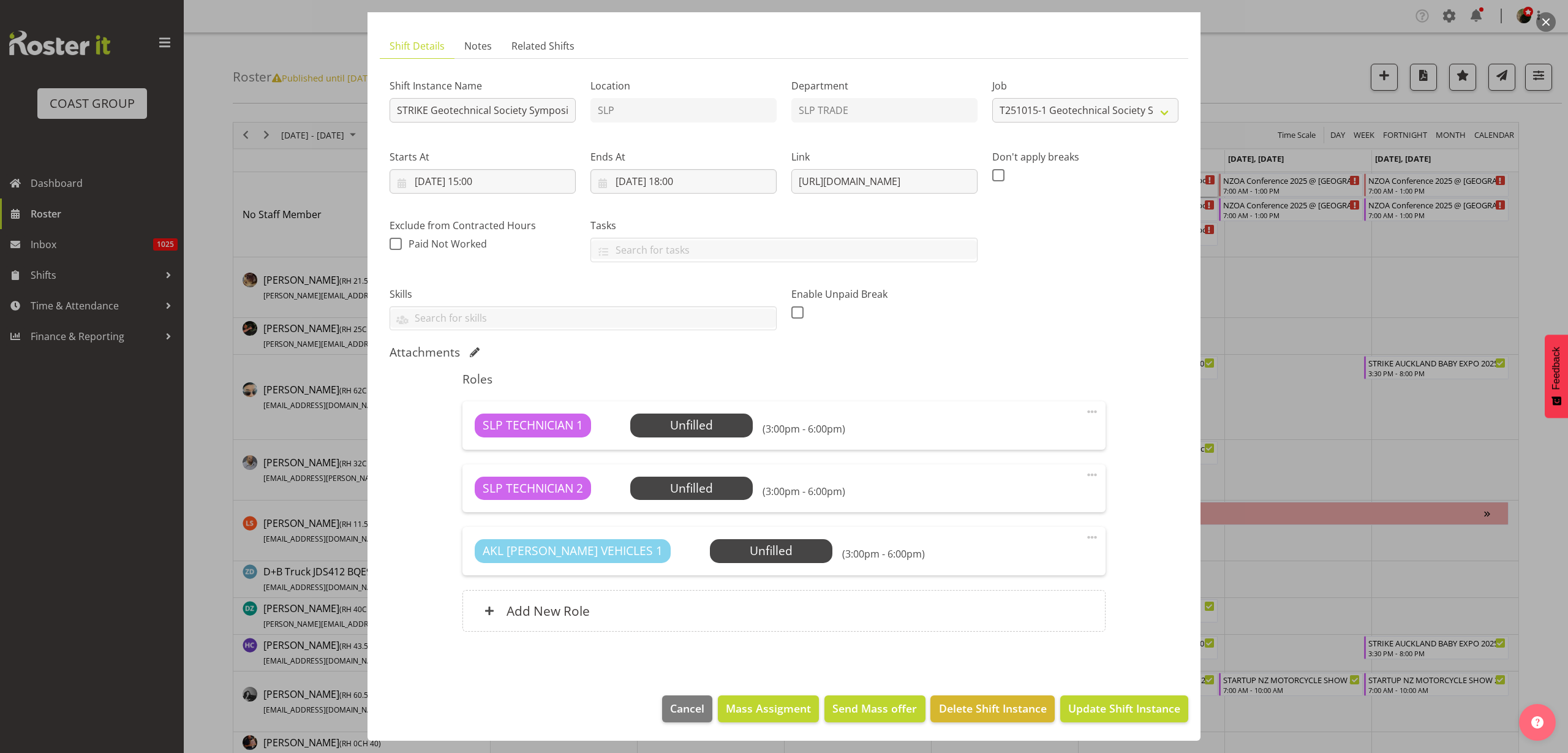
click at [0, 0] on span "Select Employee" at bounding box center [0, 0] width 0 height 0
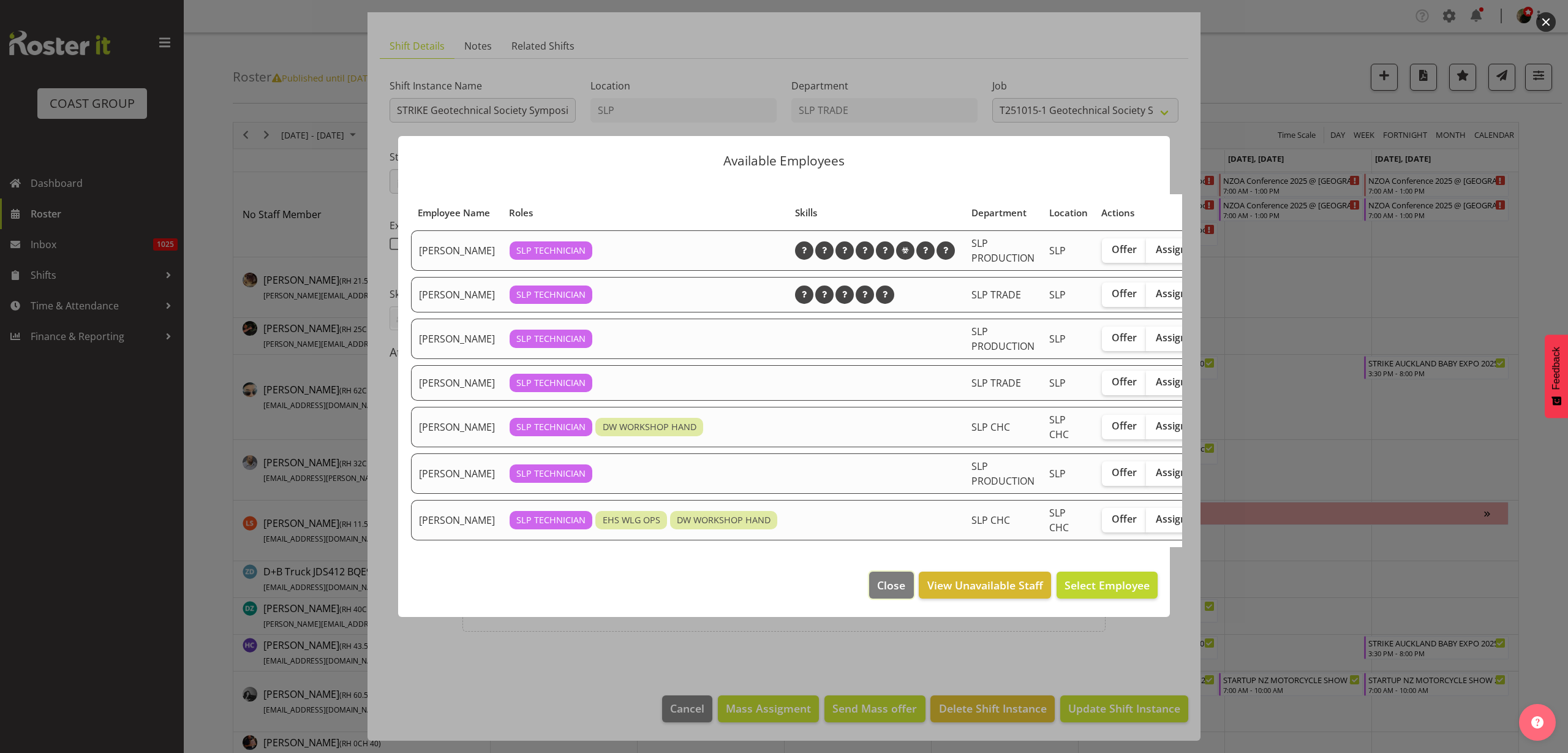
click at [884, 592] on span "Close" at bounding box center [890, 585] width 28 height 16
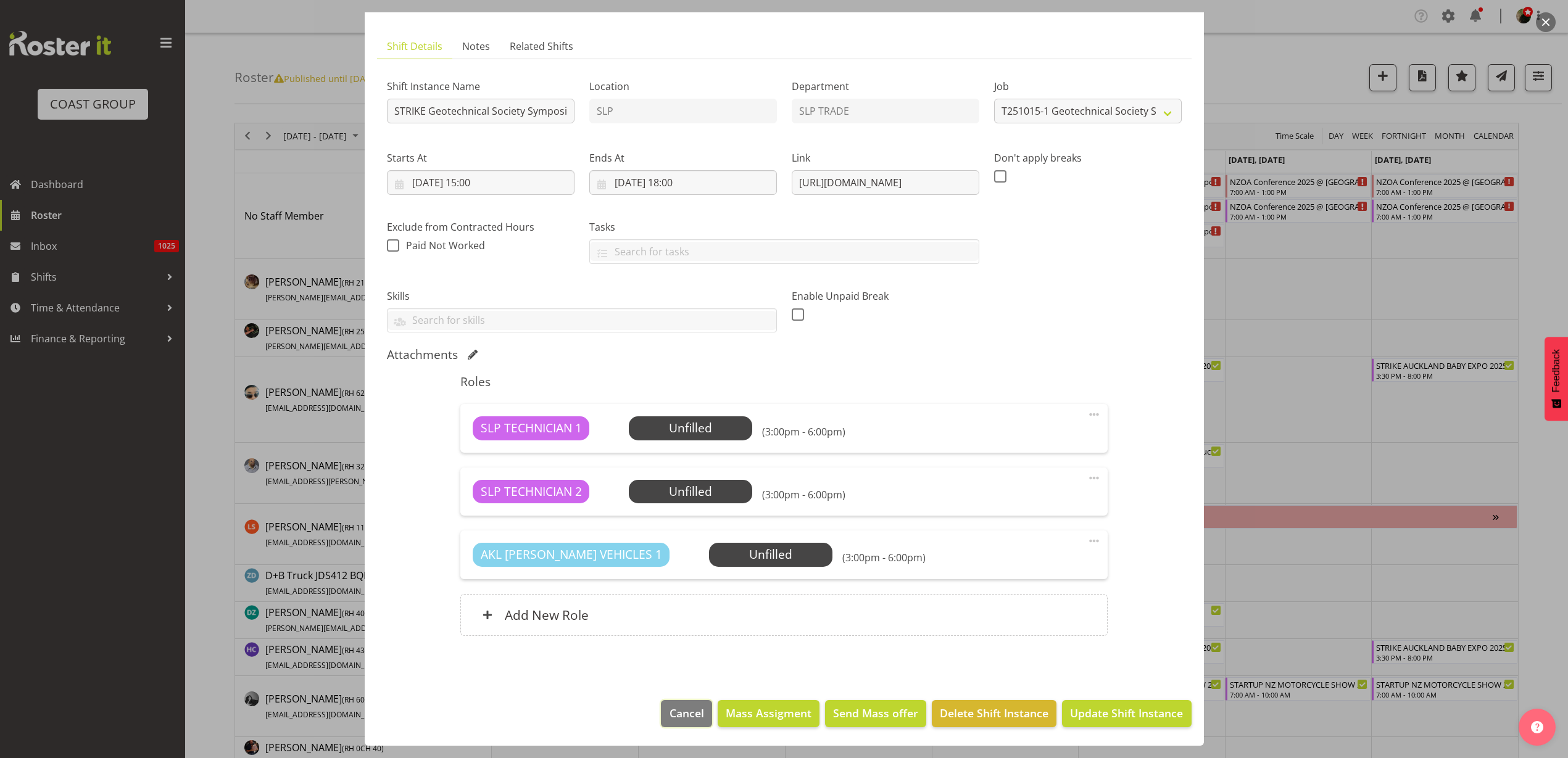
click at [670, 716] on span "Cancel" at bounding box center [687, 713] width 35 height 16
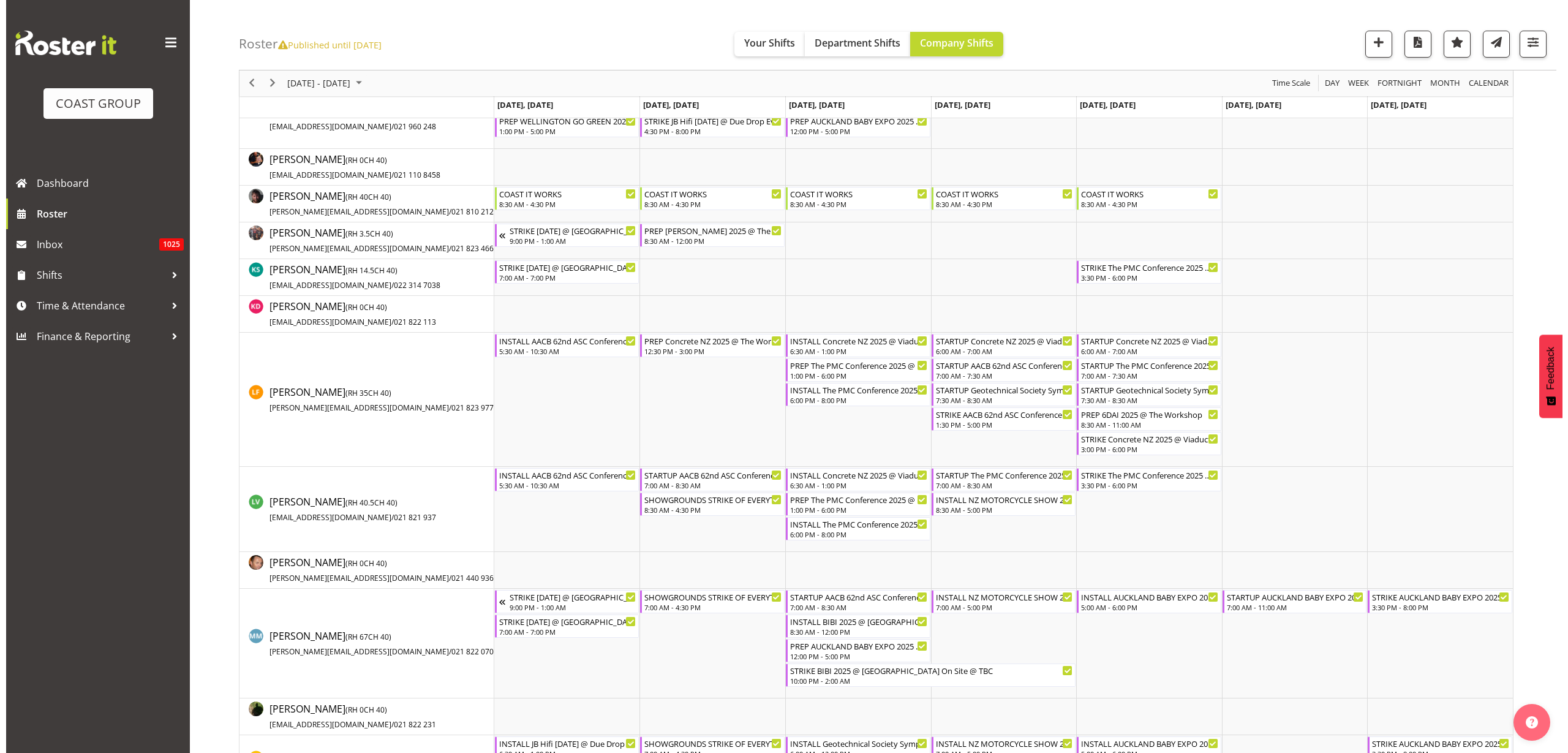
scroll to position [613, 0]
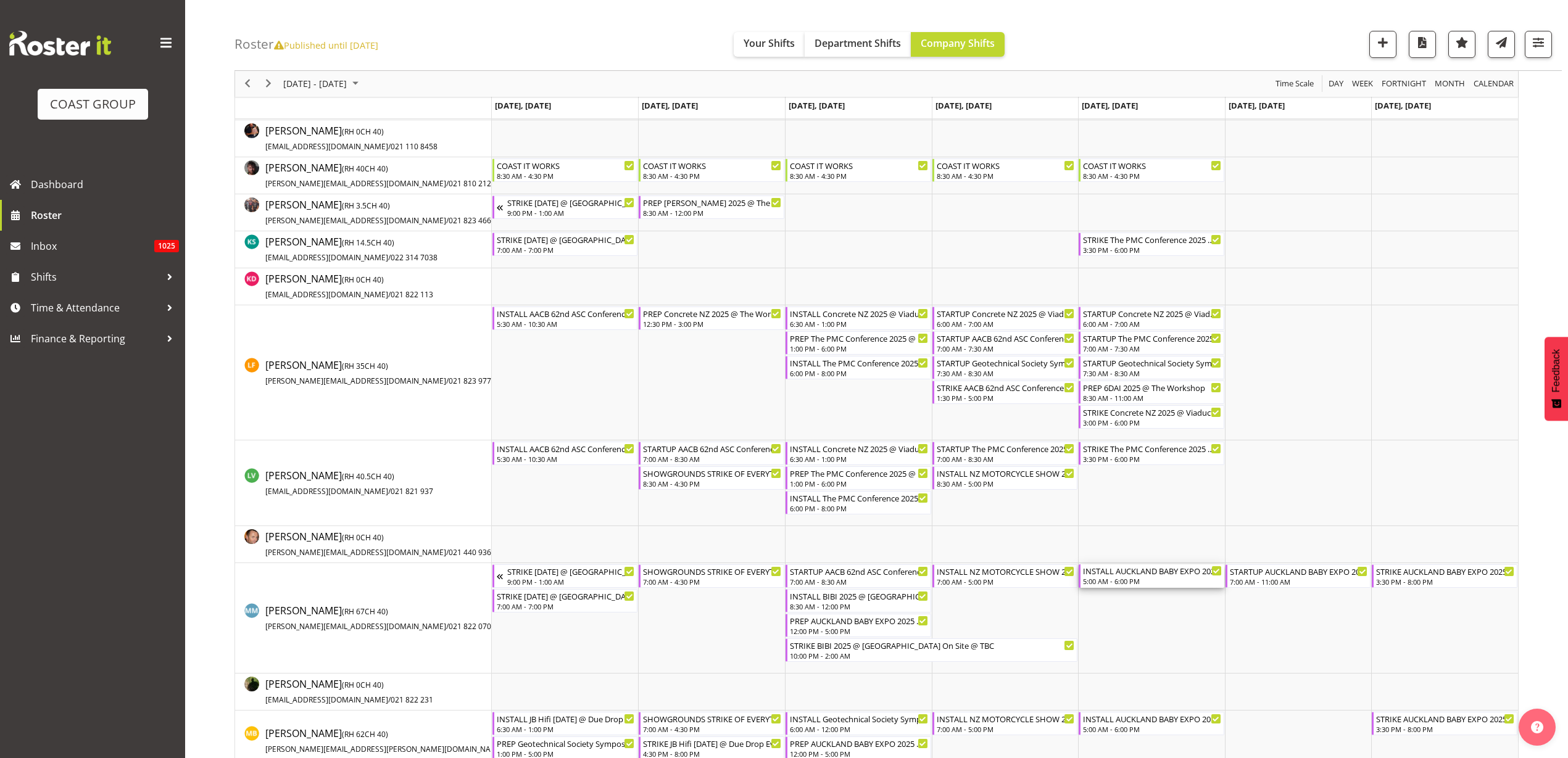
click at [1142, 579] on div "5:00 AM - 6:00 PM" at bounding box center [1153, 581] width 139 height 10
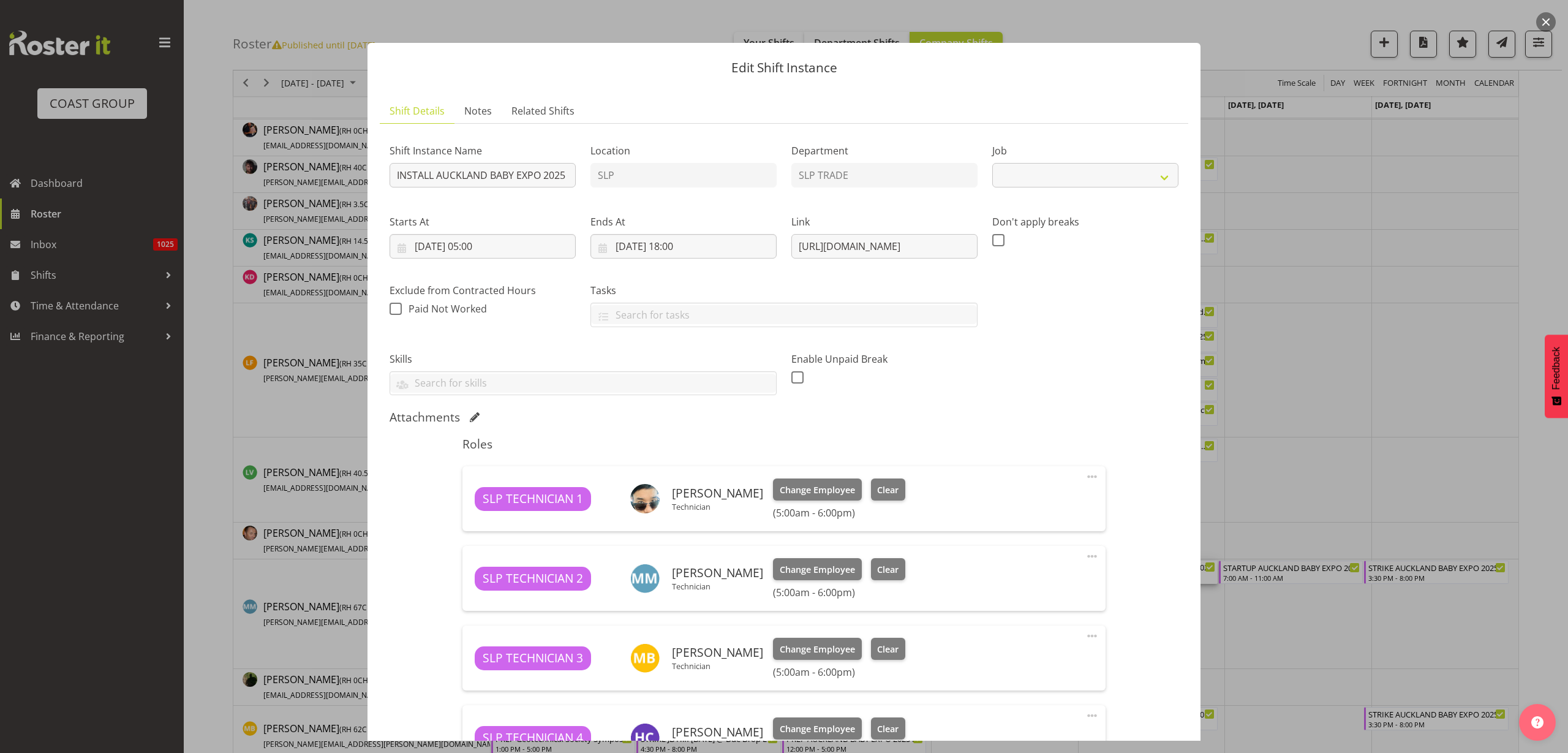
select select "9337"
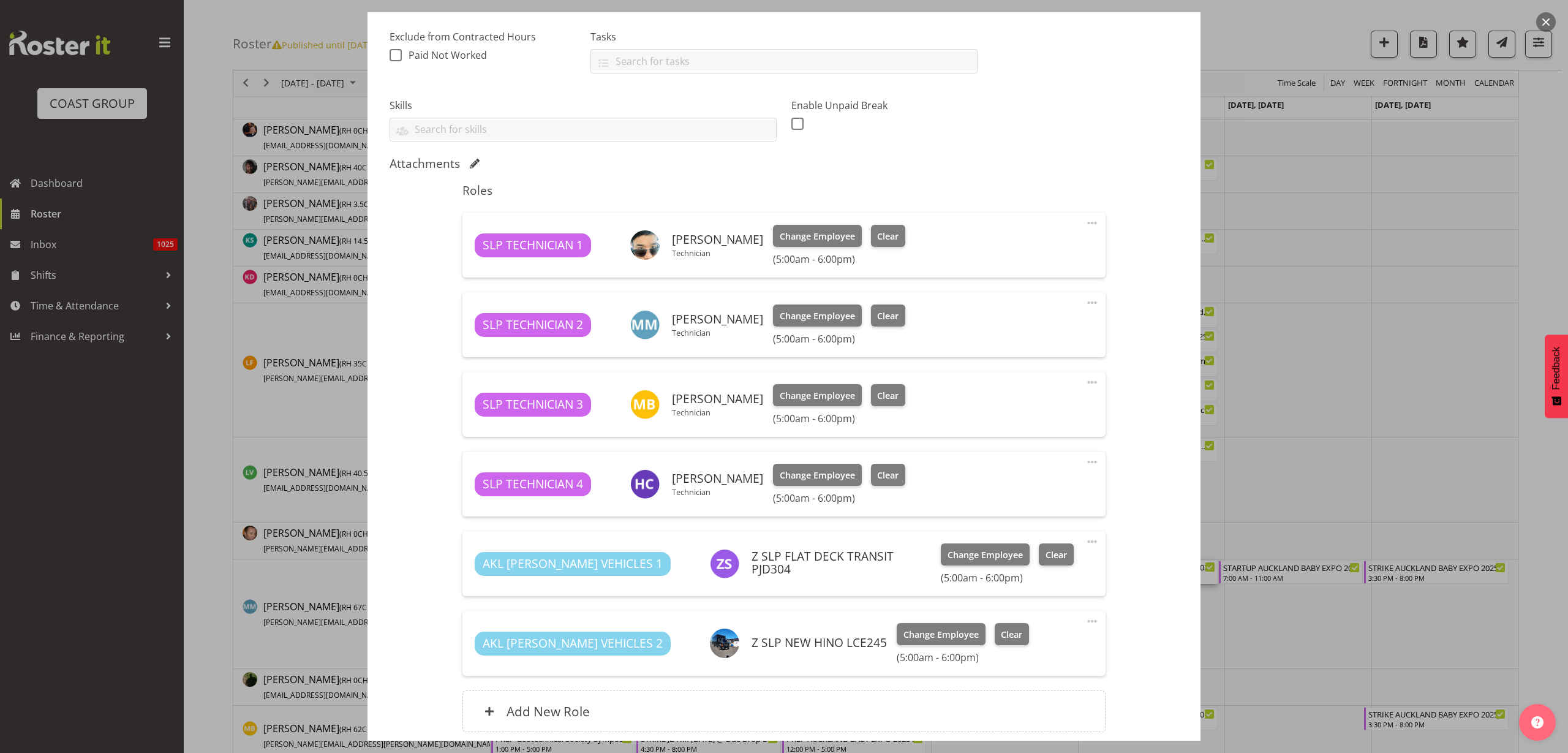
scroll to position [230, 0]
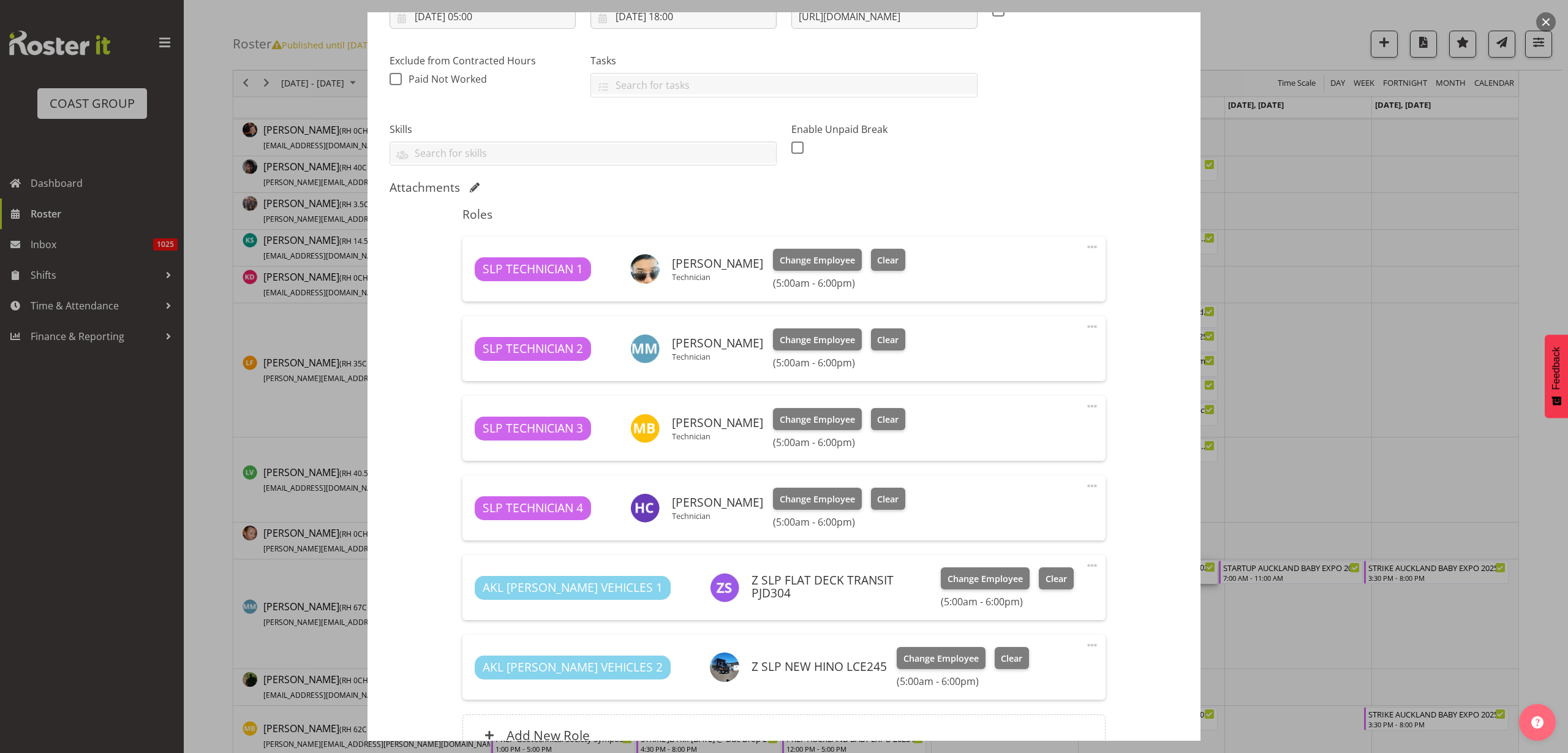
click at [1085, 245] on span at bounding box center [1092, 247] width 15 height 15
click at [1041, 284] on link "Edit" at bounding box center [1040, 274] width 118 height 22
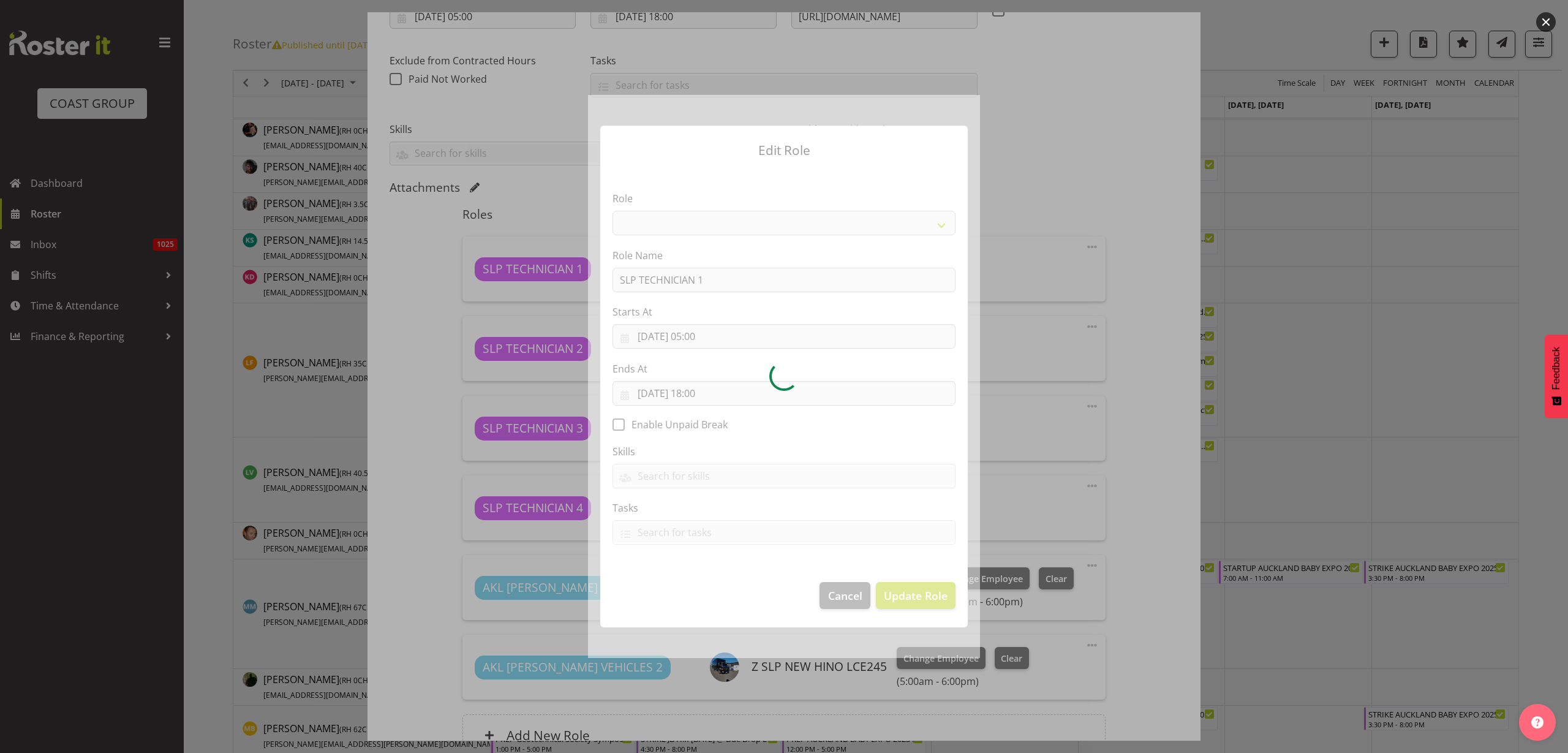
select select "123"
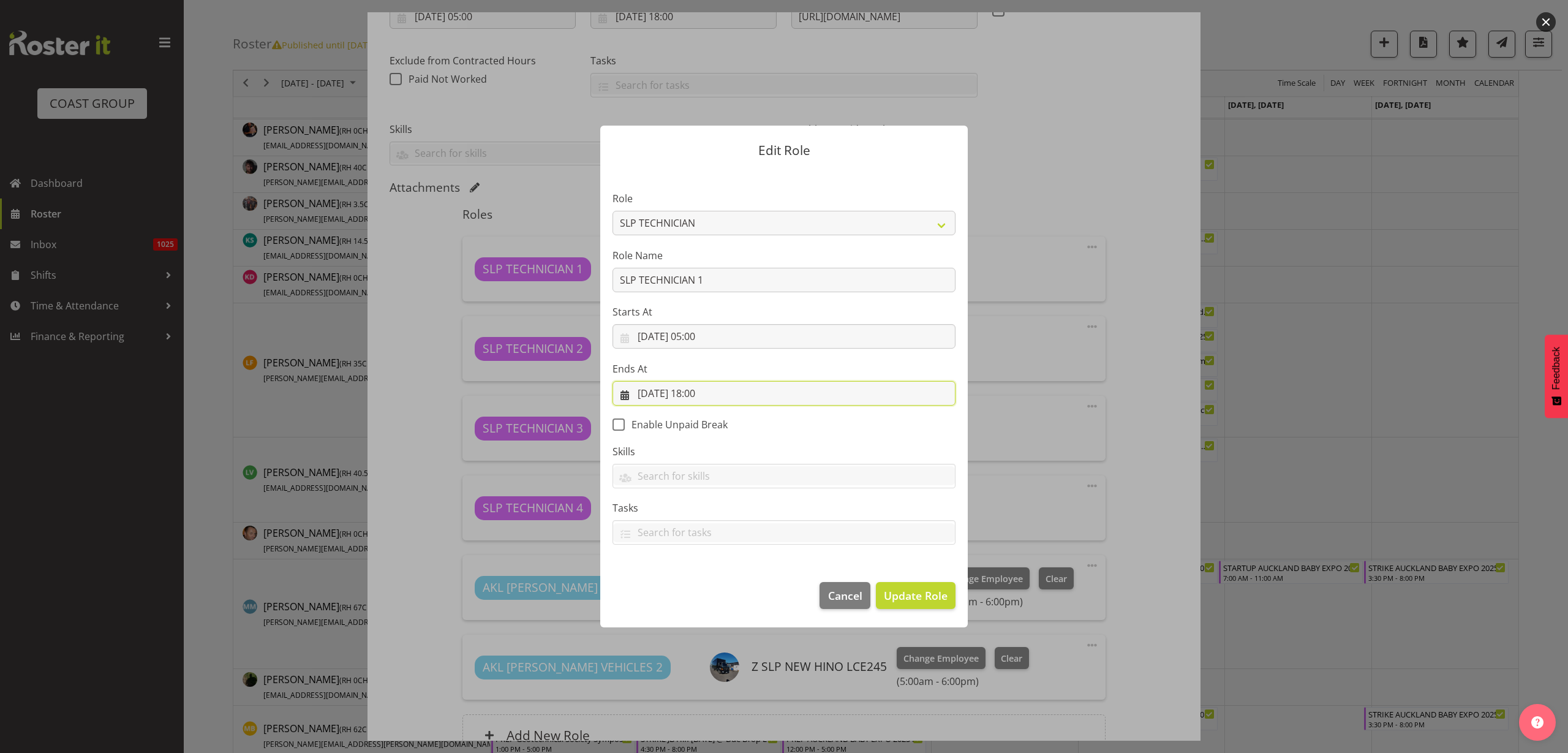
click at [718, 391] on input "[DATE] 18:00" at bounding box center [783, 393] width 343 height 24
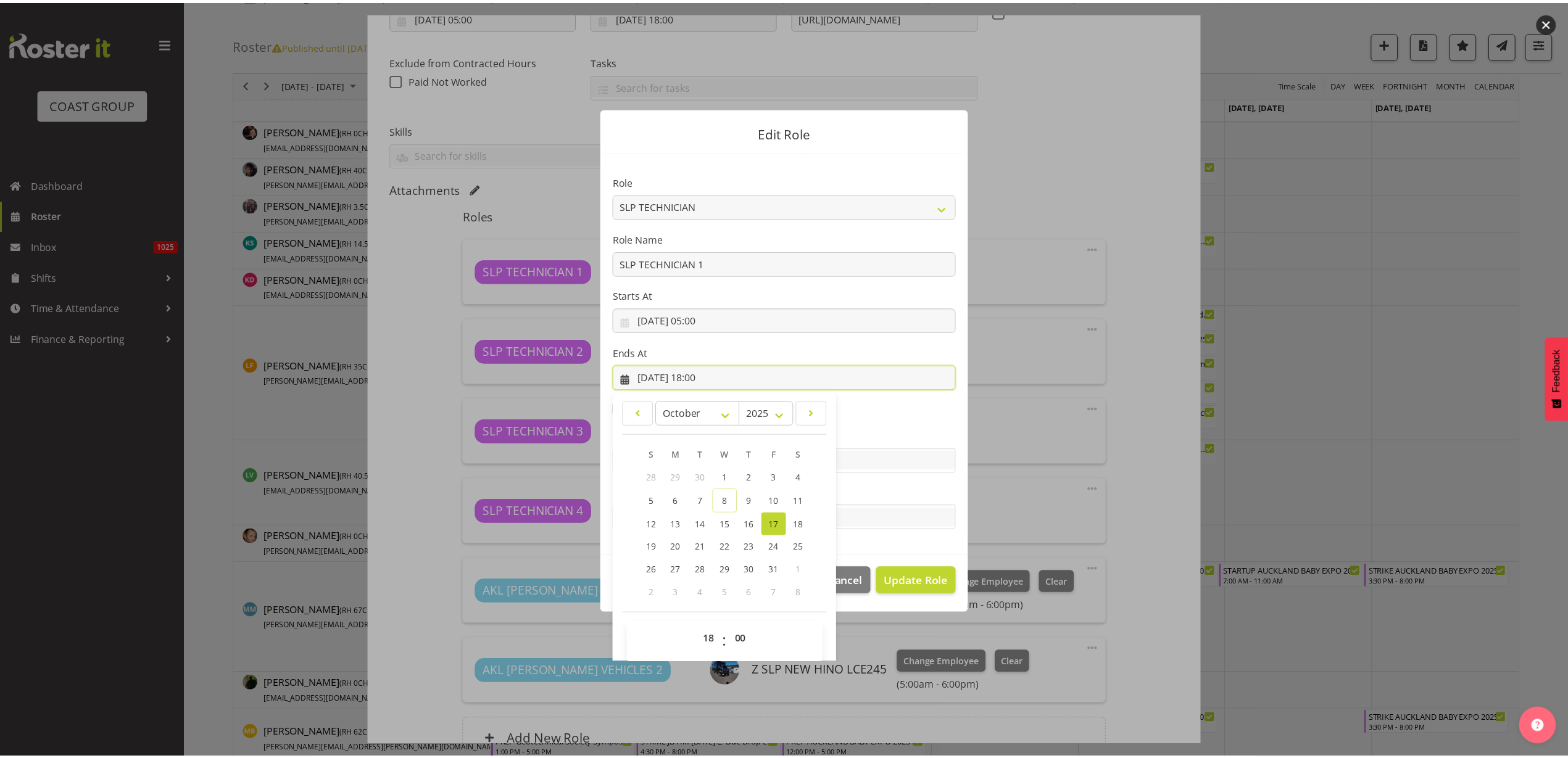
scroll to position [28, 0]
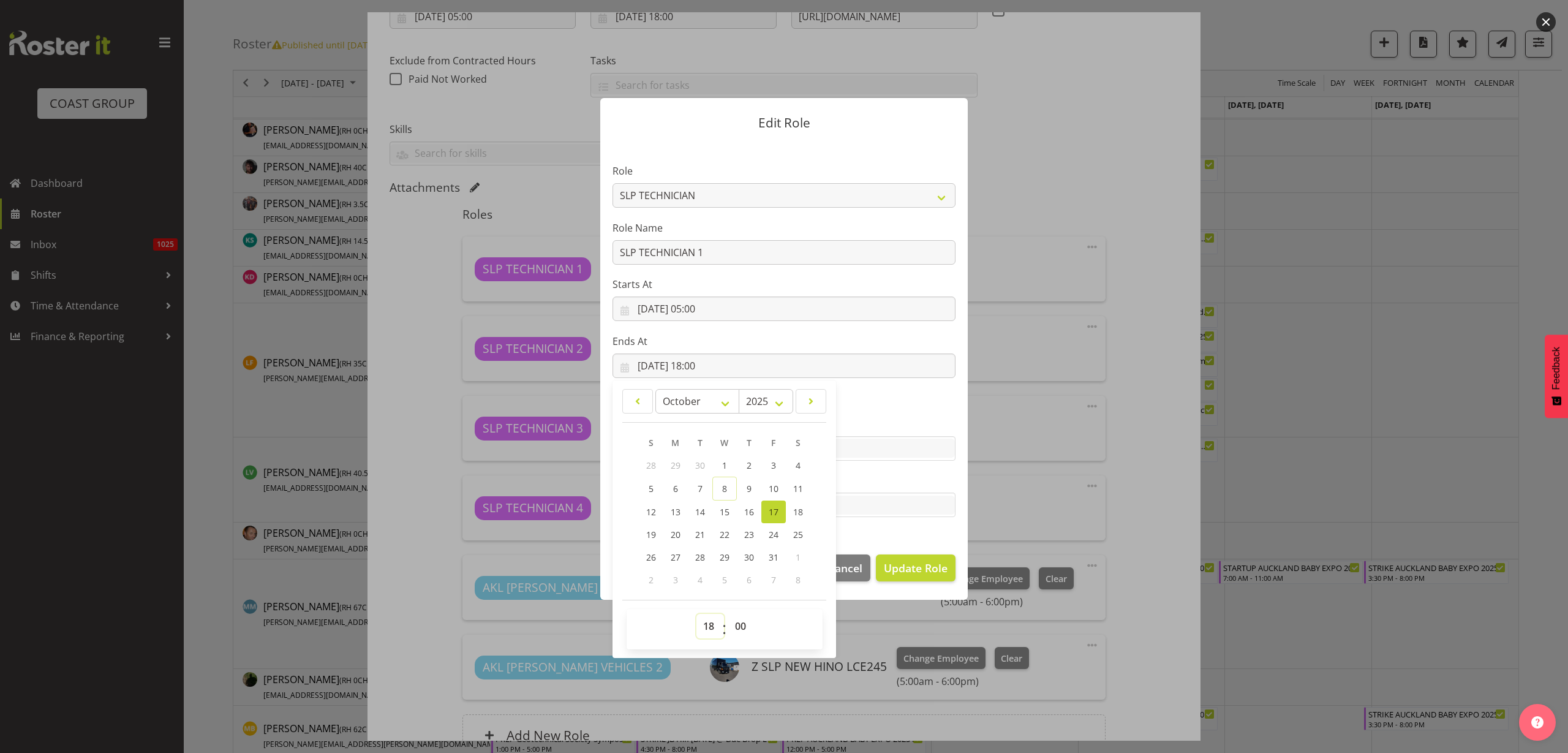
click at [701, 625] on select "00 01 02 03 04 05 06 07 08 09 10 11 12 13 14 15 16 17 18 19 20 21 22 23" at bounding box center [710, 626] width 27 height 24
select select "15"
click at [696, 614] on select "00 01 02 03 04 05 06 07 08 09 10 11 12 13 14 15 16 17 18 19 20 21 22 23" at bounding box center [710, 626] width 27 height 24
type input "[DATE] 15:00"
click at [920, 567] on span "Update Role" at bounding box center [915, 568] width 64 height 16
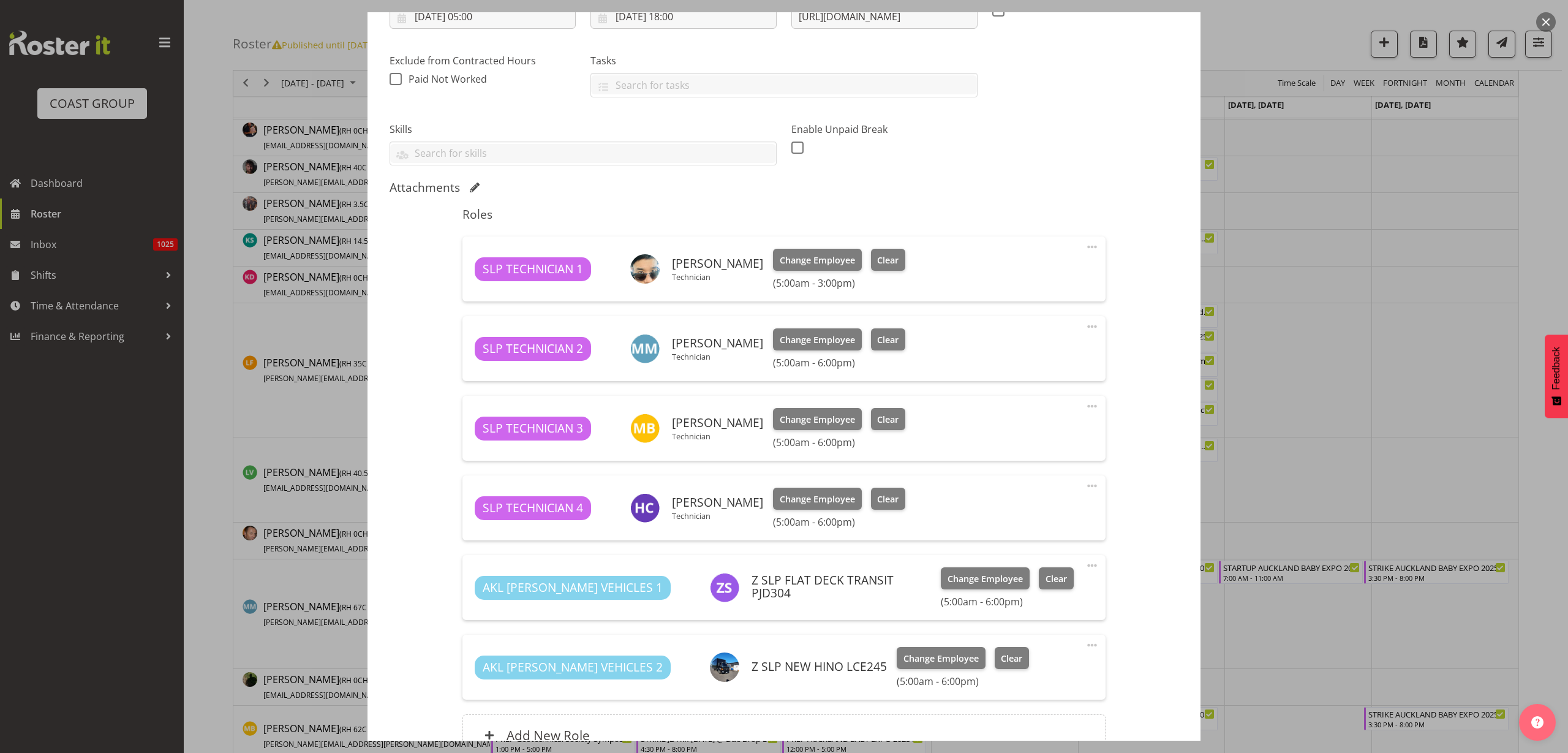
select select
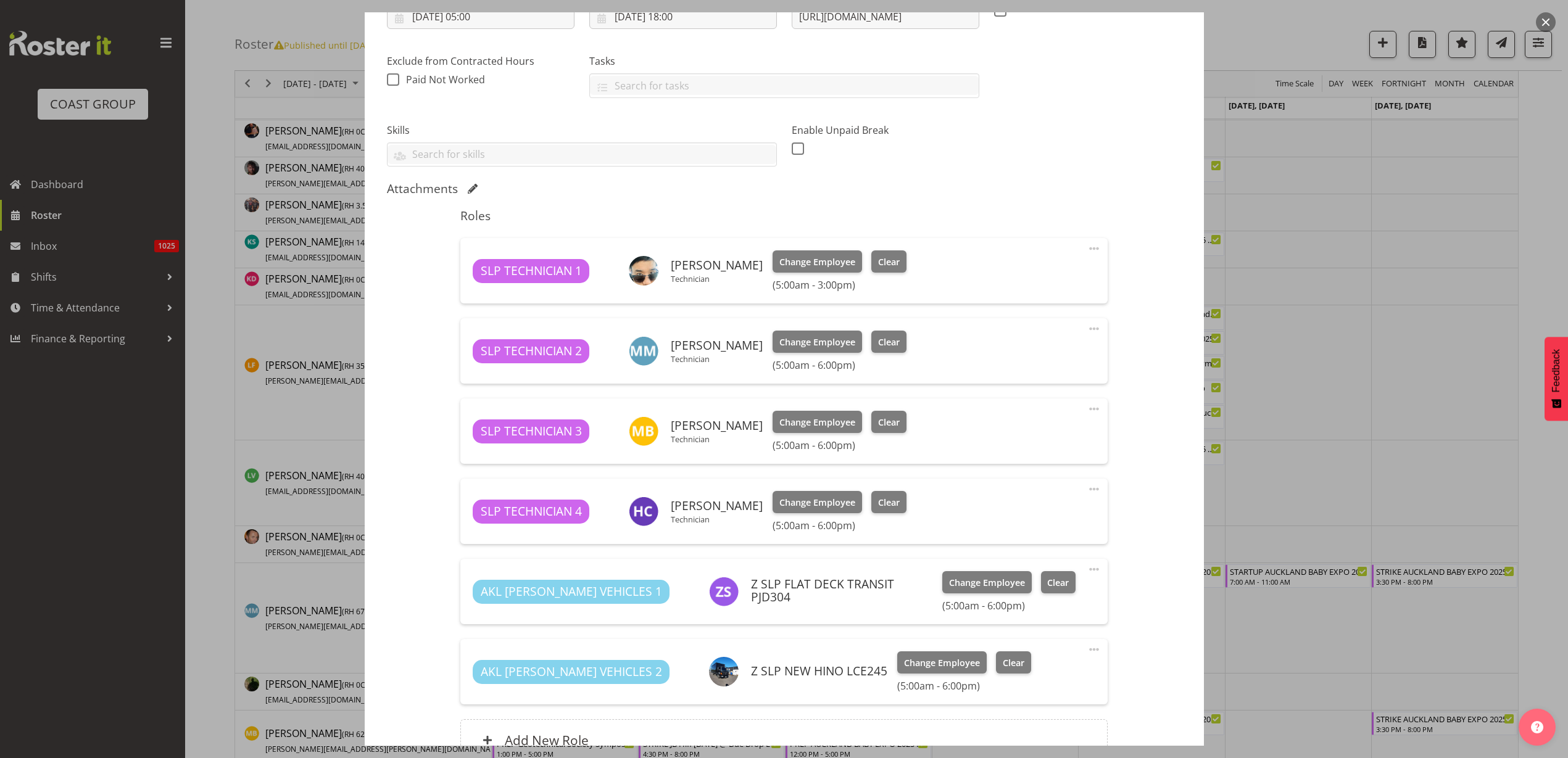
click at [1088, 409] on span at bounding box center [1094, 409] width 15 height 15
click at [1034, 437] on link "Edit" at bounding box center [1043, 435] width 119 height 22
select select "9"
select select "2025"
select select "18"
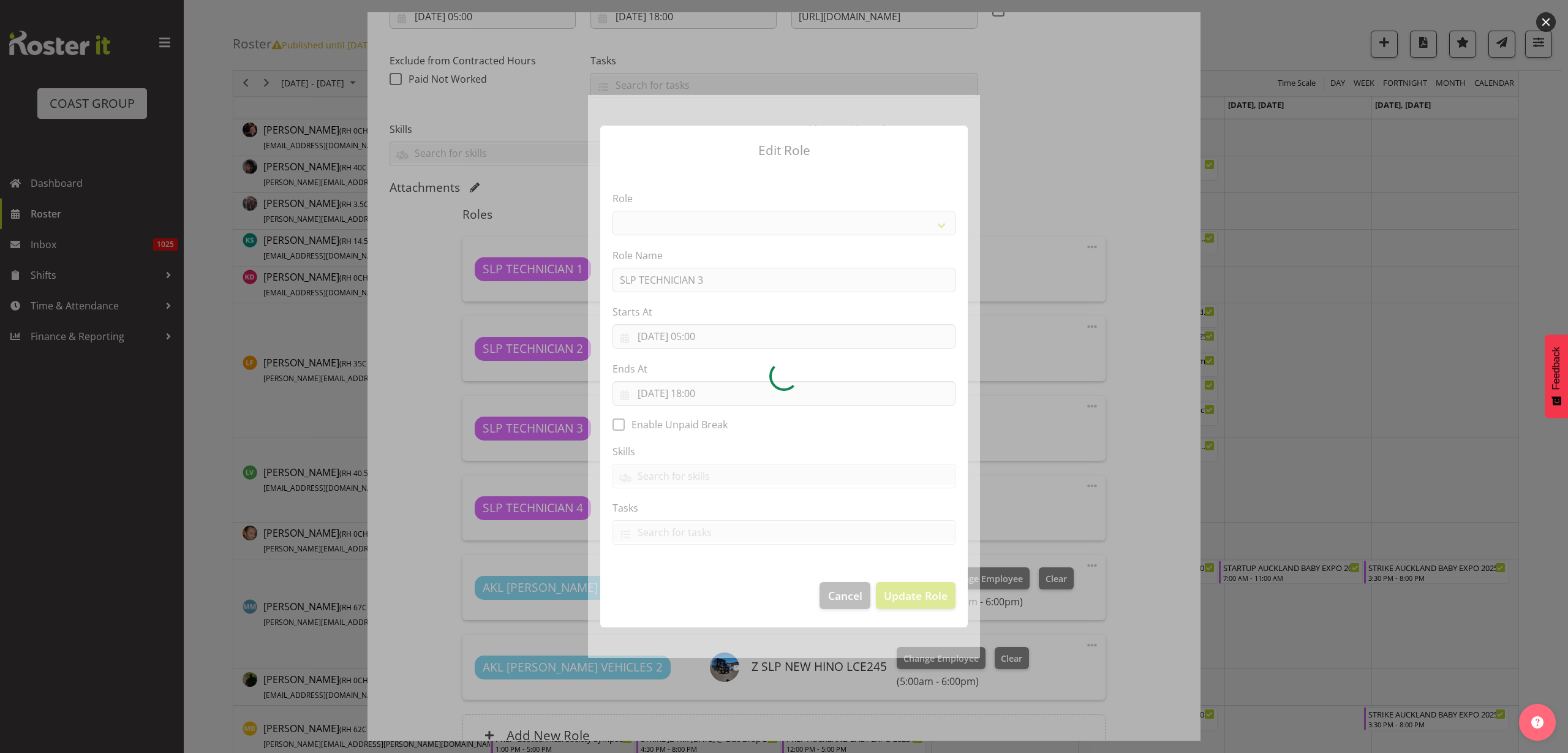
select select "123"
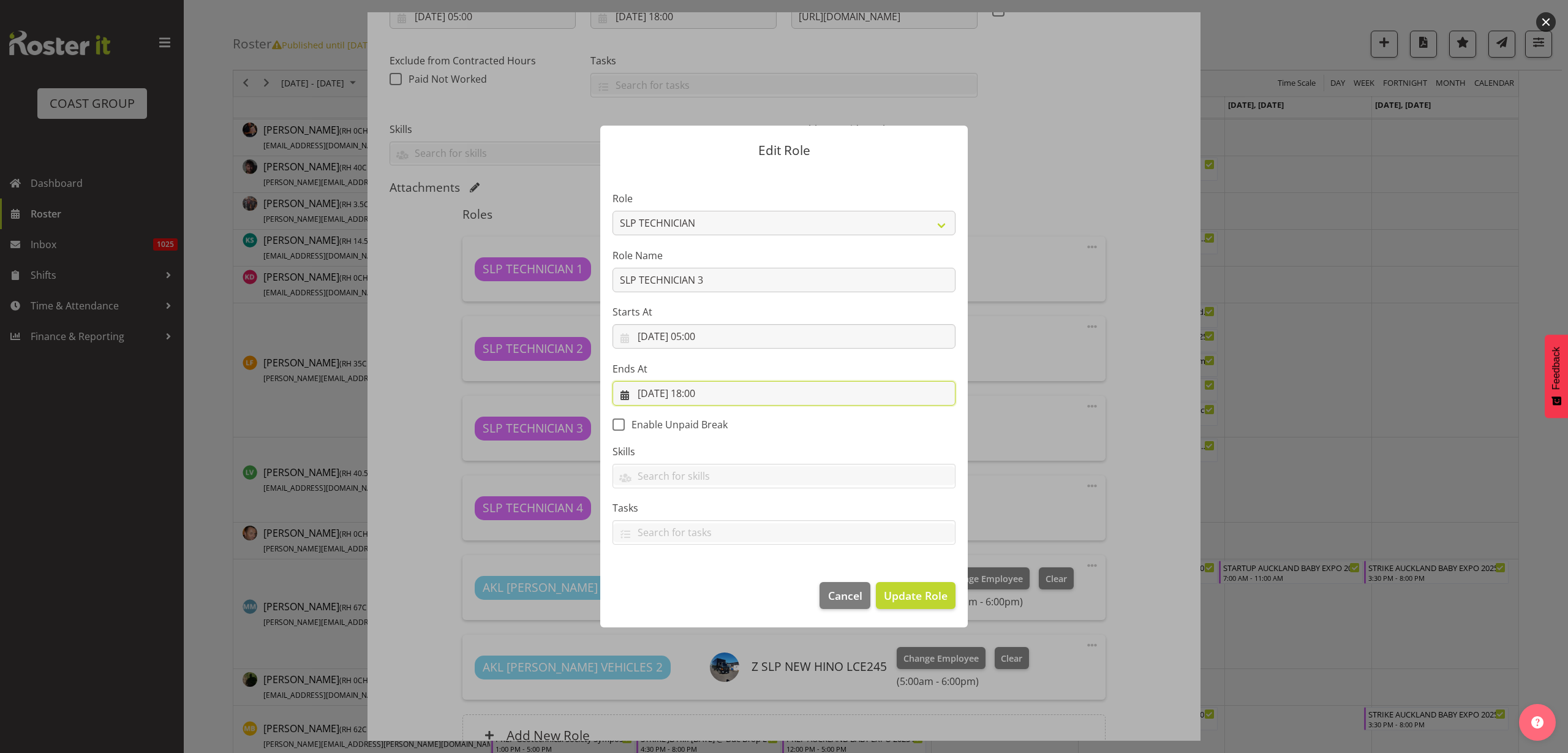
click at [727, 391] on input "[DATE] 18:00" at bounding box center [783, 393] width 343 height 24
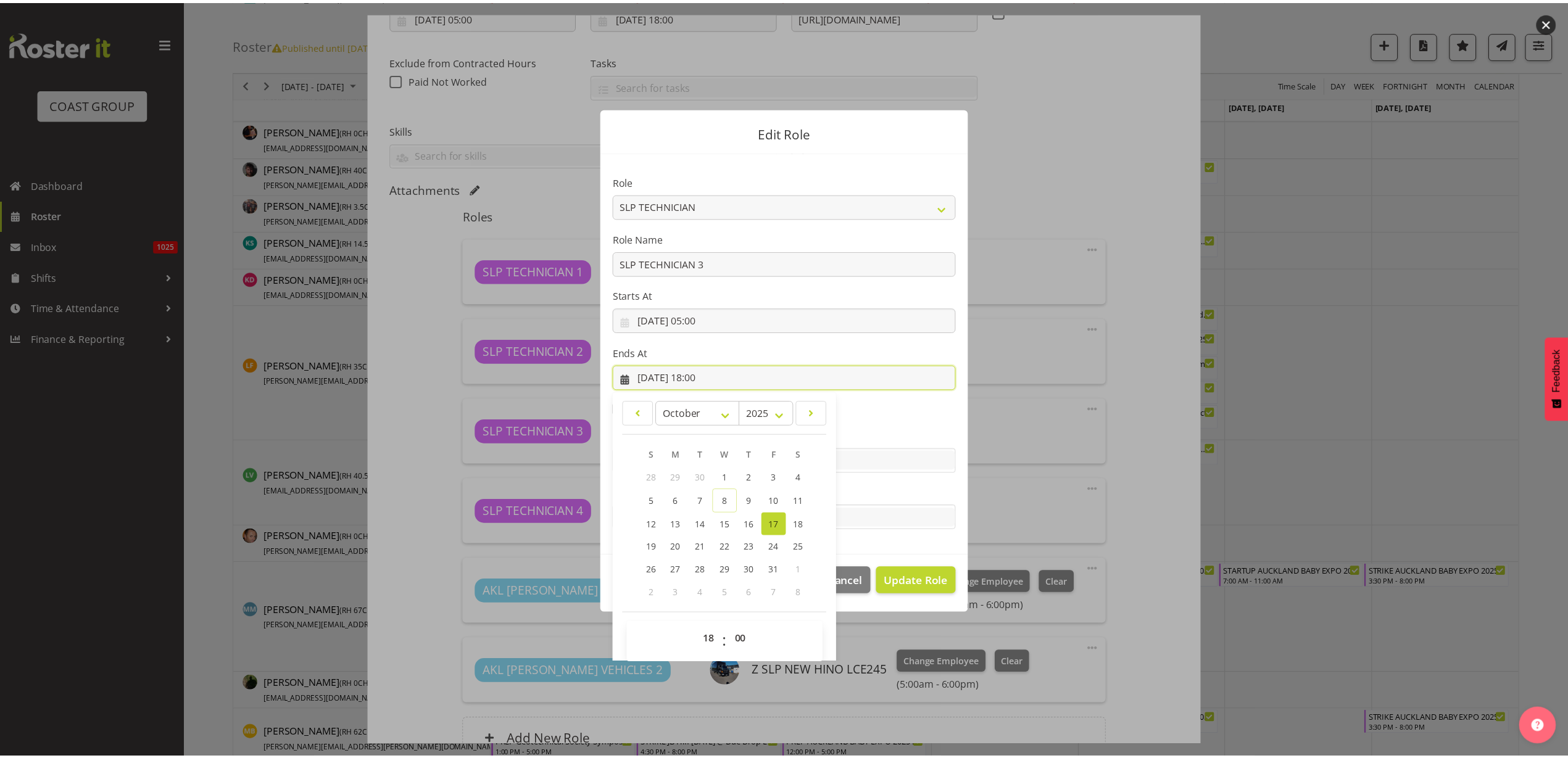
scroll to position [28, 0]
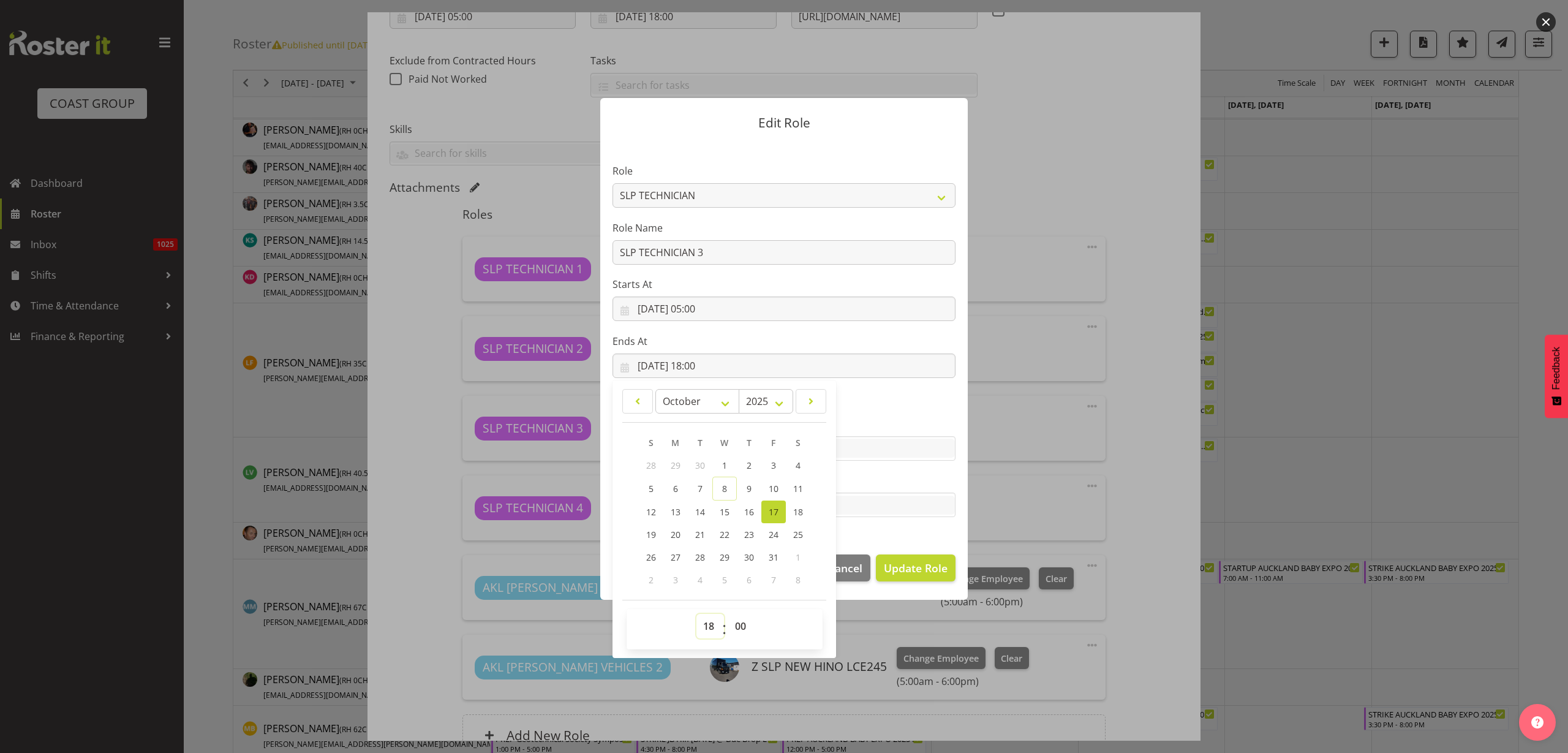
click at [703, 626] on select "00 01 02 03 04 05 06 07 08 09 10 11 12 13 14 15 16 17 18 19 20 21 22 23" at bounding box center [710, 626] width 27 height 24
select select "15"
click at [696, 614] on select "00 01 02 03 04 05 06 07 08 09 10 11 12 13 14 15 16 17 18 19 20 21 22 23" at bounding box center [710, 626] width 27 height 24
type input "[DATE] 15:00"
click at [906, 562] on span "Update Role" at bounding box center [915, 568] width 64 height 16
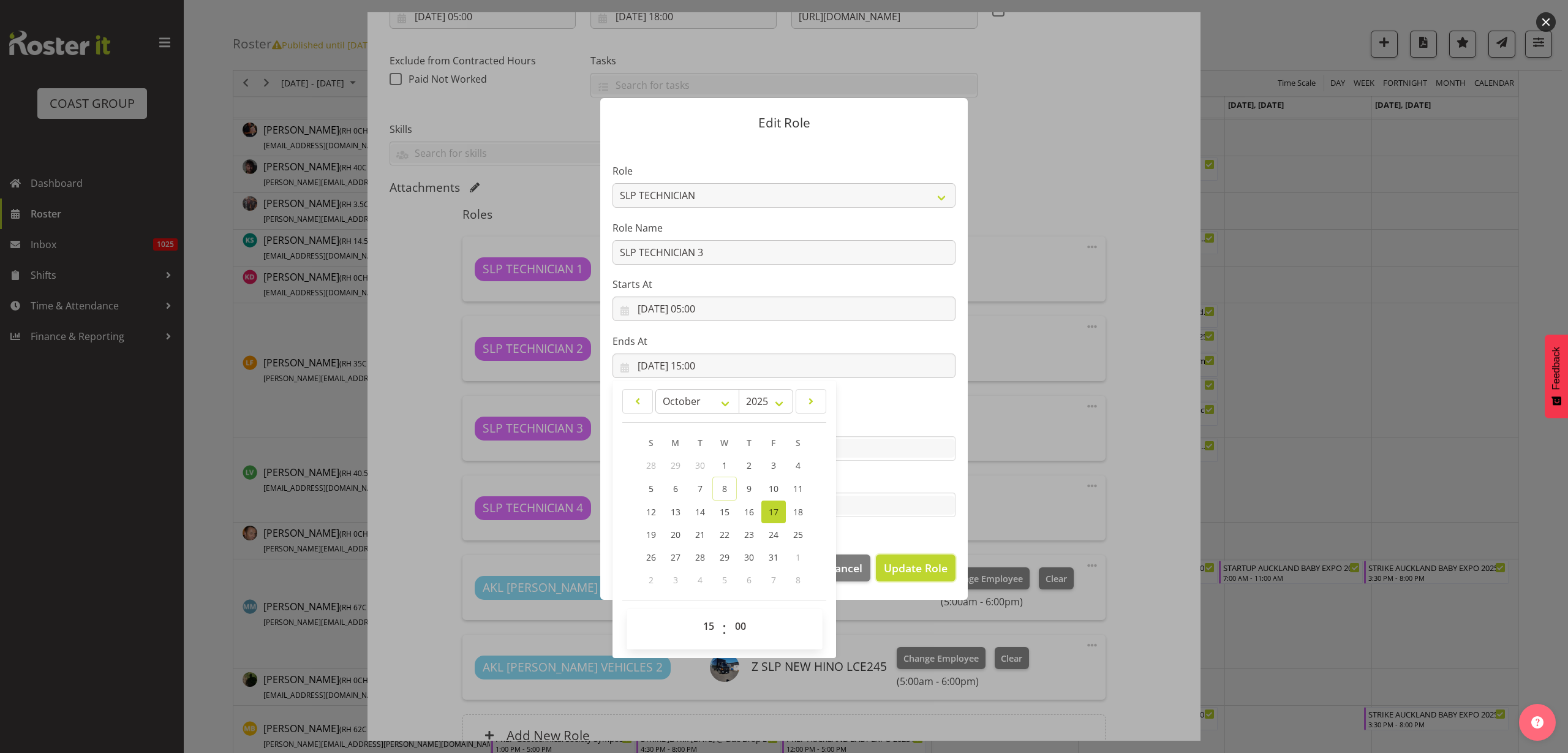
select select
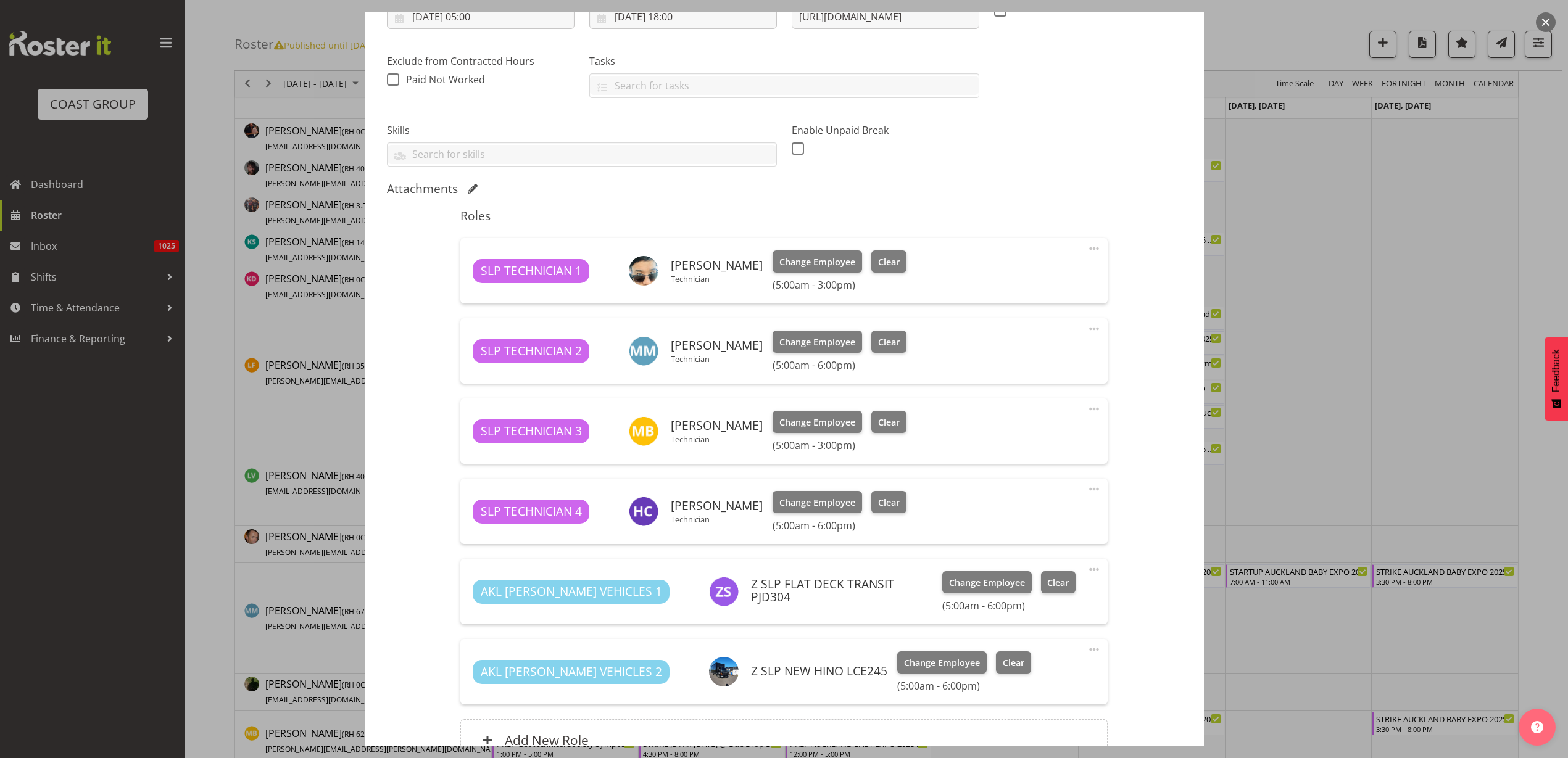
click at [1088, 570] on span at bounding box center [1094, 570] width 15 height 15
click at [1059, 591] on link "Edit" at bounding box center [1043, 596] width 119 height 22
select select "9"
select select "2025"
select select "18"
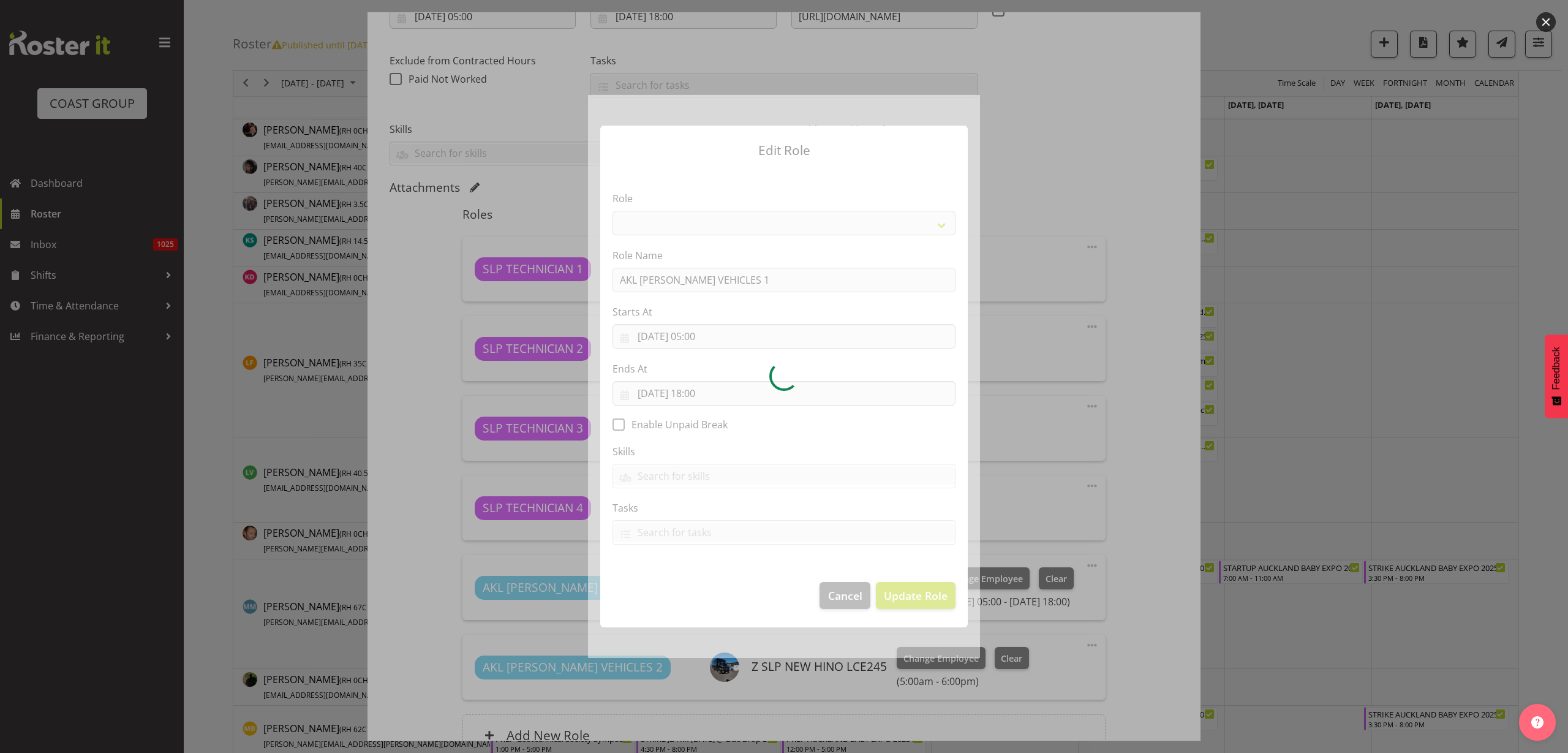
select select "81"
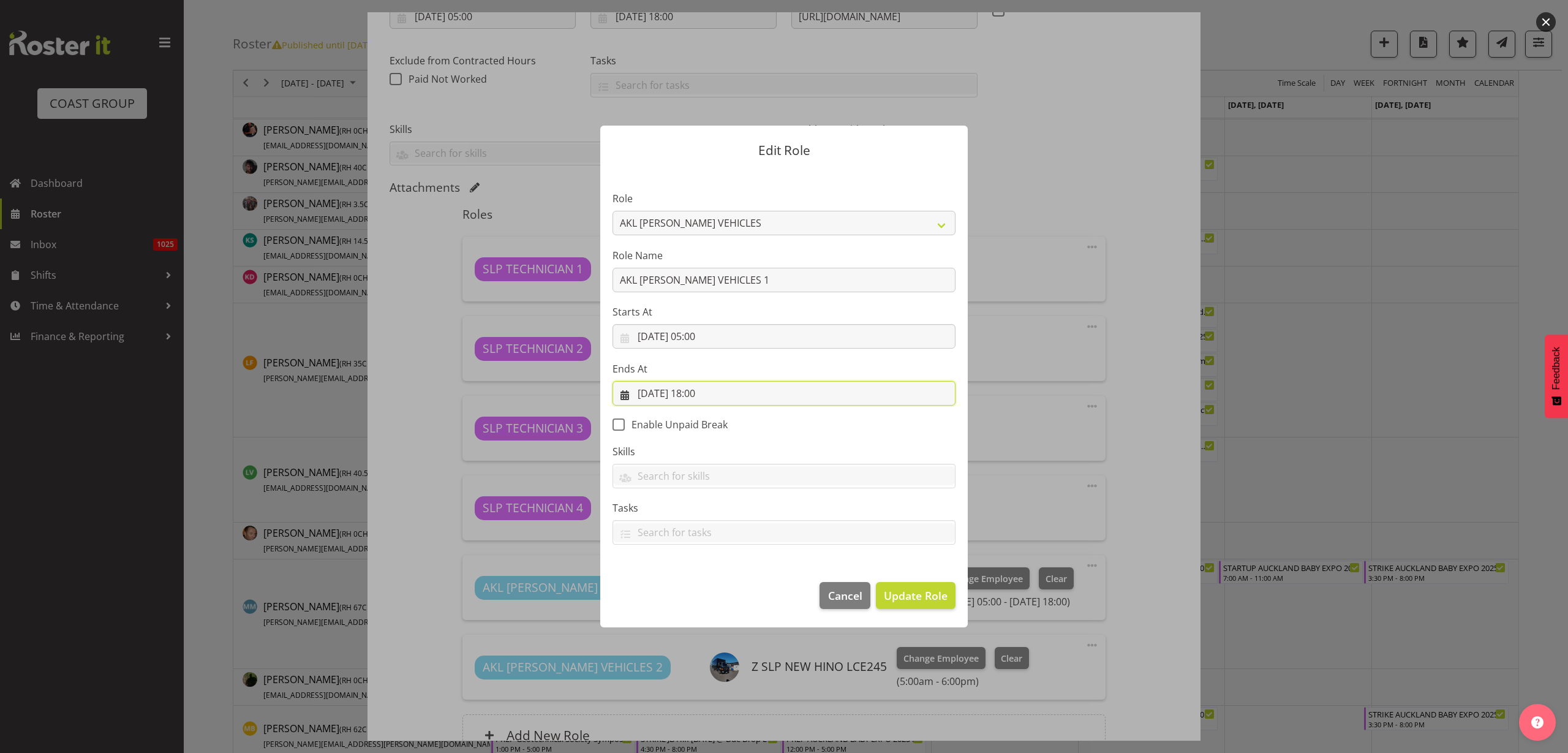
click at [709, 391] on input "[DATE] 18:00" at bounding box center [783, 393] width 343 height 24
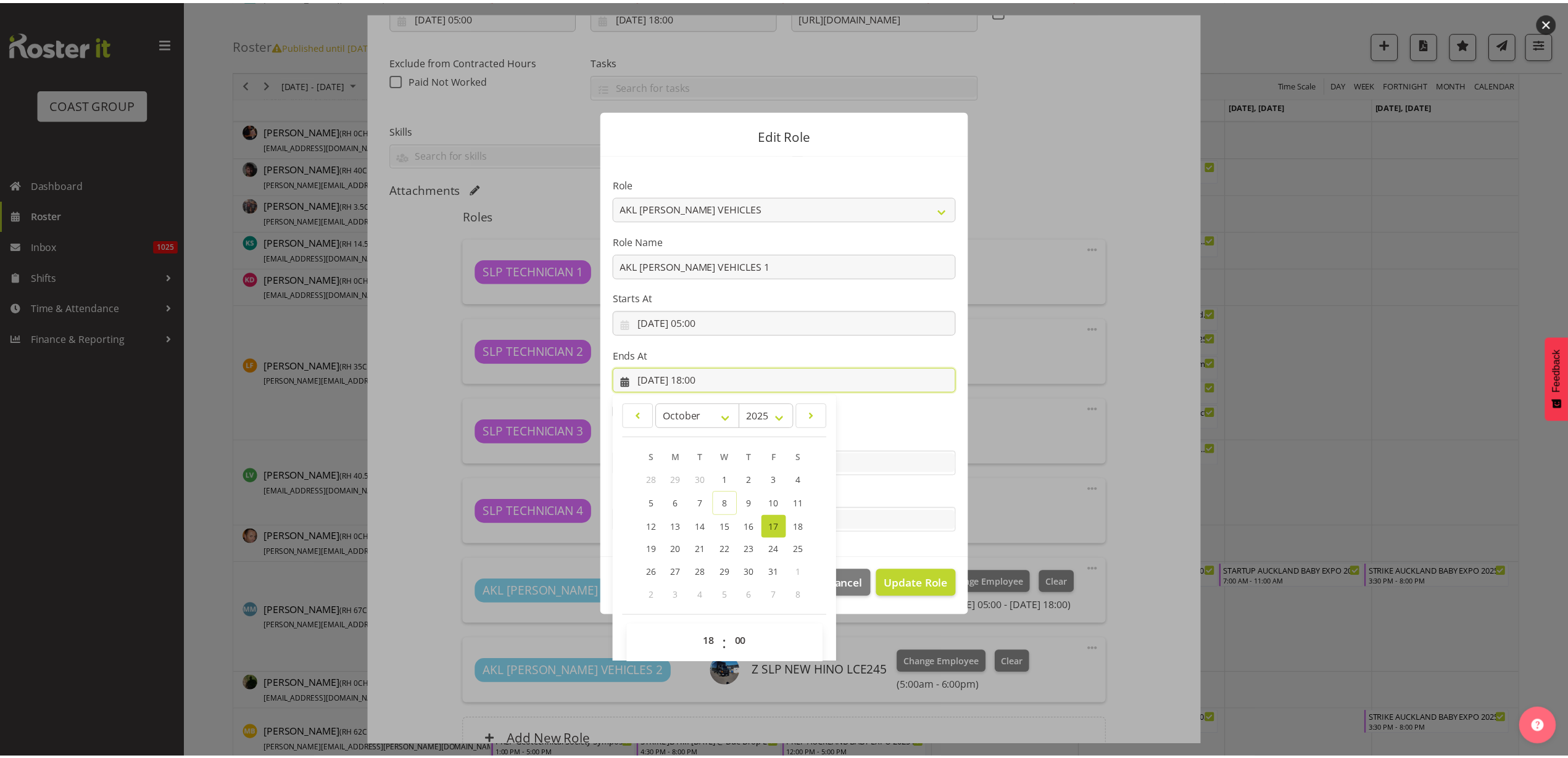
scroll to position [28, 0]
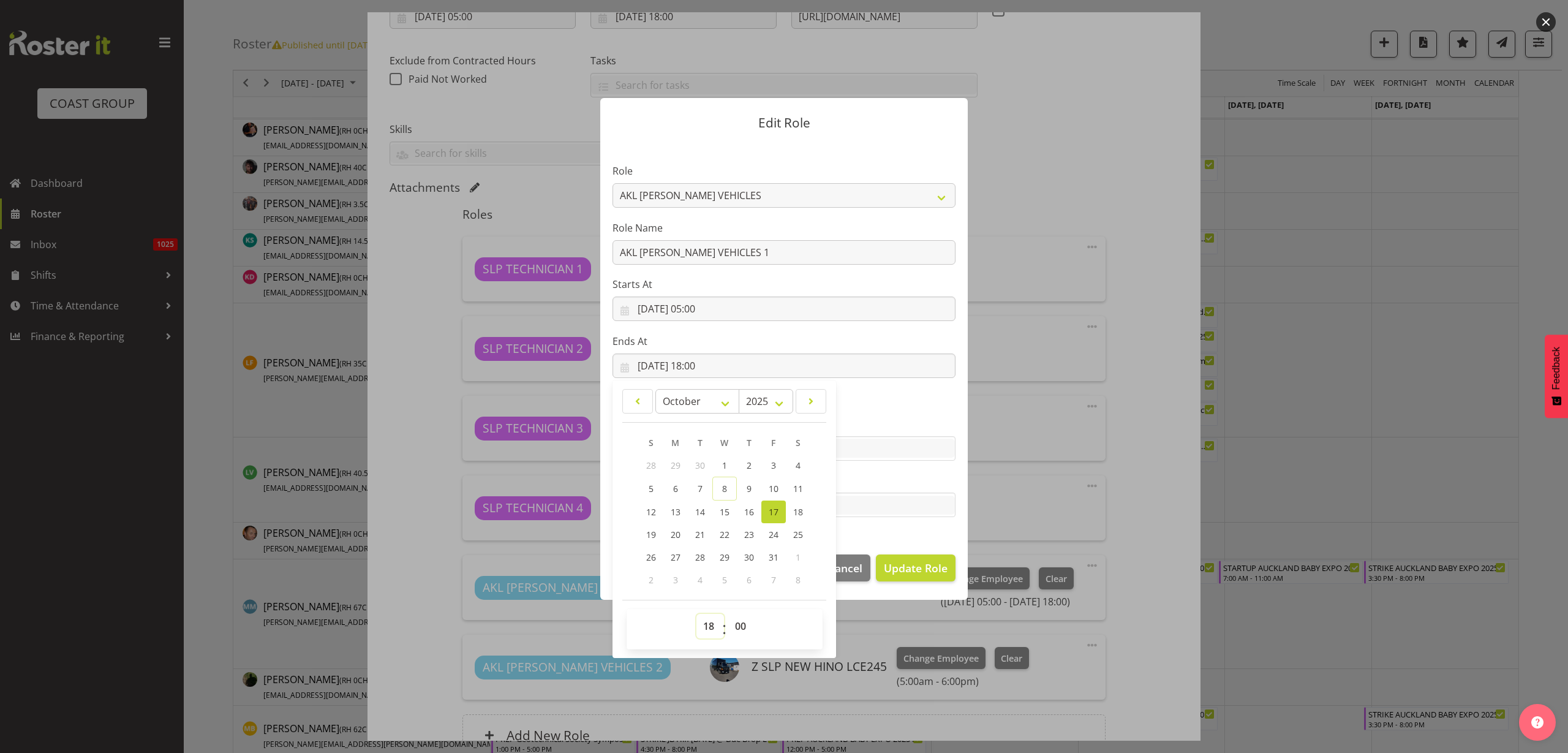
click at [703, 624] on select "00 01 02 03 04 05 06 07 08 09 10 11 12 13 14 15 16 17 18 19 20 21 22 23" at bounding box center [710, 626] width 27 height 24
select select "15"
click at [696, 614] on select "00 01 02 03 04 05 06 07 08 09 10 11 12 13 14 15 16 17 18 19 20 21 22 23" at bounding box center [710, 626] width 27 height 24
type input "[DATE] 15:00"
click at [911, 564] on span "Update Role" at bounding box center [915, 568] width 64 height 16
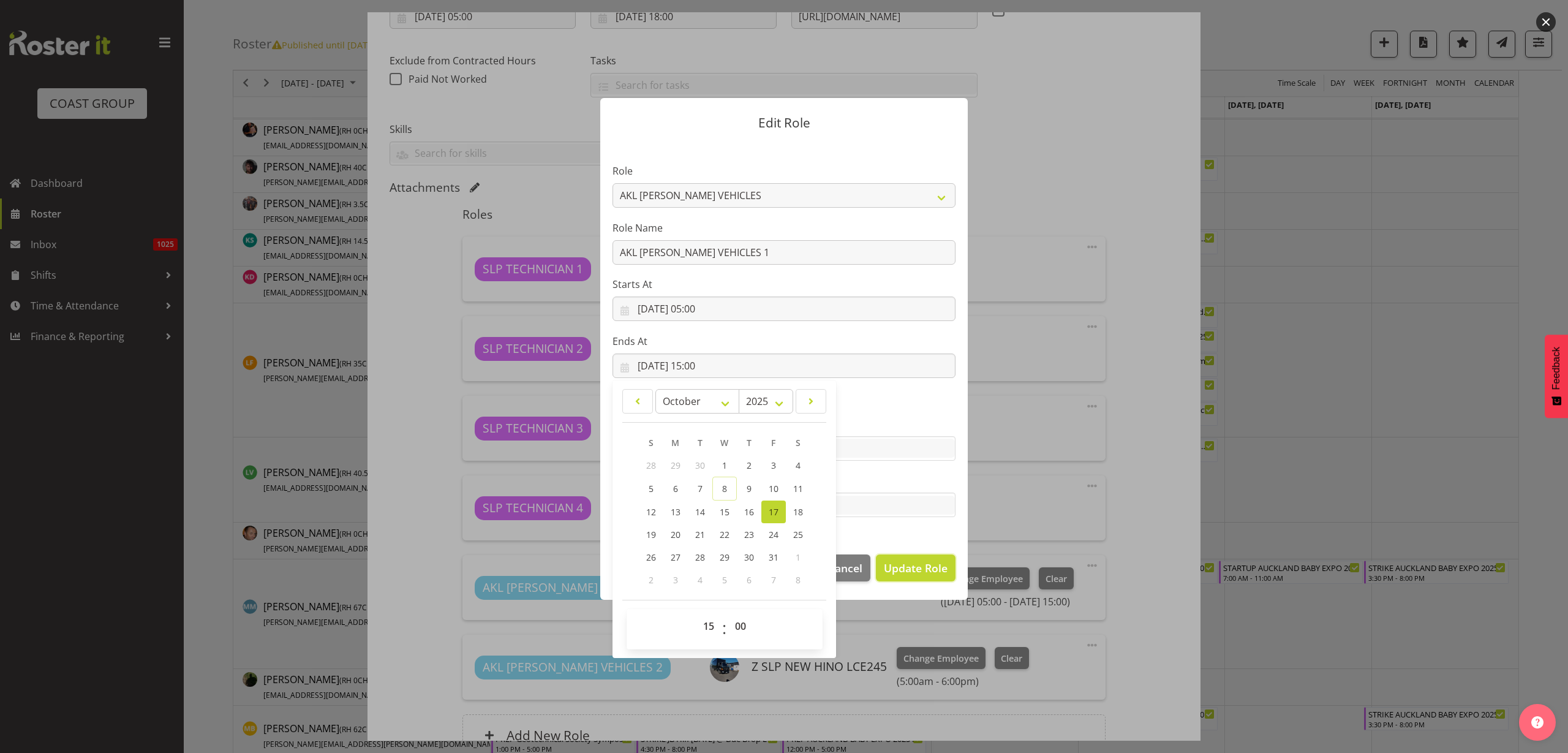
select select
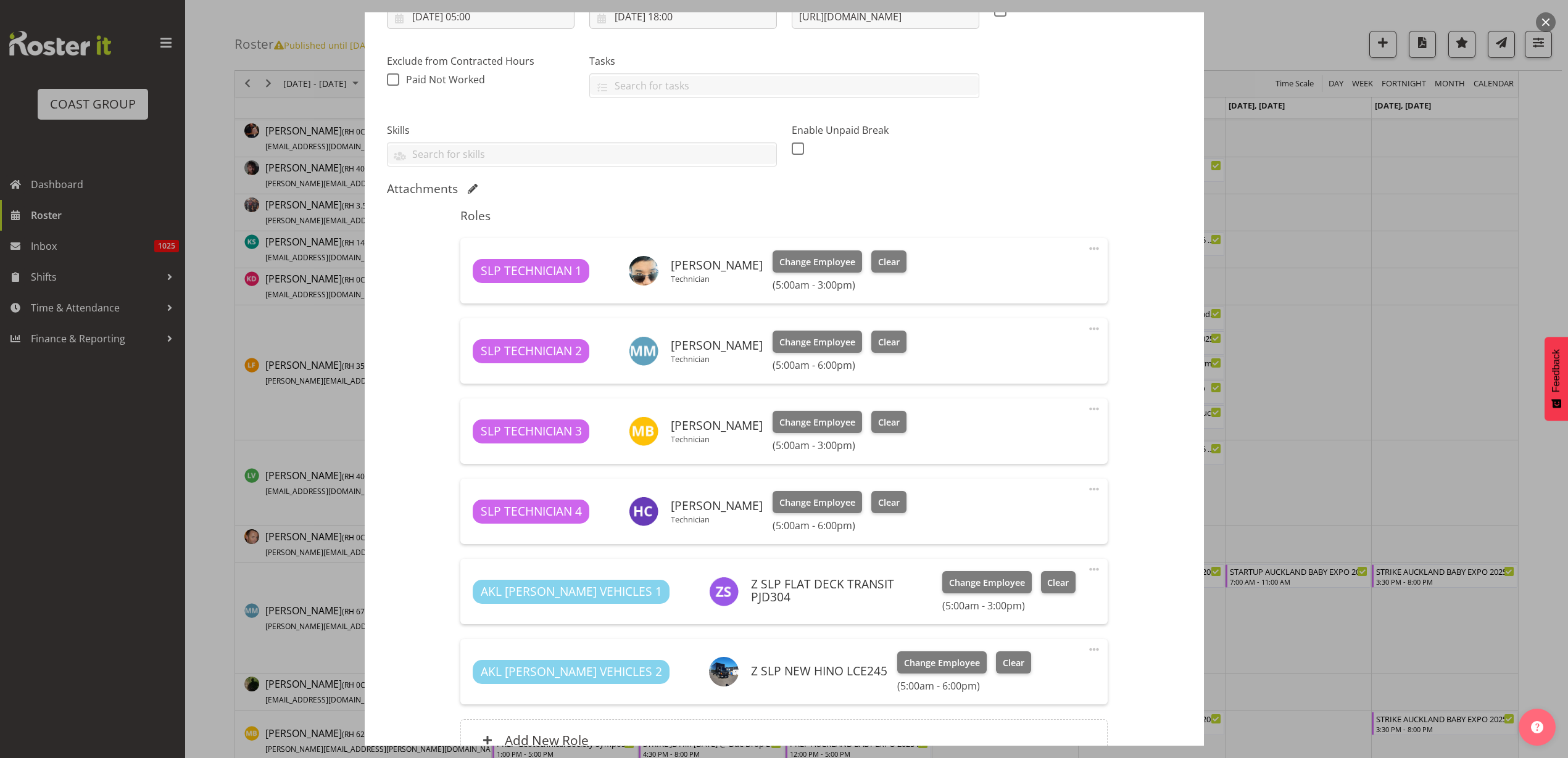
scroll to position [357, 0]
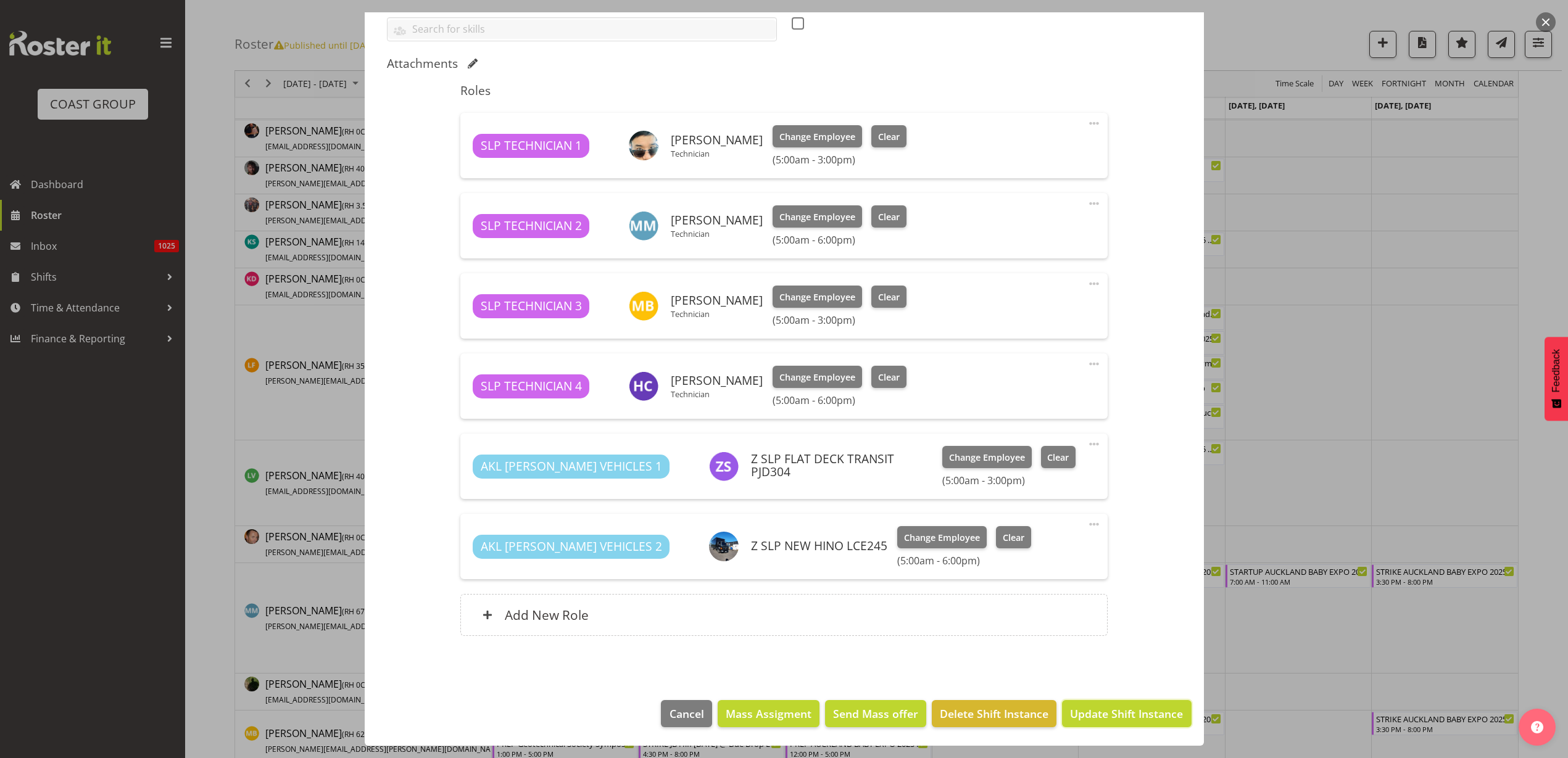
click at [1156, 715] on span "Update Shift Instance" at bounding box center [1127, 714] width 113 height 16
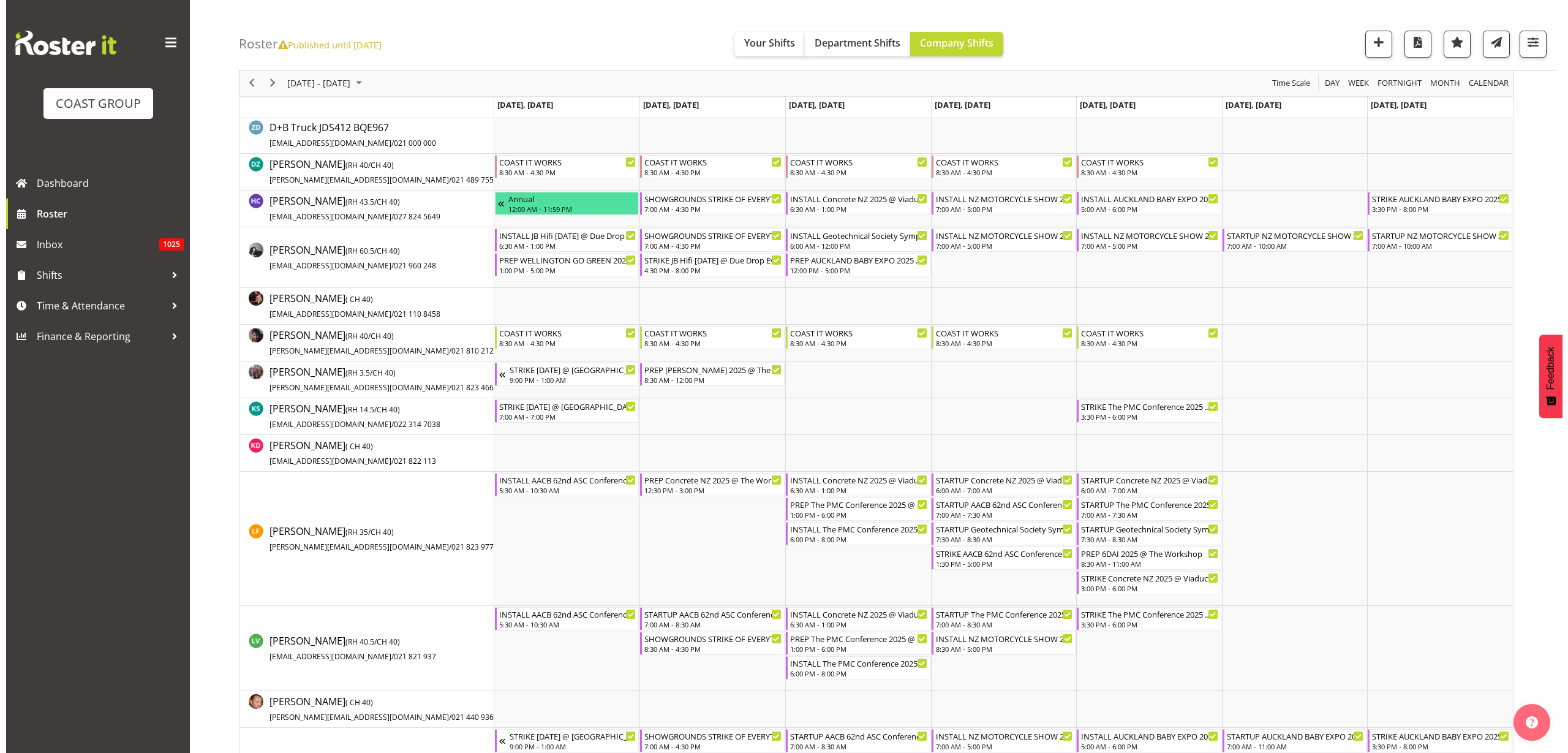
scroll to position [0, 0]
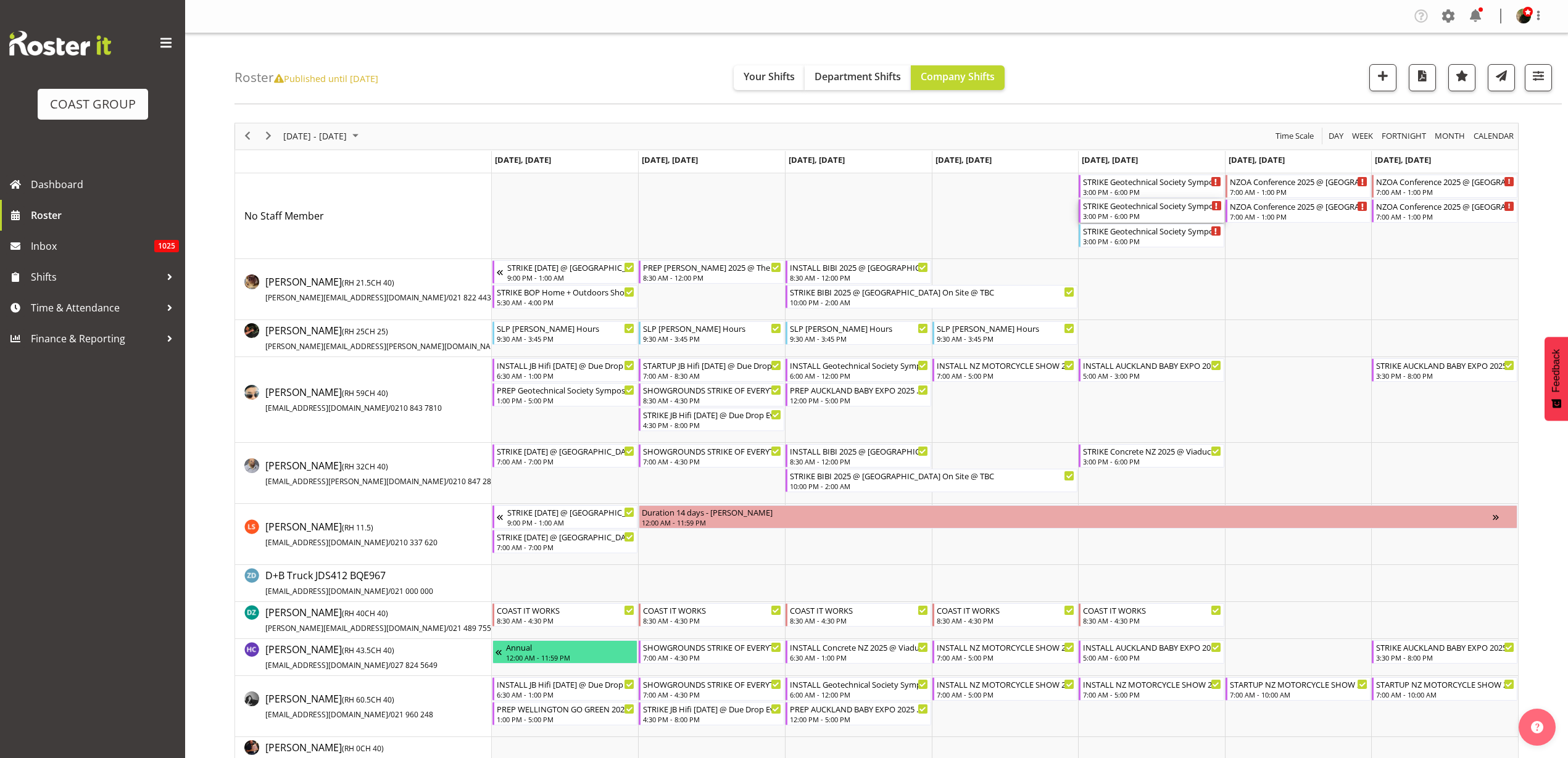
click at [1161, 204] on div "STRIKE Geotechnical Society Symposium 2025 @ [GEOGRAPHIC_DATA] On Site @ TBC" at bounding box center [1153, 205] width 139 height 12
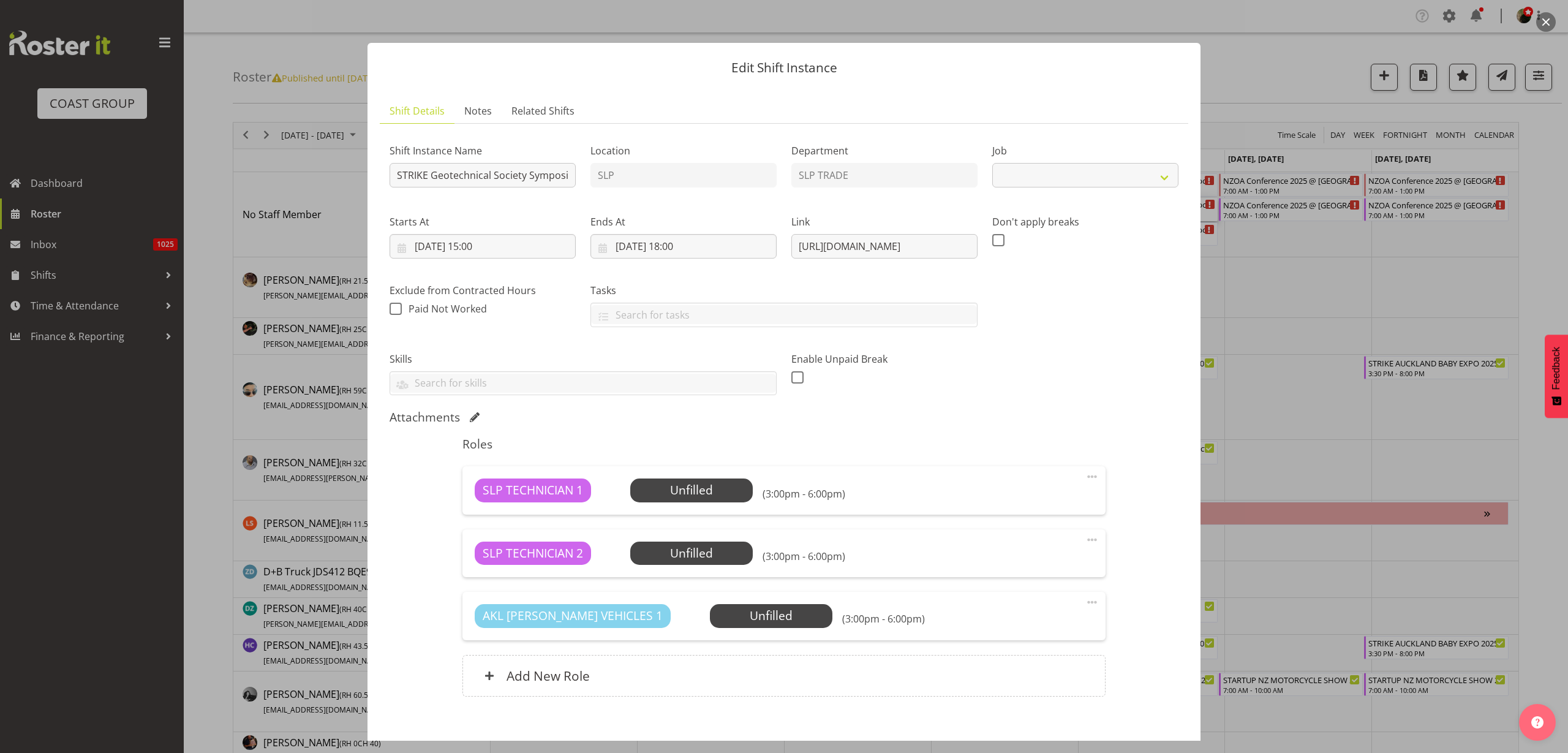
select select "10714"
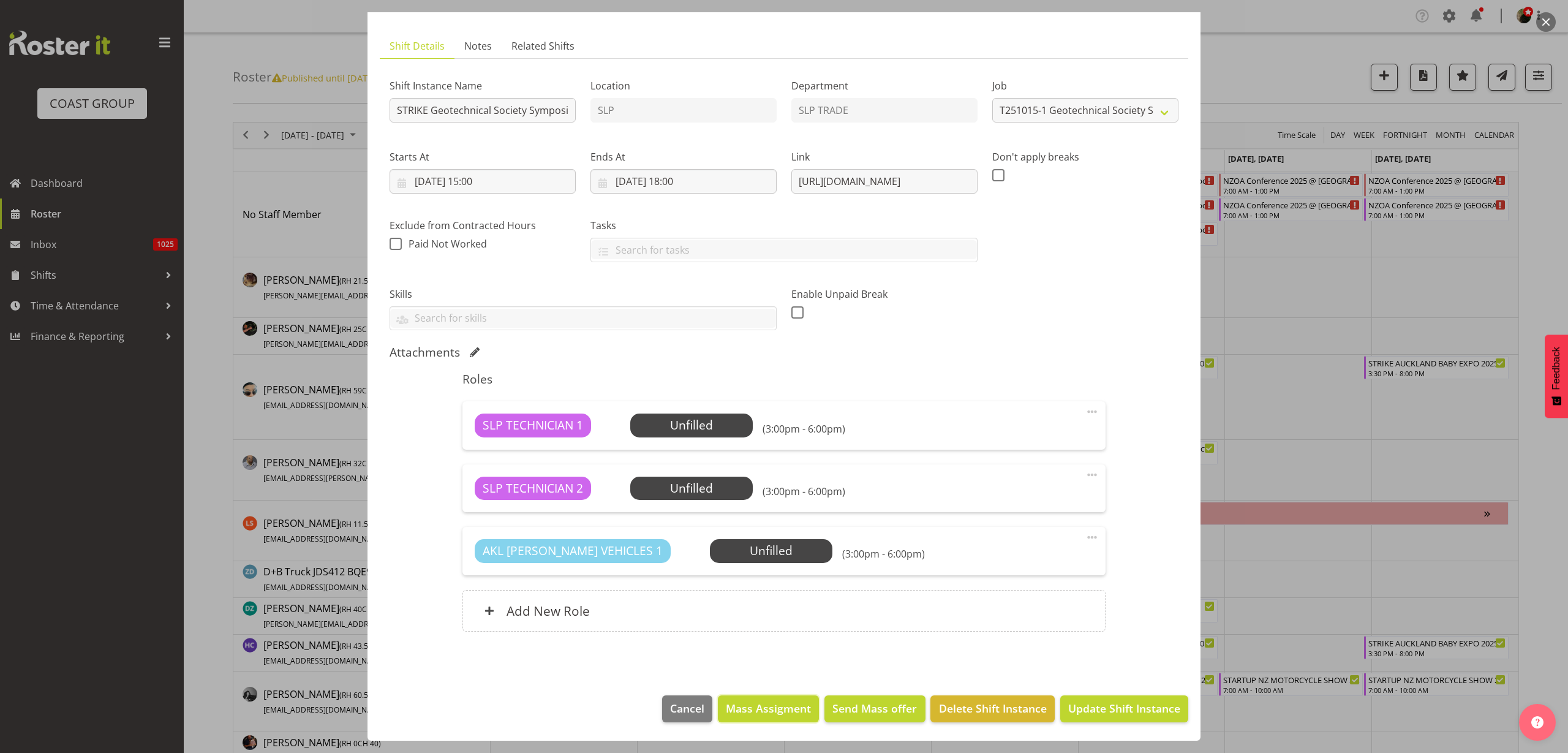
click at [761, 709] on span "Mass Assigment" at bounding box center [769, 709] width 85 height 16
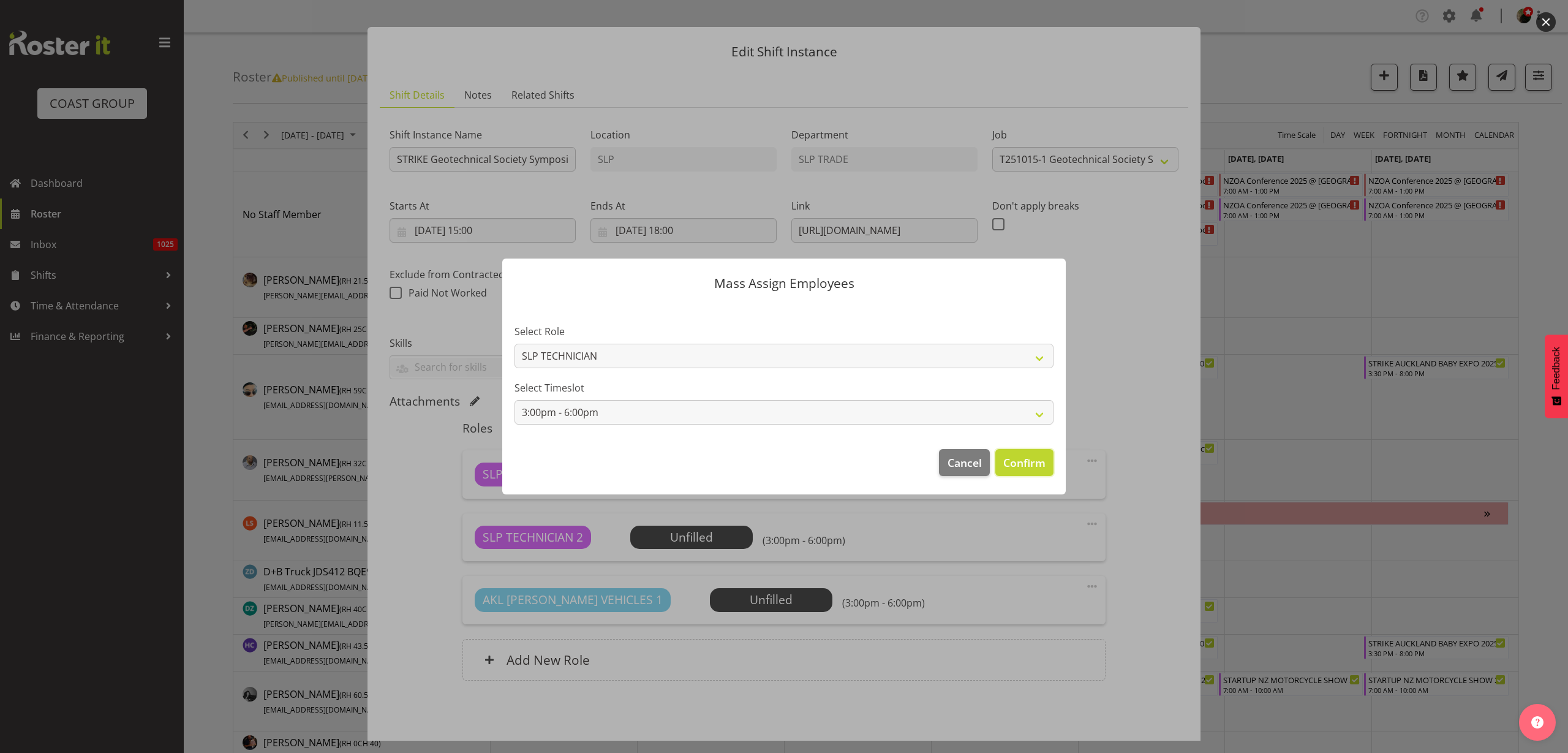
click at [1029, 465] on span "Confirm" at bounding box center [1024, 462] width 42 height 16
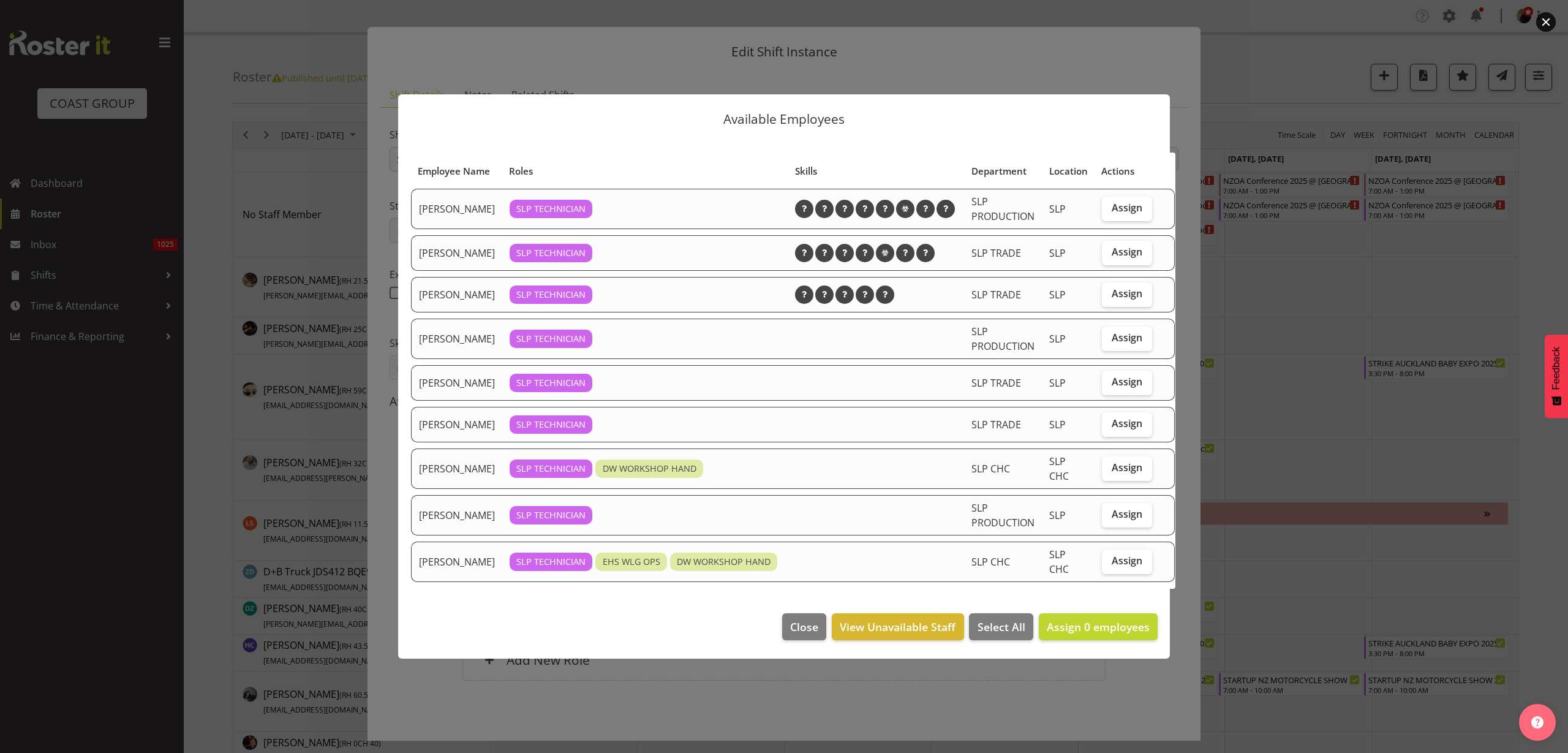
click at [1111, 256] on span "Assign" at bounding box center [1127, 251] width 31 height 12
click at [1108, 256] on input "Assign" at bounding box center [1106, 253] width 8 height 8
checkbox input "true"
click at [1116, 388] on span "Assign" at bounding box center [1127, 381] width 31 height 12
click at [1110, 386] on input "Assign" at bounding box center [1106, 383] width 8 height 8
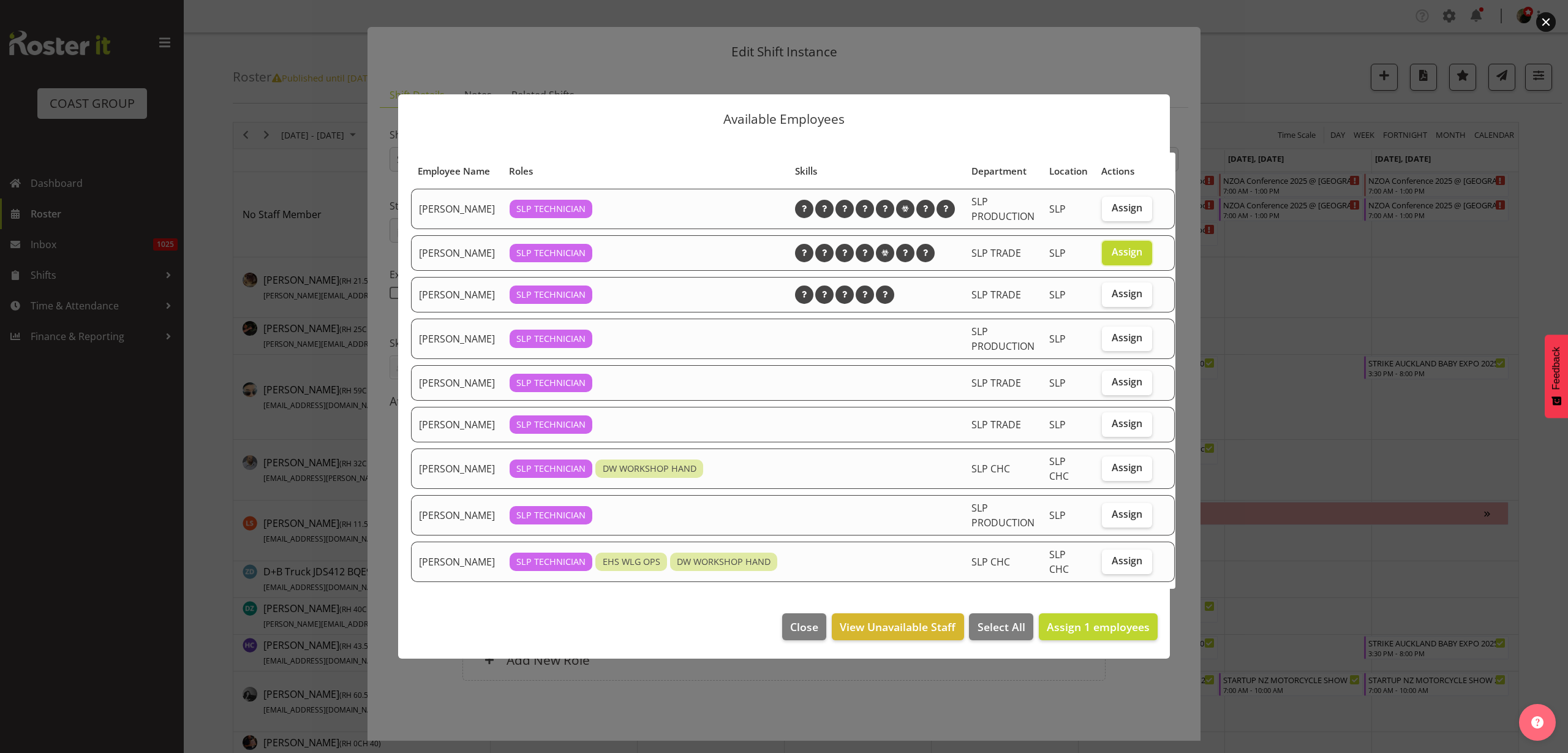
checkbox input "true"
click at [1086, 634] on span "Assign 2 employees" at bounding box center [1099, 627] width 103 height 15
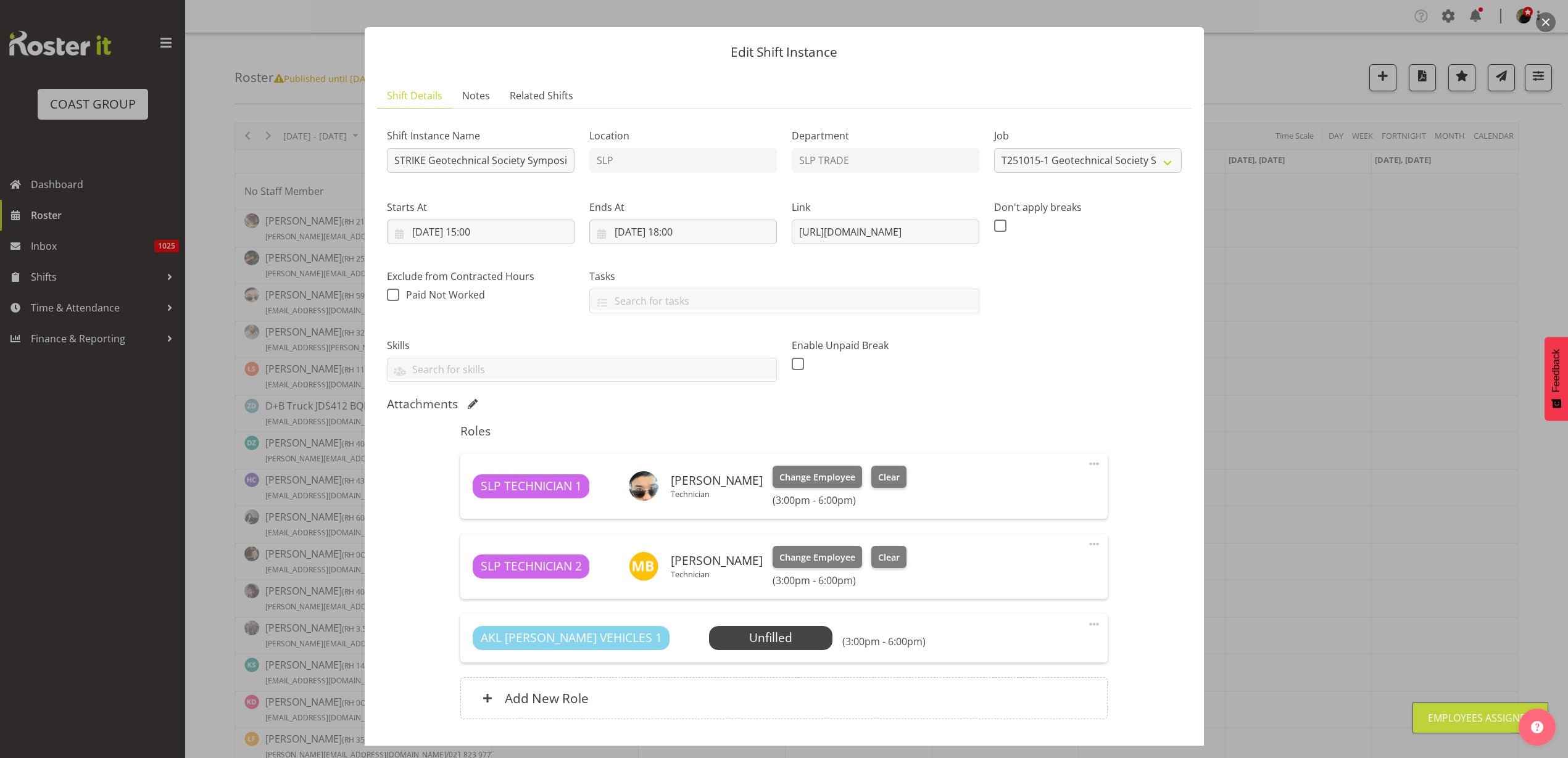
click at [0, 0] on span "Select Employee" at bounding box center [0, 0] width 0 height 0
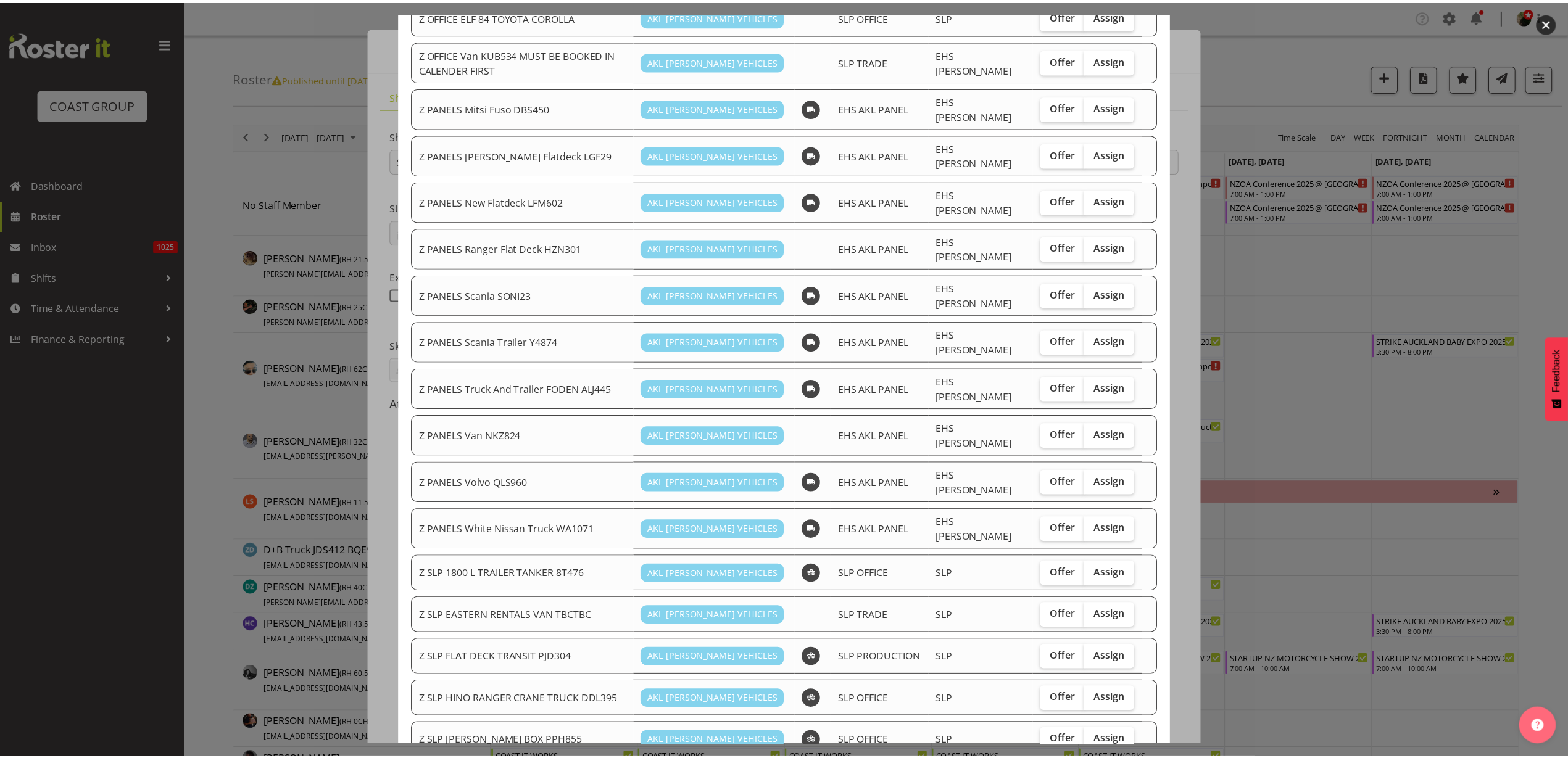
scroll to position [752, 0]
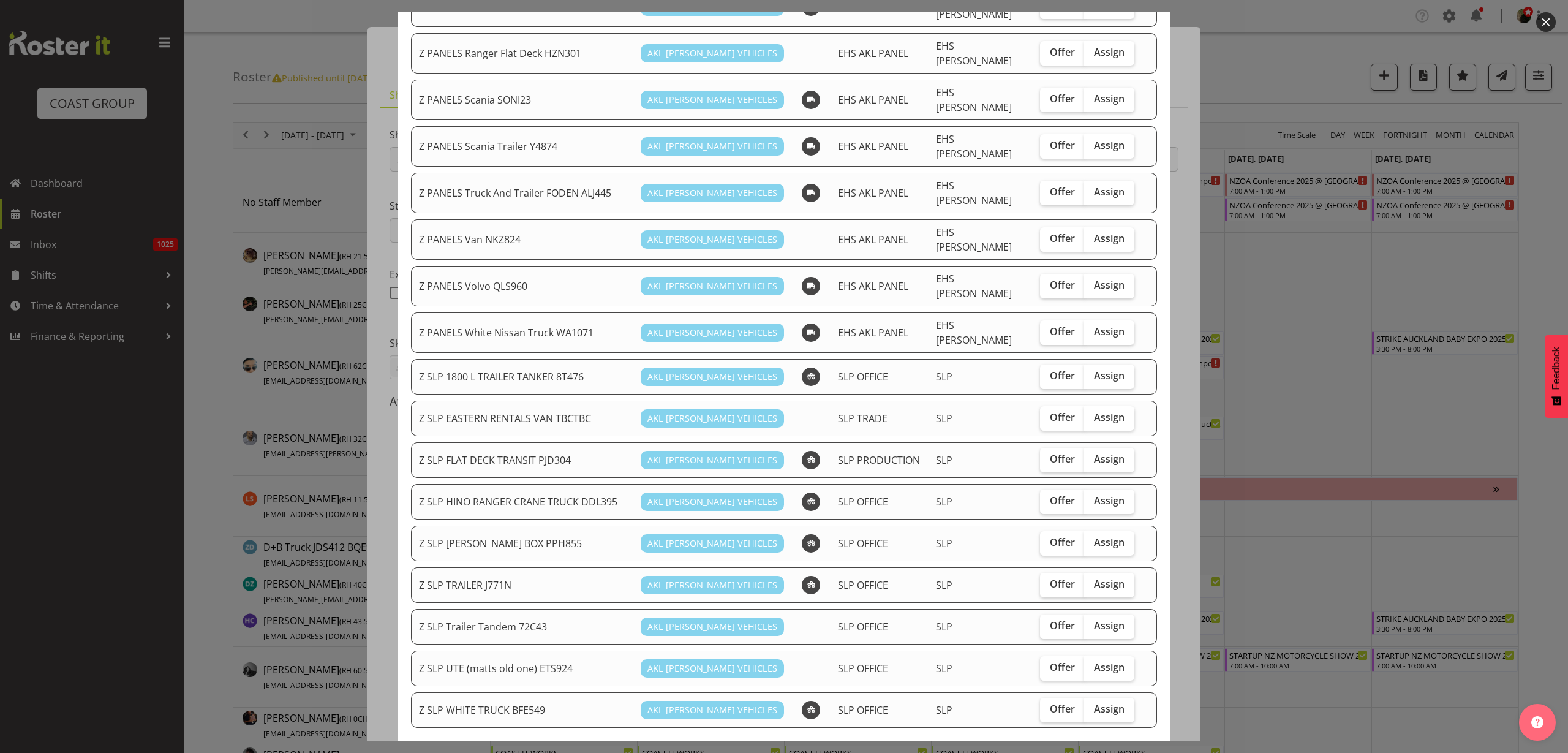
click at [1094, 453] on span "Assign" at bounding box center [1109, 458] width 31 height 12
click at [1091, 455] on input "Assign" at bounding box center [1088, 459] width 8 height 8
checkbox input "true"
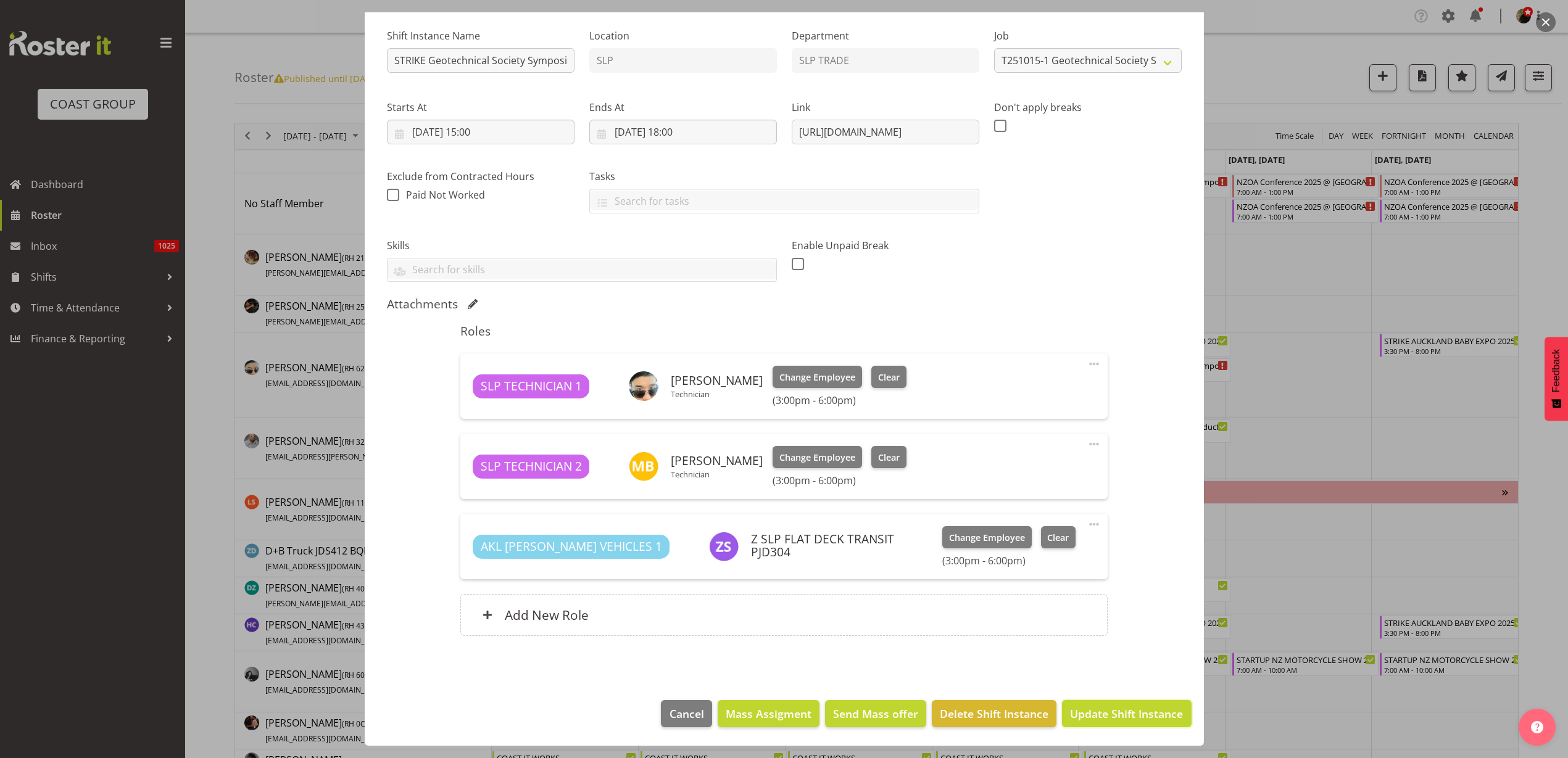
click at [1124, 719] on span "Update Shift Instance" at bounding box center [1127, 714] width 113 height 16
